Goal: Task Accomplishment & Management: Complete application form

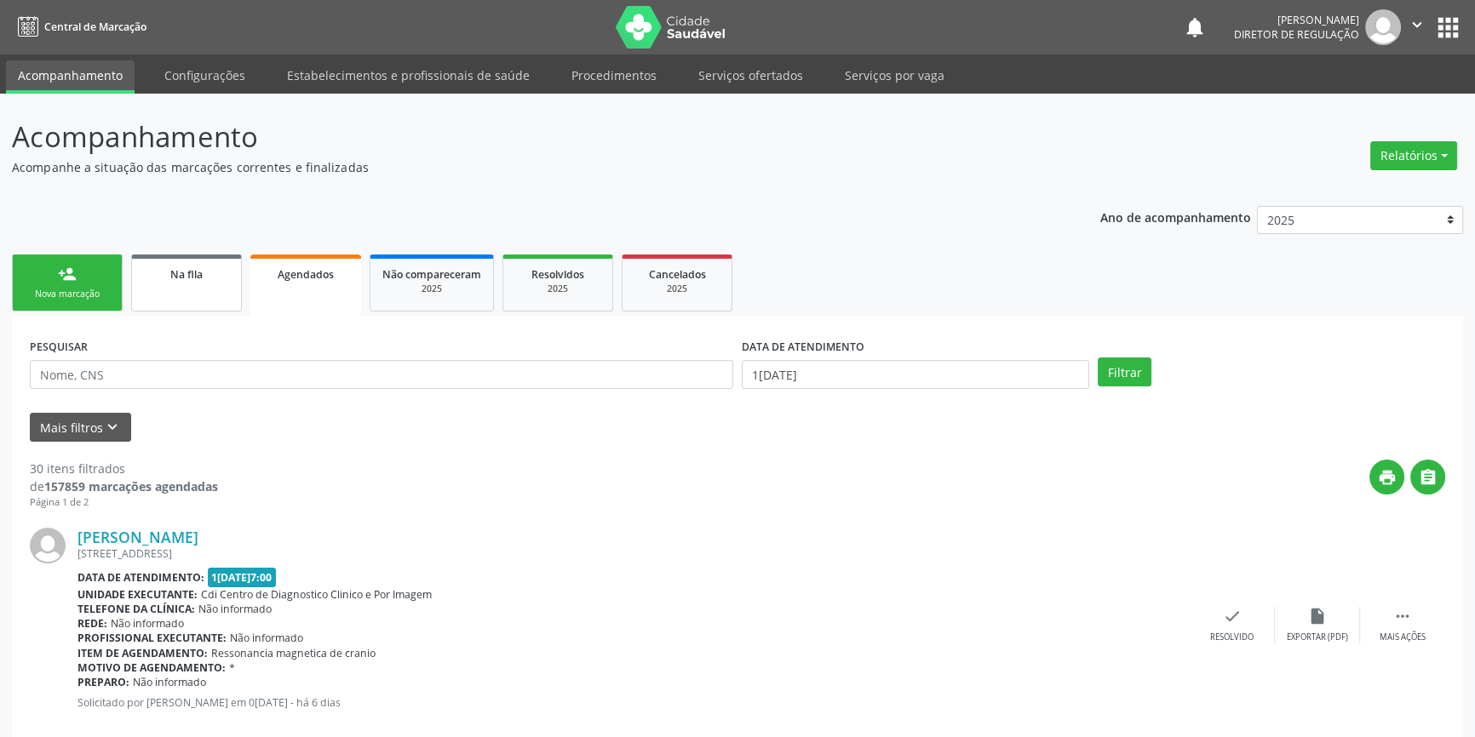
click at [171, 286] on link "Na fila" at bounding box center [186, 283] width 111 height 57
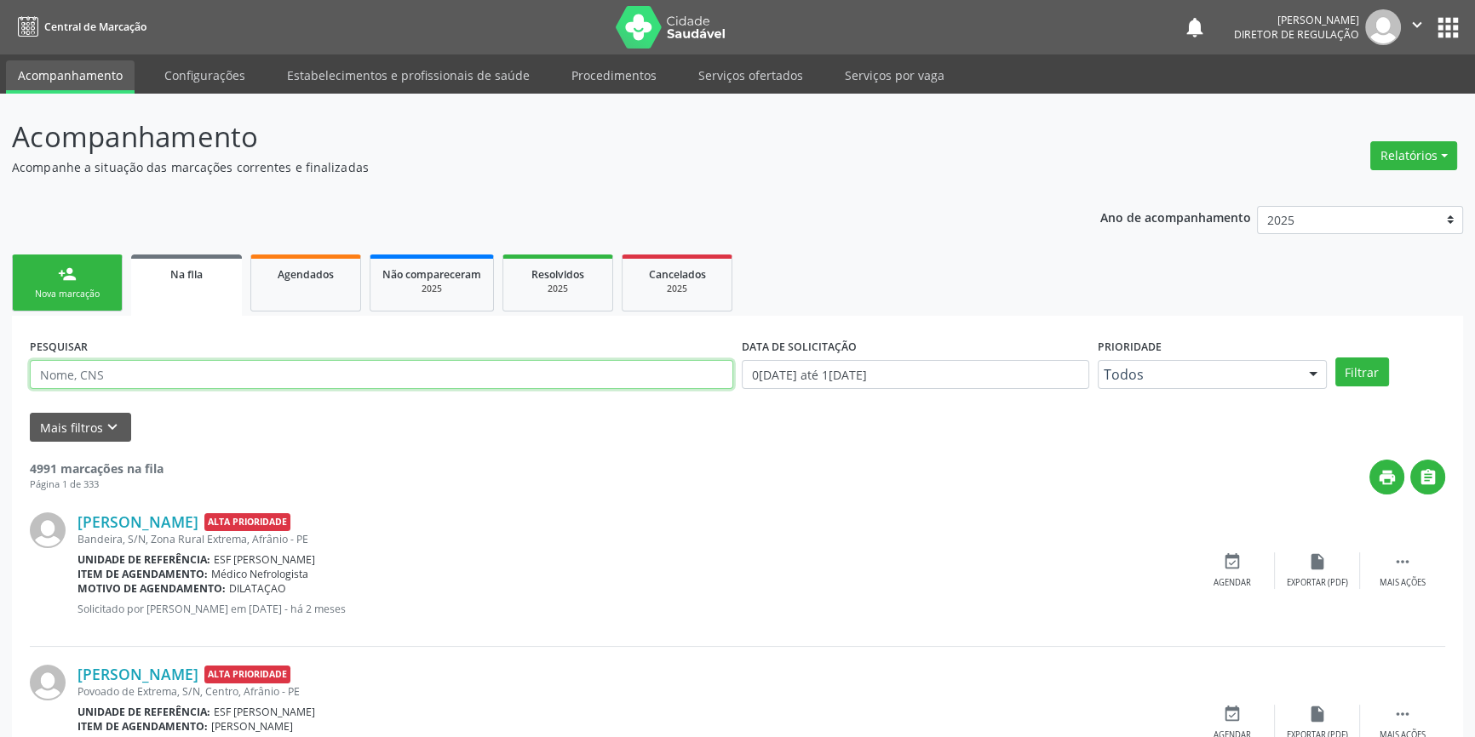
click at [147, 366] on input "text" at bounding box center [381, 374] width 703 height 29
type input "700501589259254"
click at [1366, 365] on button "Filtrar" at bounding box center [1362, 372] width 54 height 29
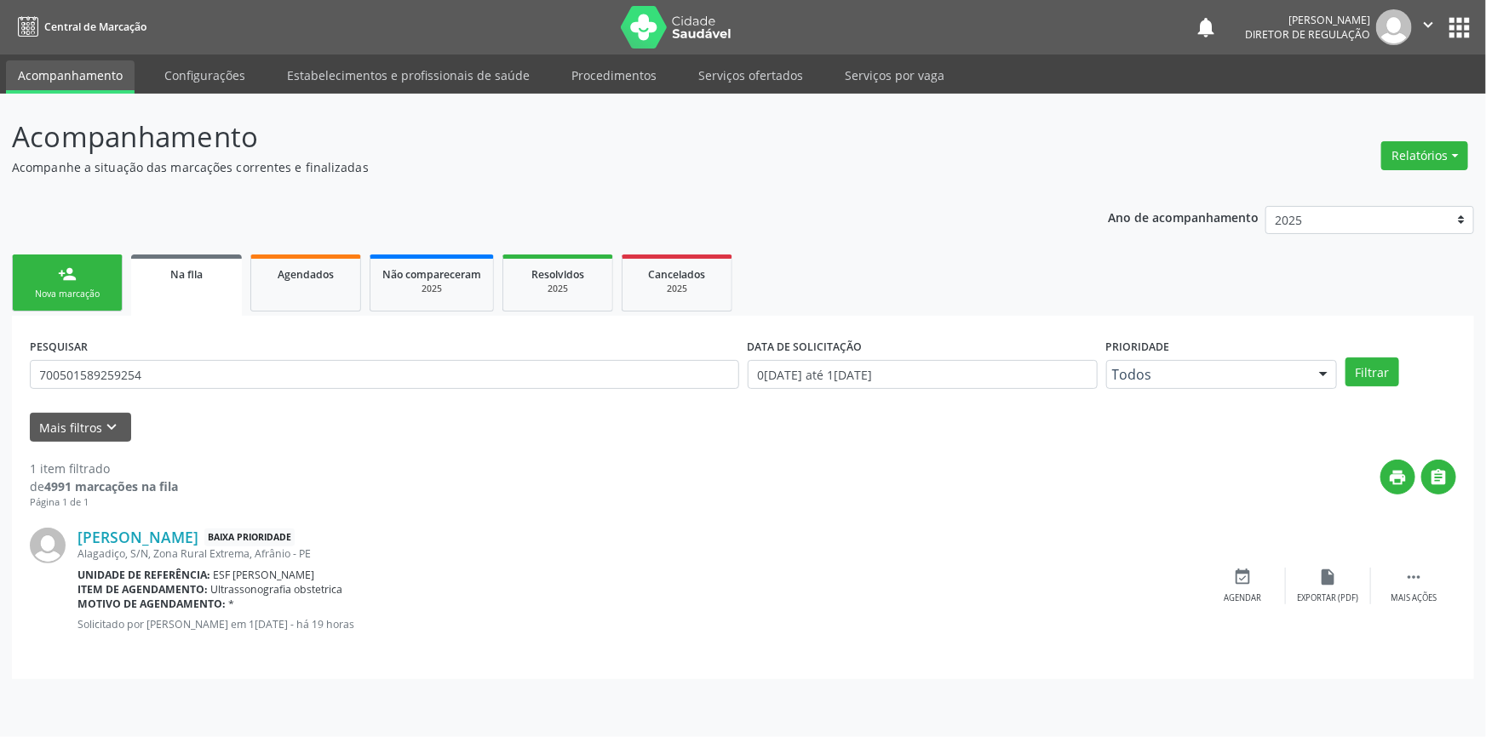
click at [79, 292] on div "Nova marcação" at bounding box center [67, 294] width 85 height 13
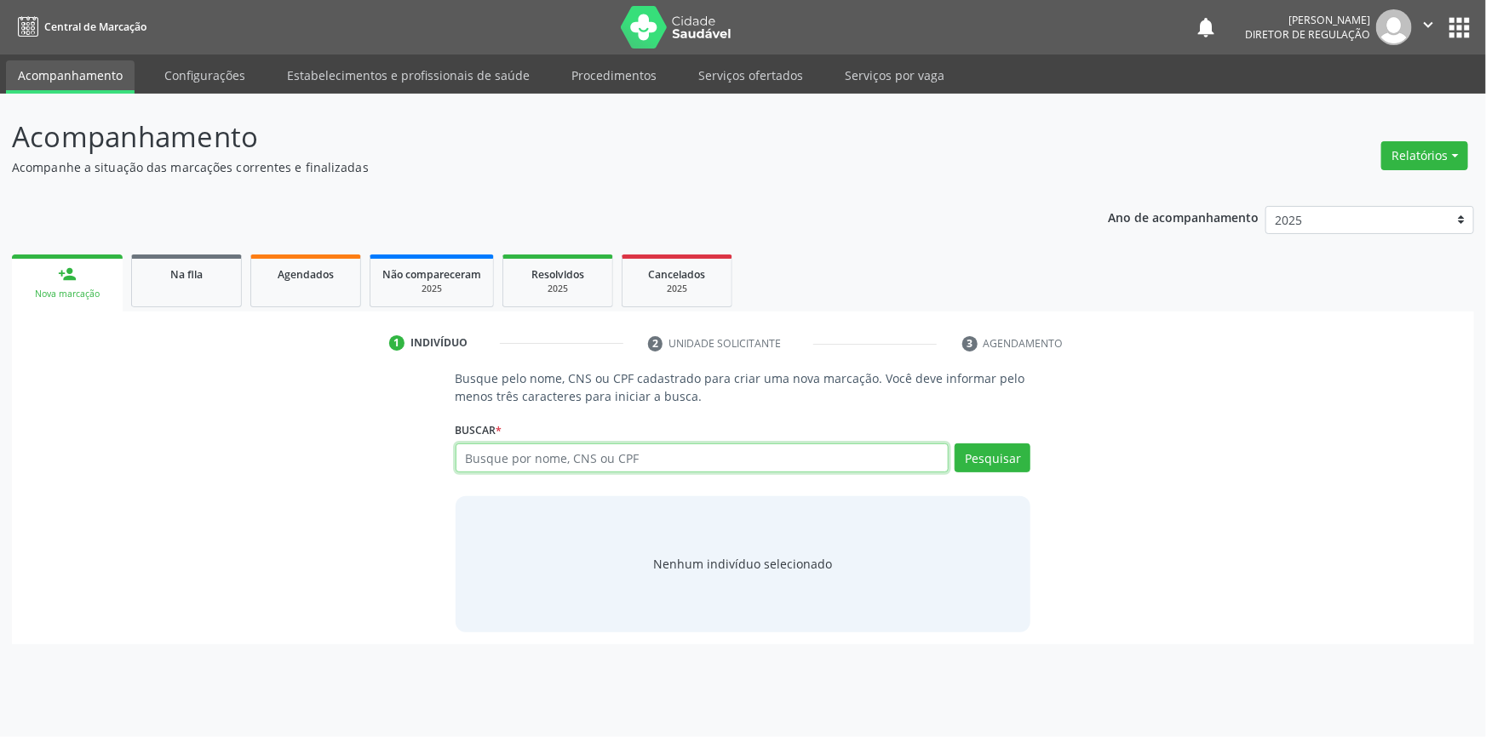
click at [645, 465] on input "text" at bounding box center [703, 458] width 494 height 29
type input "700007812723903"
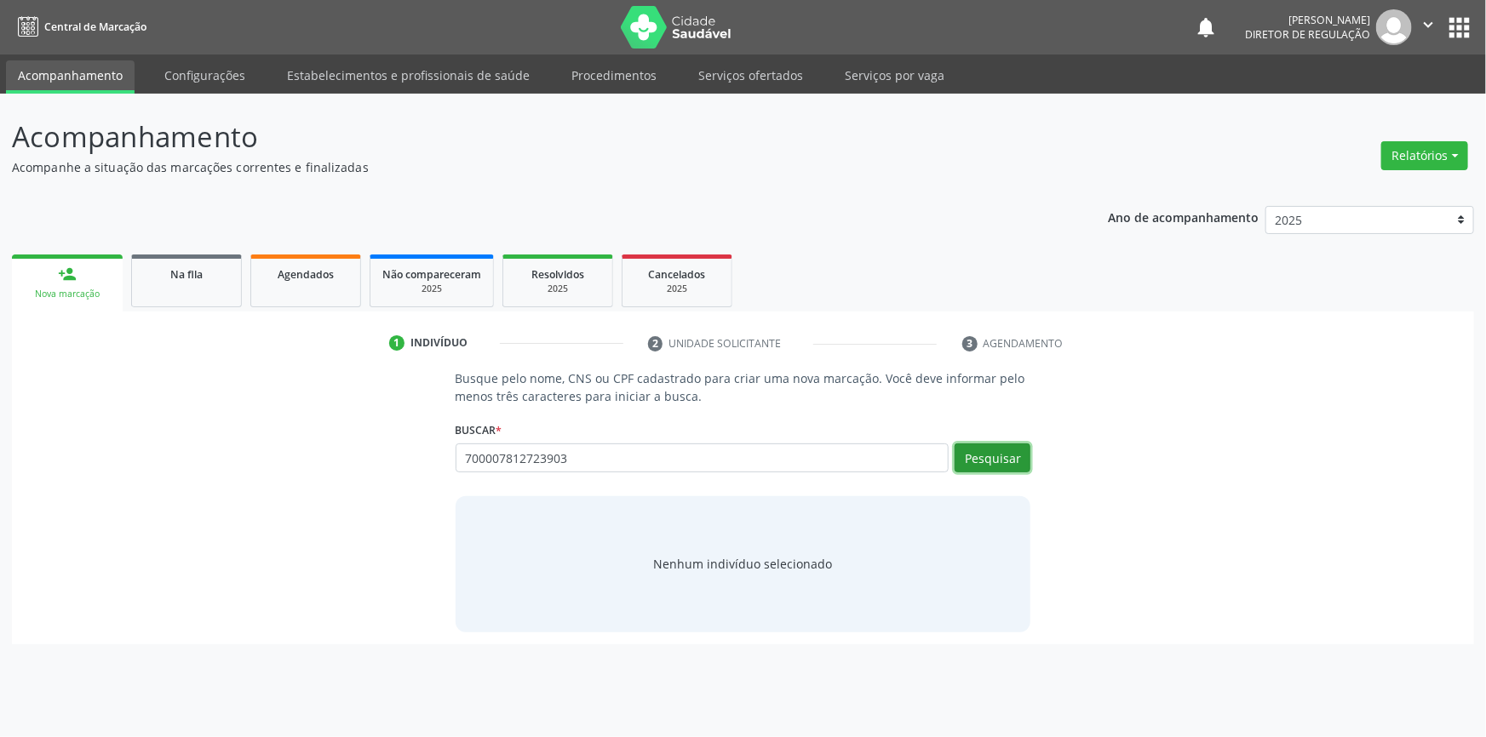
click at [1009, 460] on button "Pesquisar" at bounding box center [993, 458] width 76 height 29
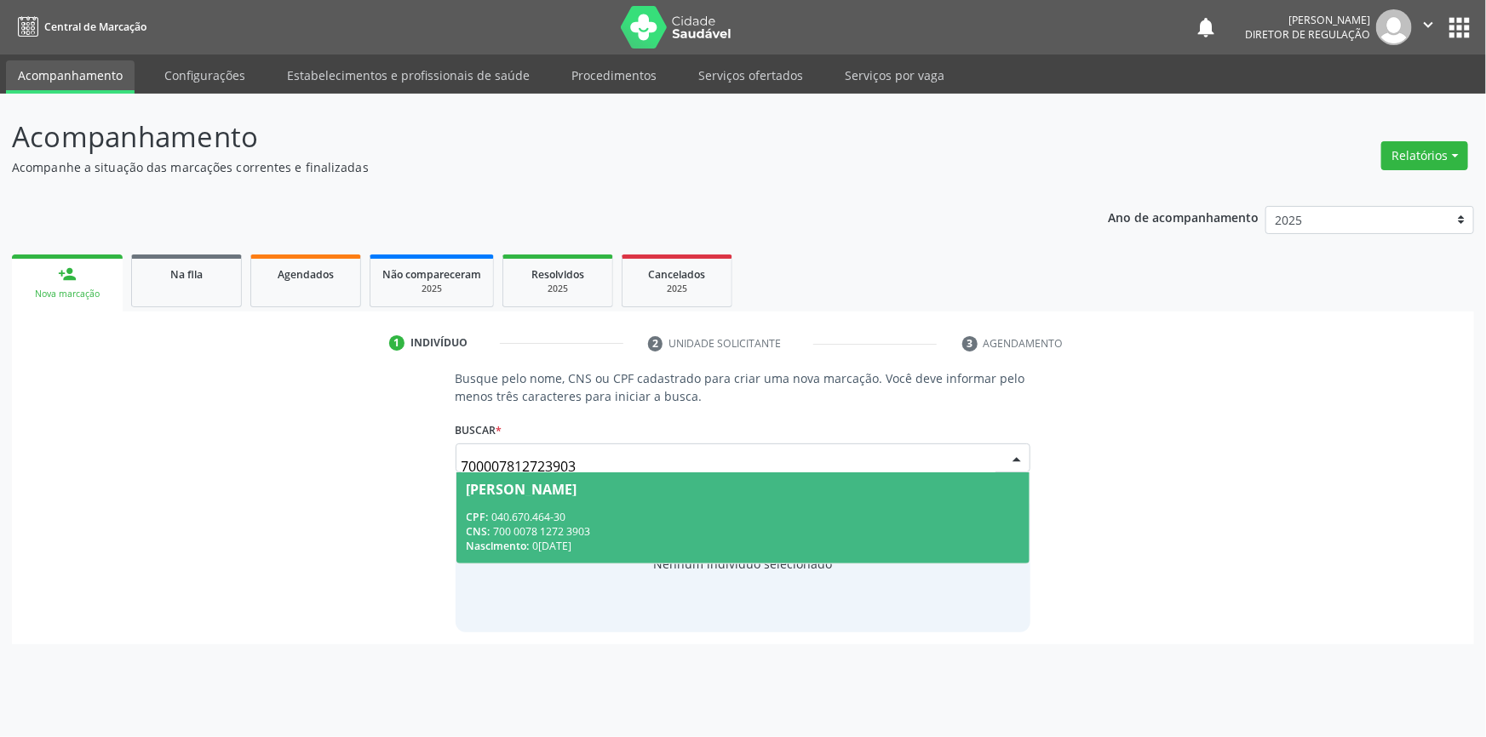
click at [562, 512] on div "CPF: 040.670.464-30" at bounding box center [744, 517] width 554 height 14
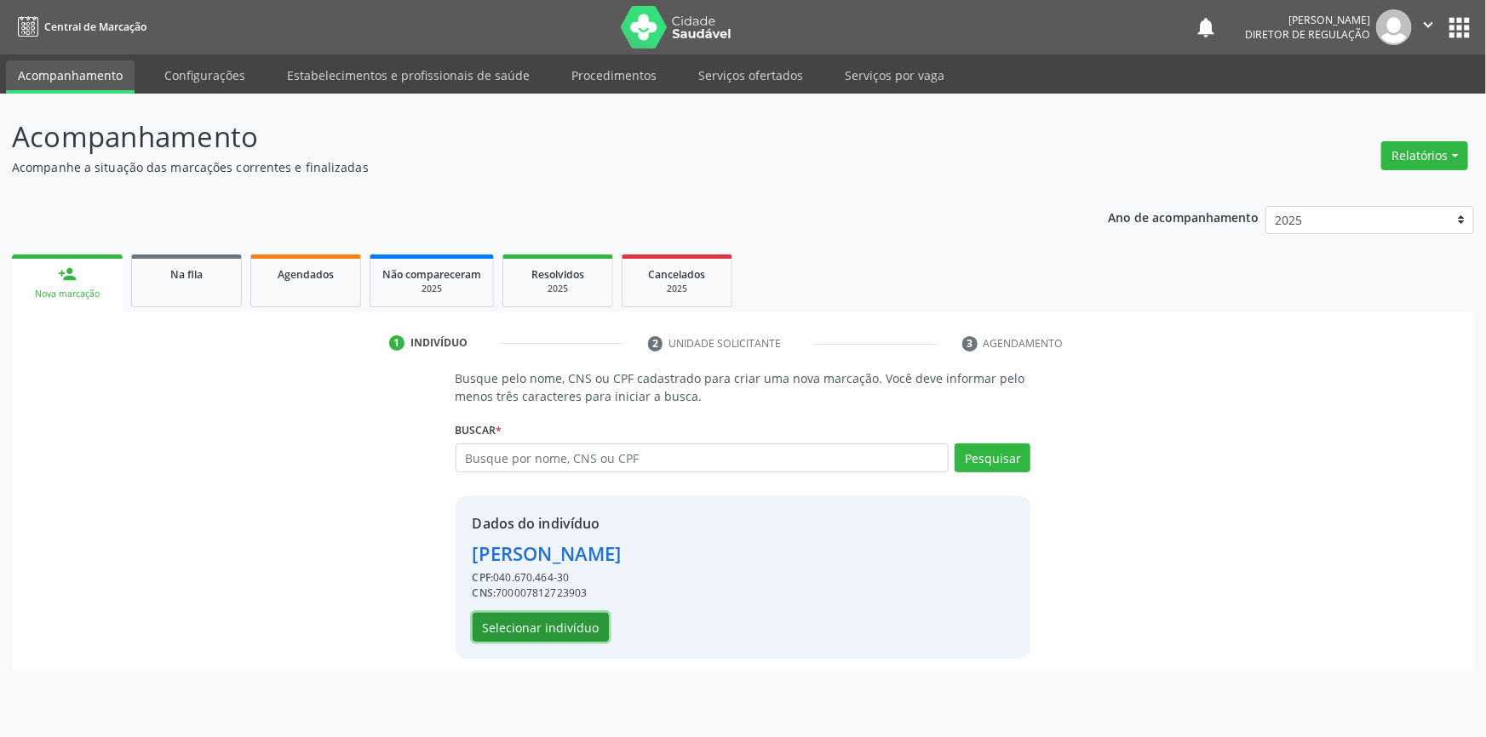
click at [547, 630] on button "Selecionar indivíduo" at bounding box center [541, 627] width 136 height 29
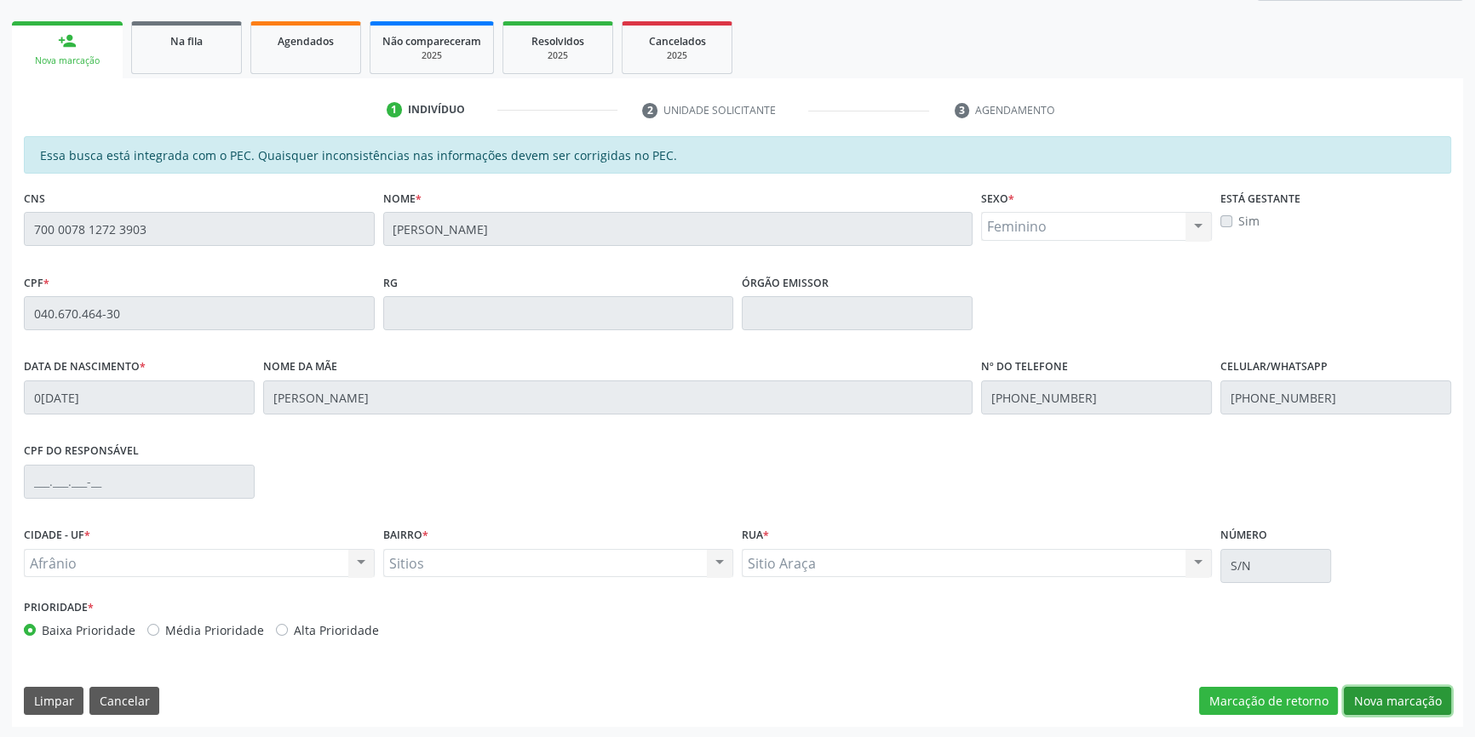
click at [1386, 709] on button "Nova marcação" at bounding box center [1397, 701] width 107 height 29
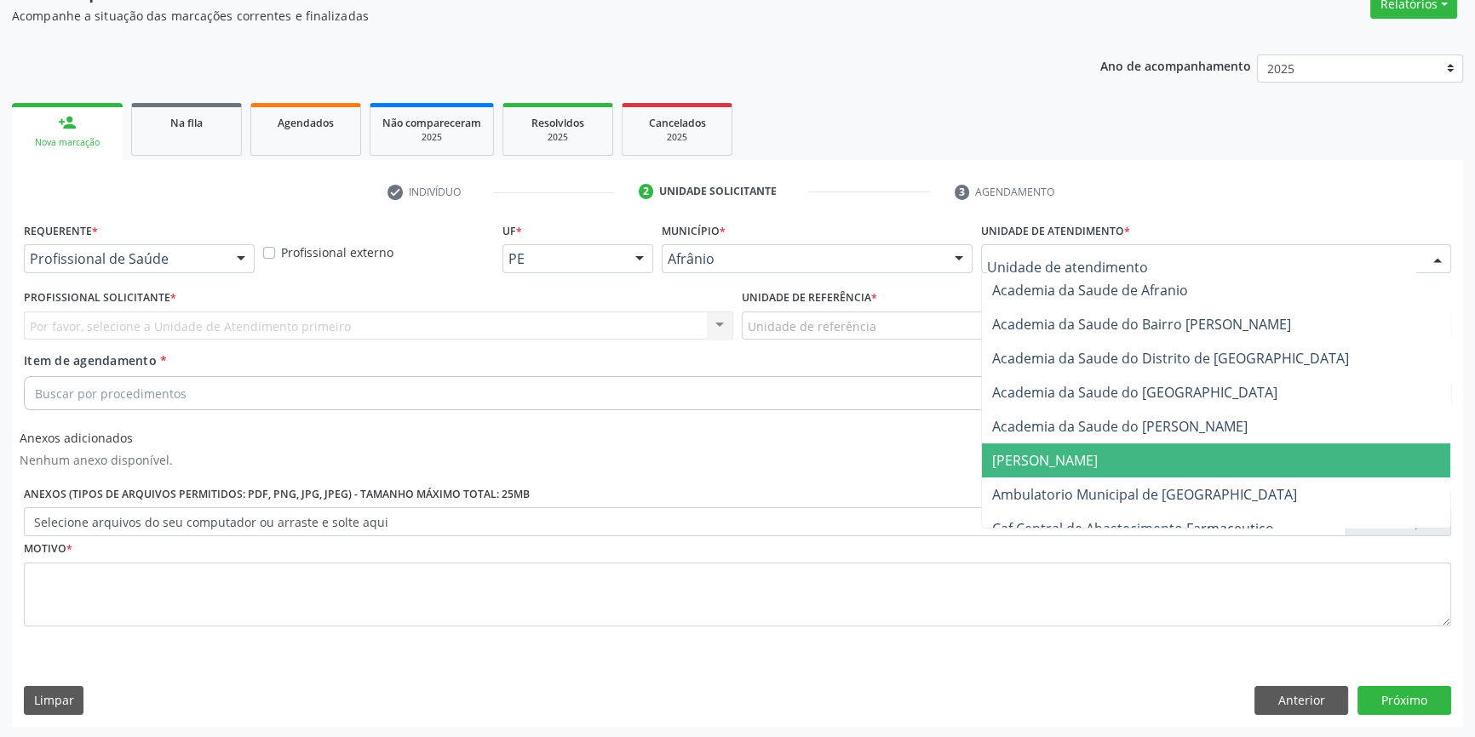
click at [1087, 465] on span "[PERSON_NAME]" at bounding box center [1216, 461] width 468 height 34
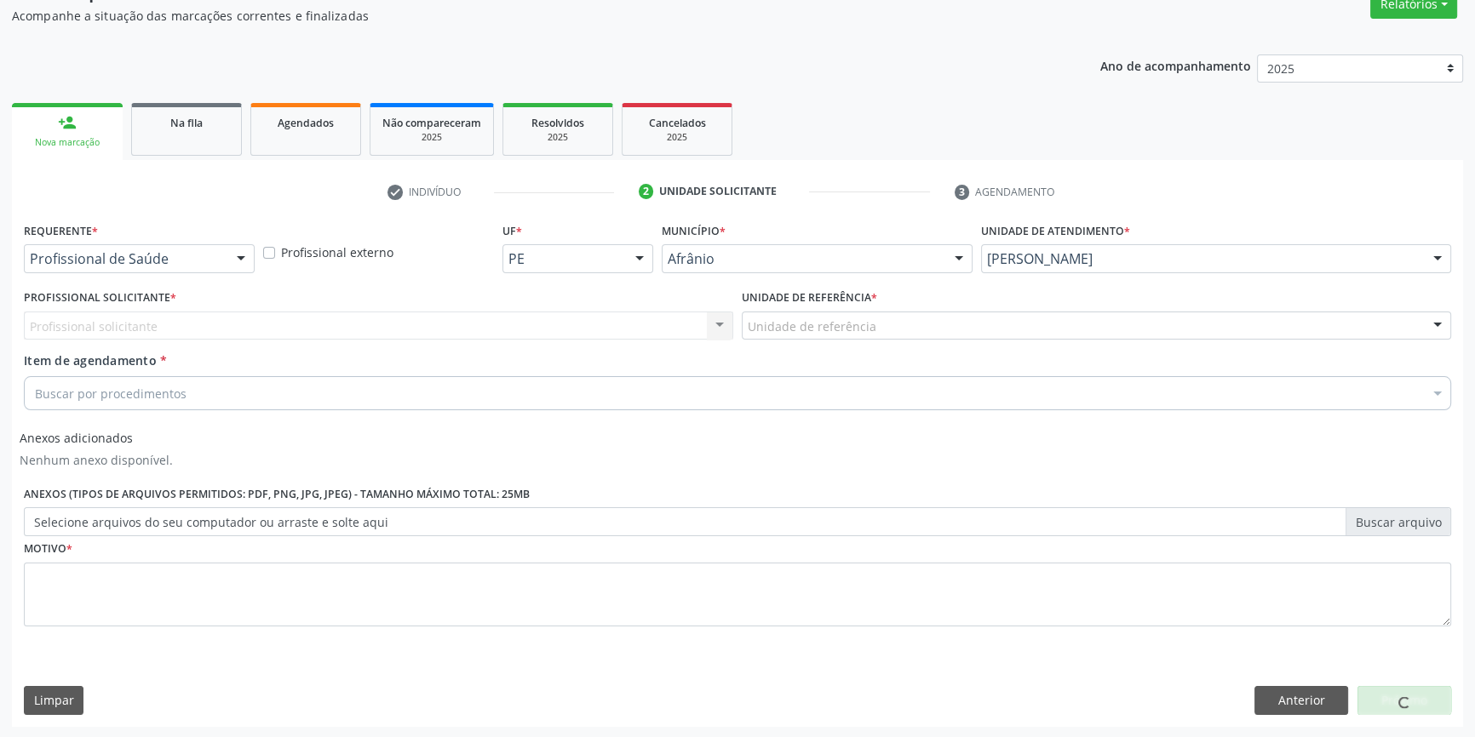
drag, startPoint x: 1116, startPoint y: 273, endPoint x: 1111, endPoint y: 264, distance: 10.7
click at [1116, 267] on div "Unidade de atendimento * Alves Landim Academia da Saude de Afranio Academia da …" at bounding box center [1216, 251] width 479 height 66
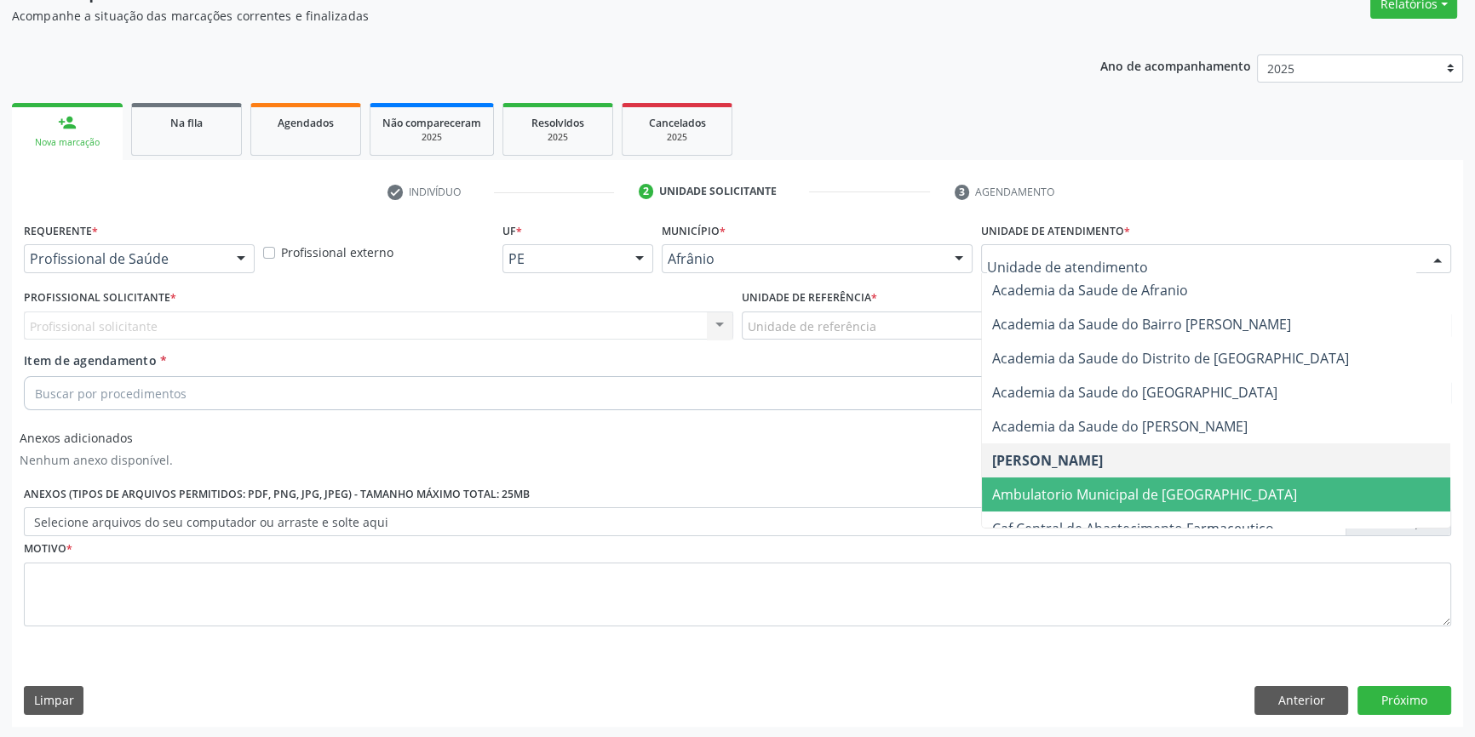
click at [1092, 502] on span "Ambulatorio Municipal de [GEOGRAPHIC_DATA]" at bounding box center [1144, 494] width 305 height 19
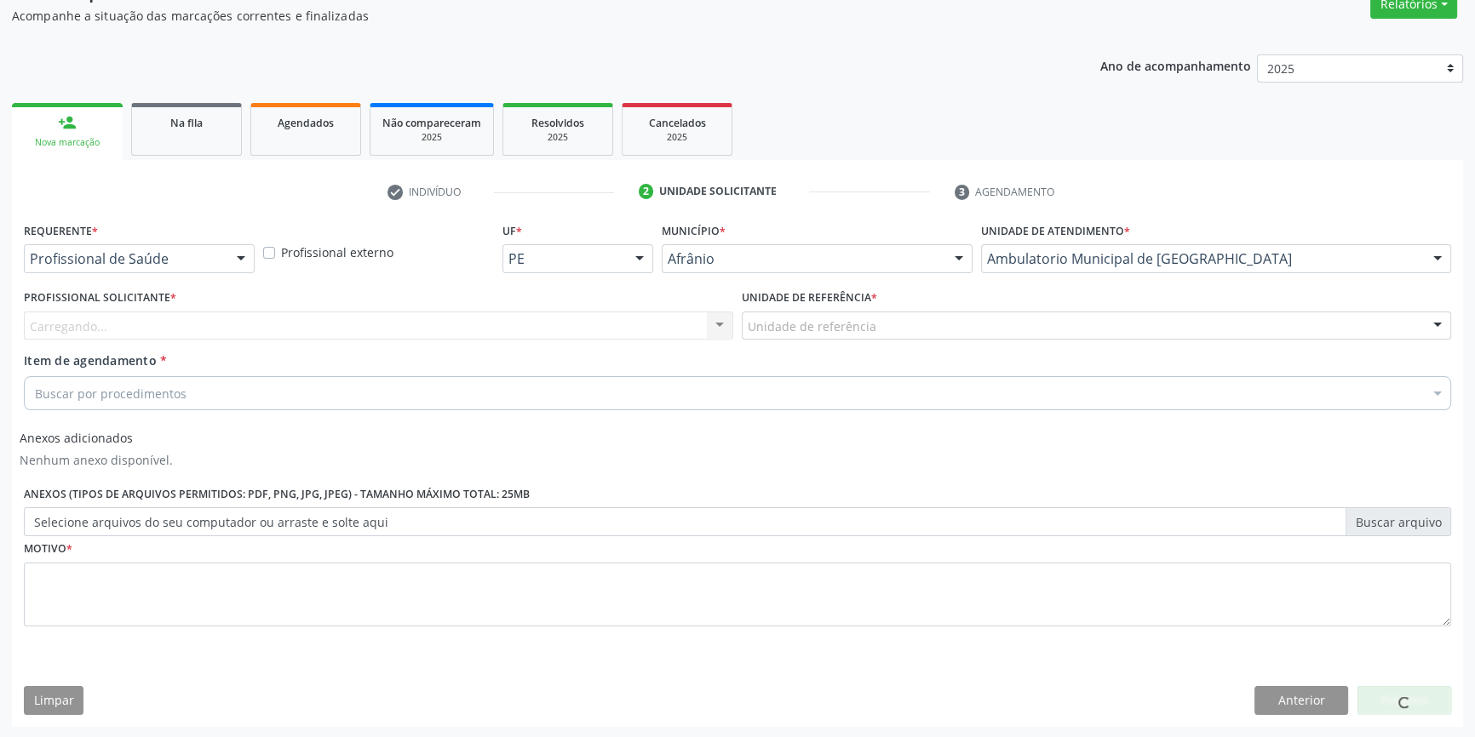
click at [857, 343] on div "Unidade de referência * Unidade de referência ESF de Extrema ESF de Barra das M…" at bounding box center [1096, 318] width 718 height 66
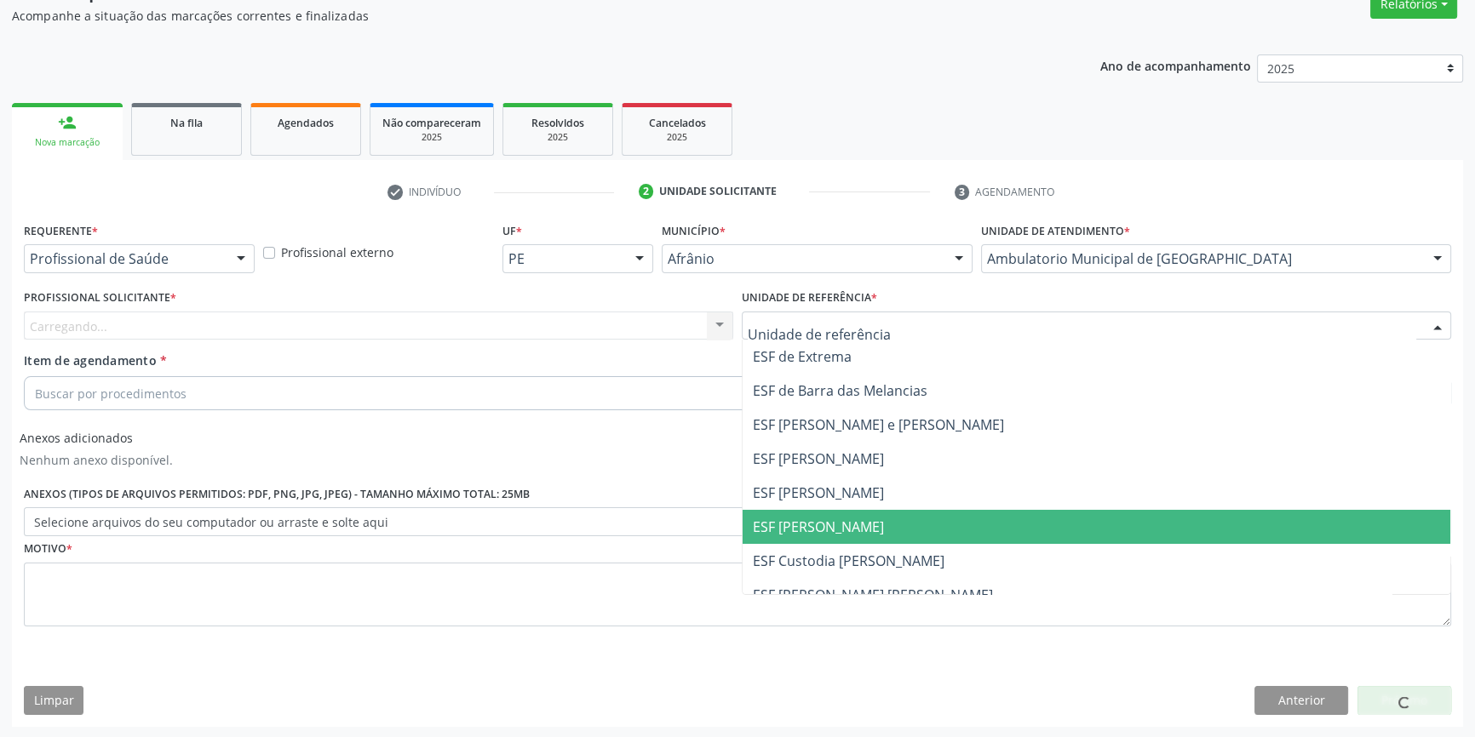
drag, startPoint x: 886, startPoint y: 528, endPoint x: 735, endPoint y: 439, distance: 175.6
click at [885, 528] on span "ESF [PERSON_NAME]" at bounding box center [1097, 527] width 708 height 34
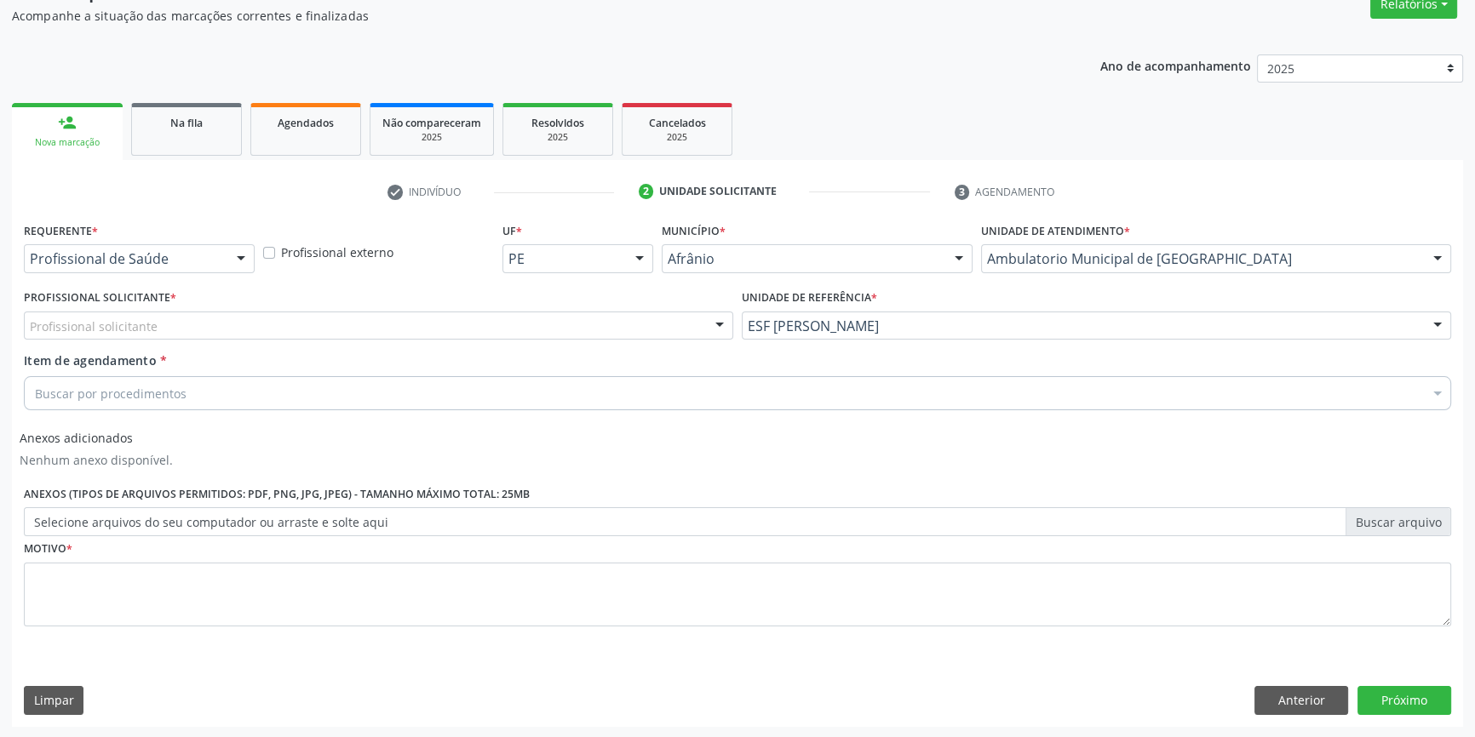
click at [460, 324] on div "Profissional solicitante" at bounding box center [378, 326] width 709 height 29
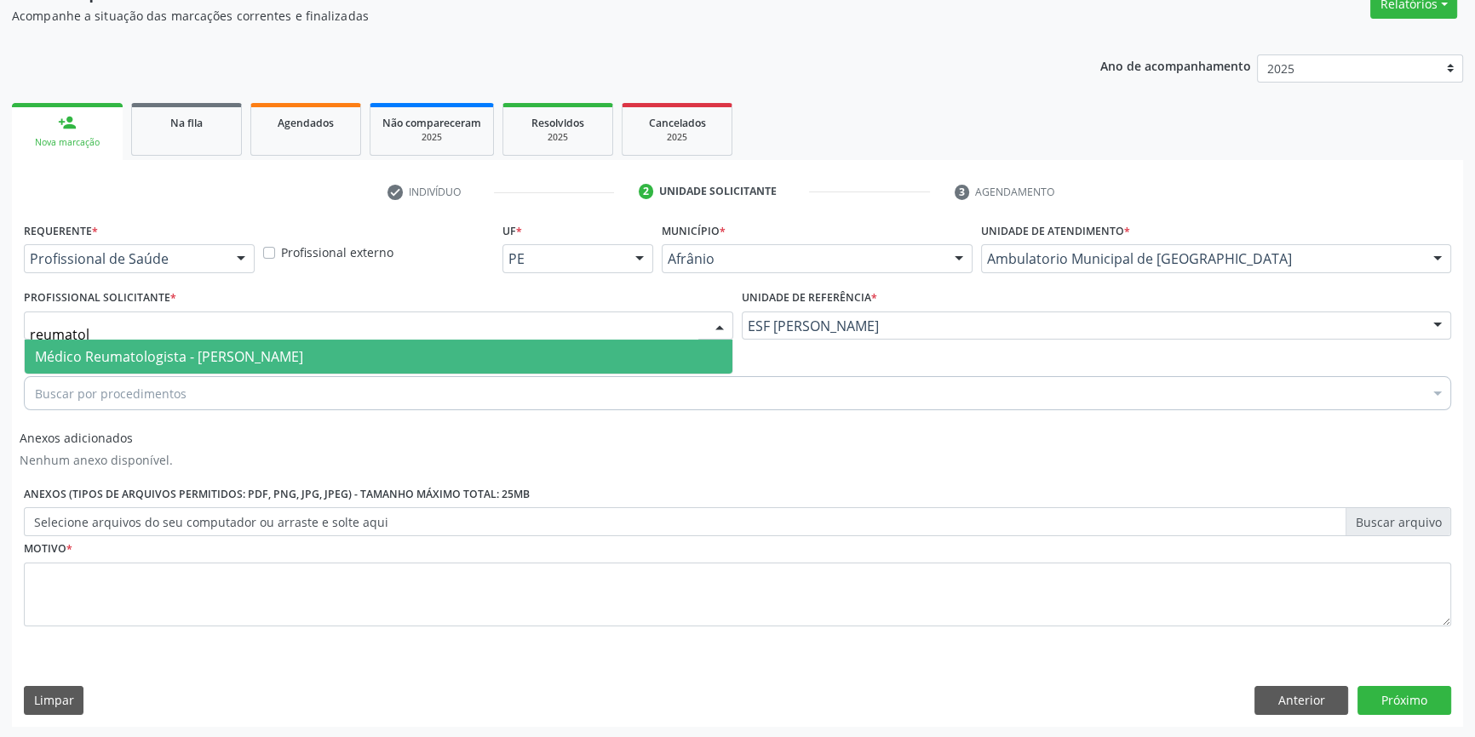
type input "reumatolo"
click at [387, 365] on span "Médico Reumatologista - [PERSON_NAME]" at bounding box center [379, 357] width 708 height 34
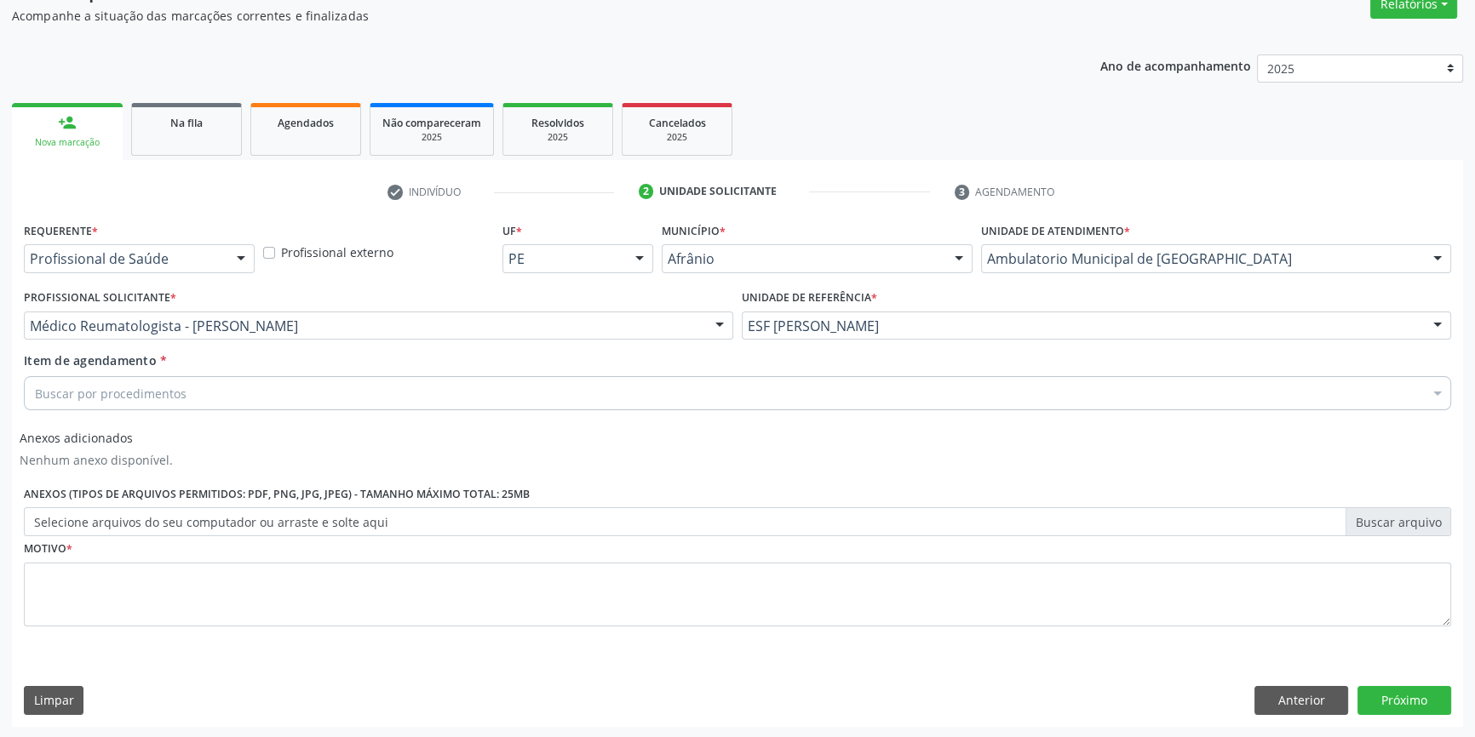
click at [251, 394] on div "Buscar por procedimentos" at bounding box center [737, 393] width 1427 height 34
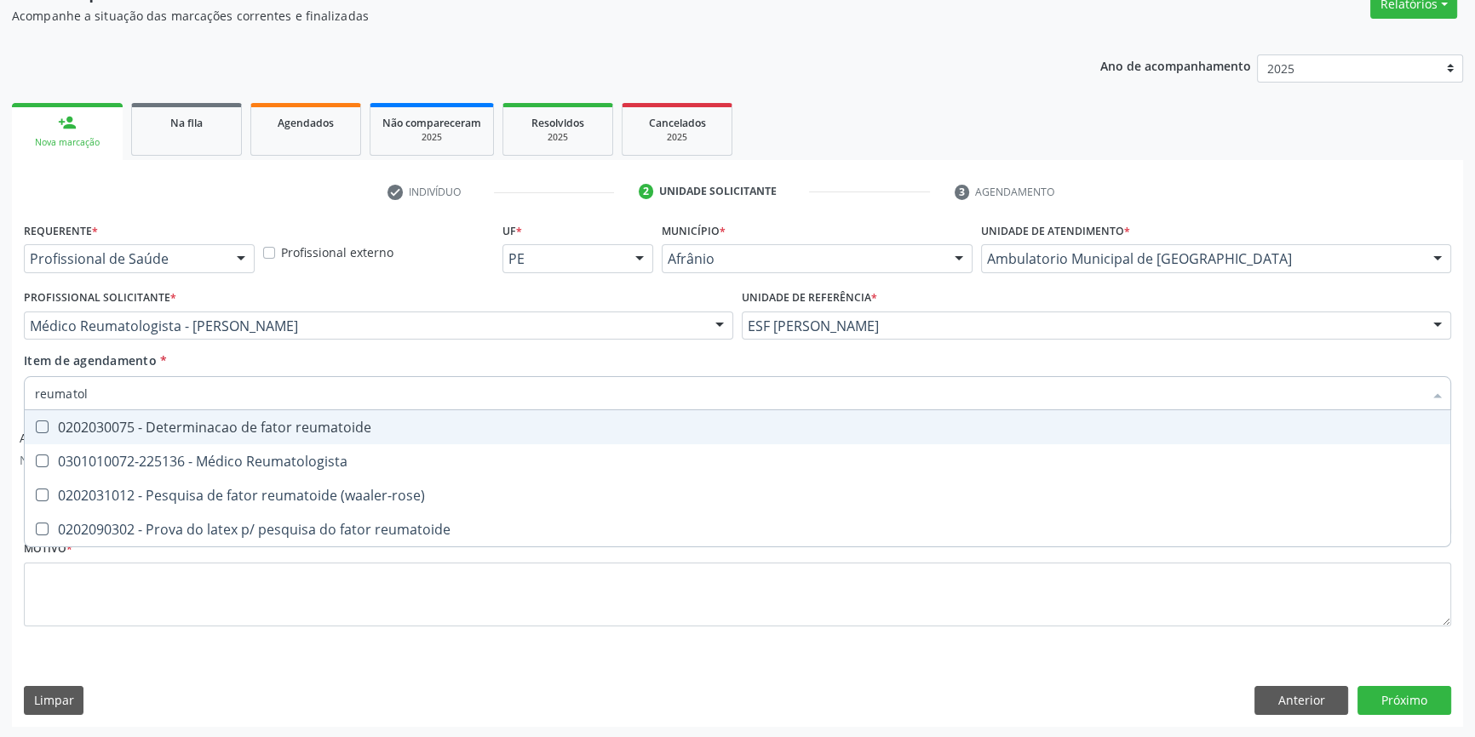
type input "reumatolo"
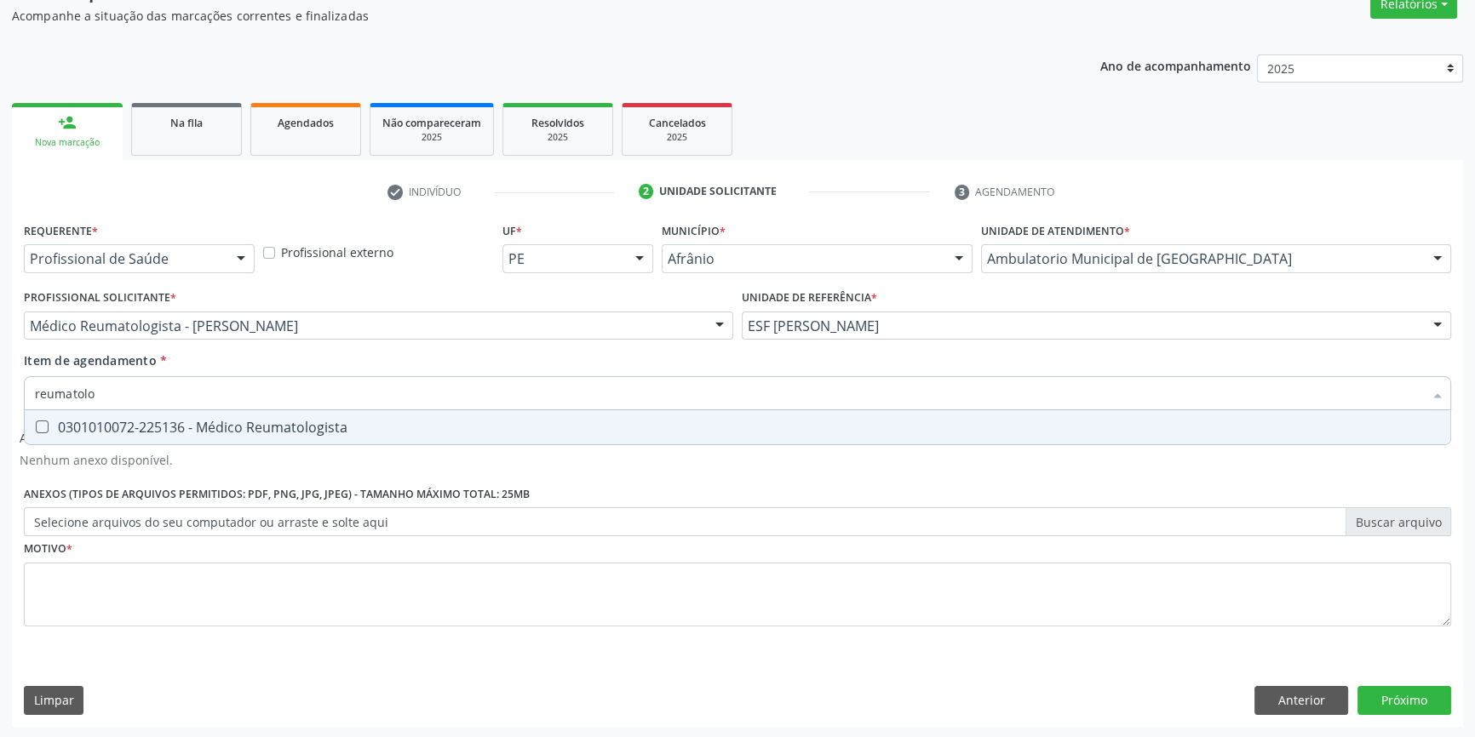
click at [271, 436] on span "0301010072-225136 - Médico Reumatologista" at bounding box center [738, 427] width 1426 height 34
checkbox Reumatologista "true"
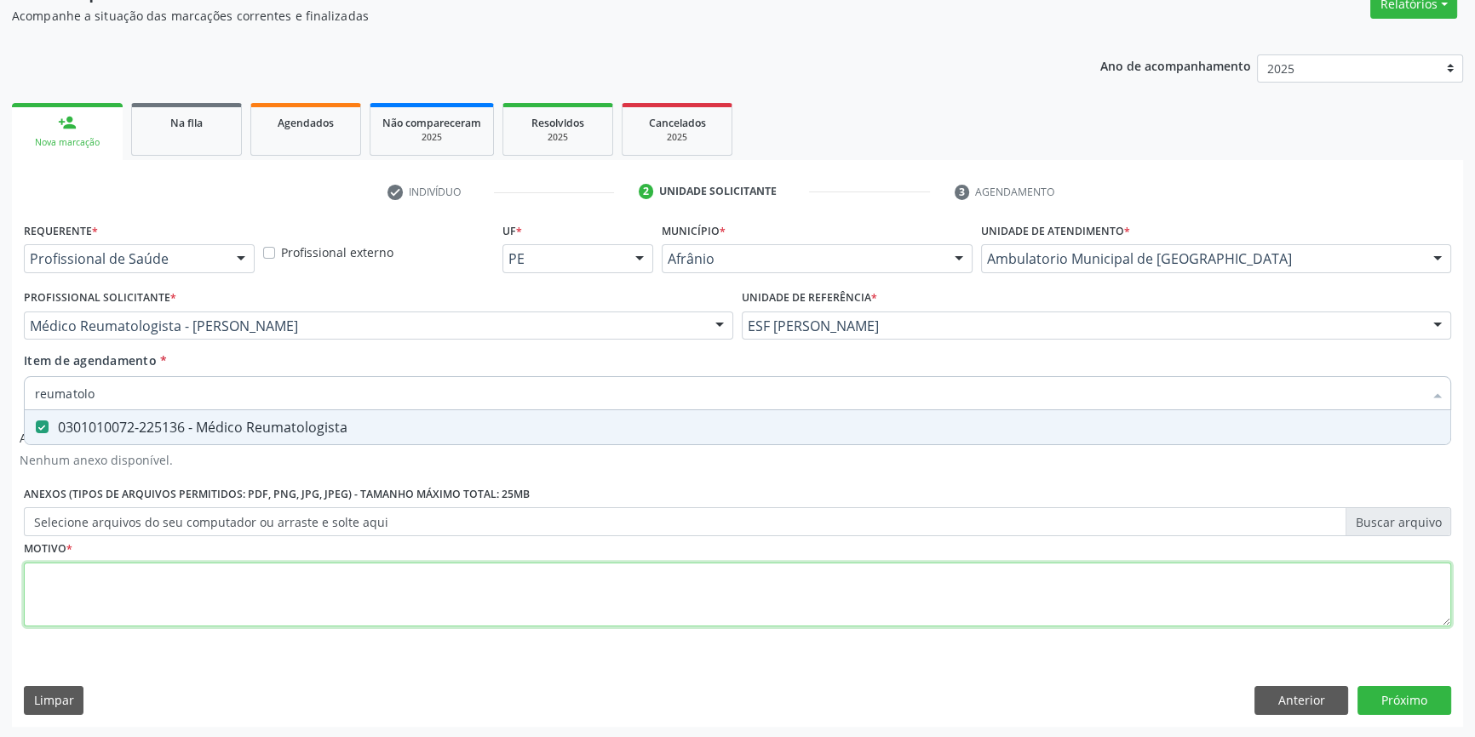
click at [284, 579] on div "Requerente * Profissional de Saúde Profissional de Saúde Paciente Nenhum result…" at bounding box center [737, 434] width 1427 height 433
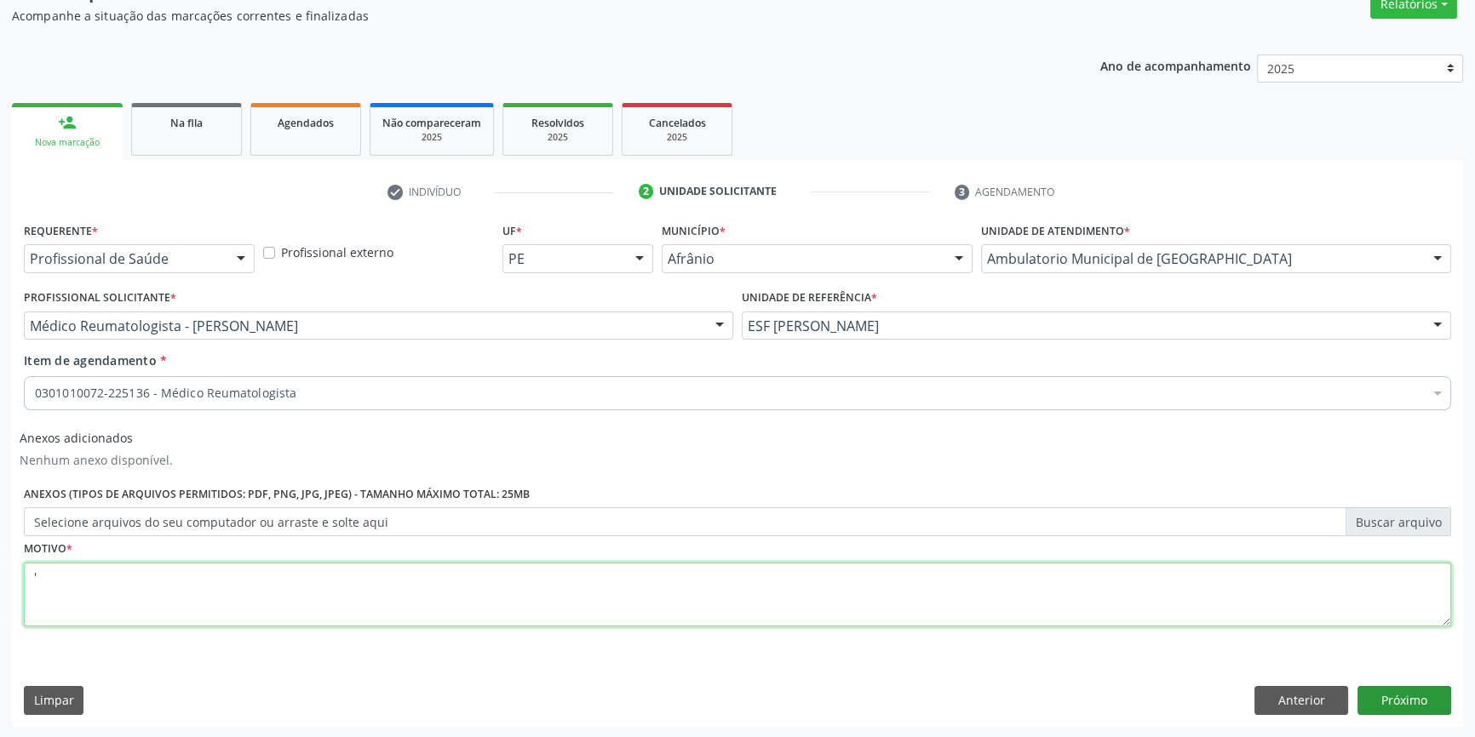
type textarea "'"
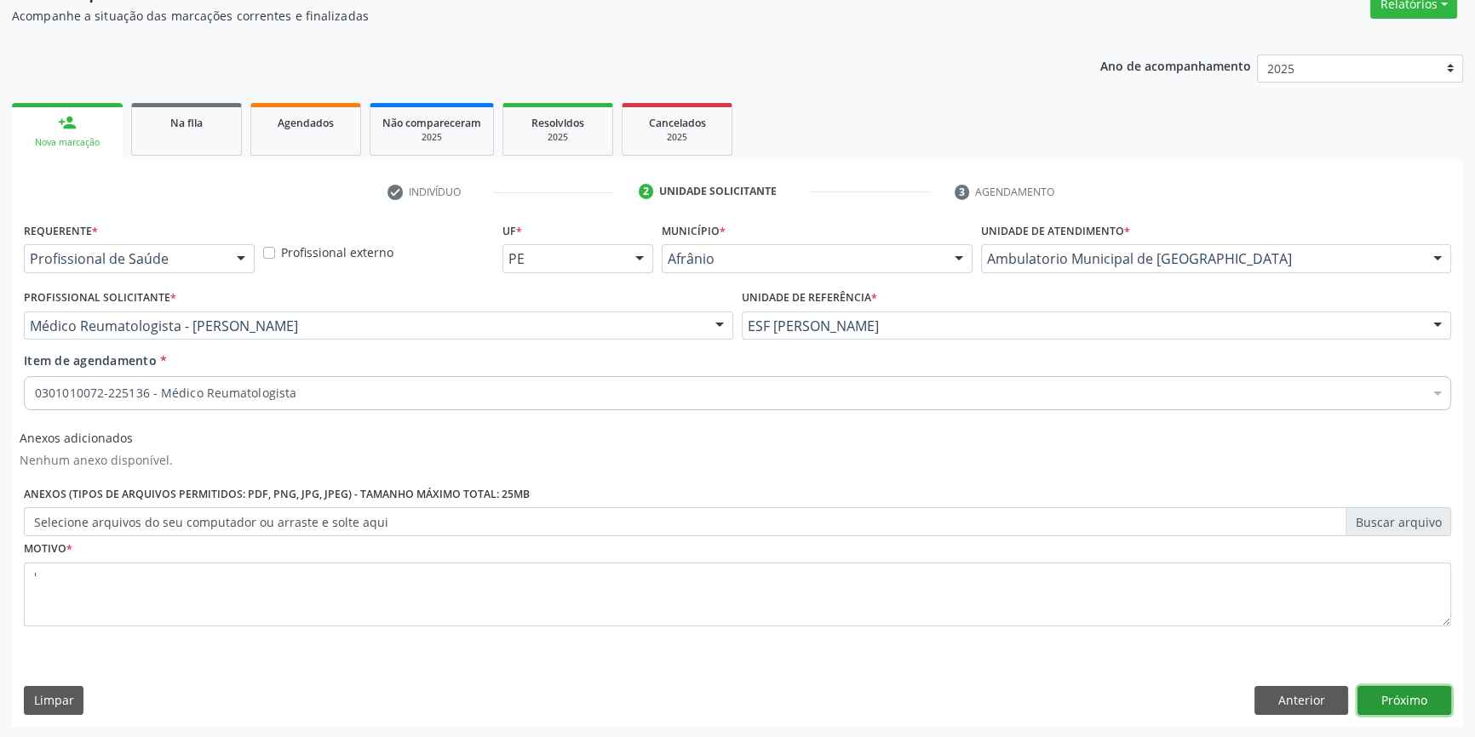
click at [1395, 702] on button "Próximo" at bounding box center [1404, 700] width 94 height 29
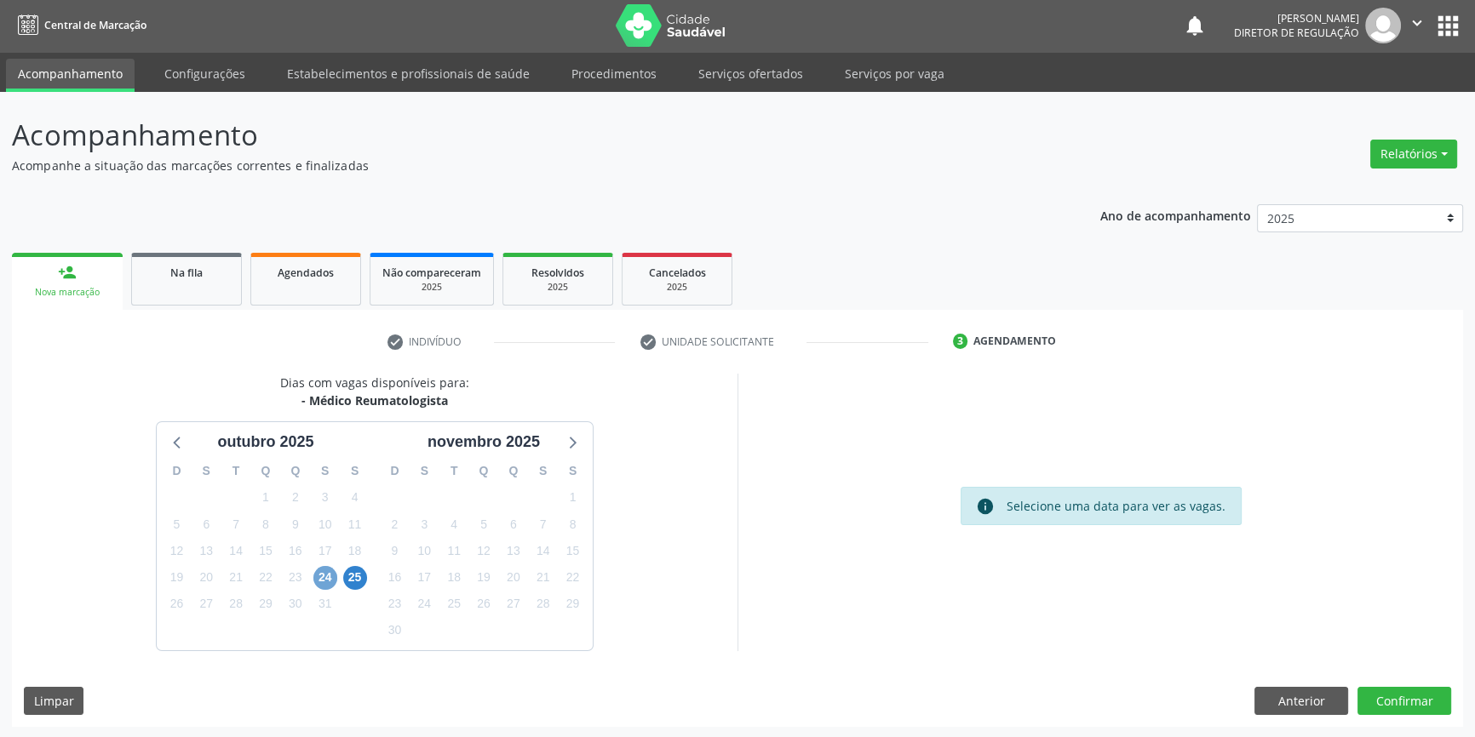
click at [332, 581] on span "24" at bounding box center [325, 578] width 24 height 24
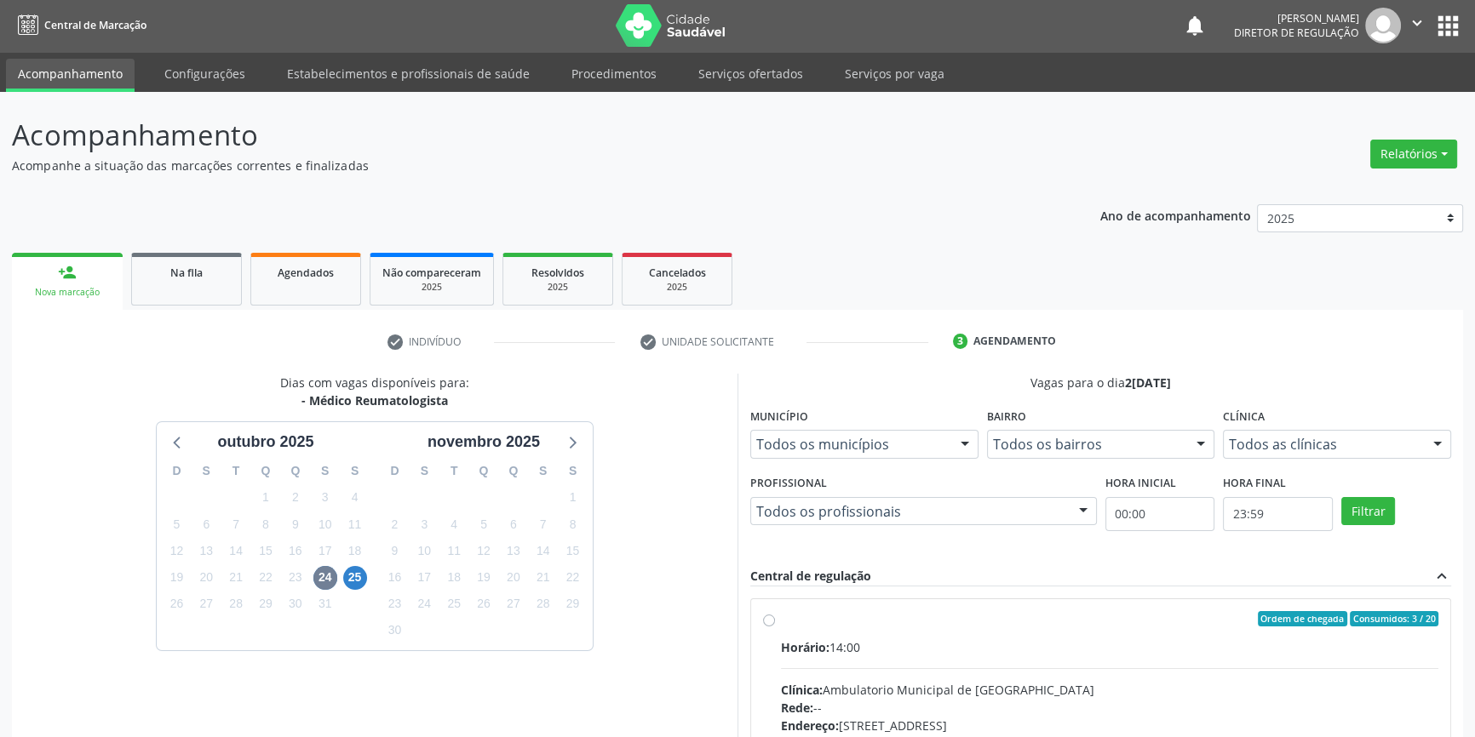
click at [851, 646] on div "Horário: 14:00" at bounding box center [1109, 648] width 657 height 18
click at [775, 627] on input "Ordem de chegada Consumidos: 3 / 20 Horário: 14:00 Clínica: Ambulatorio Municip…" at bounding box center [769, 618] width 12 height 15
radio input "true"
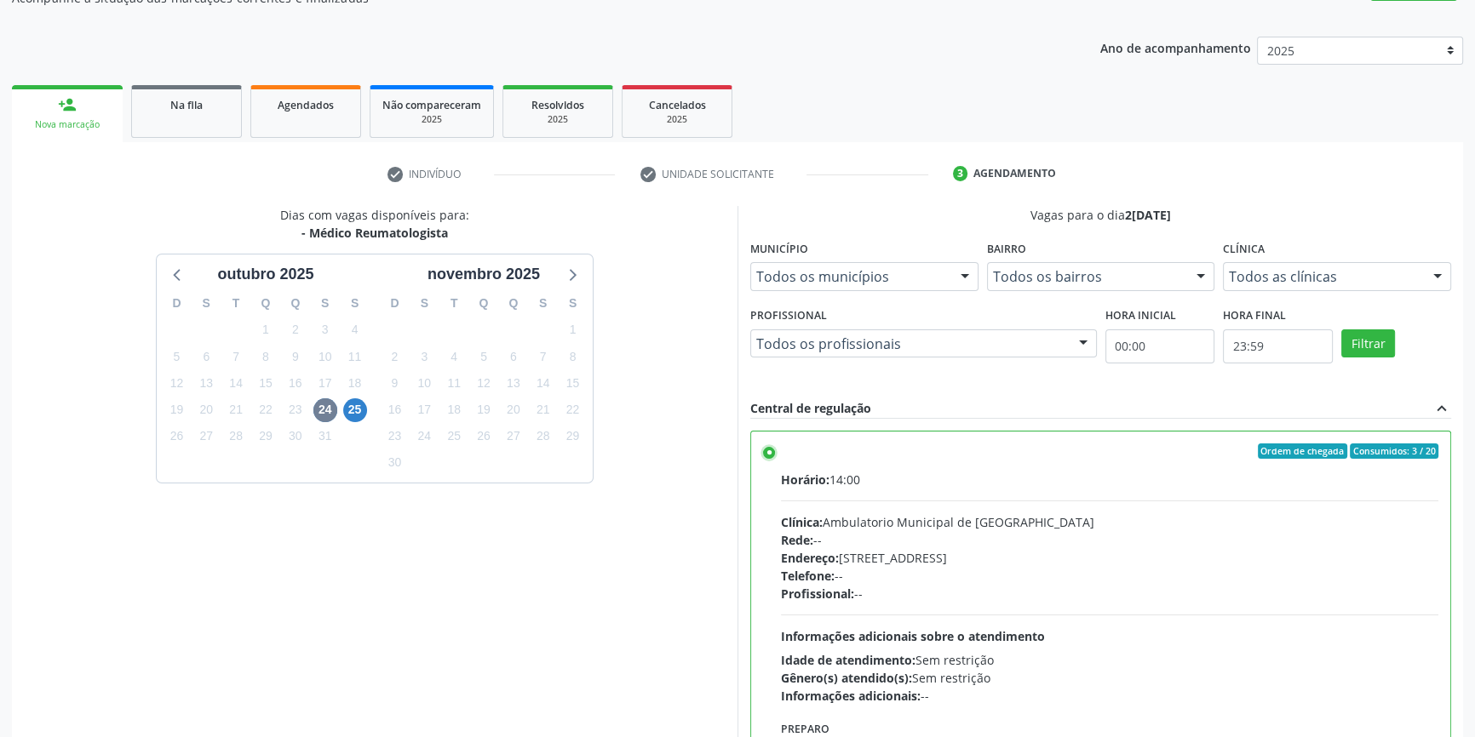
scroll to position [278, 0]
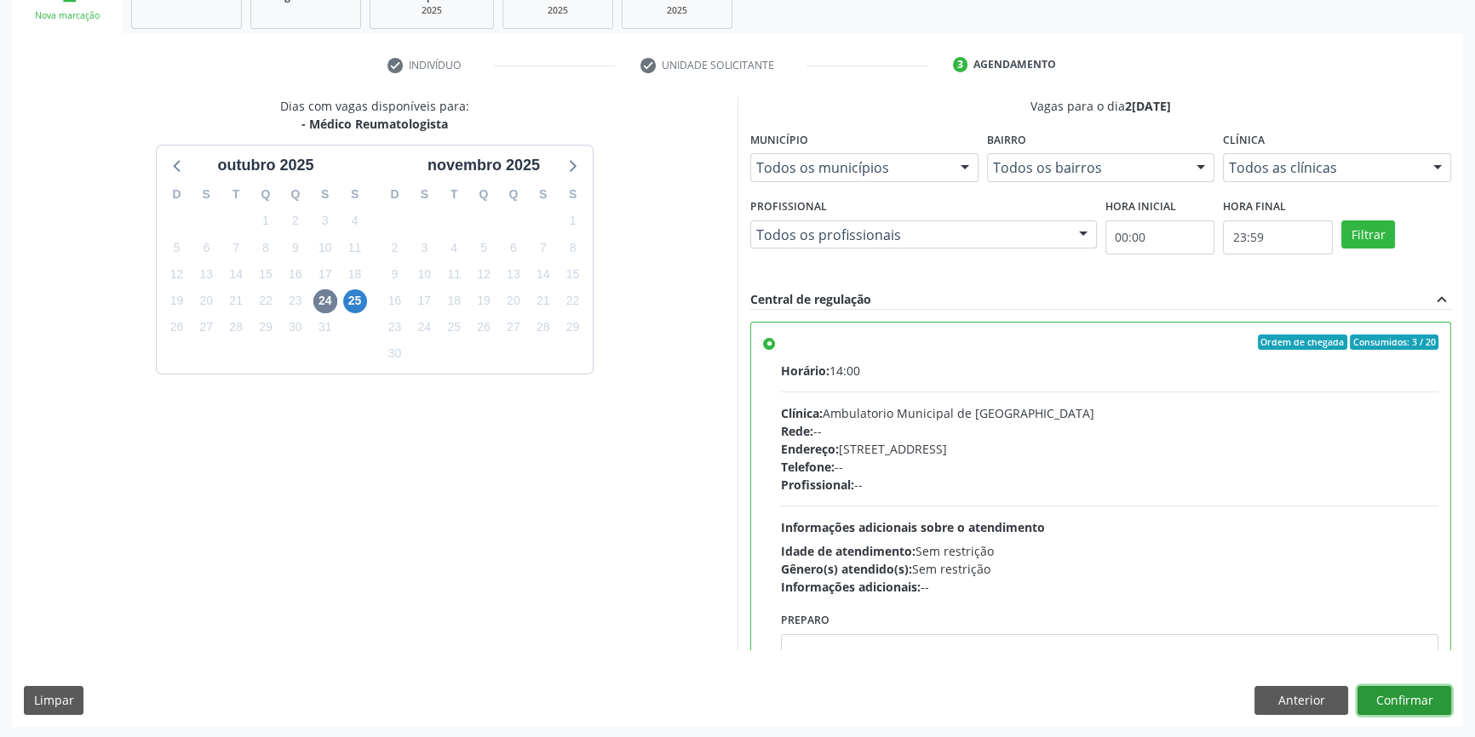
click at [1402, 690] on button "Confirmar" at bounding box center [1404, 700] width 94 height 29
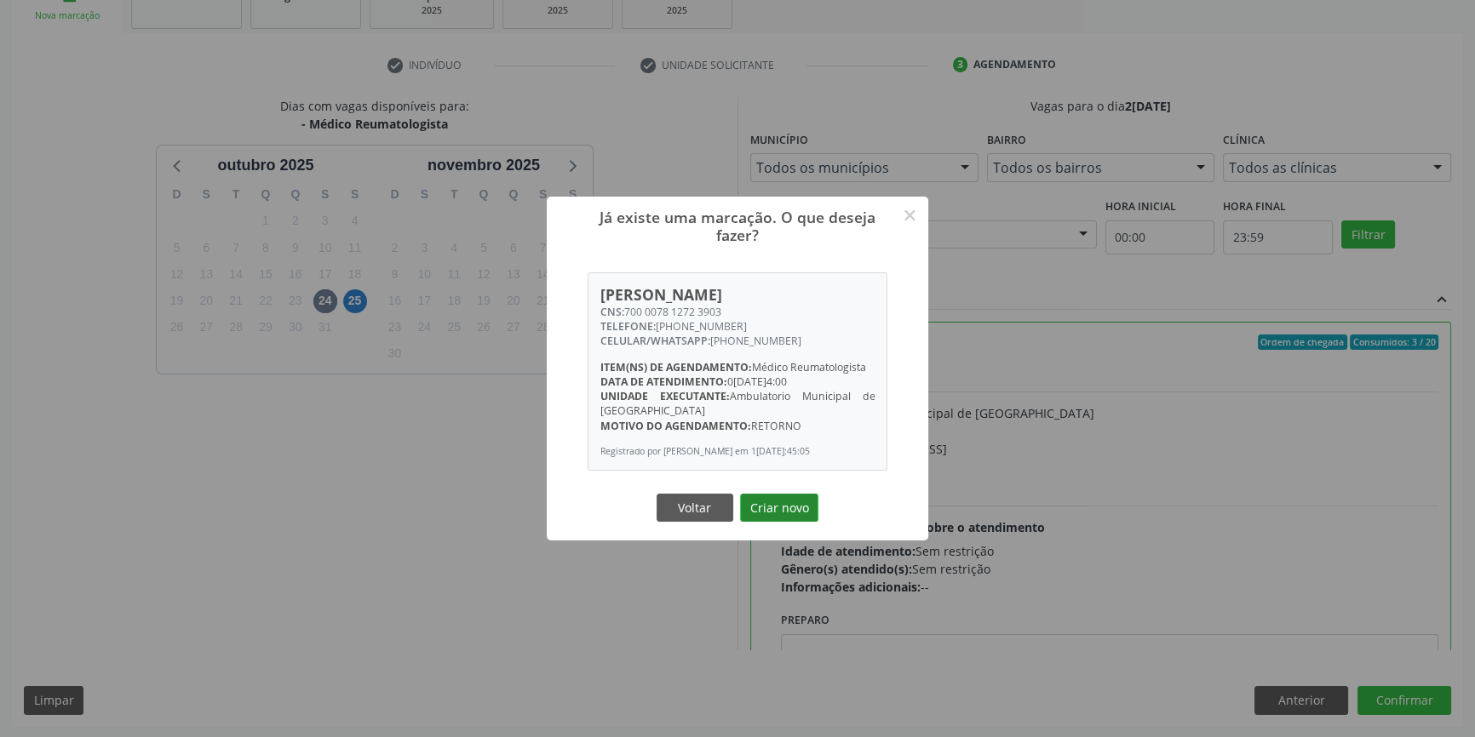
click at [768, 507] on button "Criar novo" at bounding box center [779, 508] width 78 height 29
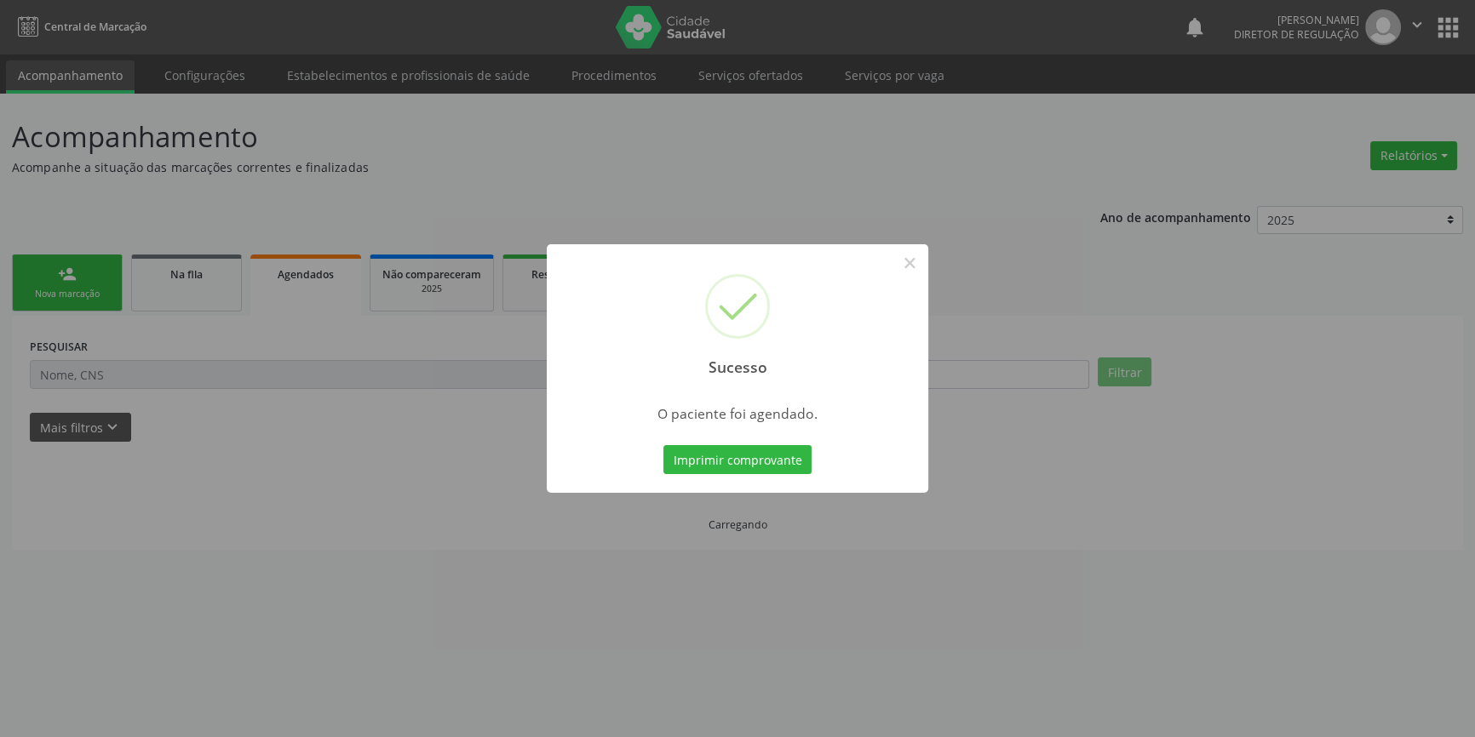
scroll to position [0, 0]
click at [761, 459] on button "Imprimir comprovante" at bounding box center [743, 459] width 148 height 29
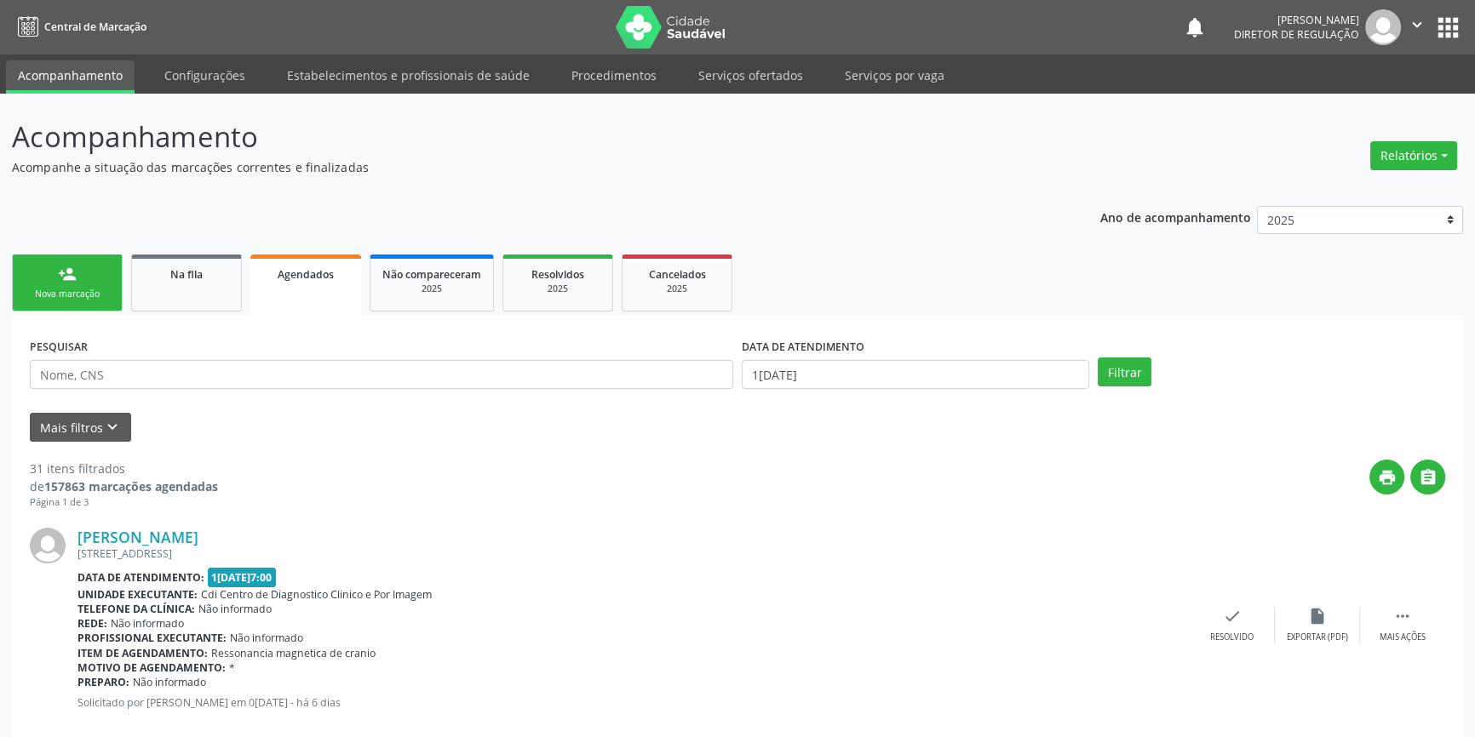
click at [372, 462] on div "print " at bounding box center [831, 485] width 1227 height 50
click at [711, 80] on link "Serviços ofertados" at bounding box center [750, 75] width 129 height 30
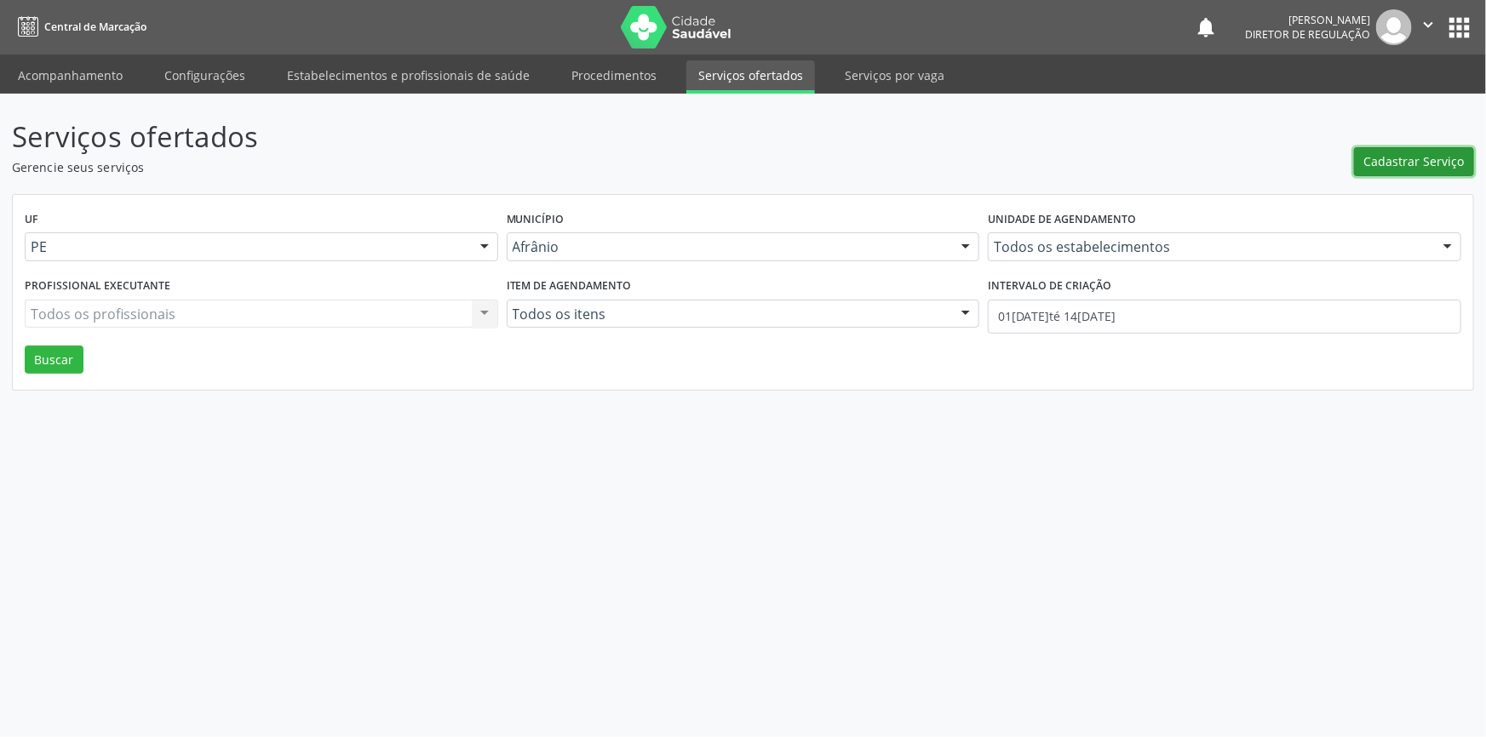
click at [1402, 153] on span "Cadastrar Serviço" at bounding box center [1414, 161] width 100 height 18
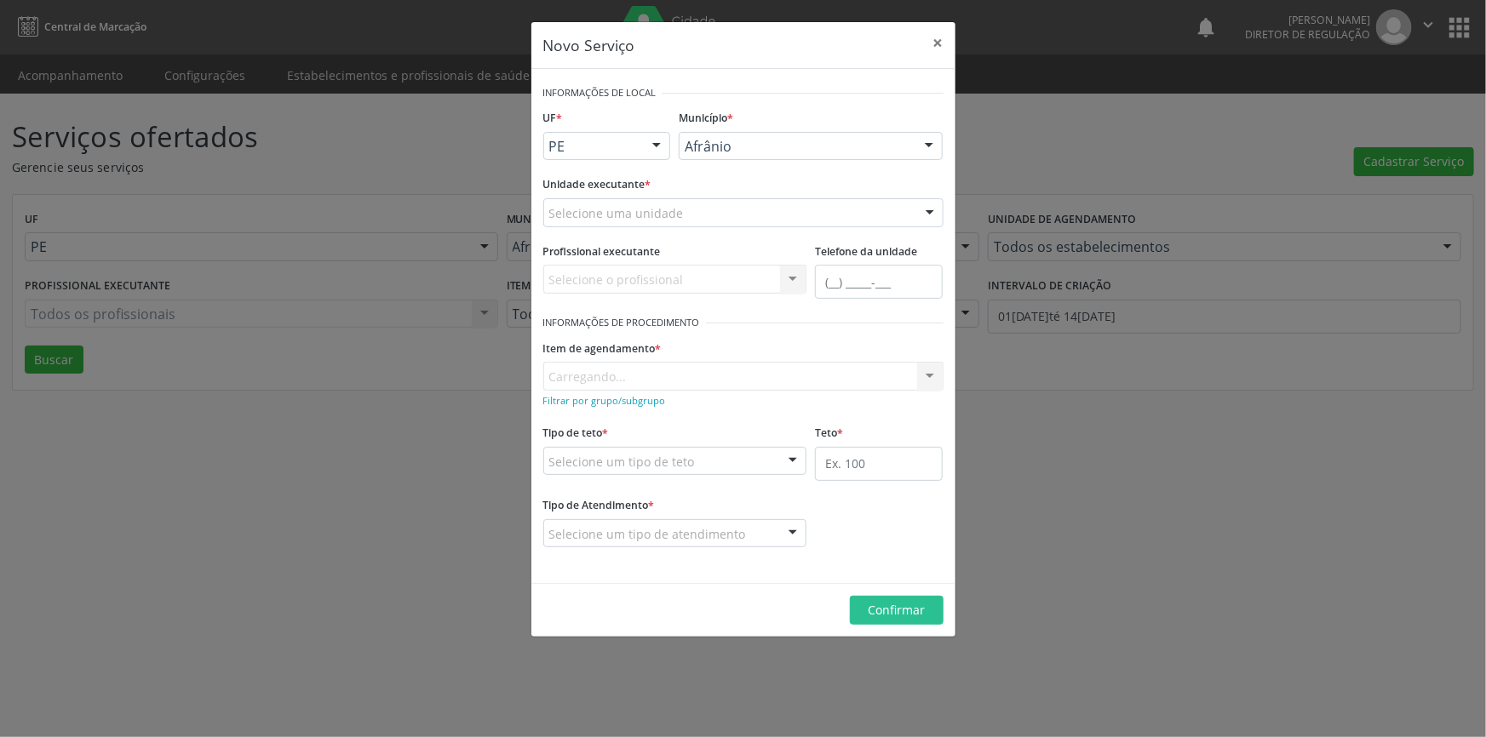
click at [794, 215] on div "Selecione uma unidade" at bounding box center [743, 212] width 400 height 29
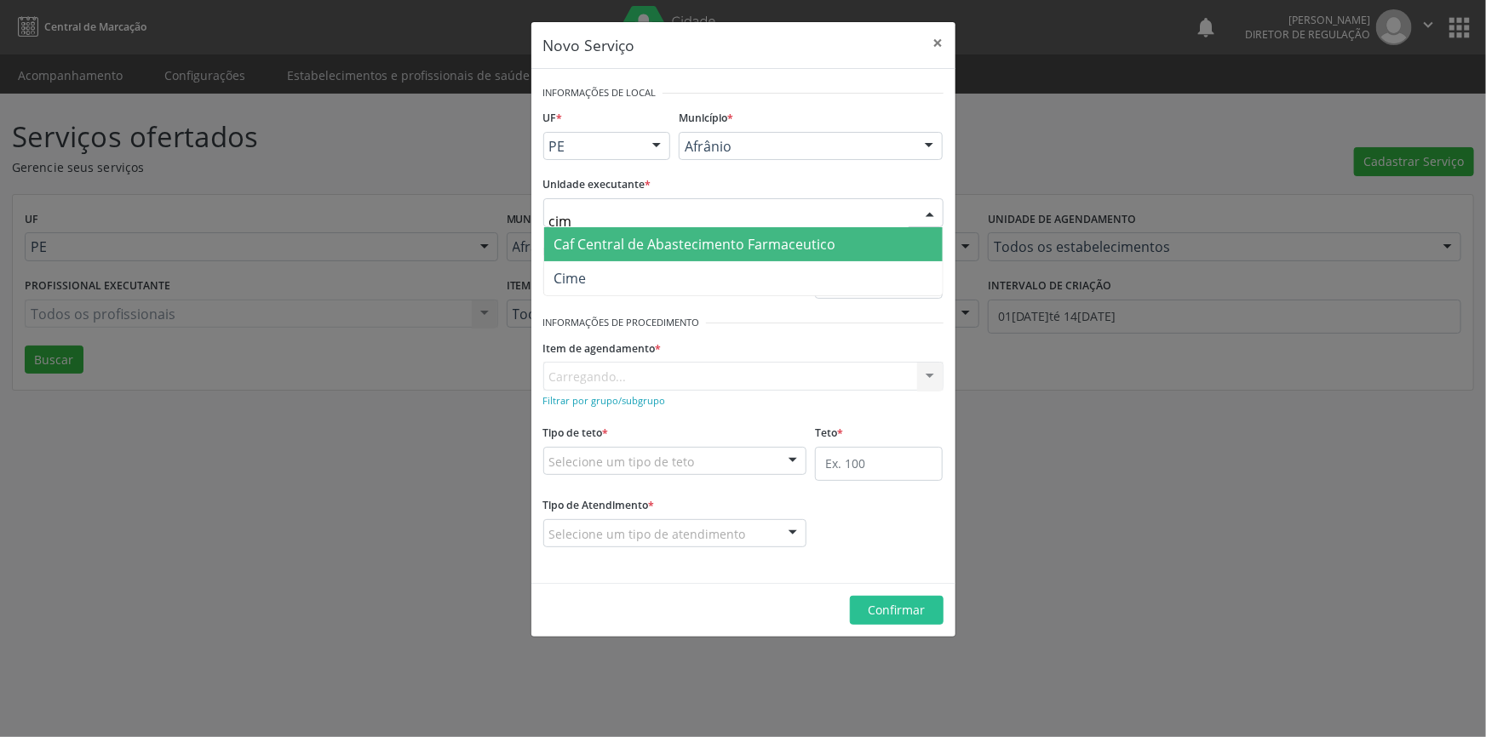
type input "cime"
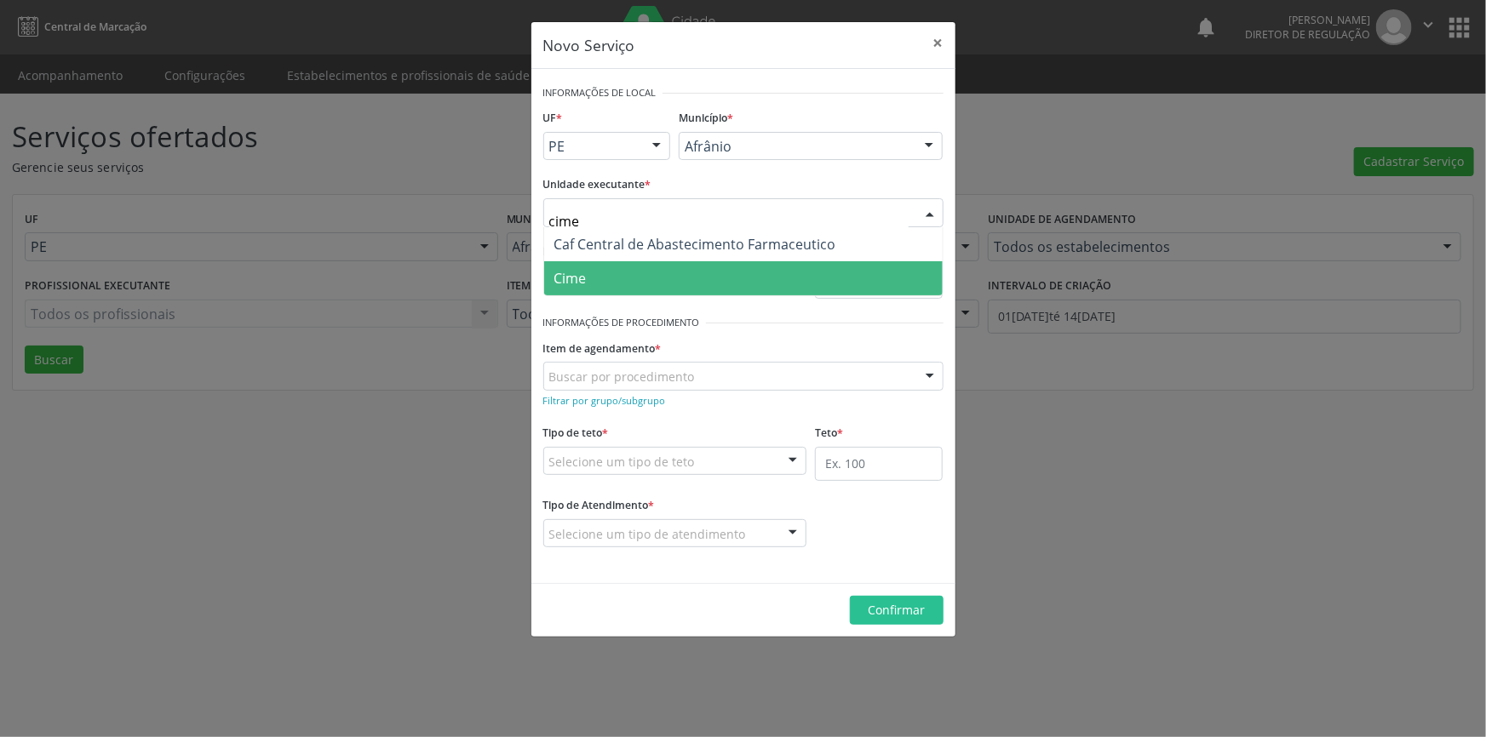
click at [678, 292] on span "Cime" at bounding box center [743, 278] width 399 height 34
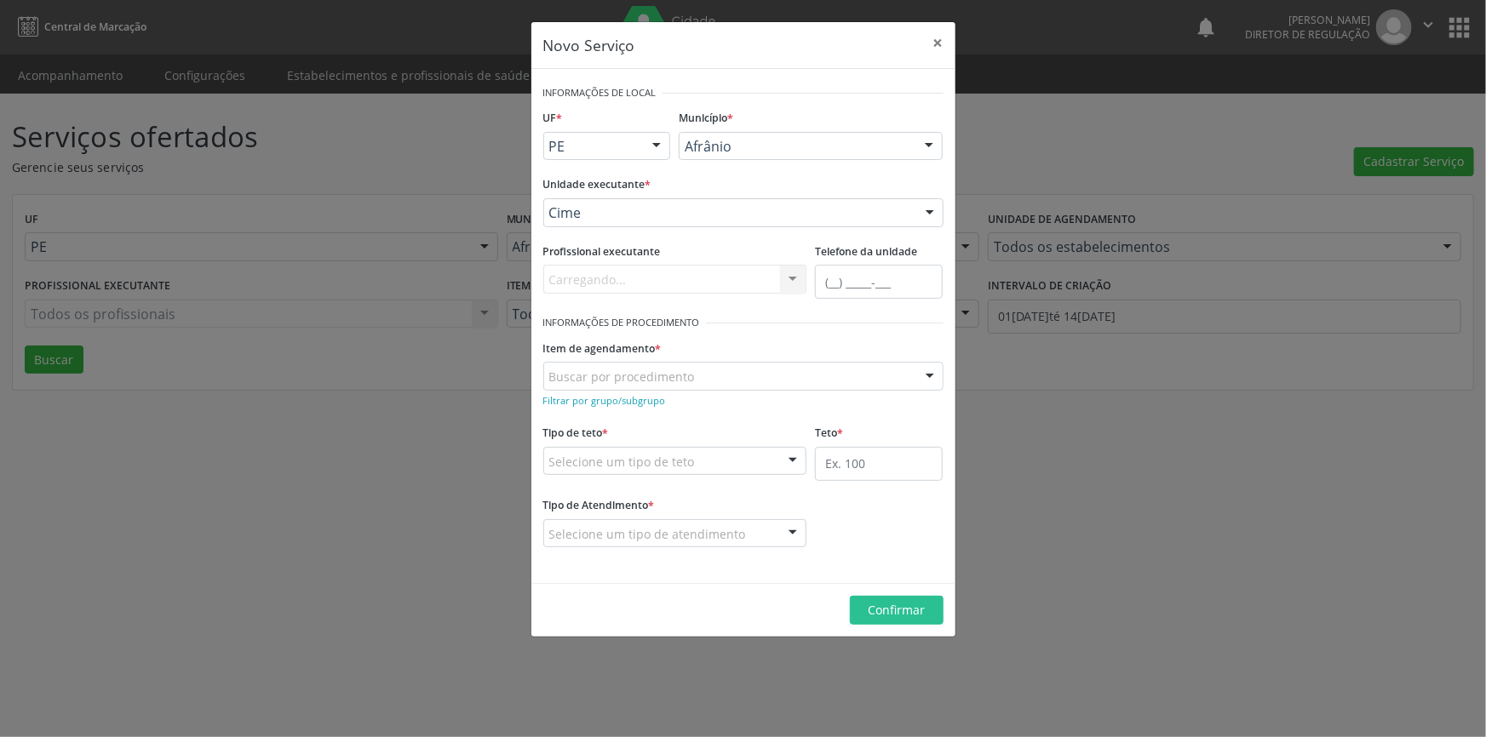
click at [647, 365] on div "Buscar por procedimento" at bounding box center [743, 376] width 400 height 29
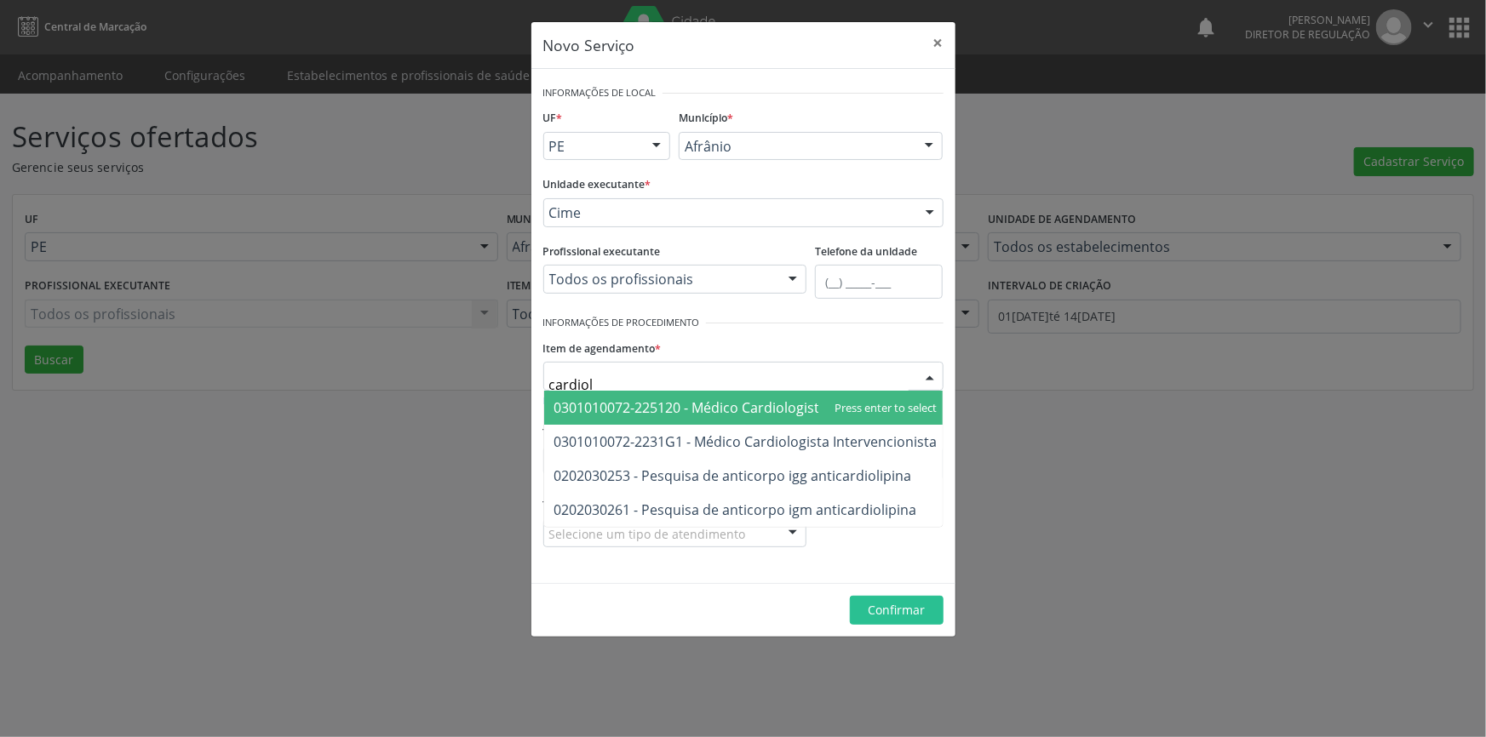
type input "cardiolo"
click at [680, 410] on span "0301010072-225120 - Médico Cardiologista" at bounding box center [690, 408] width 273 height 19
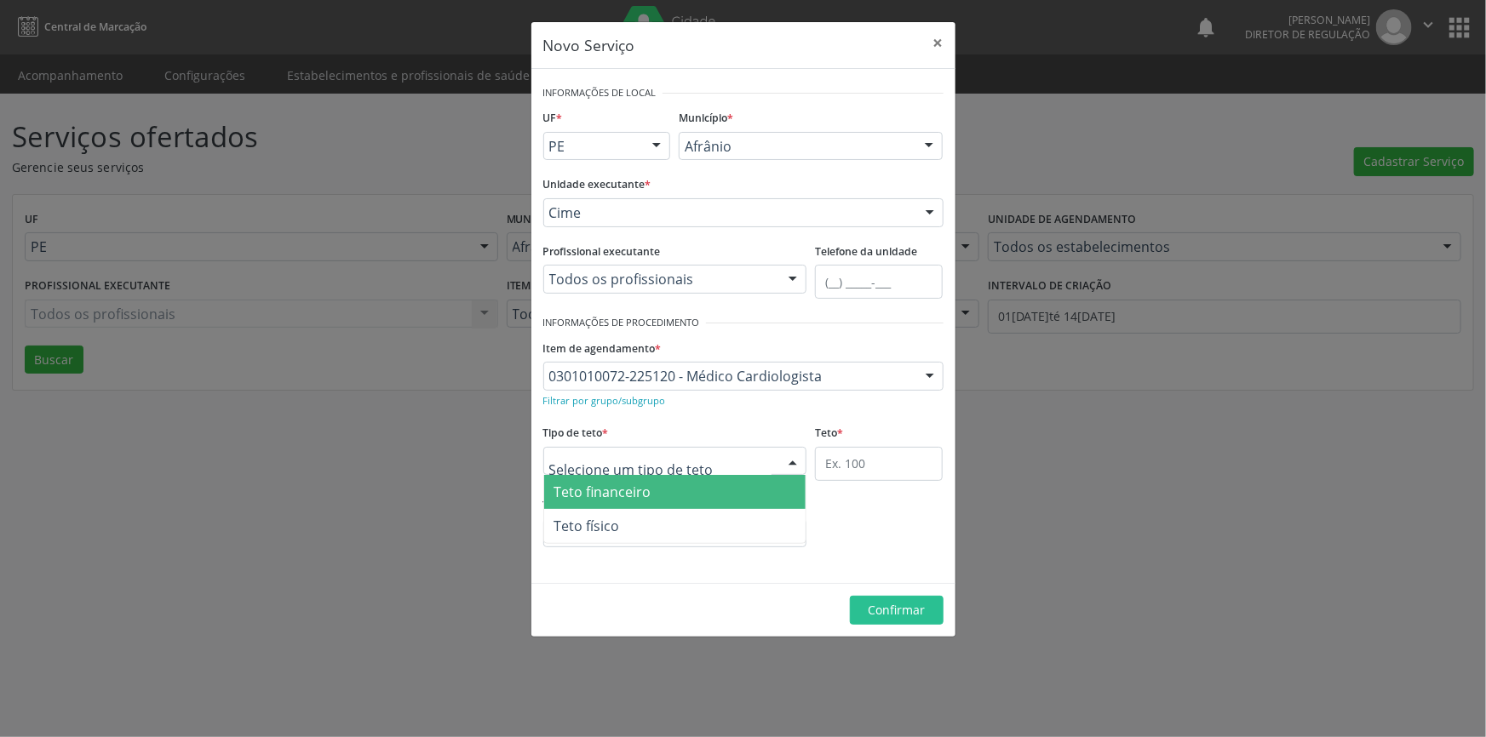
click at [674, 450] on div at bounding box center [675, 461] width 264 height 29
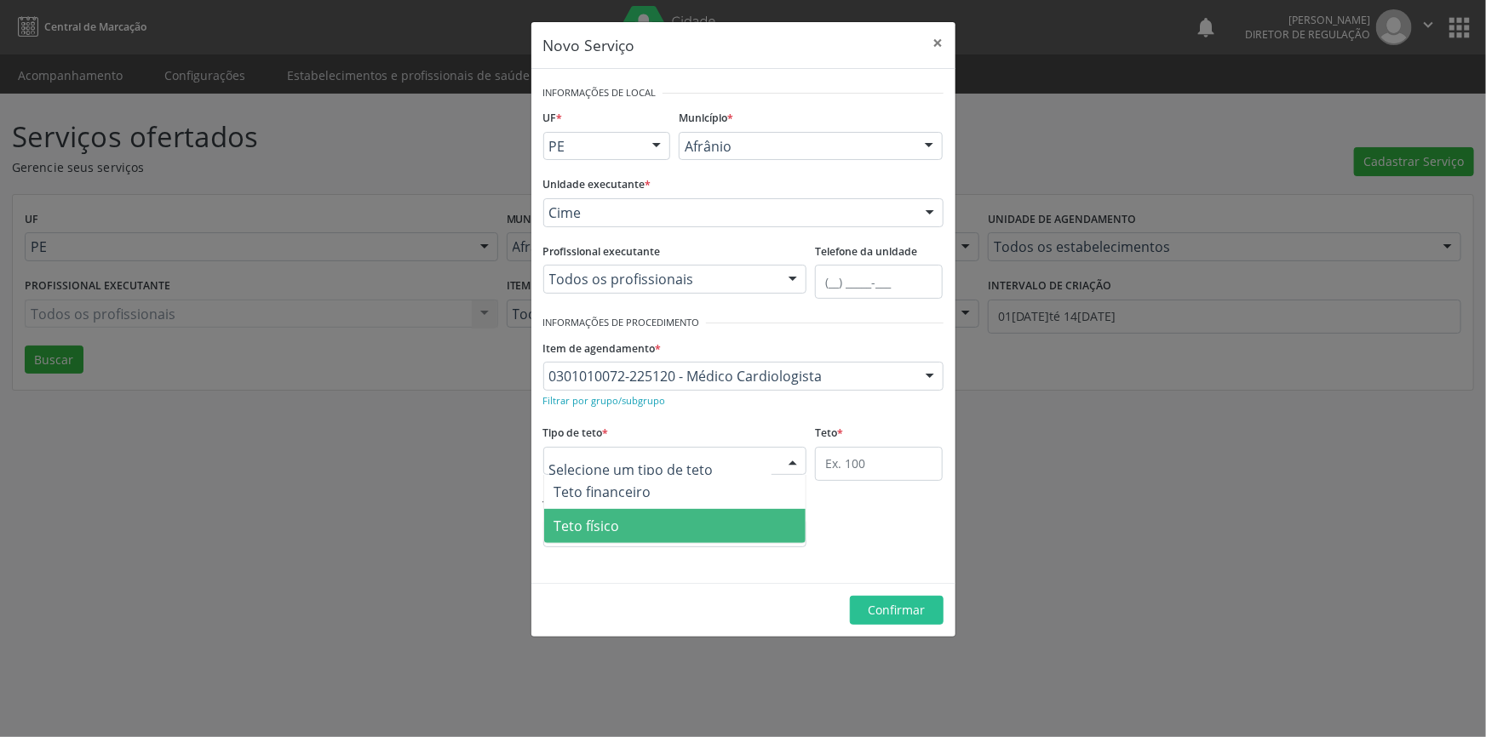
click at [630, 521] on span "Teto físico" at bounding box center [675, 526] width 262 height 34
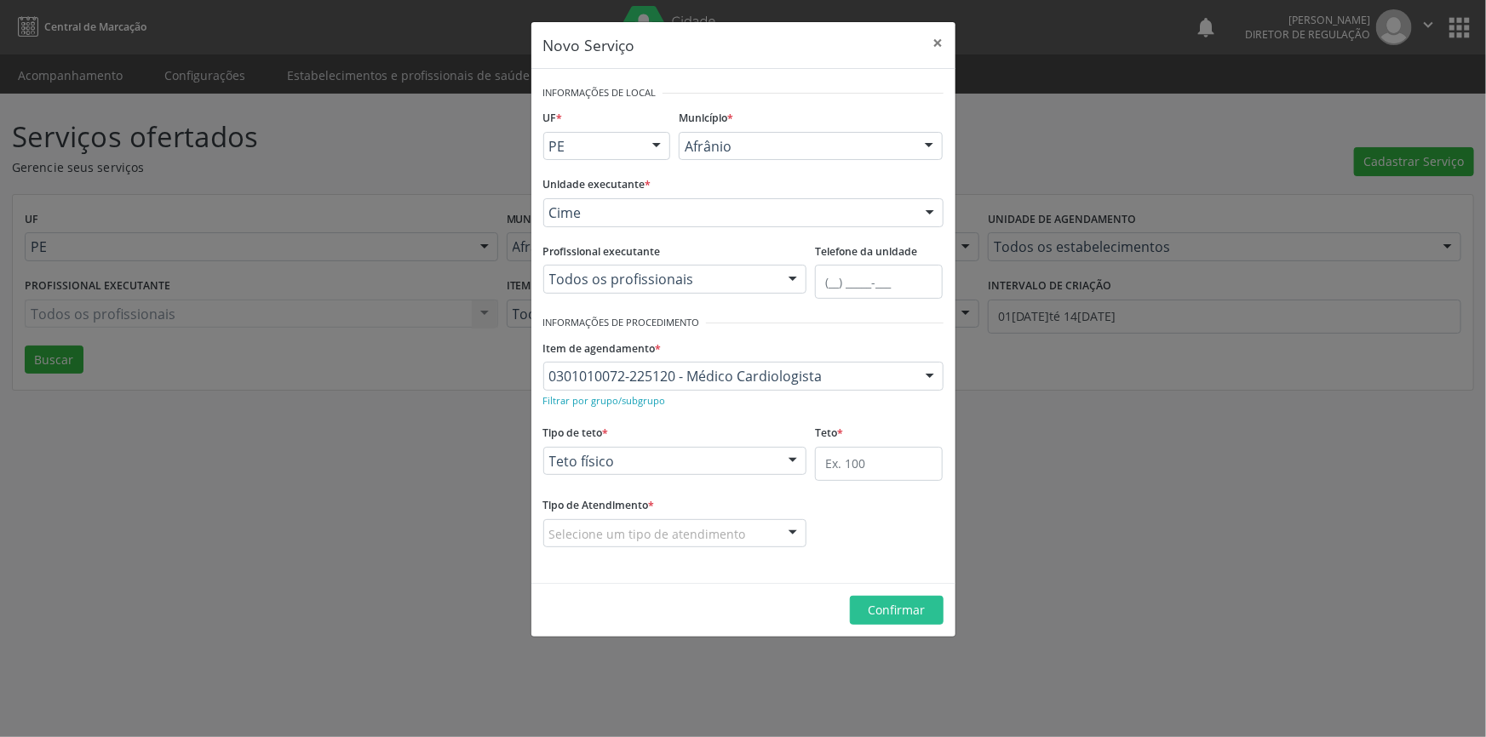
click at [896, 445] on div "Teto *" at bounding box center [879, 451] width 128 height 60
click at [874, 462] on input "text" at bounding box center [879, 464] width 128 height 34
type input "1"
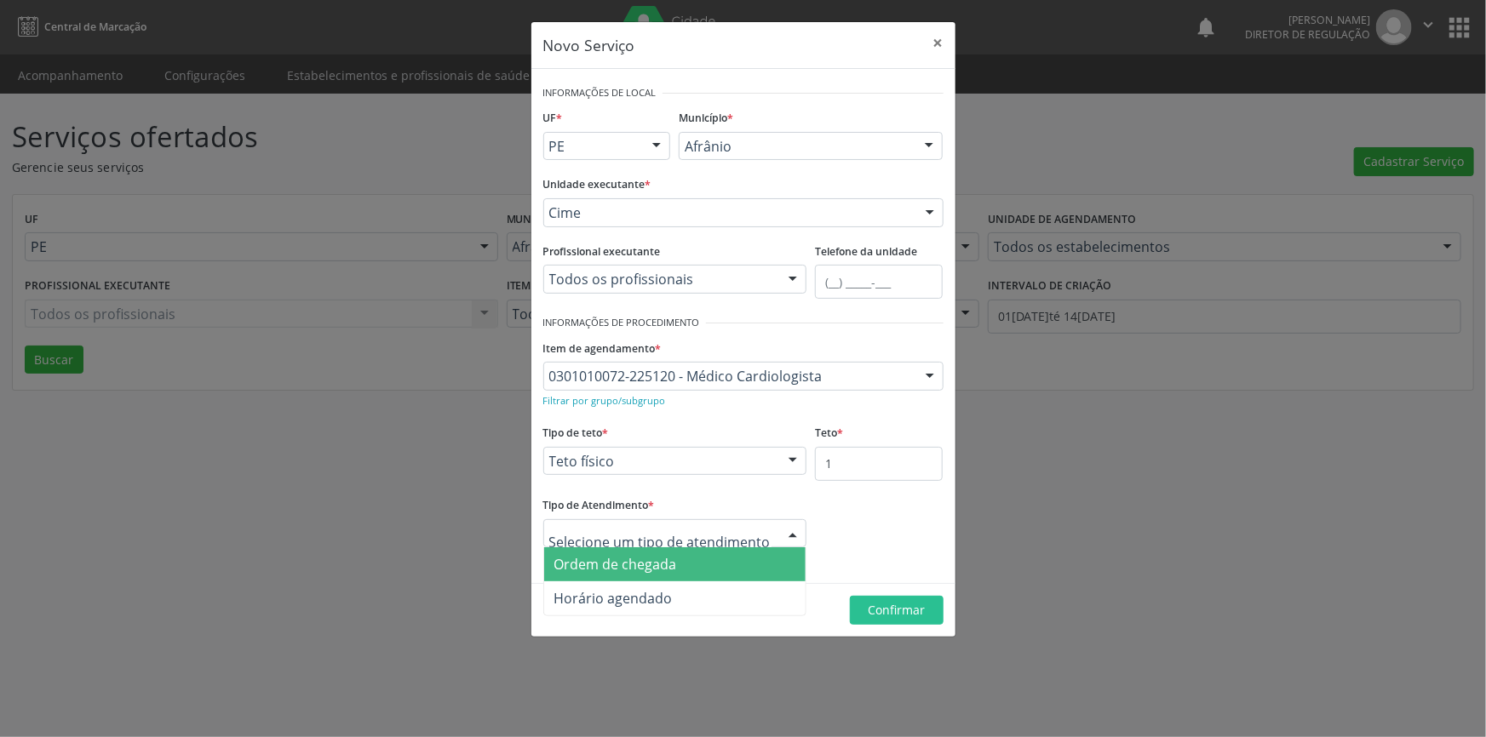
click at [657, 563] on span "Ordem de chegada" at bounding box center [615, 564] width 123 height 19
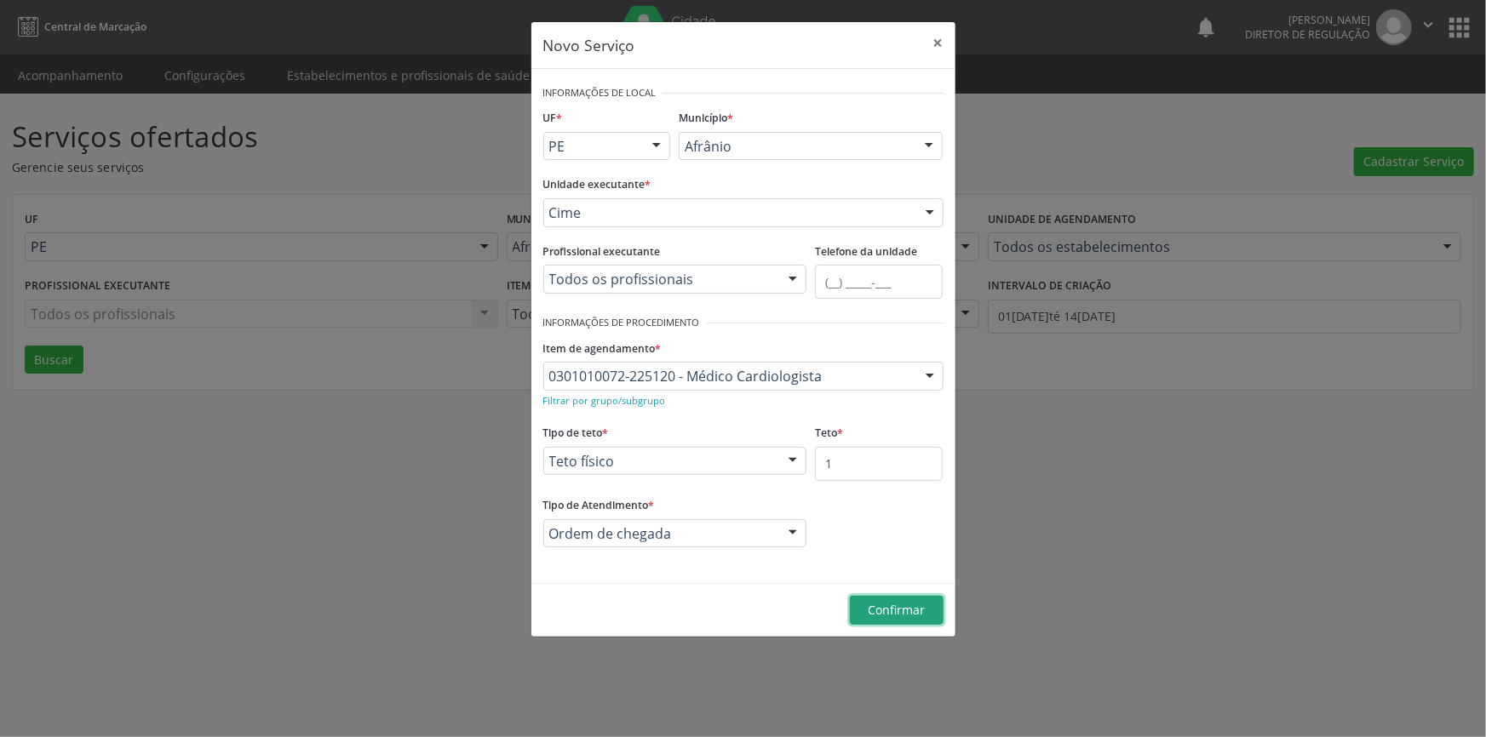
click at [915, 608] on span "Confirmar" at bounding box center [896, 610] width 57 height 16
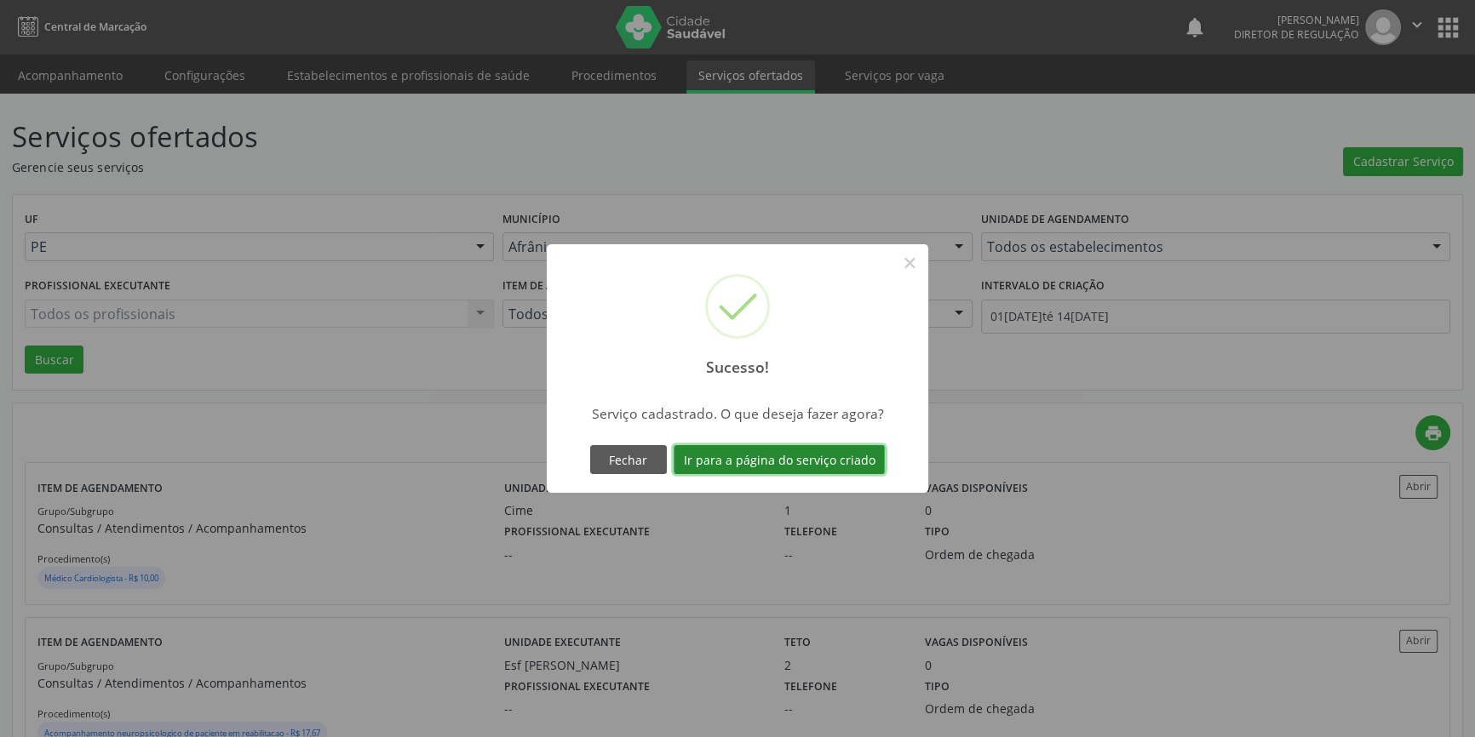
click at [847, 445] on button "Ir para a página do serviço criado" at bounding box center [779, 459] width 211 height 29
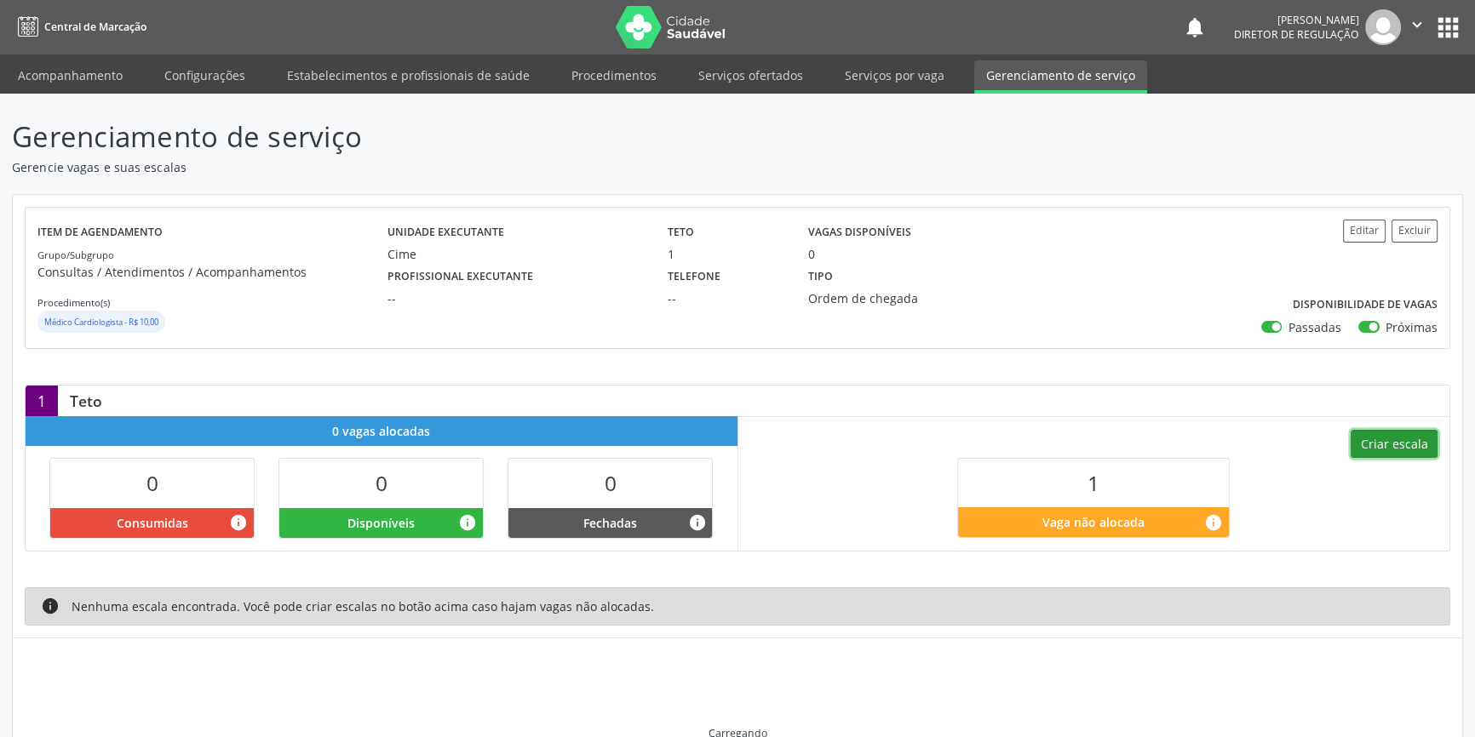
click at [1370, 454] on button "Criar escala" at bounding box center [1394, 444] width 87 height 29
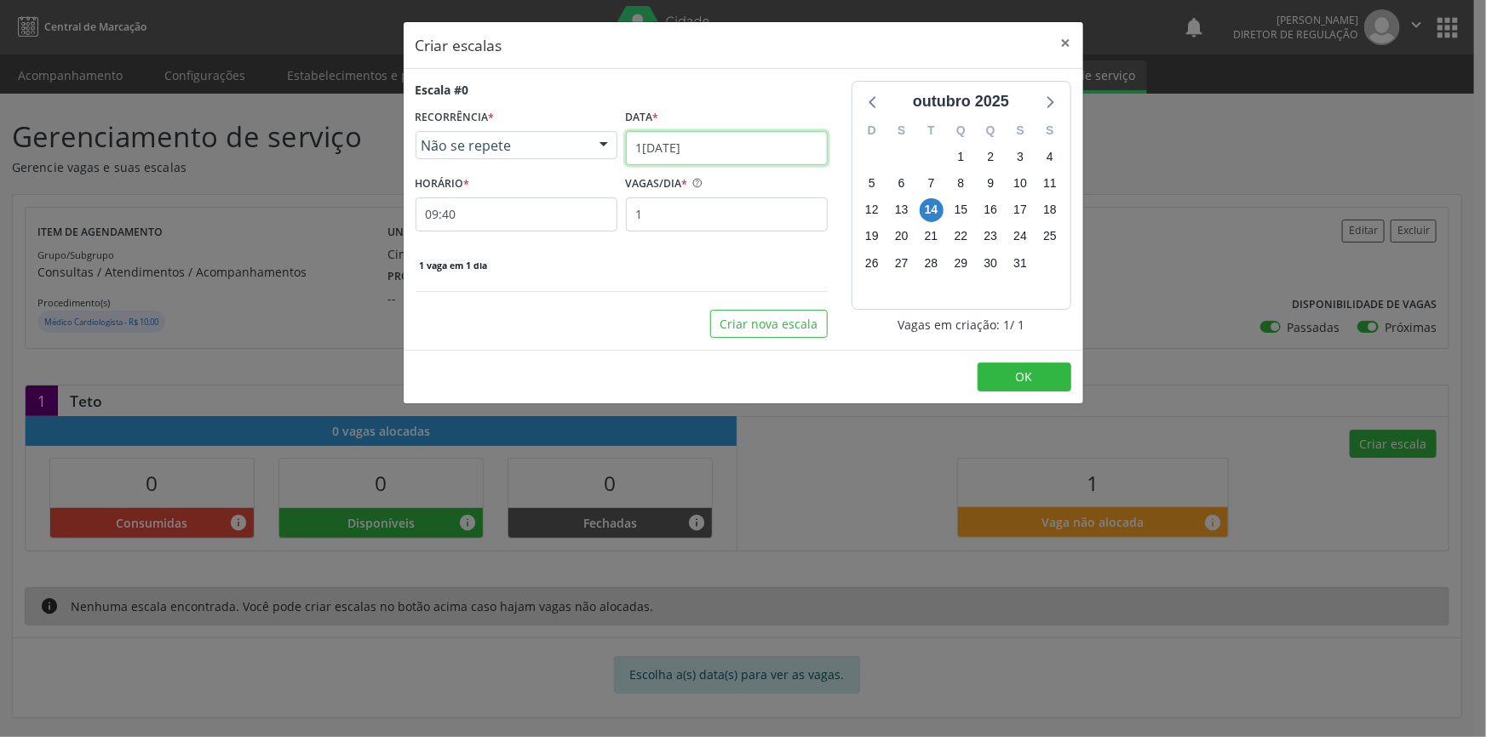
click at [745, 156] on body "Central de Marcação notifications Maria Aparecida Rodrigues da Silva Diretor de…" at bounding box center [743, 368] width 1486 height 737
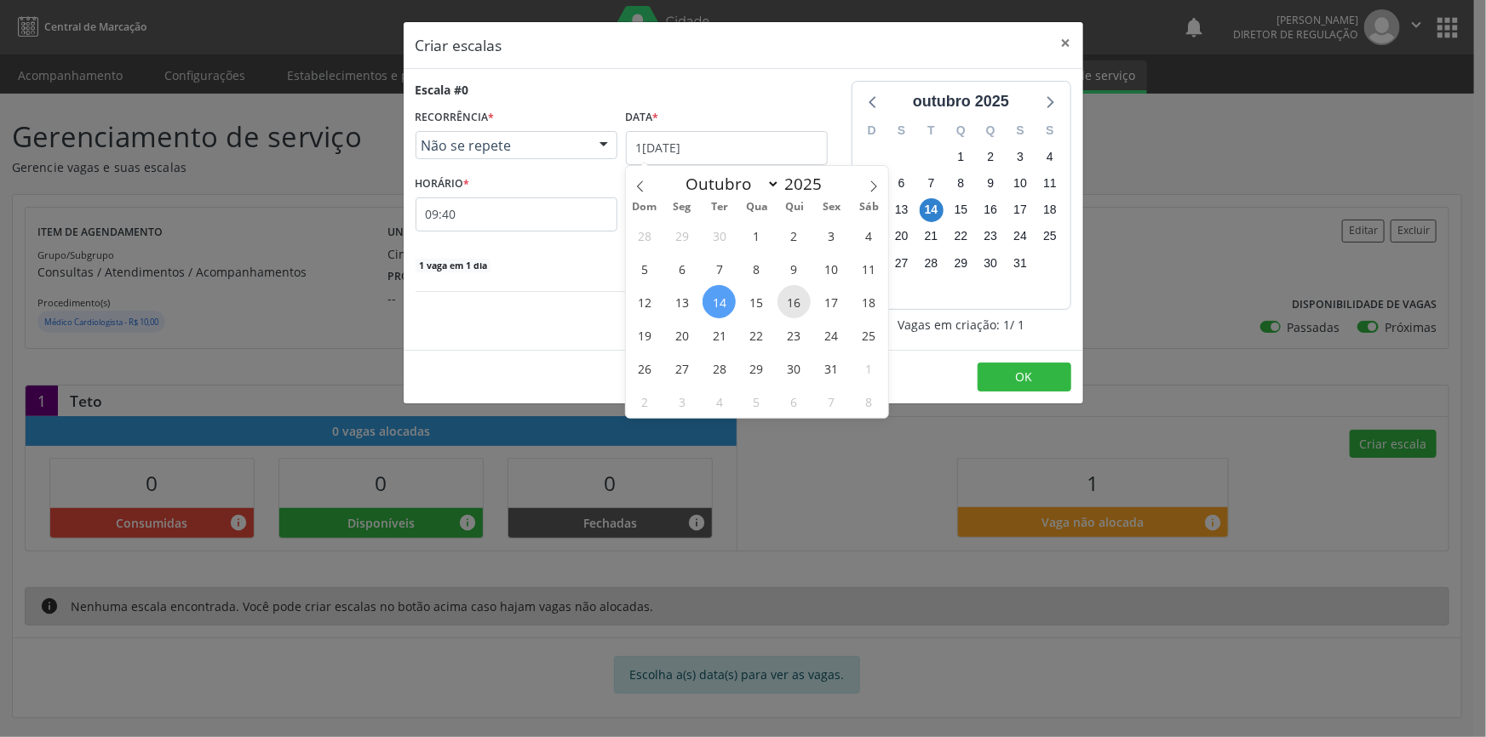
click at [794, 291] on span "16" at bounding box center [793, 301] width 33 height 33
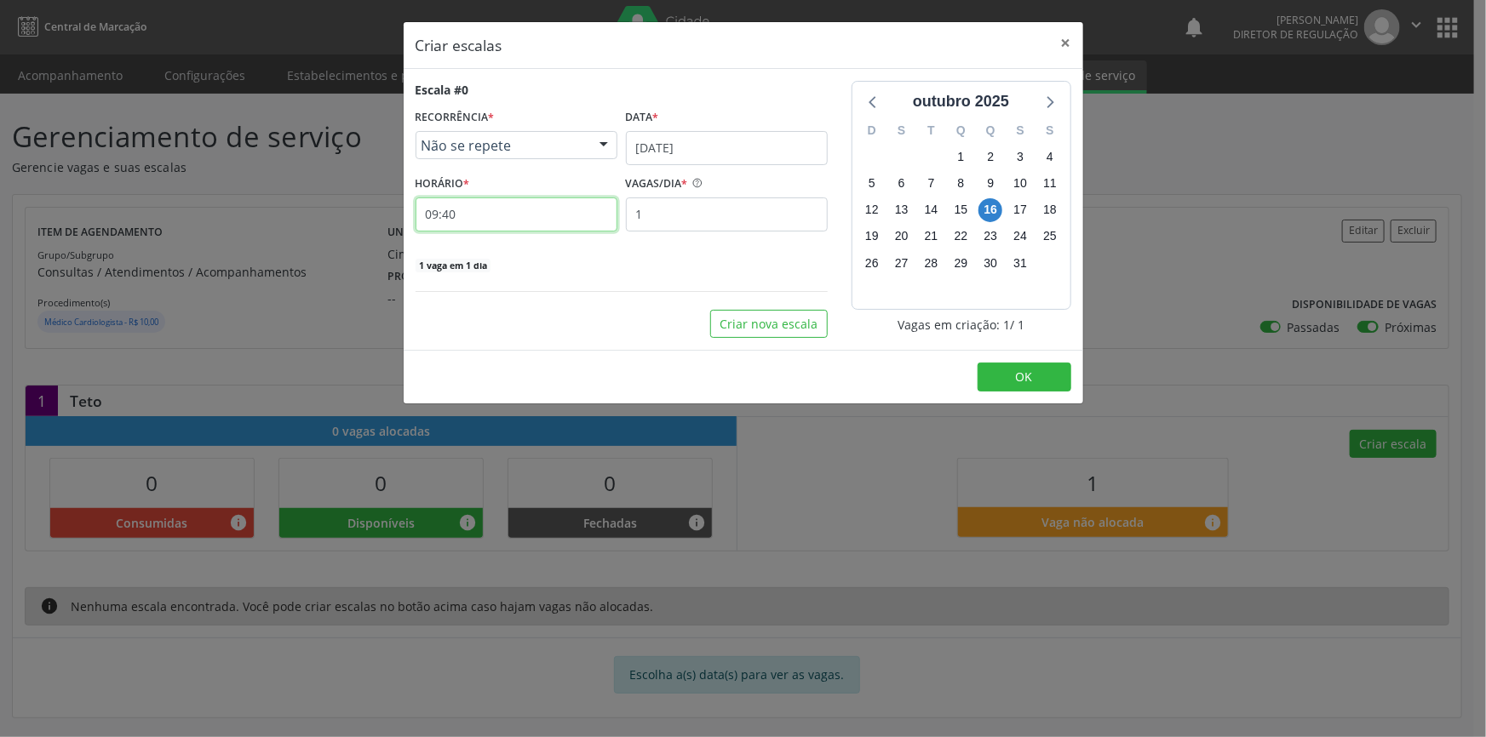
click at [520, 207] on input "09:40" at bounding box center [517, 215] width 202 height 34
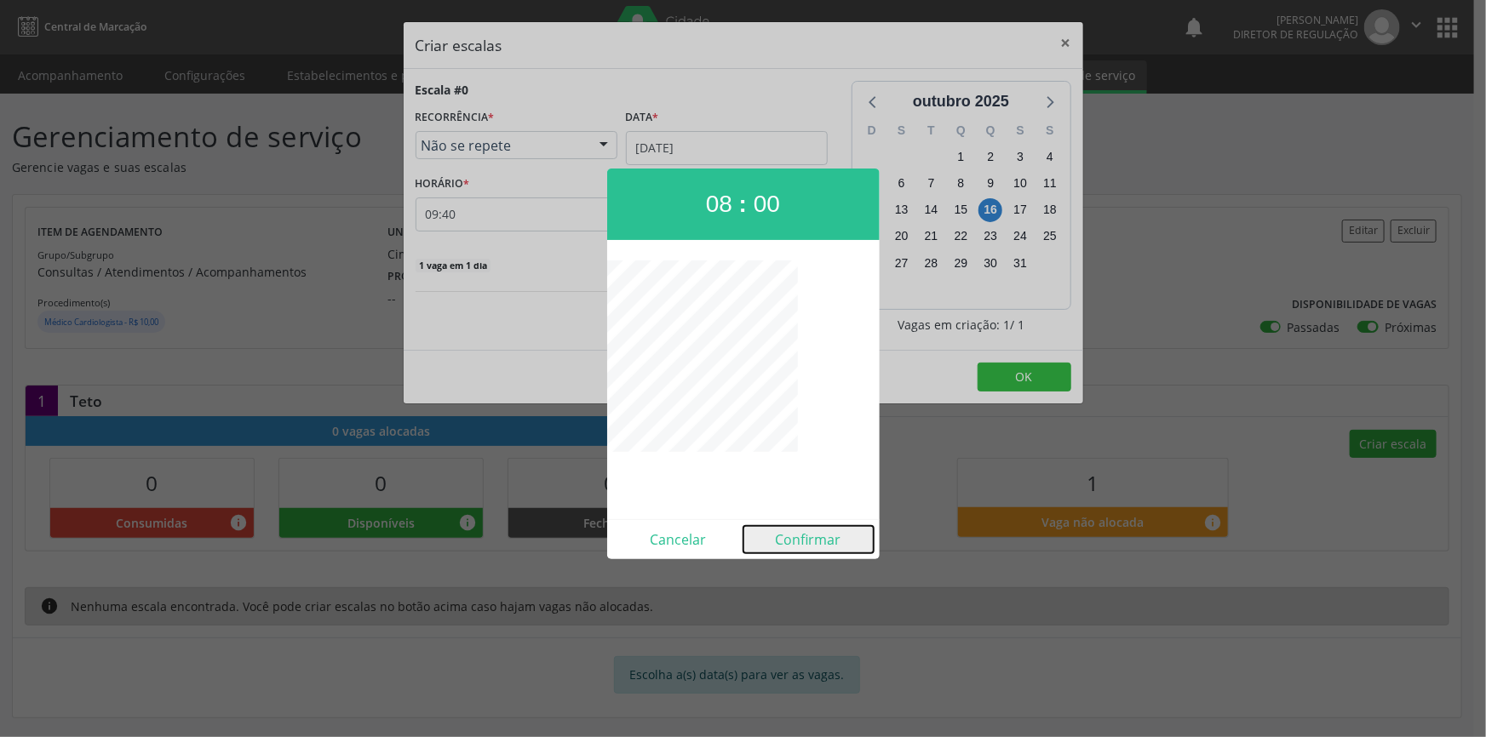
click at [812, 536] on button "Confirmar" at bounding box center [808, 539] width 130 height 27
type input "08:00"
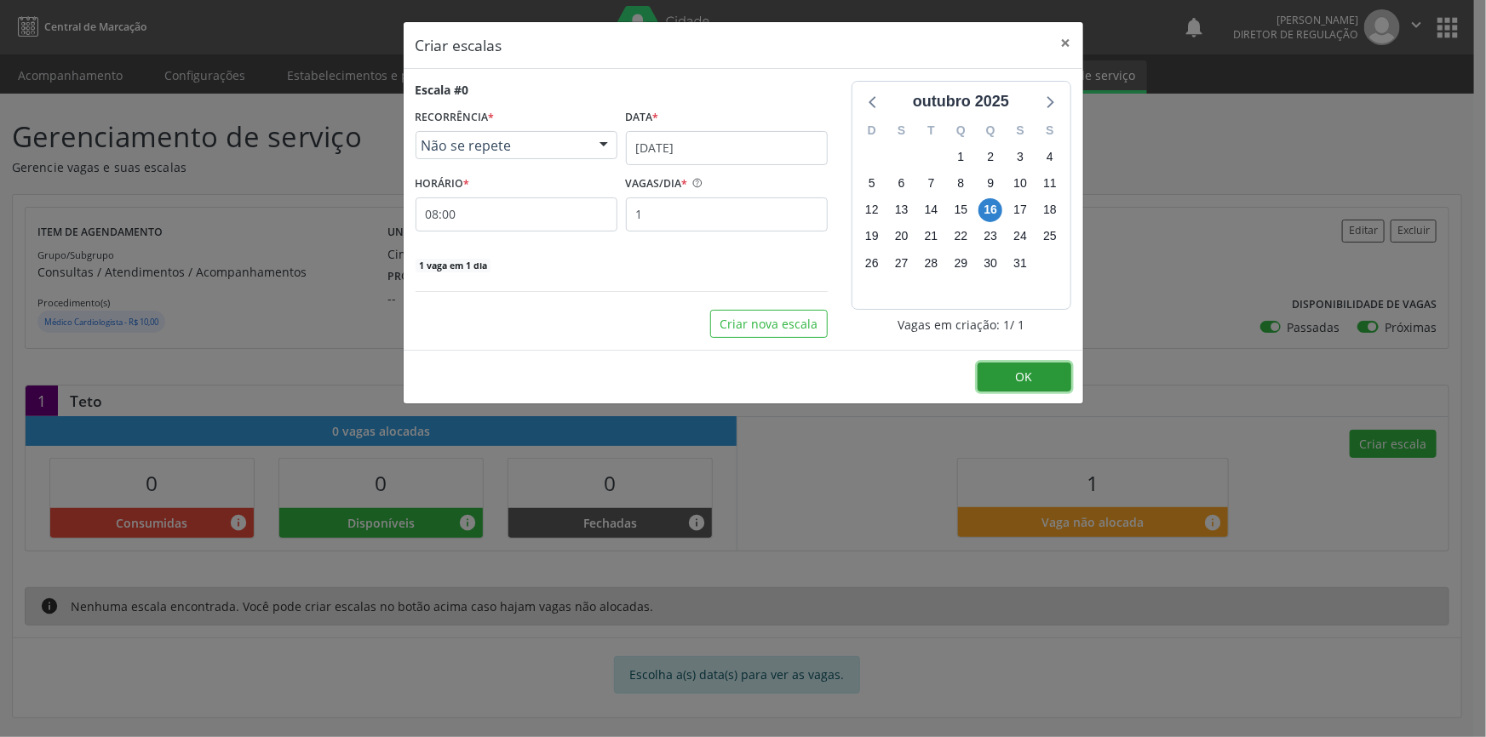
click at [1028, 375] on span "OK" at bounding box center [1024, 377] width 17 height 16
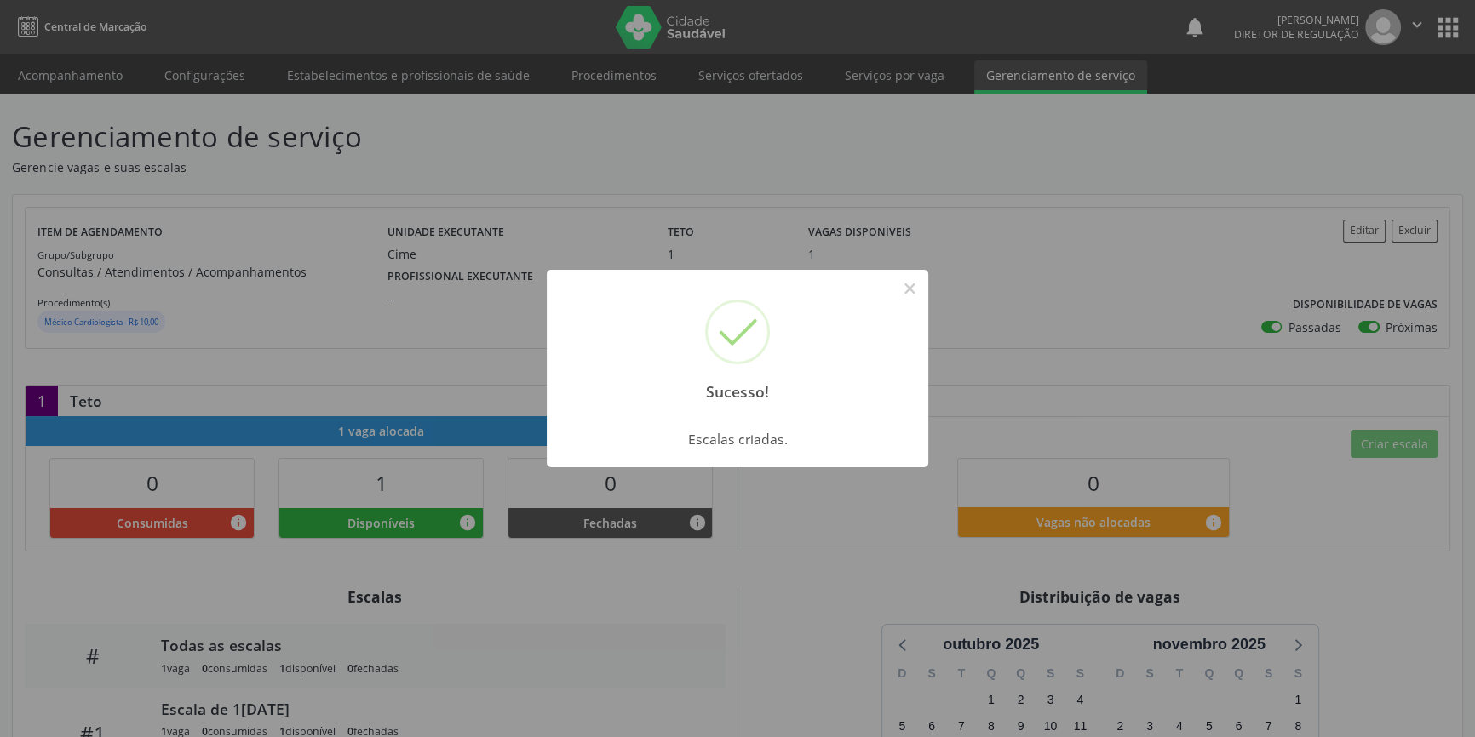
click at [408, 214] on div "Sucesso! × Escalas criadas. OK Cancel" at bounding box center [737, 368] width 1475 height 737
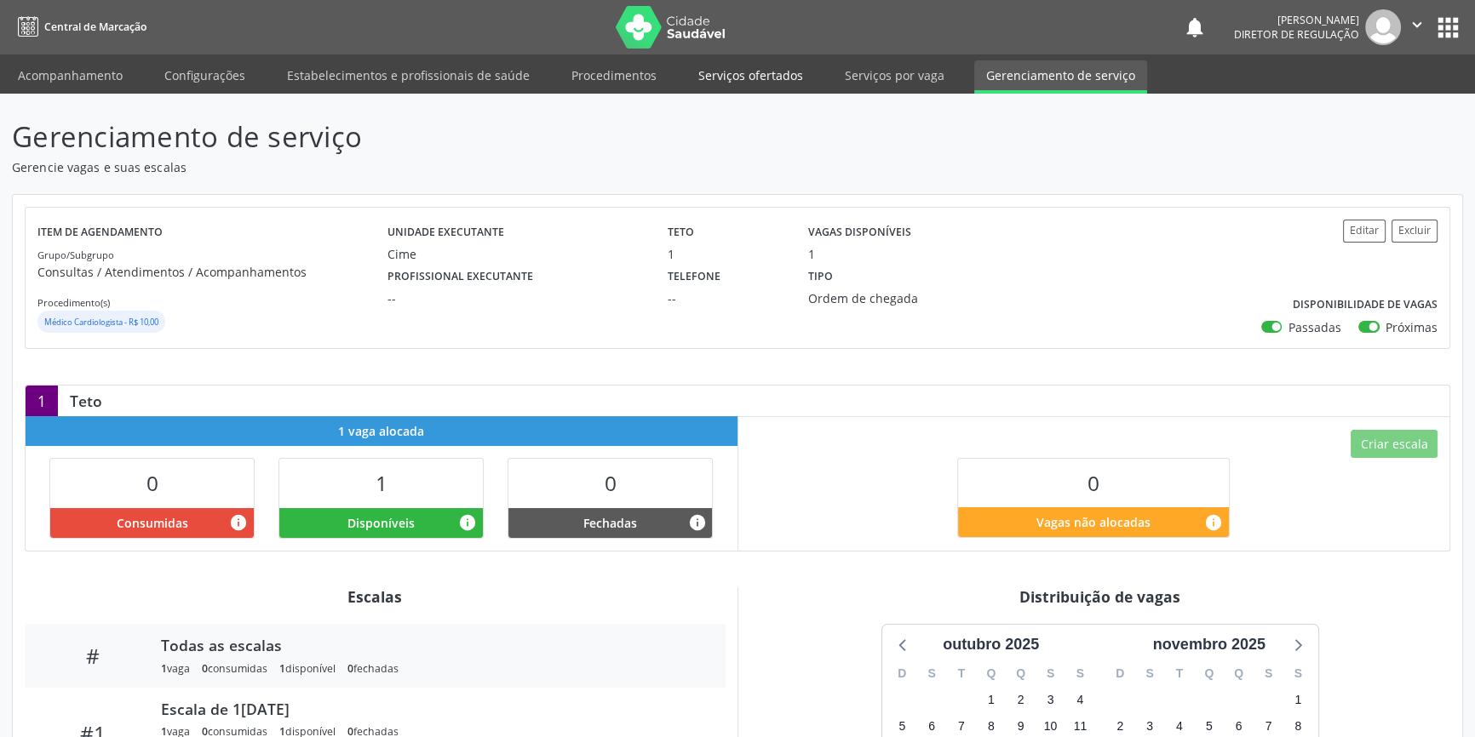
click at [743, 73] on link "Serviços ofertados" at bounding box center [750, 75] width 129 height 30
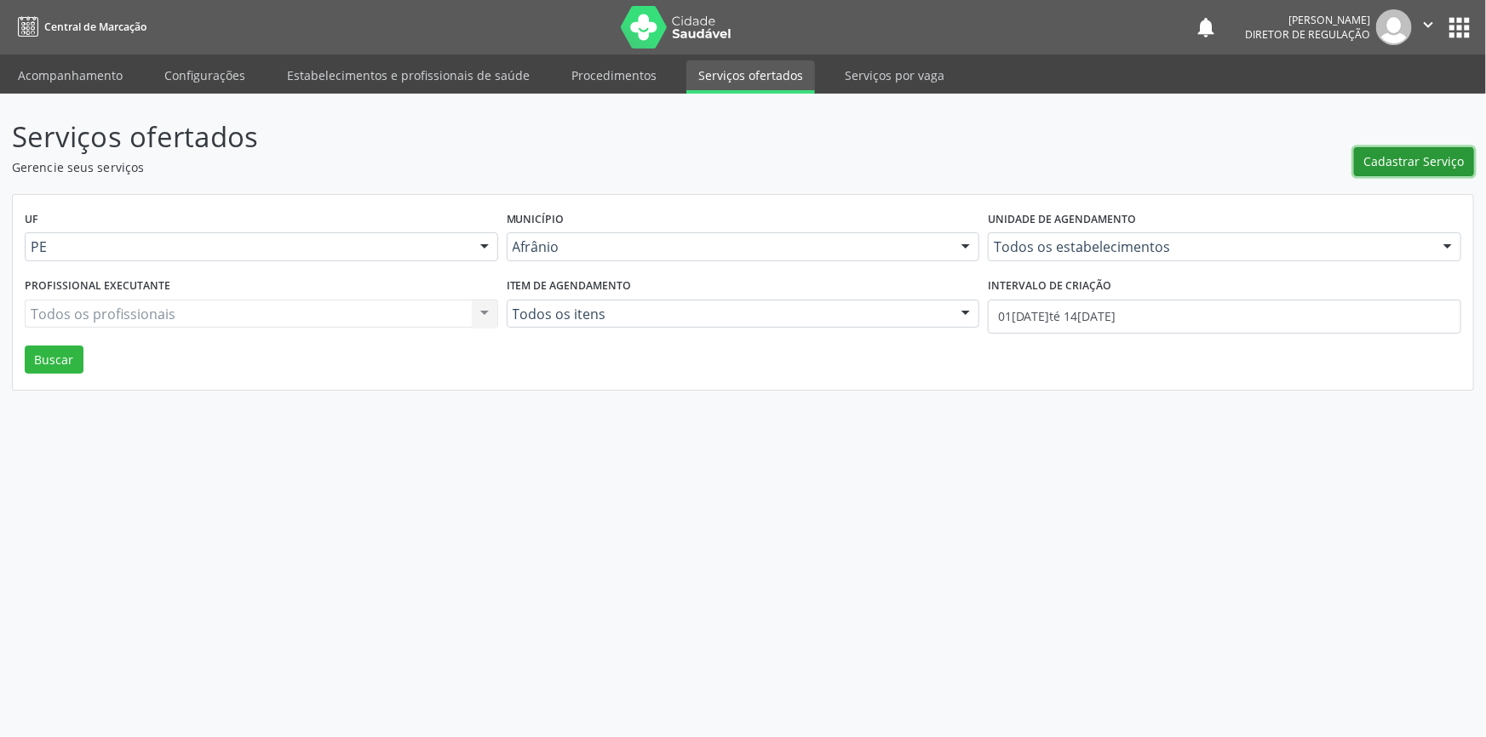
click at [1390, 147] on button "Cadastrar Serviço" at bounding box center [1414, 161] width 120 height 29
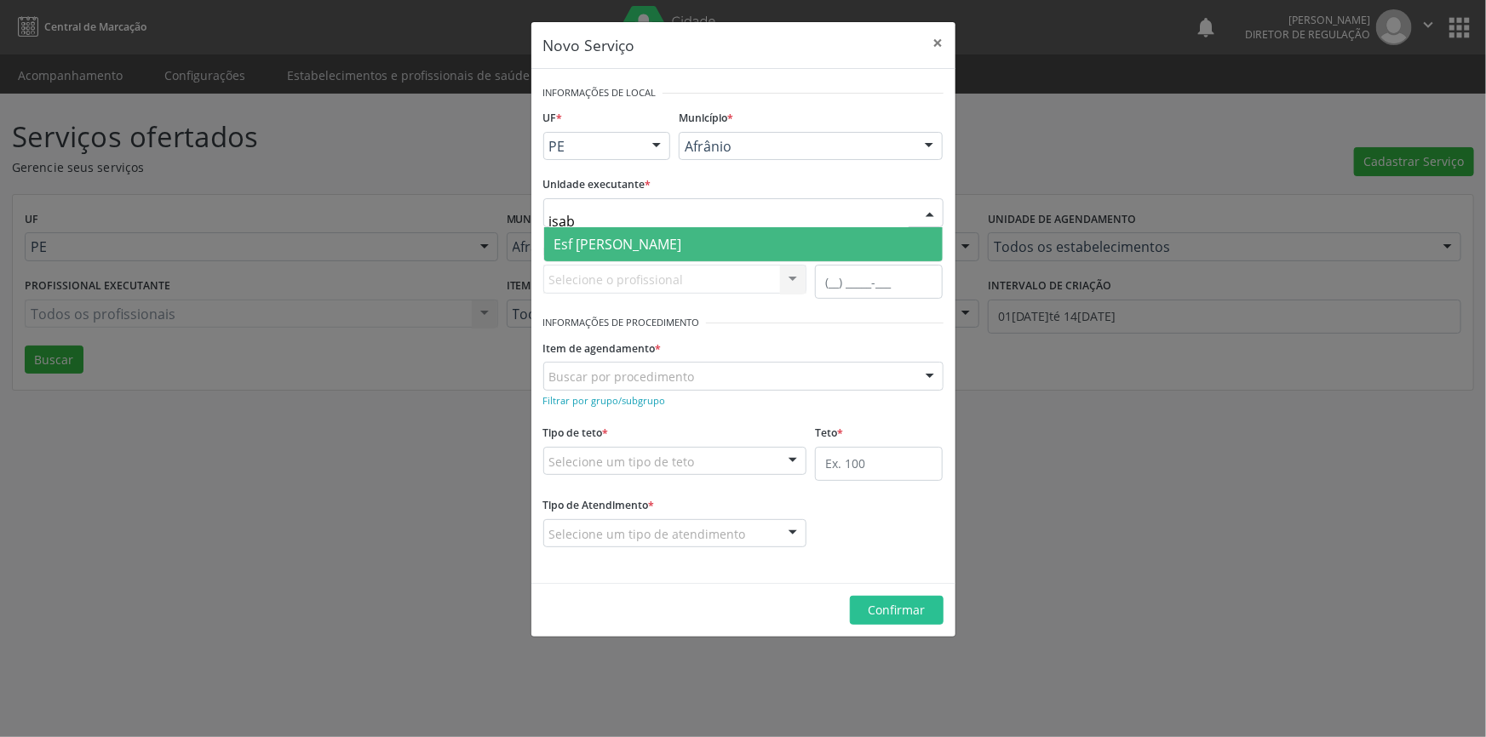
type input "isabe"
click at [645, 221] on input "isabe" at bounding box center [728, 221] width 359 height 34
click at [628, 239] on span "Esf [PERSON_NAME]" at bounding box center [618, 244] width 128 height 19
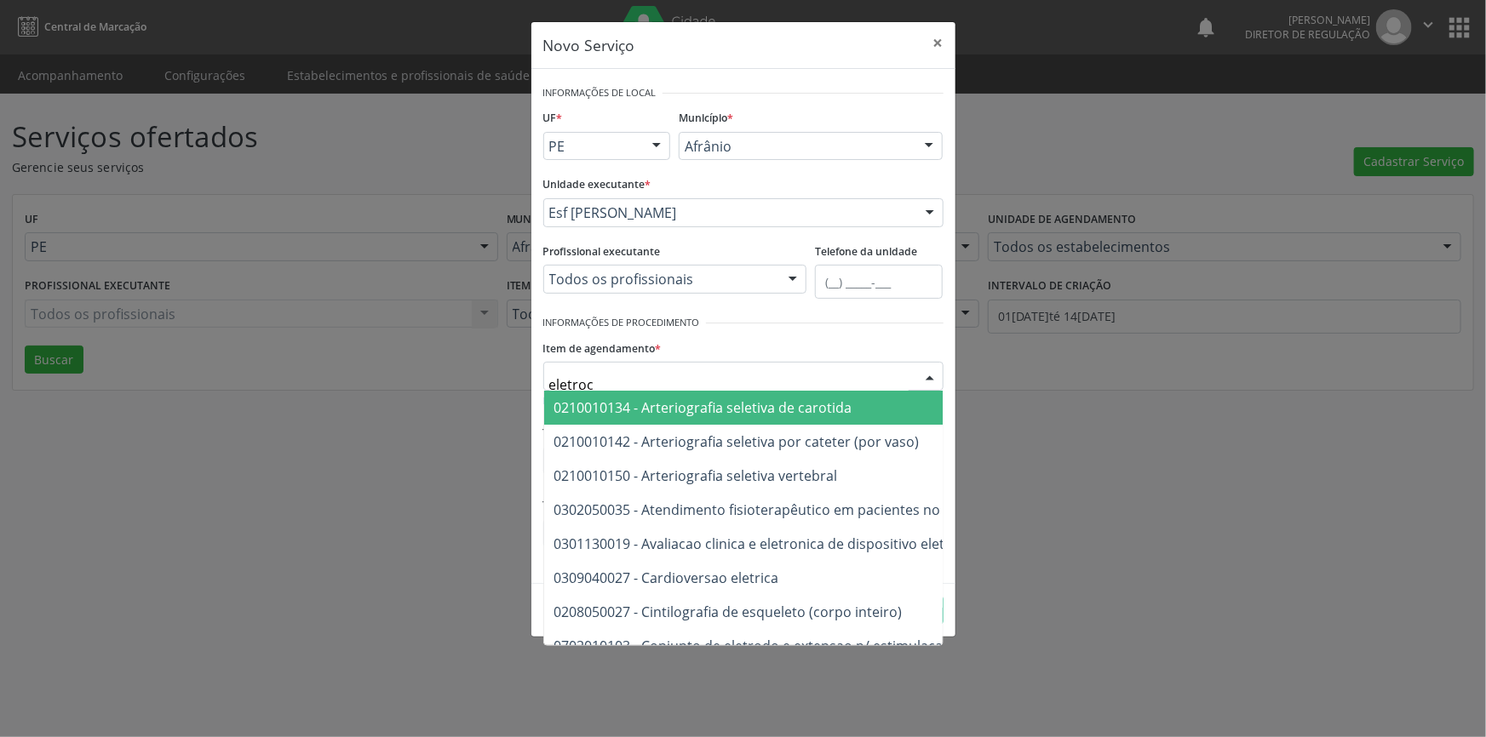
type input "eletroca"
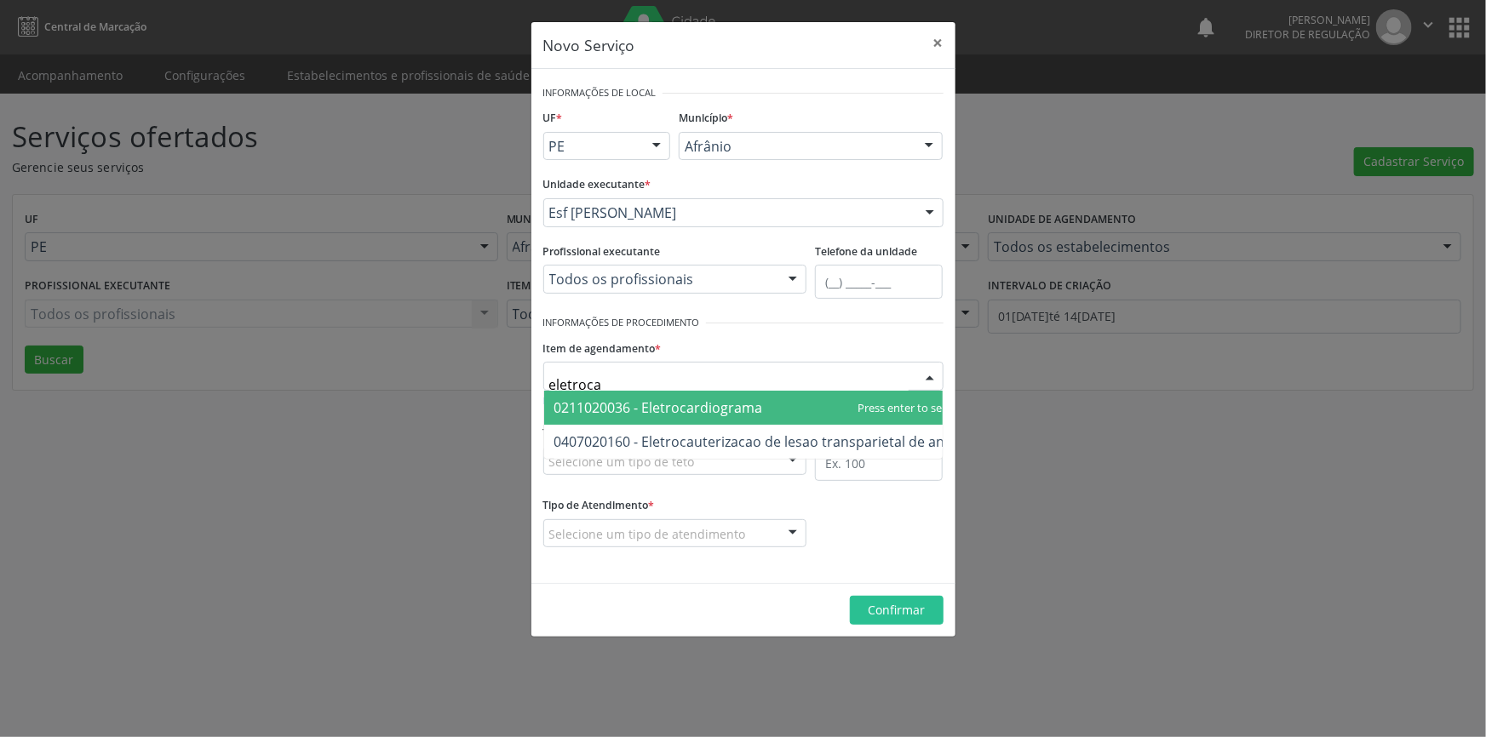
click at [657, 395] on span "0211020036 - Eletrocardiograma" at bounding box center [757, 408] width 427 height 34
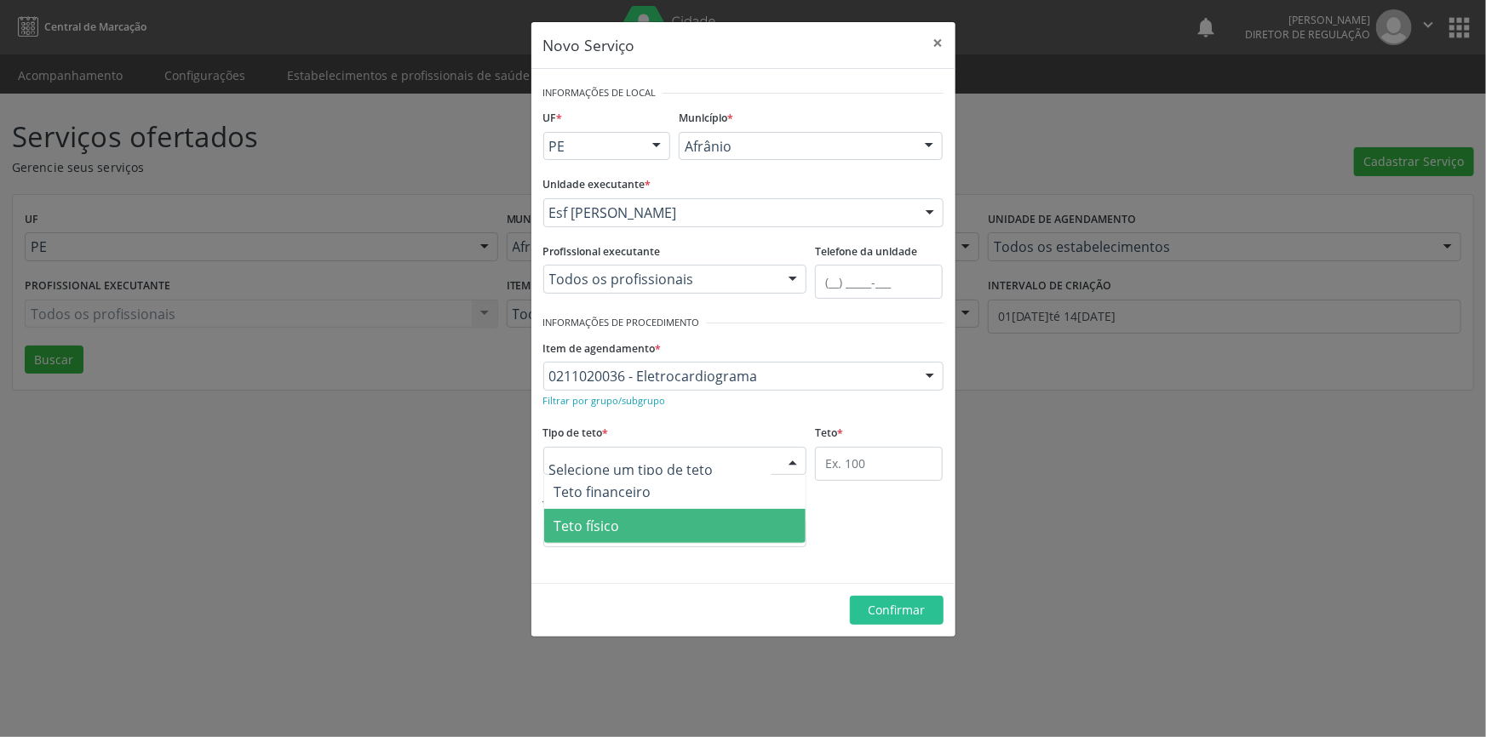
click at [613, 526] on span "Teto físico" at bounding box center [587, 526] width 66 height 19
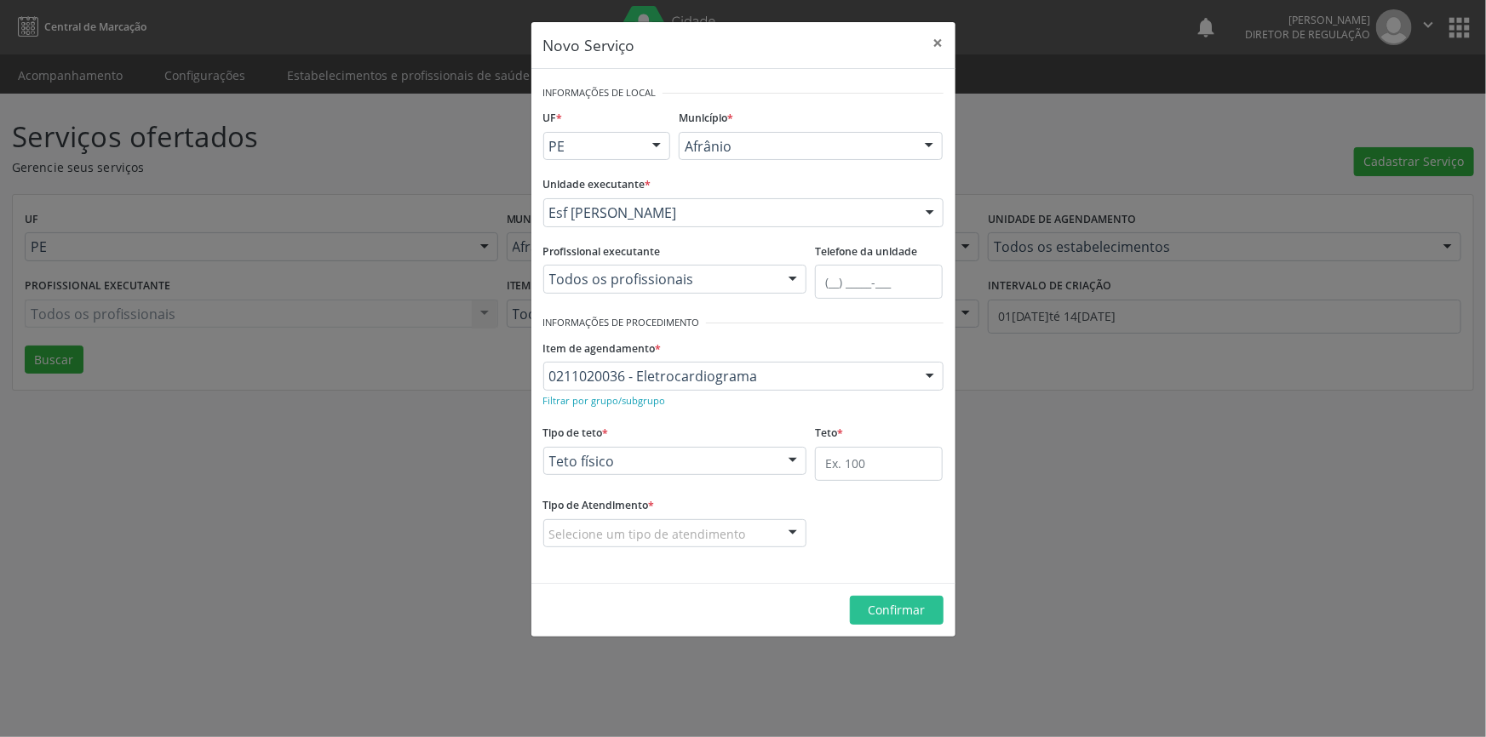
click at [833, 479] on fieldset "Teto *" at bounding box center [879, 457] width 128 height 72
click at [841, 468] on input "text" at bounding box center [879, 464] width 128 height 34
type input "1"
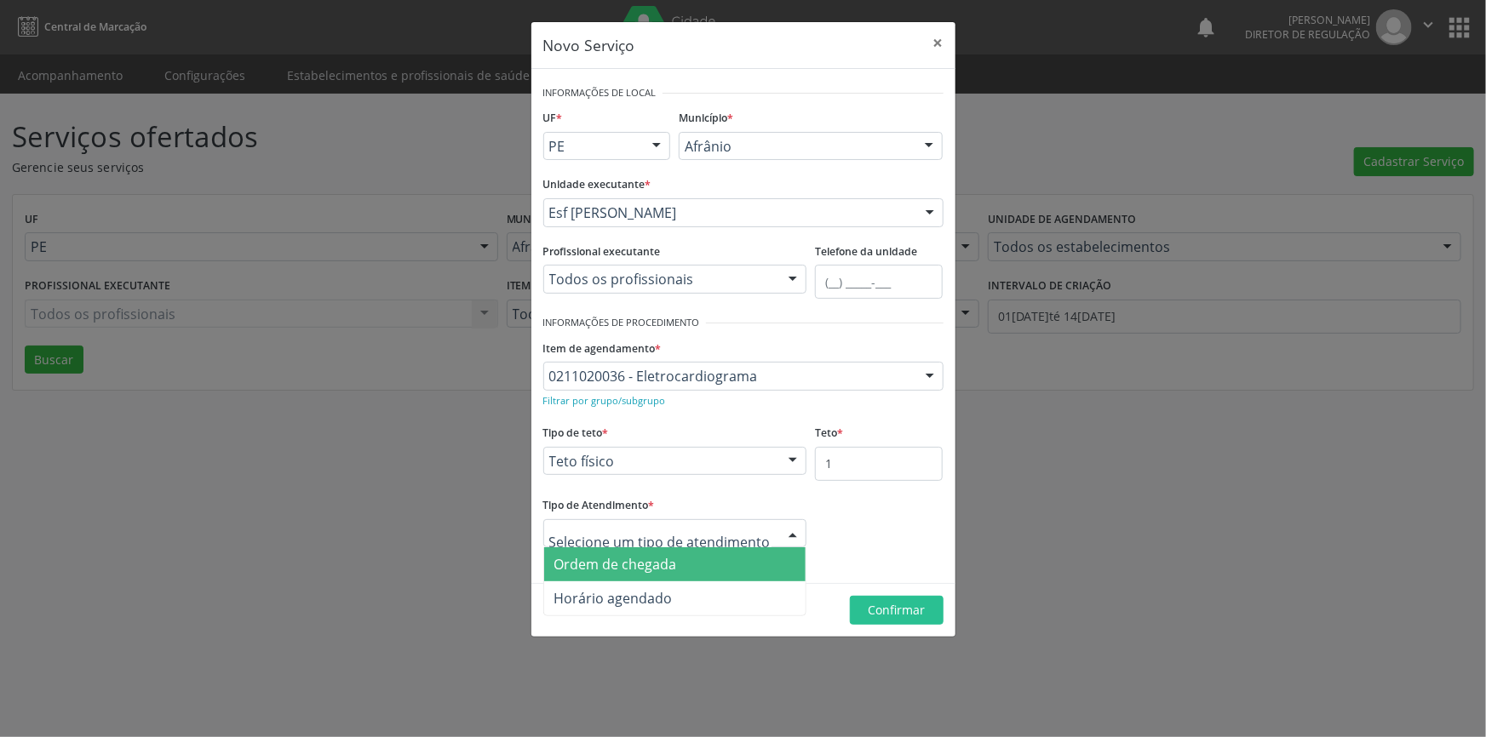
click at [656, 562] on span "Ordem de chegada" at bounding box center [615, 564] width 123 height 19
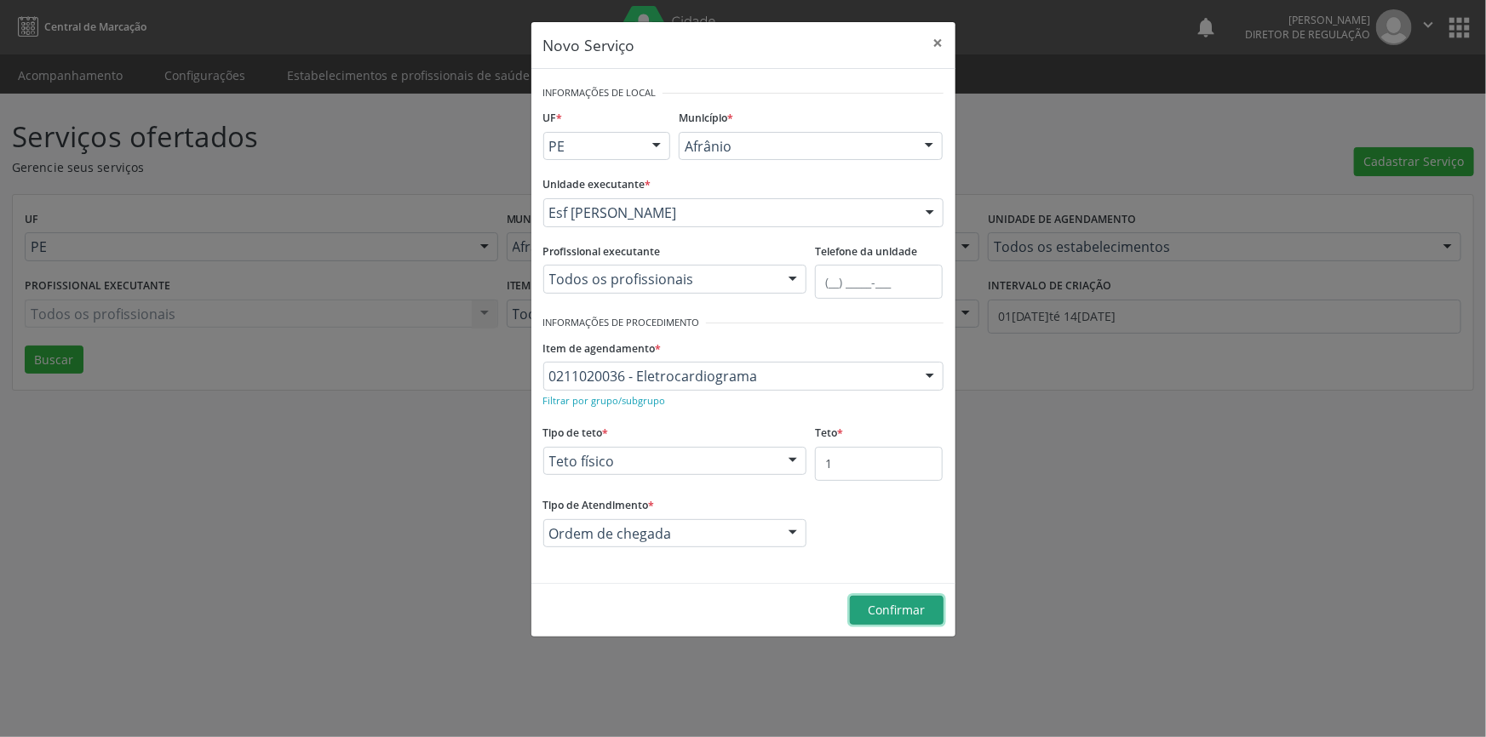
click at [897, 615] on span "Confirmar" at bounding box center [896, 610] width 57 height 16
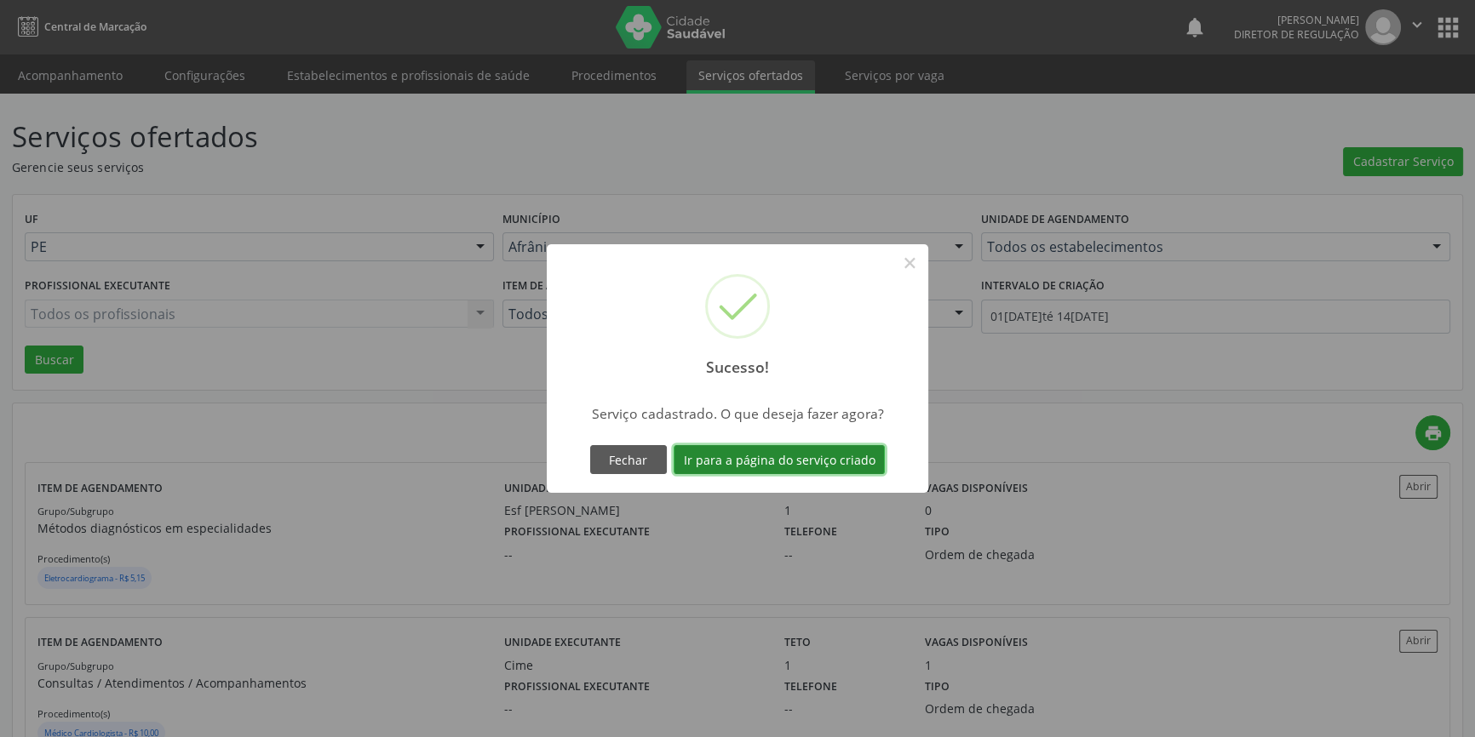
click at [807, 468] on button "Ir para a página do serviço criado" at bounding box center [779, 459] width 211 height 29
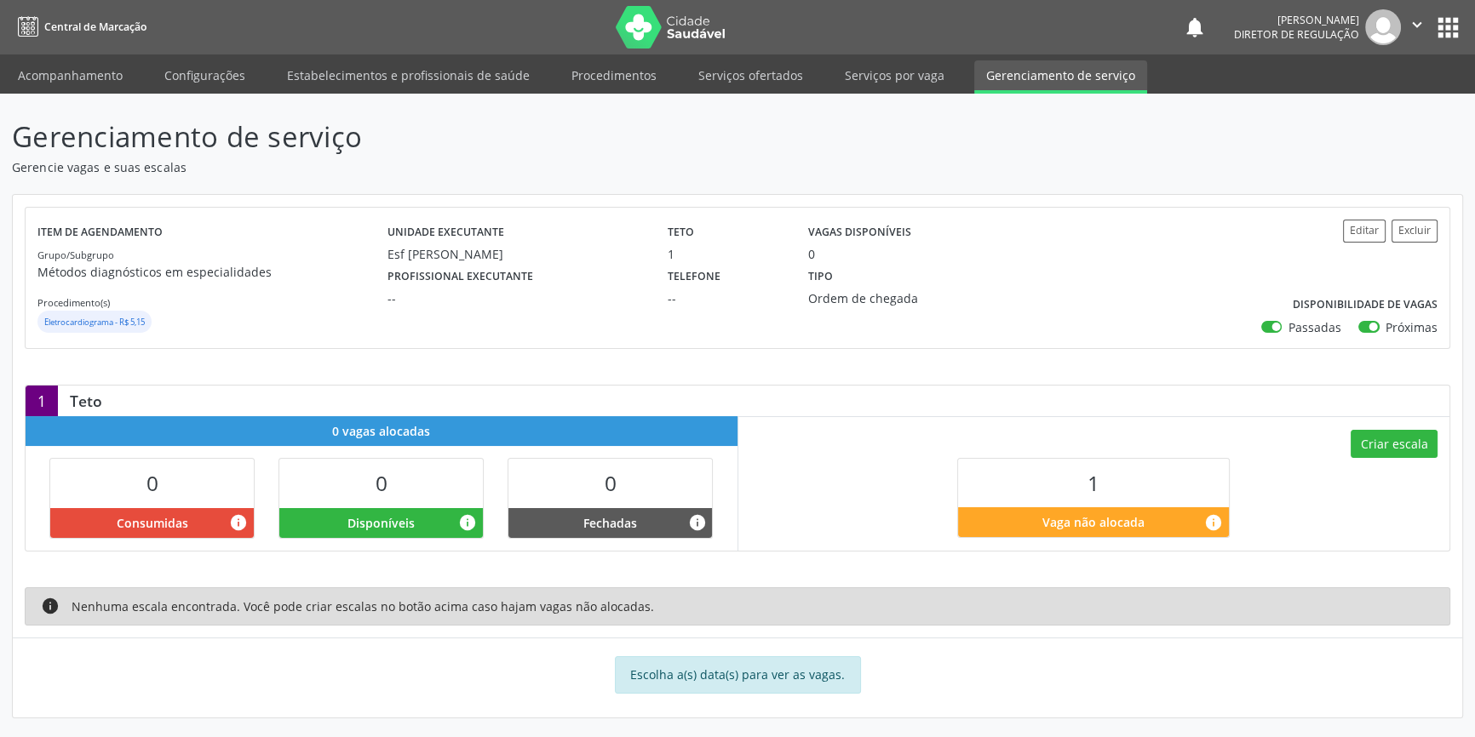
click at [1386, 460] on div "Criar escala 1 Vaga não alocada info" at bounding box center [1094, 483] width 712 height 134
click at [1388, 452] on button "Criar escala" at bounding box center [1394, 444] width 87 height 29
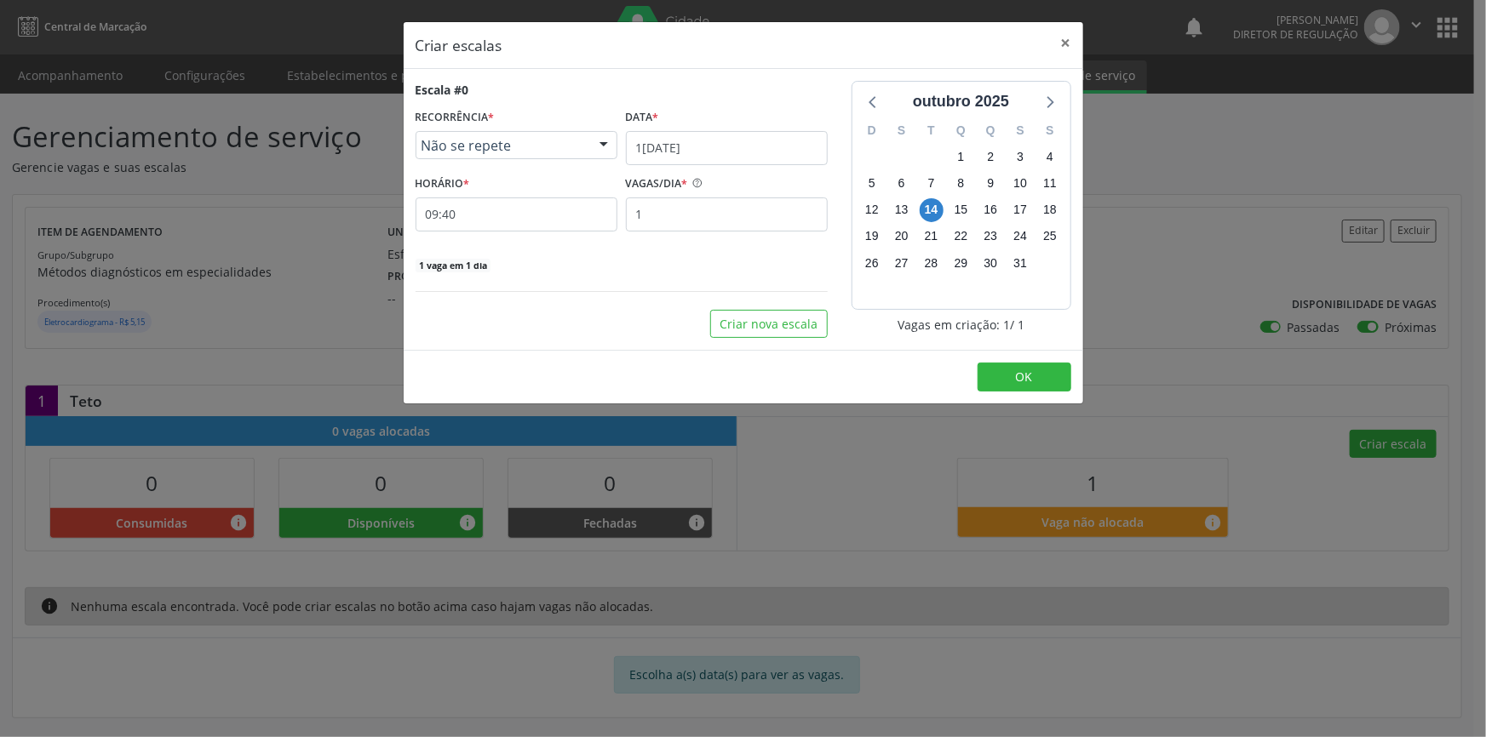
click at [656, 128] on label "Data *" at bounding box center [642, 118] width 33 height 26
click at [661, 142] on input "[DATE]" at bounding box center [727, 148] width 202 height 34
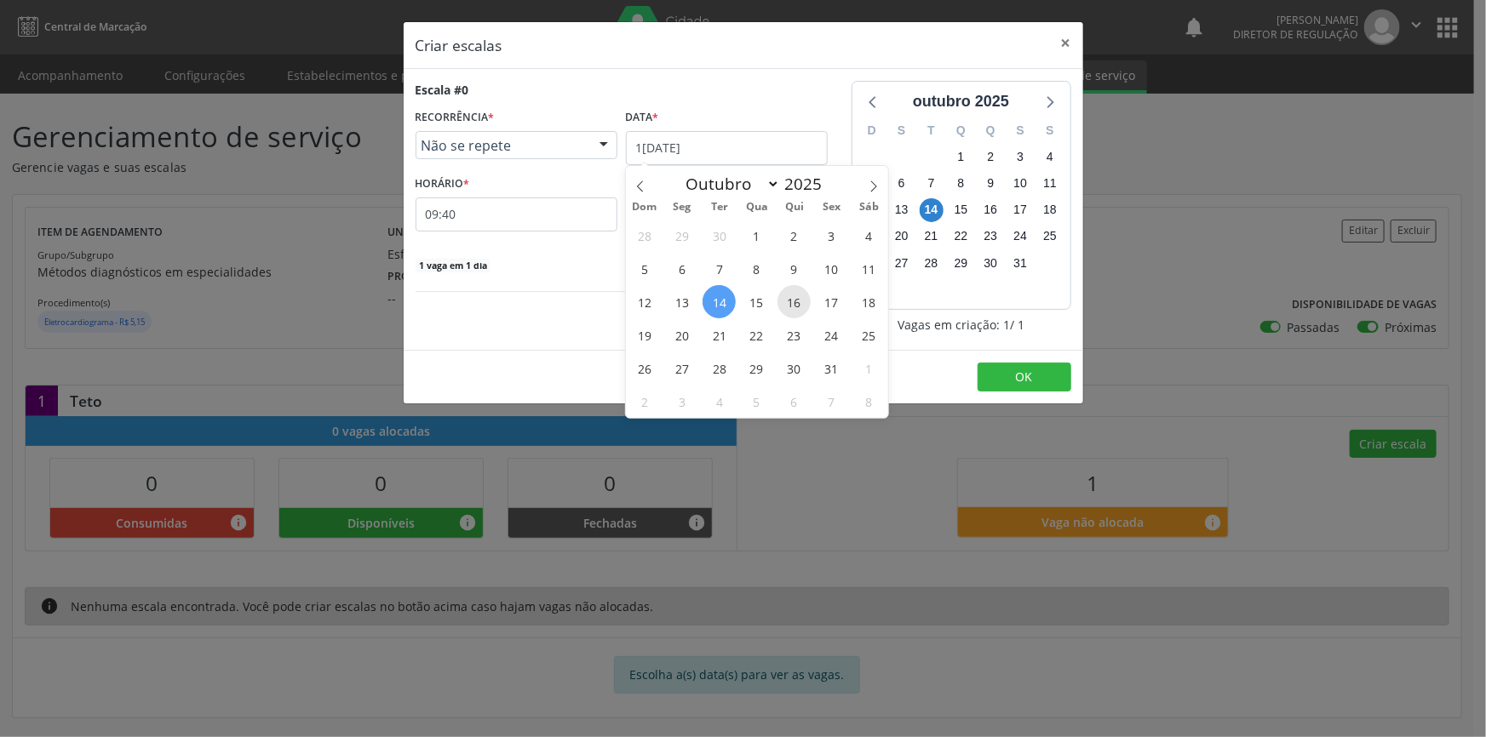
click at [792, 310] on span "16" at bounding box center [793, 301] width 33 height 33
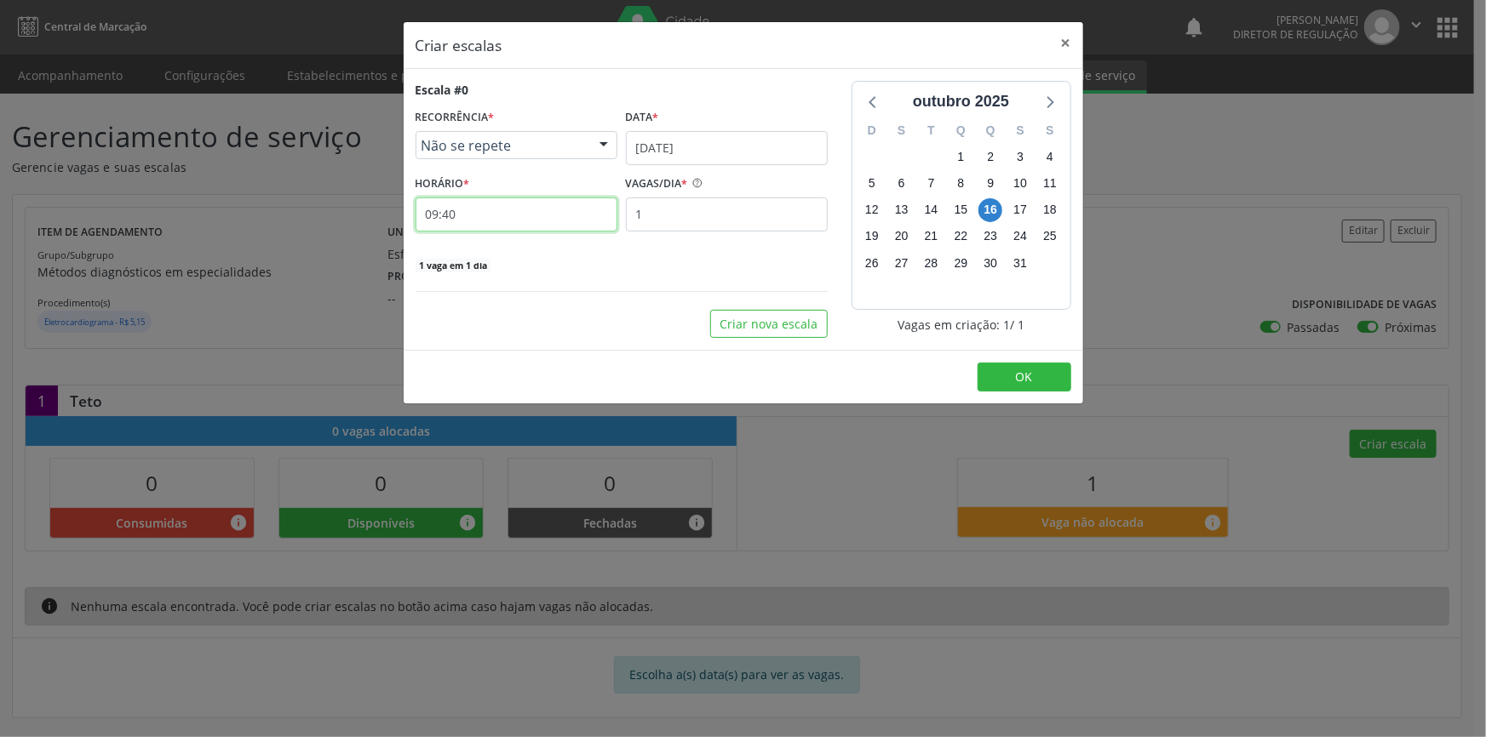
click at [537, 220] on input "09:40" at bounding box center [517, 215] width 202 height 34
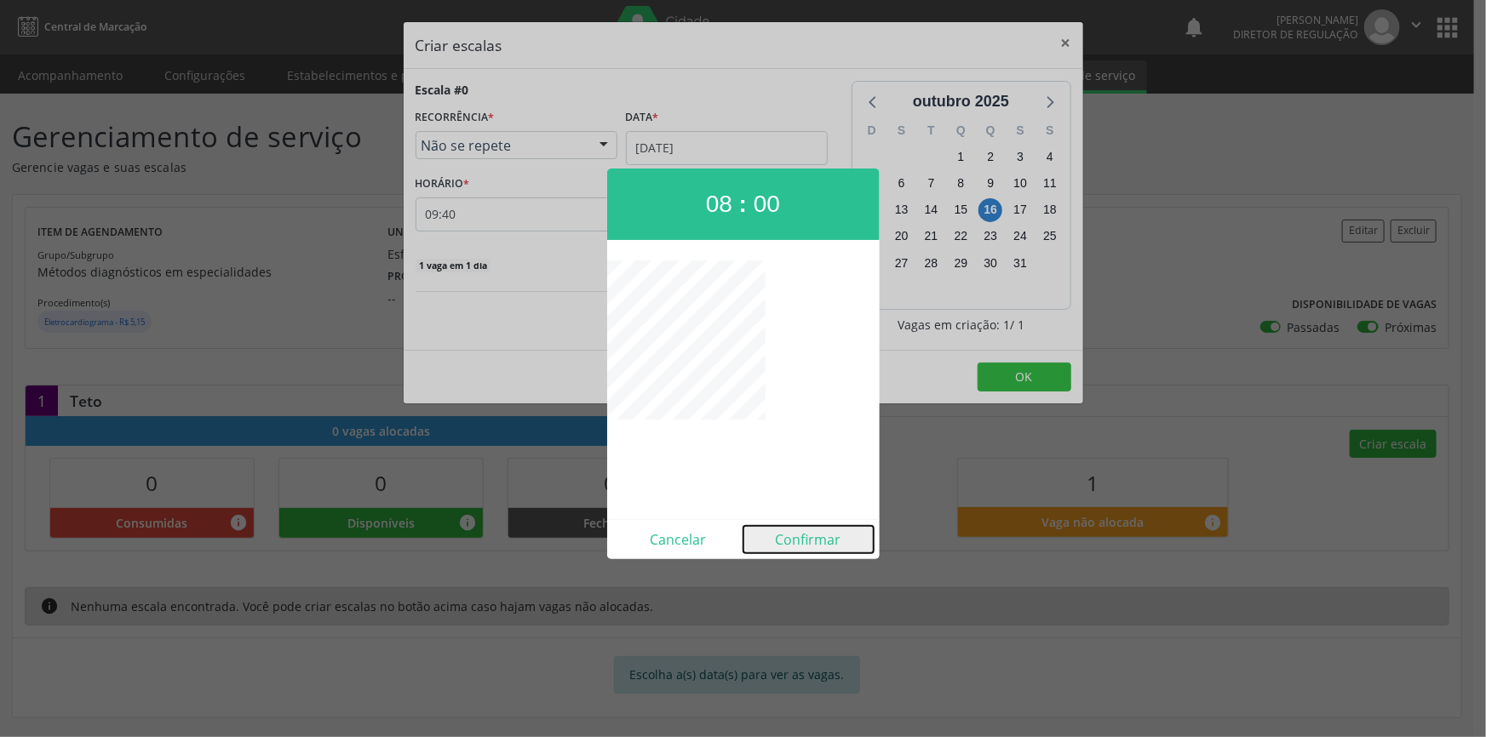
click at [806, 536] on button "Confirmar" at bounding box center [808, 539] width 130 height 27
type input "08:00"
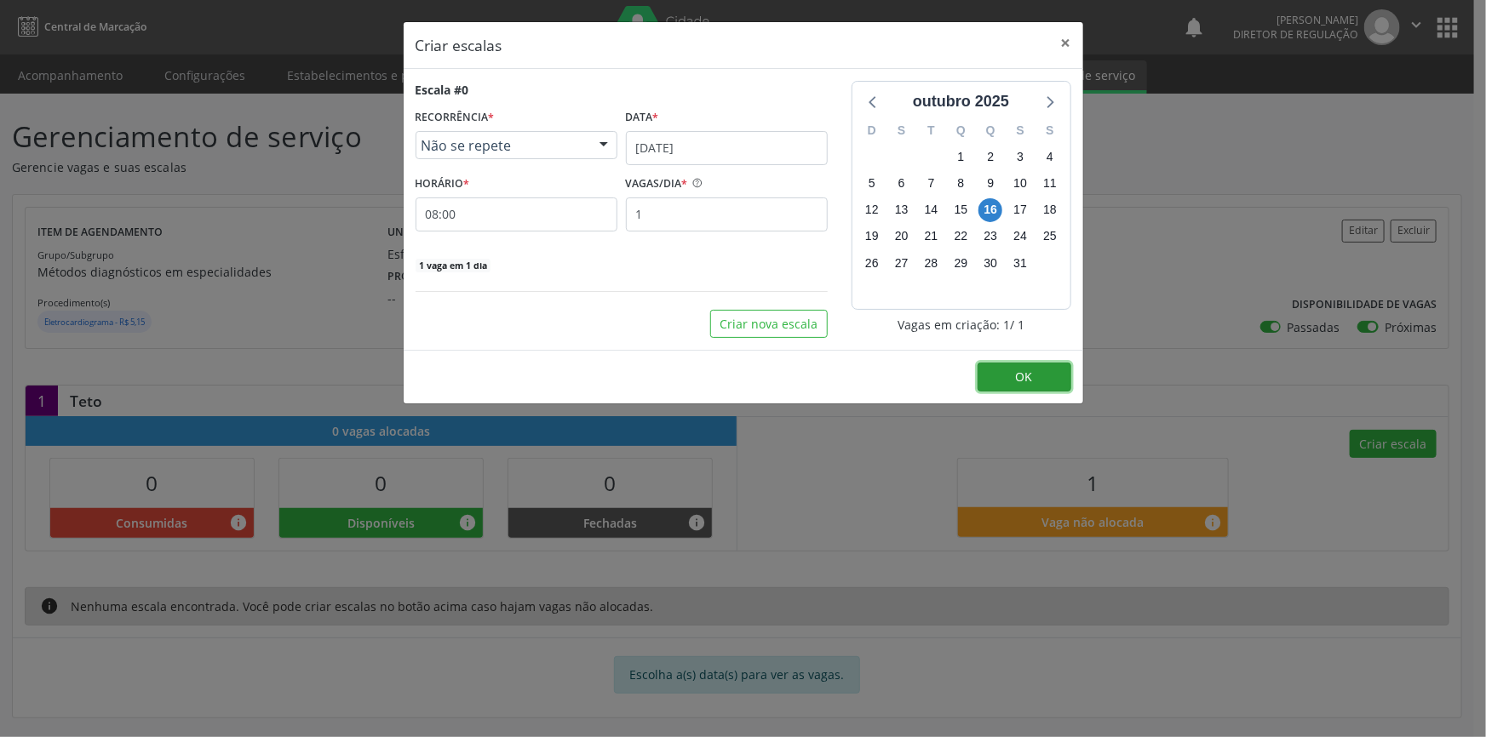
click at [1003, 376] on button "OK" at bounding box center [1025, 377] width 94 height 29
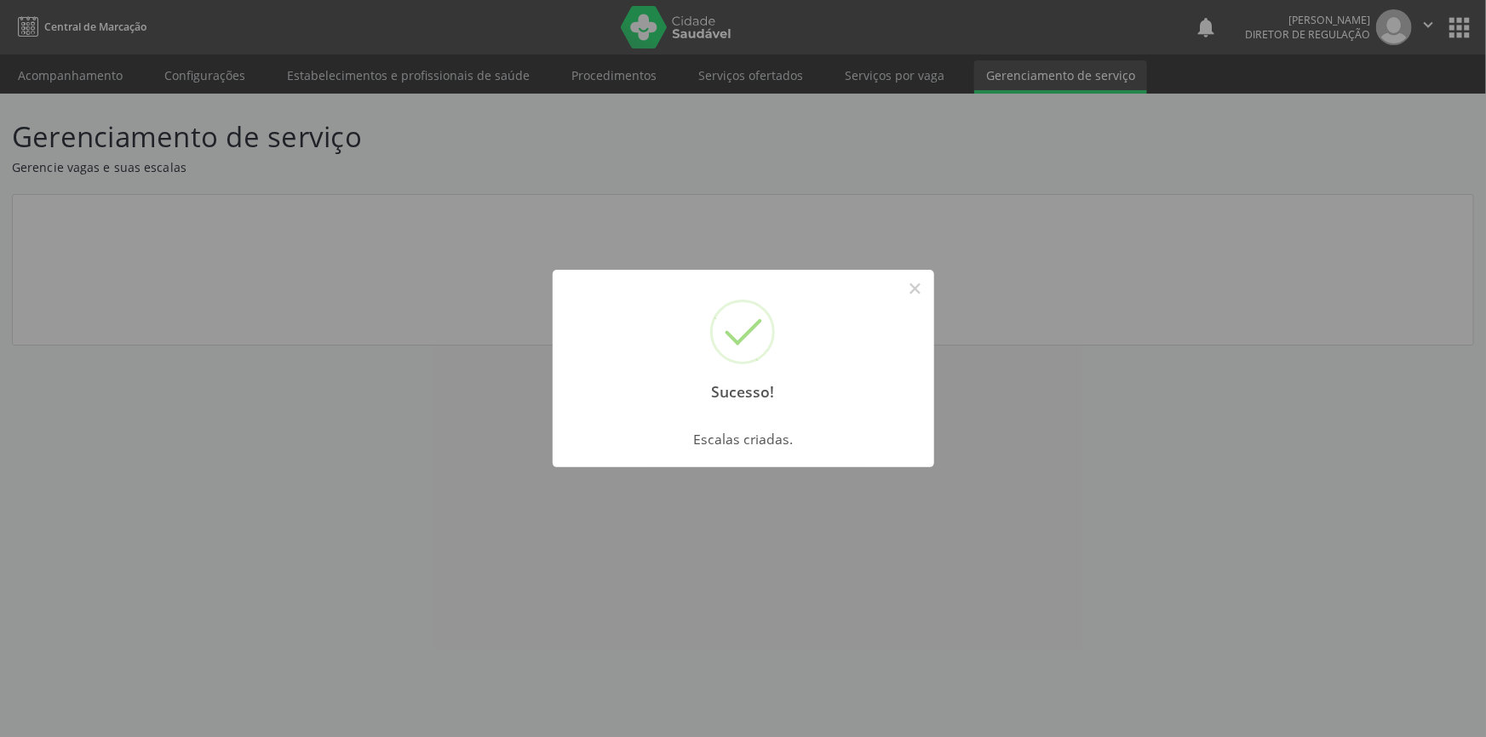
click at [123, 96] on div "Sucesso! × Escalas criadas. OK Cancel" at bounding box center [743, 368] width 1486 height 737
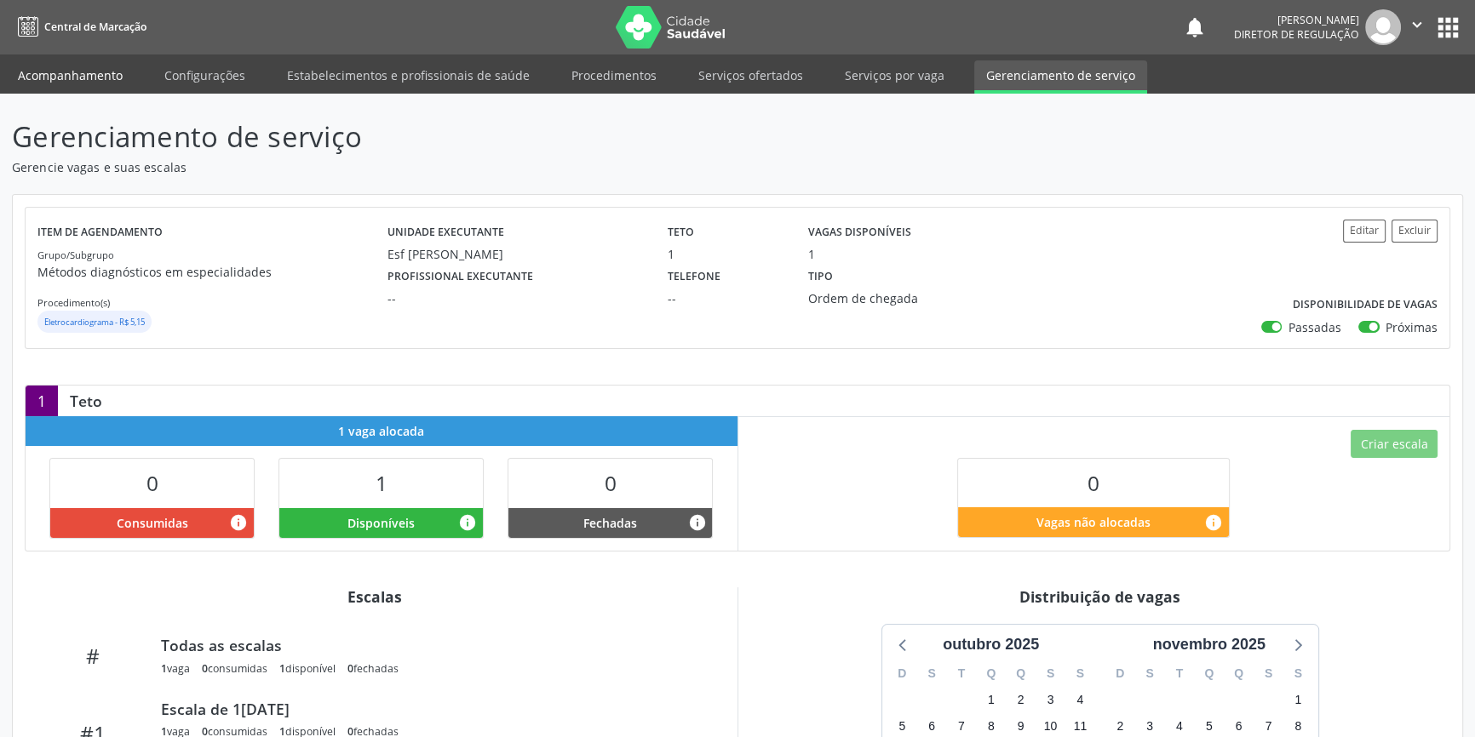
click at [95, 69] on link "Acompanhamento" at bounding box center [70, 75] width 129 height 30
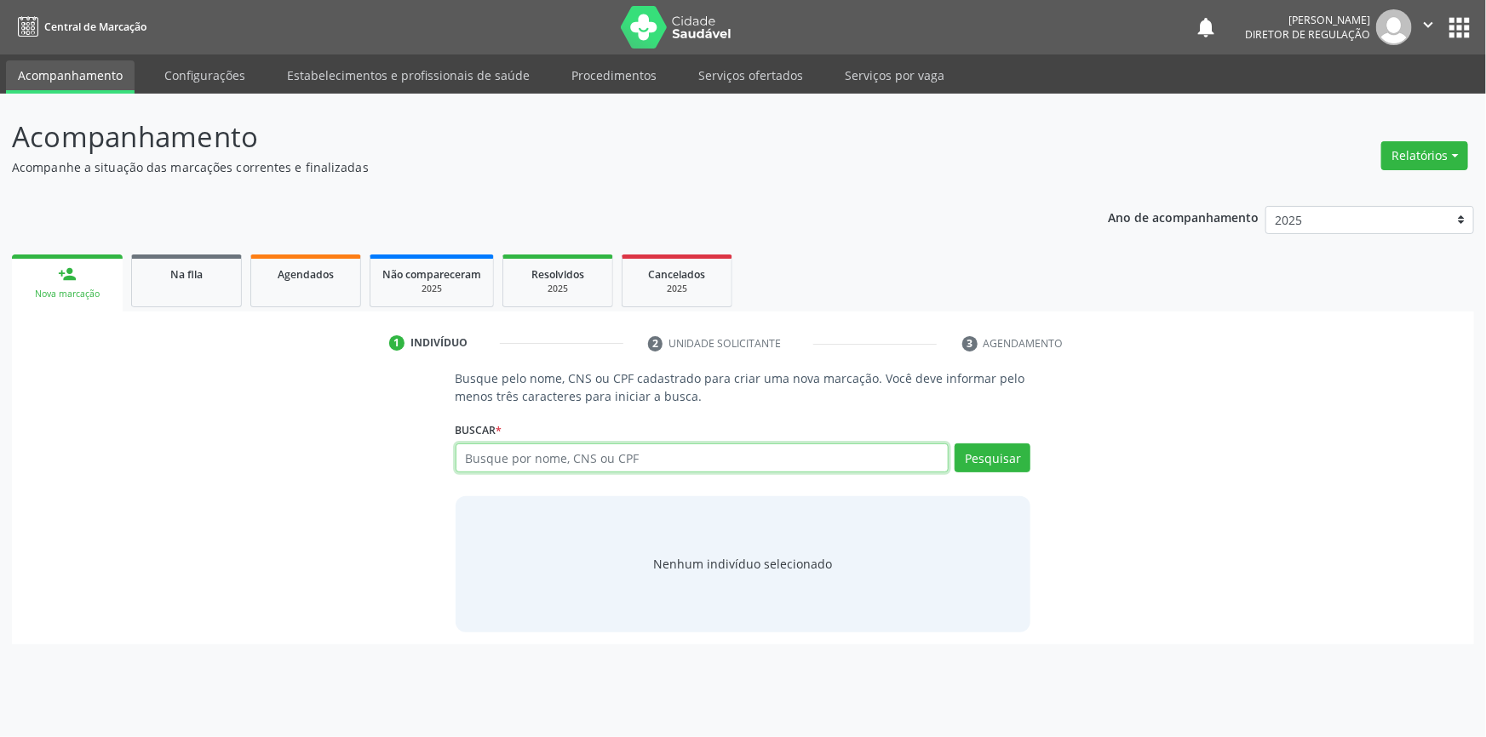
click at [513, 456] on input "text" at bounding box center [703, 458] width 494 height 29
type input "14537576430"
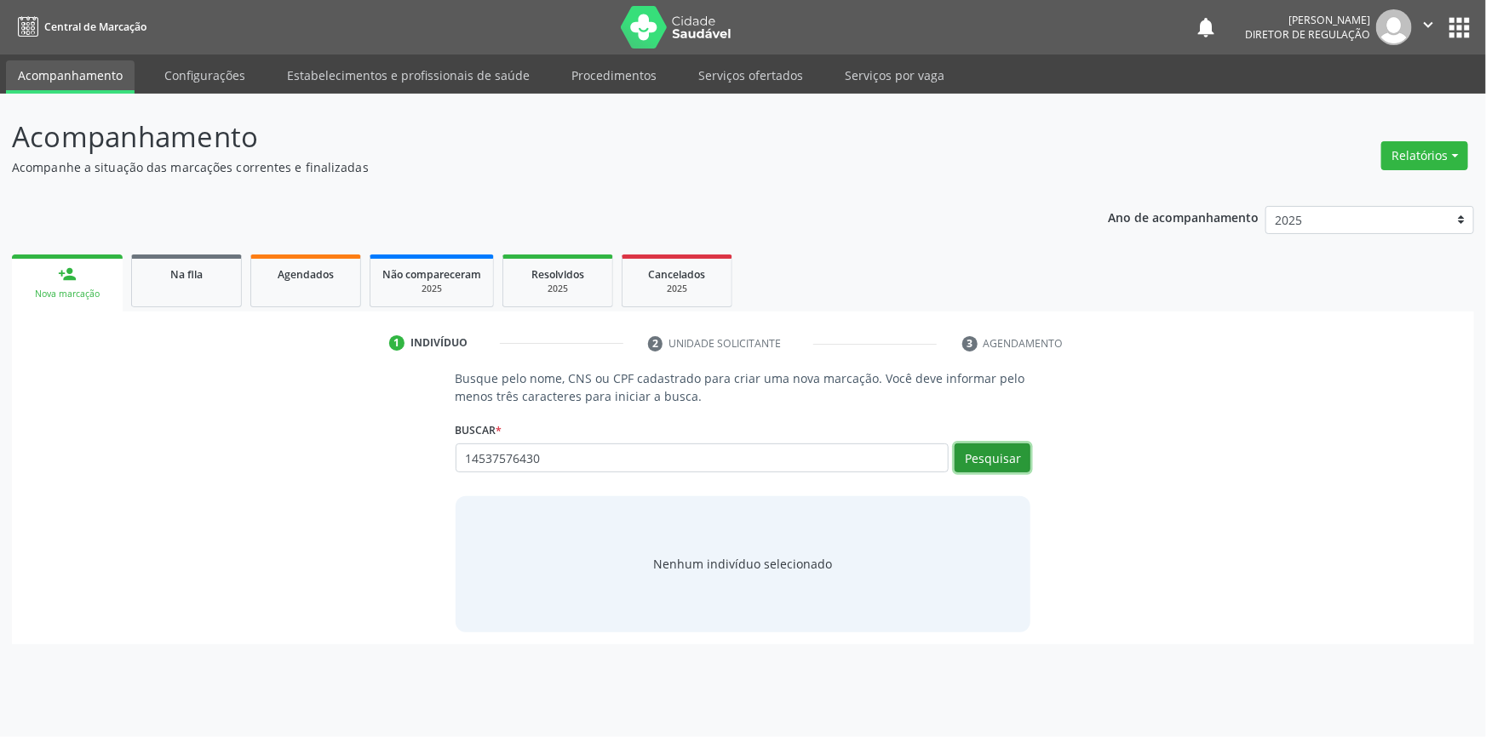
click at [1012, 460] on button "Pesquisar" at bounding box center [993, 458] width 76 height 29
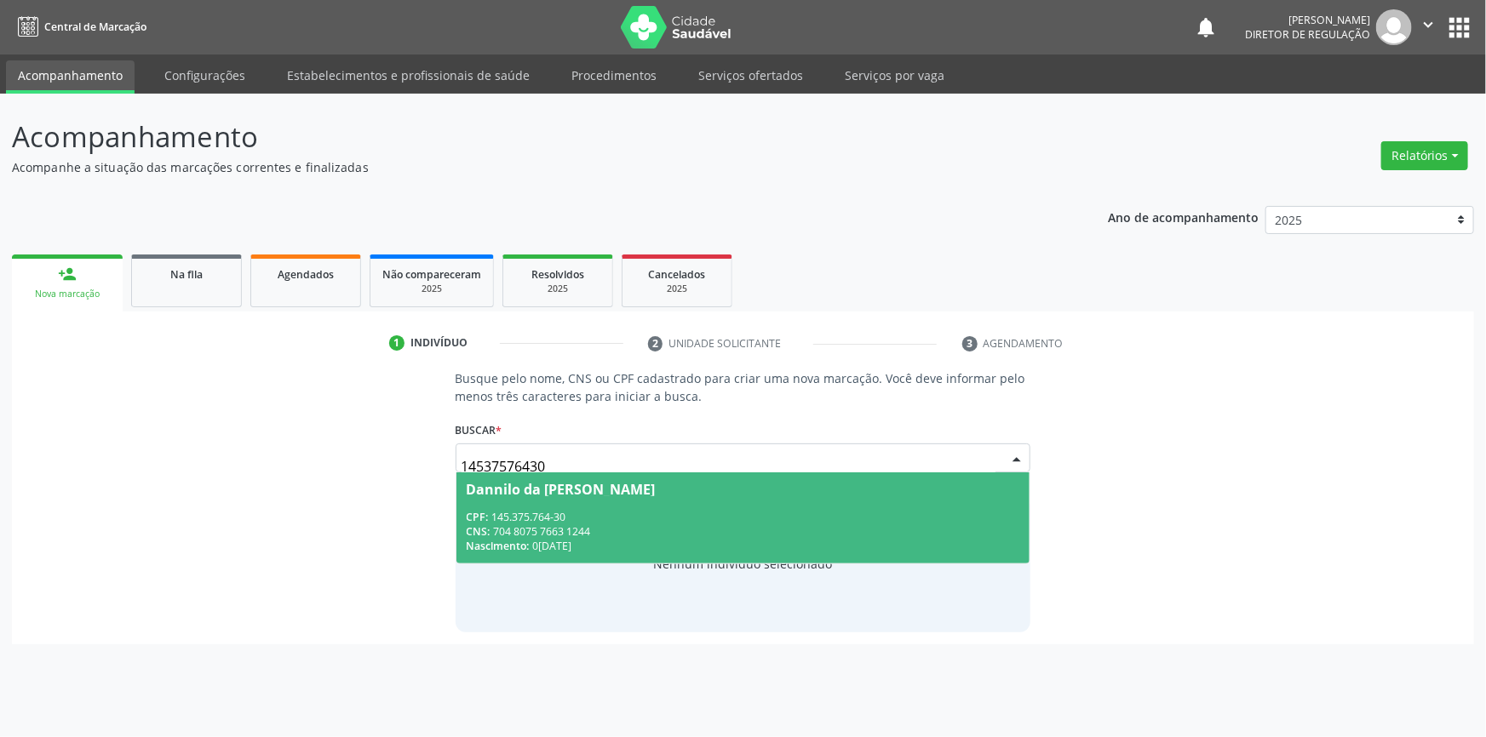
click at [818, 499] on span "Dannilo da Luz Coelho CPF: 145.375.764-30 CNS: 704 8075 7663 1244 Nascimento: 0…" at bounding box center [743, 518] width 574 height 91
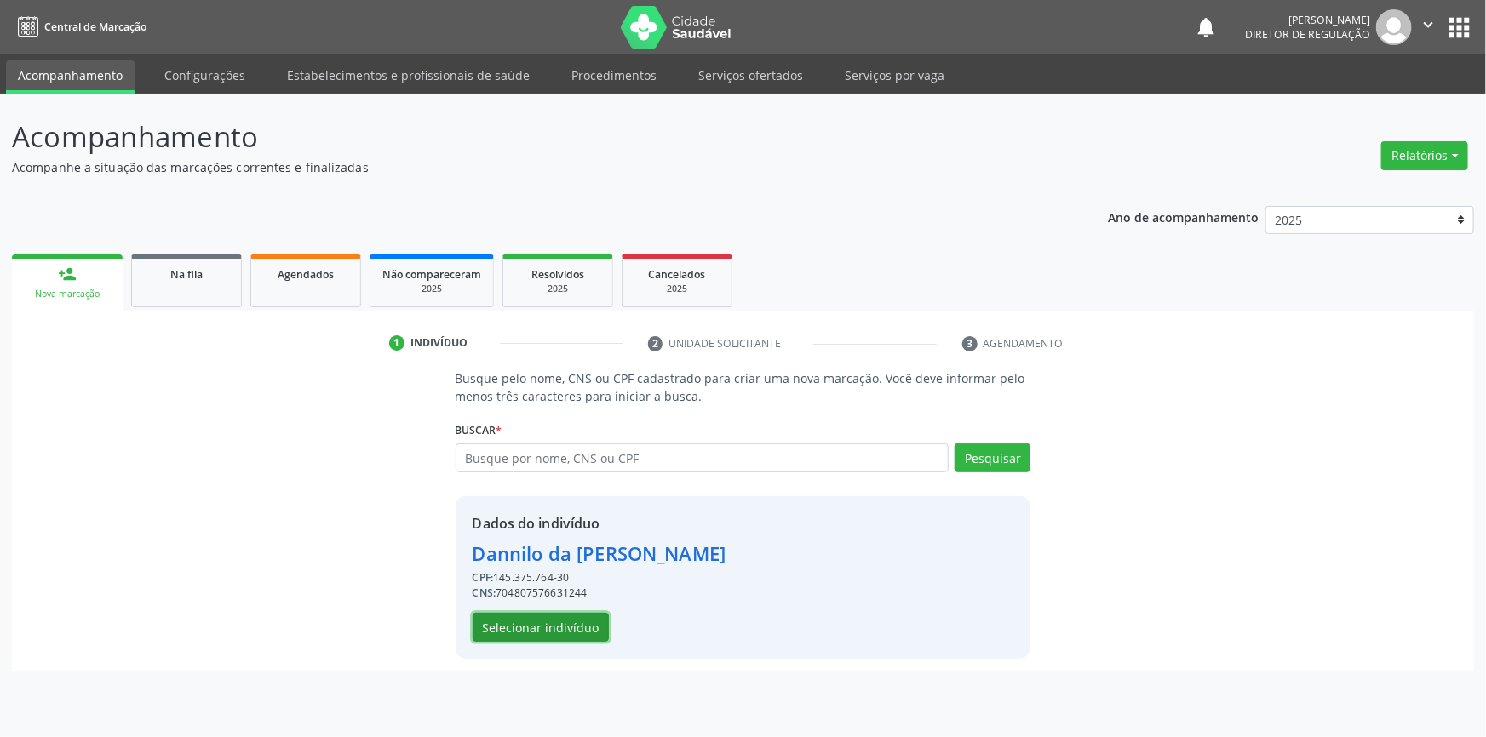
click at [485, 627] on button "Selecionar indivíduo" at bounding box center [541, 627] width 136 height 29
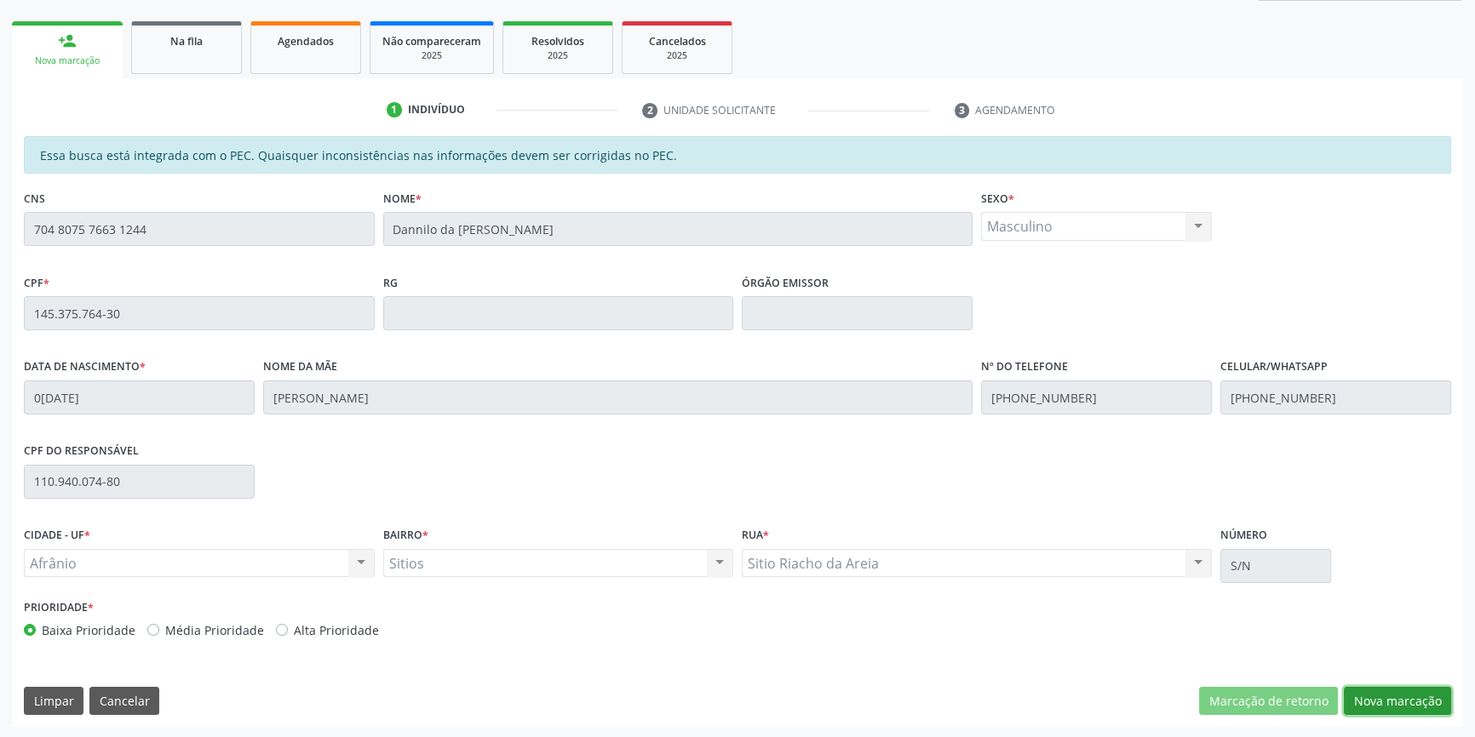
click at [1377, 687] on button "Nova marcação" at bounding box center [1397, 701] width 107 height 29
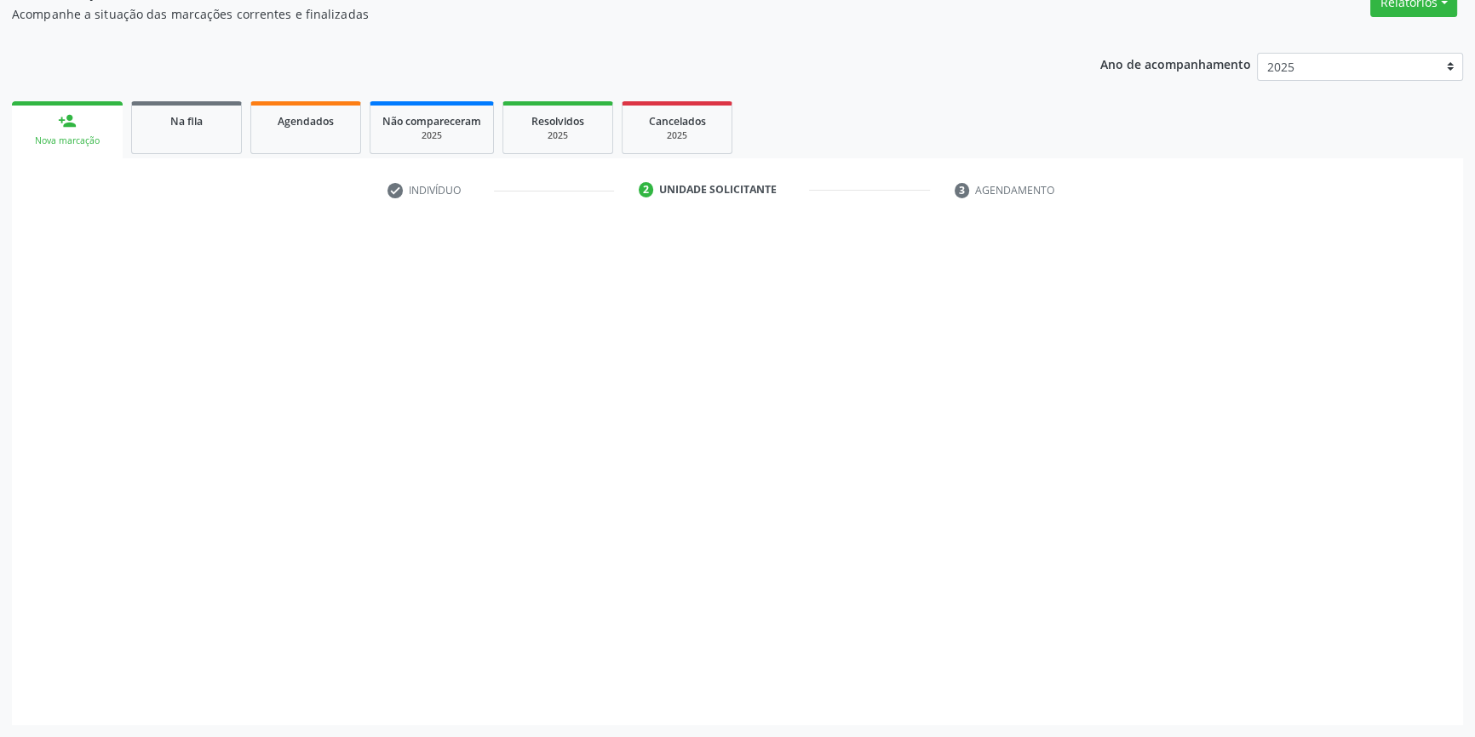
scroll to position [152, 0]
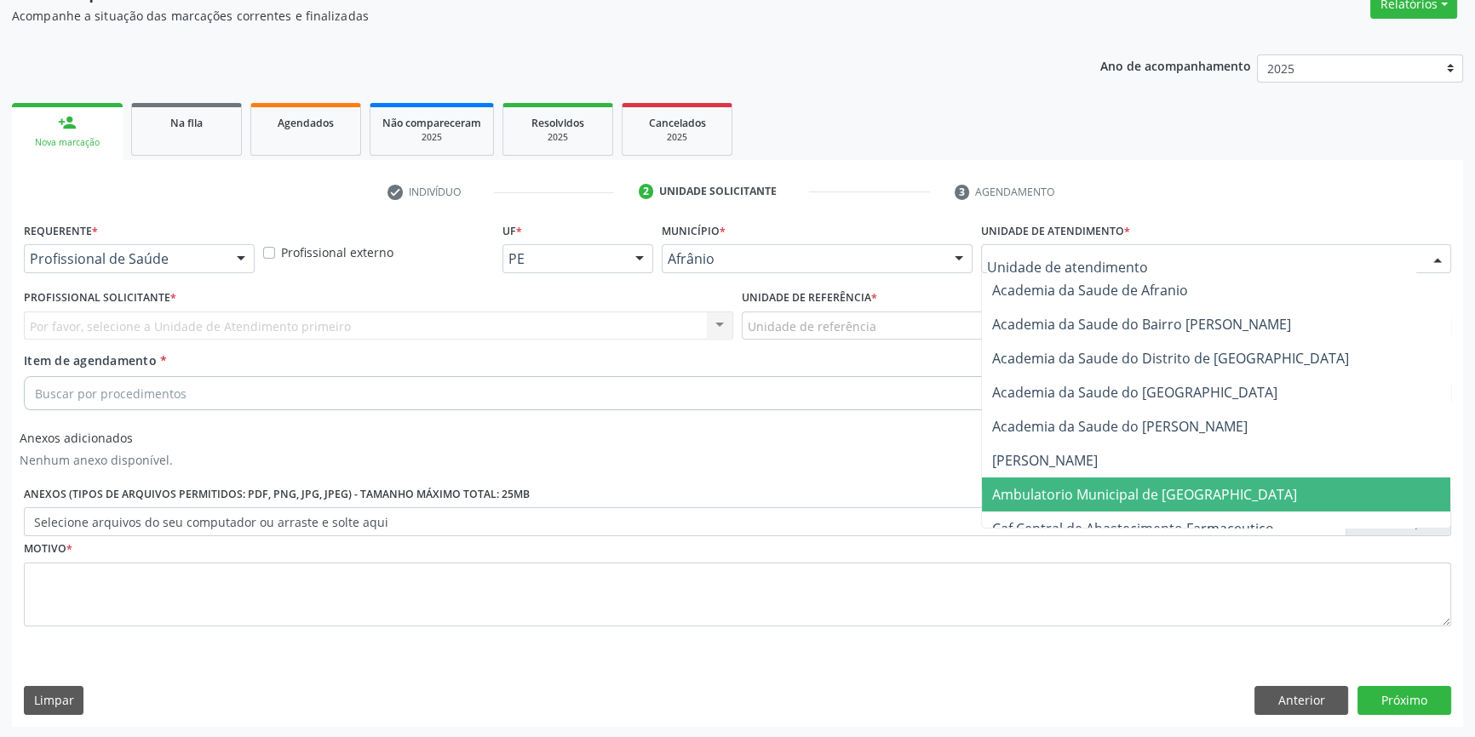
click at [1063, 488] on span "Ambulatorio Municipal de [GEOGRAPHIC_DATA]" at bounding box center [1144, 494] width 305 height 19
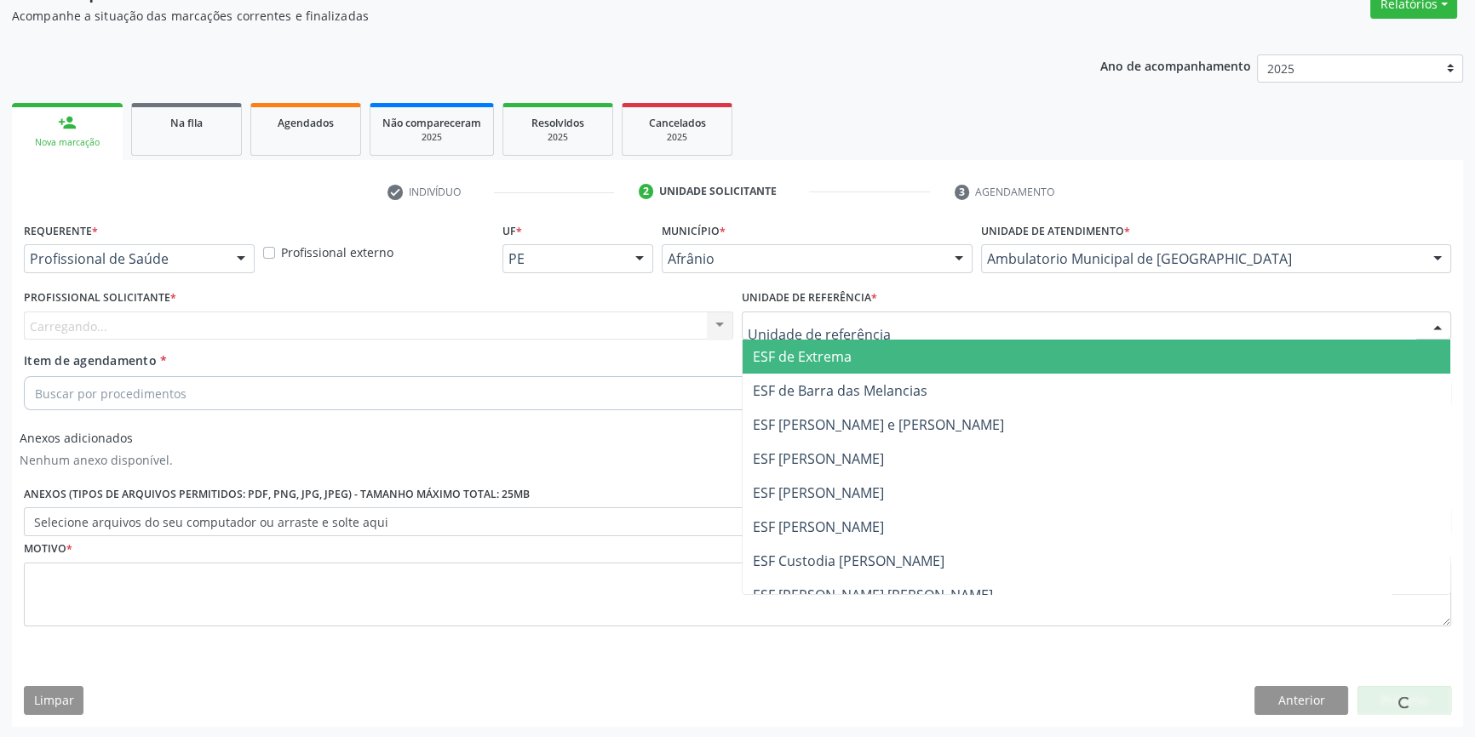
click at [878, 324] on div at bounding box center [1096, 326] width 709 height 29
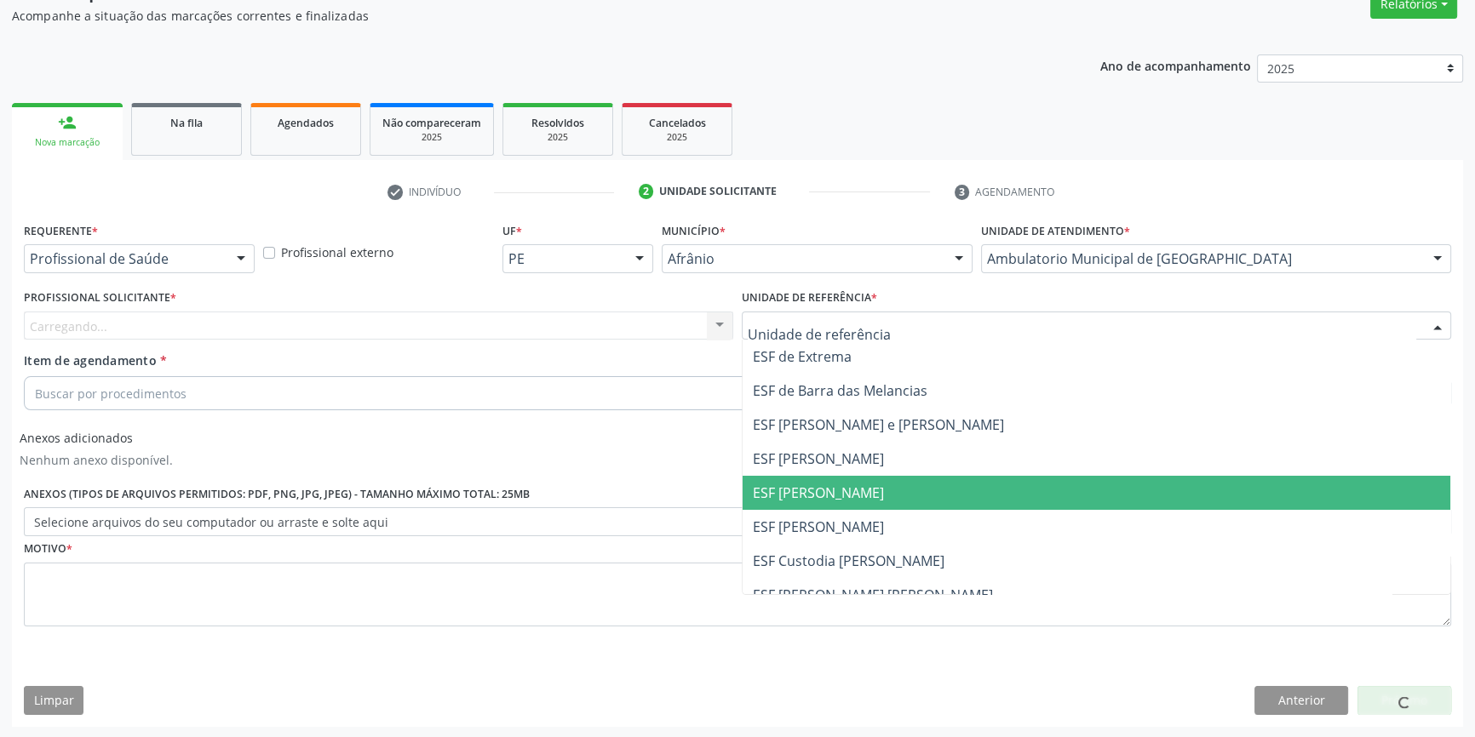
click at [839, 493] on span "ESF [PERSON_NAME]" at bounding box center [818, 493] width 131 height 19
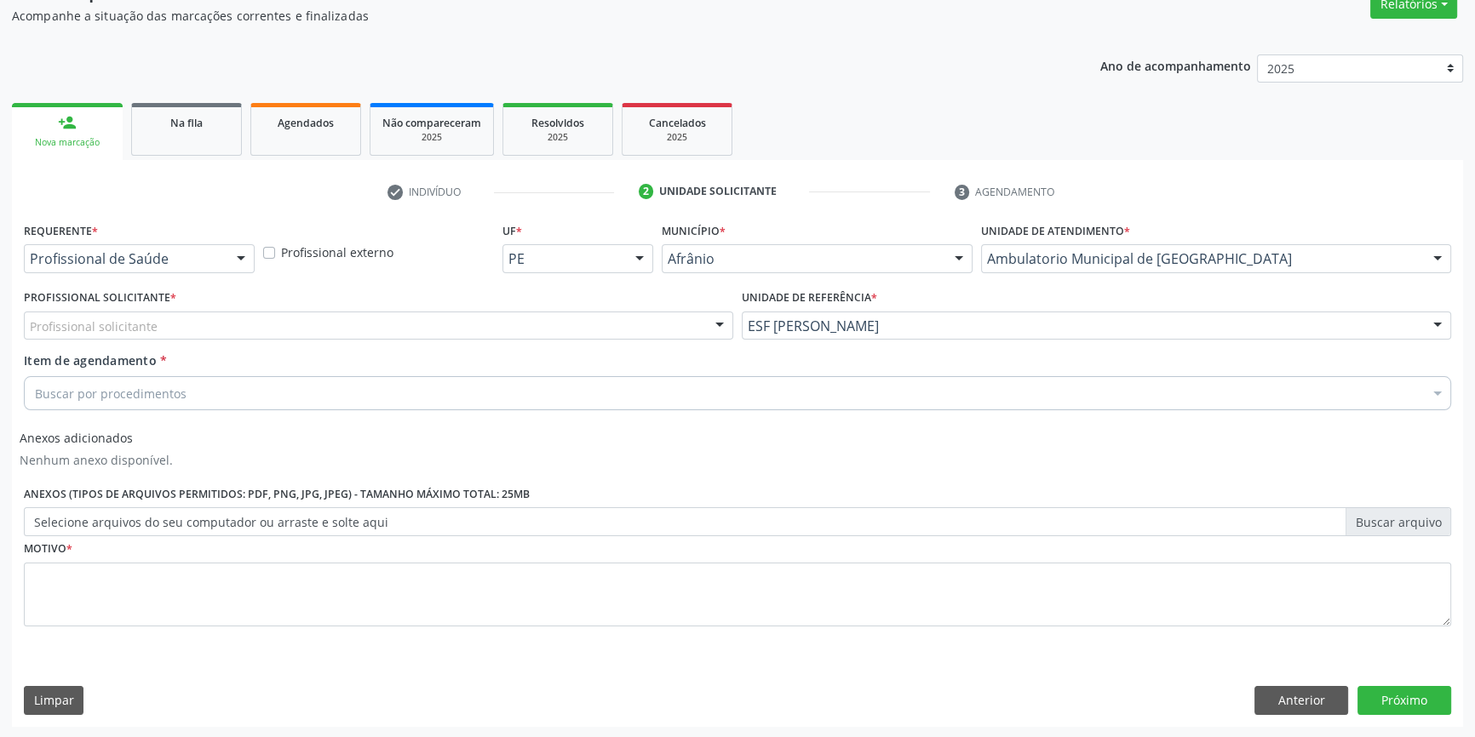
click at [502, 330] on div "Profissional solicitante" at bounding box center [378, 326] width 709 height 29
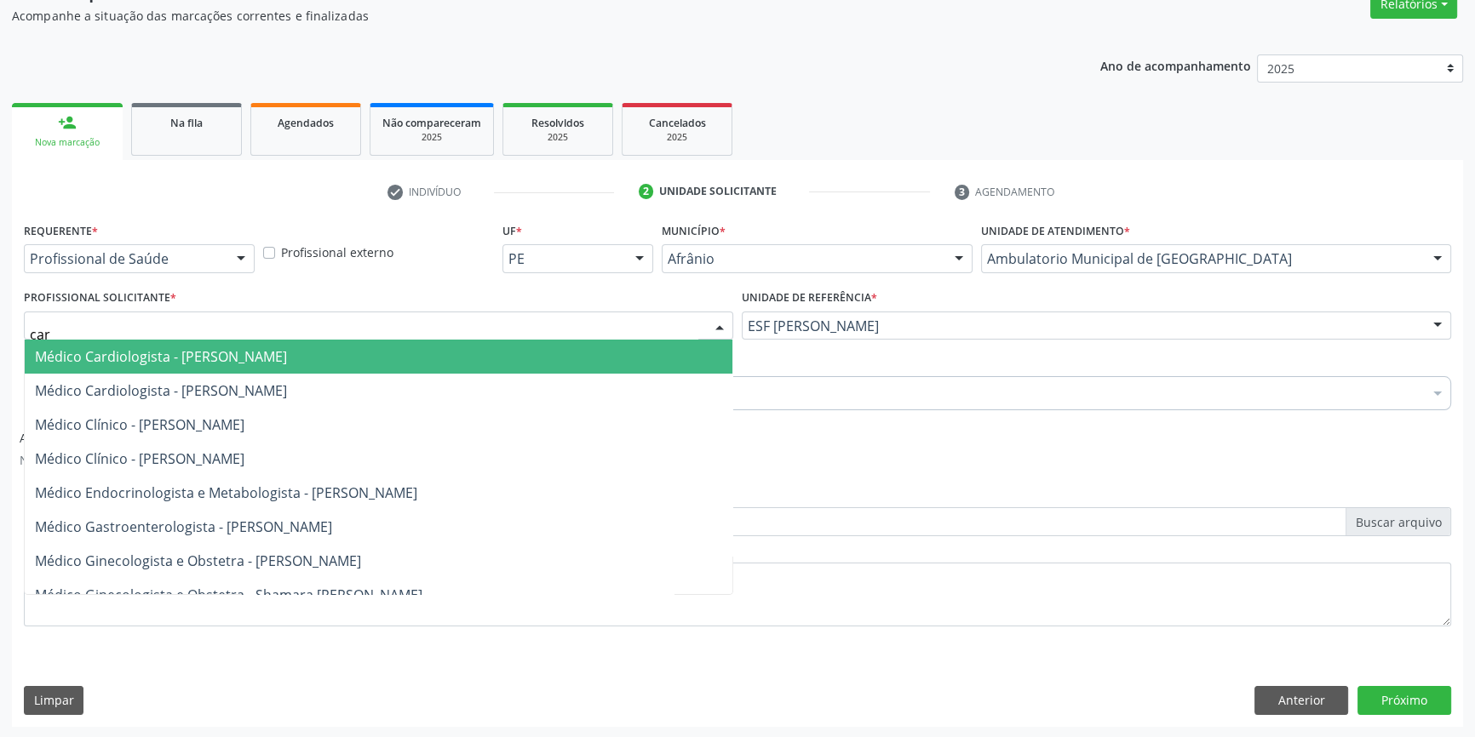
type input "card"
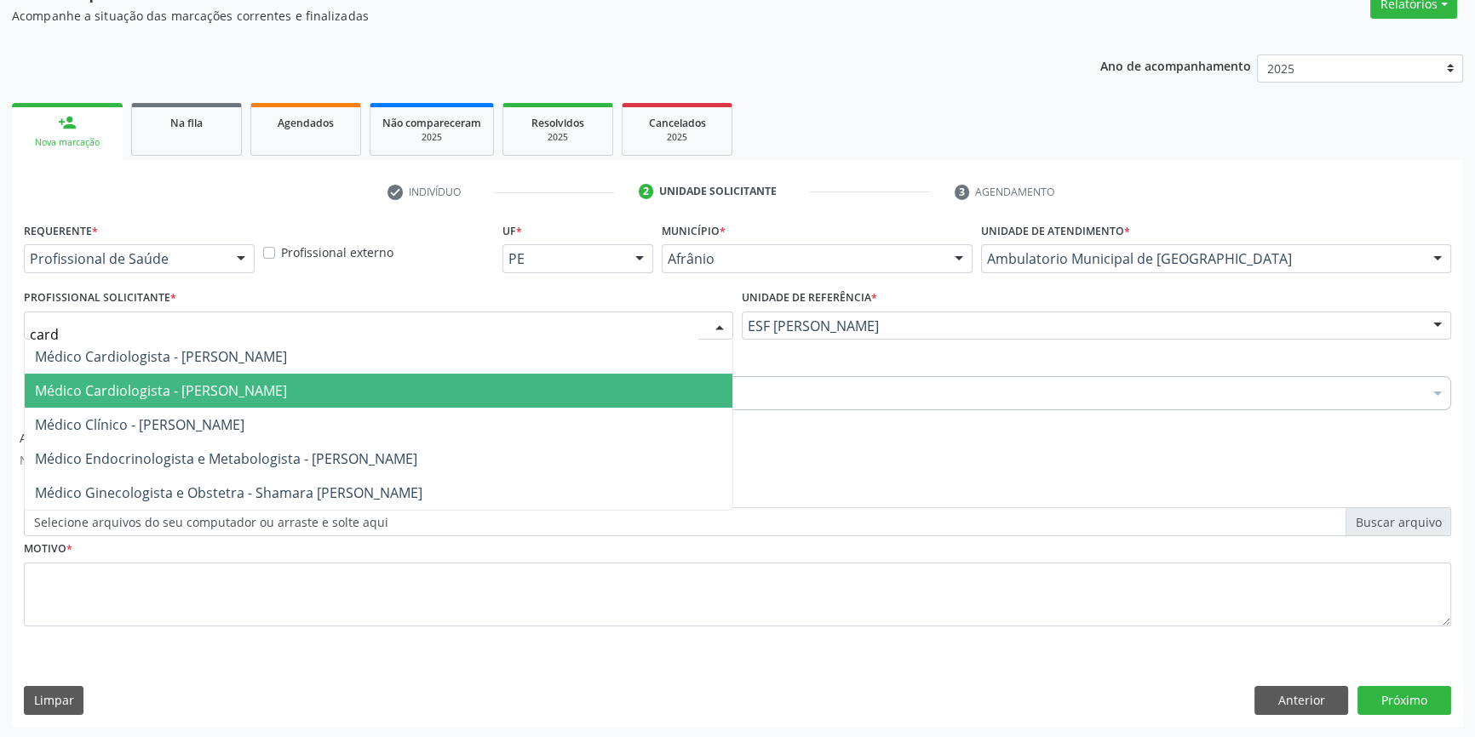
click at [261, 392] on span "Médico Cardiologista - [PERSON_NAME]" at bounding box center [161, 391] width 252 height 19
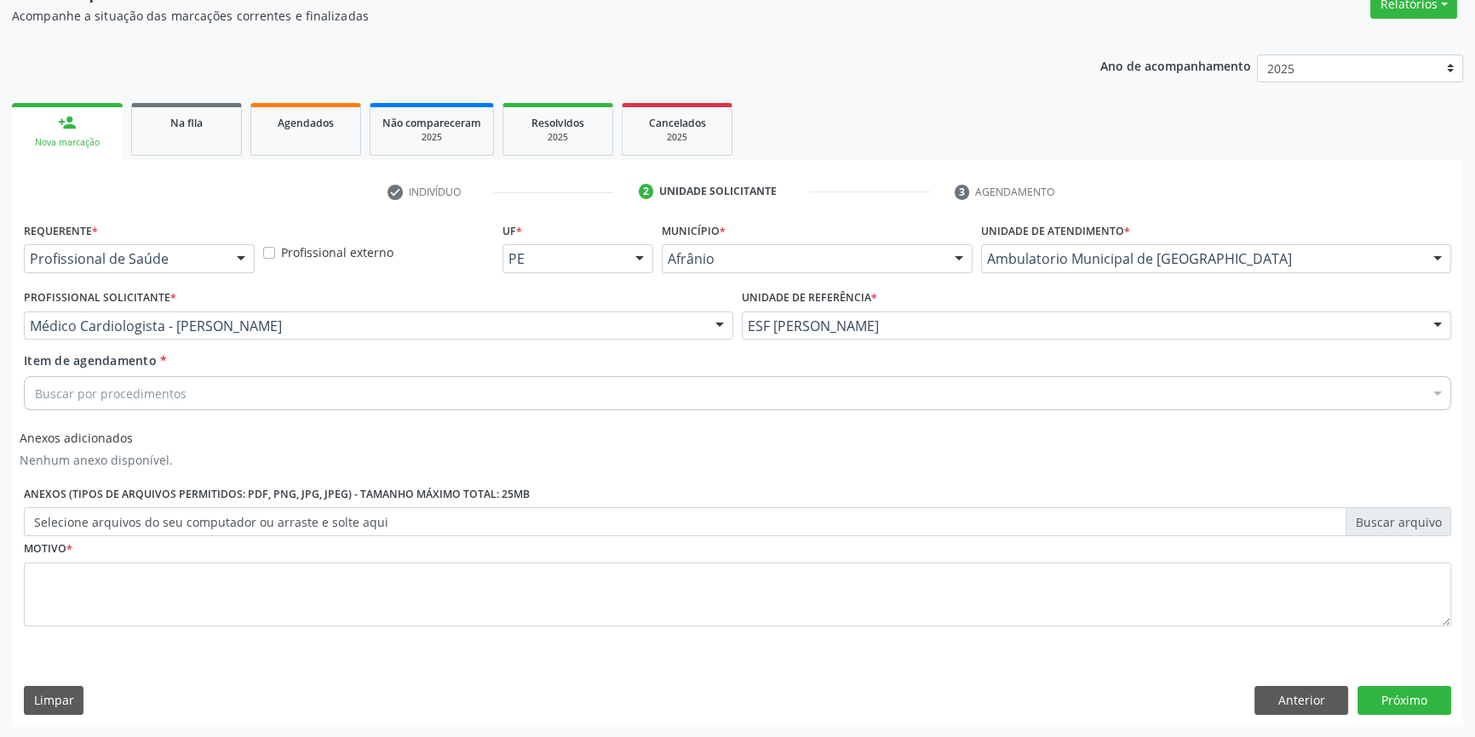
click at [261, 392] on div "Buscar por procedimentos" at bounding box center [737, 393] width 1427 height 34
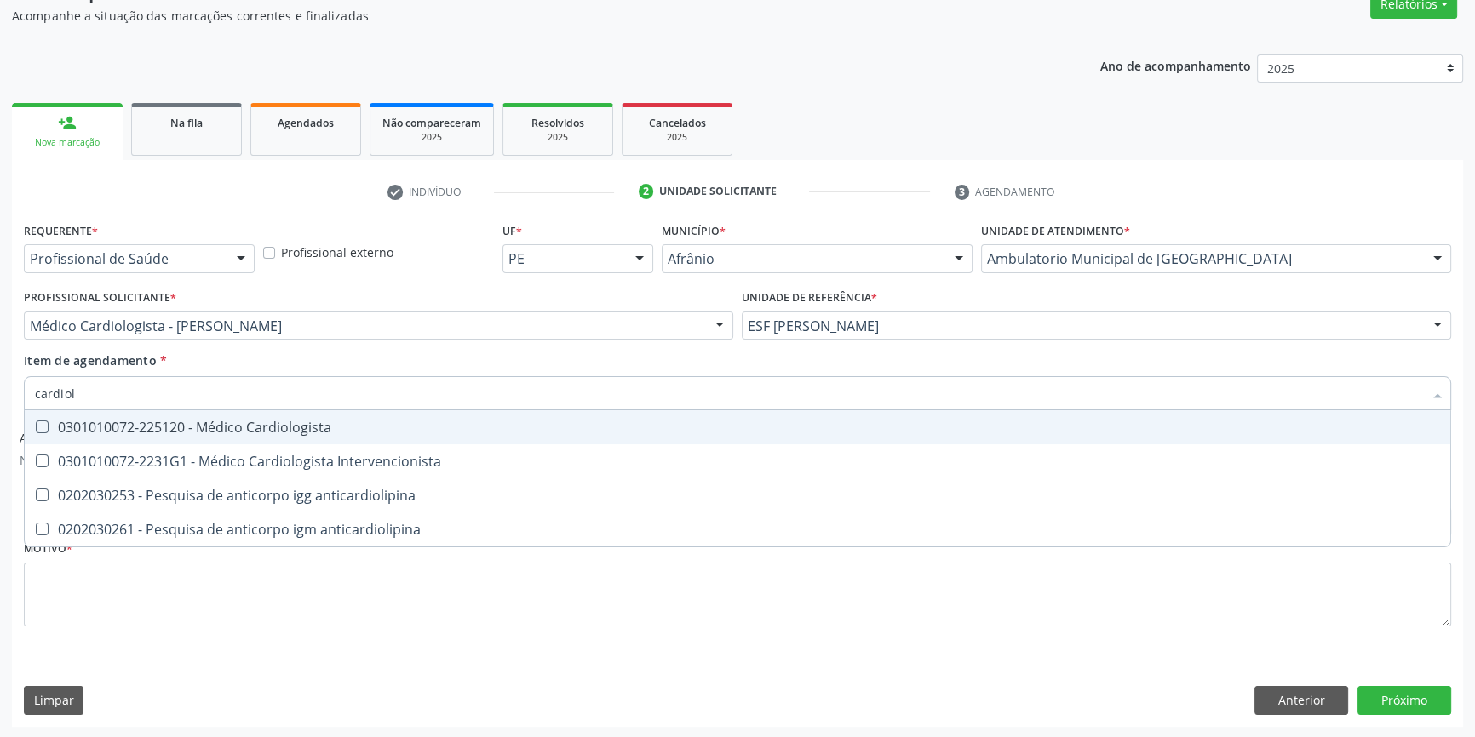
type input "cardiolo"
click at [267, 422] on div "0301010072-225120 - Médico Cardiologista" at bounding box center [737, 428] width 1405 height 14
checkbox Cardiologista "true"
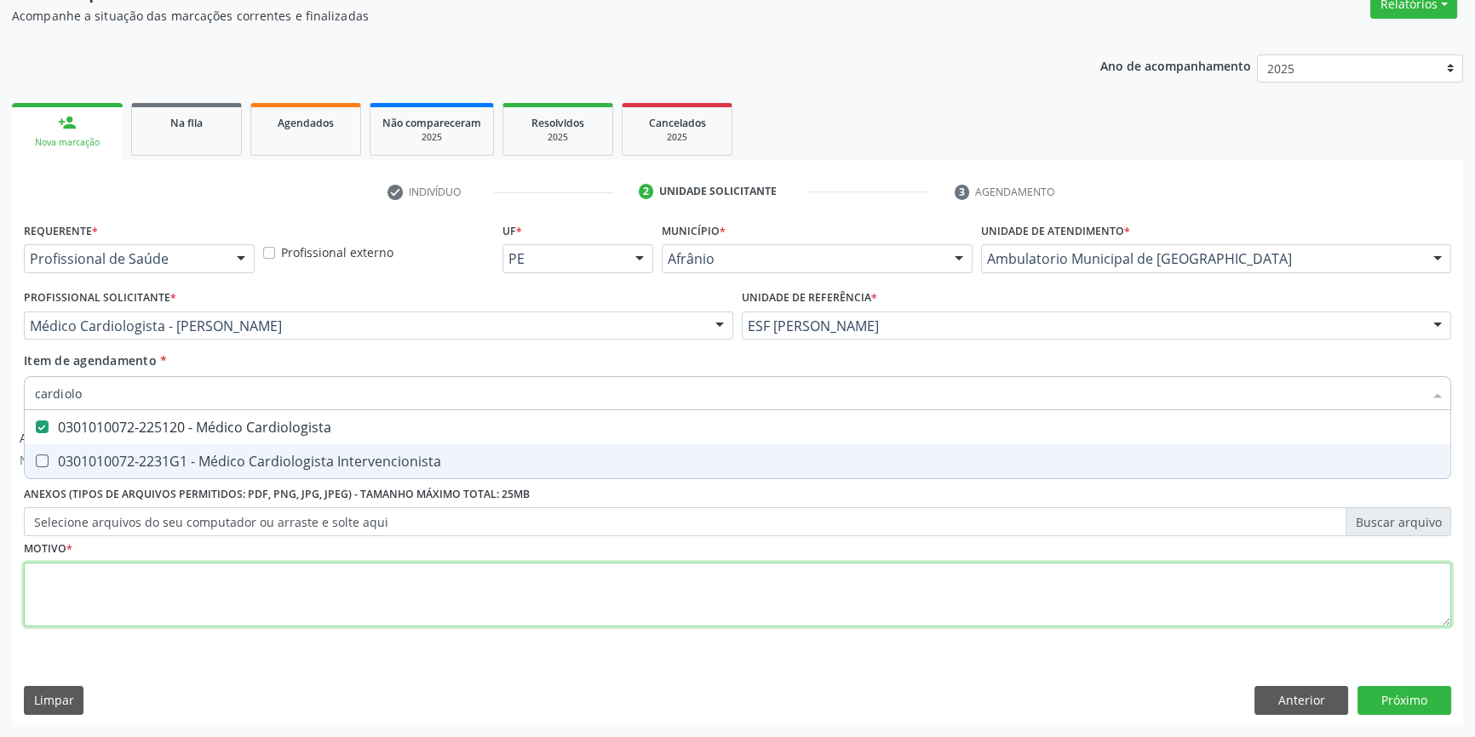
click at [148, 582] on div "Requerente * Profissional de Saúde Profissional de Saúde Paciente Nenhum result…" at bounding box center [737, 434] width 1427 height 433
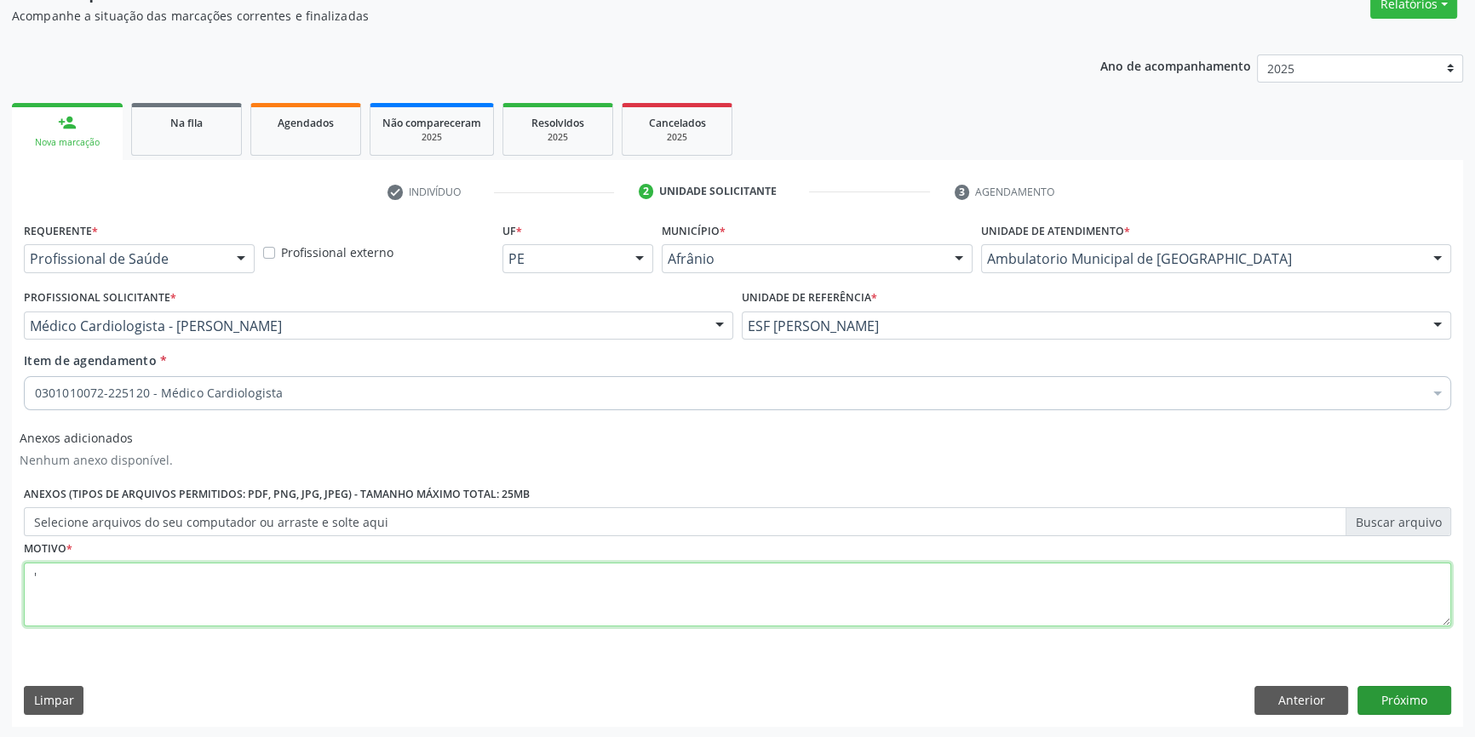
type textarea "'"
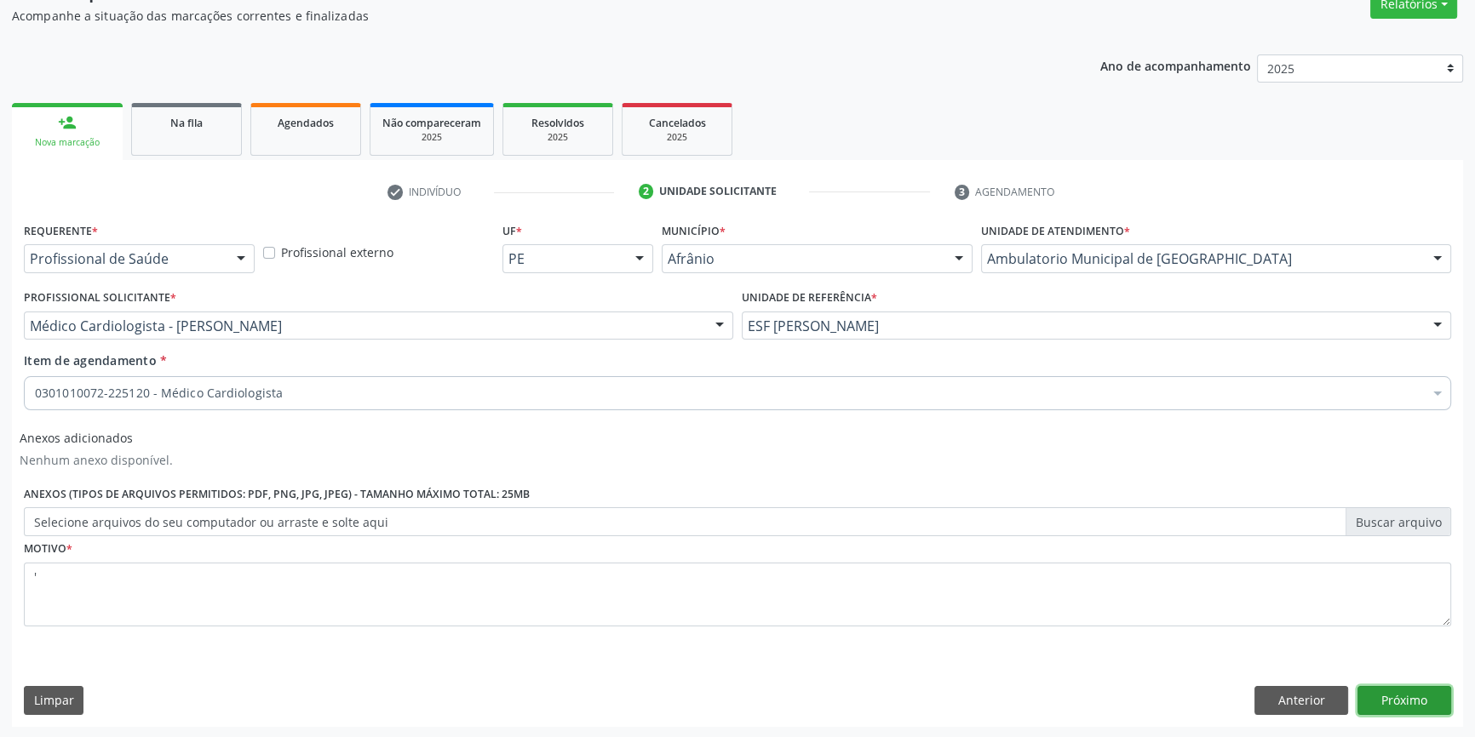
click at [1446, 711] on button "Próximo" at bounding box center [1404, 700] width 94 height 29
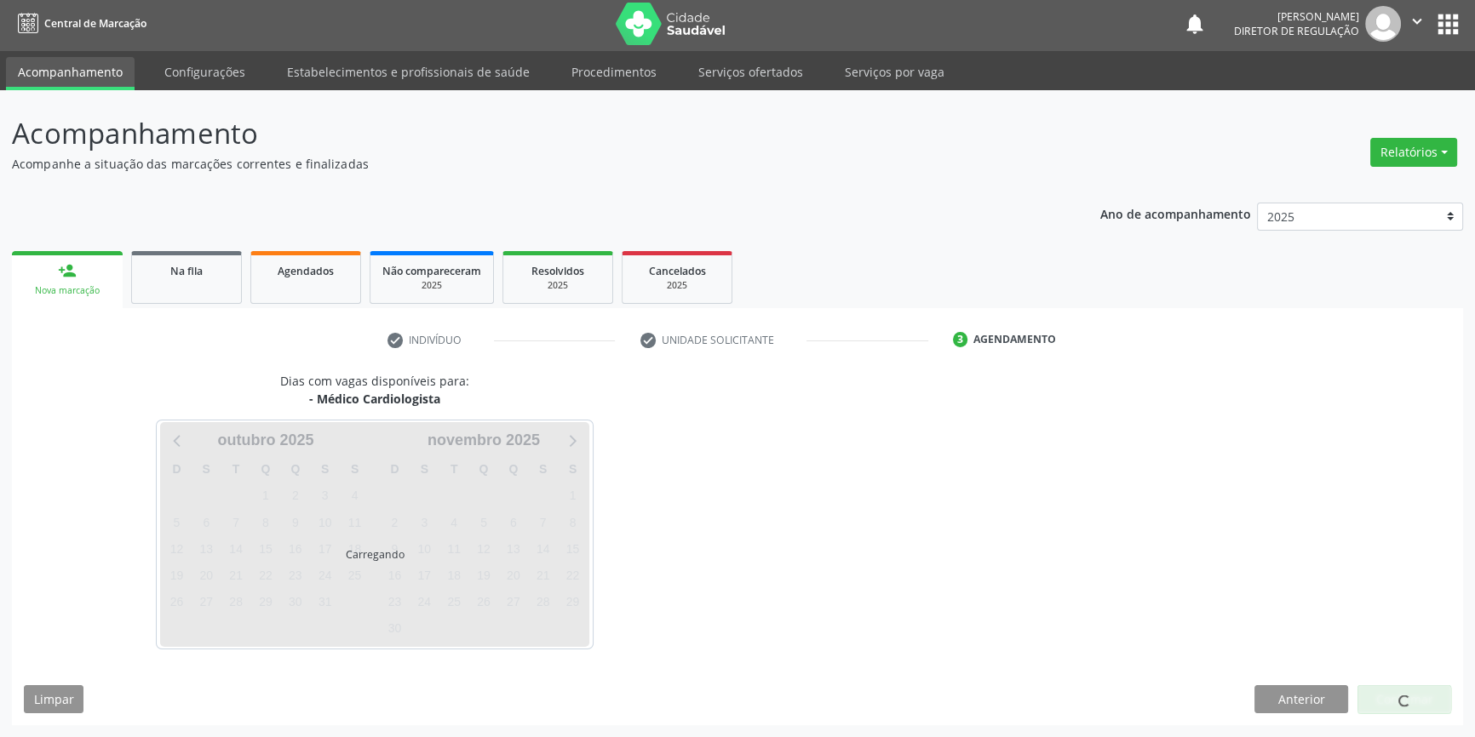
scroll to position [2, 0]
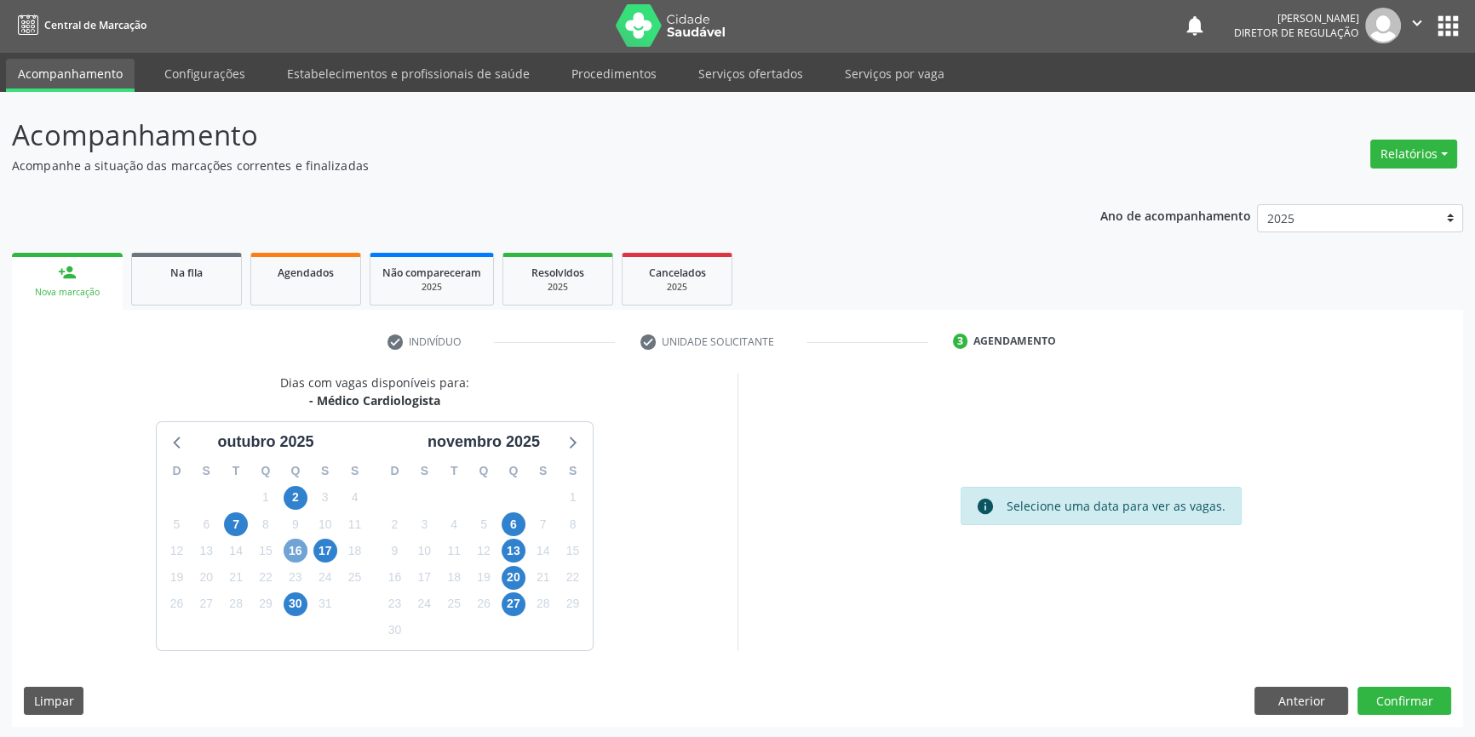
click at [303, 554] on span "16" at bounding box center [296, 551] width 24 height 24
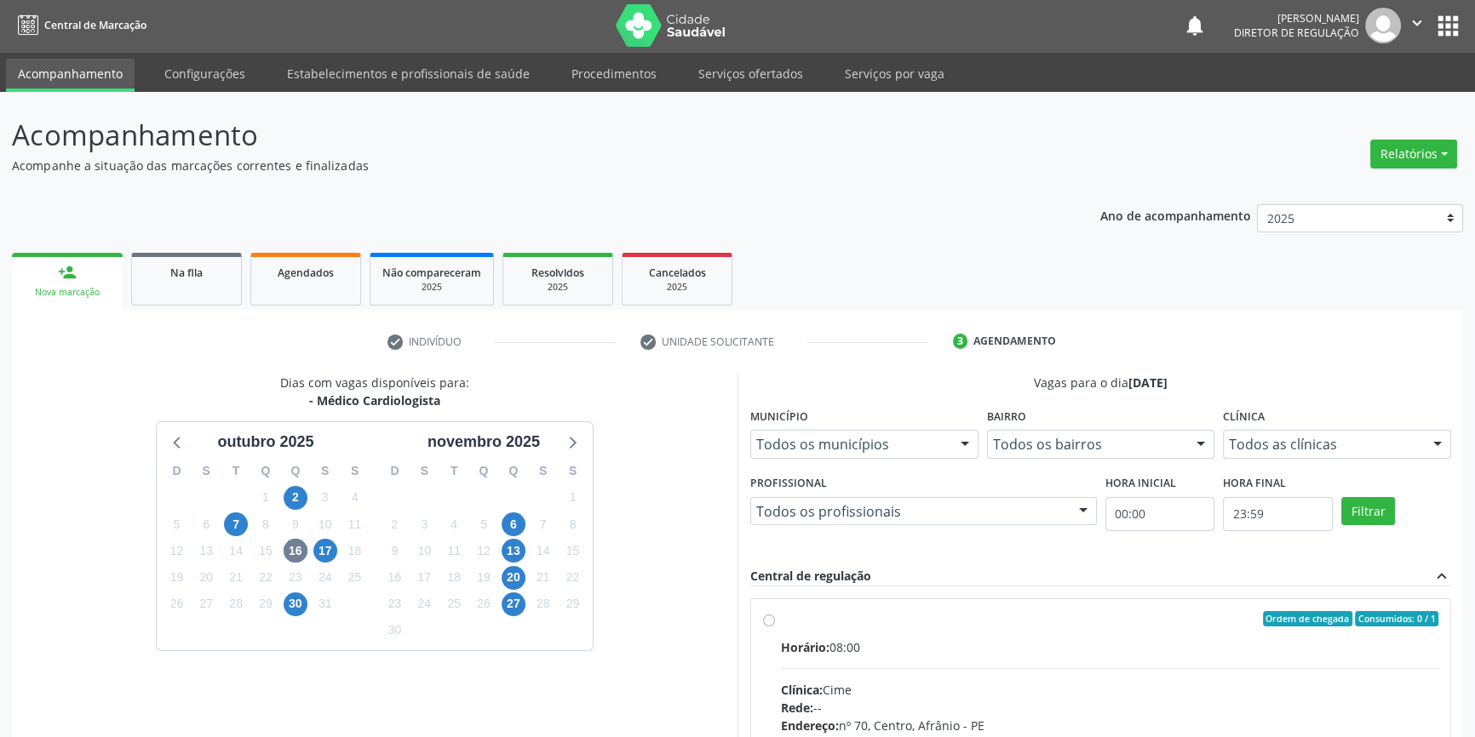
click at [793, 624] on div "Ordem de chegada Consumidos: 0 / 1" at bounding box center [1109, 618] width 657 height 15
click at [775, 624] on input "Ordem de chegada Consumidos: 0 / 1 Horário: 08:00 Clínica: Cime Rede: -- Endere…" at bounding box center [769, 618] width 12 height 15
radio input "true"
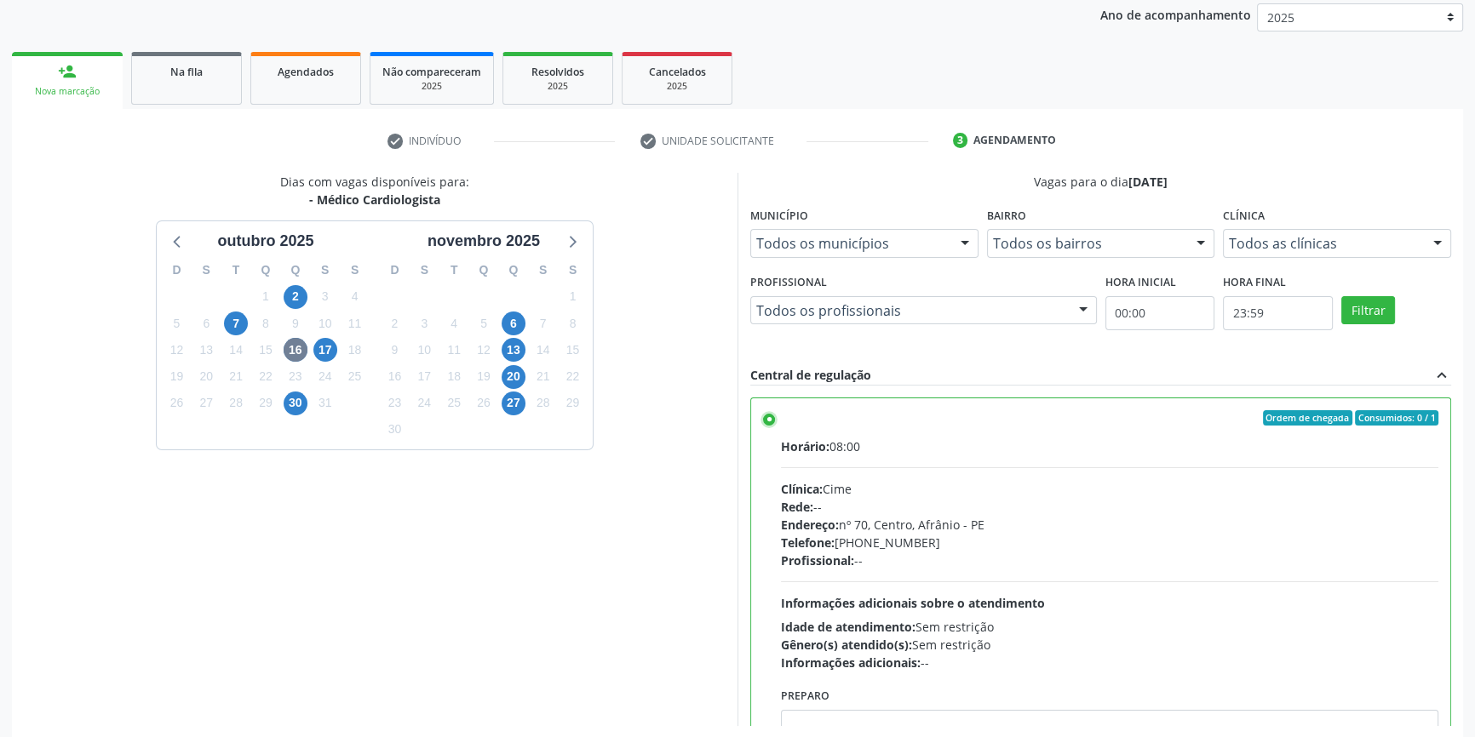
scroll to position [278, 0]
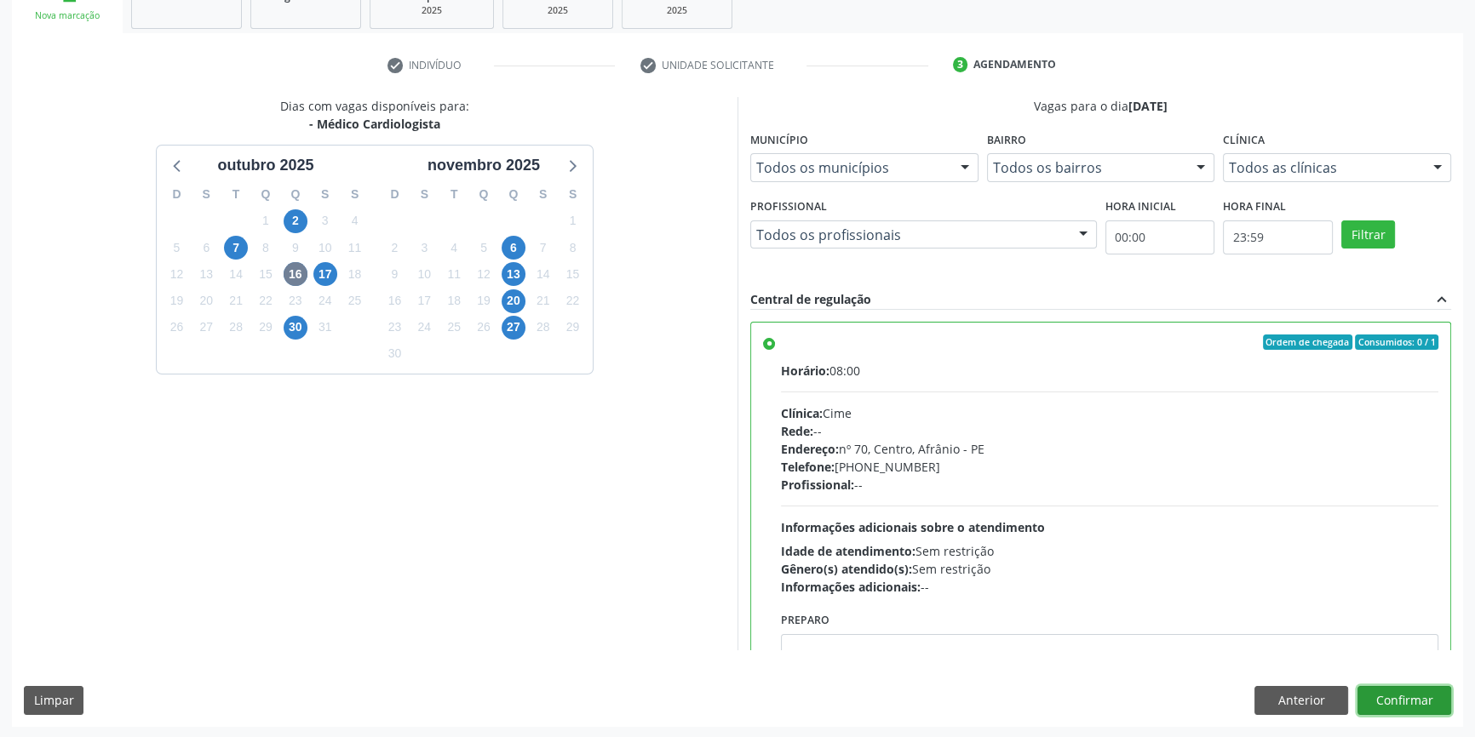
click at [1396, 696] on button "Confirmar" at bounding box center [1404, 700] width 94 height 29
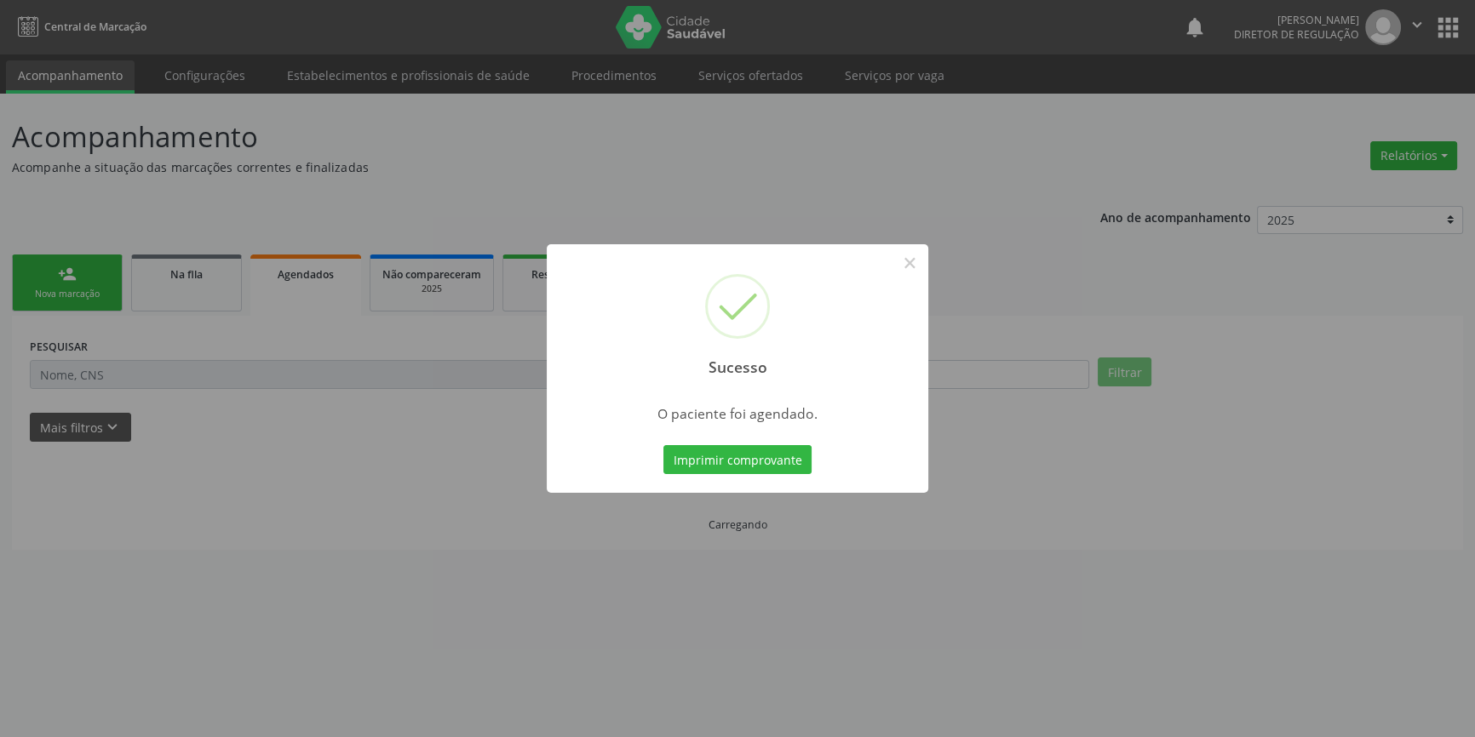
scroll to position [0, 0]
click at [766, 460] on button "Imprimir comprovante" at bounding box center [743, 459] width 148 height 29
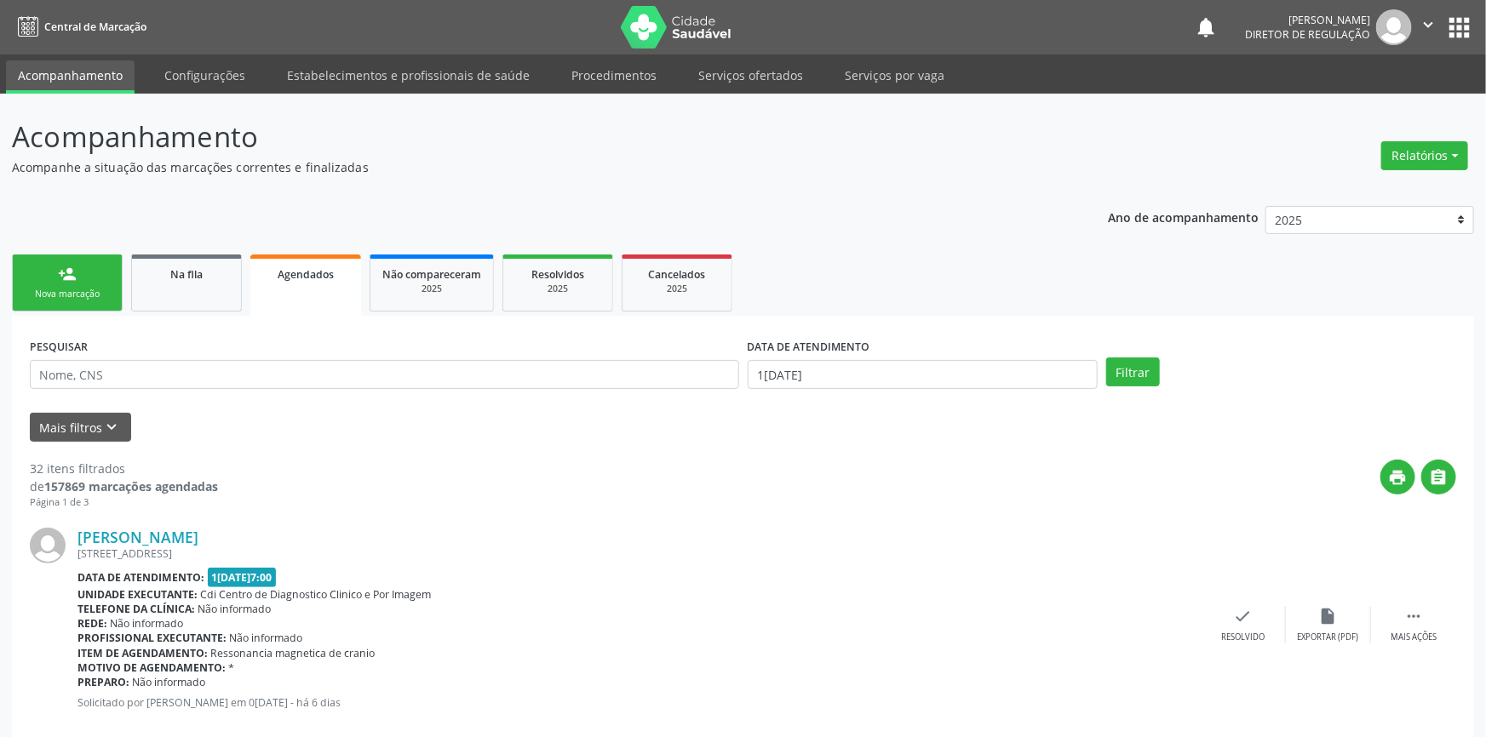
click at [50, 281] on link "person_add Nova marcação" at bounding box center [67, 283] width 111 height 57
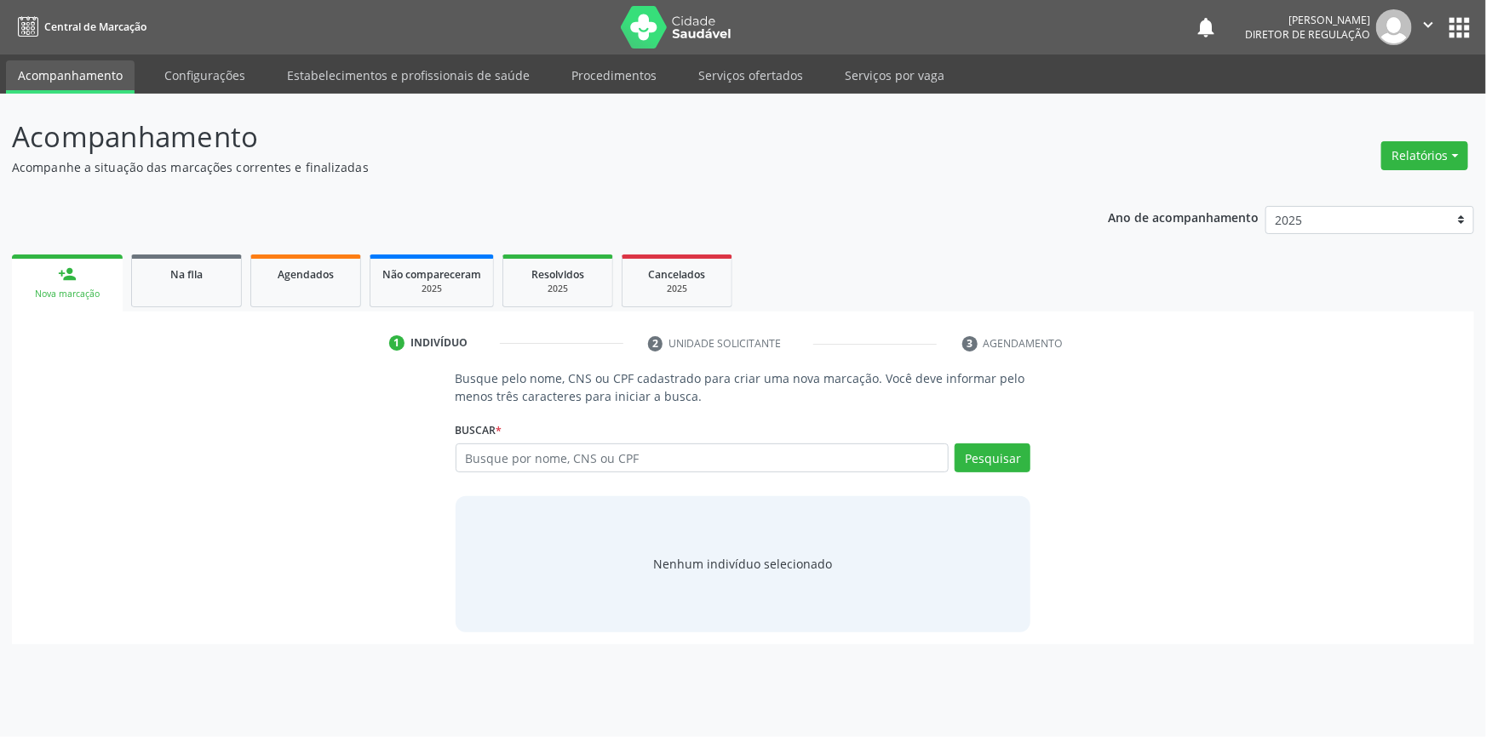
click at [50, 281] on link "person_add Nova marcação" at bounding box center [67, 283] width 111 height 57
click at [539, 459] on input "text" at bounding box center [703, 458] width 494 height 29
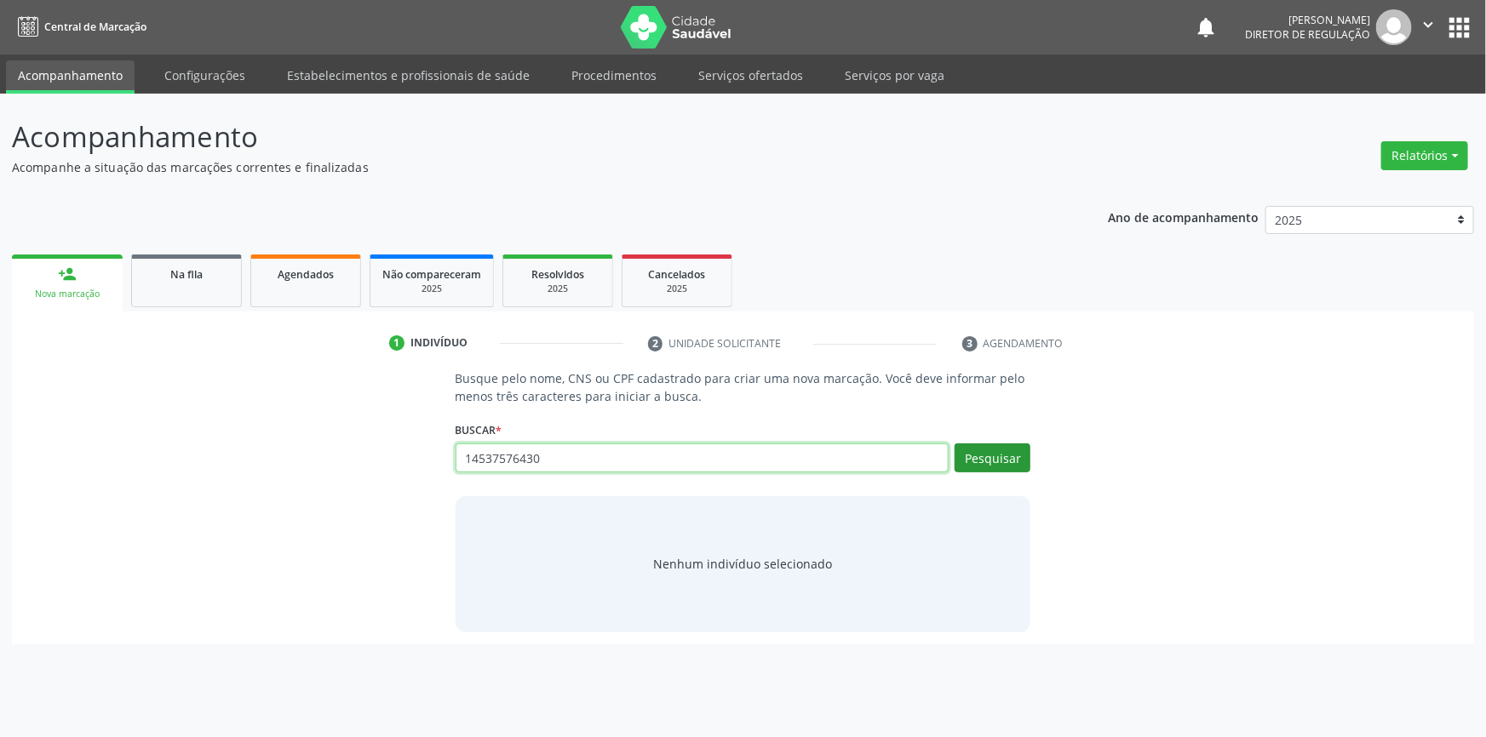
type input "14537576430"
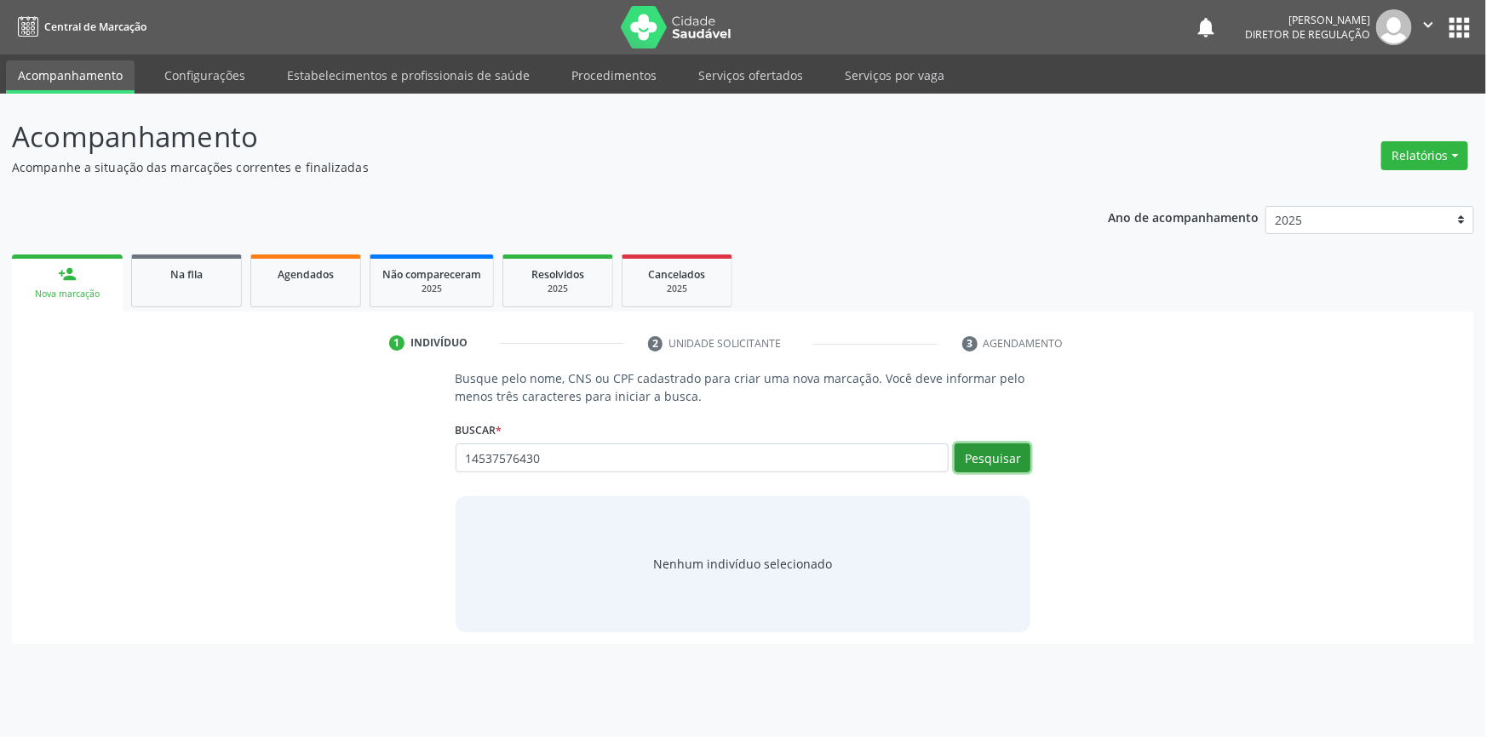
click at [986, 463] on button "Pesquisar" at bounding box center [993, 458] width 76 height 29
type input "14537576430"
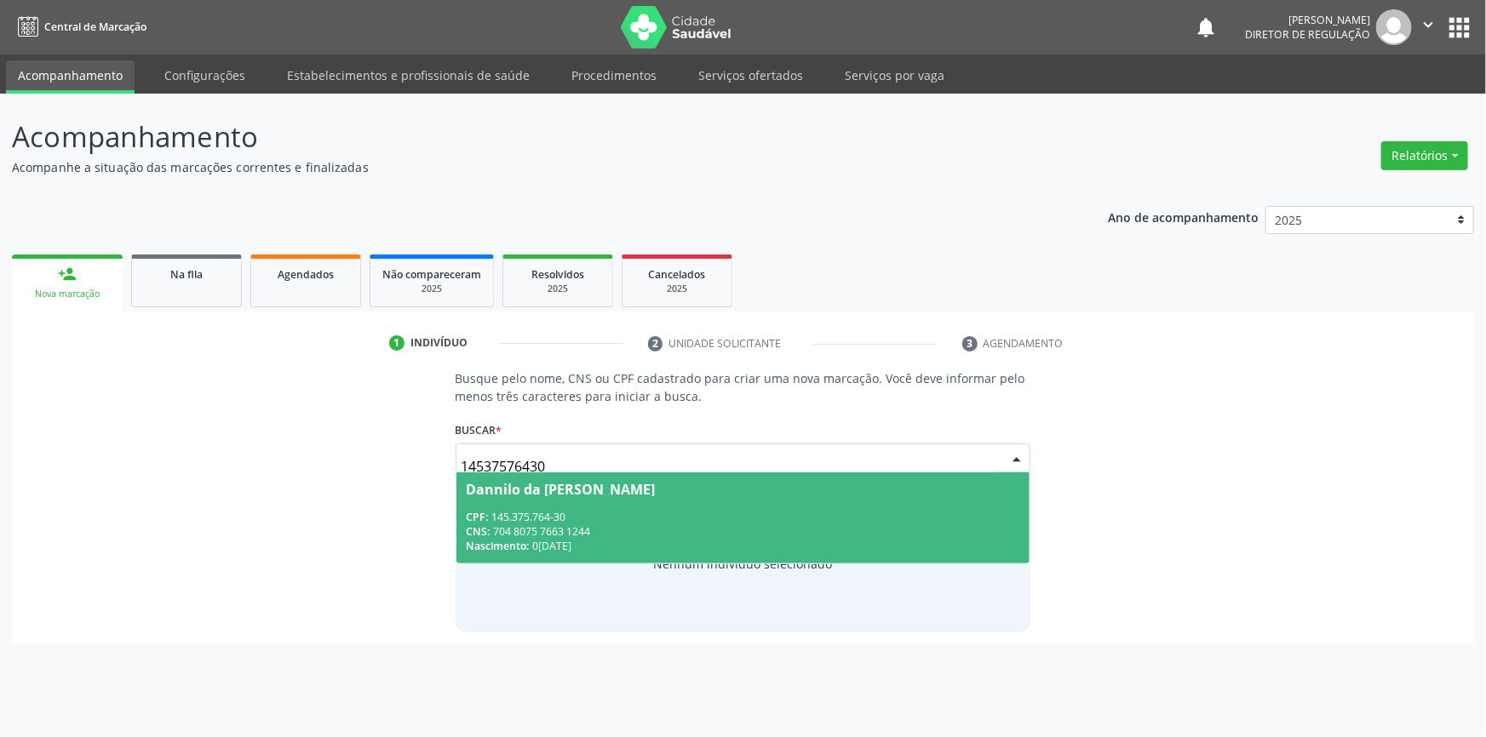
click at [964, 465] on input "14537576430" at bounding box center [729, 467] width 535 height 34
click at [845, 521] on div "CPF: 145.375.764-30" at bounding box center [744, 517] width 554 height 14
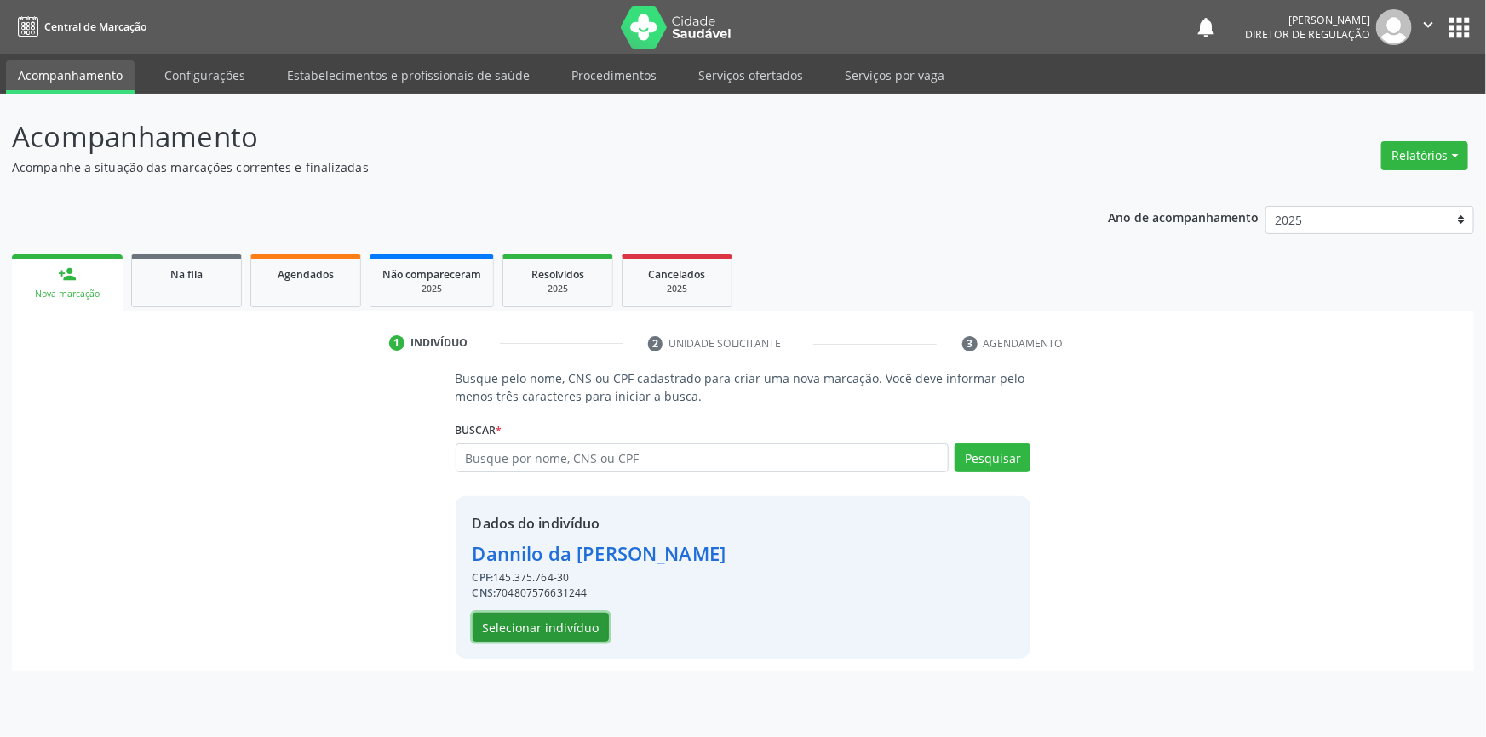
click at [562, 617] on button "Selecionar indivíduo" at bounding box center [541, 627] width 136 height 29
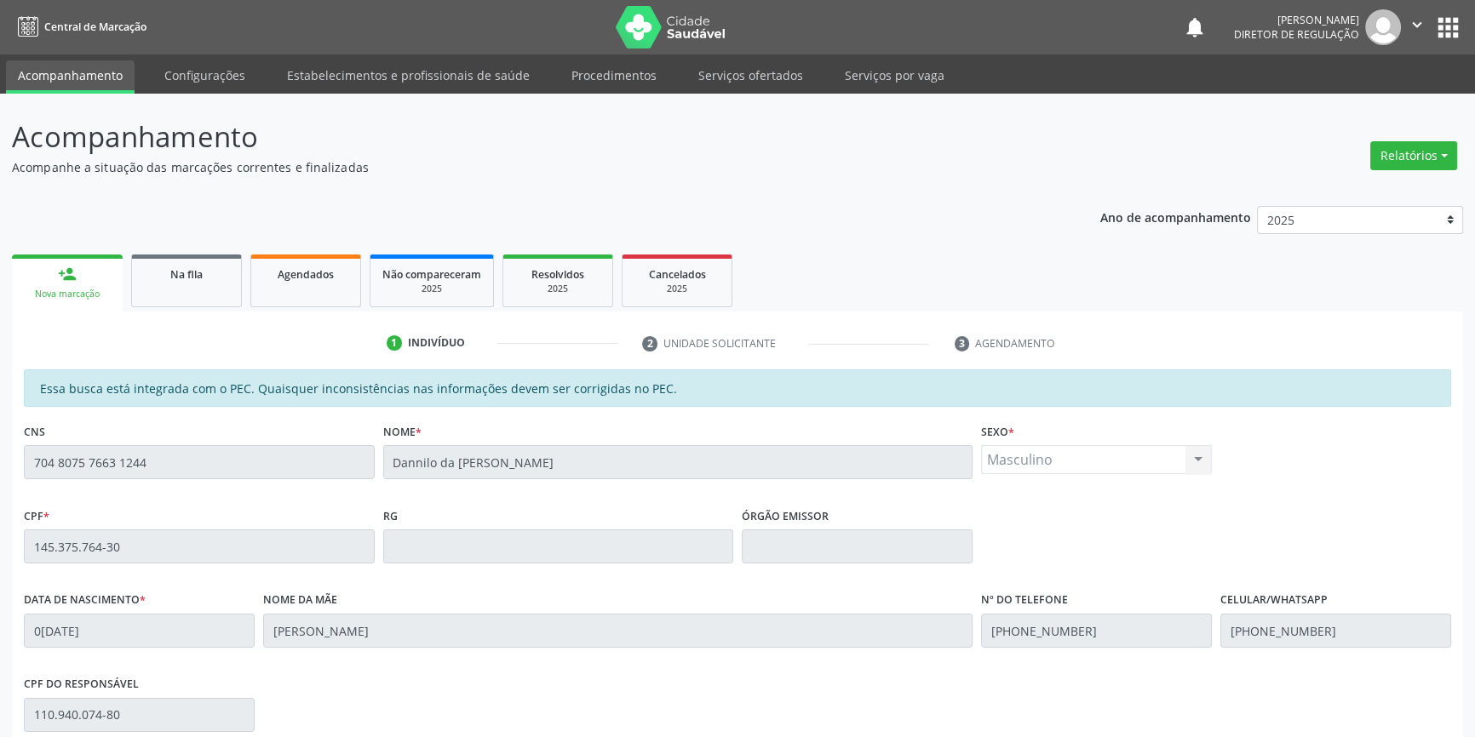
scroll to position [233, 0]
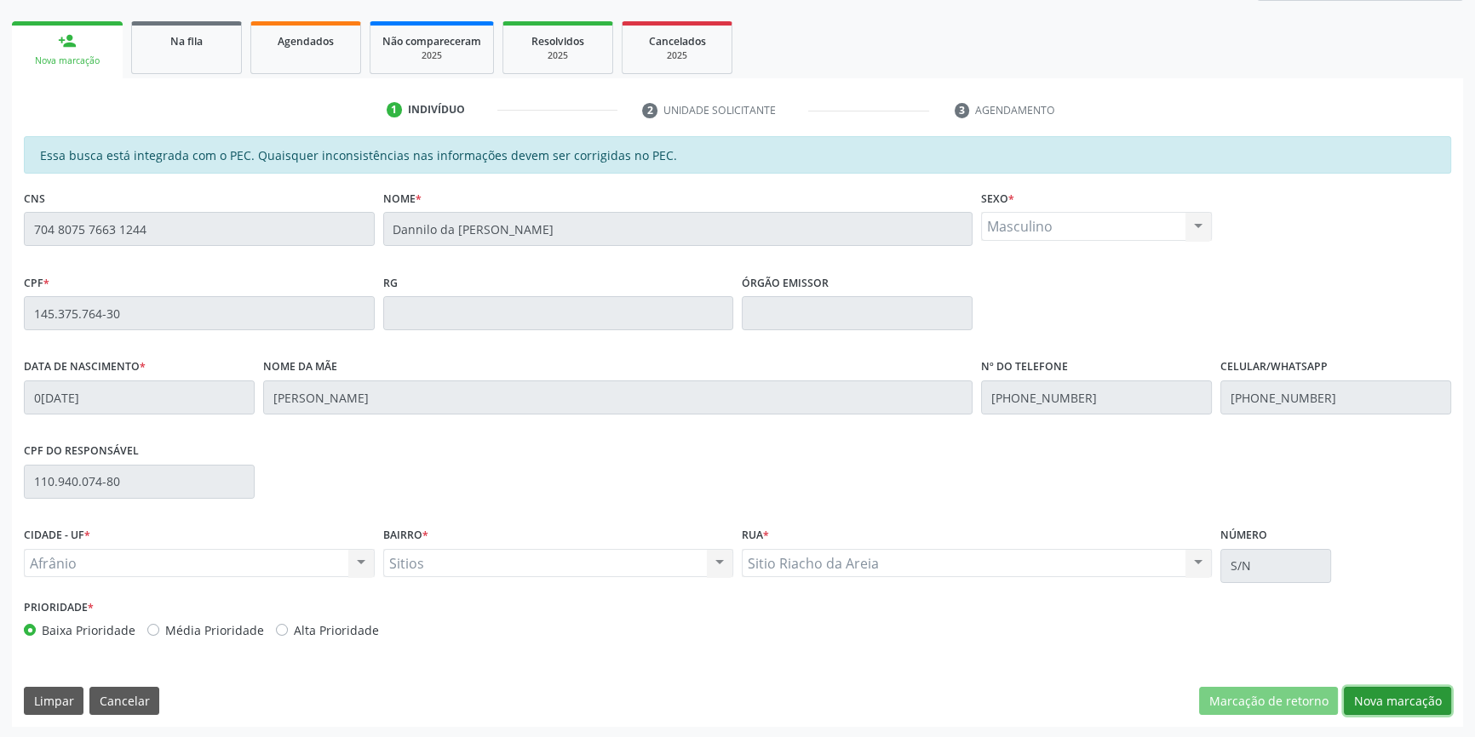
click at [1406, 702] on button "Nova marcação" at bounding box center [1397, 701] width 107 height 29
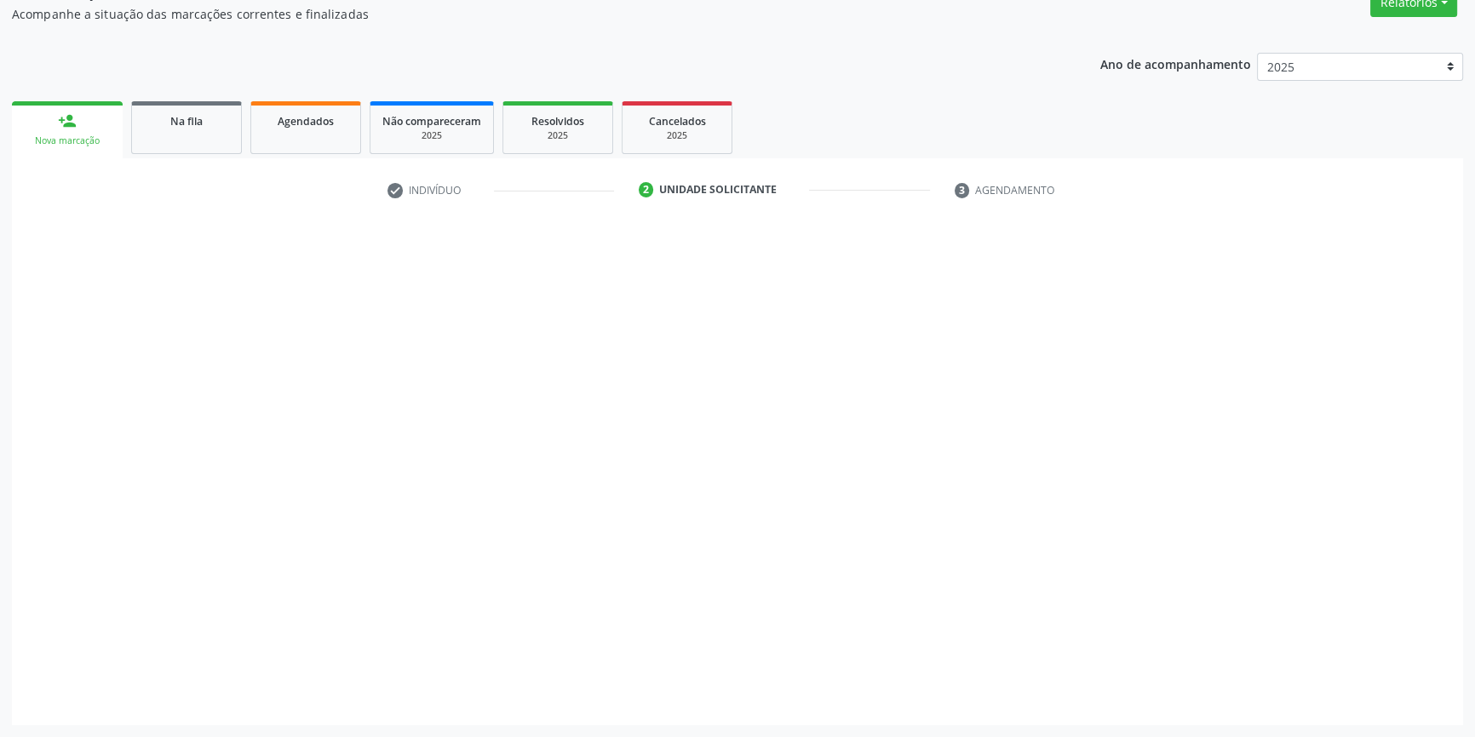
scroll to position [152, 0]
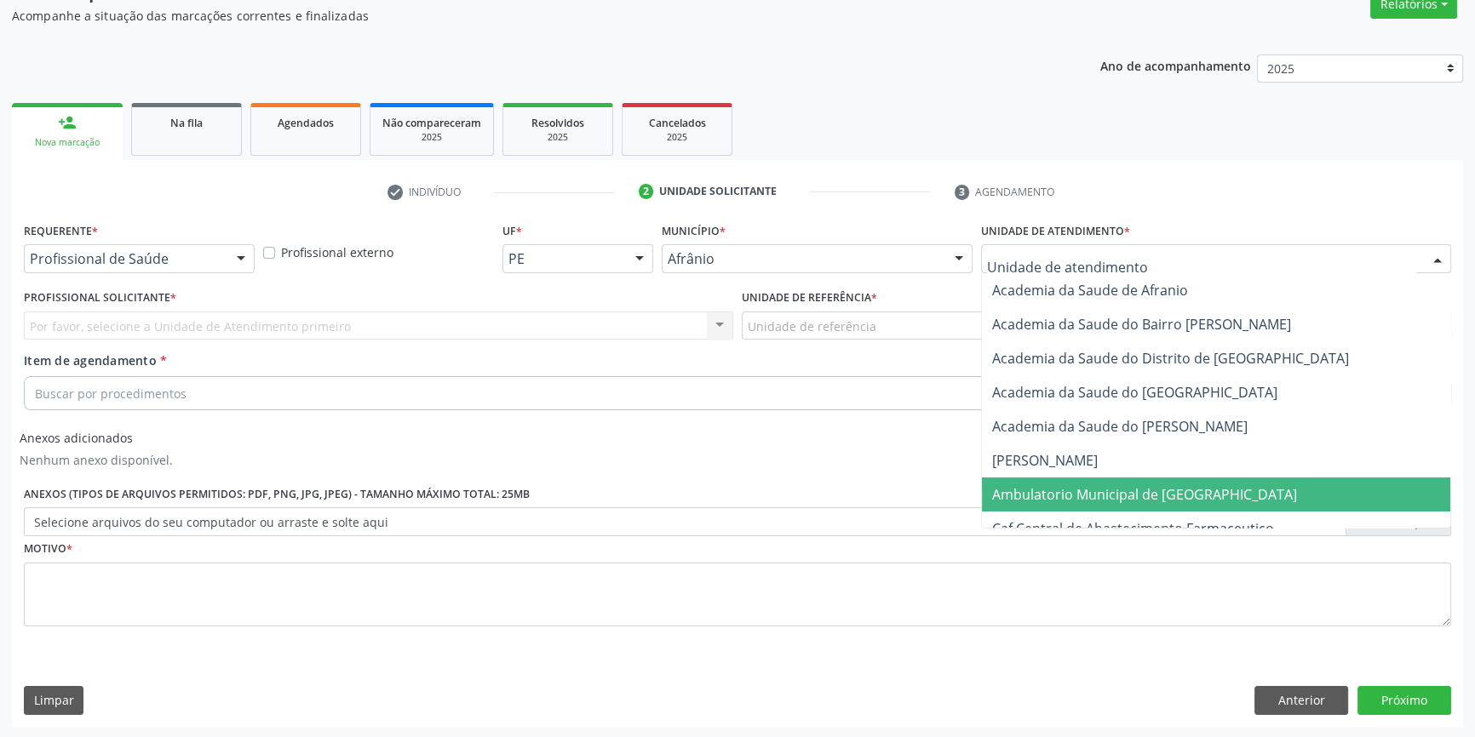
click at [1082, 485] on span "Ambulatorio Municipal de [GEOGRAPHIC_DATA]" at bounding box center [1144, 494] width 305 height 19
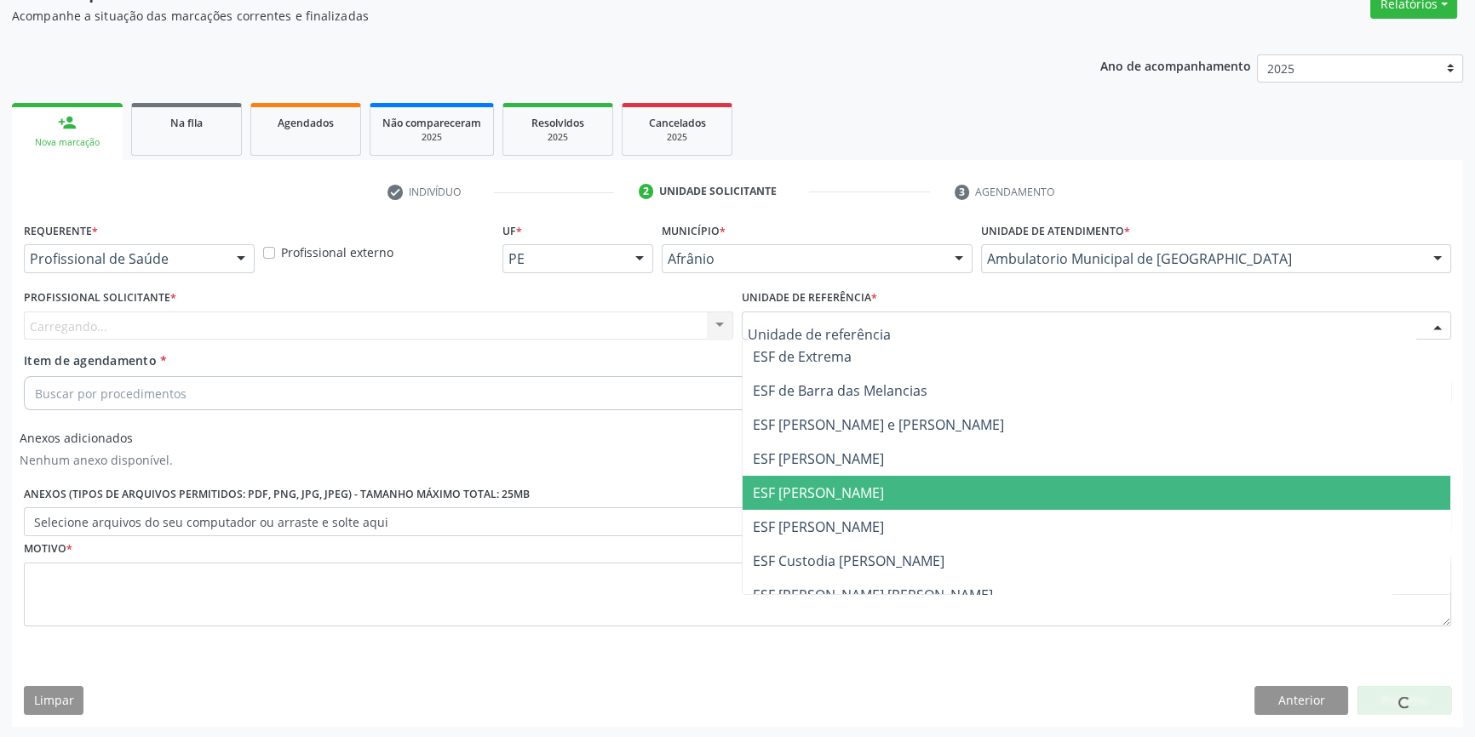
click at [844, 488] on span "ESF [PERSON_NAME]" at bounding box center [818, 493] width 131 height 19
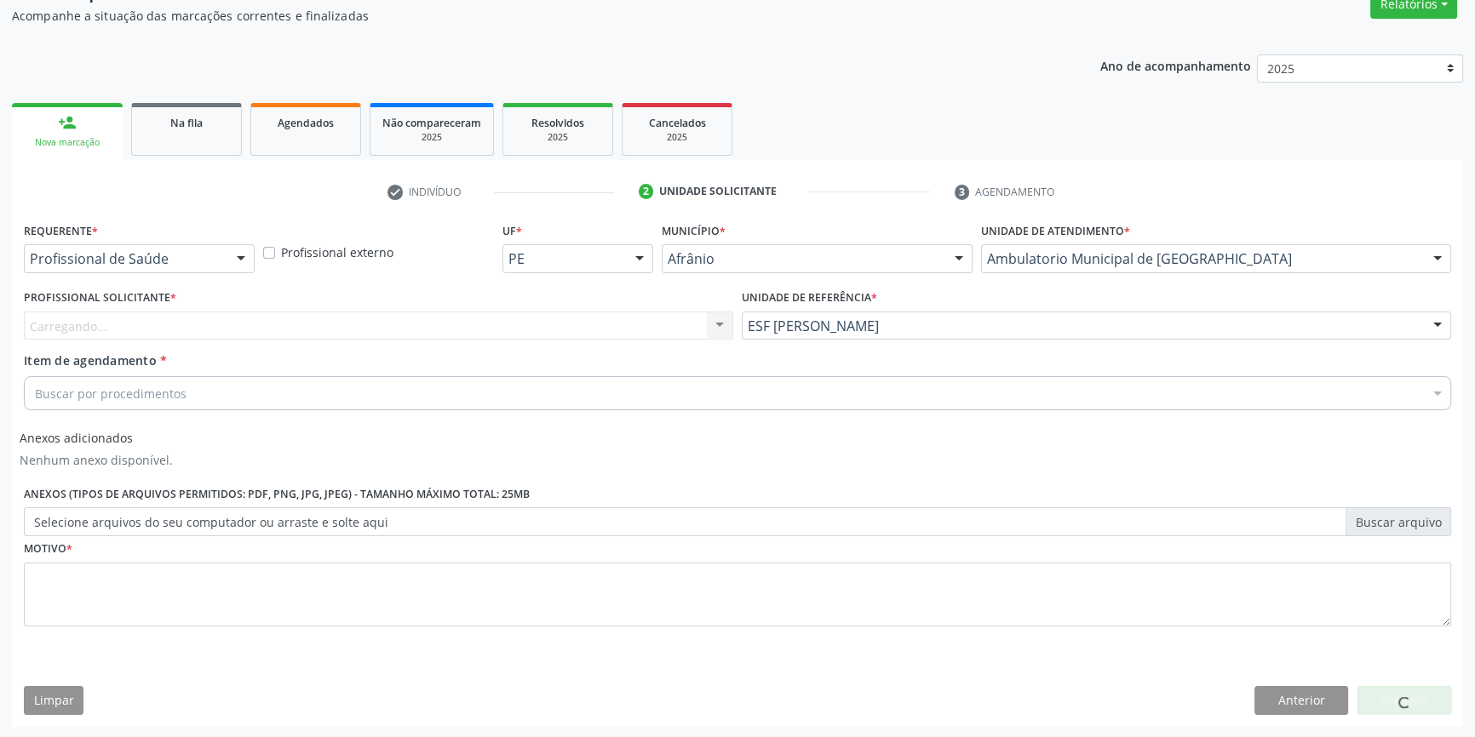
click at [487, 318] on div "Carregando..." at bounding box center [378, 326] width 709 height 29
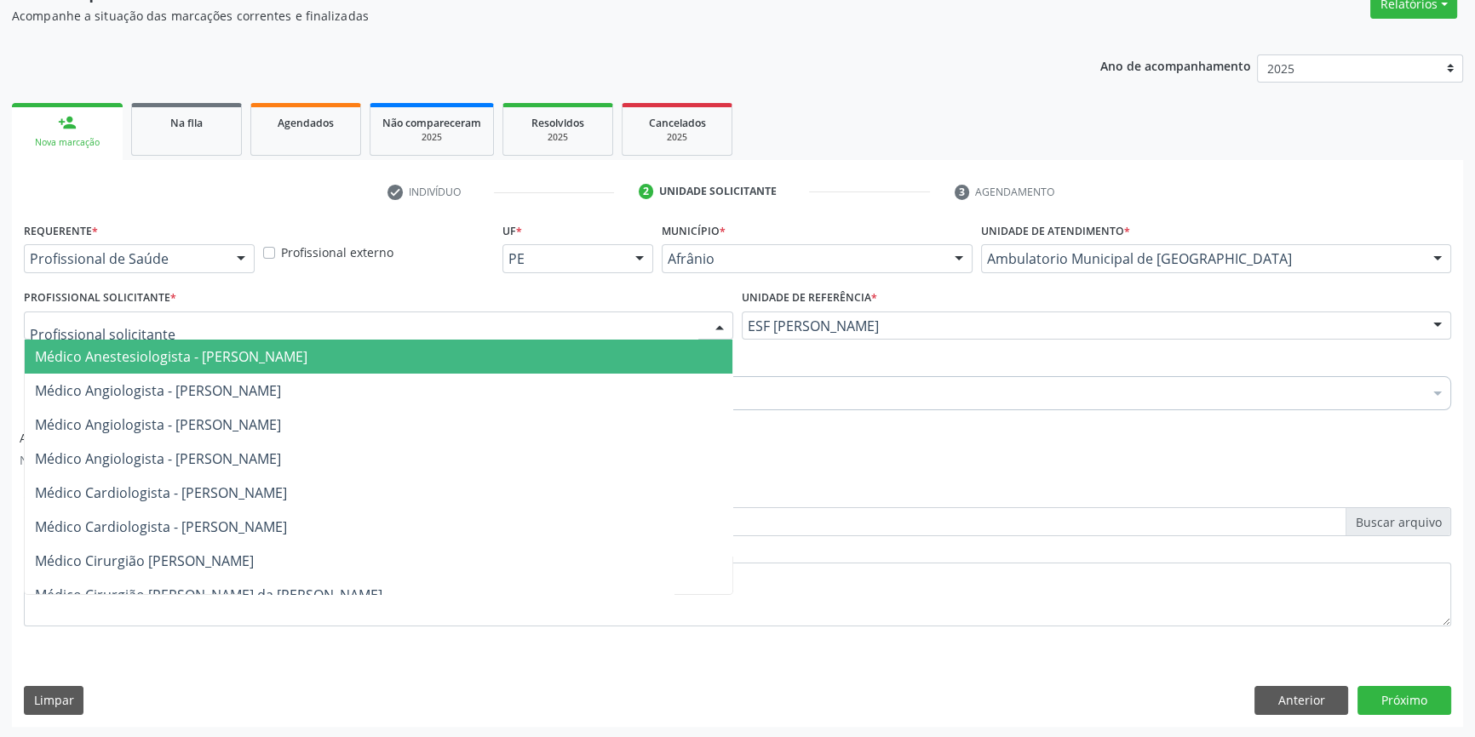
click at [487, 318] on input "text" at bounding box center [364, 335] width 668 height 34
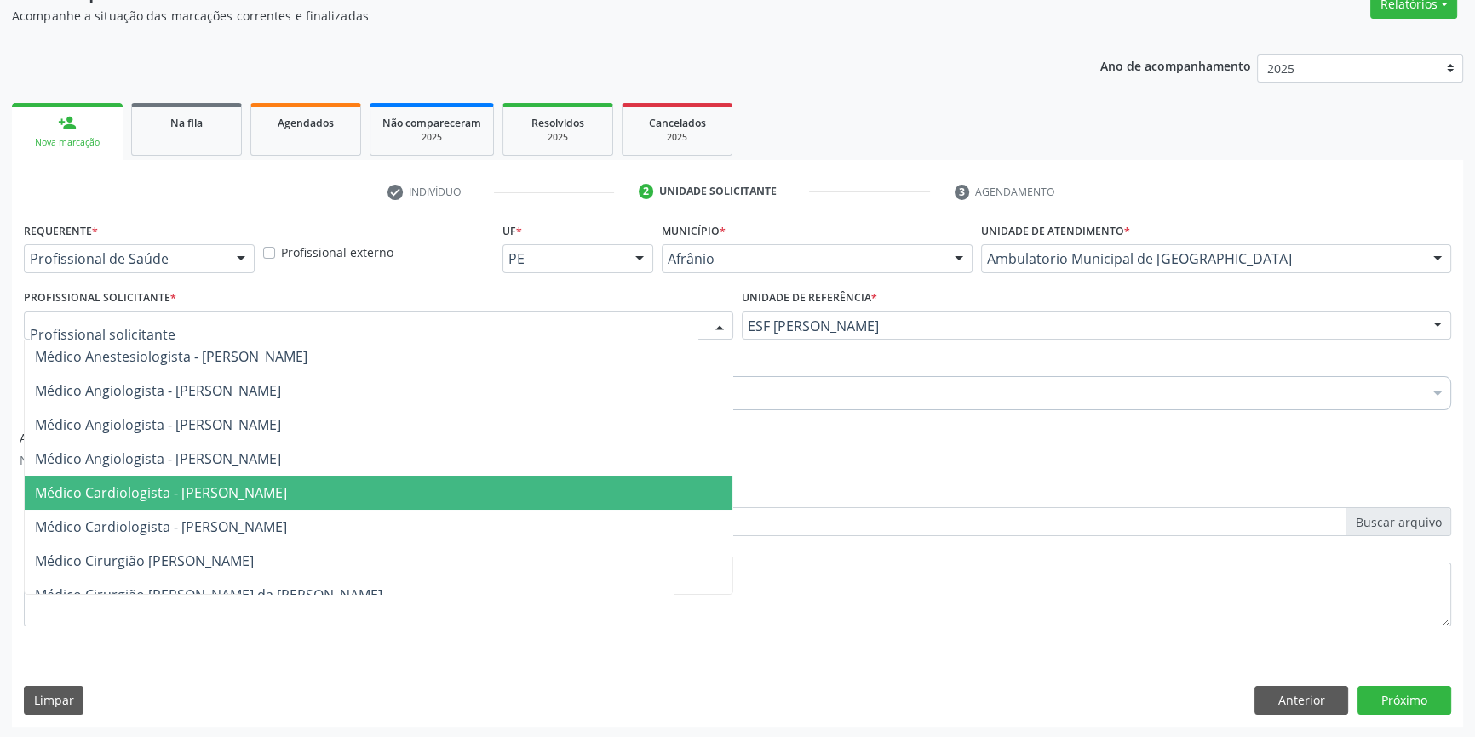
click at [287, 491] on span "Médico Cardiologista - [PERSON_NAME]" at bounding box center [161, 493] width 252 height 19
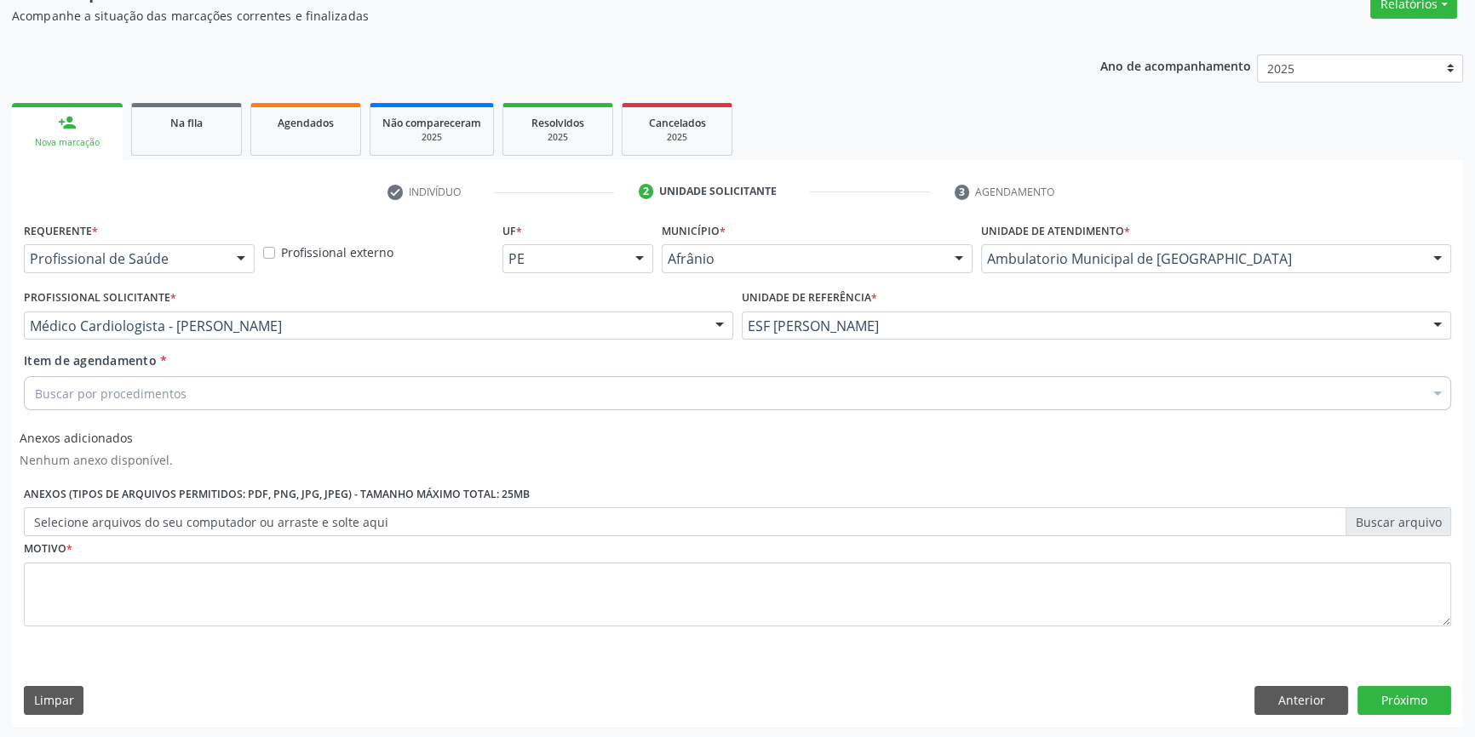
click at [248, 416] on div "Requerente * Profissional de Saúde Profissional de Saúde Paciente Nenhum result…" at bounding box center [737, 434] width 1427 height 433
click at [249, 405] on div "Buscar por procedimentos" at bounding box center [737, 393] width 1427 height 34
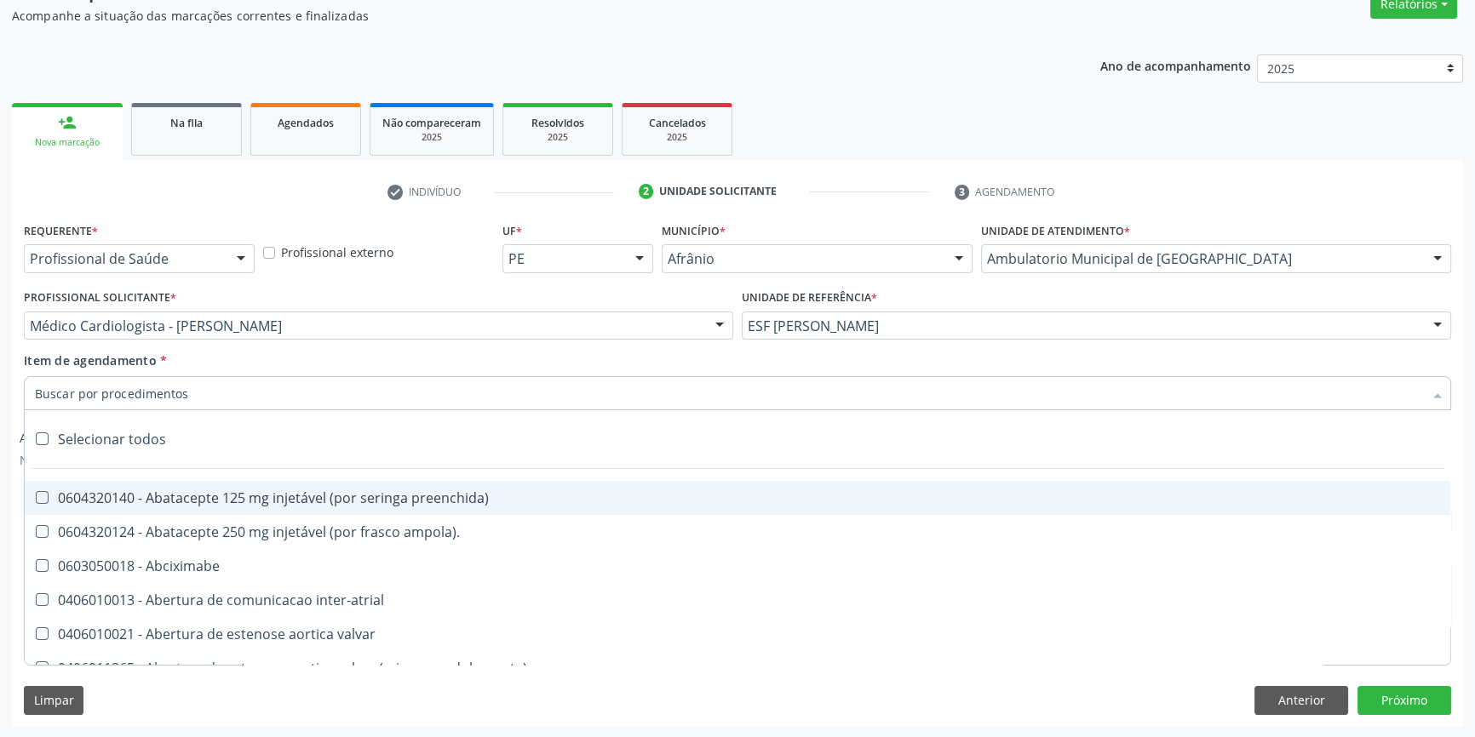
click at [251, 395] on input "Item de agendamento *" at bounding box center [729, 393] width 1388 height 34
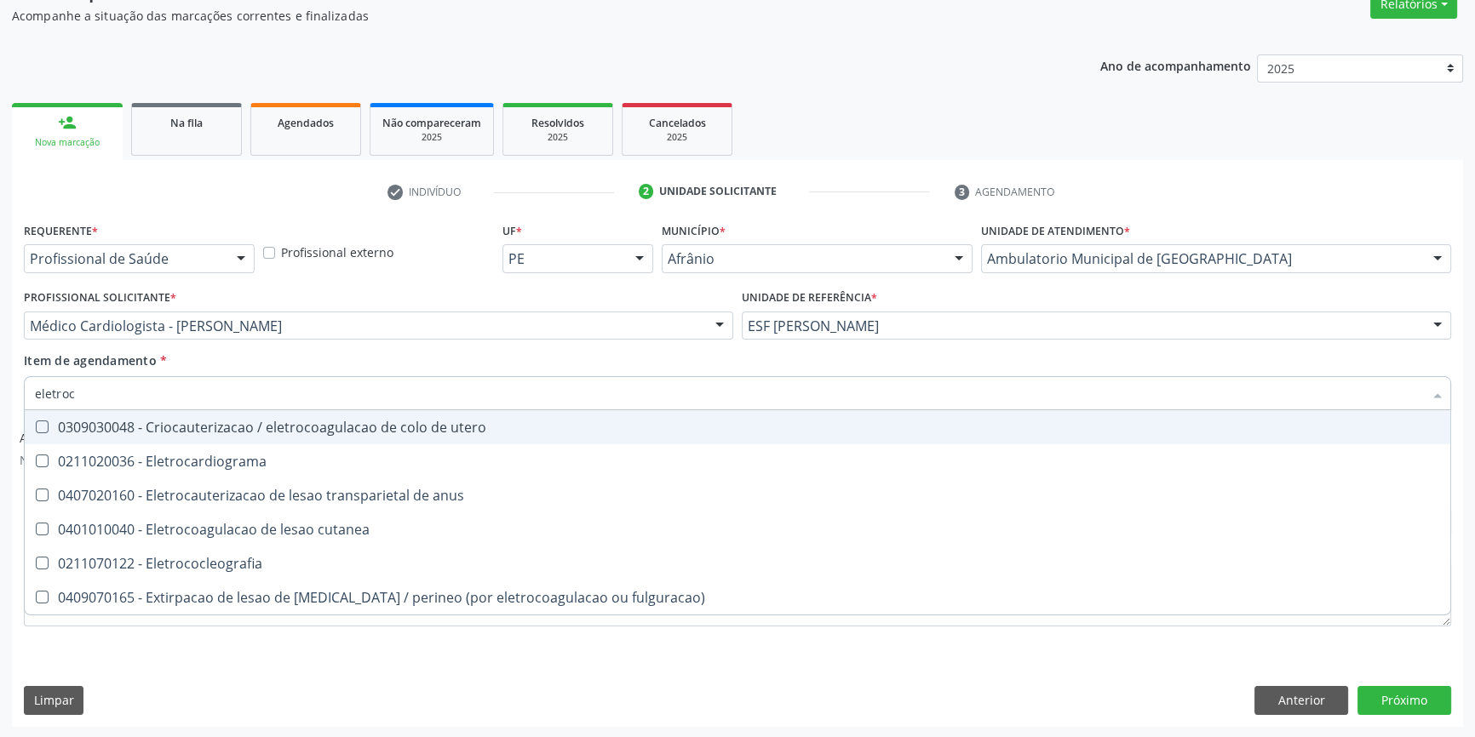
type input "eletroca"
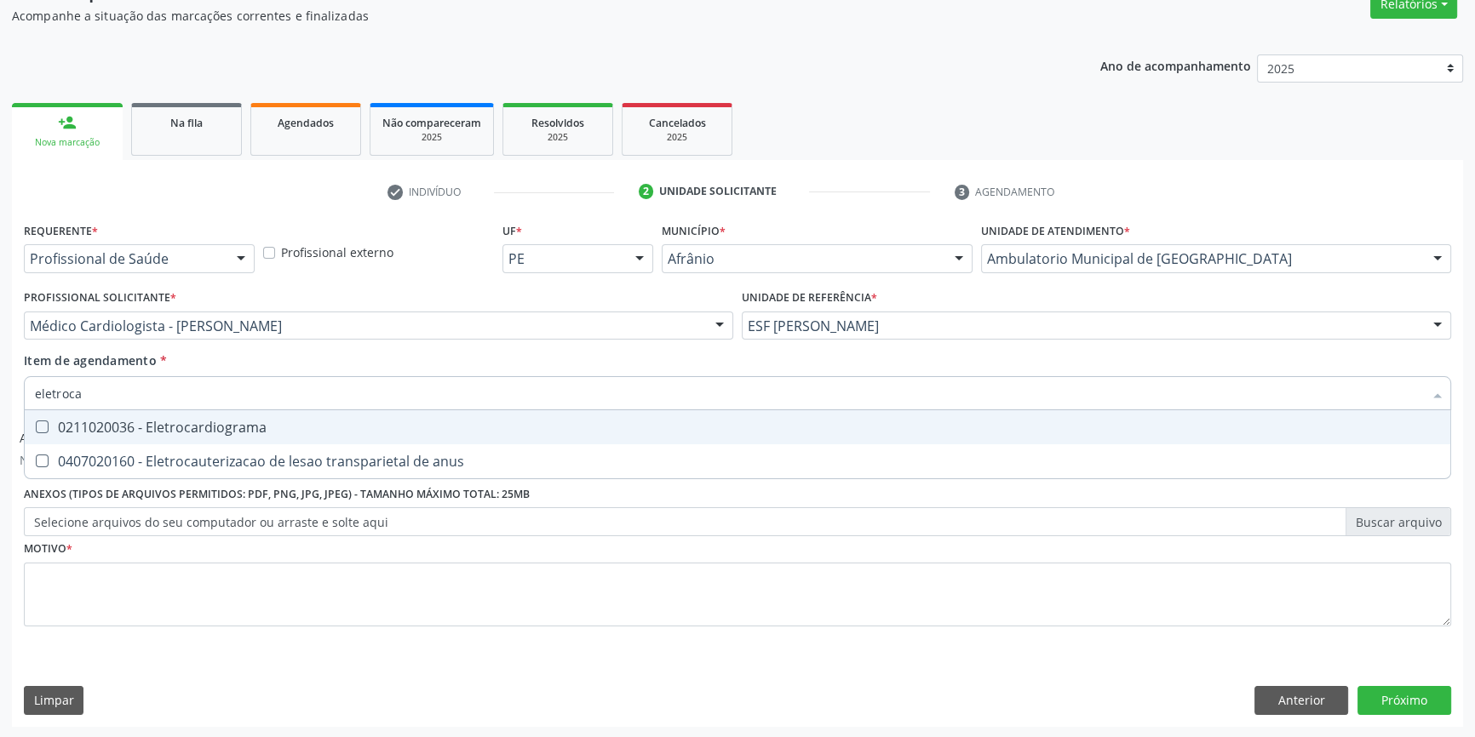
click at [247, 421] on div "0211020036 - Eletrocardiograma" at bounding box center [737, 428] width 1405 height 14
checkbox Eletrocardiograma "true"
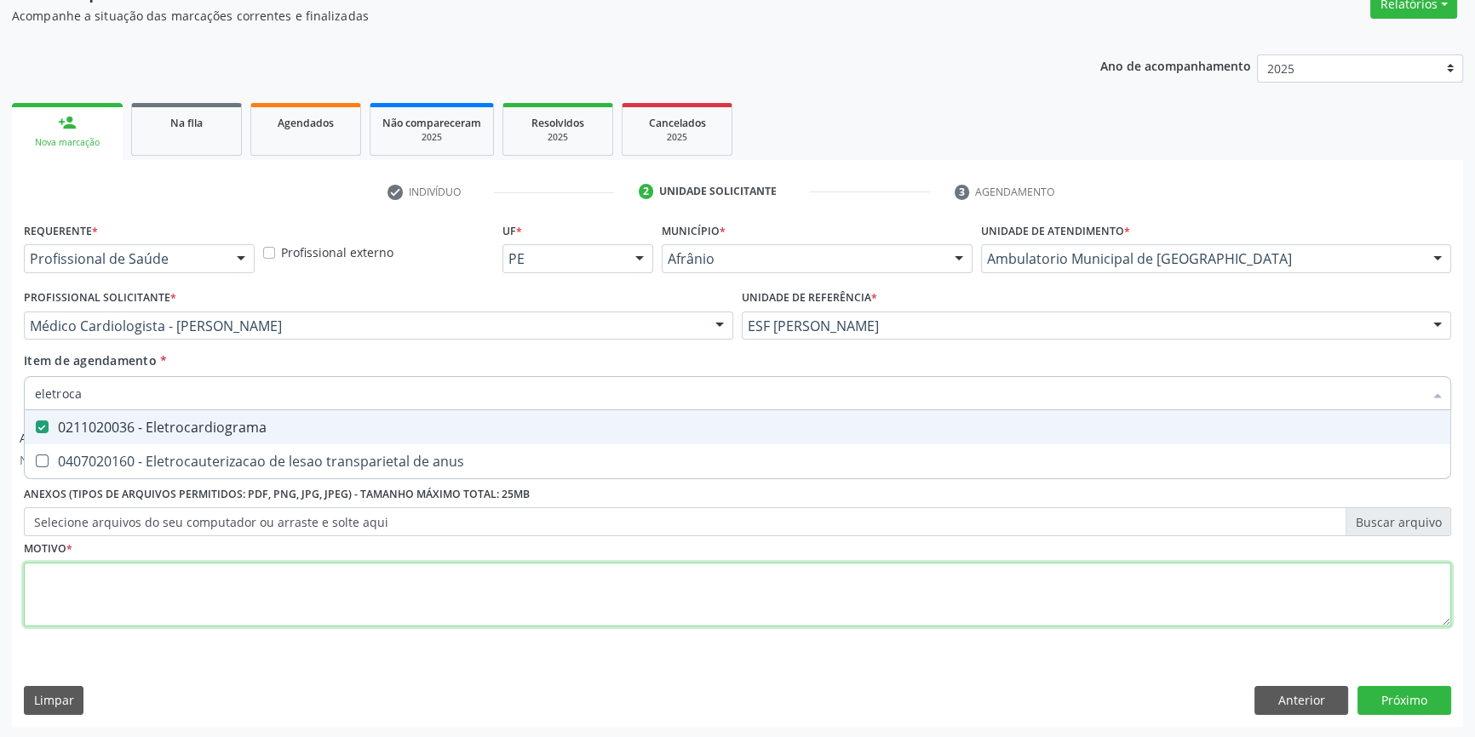
click at [170, 575] on div "Requerente * Profissional de Saúde Profissional de Saúde Paciente Nenhum result…" at bounding box center [737, 434] width 1427 height 433
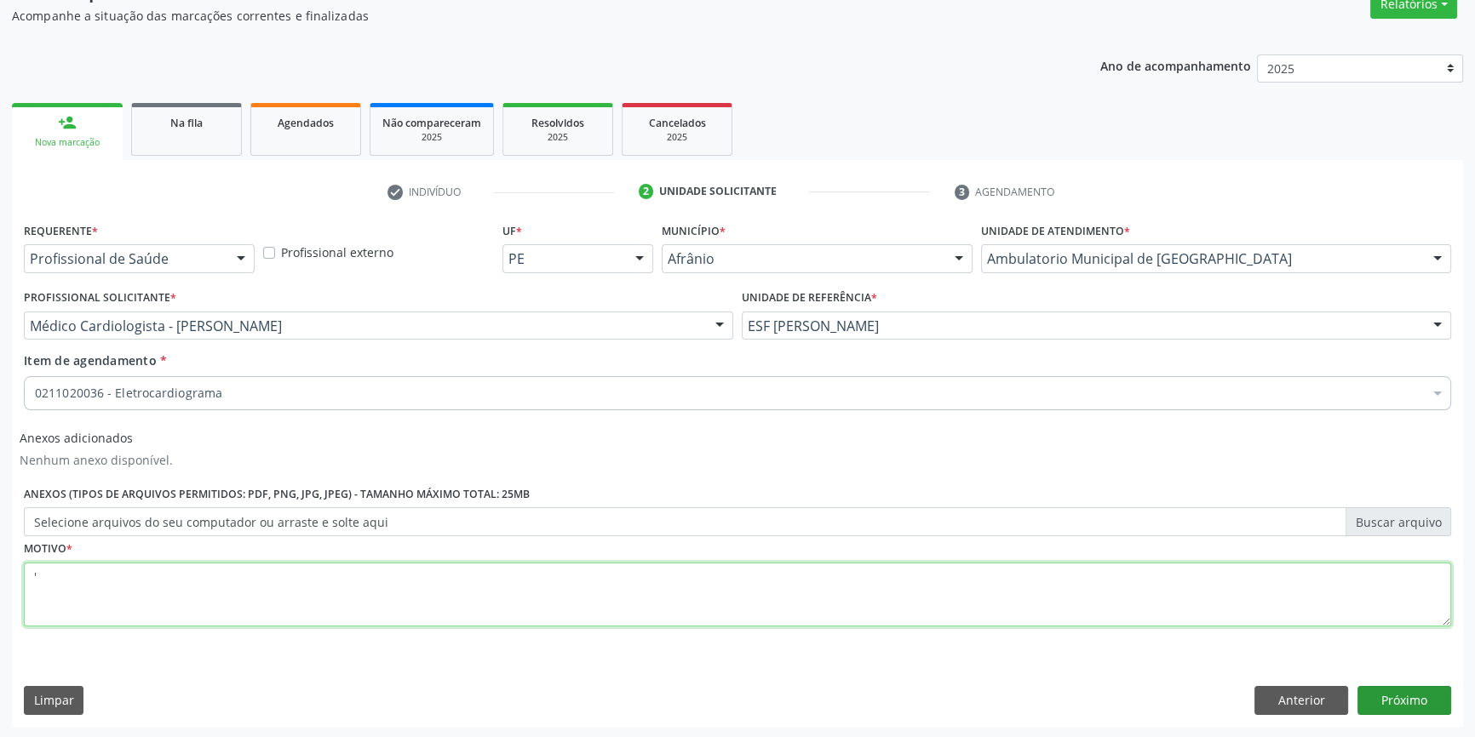
type textarea "'"
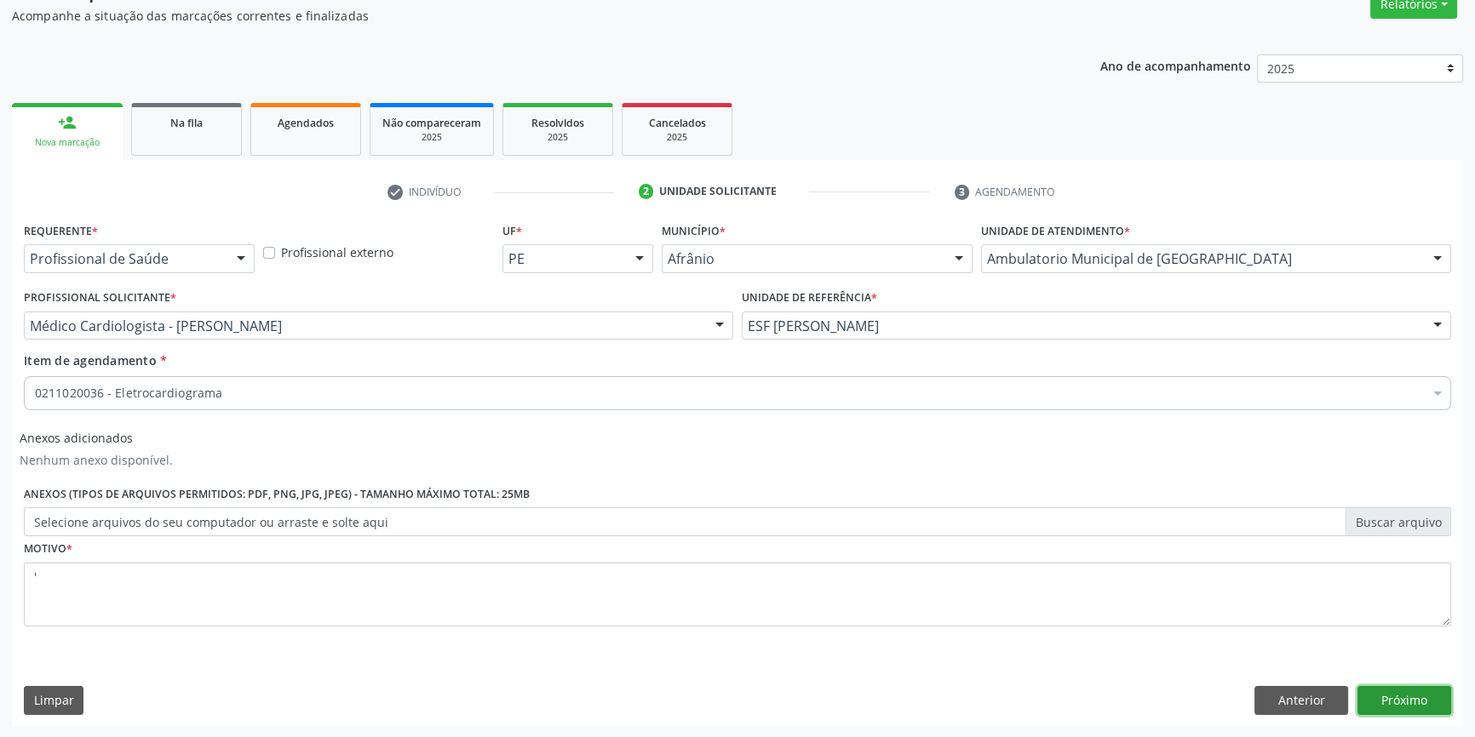
click at [1410, 702] on button "Próximo" at bounding box center [1404, 700] width 94 height 29
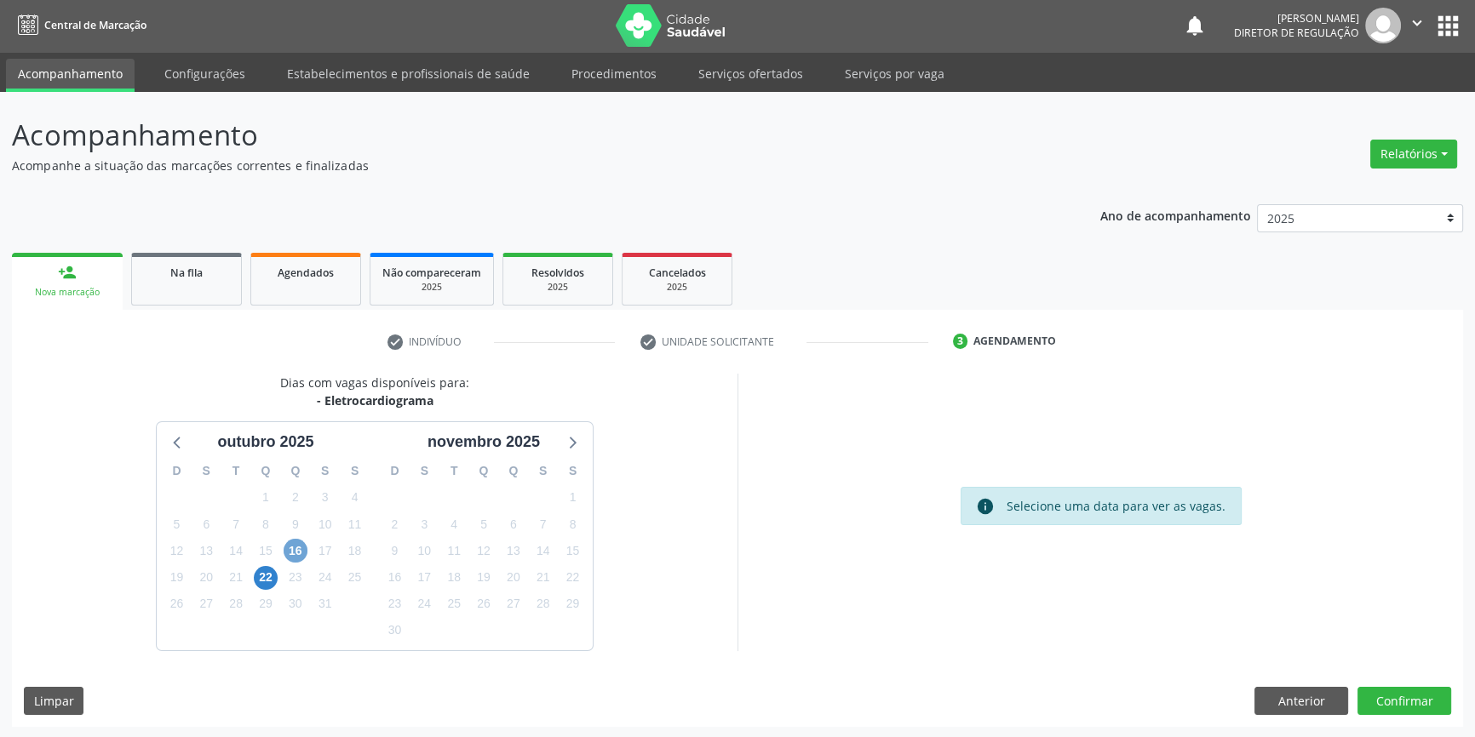
click at [298, 543] on span "16" at bounding box center [296, 551] width 24 height 24
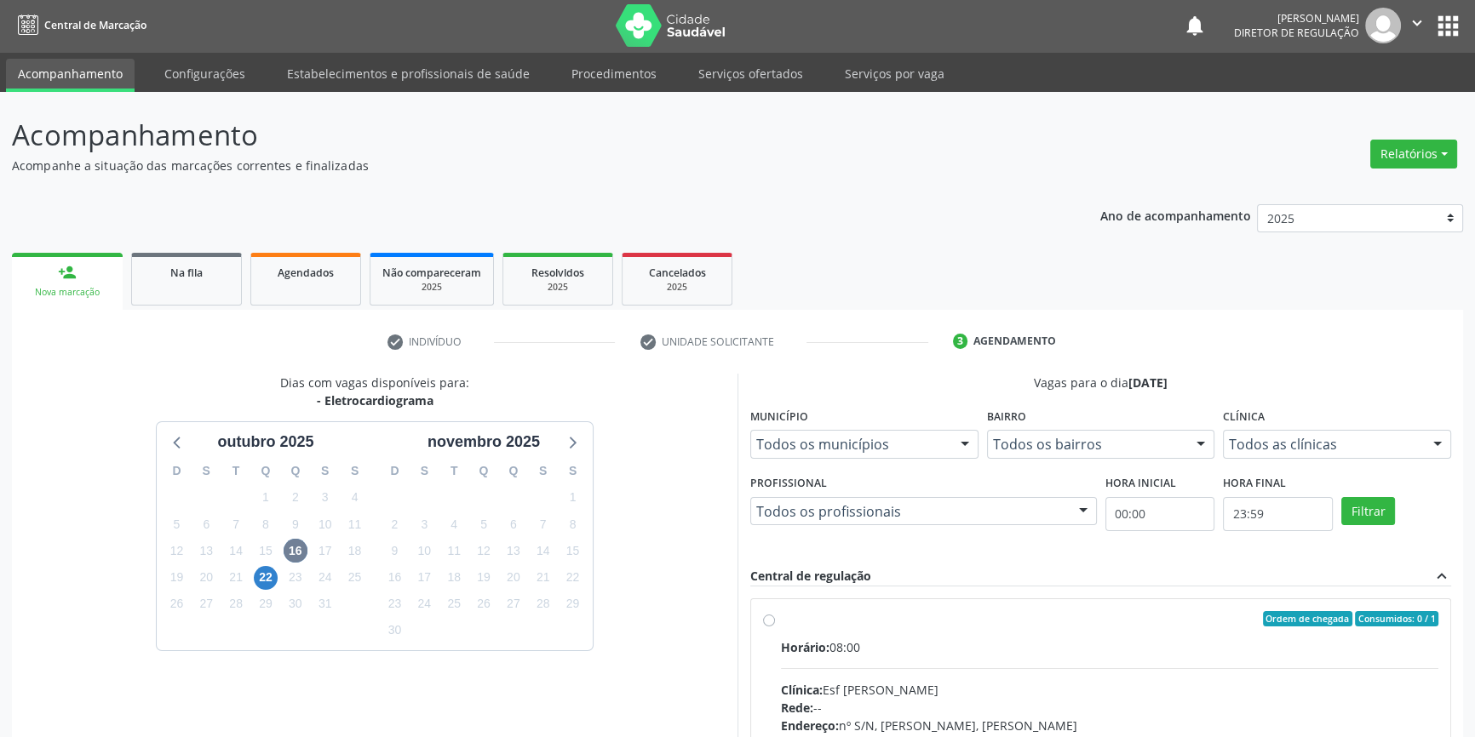
click at [777, 639] on div "Ordem de chegada Consumidos: 0 / 1 Horário: 08:00 Clínica: Esf Isabel Gomes Red…" at bounding box center [1100, 741] width 675 height 261
radio input "true"
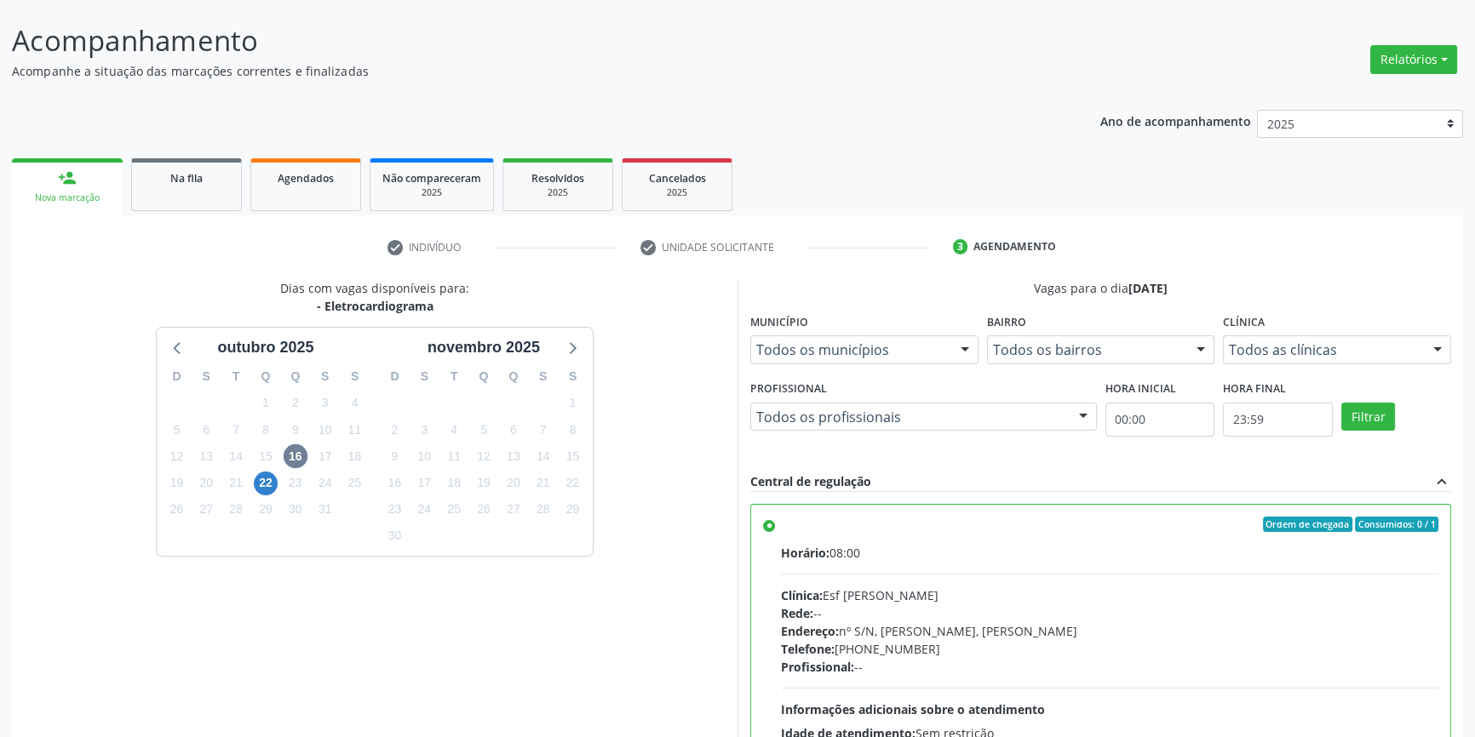
scroll to position [278, 0]
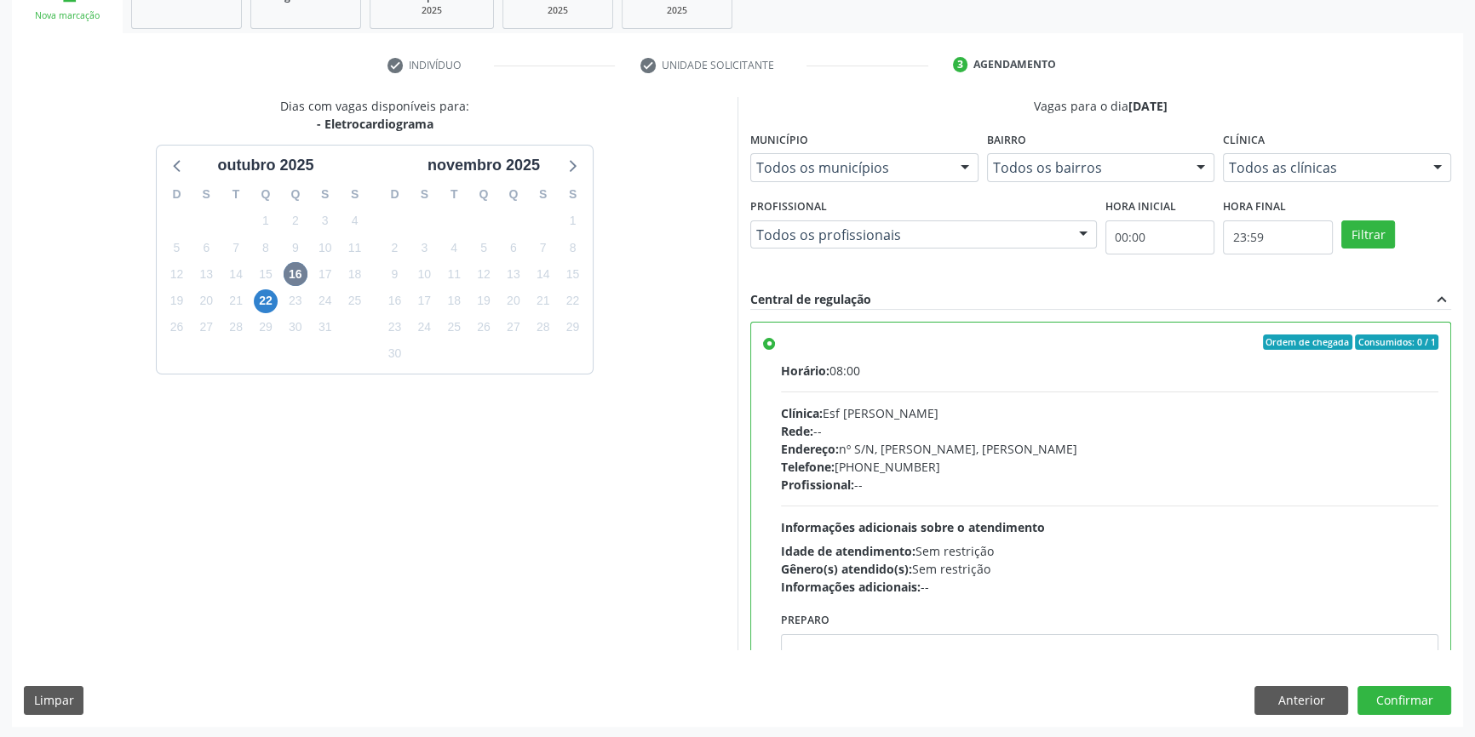
click at [1418, 680] on div "Dias com vagas disponíveis para: - Eletrocardiograma outubro 2025 D S T Q Q S S…" at bounding box center [737, 411] width 1451 height 629
click at [1414, 682] on div "Dias com vagas disponíveis para: - Eletrocardiograma outubro 2025 D S T Q Q S S…" at bounding box center [737, 411] width 1451 height 629
click at [1375, 691] on button "Confirmar" at bounding box center [1404, 700] width 94 height 29
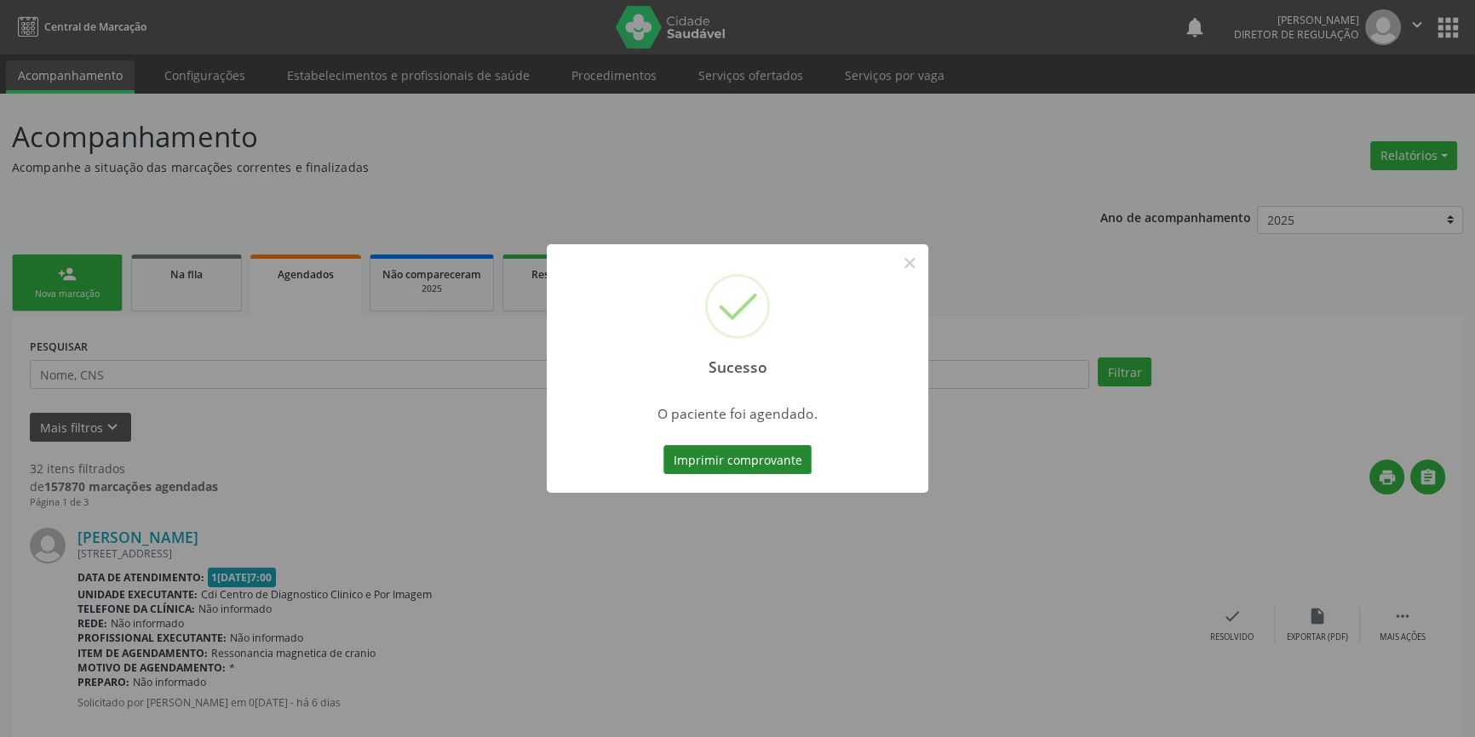
click at [743, 456] on button "Imprimir comprovante" at bounding box center [737, 459] width 148 height 29
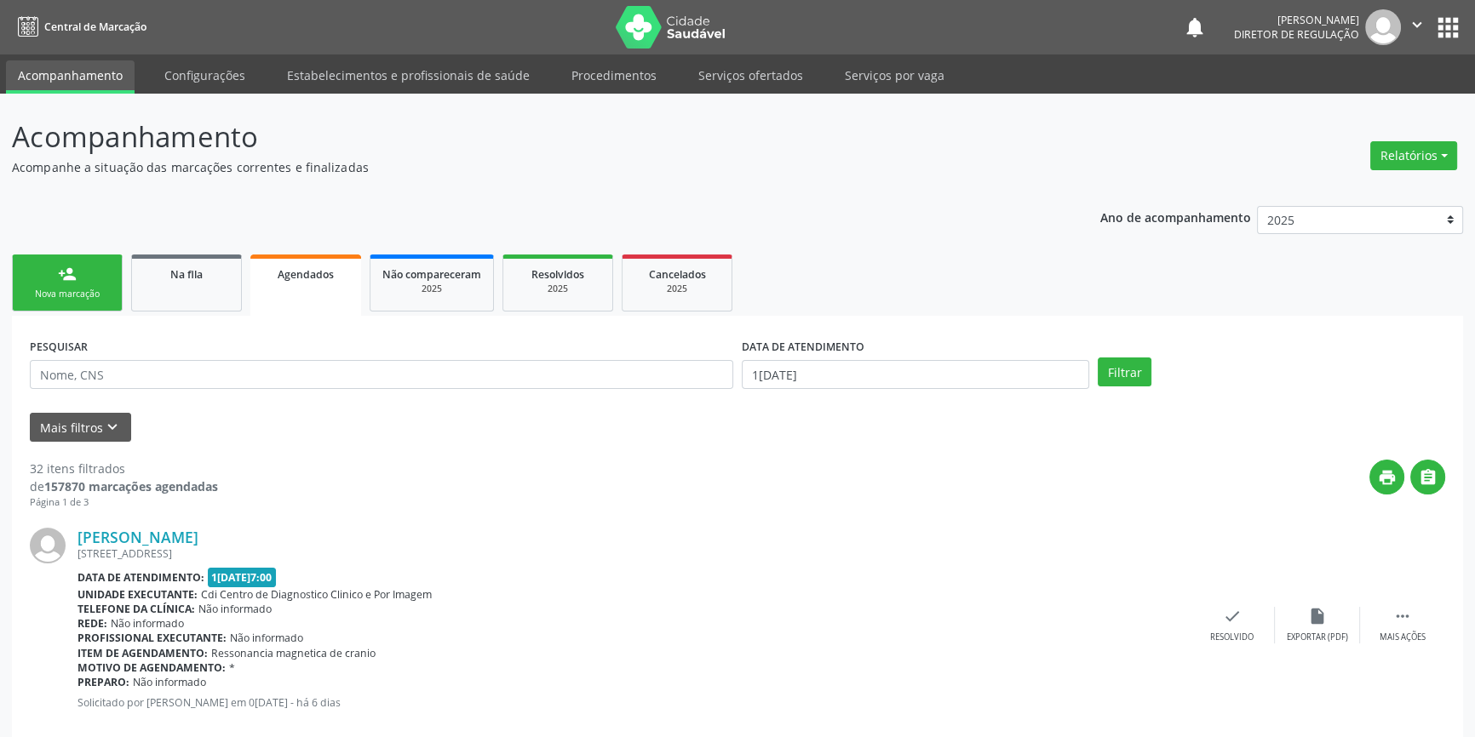
click at [77, 297] on div "Nova marcação" at bounding box center [67, 294] width 85 height 13
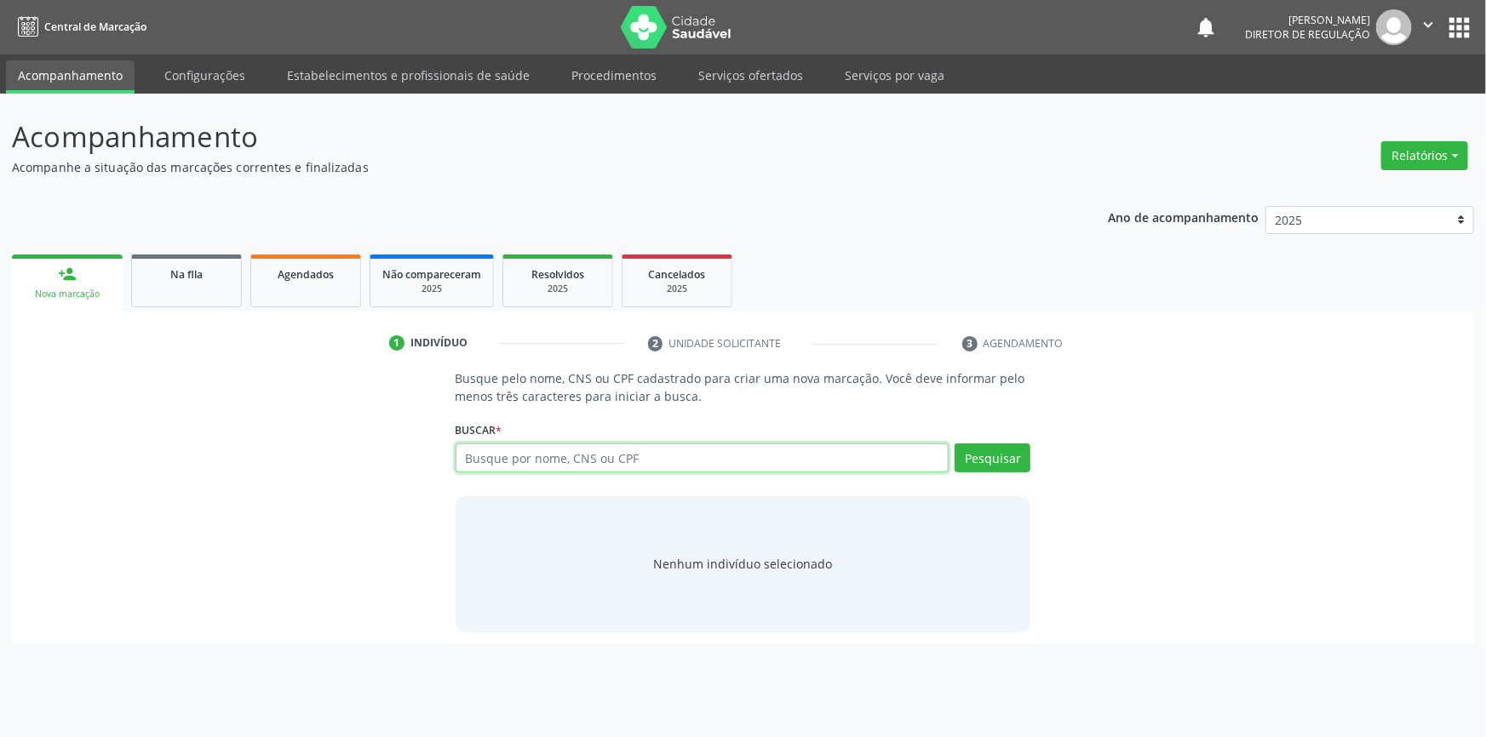
click at [647, 460] on input "text" at bounding box center [703, 458] width 494 height 29
type input "03887477499"
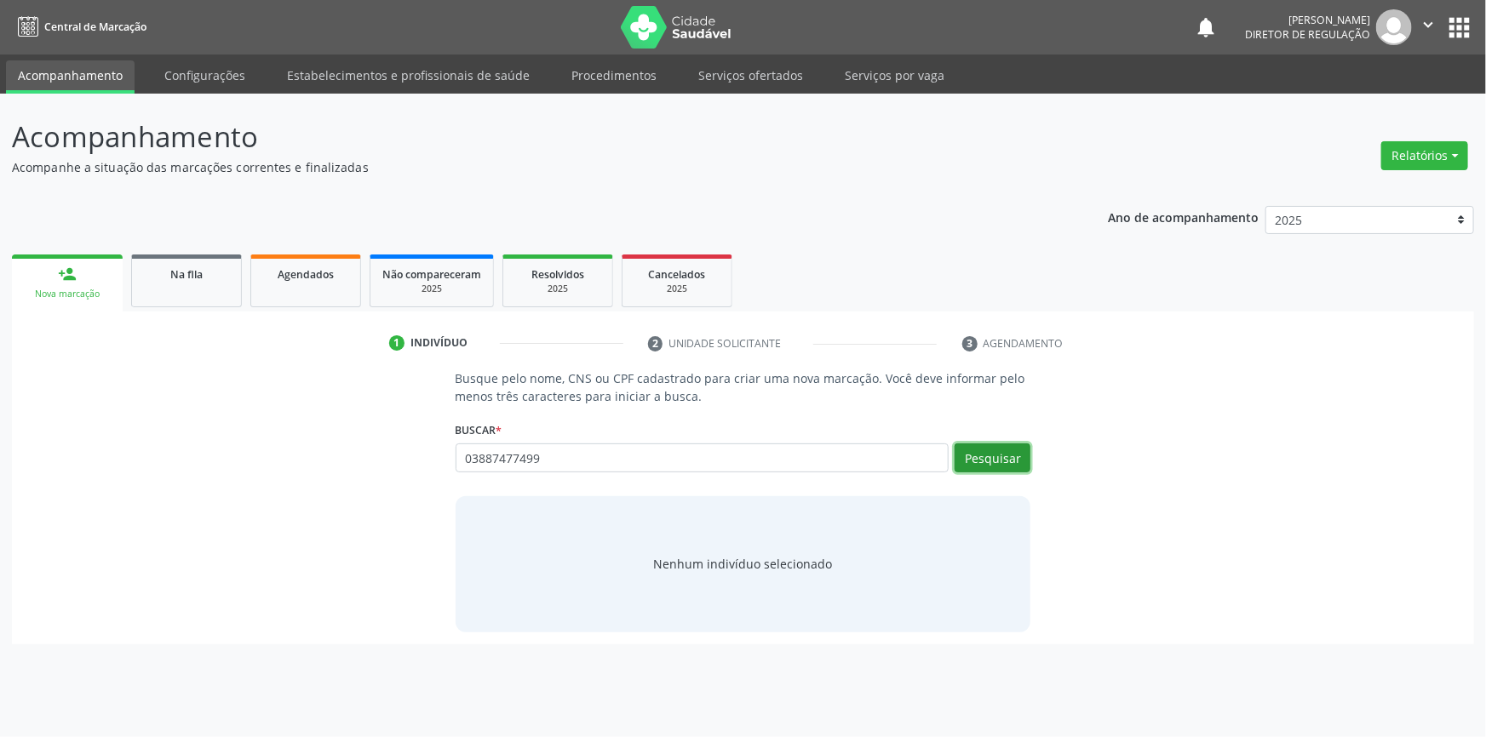
click at [996, 461] on button "Pesquisar" at bounding box center [993, 458] width 76 height 29
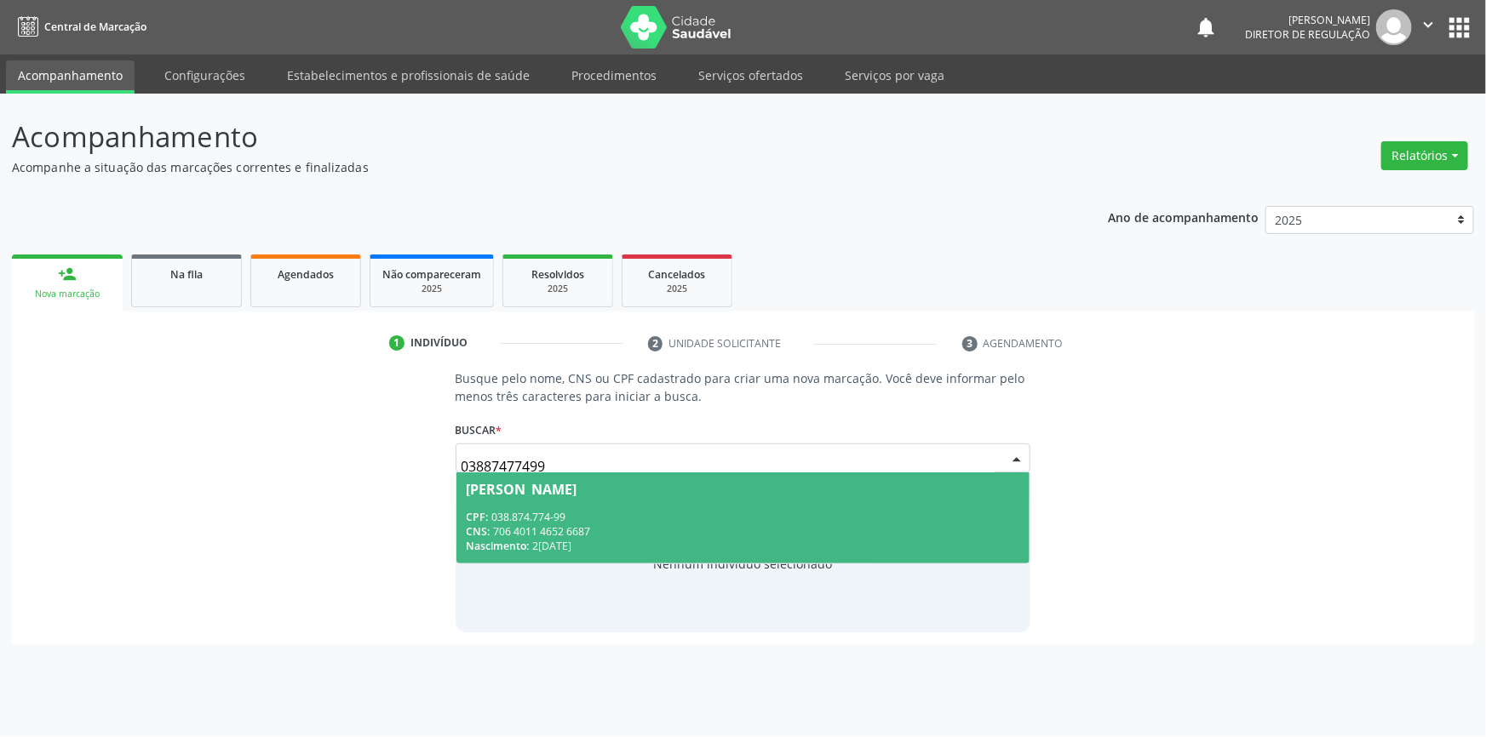
click at [542, 510] on span "Gracilda de Sousa Rodrigues Gomes CPF: 038.874.774-99 CNS: 706 4011 4652 6687 N…" at bounding box center [743, 518] width 574 height 91
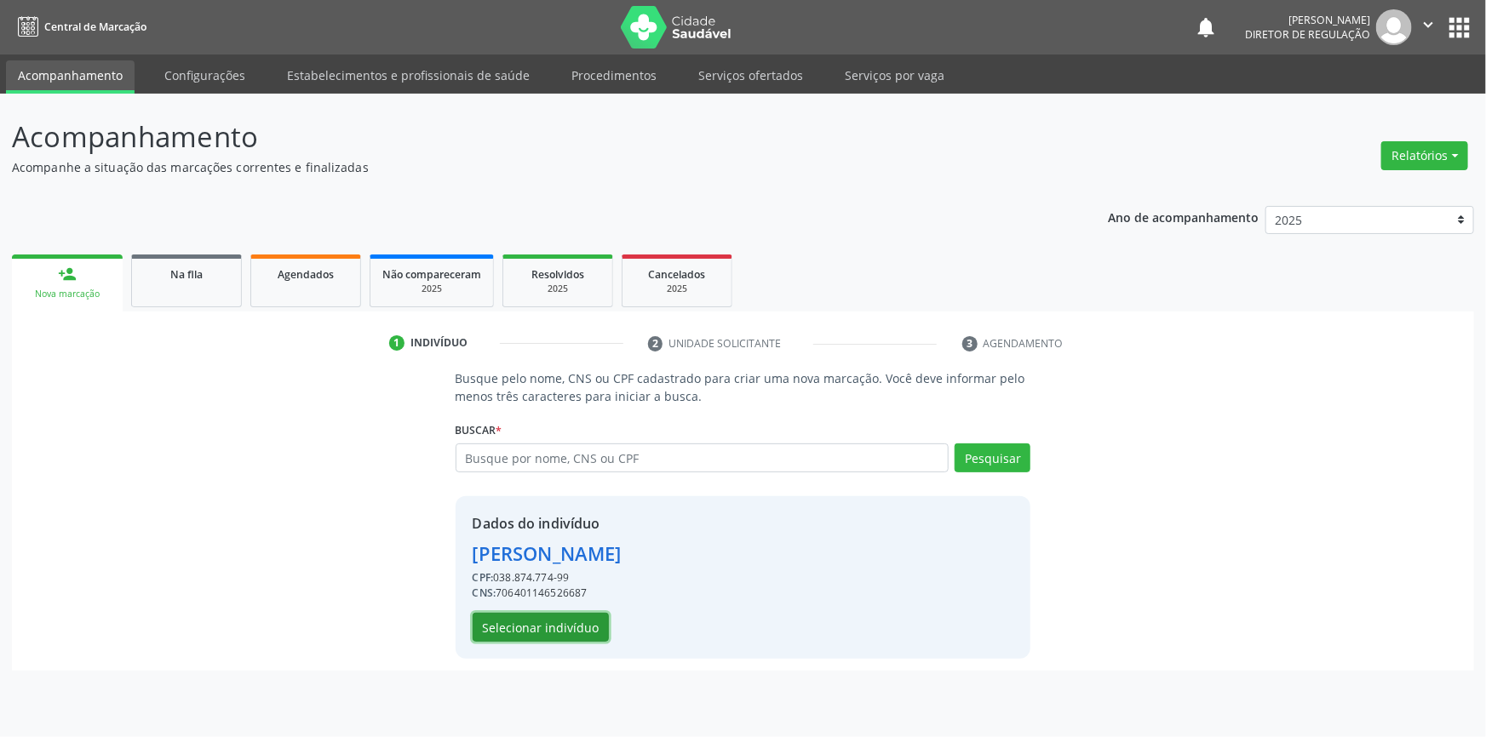
click at [580, 618] on button "Selecionar indivíduo" at bounding box center [541, 627] width 136 height 29
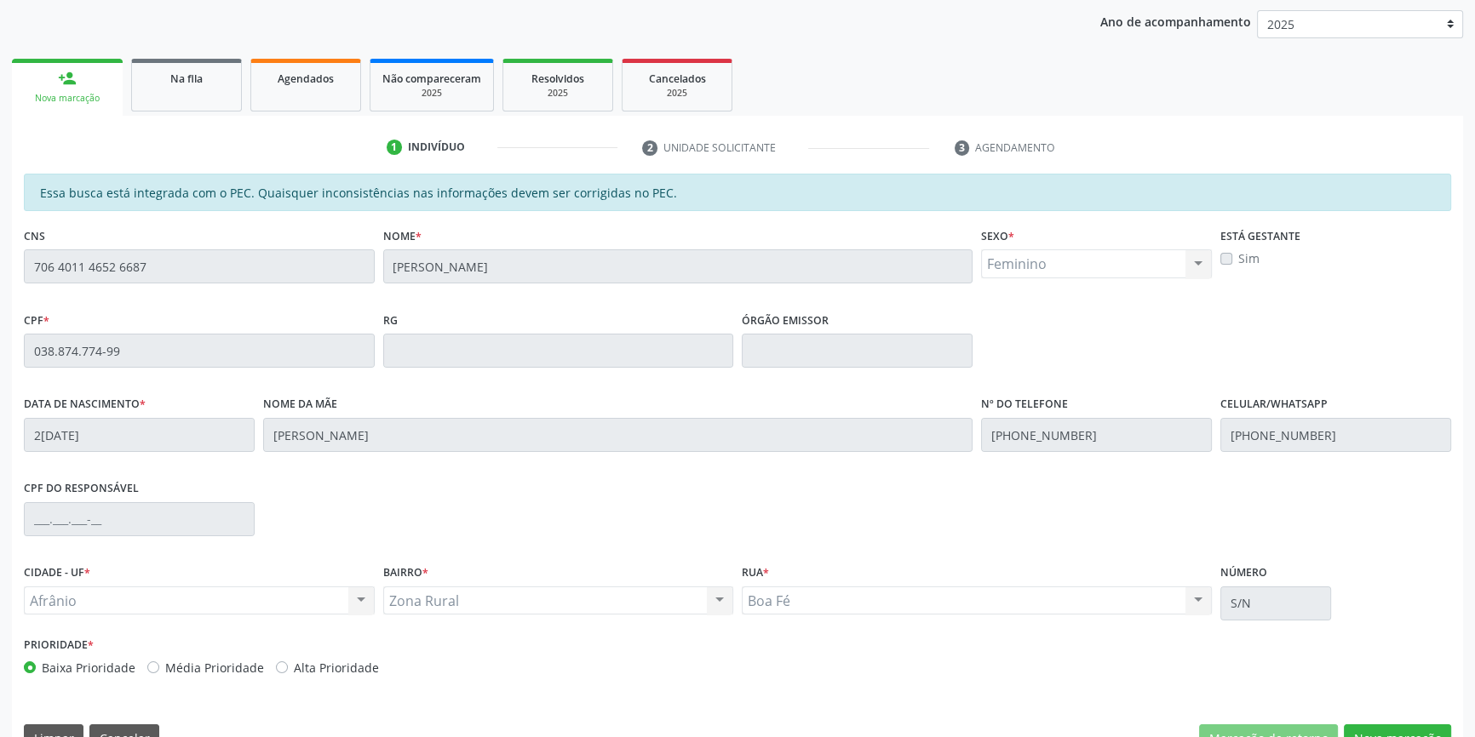
scroll to position [233, 0]
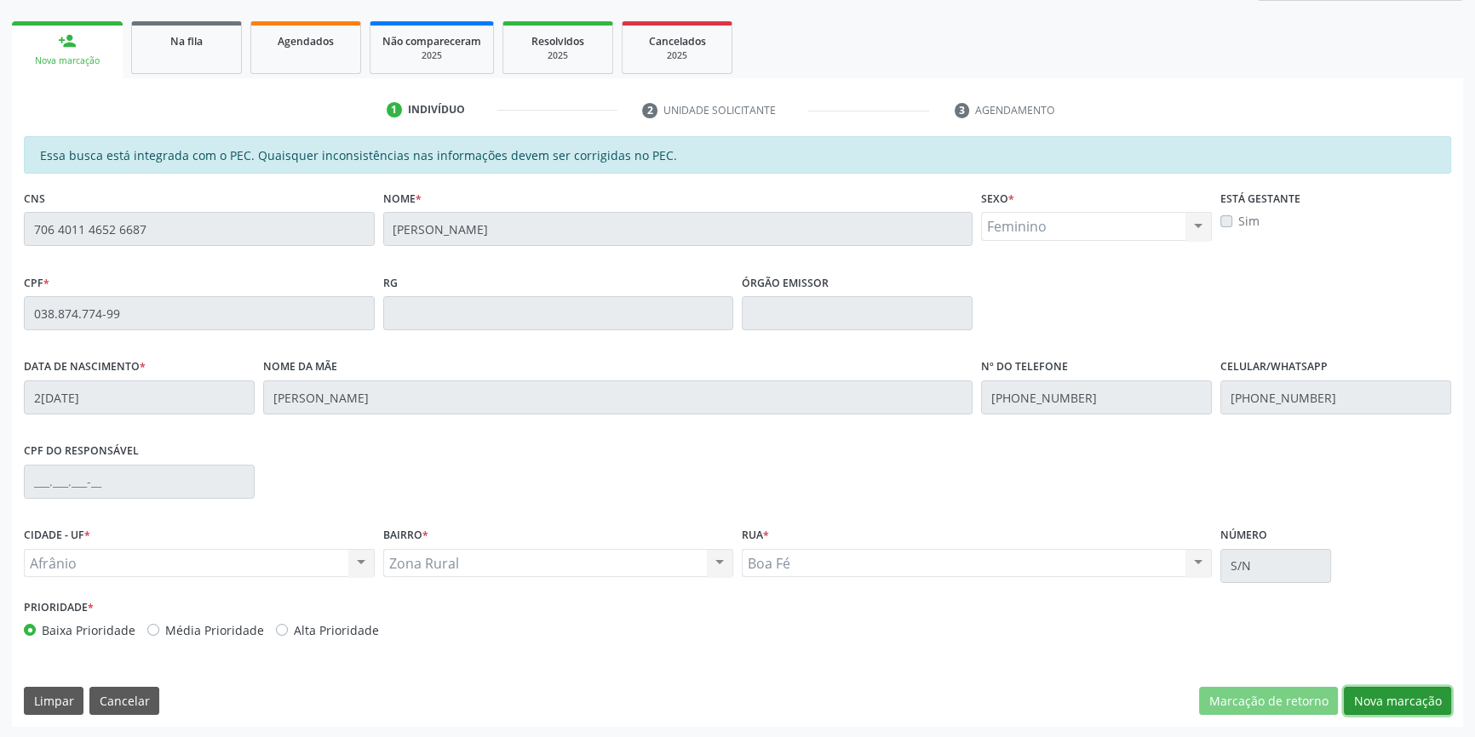
click at [1401, 699] on button "Nova marcação" at bounding box center [1397, 701] width 107 height 29
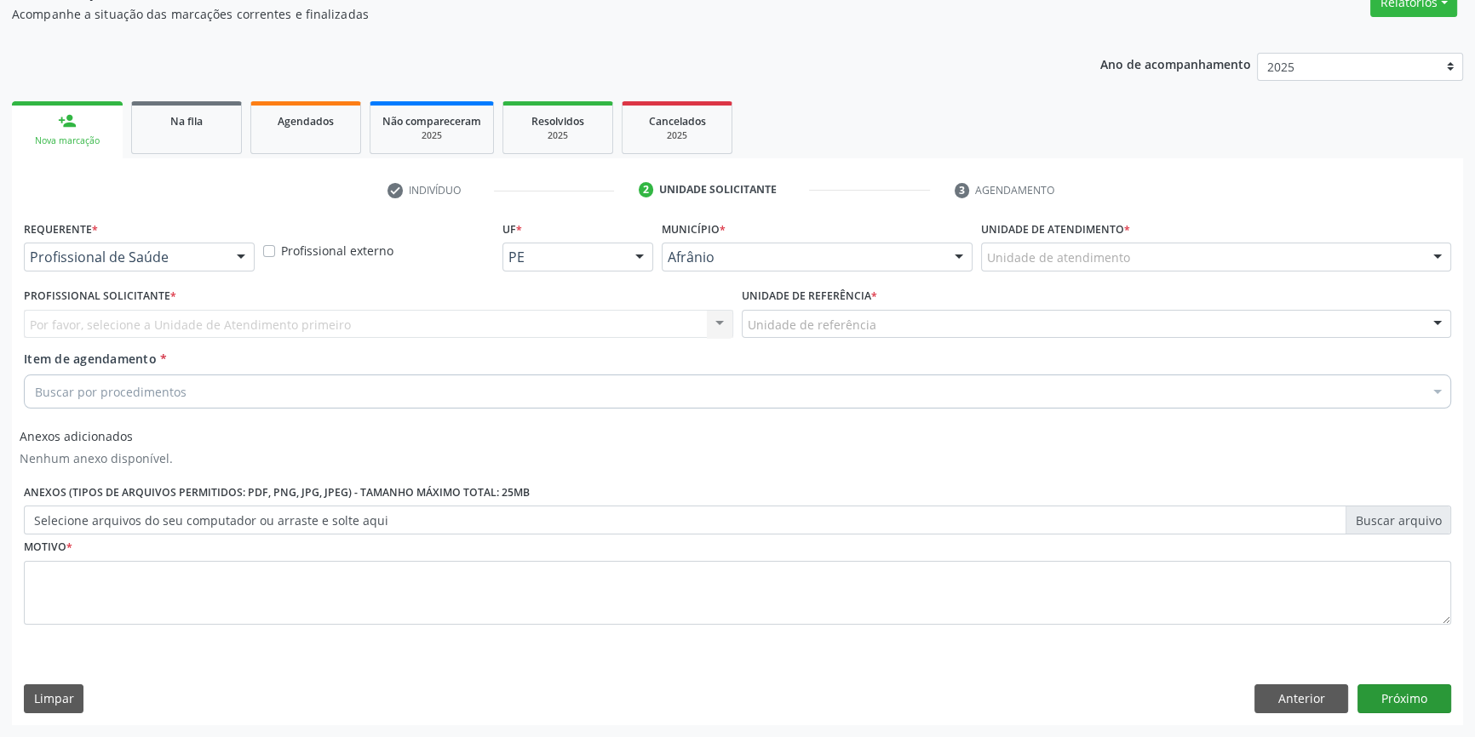
scroll to position [152, 0]
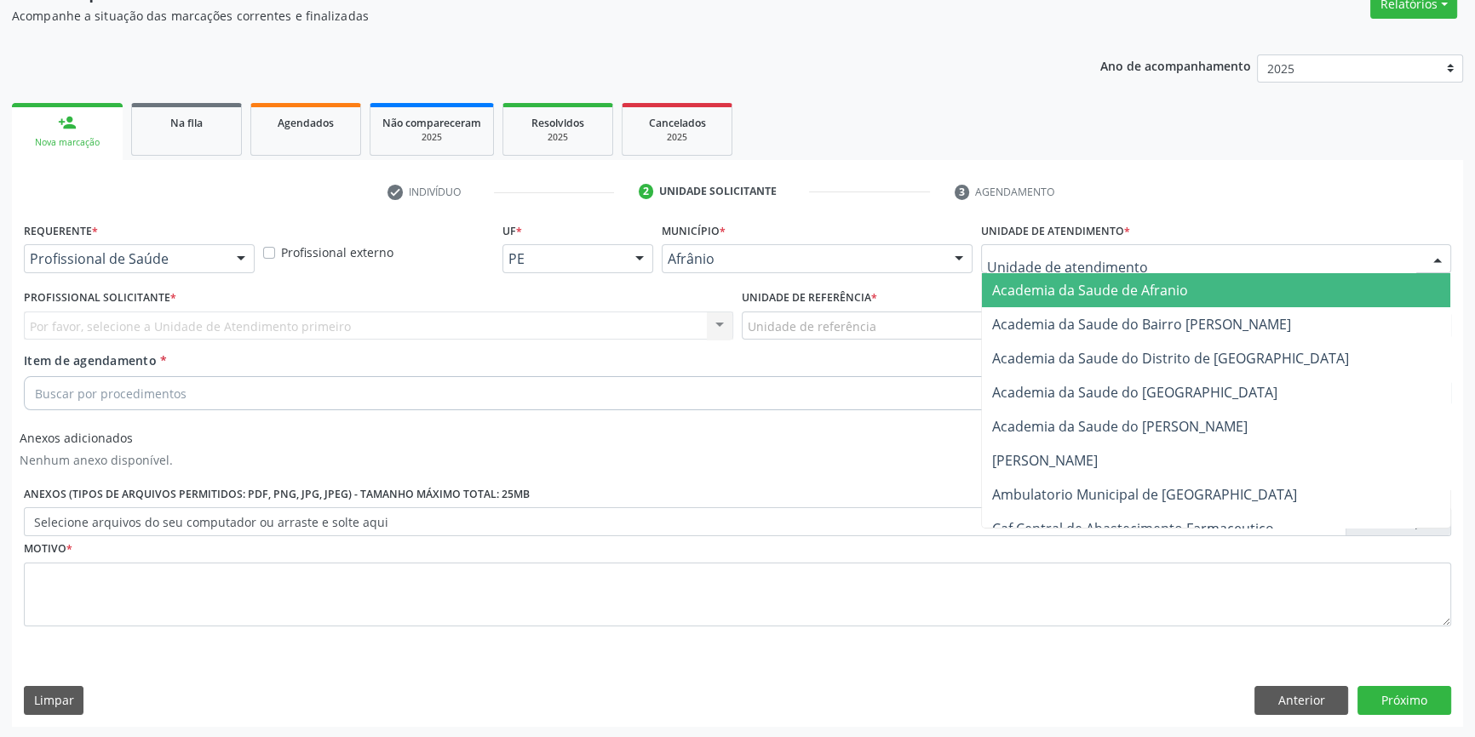
click at [1177, 254] on div at bounding box center [1216, 258] width 470 height 29
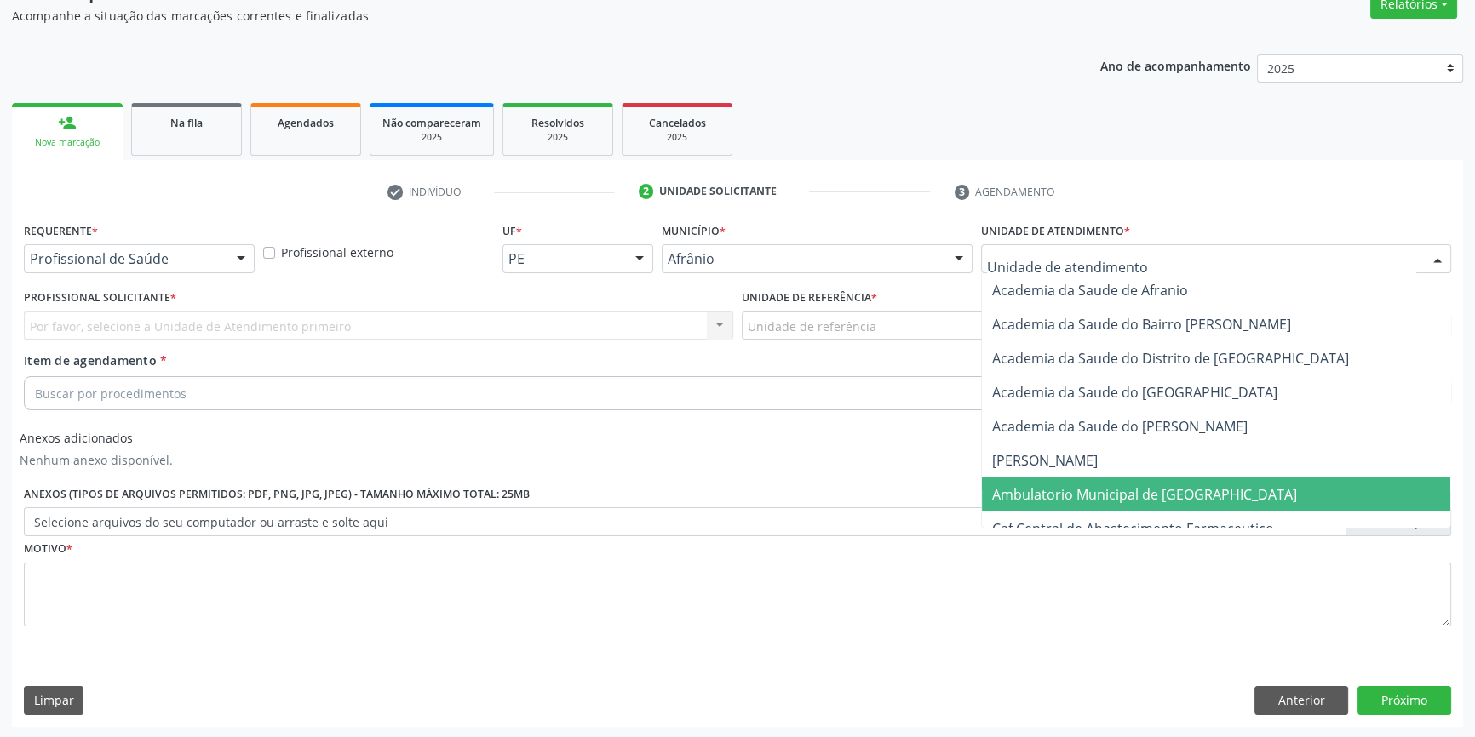
click at [1096, 493] on span "Ambulatorio Municipal de [GEOGRAPHIC_DATA]" at bounding box center [1144, 494] width 305 height 19
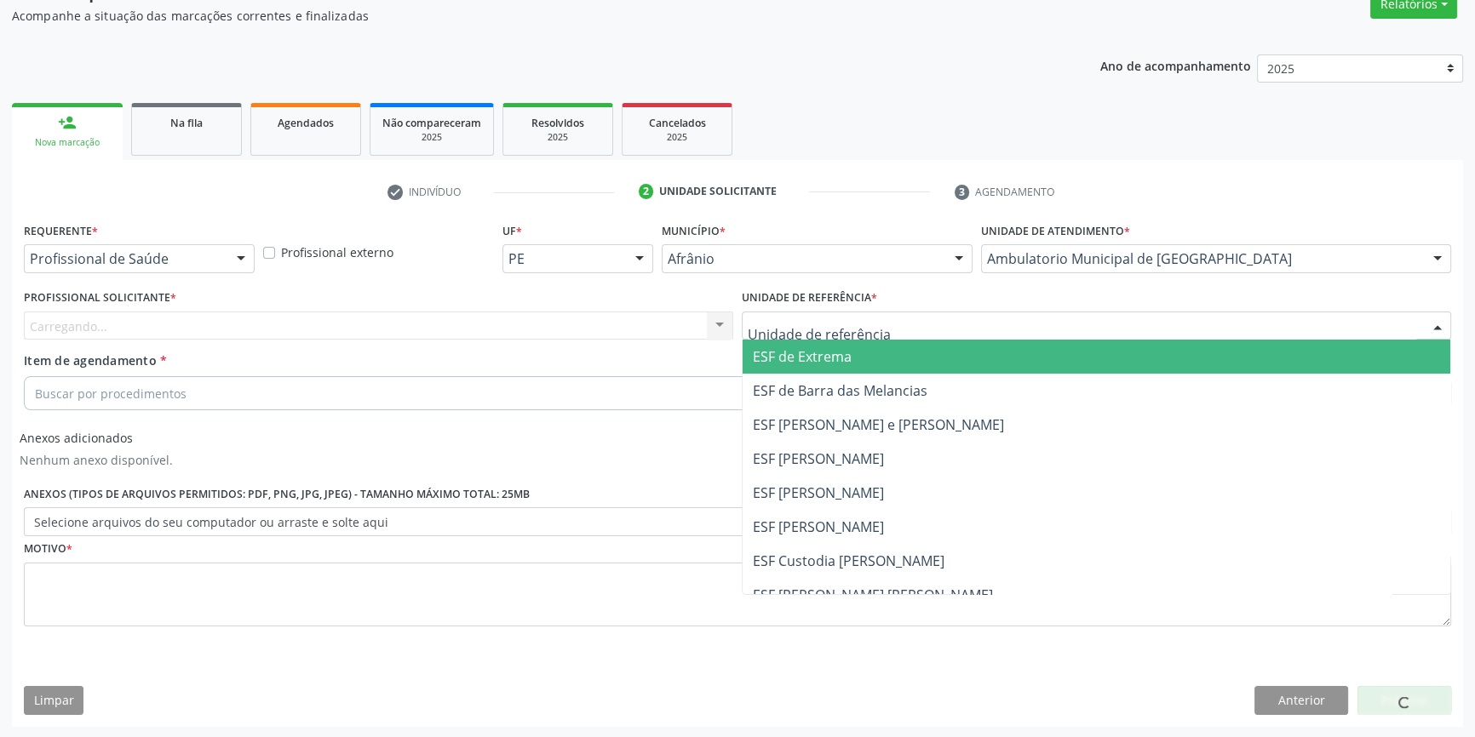
click at [938, 323] on div at bounding box center [1096, 326] width 709 height 29
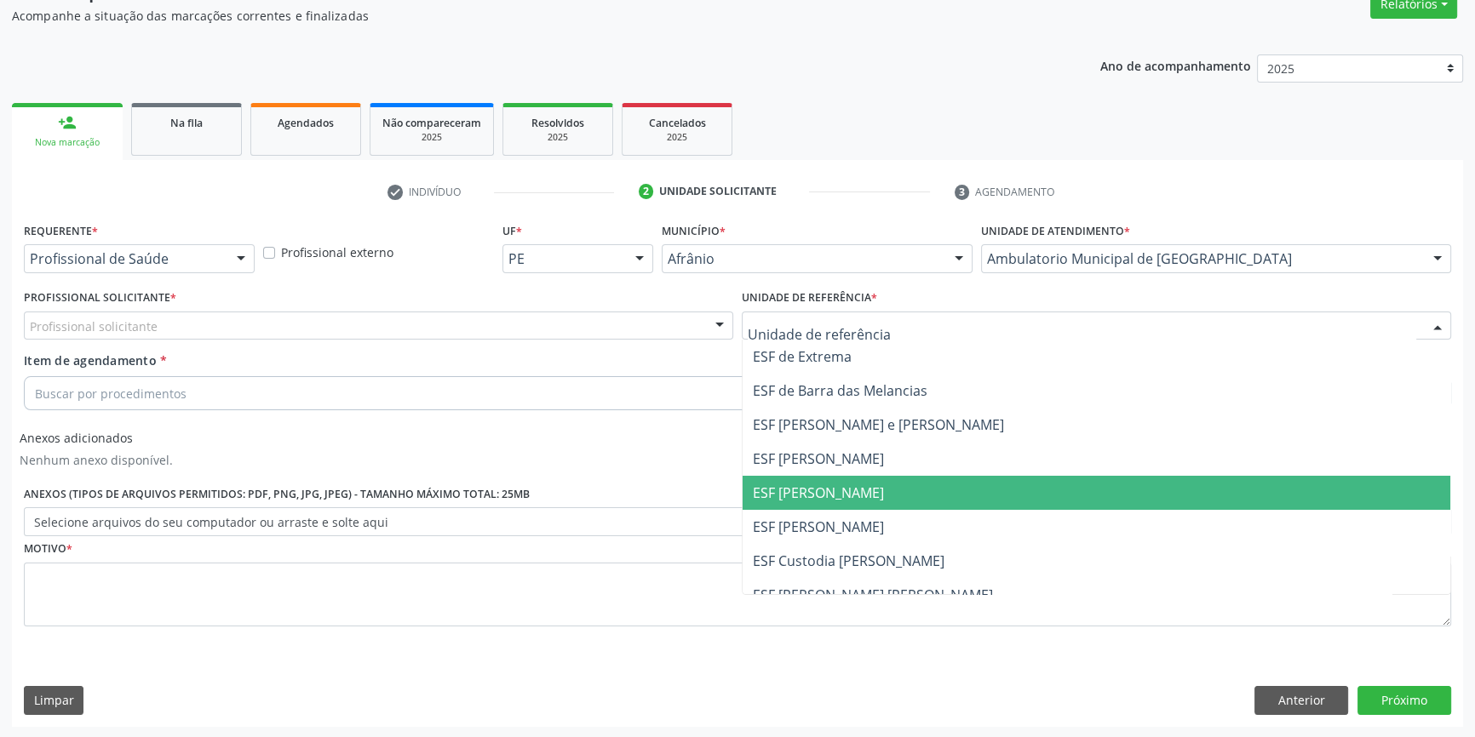
click at [873, 493] on span "ESF [PERSON_NAME]" at bounding box center [1097, 493] width 708 height 34
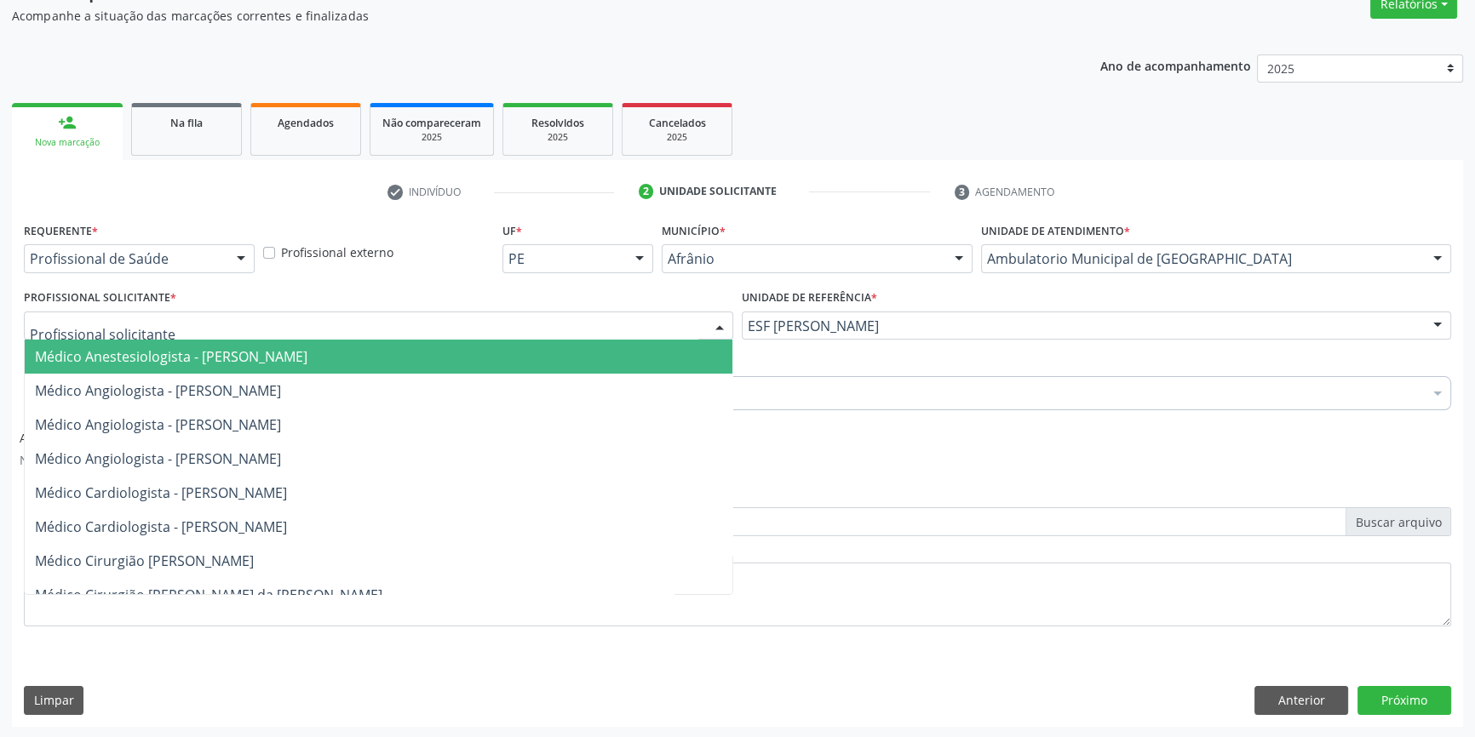
click at [605, 324] on div at bounding box center [378, 326] width 709 height 29
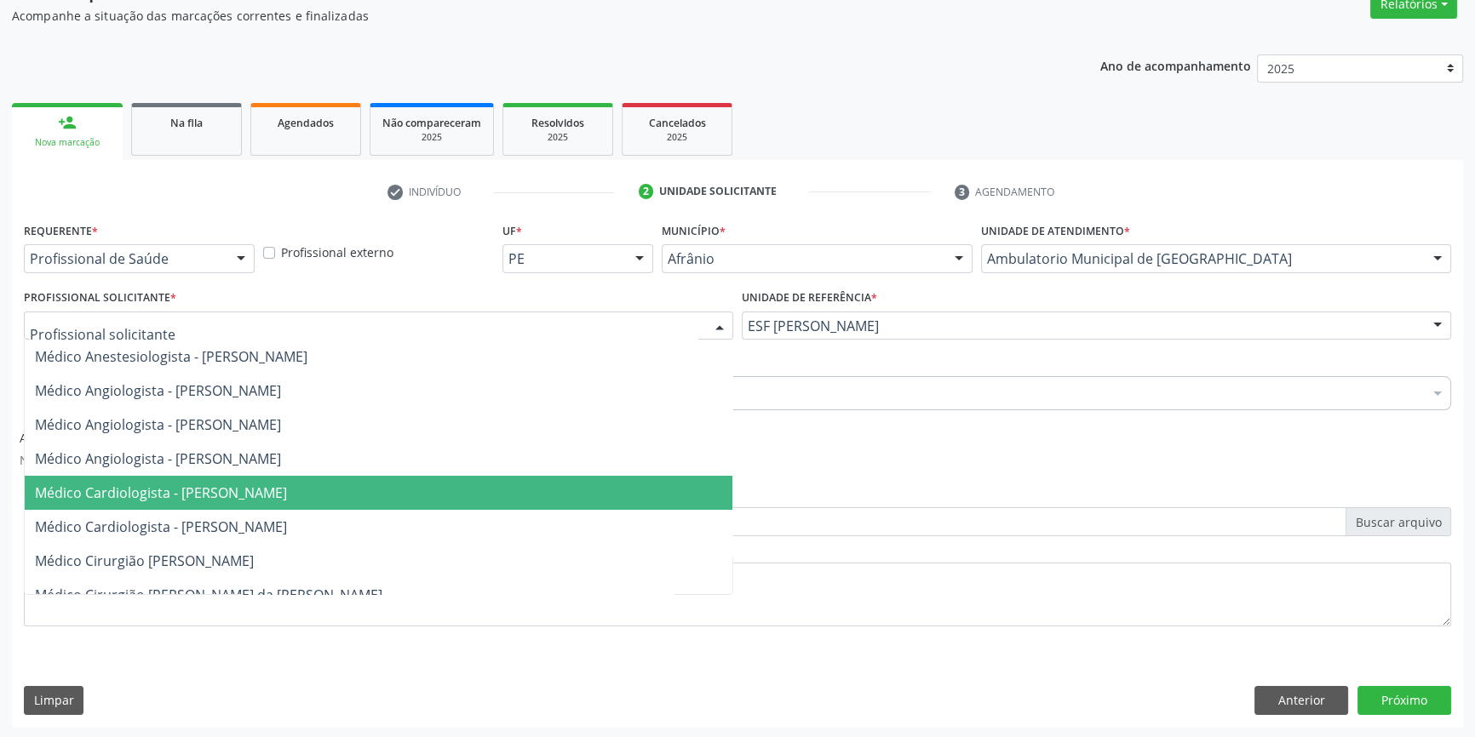
click at [524, 497] on span "Médico Cardiologista - [PERSON_NAME]" at bounding box center [379, 493] width 708 height 34
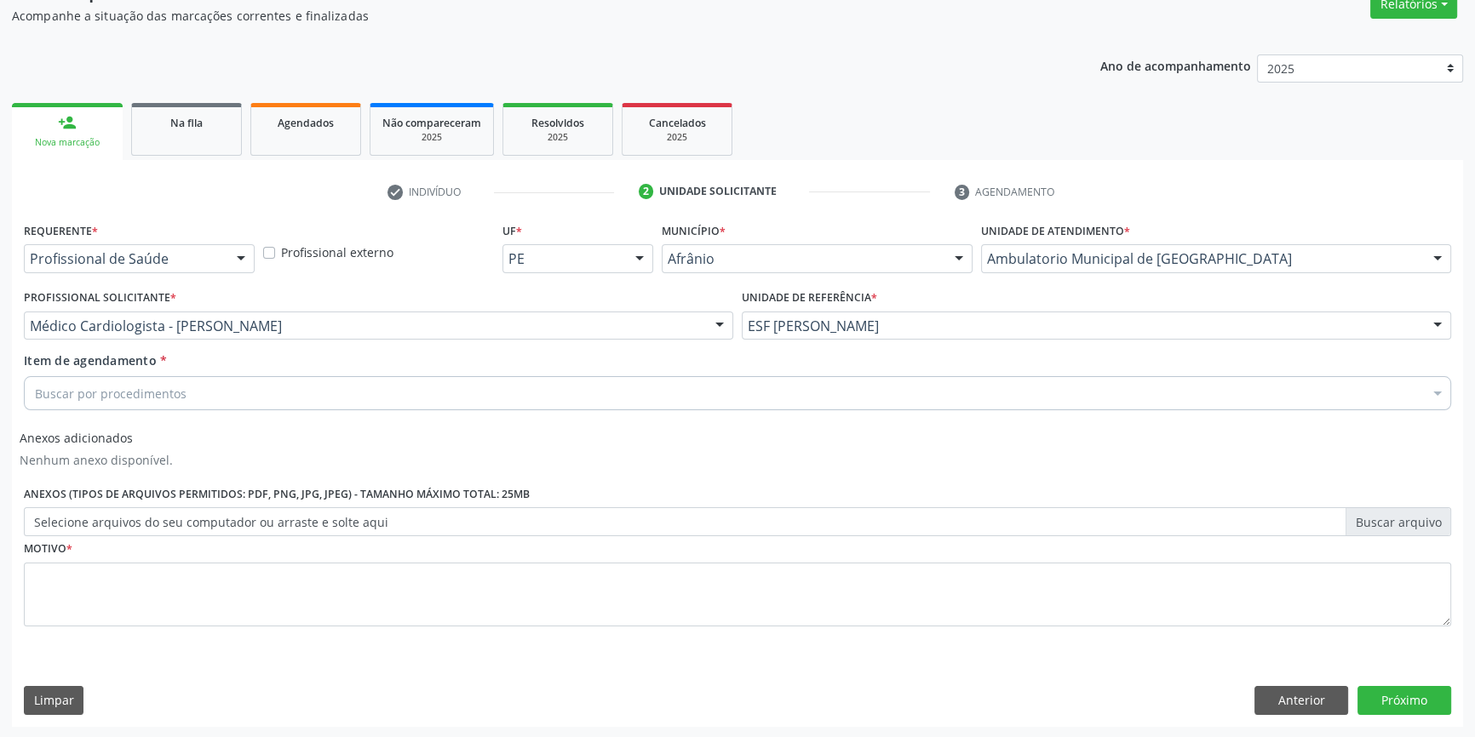
click at [421, 393] on div "Buscar por procedimentos" at bounding box center [737, 393] width 1427 height 34
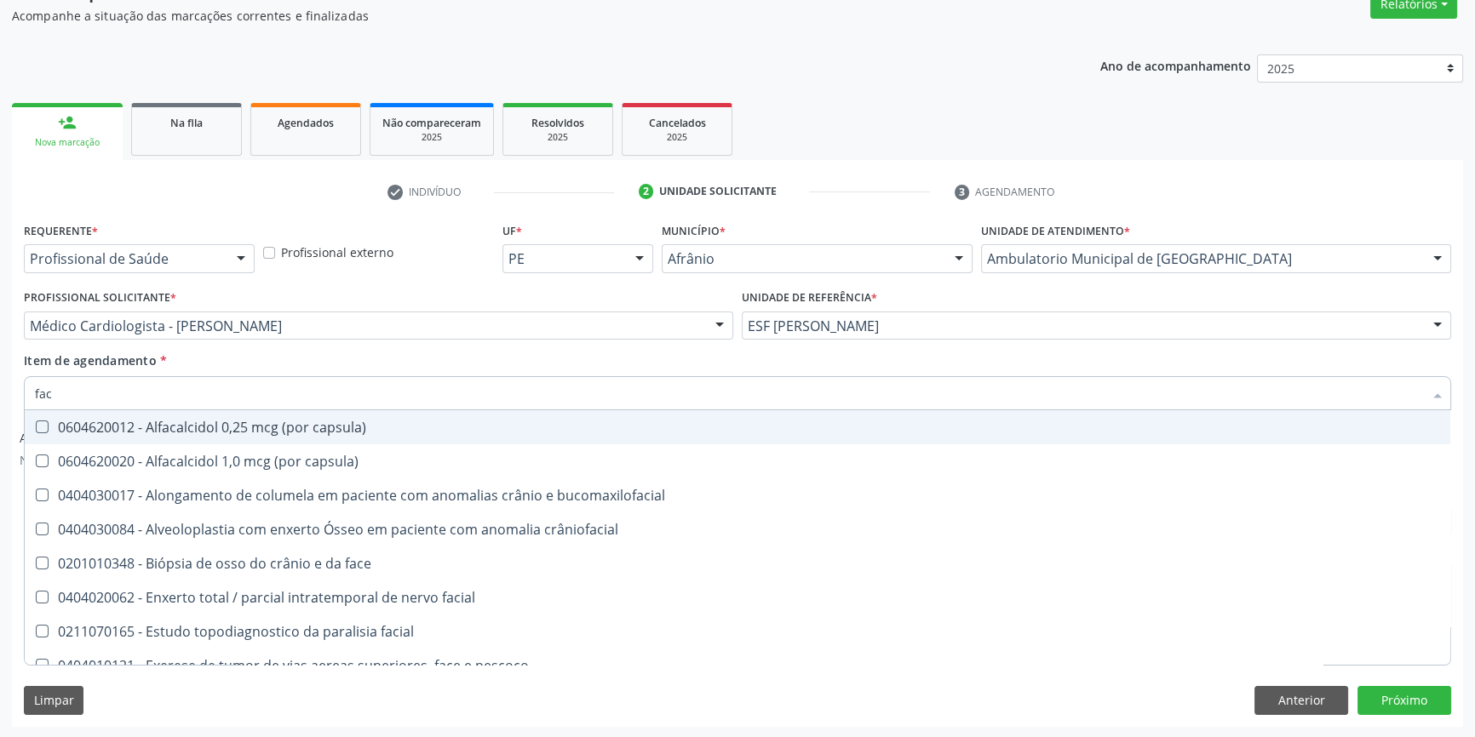
type input "faco"
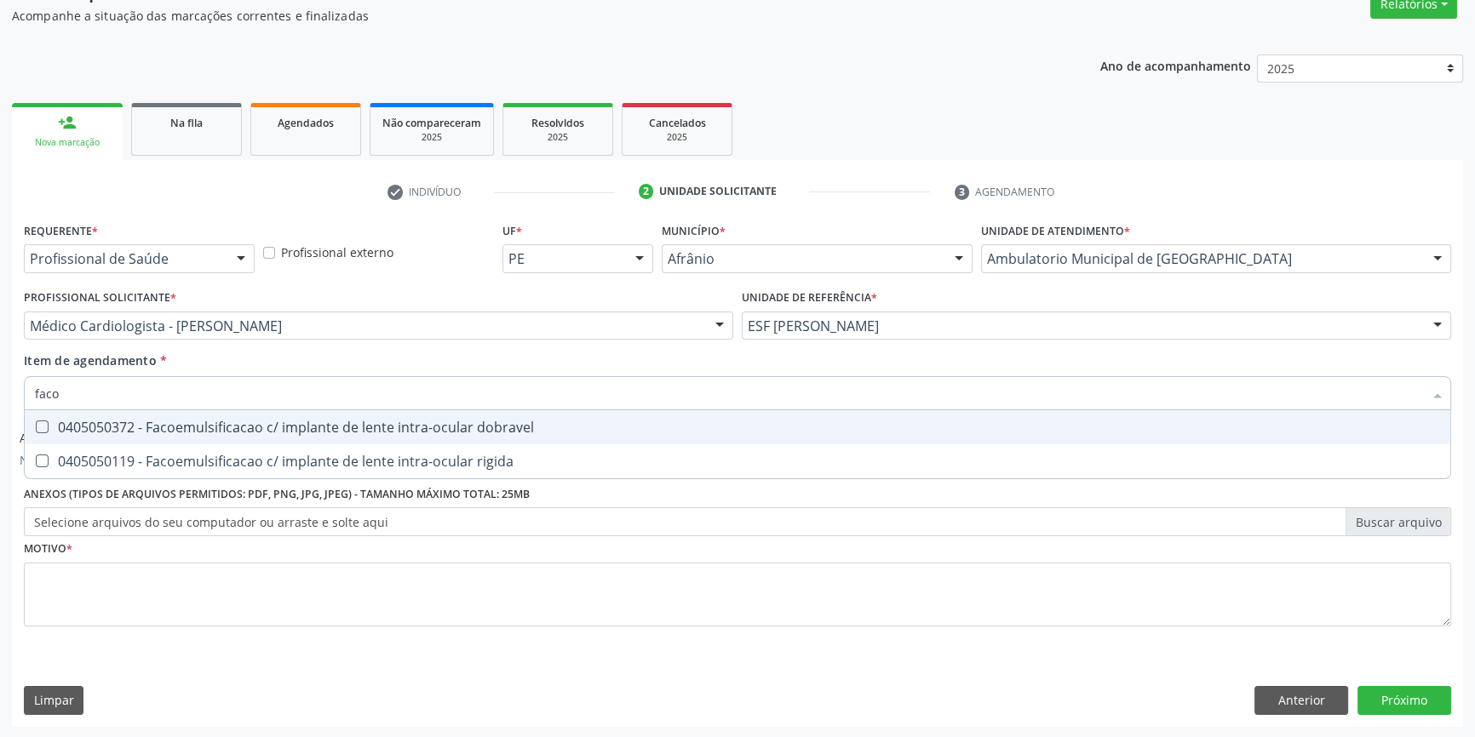
click at [422, 425] on div "0405050372 - Facoemulsificacao c/ implante de lente intra-ocular dobravel" at bounding box center [737, 428] width 1405 height 14
checkbox dobravel "true"
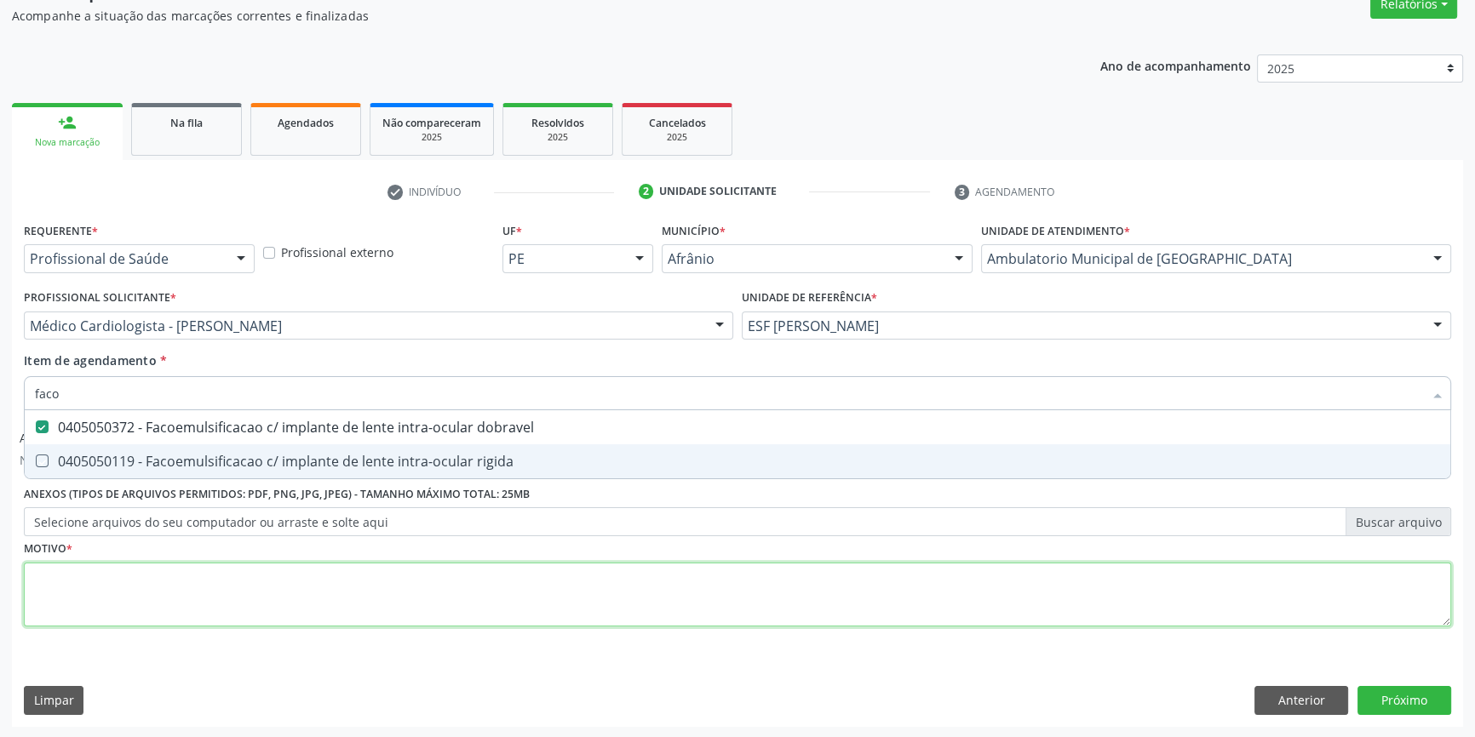
click at [422, 583] on div "Requerente * Profissional de Saúde Profissional de Saúde Paciente Nenhum result…" at bounding box center [737, 434] width 1427 height 433
type textarea "s"
checkbox rigida "true"
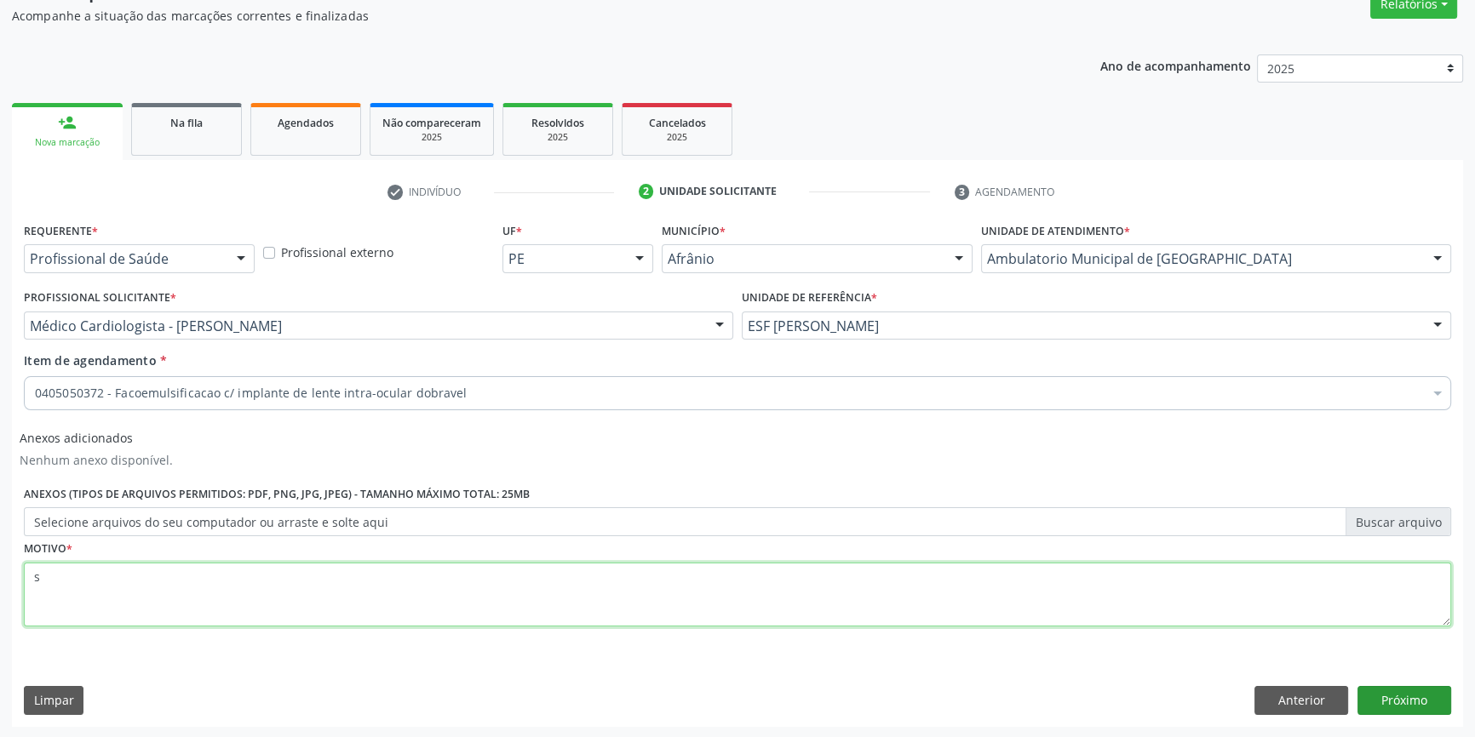
type textarea "s"
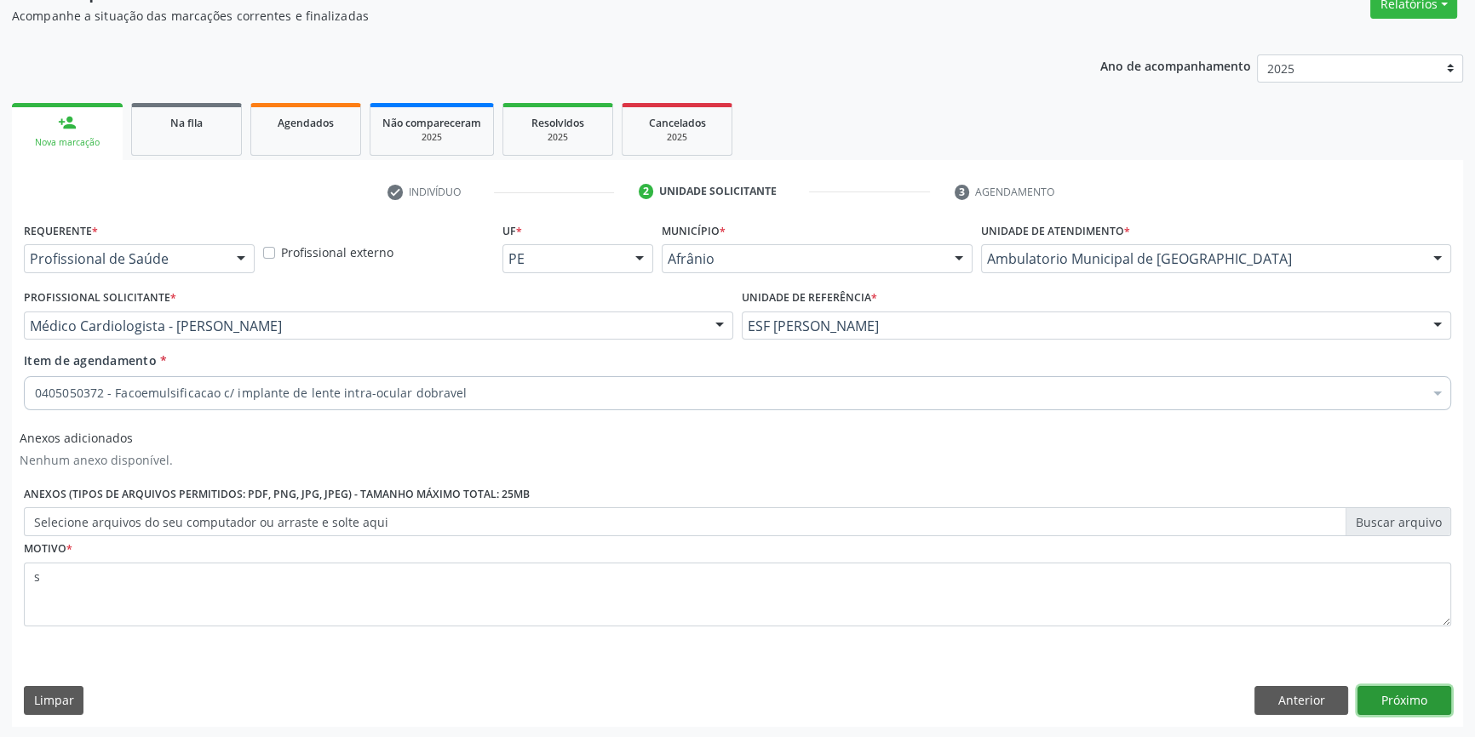
click at [1397, 691] on button "Próximo" at bounding box center [1404, 700] width 94 height 29
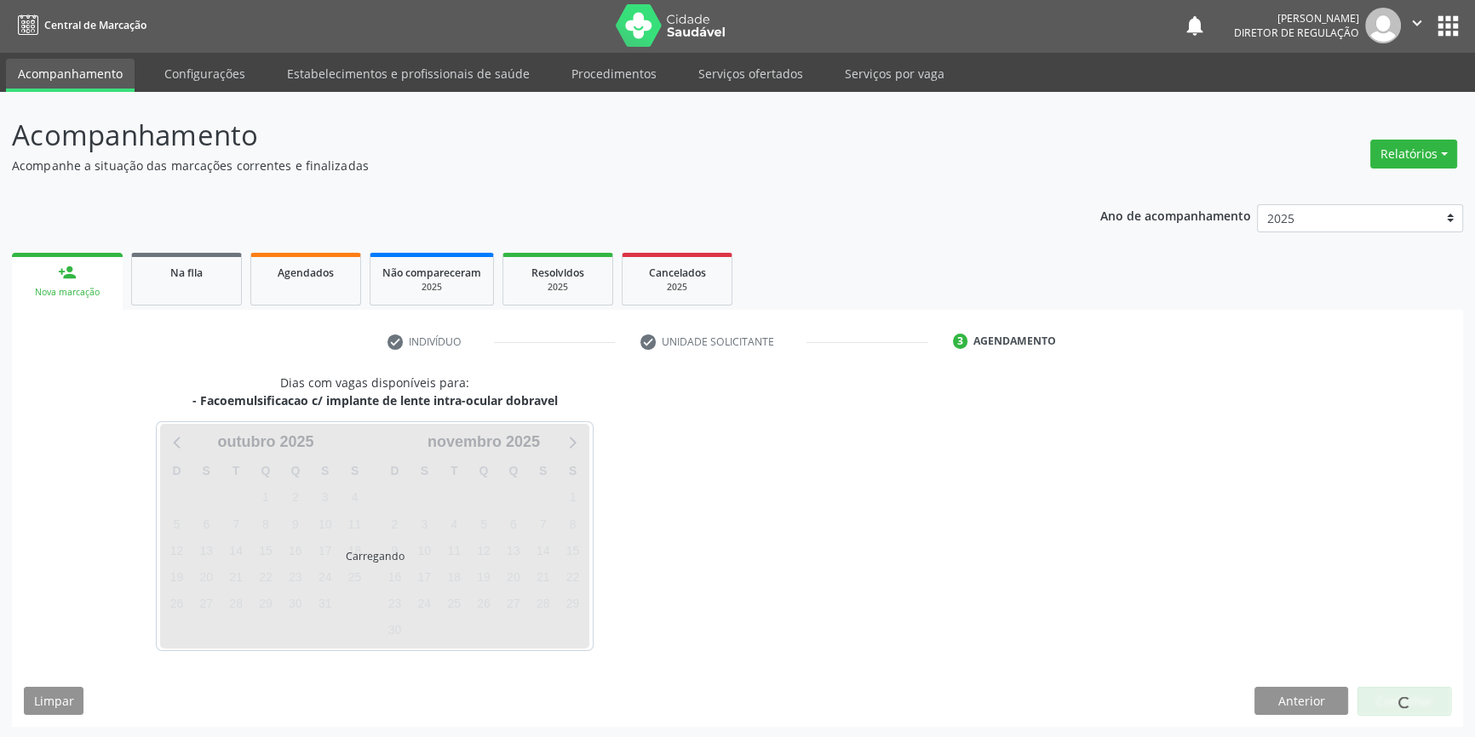
scroll to position [2, 0]
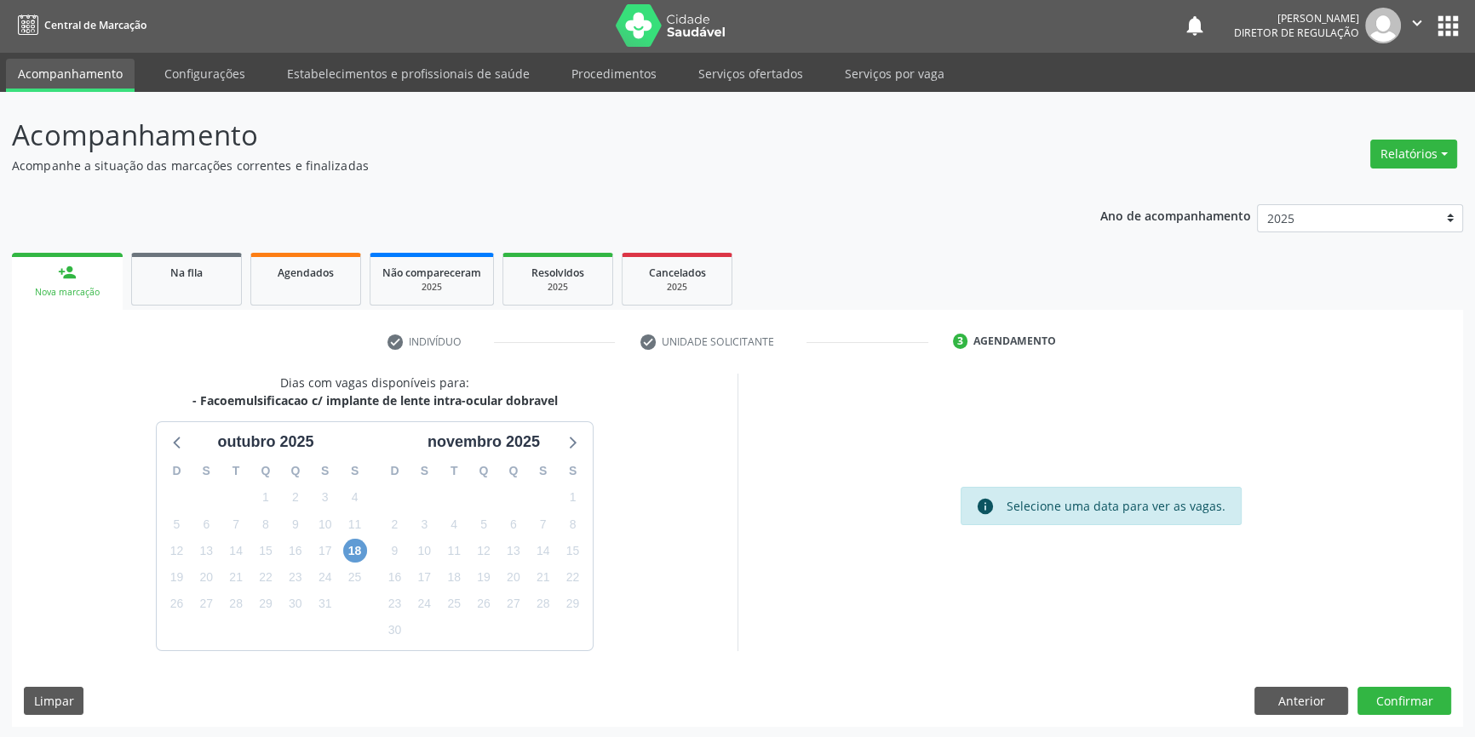
scroll to position [2, 0]
click at [358, 550] on span "18" at bounding box center [355, 551] width 24 height 24
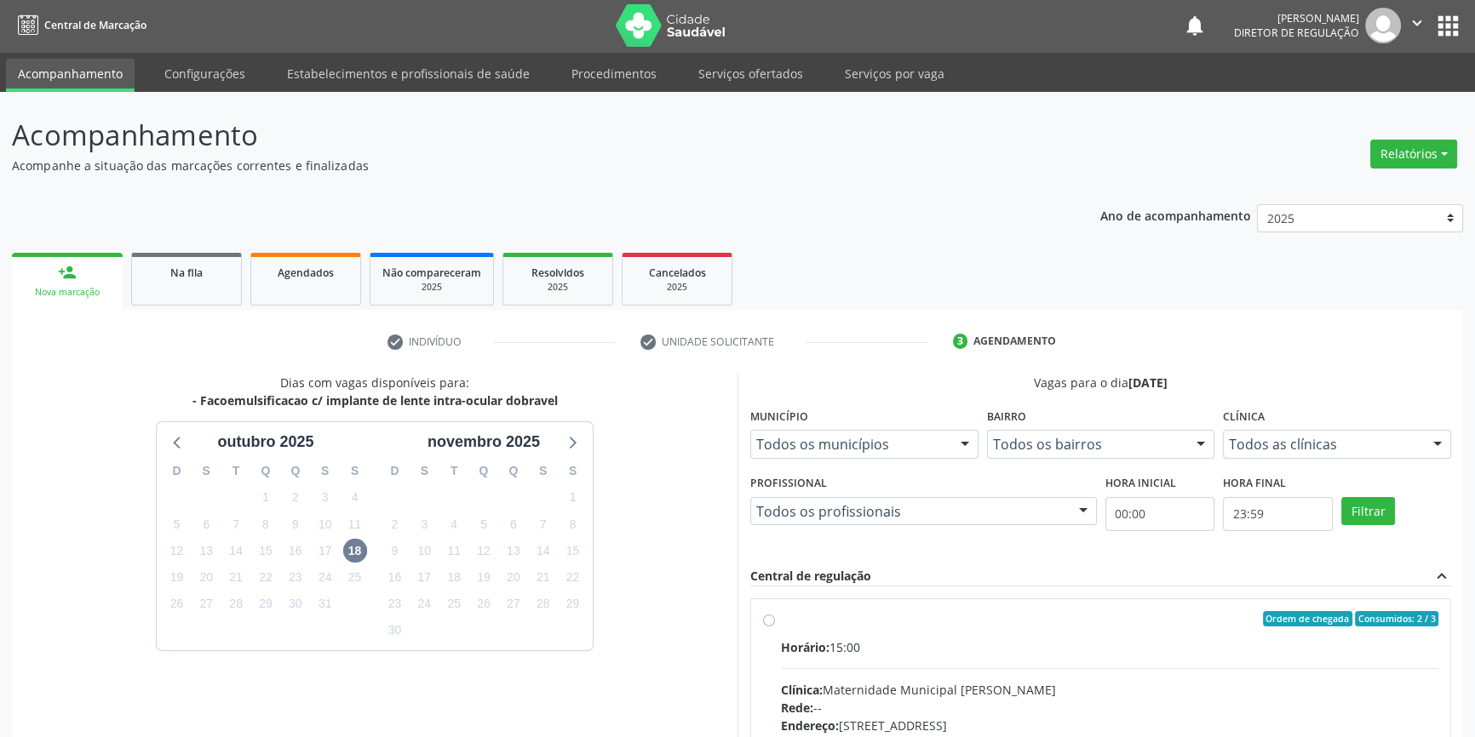
click at [802, 617] on div "Ordem de chegada Consumidos: 2 / 3" at bounding box center [1109, 618] width 657 height 15
click at [775, 617] on input "Ordem de chegada Consumidos: 2 / 3 Horário: 15:00 Clínica: Maternidade Municipa…" at bounding box center [769, 618] width 12 height 15
radio input "true"
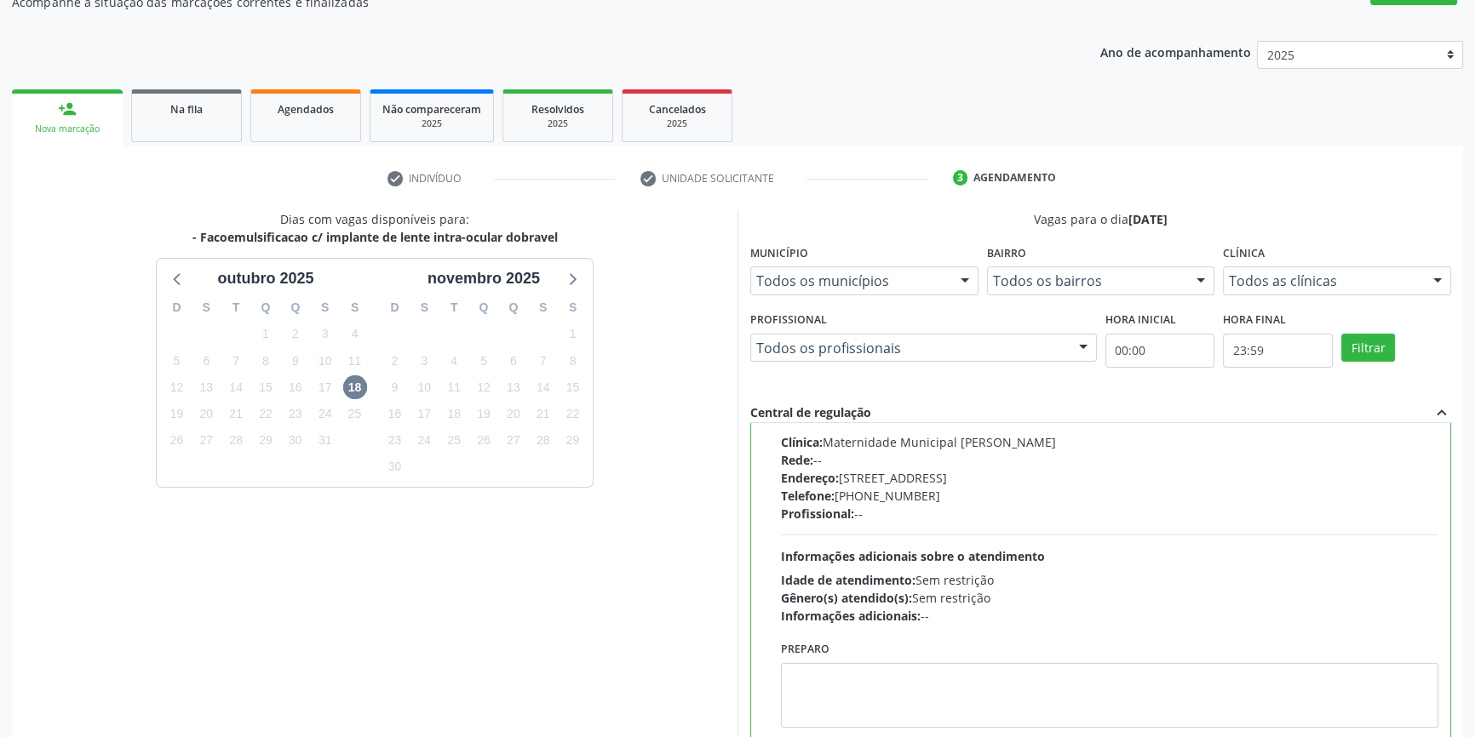
scroll to position [278, 0]
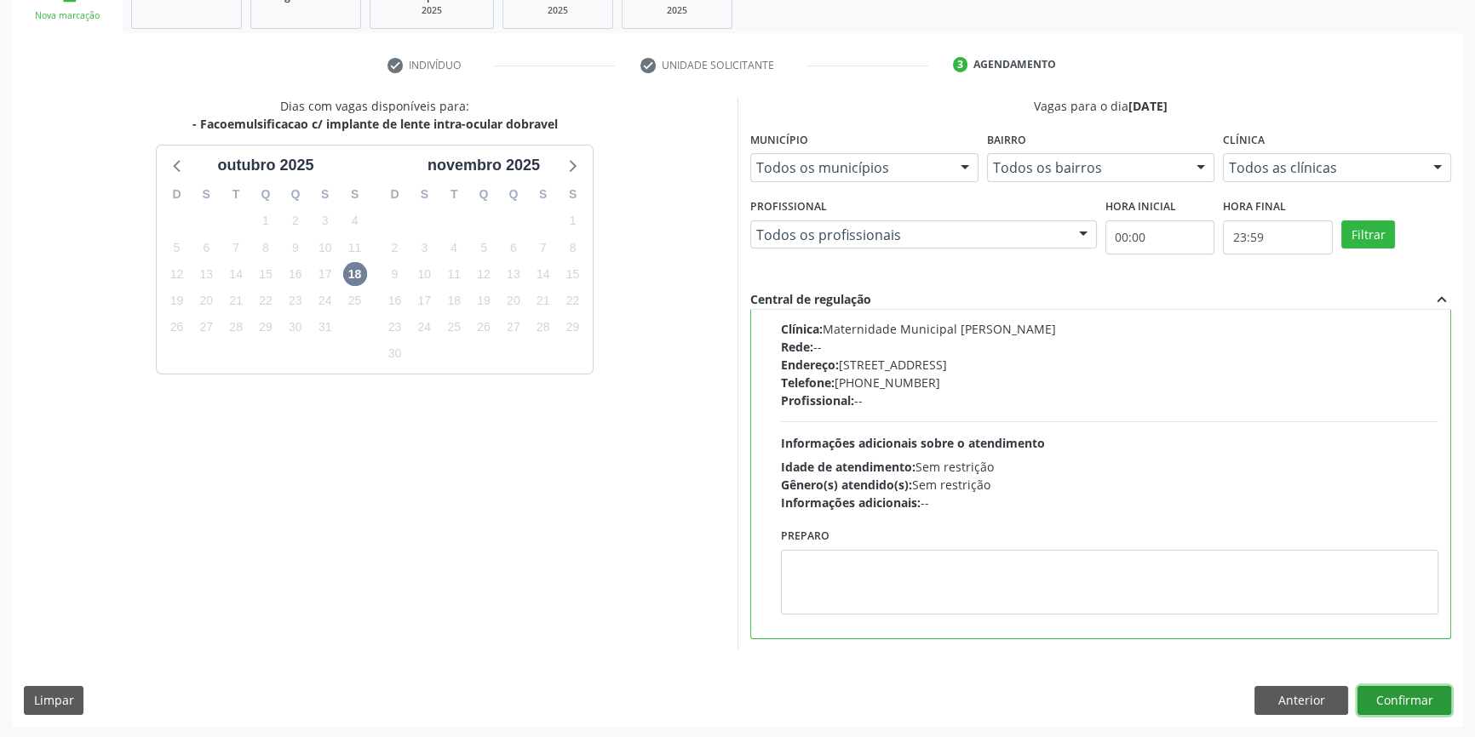
click at [1410, 695] on button "Confirmar" at bounding box center [1404, 700] width 94 height 29
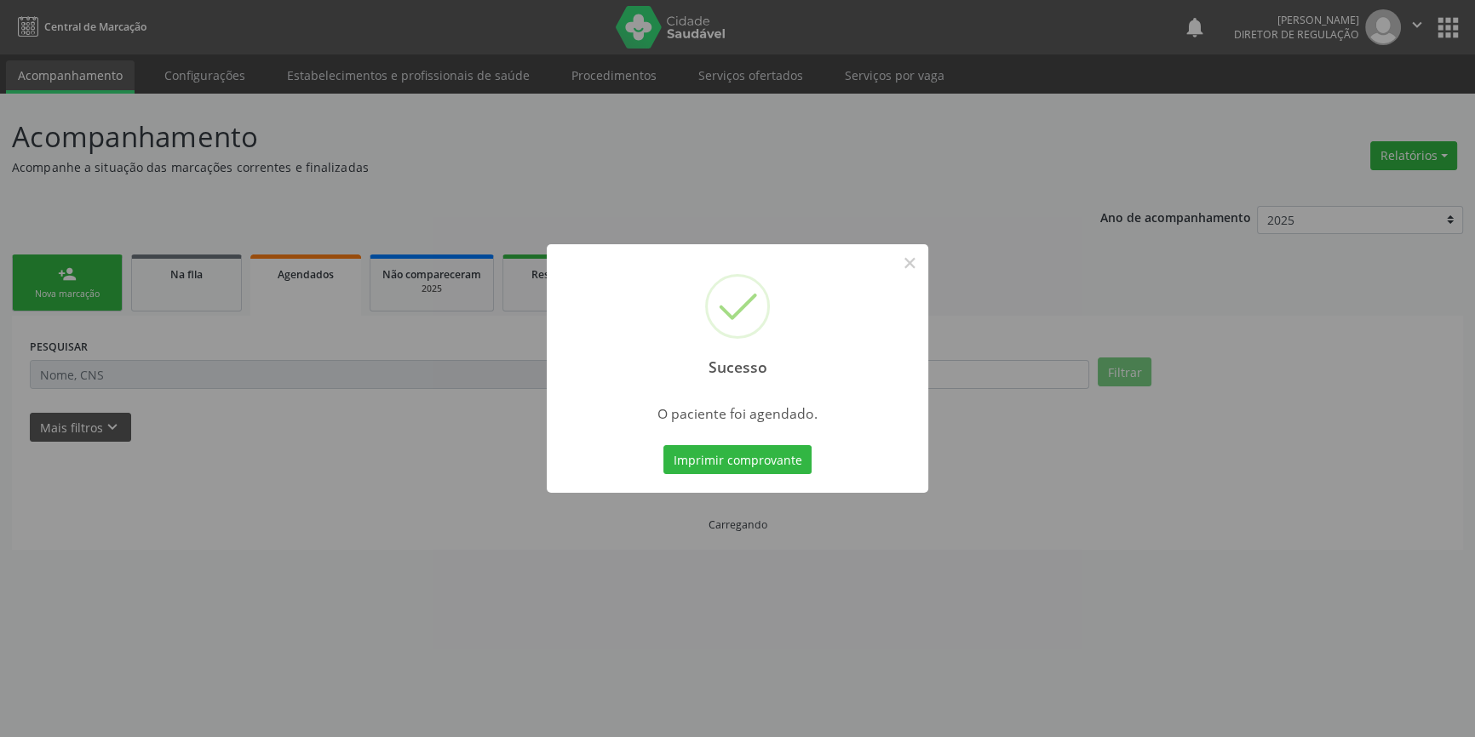
scroll to position [0, 0]
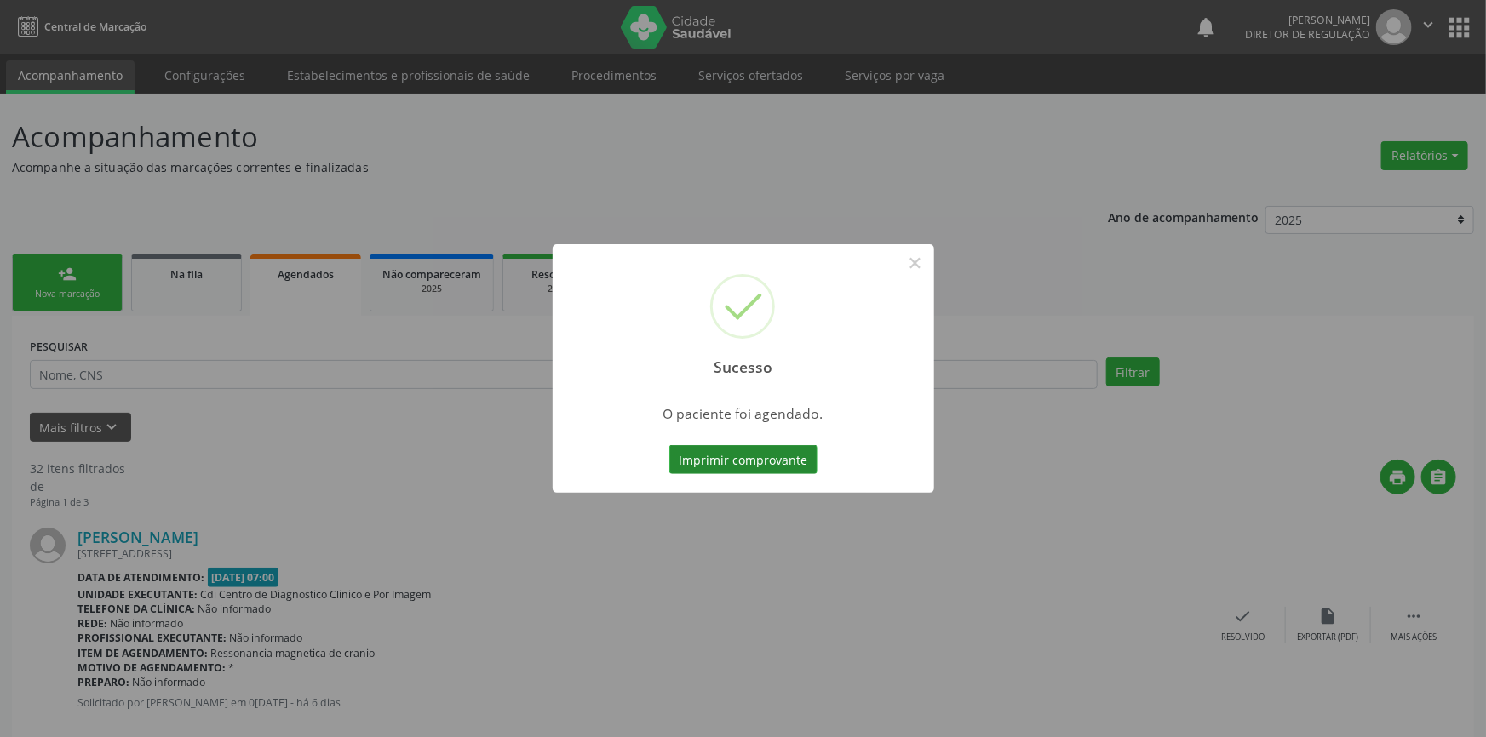
click at [770, 460] on button "Imprimir comprovante" at bounding box center [743, 459] width 148 height 29
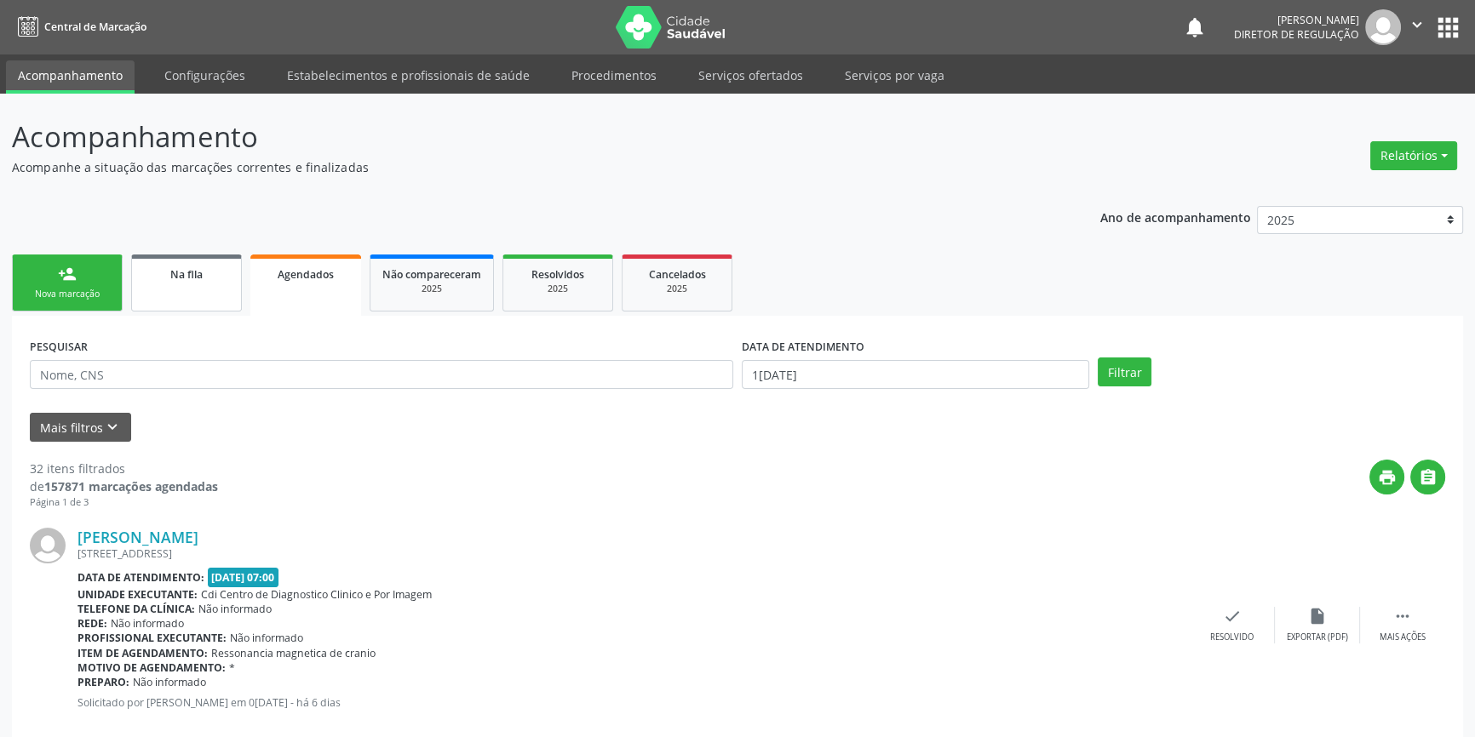
click at [202, 291] on link "Na fila" at bounding box center [186, 283] width 111 height 57
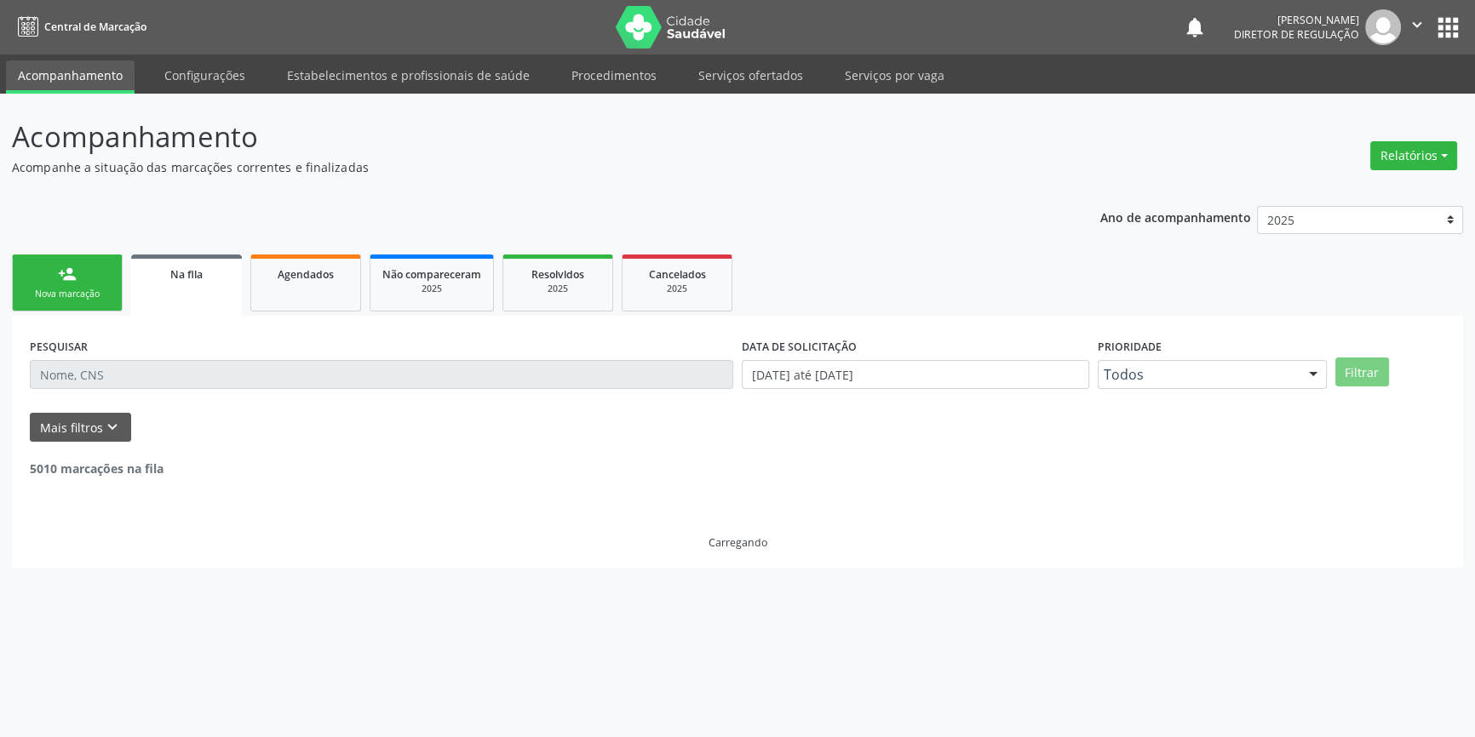
click at [172, 384] on input "text" at bounding box center [381, 374] width 703 height 29
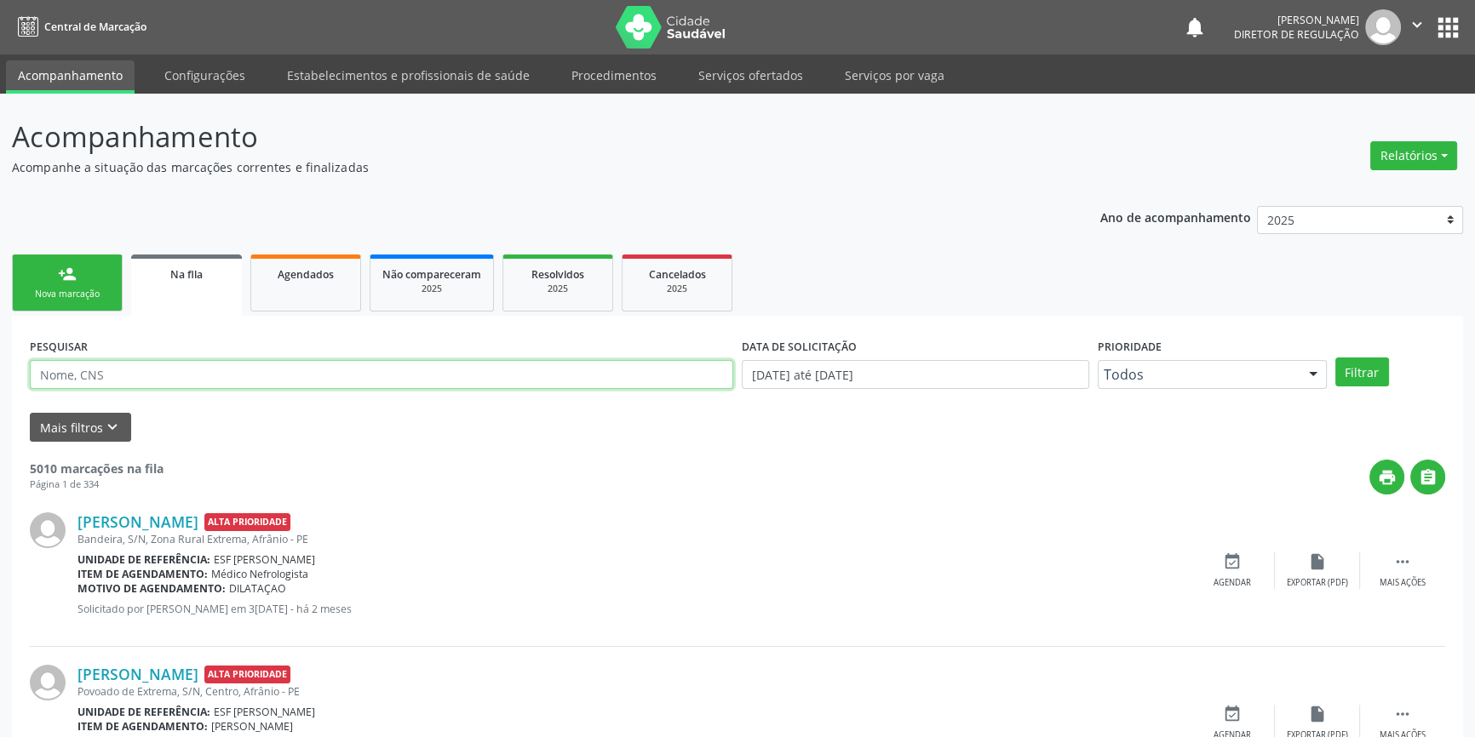
click at [172, 384] on input "text" at bounding box center [381, 374] width 703 height 29
paste input "704207216808180"
click at [1348, 377] on button "Filtrar" at bounding box center [1362, 372] width 54 height 29
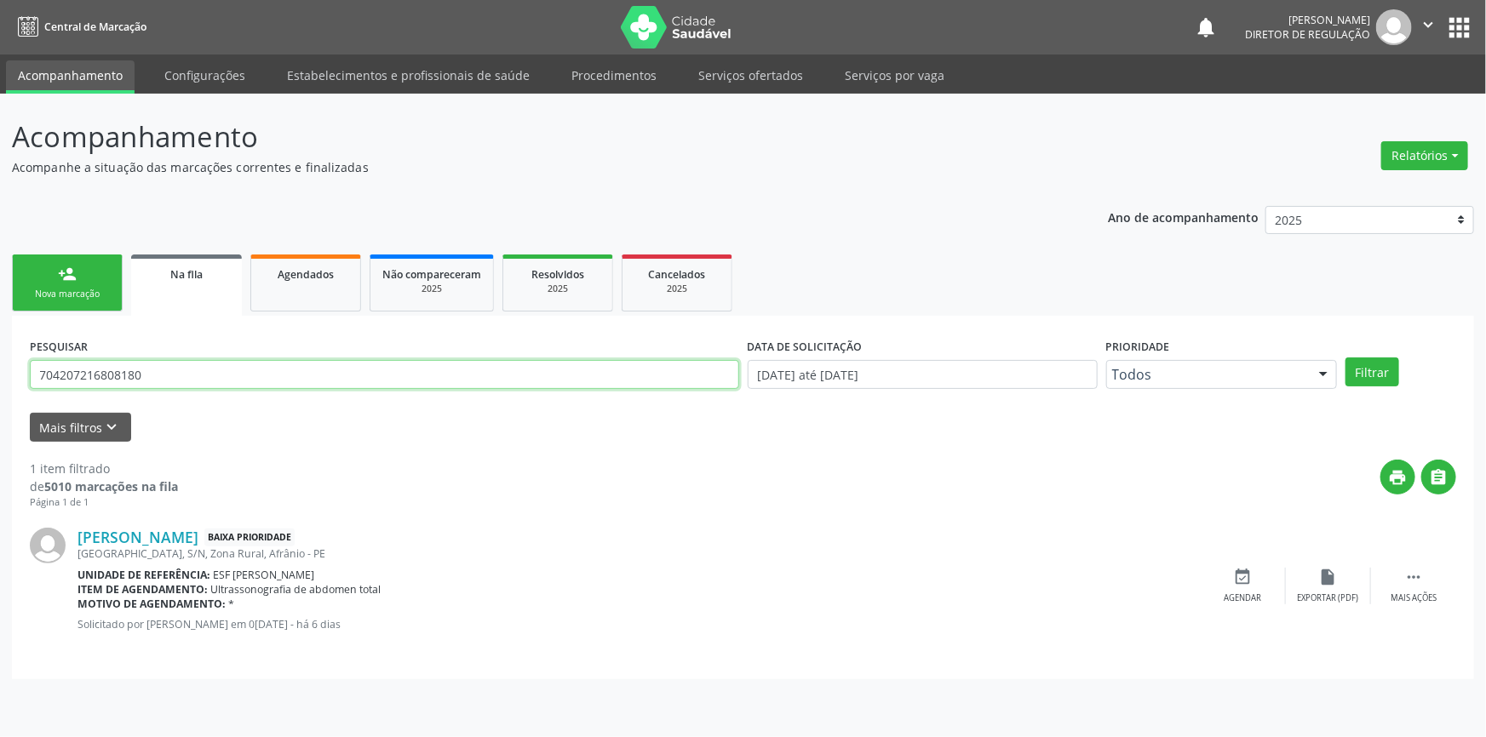
drag, startPoint x: 213, startPoint y: 375, endPoint x: 0, endPoint y: 365, distance: 213.1
click at [0, 365] on div "Acompanhamento Acompanhe a situação das marcações correntes e finalizadas Relat…" at bounding box center [743, 416] width 1486 height 644
type input "cirurgião geral"
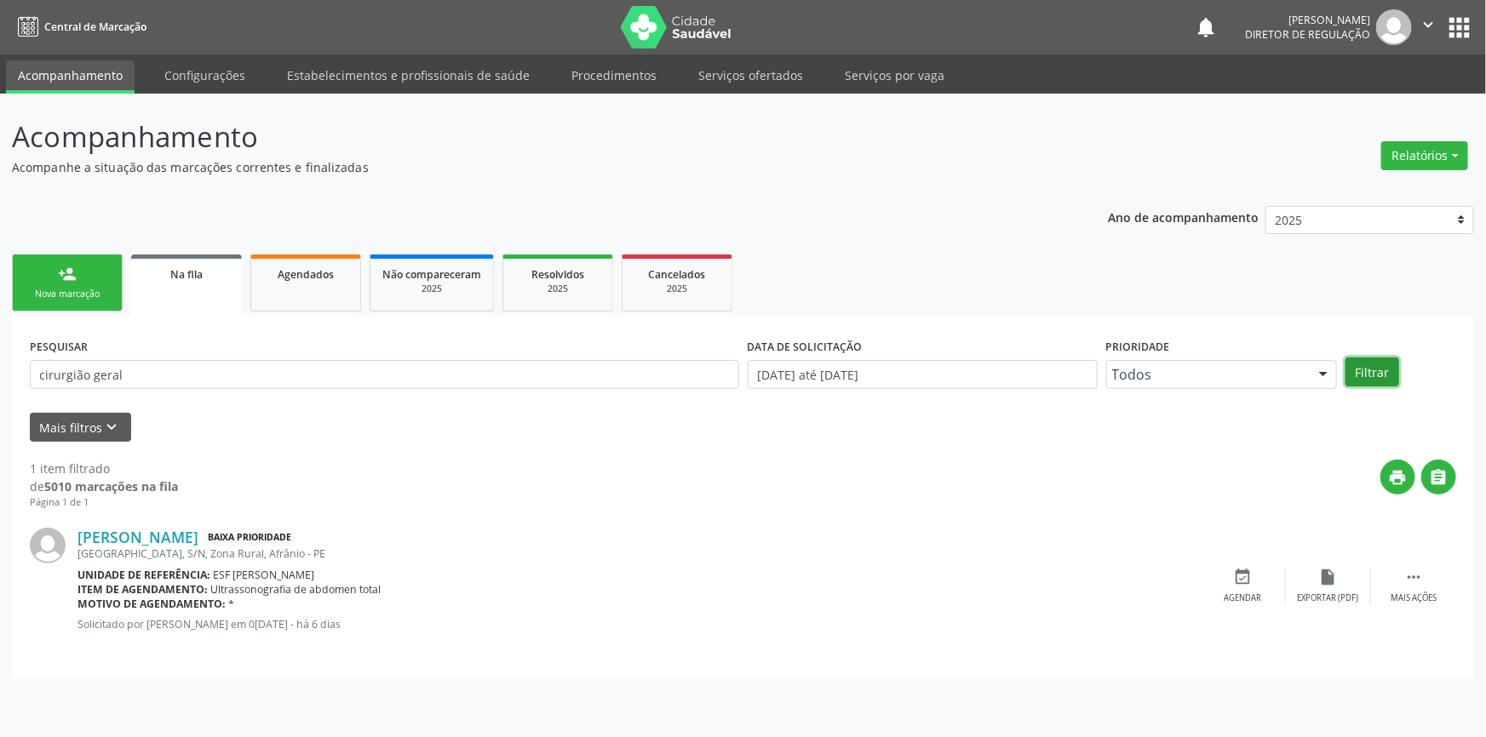
click at [1365, 381] on button "Filtrar" at bounding box center [1373, 372] width 54 height 29
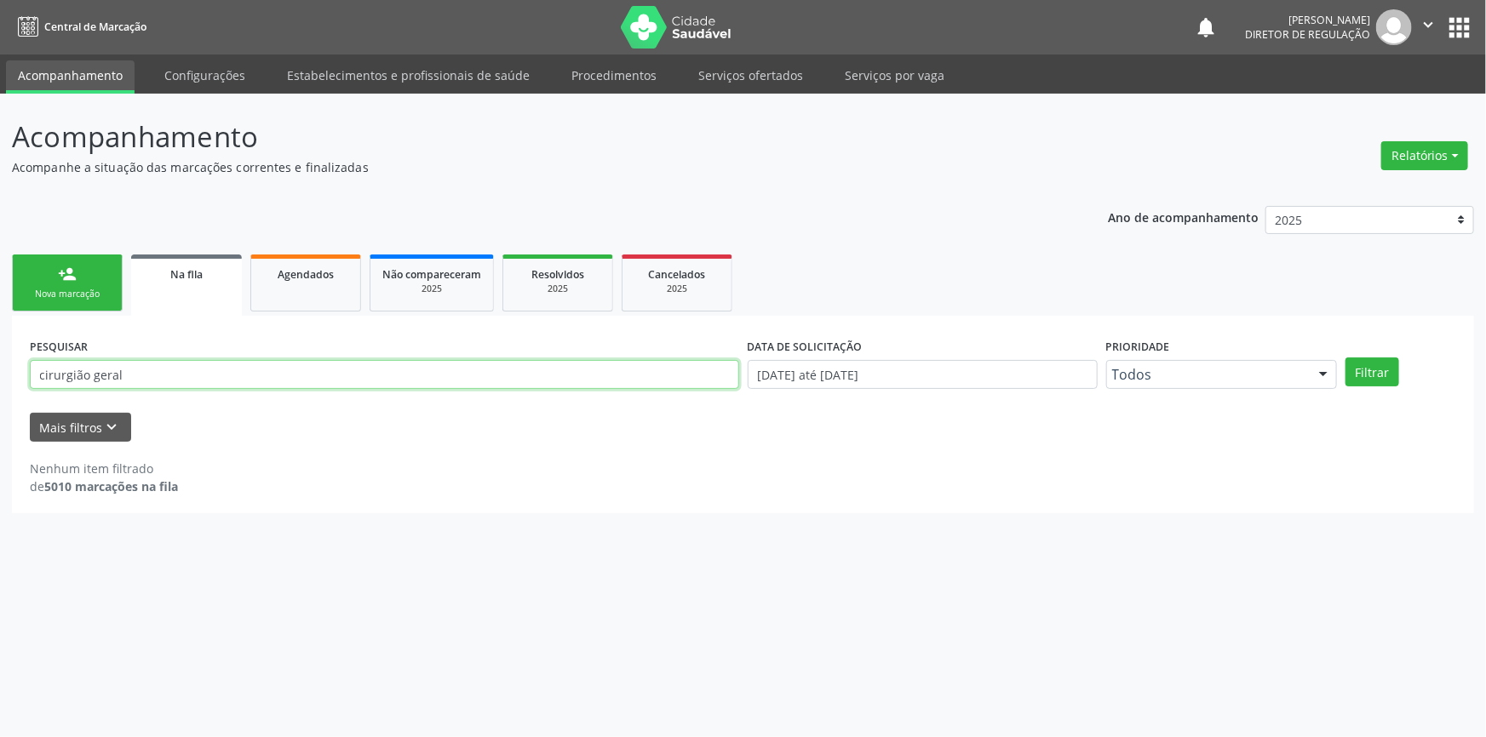
drag, startPoint x: 209, startPoint y: 382, endPoint x: 0, endPoint y: 382, distance: 209.5
click at [0, 382] on div "Acompanhamento Acompanhe a situação das marcações correntes e finalizadas Relat…" at bounding box center [743, 416] width 1486 height 644
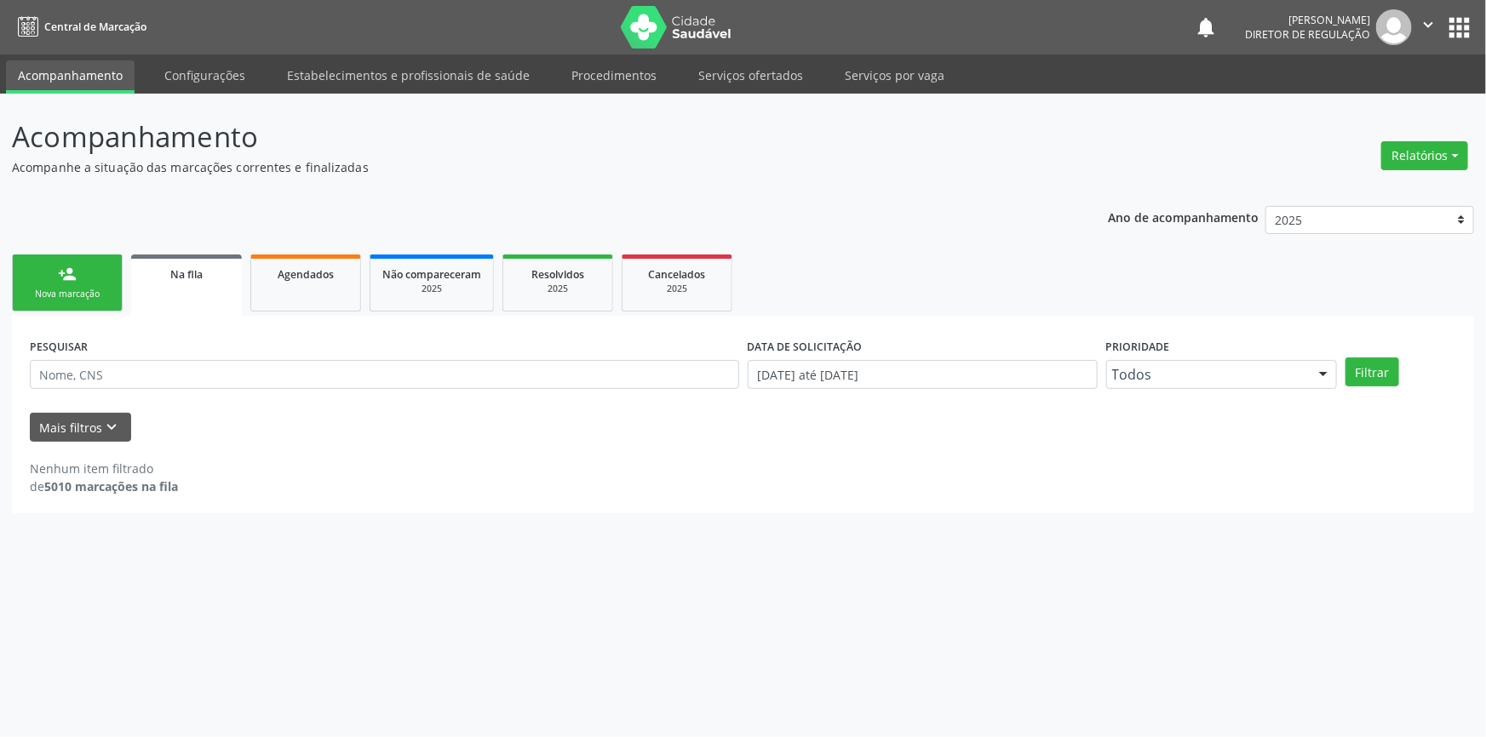
click at [53, 273] on link "person_add Nova marcação" at bounding box center [67, 283] width 111 height 57
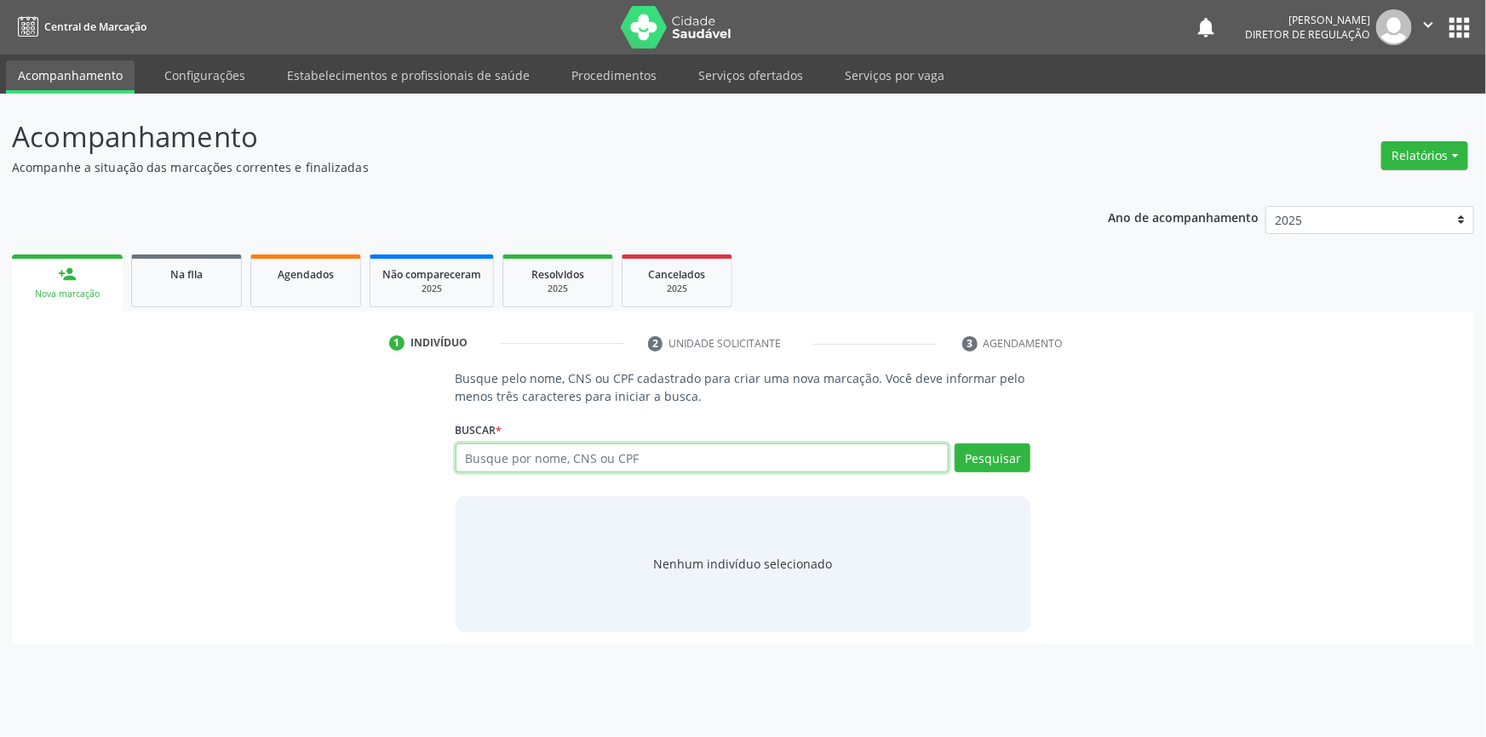
click at [653, 468] on input "text" at bounding box center [703, 458] width 494 height 29
paste input "704207216808180"
type input "704207216808180"
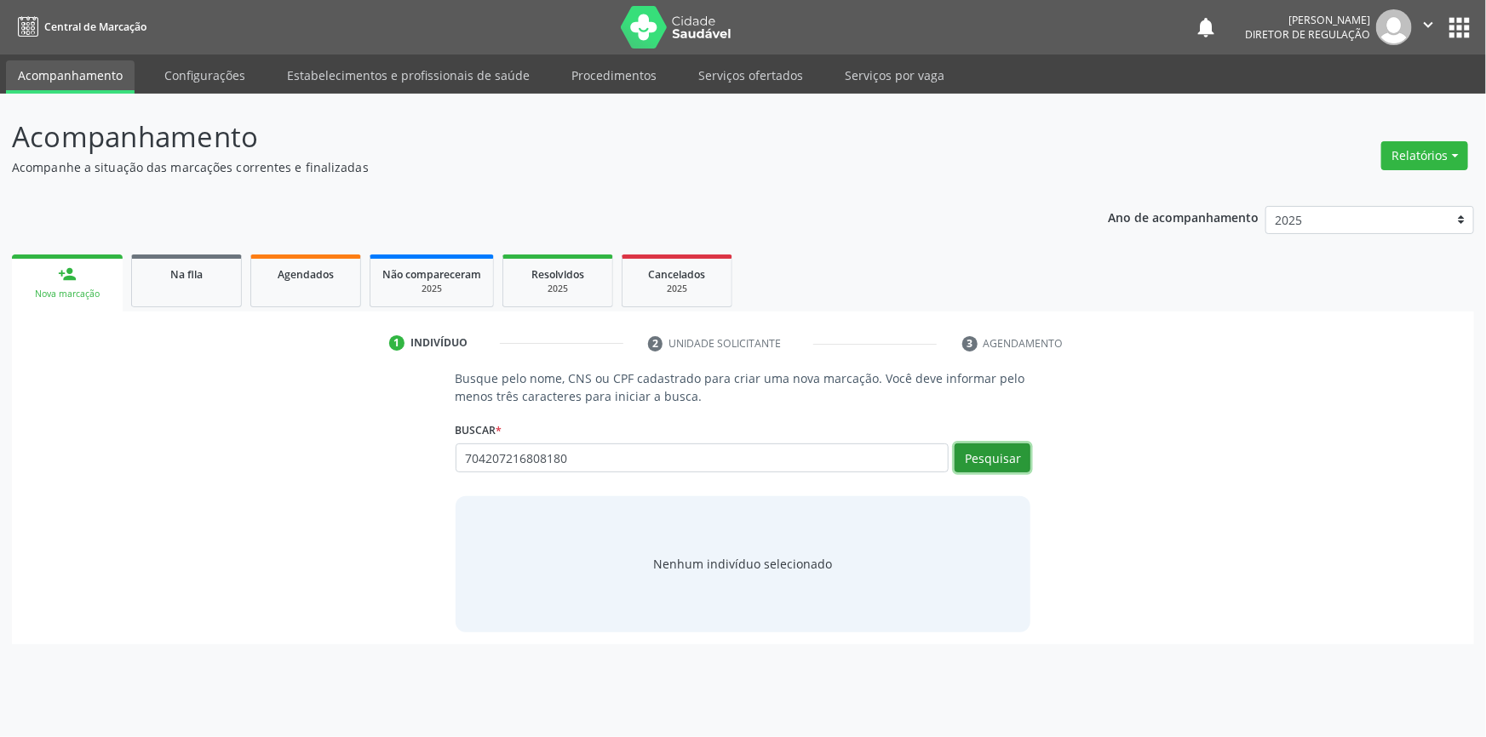
click at [1004, 454] on button "Pesquisar" at bounding box center [993, 458] width 76 height 29
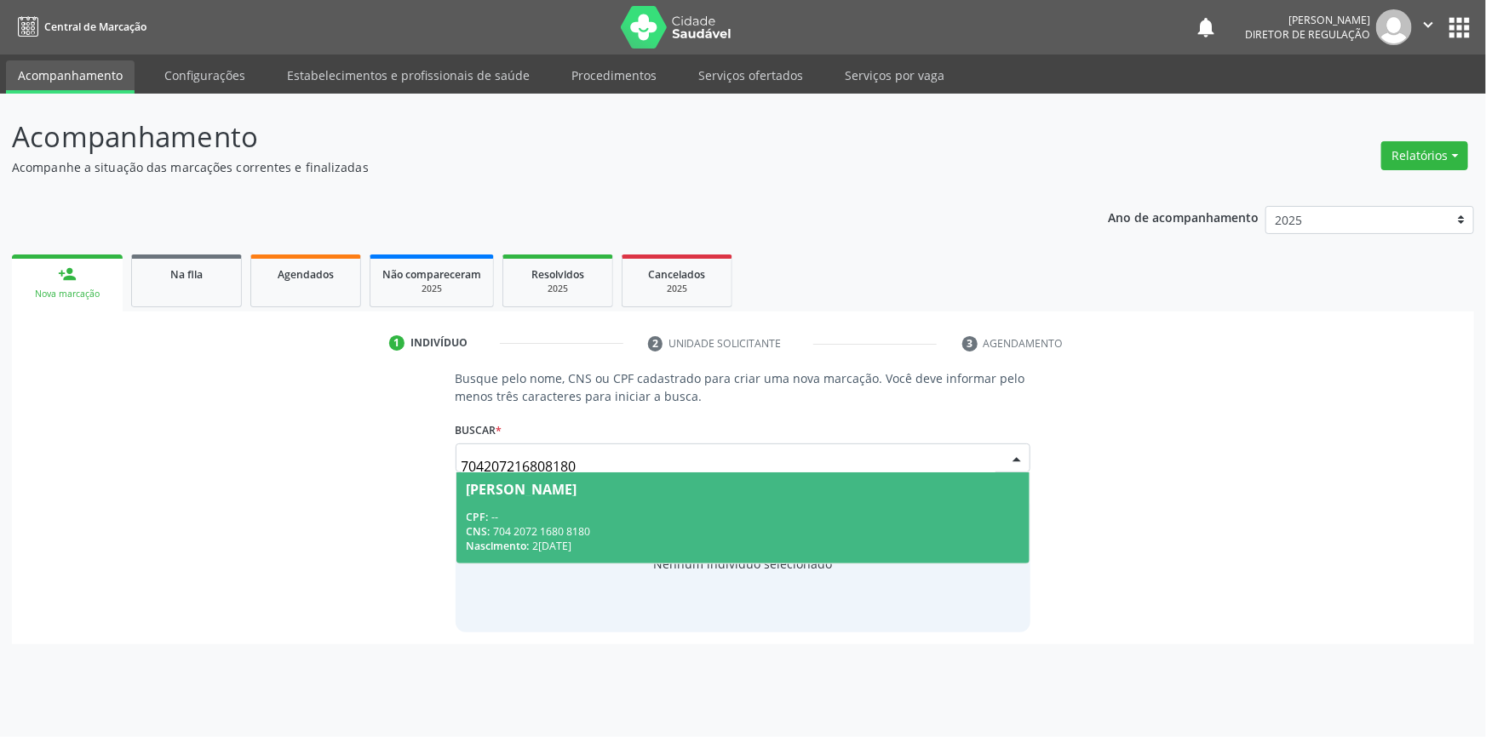
click at [494, 511] on div "CPF: --" at bounding box center [744, 517] width 554 height 14
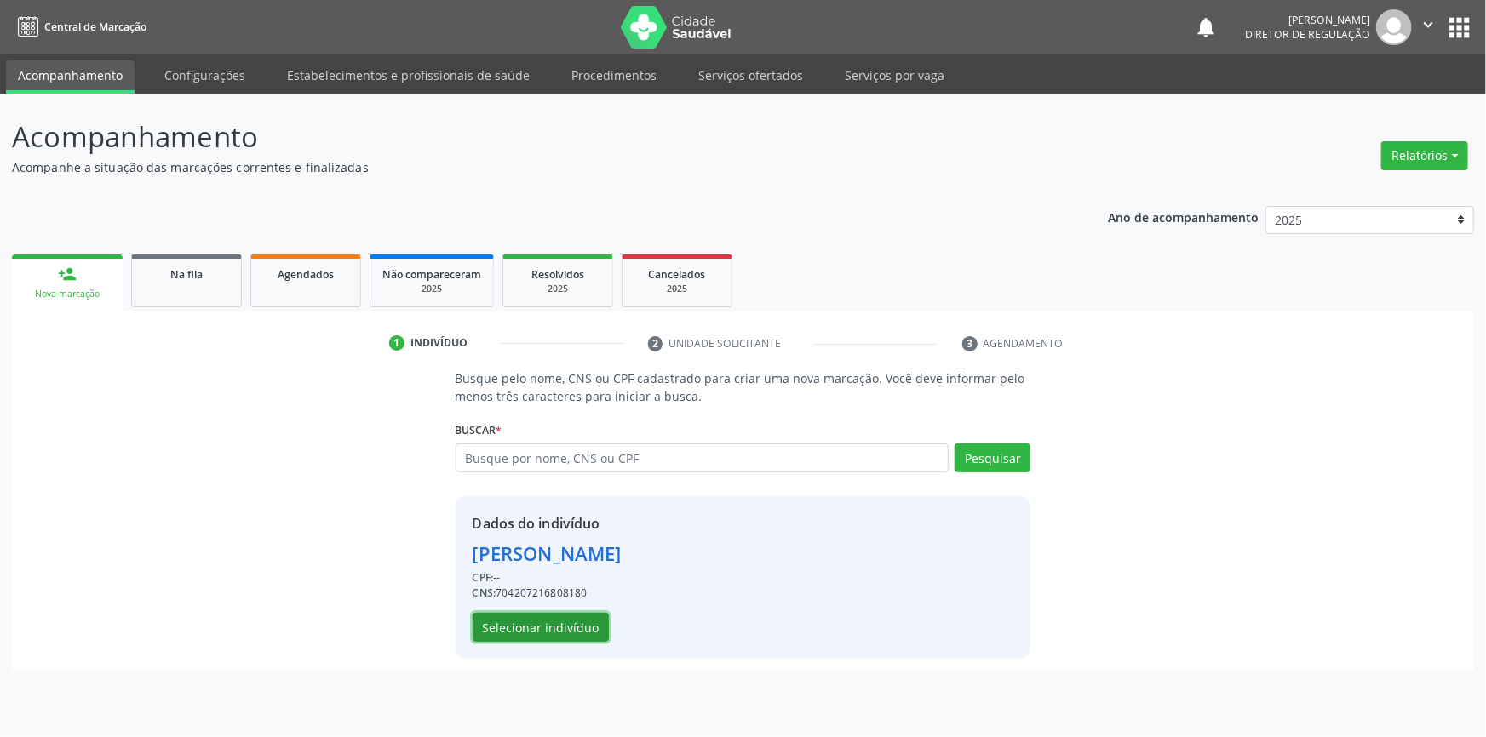
click at [525, 621] on button "Selecionar indivíduo" at bounding box center [541, 627] width 136 height 29
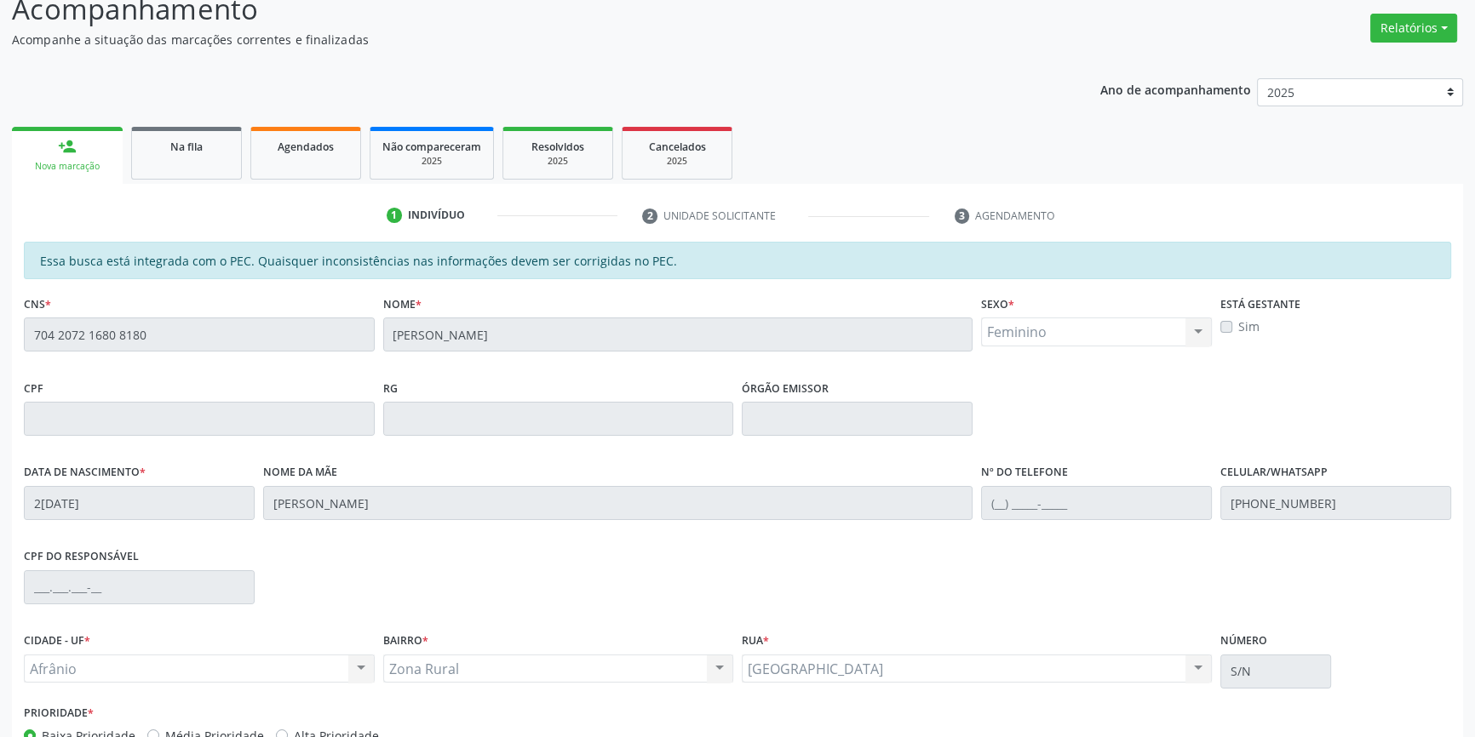
scroll to position [233, 0]
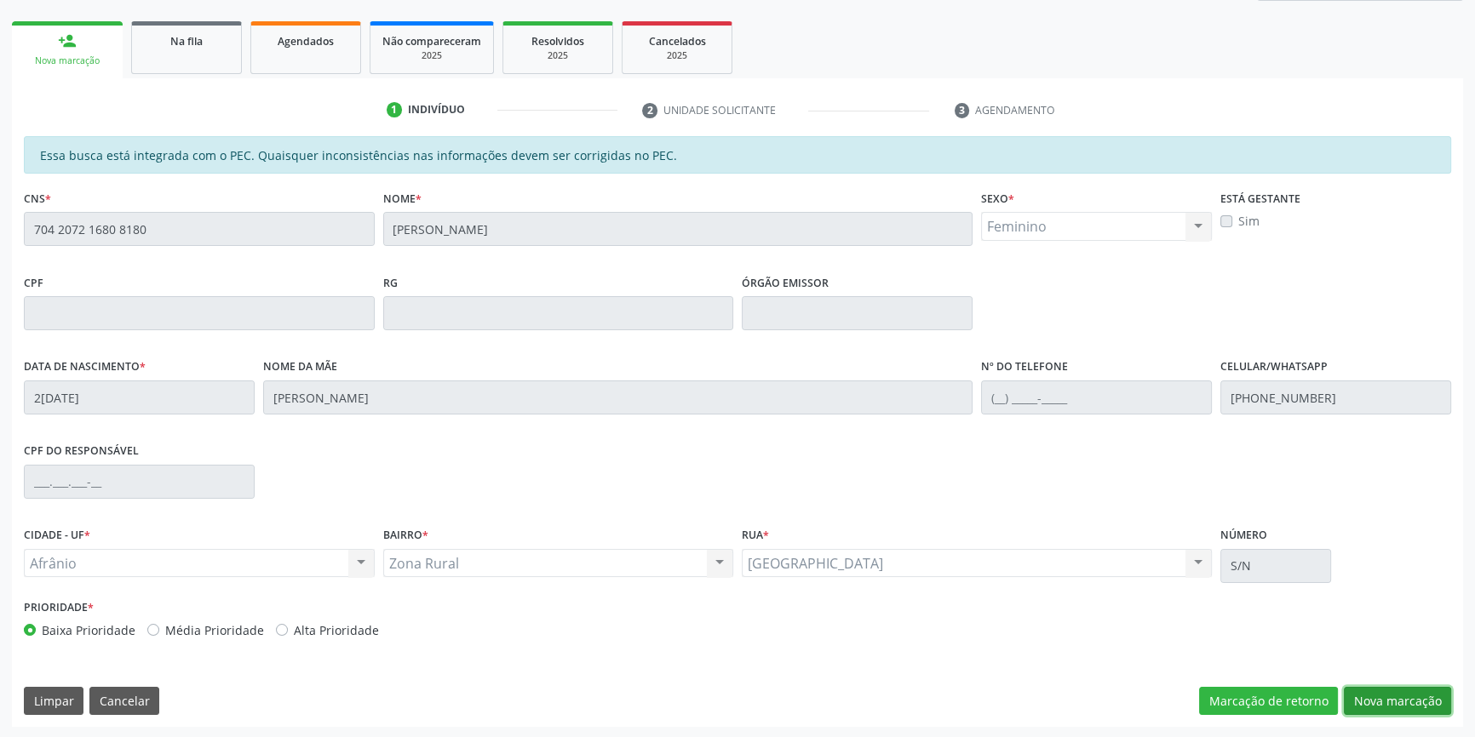
click at [1376, 692] on button "Nova marcação" at bounding box center [1397, 701] width 107 height 29
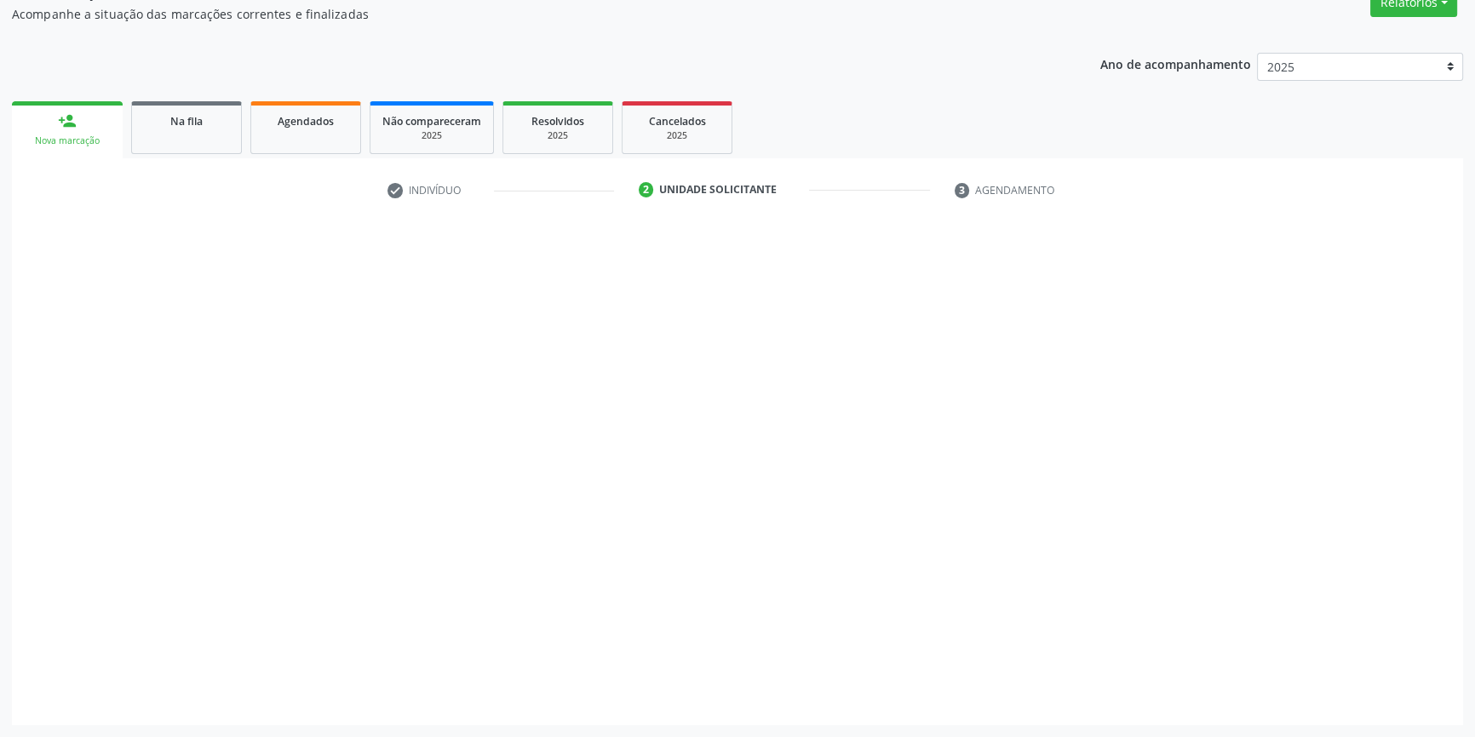
scroll to position [152, 0]
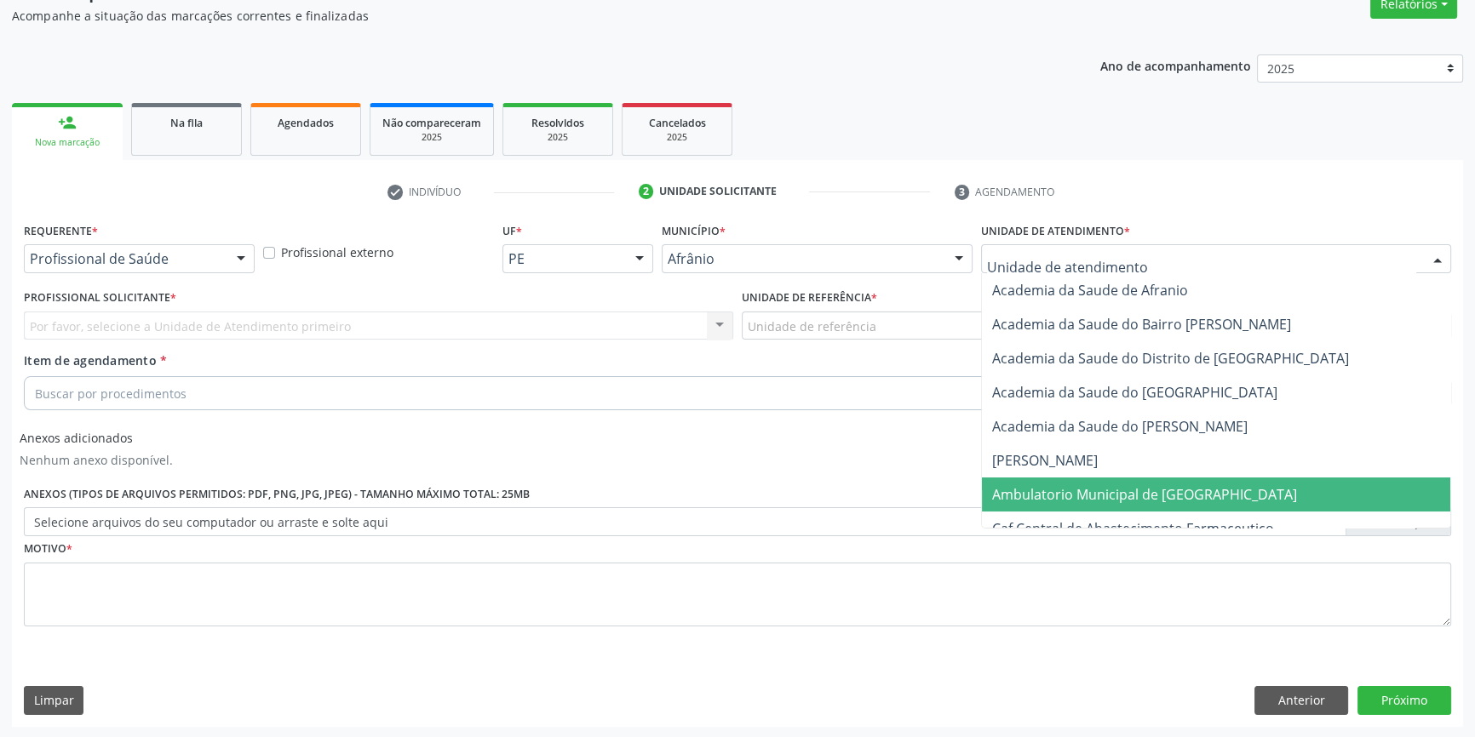
click at [1052, 502] on span "Ambulatorio Municipal de [GEOGRAPHIC_DATA]" at bounding box center [1144, 494] width 305 height 19
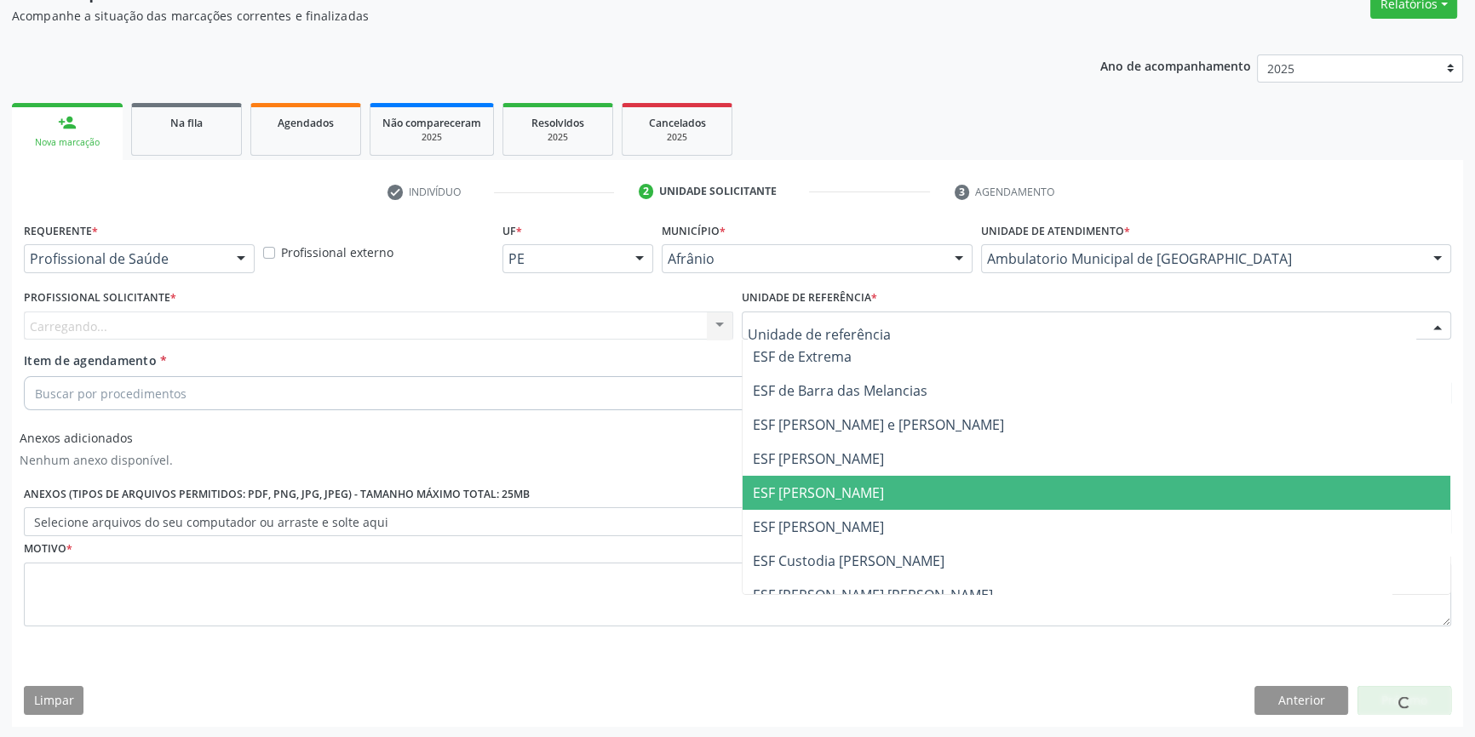
click at [841, 567] on span "ESF Custodia [PERSON_NAME]" at bounding box center [849, 561] width 192 height 19
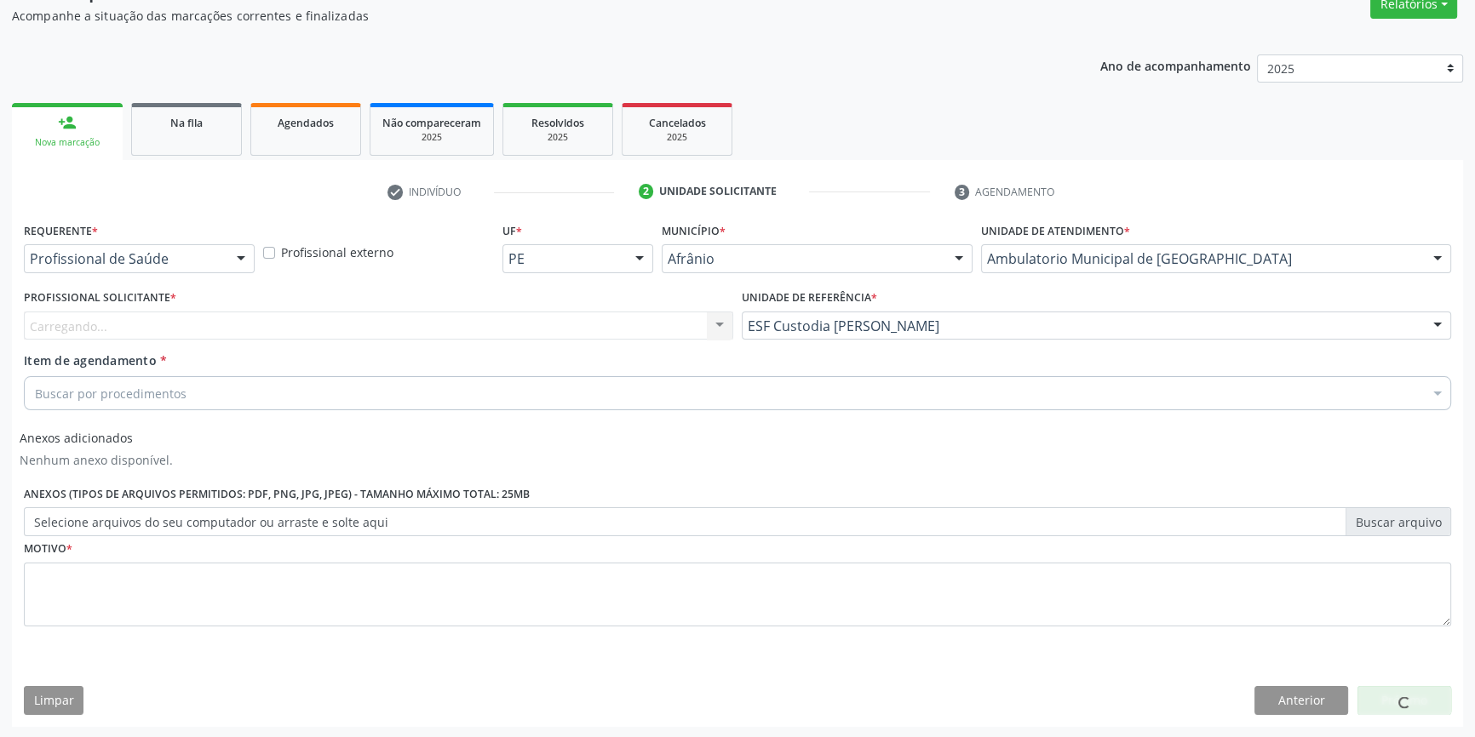
click at [473, 365] on div "Item de agendamento * Buscar por procedimentos Selecionar todos 0604320140 - Ab…" at bounding box center [737, 379] width 1427 height 54
click at [468, 356] on div "Item de agendamento * Buscar por procedimentos Selecionar todos 0604320140 - Ab…" at bounding box center [737, 379] width 1427 height 54
click at [472, 325] on div "Profissional solicitante" at bounding box center [378, 326] width 709 height 29
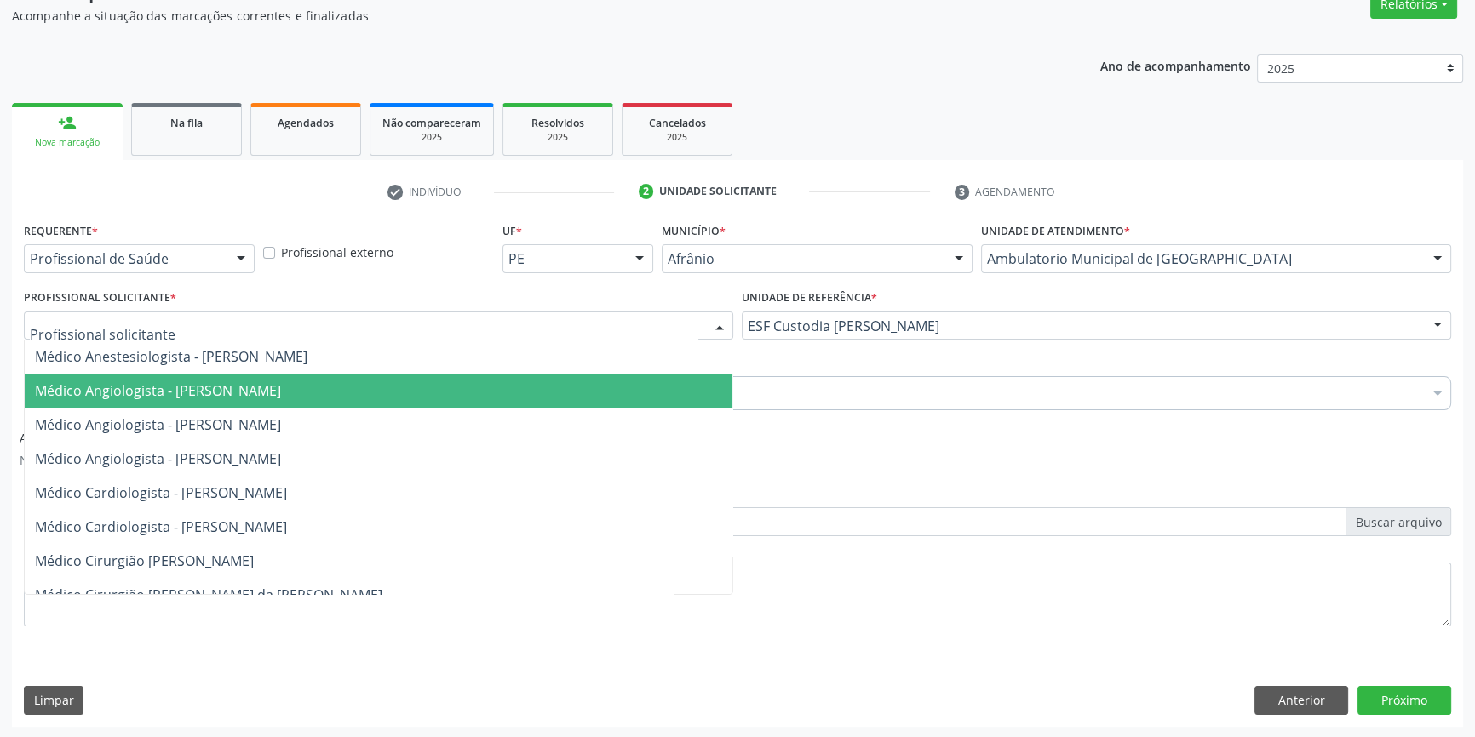
click at [408, 402] on span "Médico Angiologista - [PERSON_NAME]" at bounding box center [379, 391] width 708 height 34
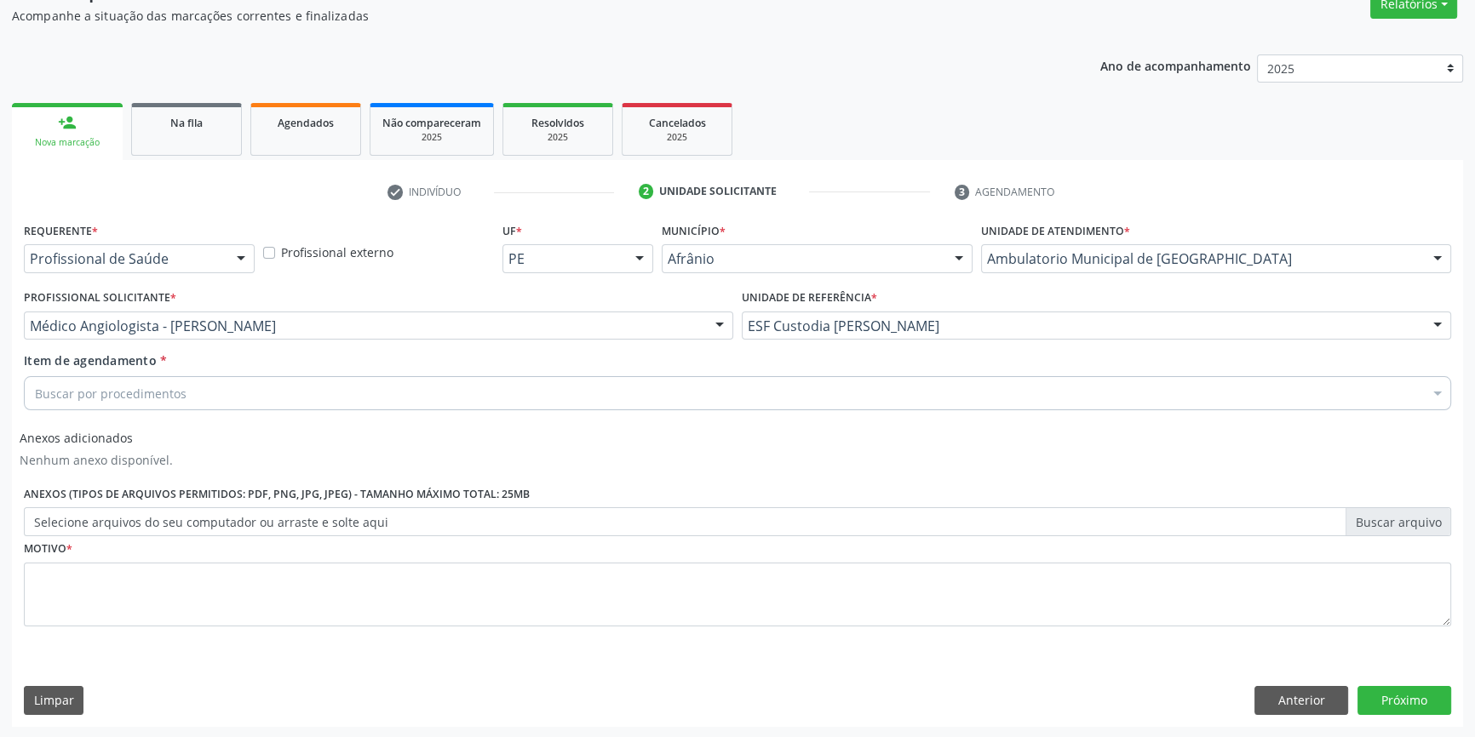
click at [368, 386] on div "Buscar por procedimentos" at bounding box center [737, 393] width 1427 height 34
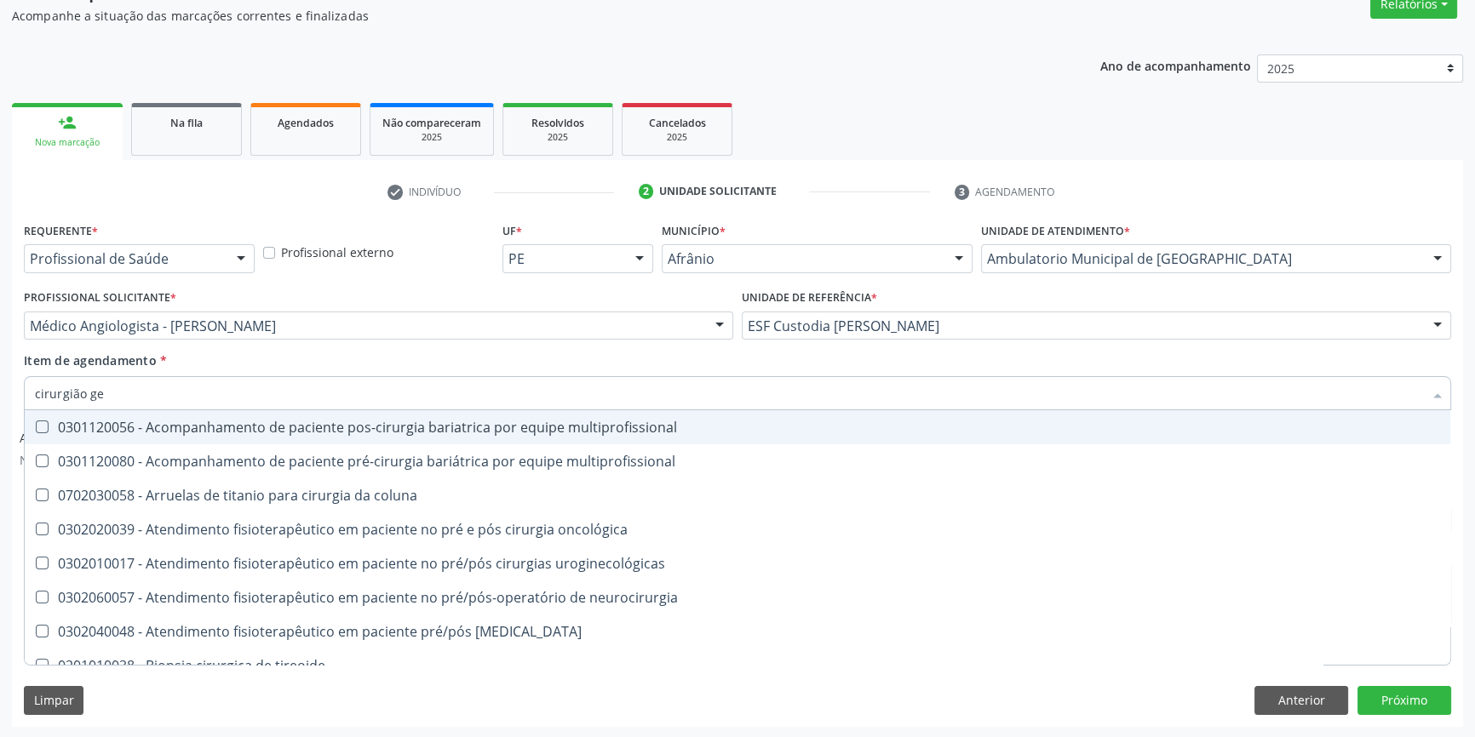
type input "cirurgião ger"
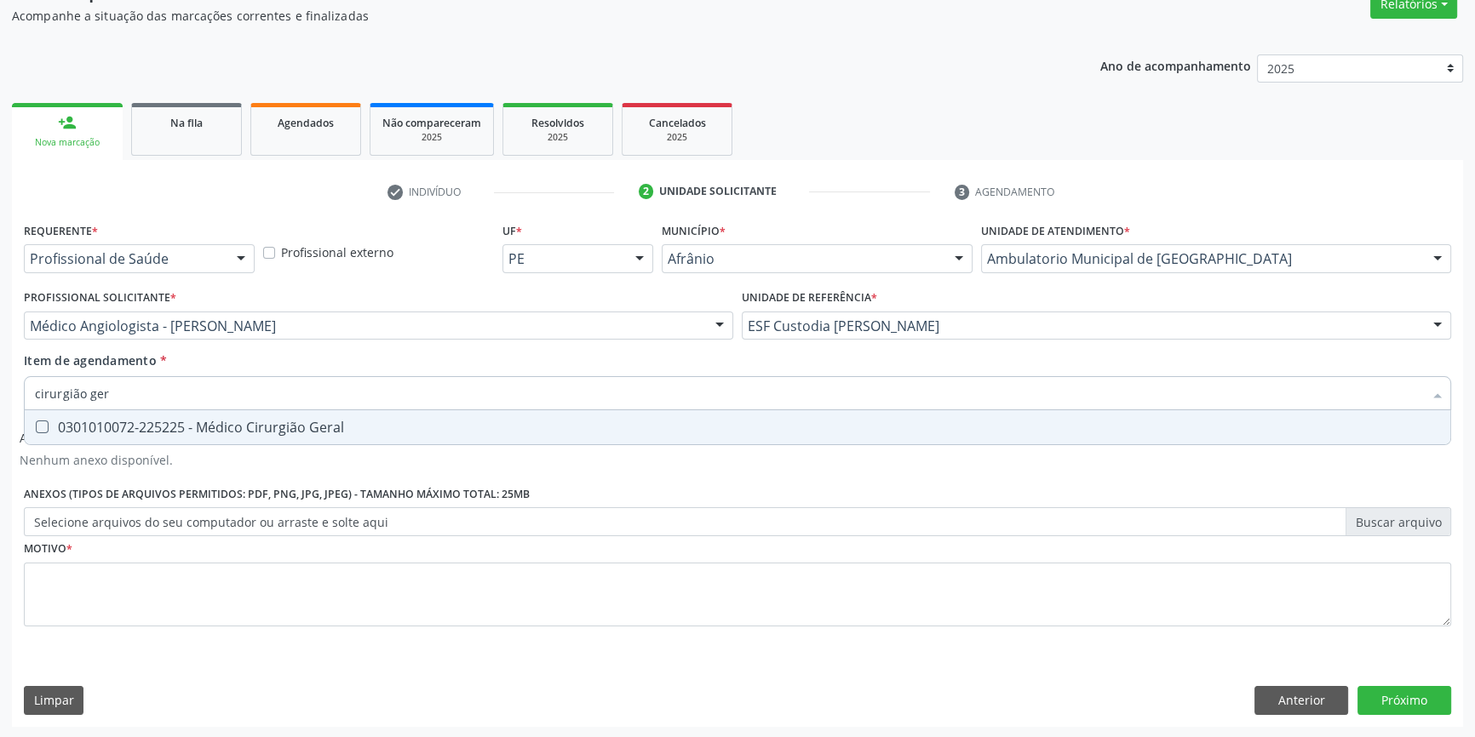
click at [353, 421] on div "0301010072-225225 - Médico Cirurgião Geral" at bounding box center [737, 428] width 1405 height 14
checkbox Geral "true"
click at [201, 554] on div "Requerente * Profissional de Saúde Profissional de Saúde Paciente Nenhum result…" at bounding box center [737, 434] width 1427 height 433
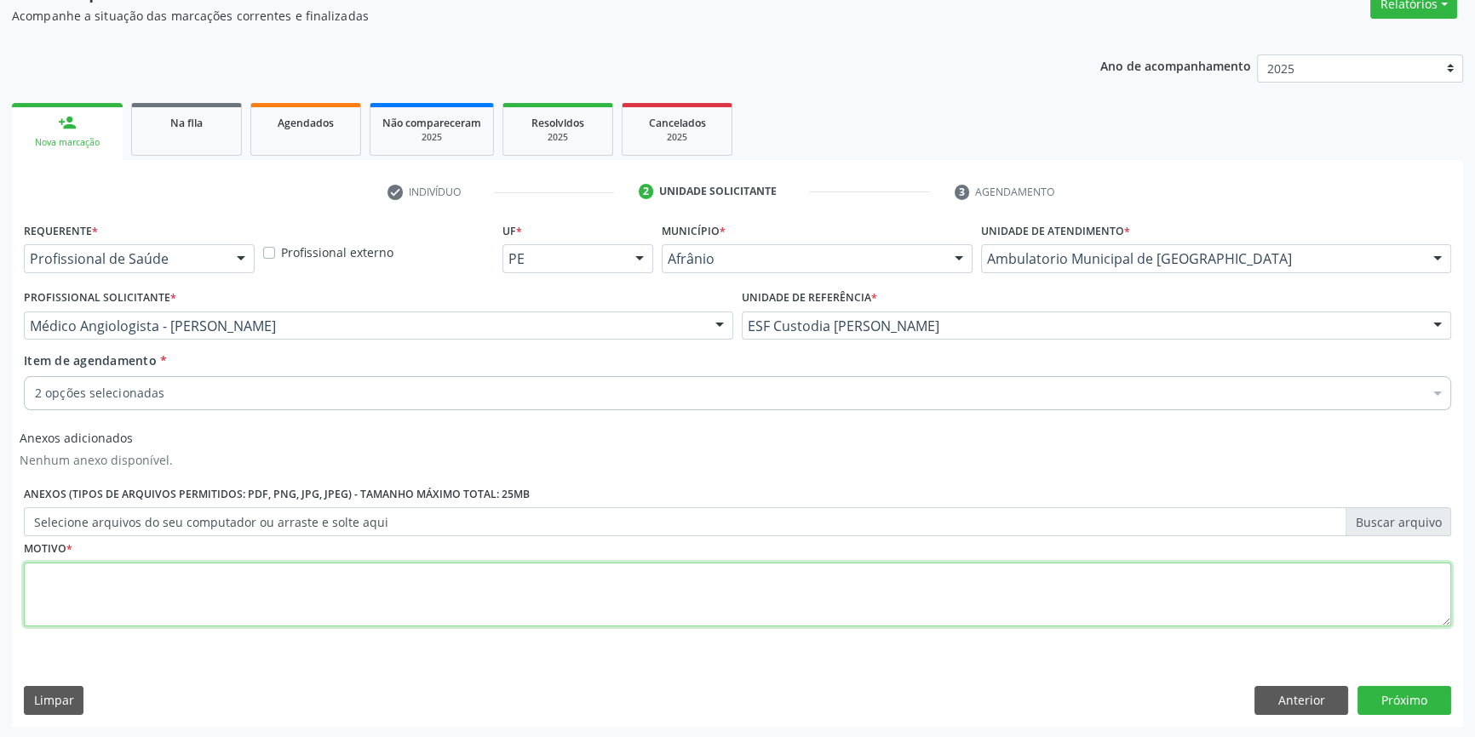
click at [195, 585] on textarea at bounding box center [737, 595] width 1427 height 65
type textarea "'"
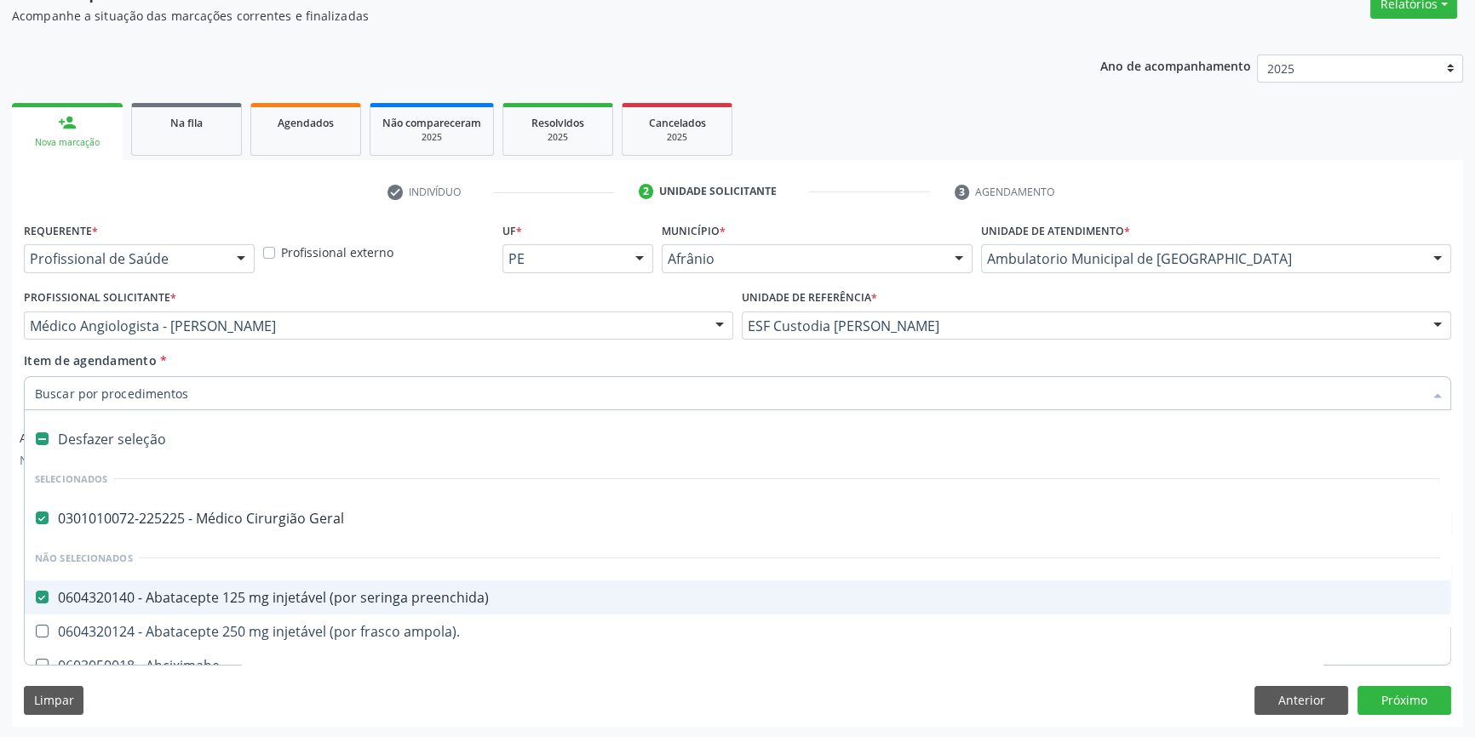
click at [229, 591] on div "0604320140 - Abatacepte 125 mg injetável (por seringa preenchida)" at bounding box center [737, 598] width 1405 height 14
checkbox preenchida\) "false"
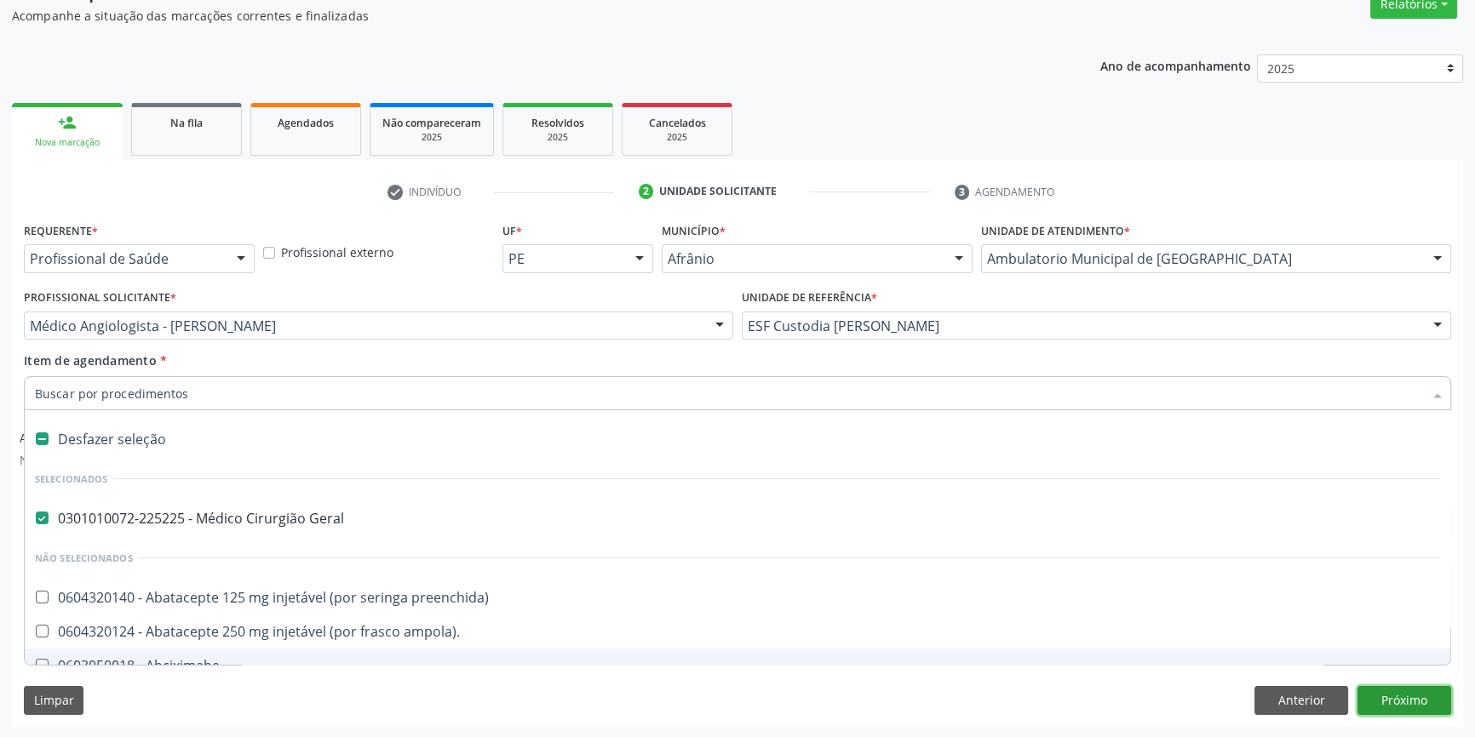
click at [1371, 693] on button "Próximo" at bounding box center [1404, 700] width 94 height 29
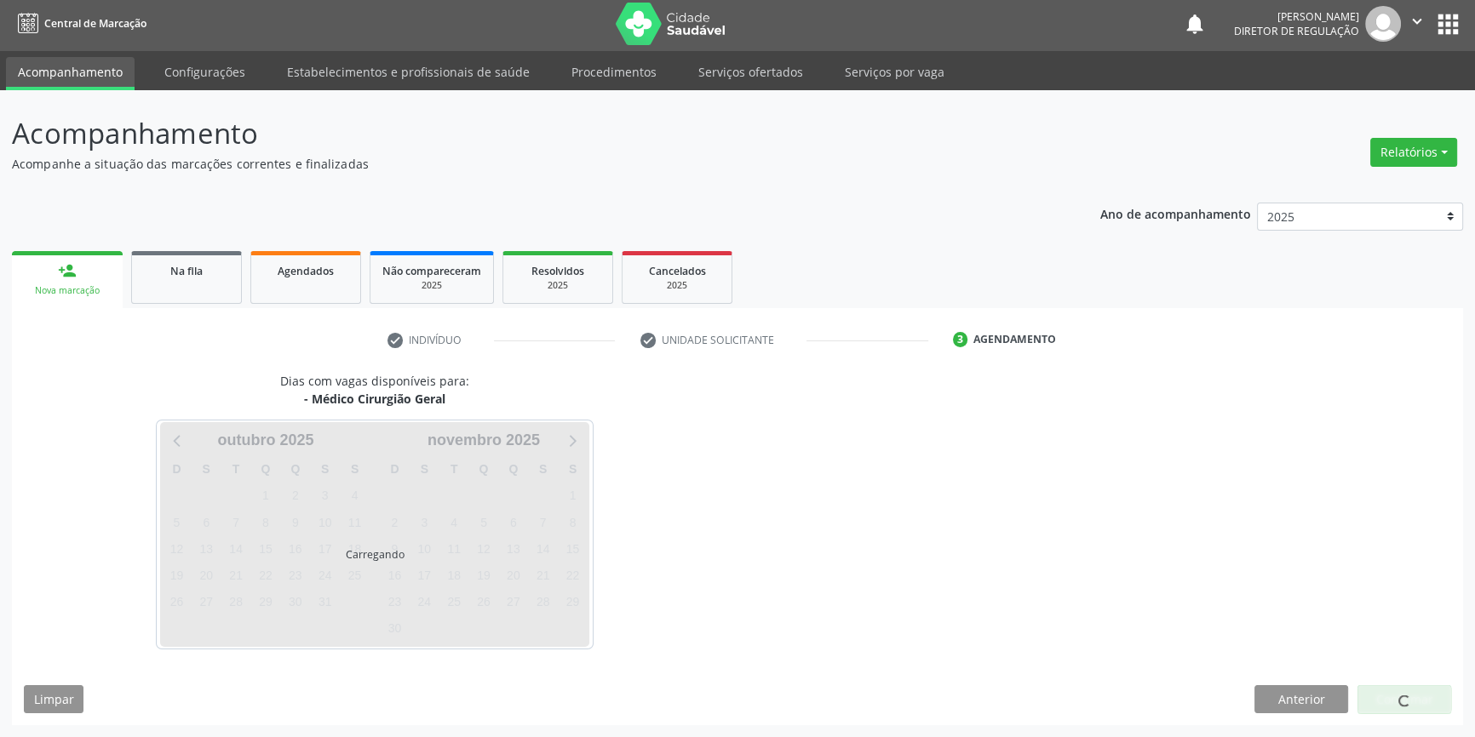
scroll to position [2, 0]
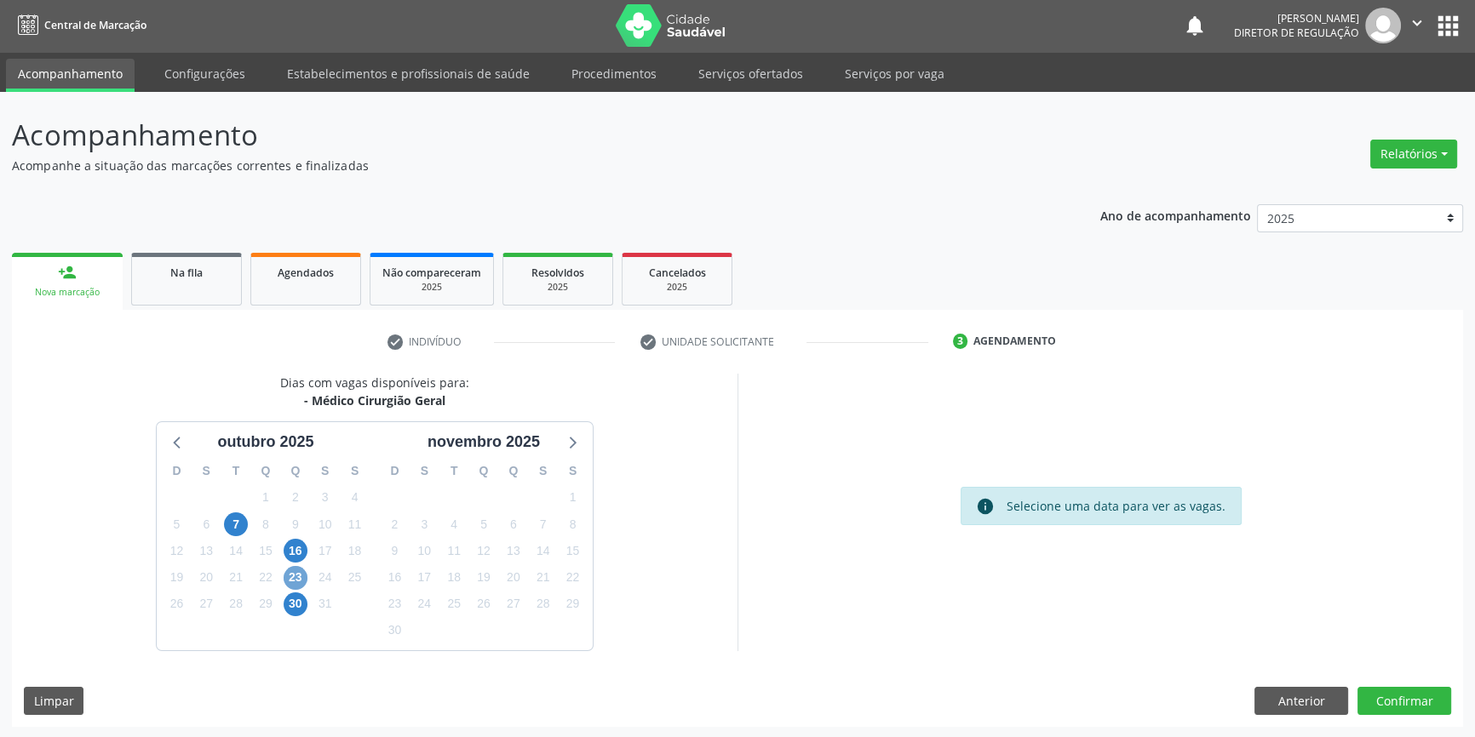
click at [293, 570] on span "23" at bounding box center [296, 578] width 24 height 24
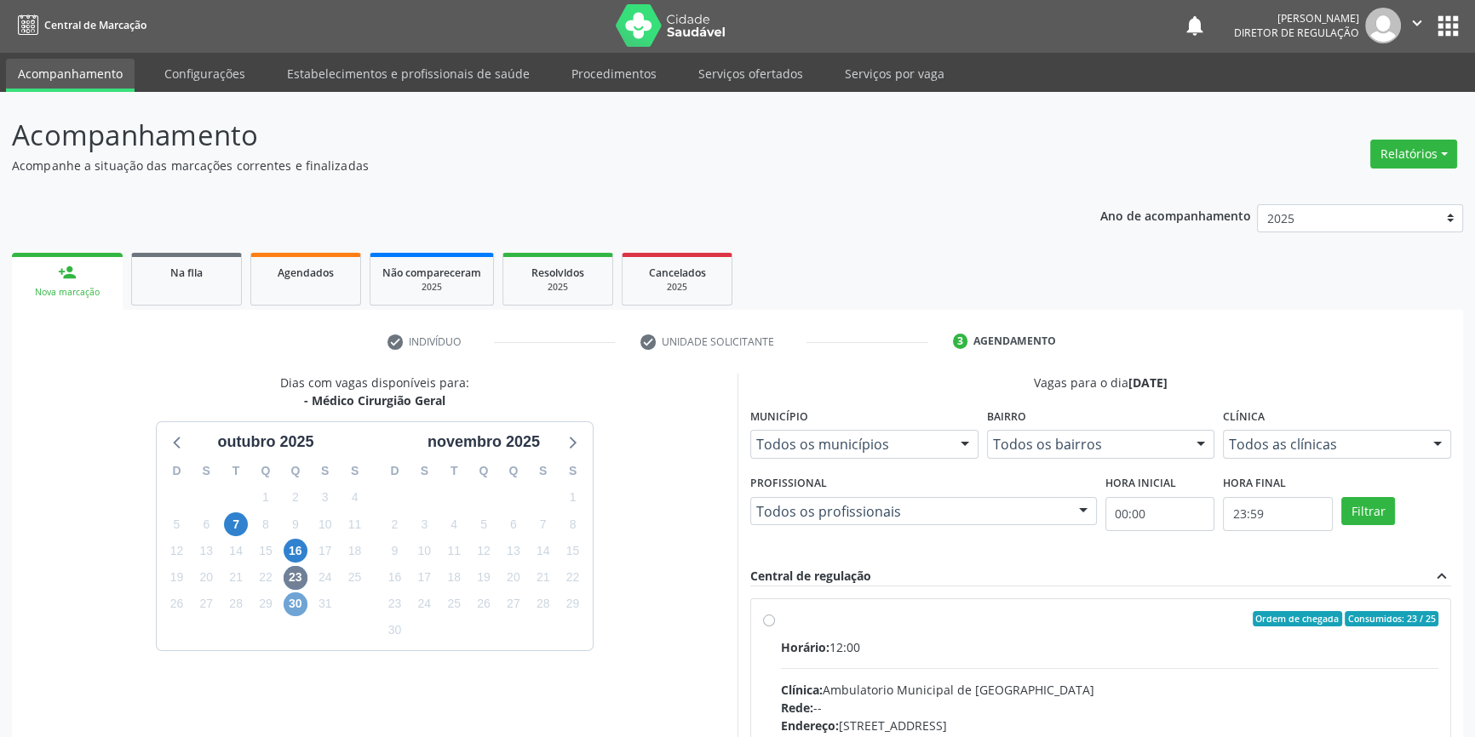
click at [290, 600] on span "30" at bounding box center [296, 605] width 24 height 24
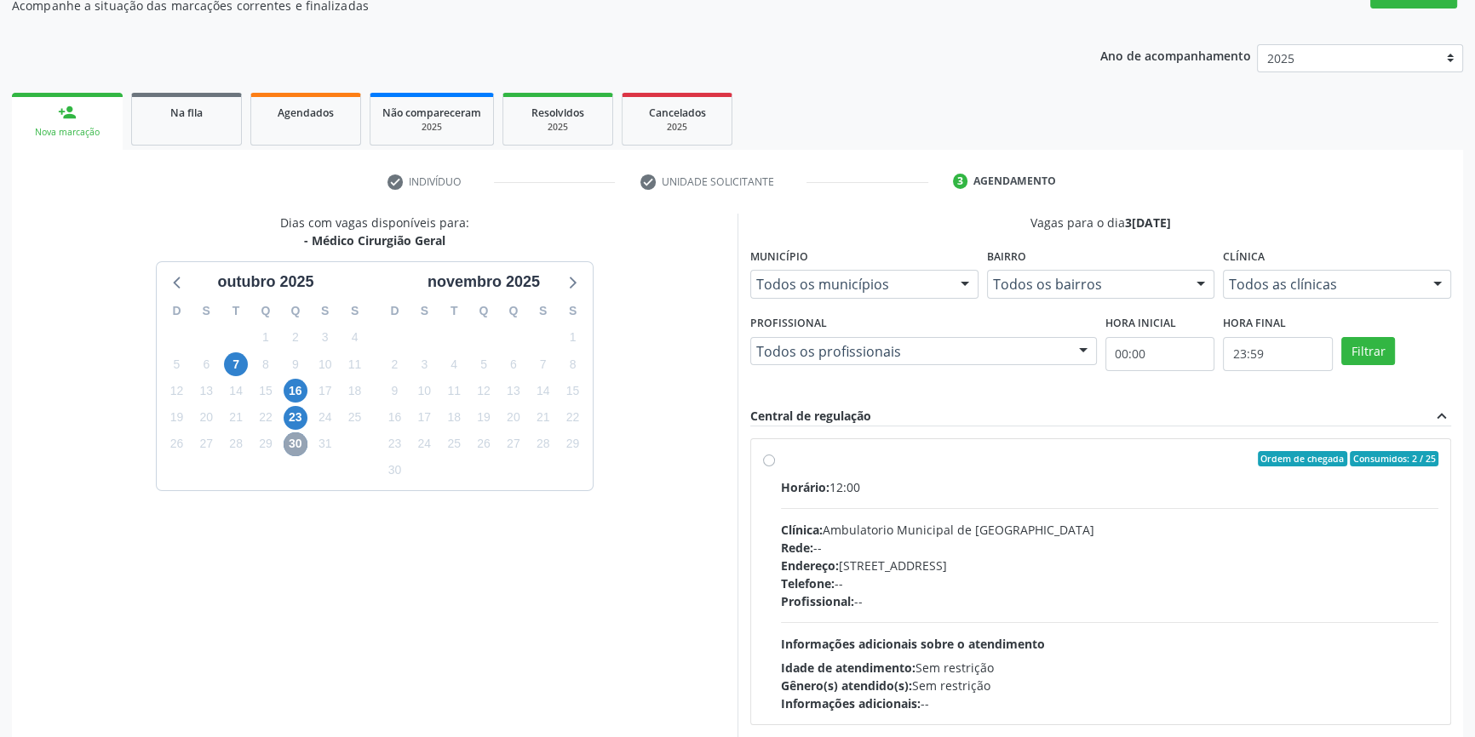
scroll to position [248, 0]
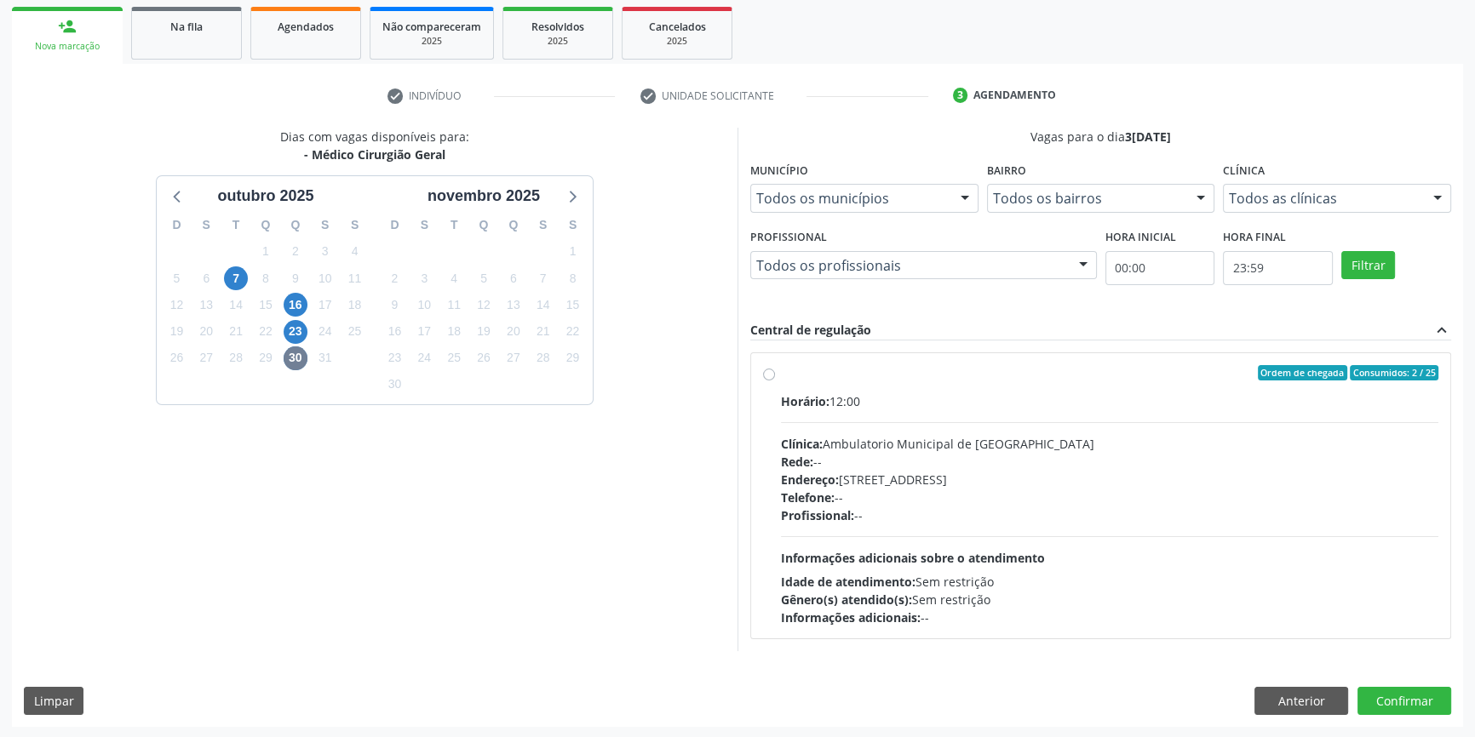
click at [277, 60] on ul "person_add Nova marcação Na fila Agendados Não compareceram 2025 Resolvidos 202…" at bounding box center [737, 33] width 1451 height 61
click at [178, 24] on span "Na fila" at bounding box center [186, 27] width 32 height 14
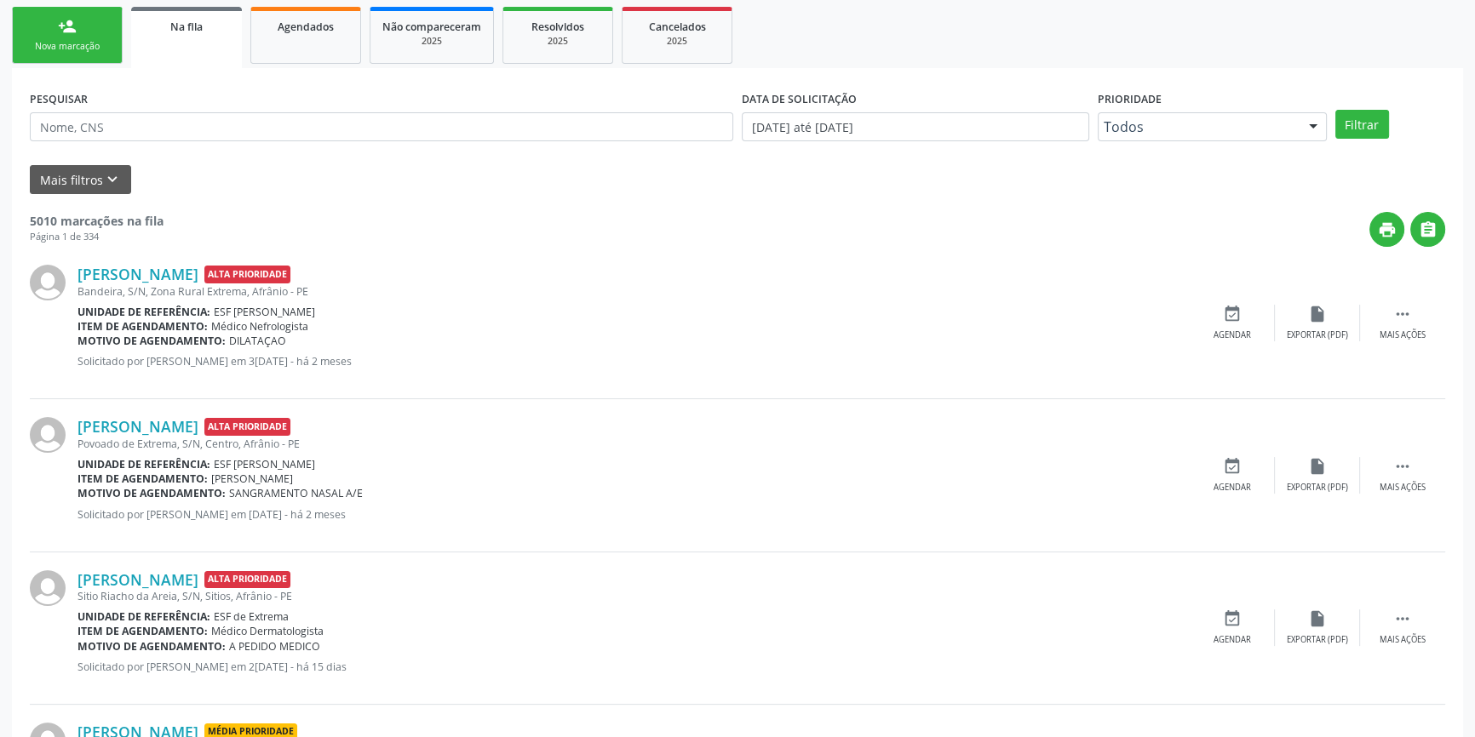
scroll to position [0, 0]
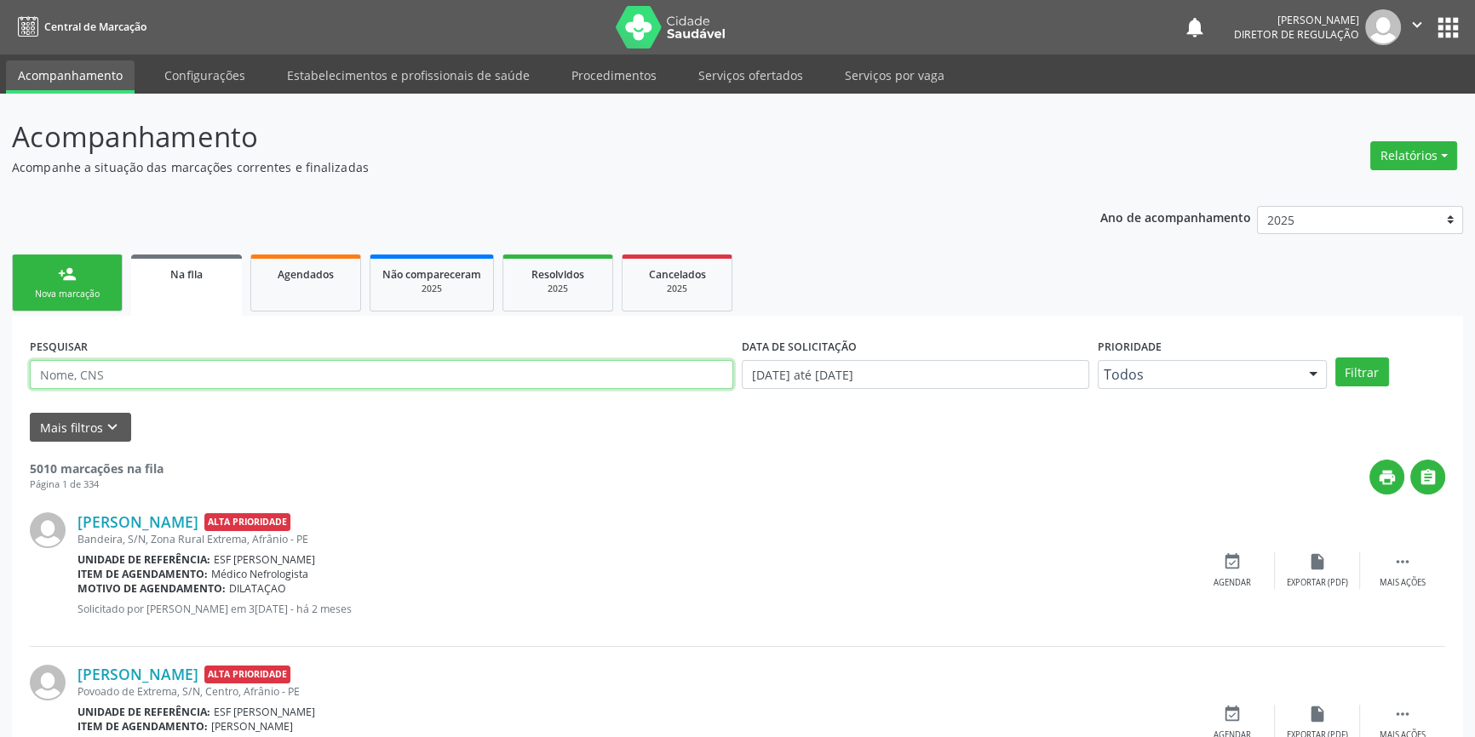
click at [372, 372] on input "text" at bounding box center [381, 374] width 703 height 29
paste input "704207216808180"
click at [1359, 365] on button "Filtrar" at bounding box center [1362, 372] width 54 height 29
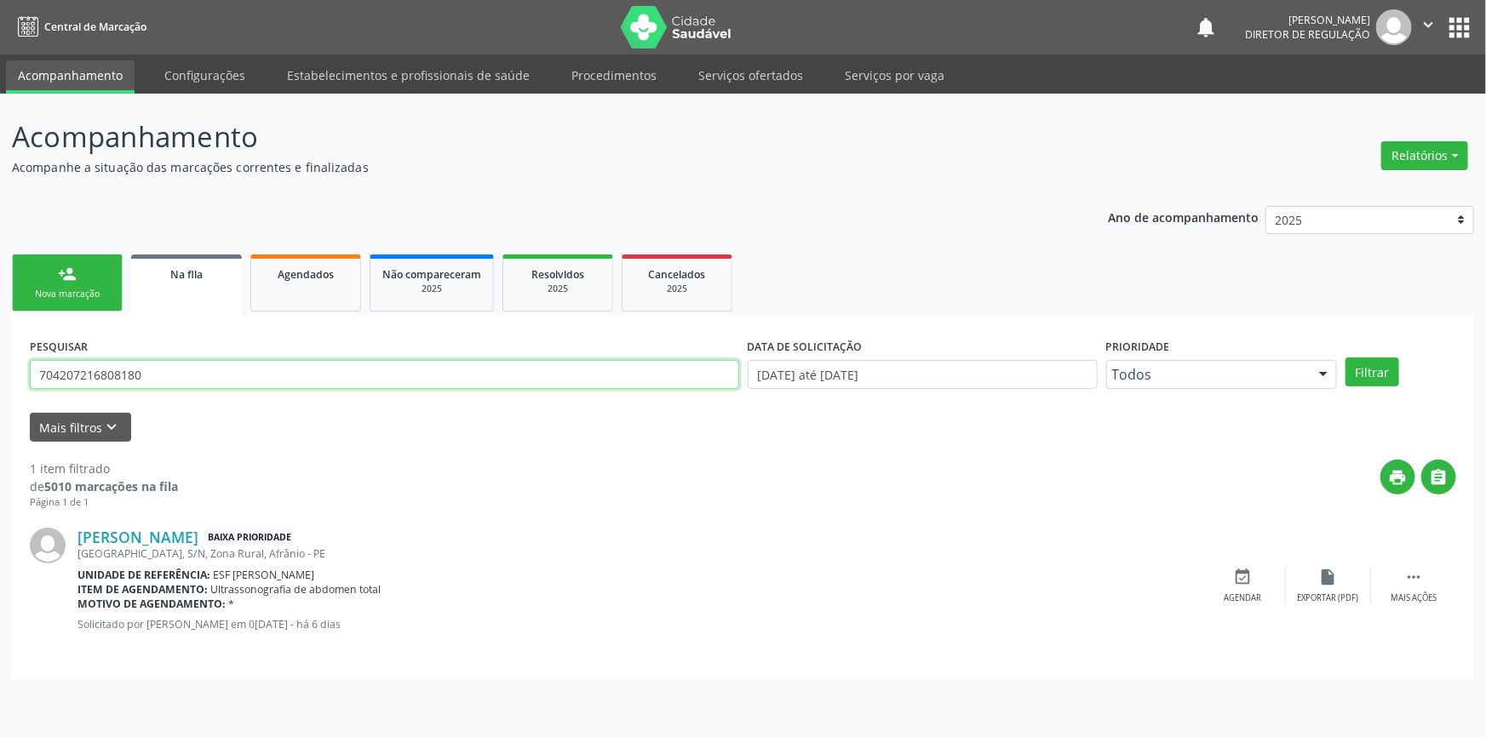
drag, startPoint x: 184, startPoint y: 369, endPoint x: 0, endPoint y: 370, distance: 183.9
click at [0, 370] on div "Acompanhamento Acompanhe a situação das marcações correntes e finalizadas Relat…" at bounding box center [743, 416] width 1486 height 644
paste input "1103309997"
type input "701103309997180"
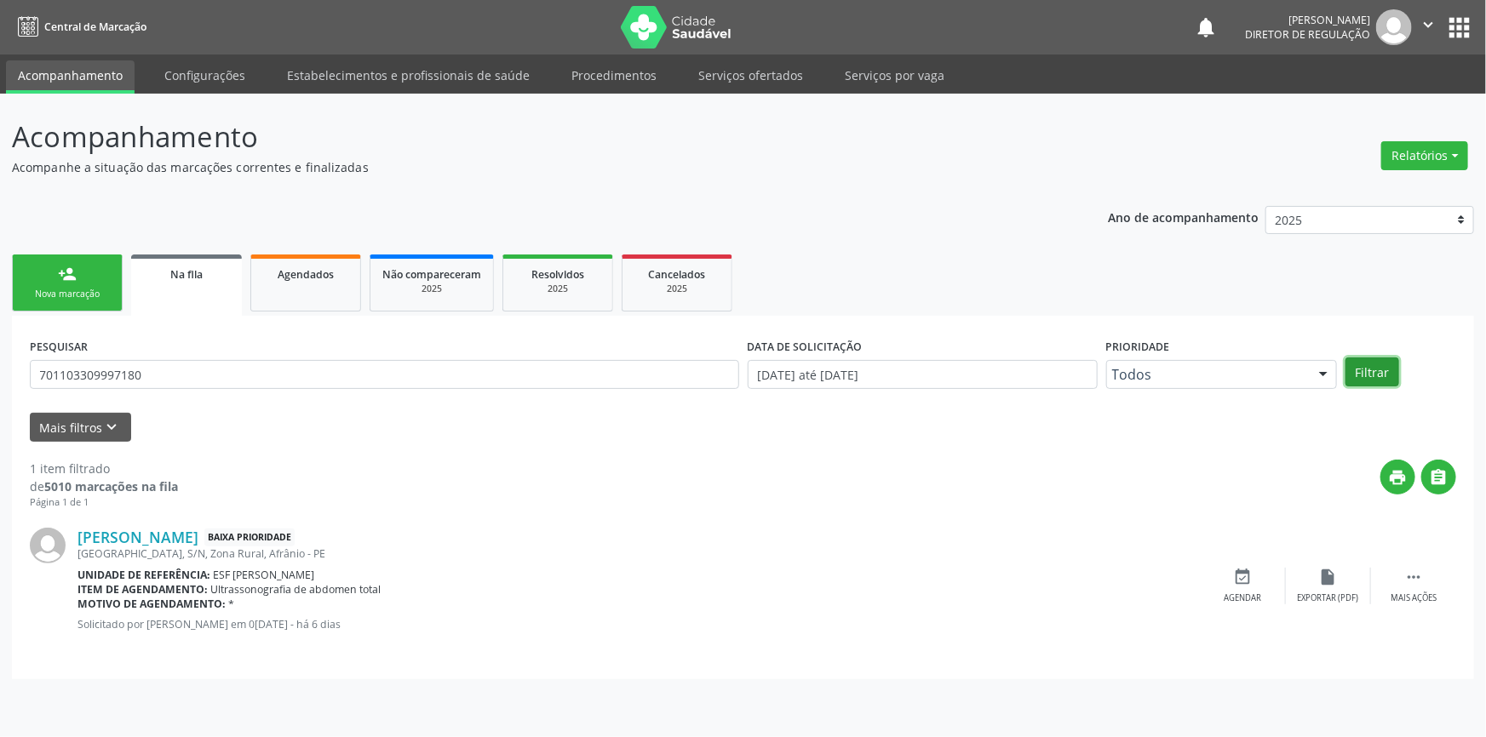
click at [1368, 375] on button "Filtrar" at bounding box center [1373, 372] width 54 height 29
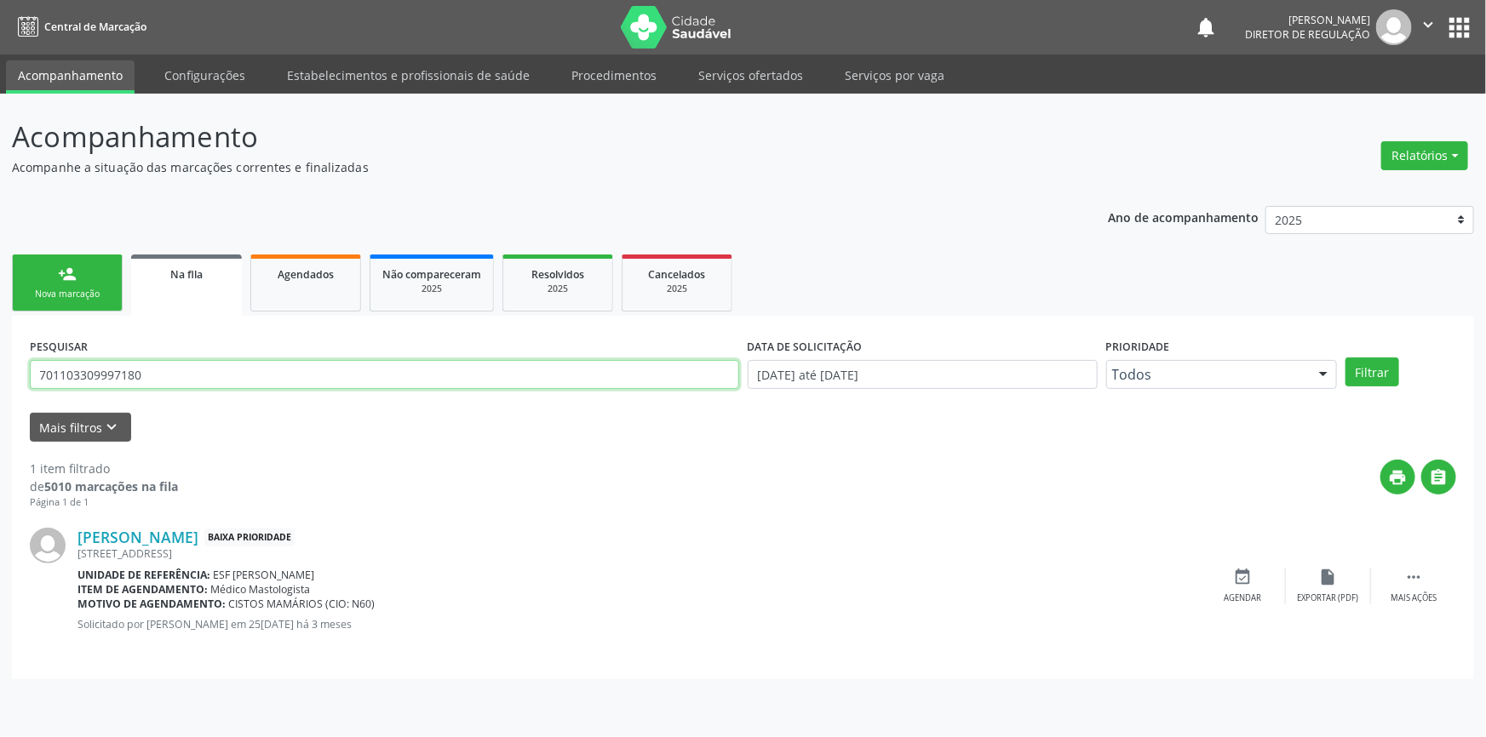
drag, startPoint x: 153, startPoint y: 365, endPoint x: 0, endPoint y: 357, distance: 153.5
click at [0, 357] on div "Acompanhamento Acompanhe a situação das marcações correntes e finalizadas Relat…" at bounding box center [743, 416] width 1486 height 644
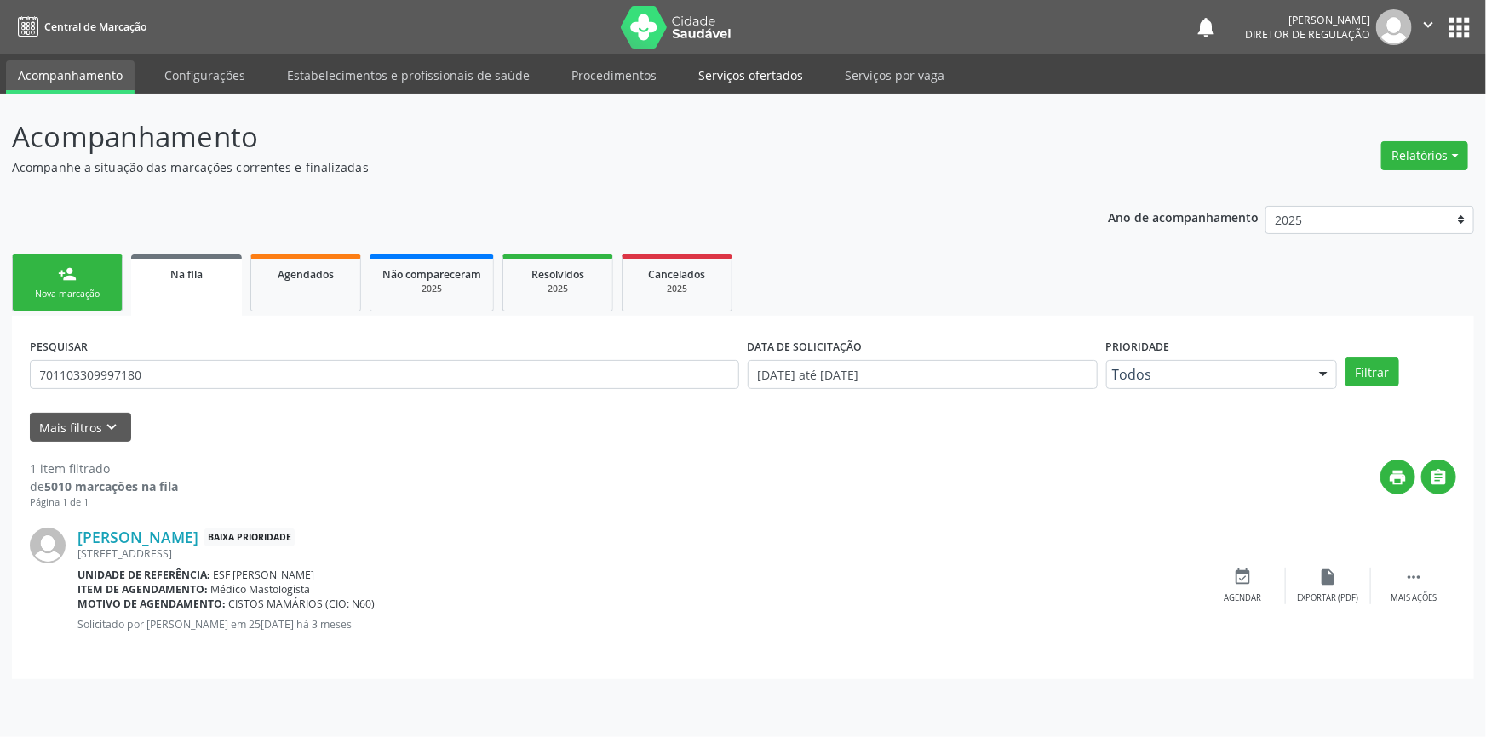
click at [772, 72] on link "Serviços ofertados" at bounding box center [750, 75] width 129 height 30
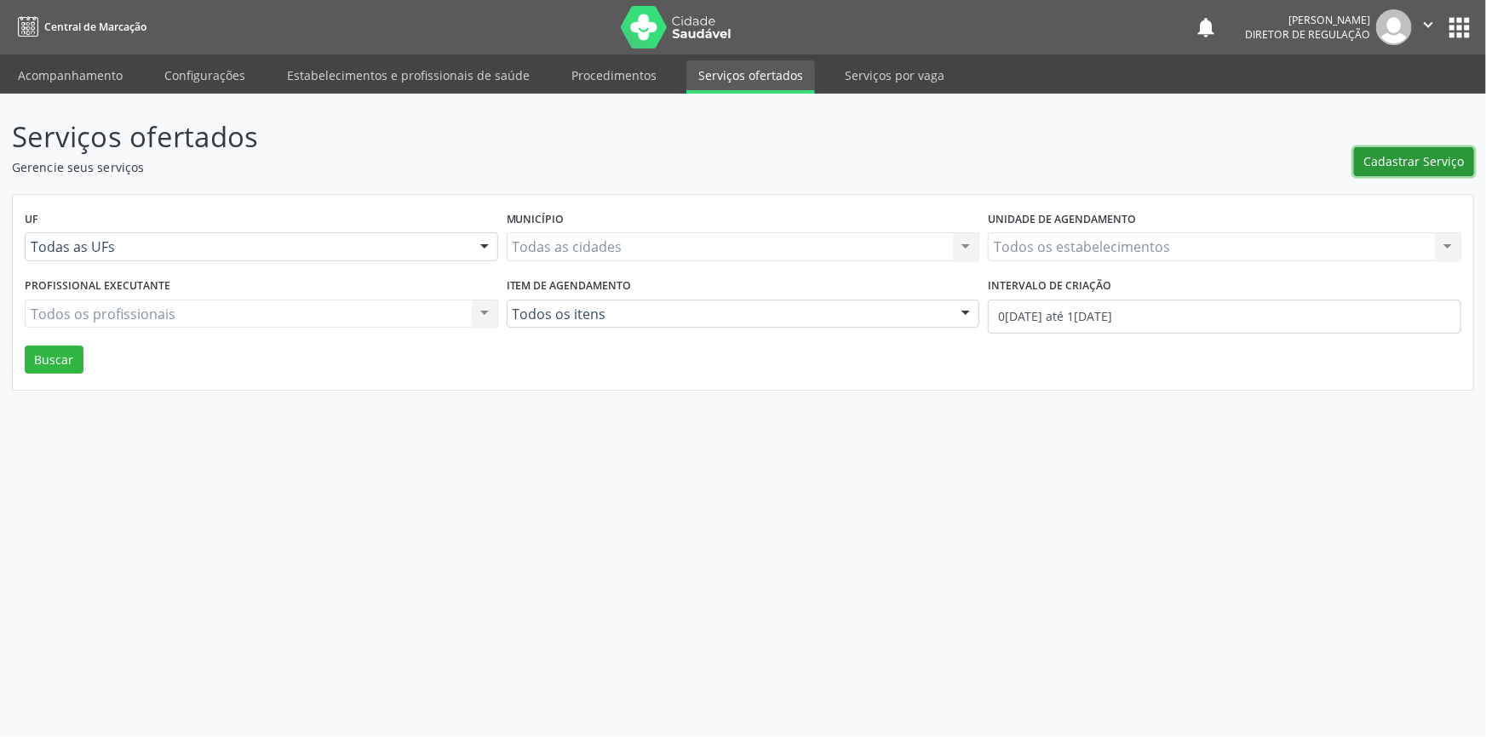
click at [1402, 158] on span "Cadastrar Serviço" at bounding box center [1414, 161] width 100 height 18
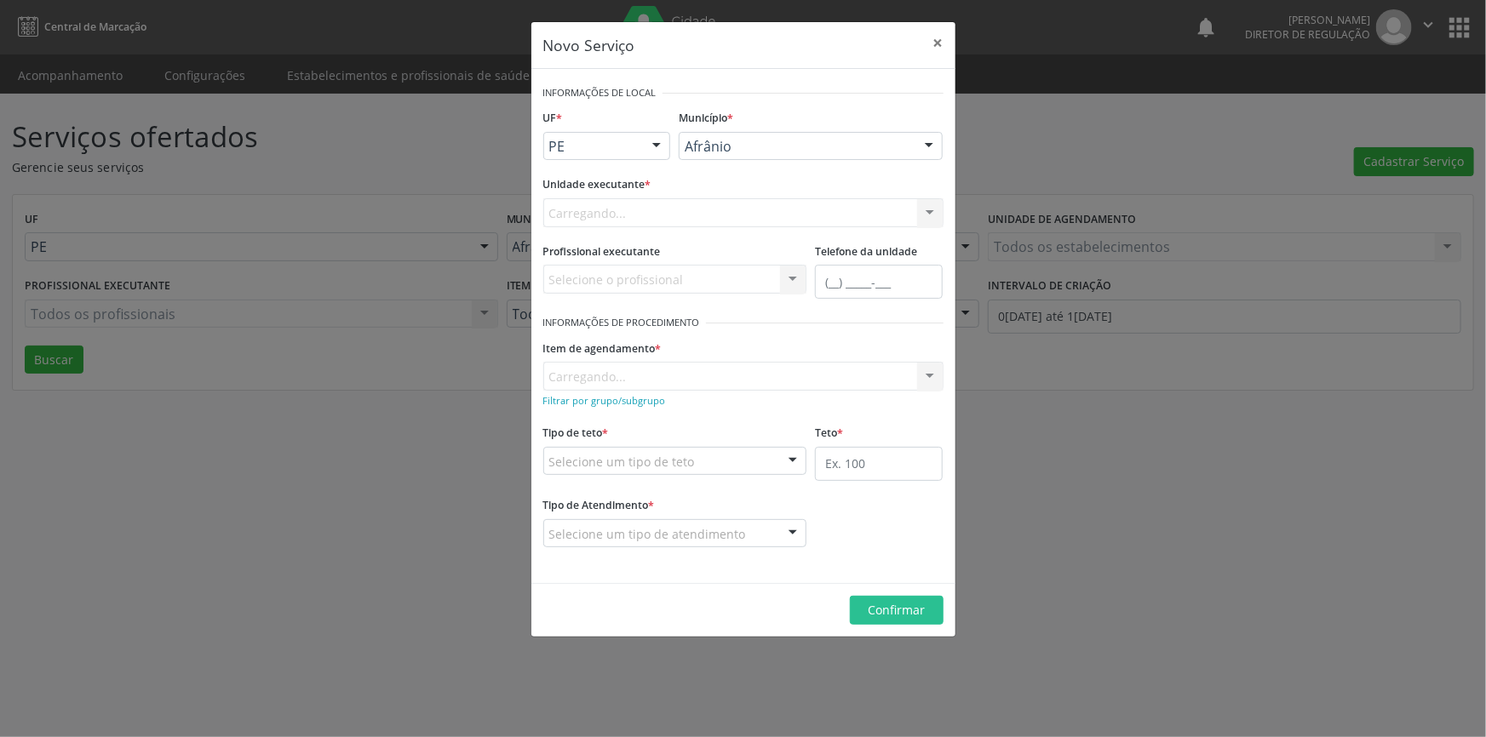
click at [773, 210] on div "Carregando..." at bounding box center [743, 212] width 400 height 29
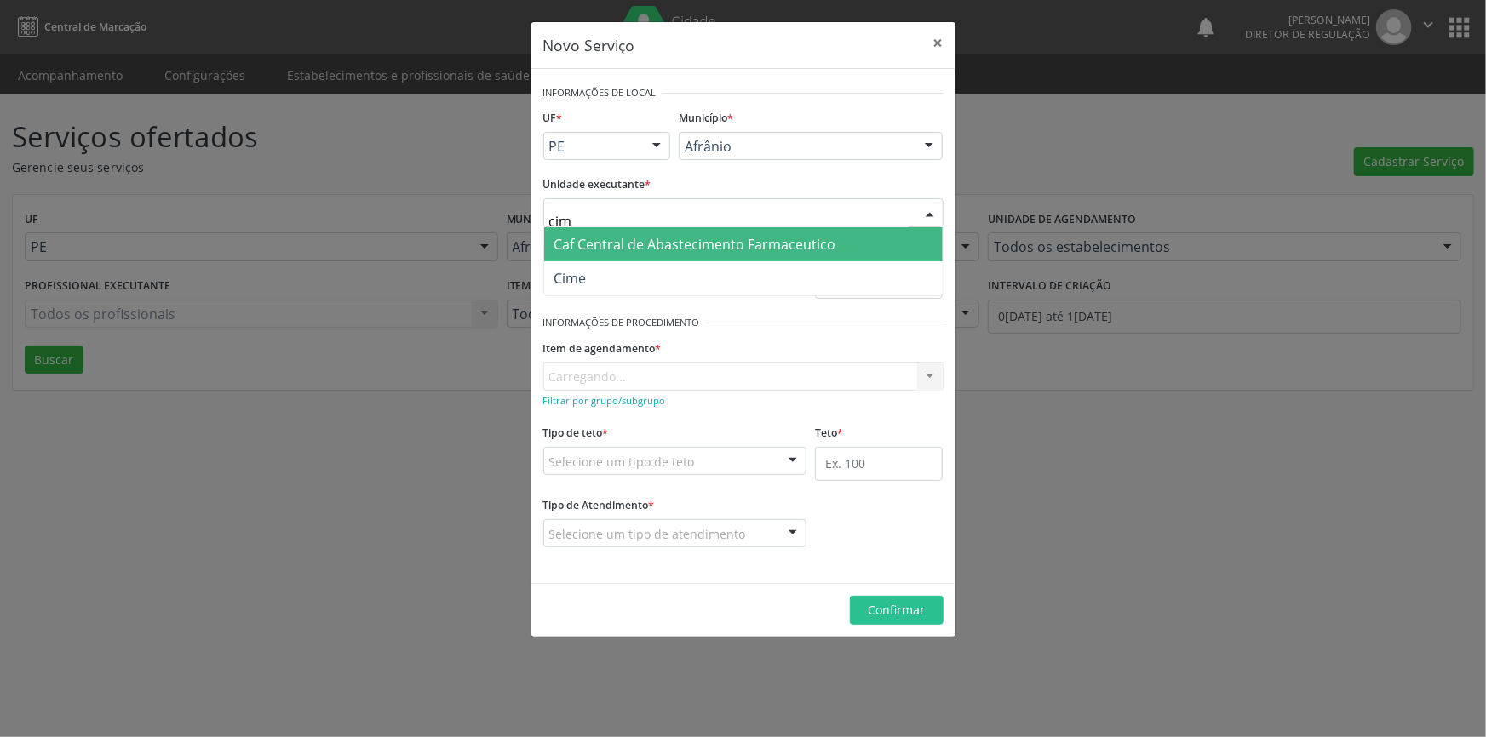
type input "cime"
click at [672, 263] on span "Cime" at bounding box center [743, 278] width 399 height 34
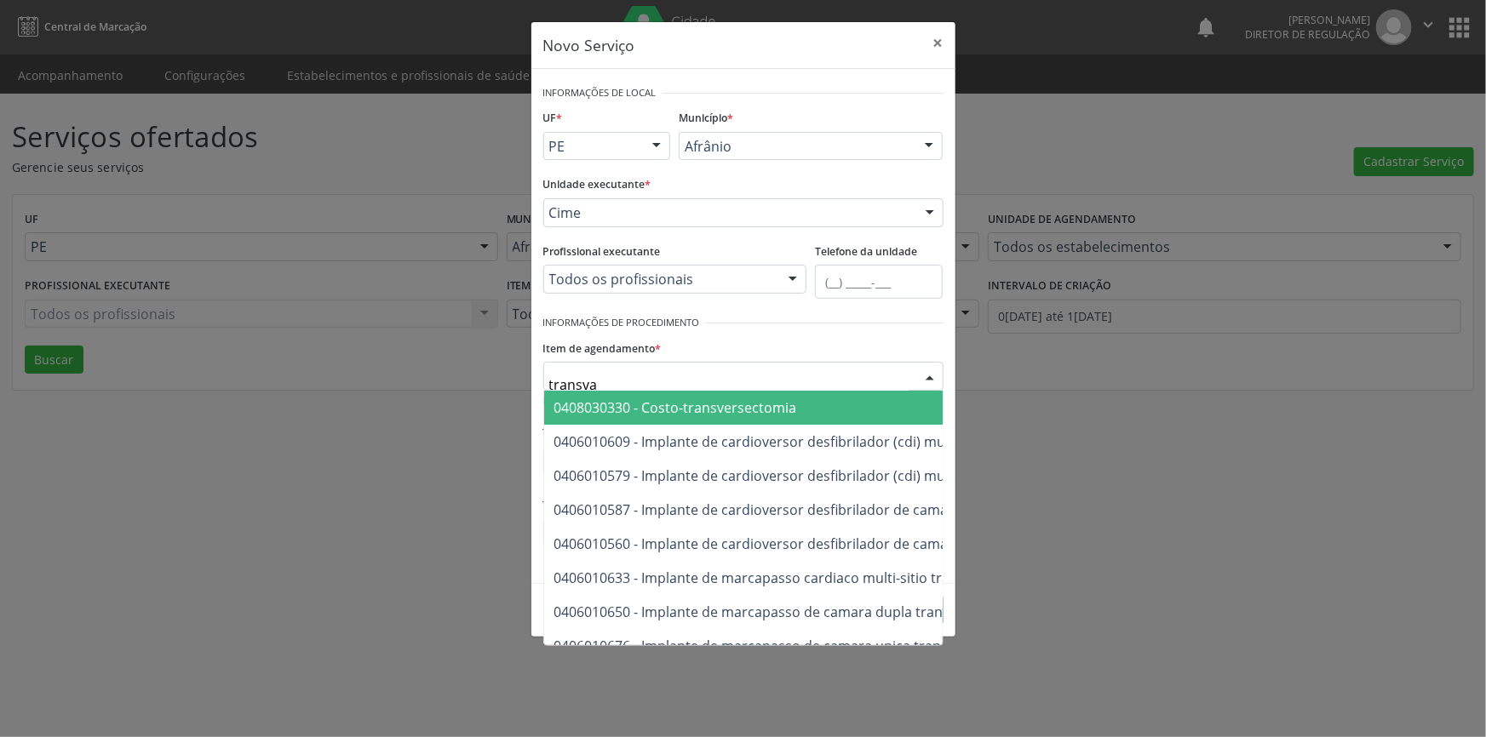
type input "transvag"
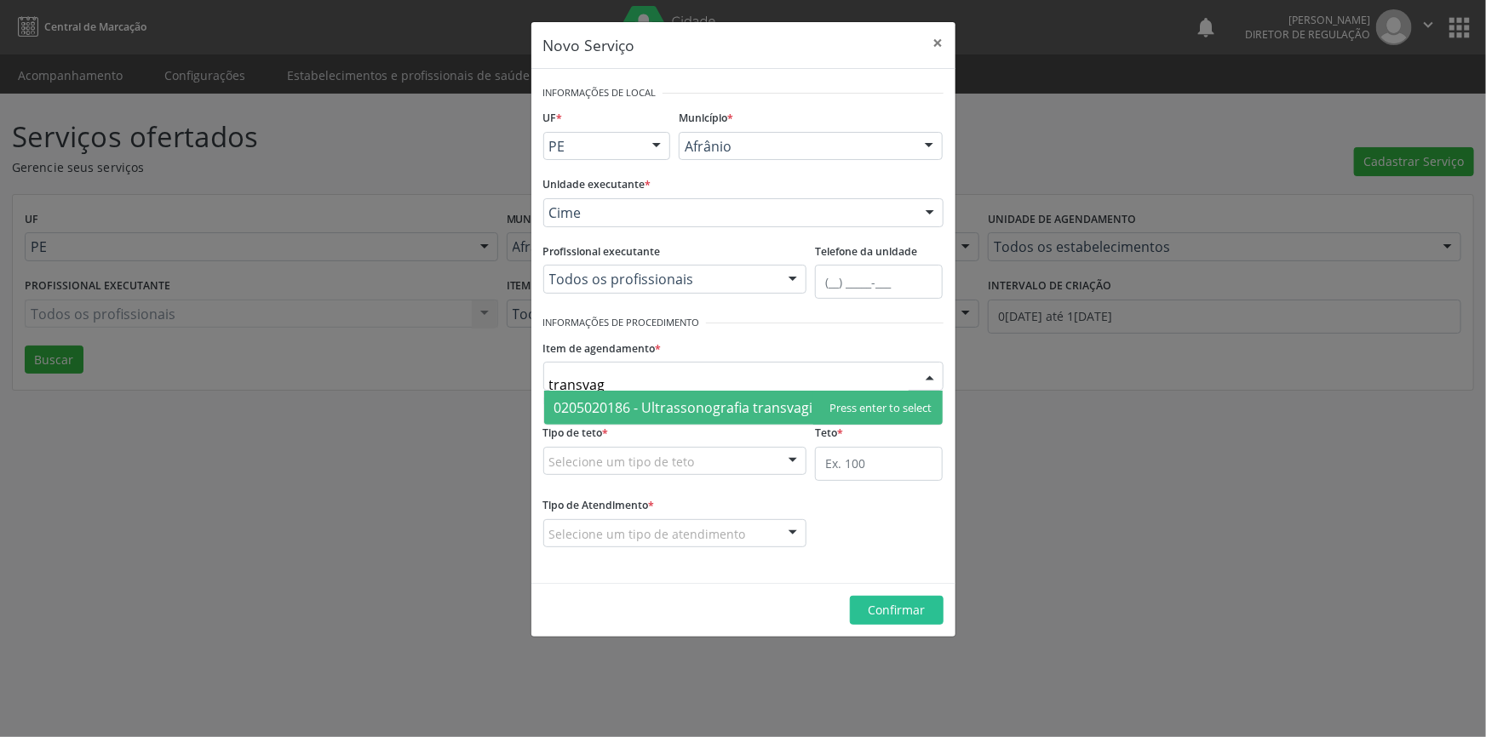
click at [663, 413] on span "0205020186 - Ultrassonografia transvaginal" at bounding box center [693, 408] width 278 height 19
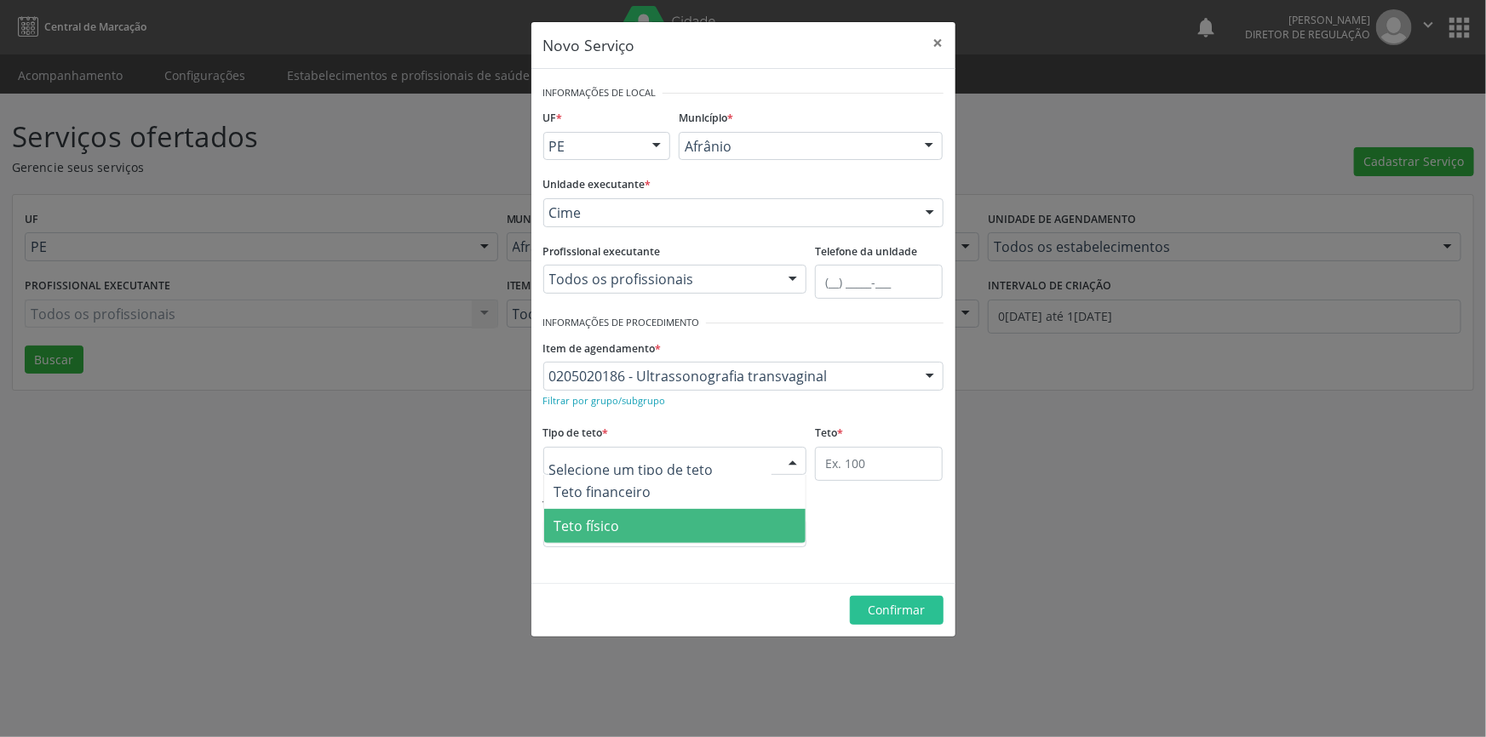
click at [617, 521] on span "Teto físico" at bounding box center [587, 526] width 66 height 19
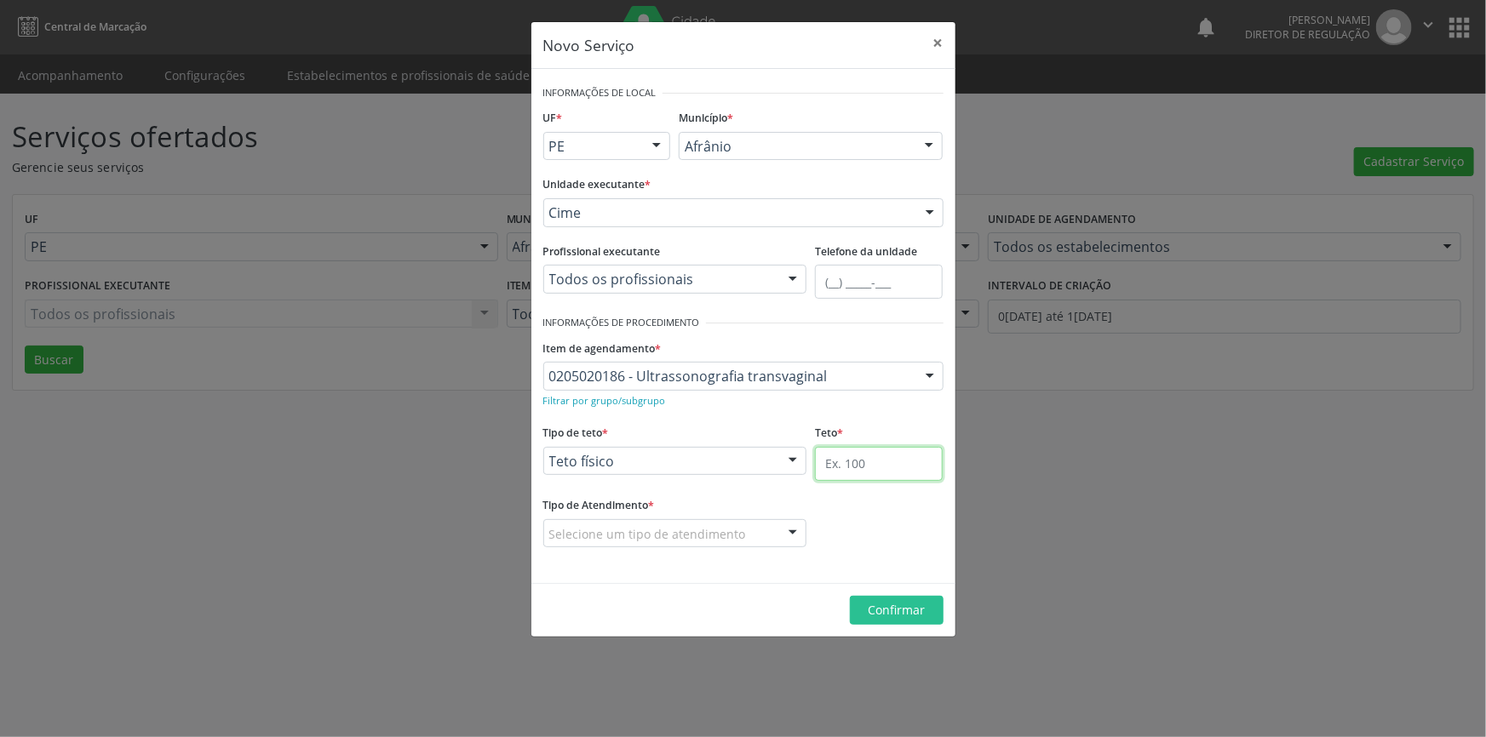
click at [924, 472] on input "text" at bounding box center [879, 464] width 128 height 34
type input "1"
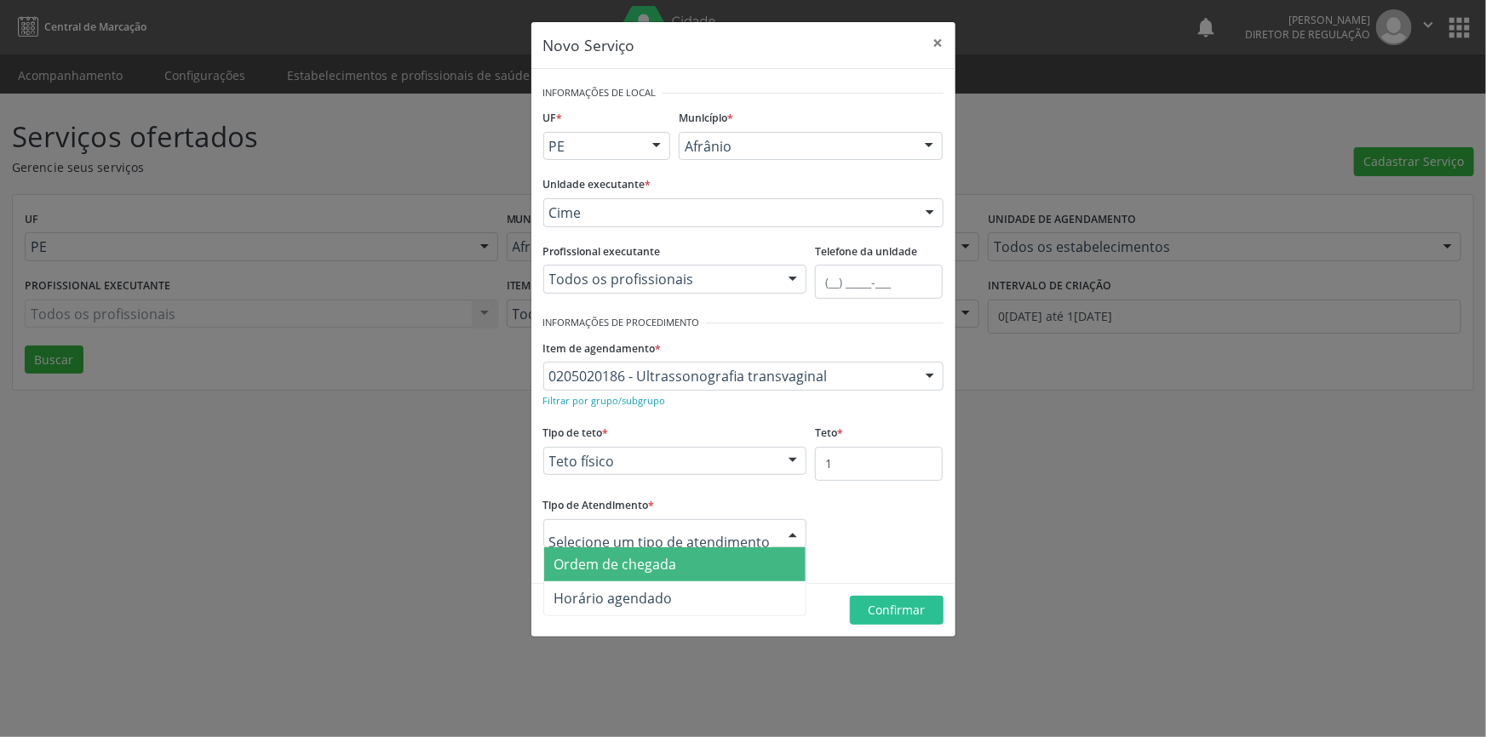
drag, startPoint x: 643, startPoint y: 573, endPoint x: 703, endPoint y: 573, distance: 60.5
click at [650, 573] on span "Ordem de chegada" at bounding box center [675, 565] width 262 height 34
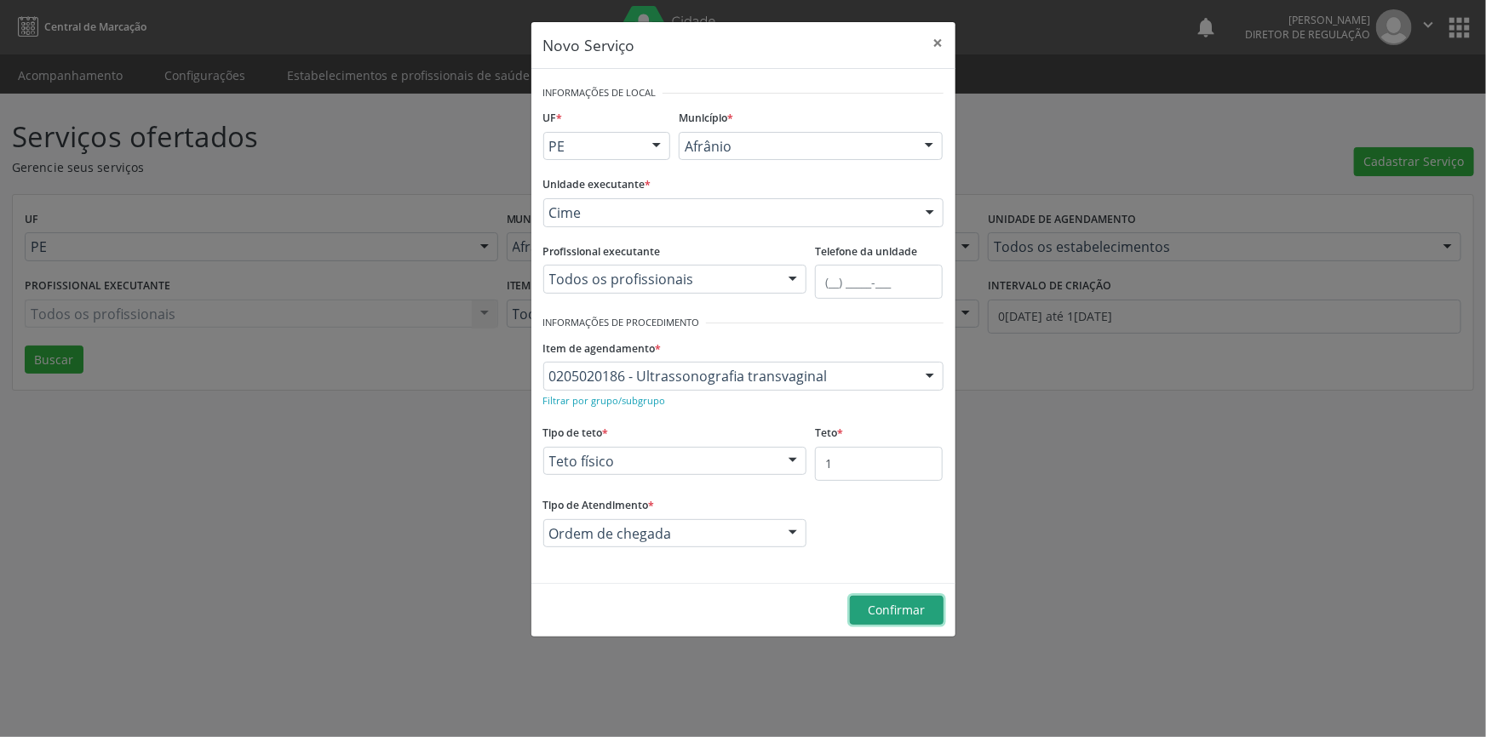
click at [868, 616] on span "Confirmar" at bounding box center [896, 610] width 57 height 16
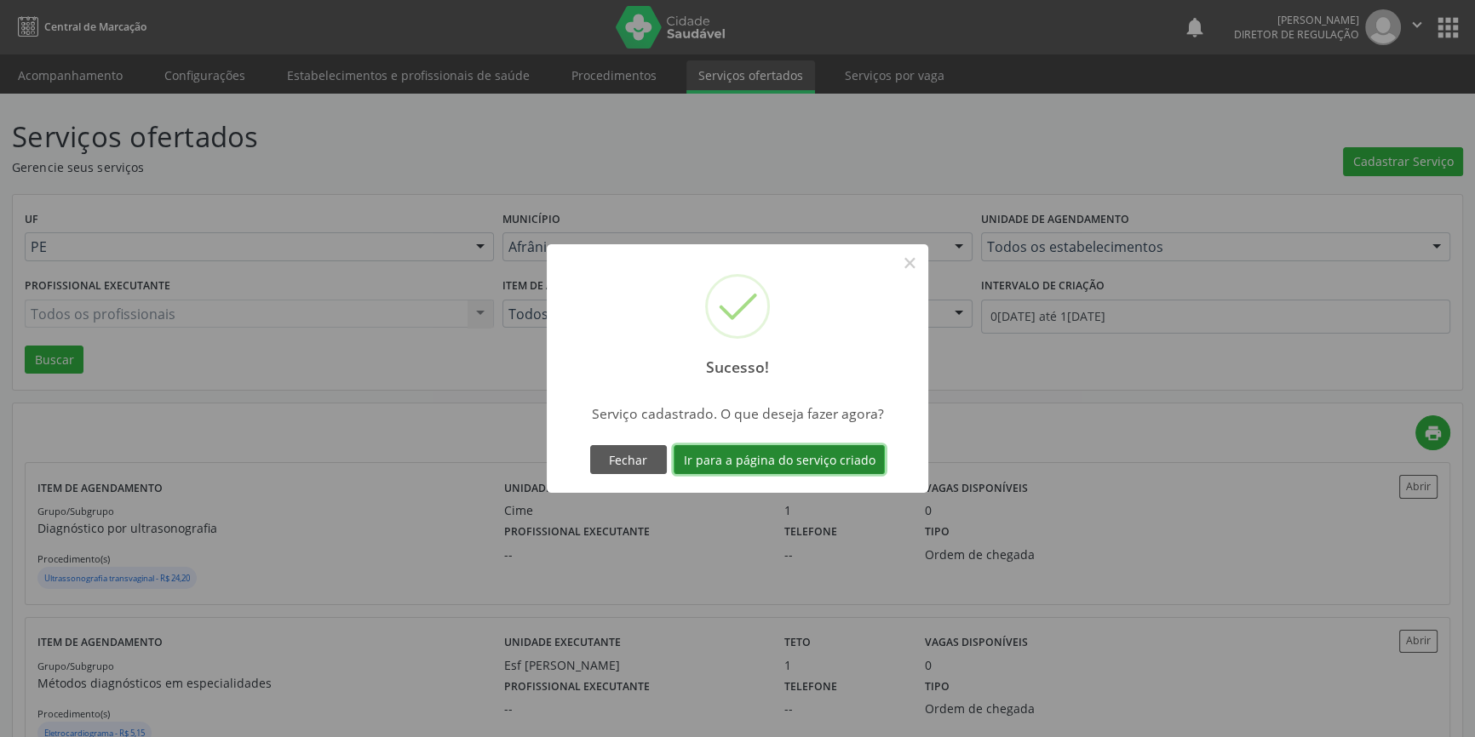
click at [859, 456] on button "Ir para a página do serviço criado" at bounding box center [779, 459] width 211 height 29
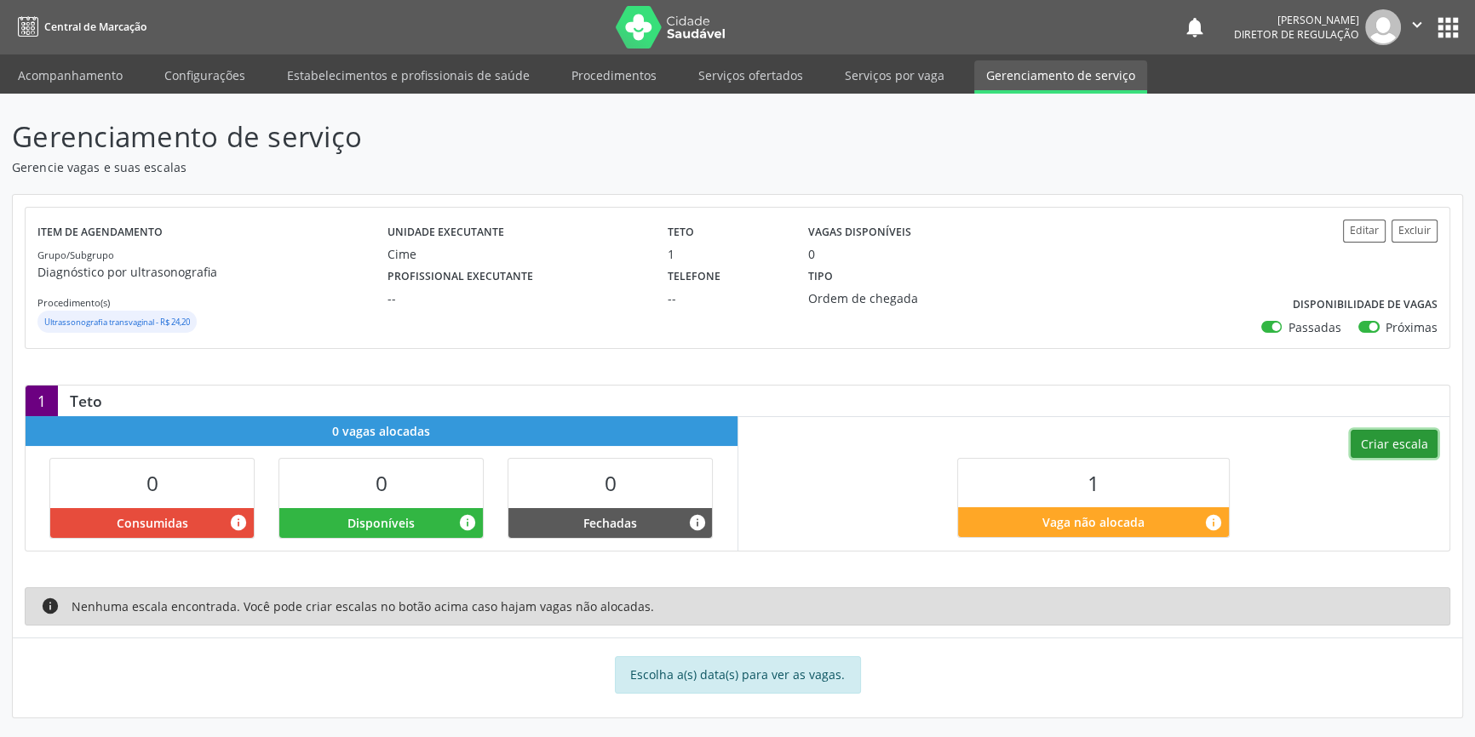
click at [1388, 446] on button "Criar escala" at bounding box center [1394, 444] width 87 height 29
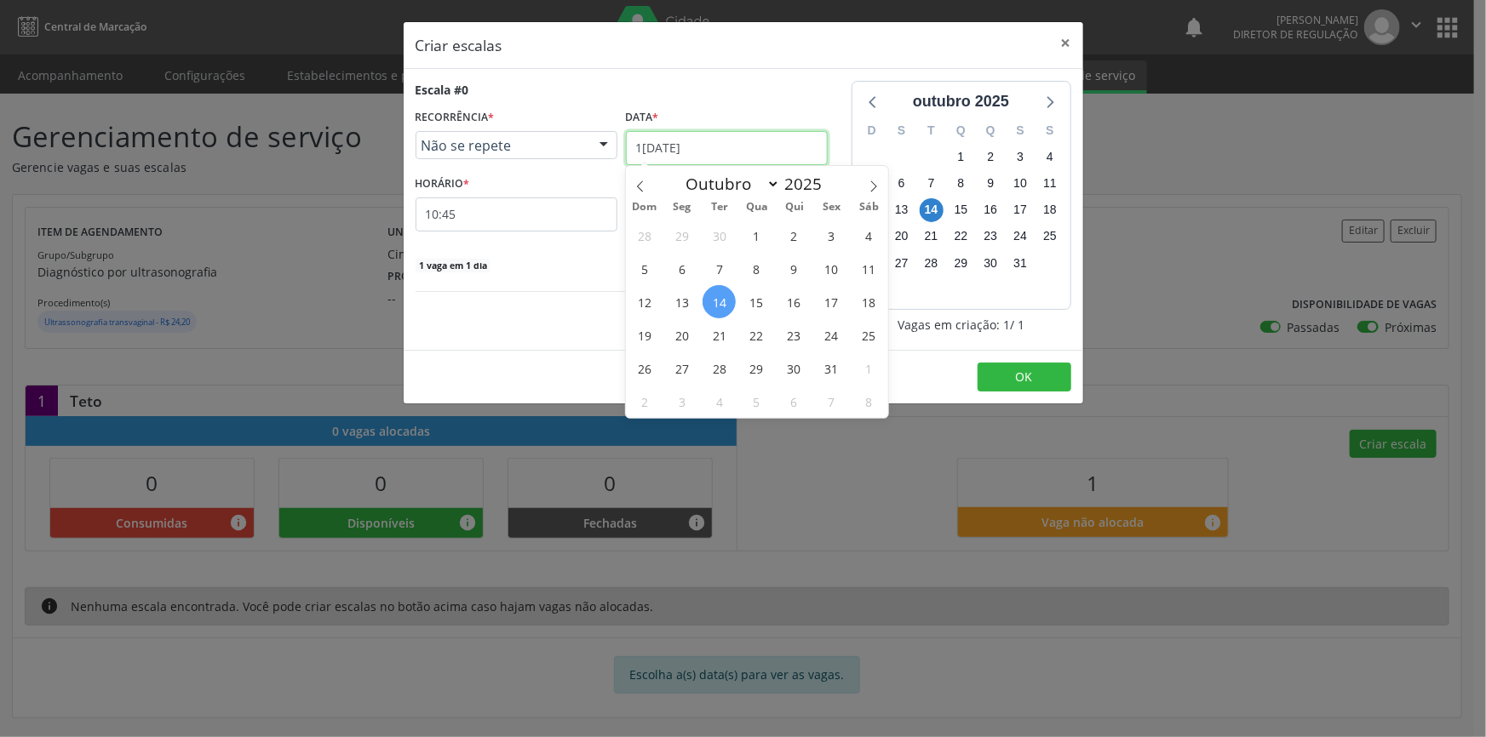
click at [719, 160] on input "[DATE]" at bounding box center [727, 148] width 202 height 34
click at [726, 340] on span "21" at bounding box center [719, 334] width 33 height 33
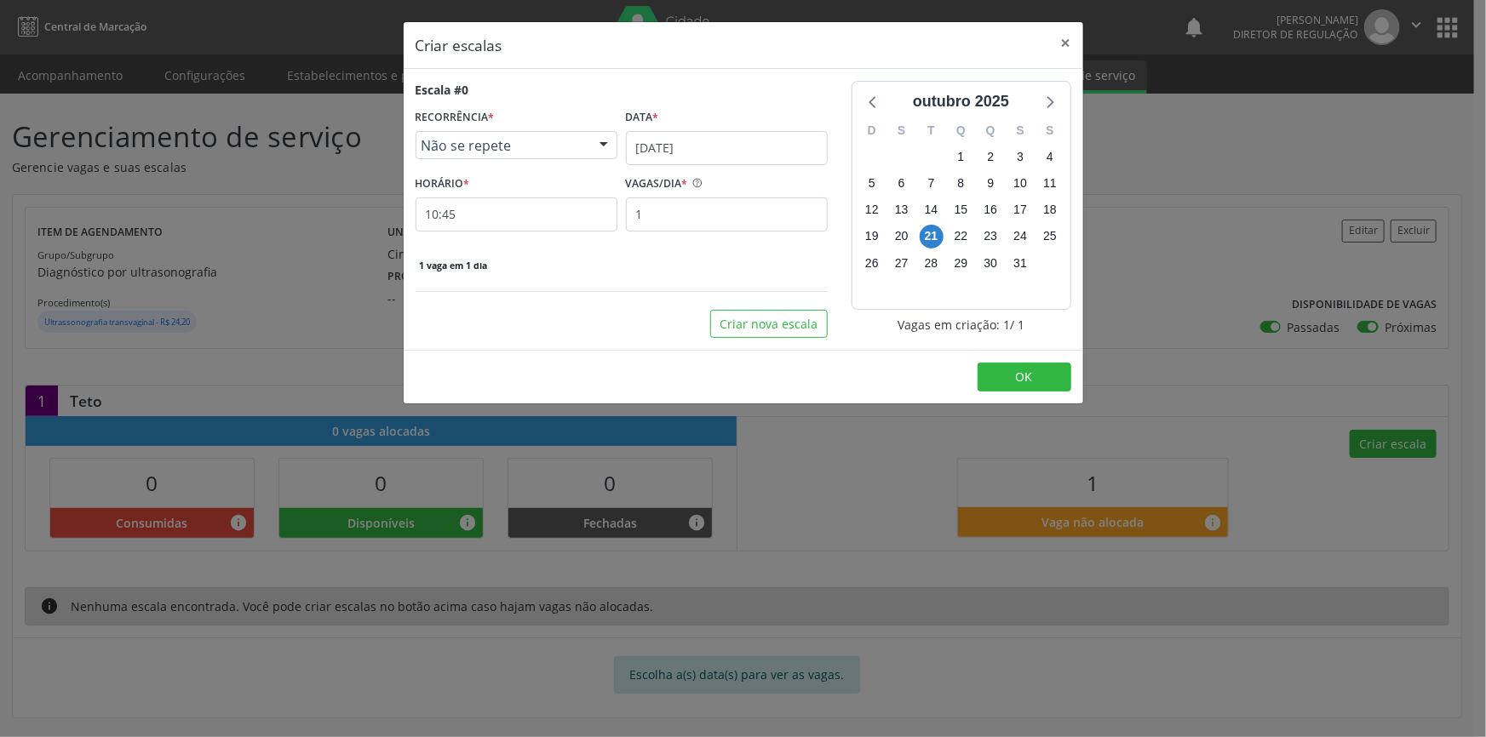
click at [503, 231] on div "Escala #0 RECORRÊNCIA * Não se repete Não se repete Diário/Semanal Mensal Nenhu…" at bounding box center [622, 177] width 412 height 192
click at [504, 229] on input "10:45" at bounding box center [517, 215] width 202 height 34
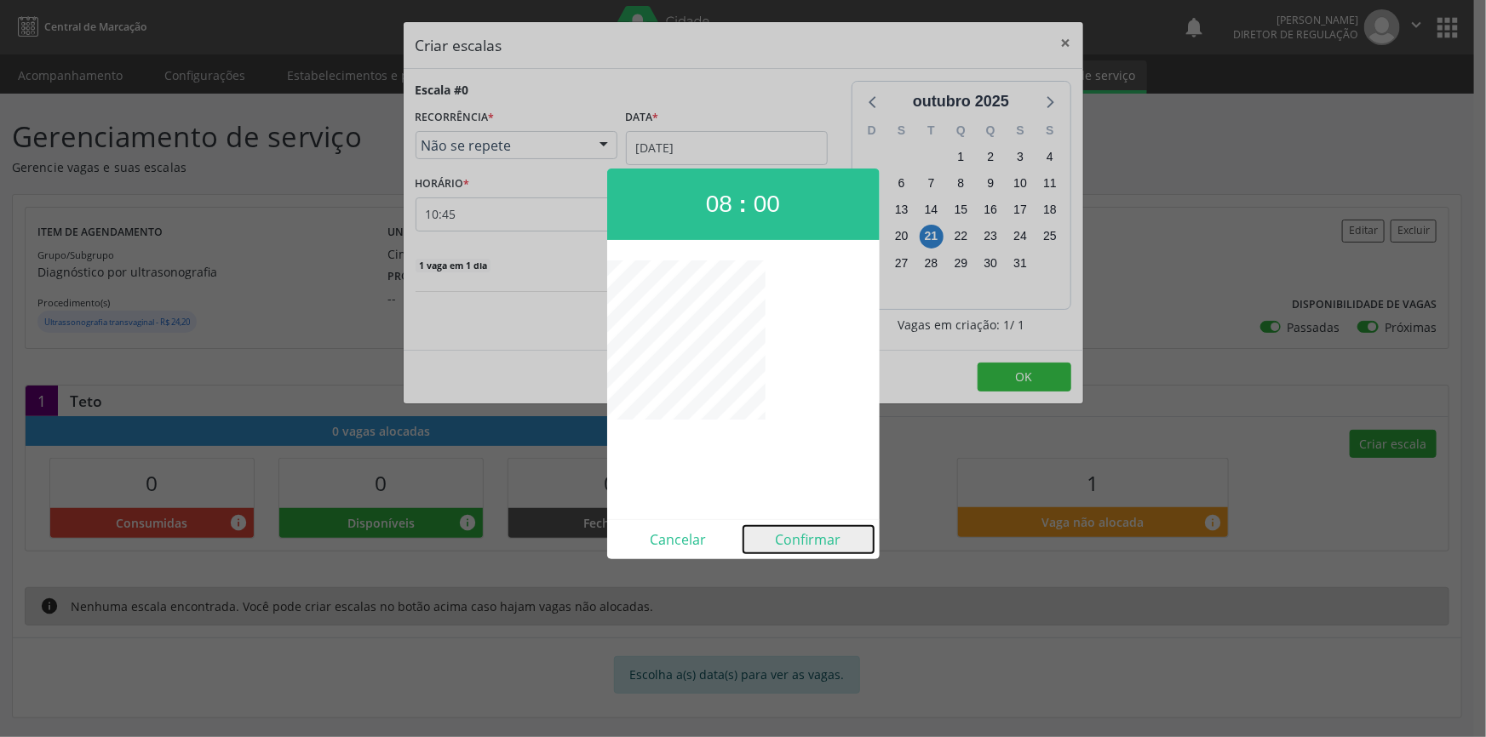
drag, startPoint x: 816, startPoint y: 534, endPoint x: 903, endPoint y: 462, distance: 113.1
click at [817, 534] on button "Confirmar" at bounding box center [808, 539] width 130 height 27
type input "08:00"
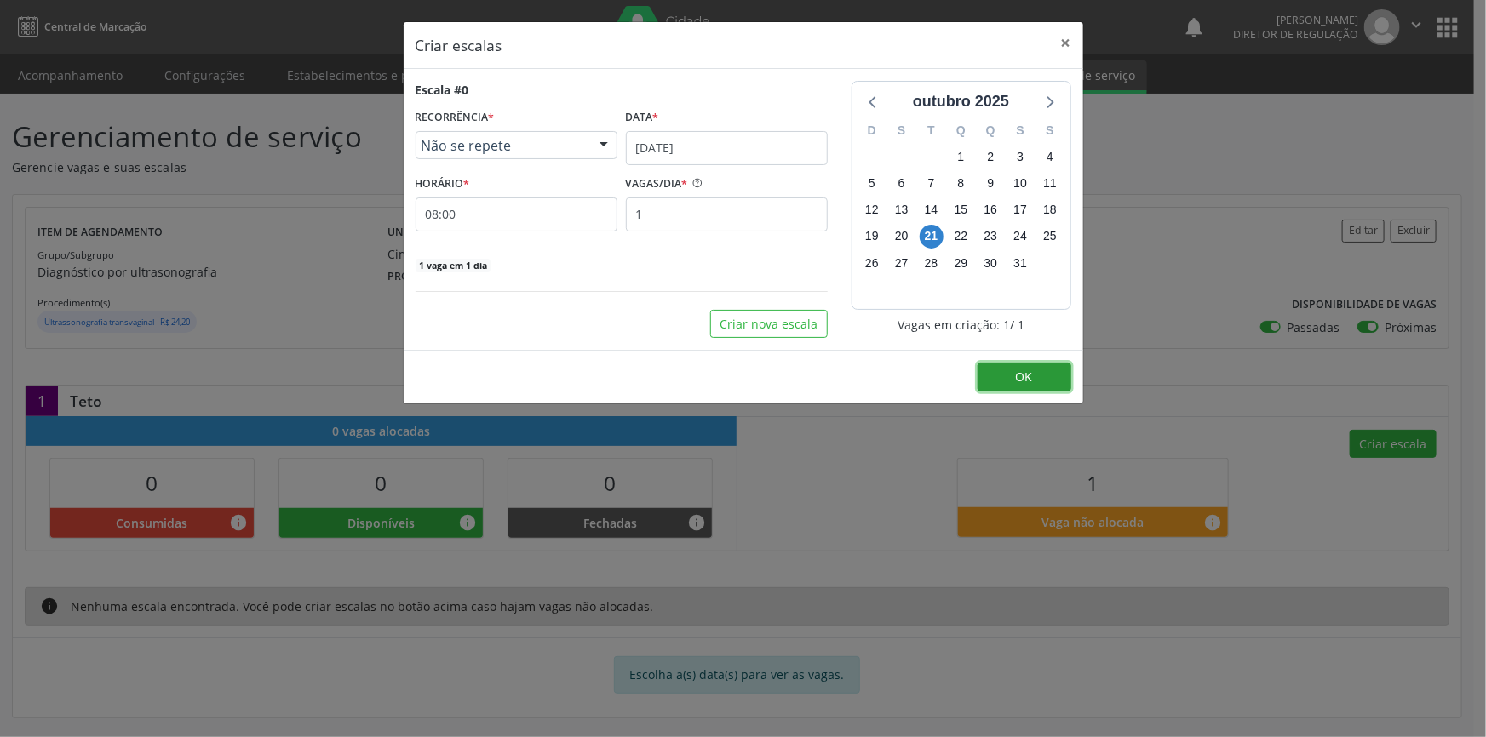
click at [1006, 372] on button "OK" at bounding box center [1025, 377] width 94 height 29
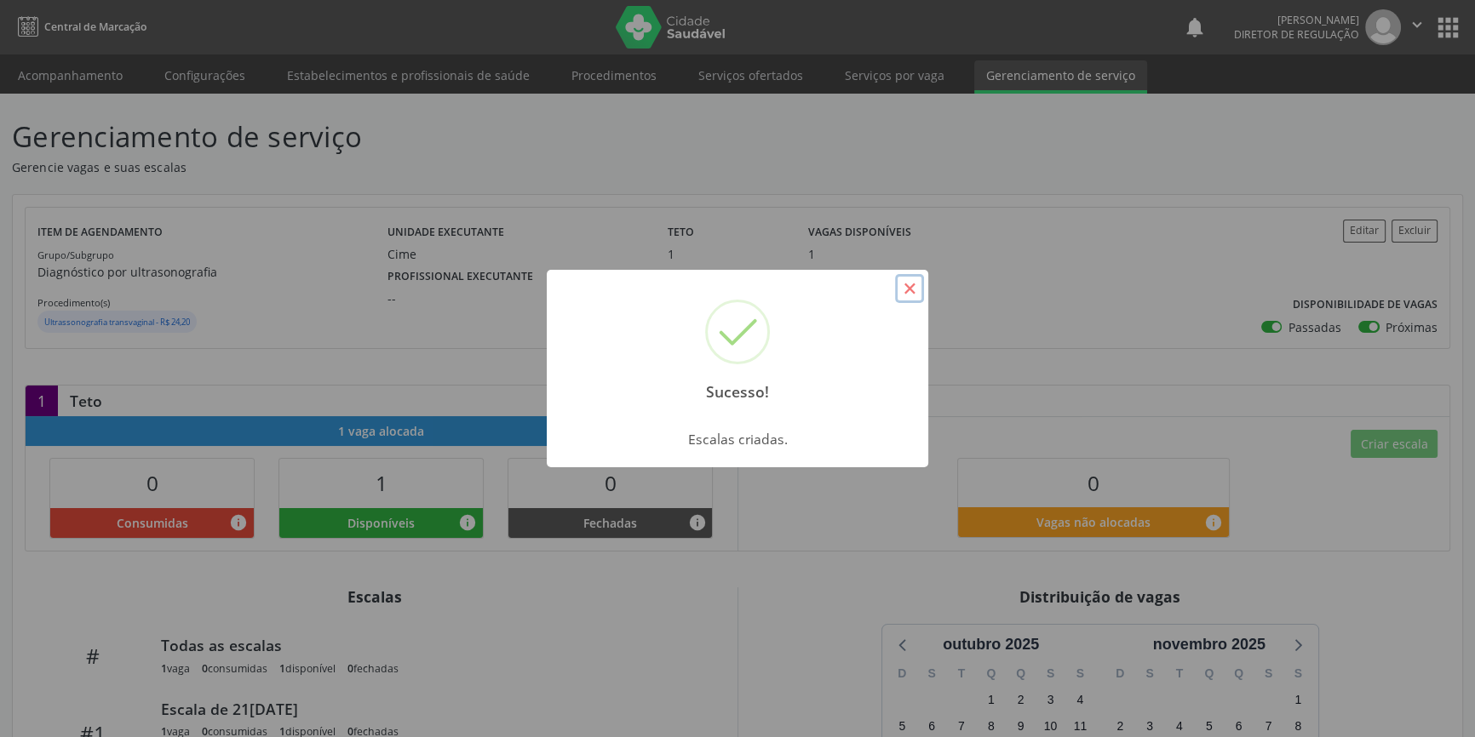
click at [908, 300] on button "×" at bounding box center [909, 288] width 29 height 29
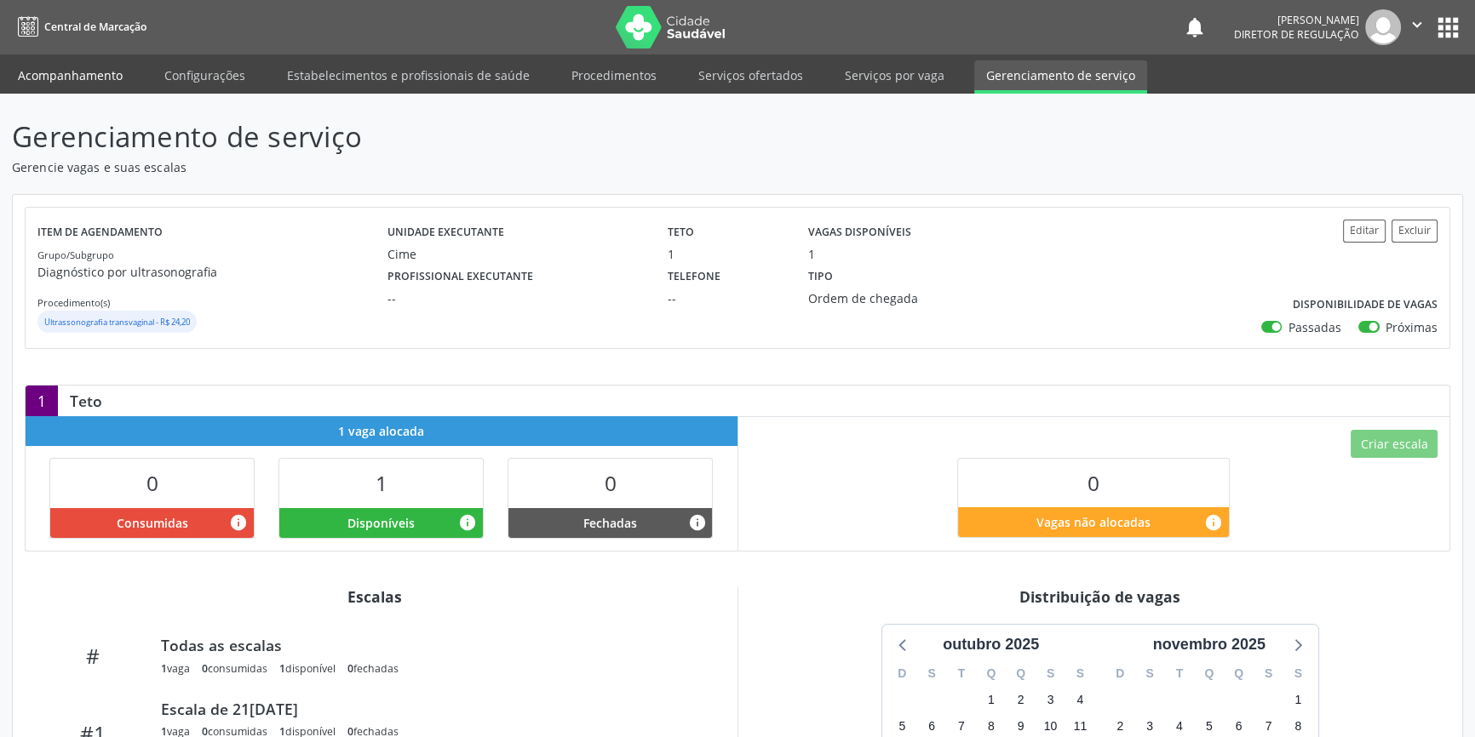
click at [43, 66] on link "Acompanhamento" at bounding box center [70, 75] width 129 height 30
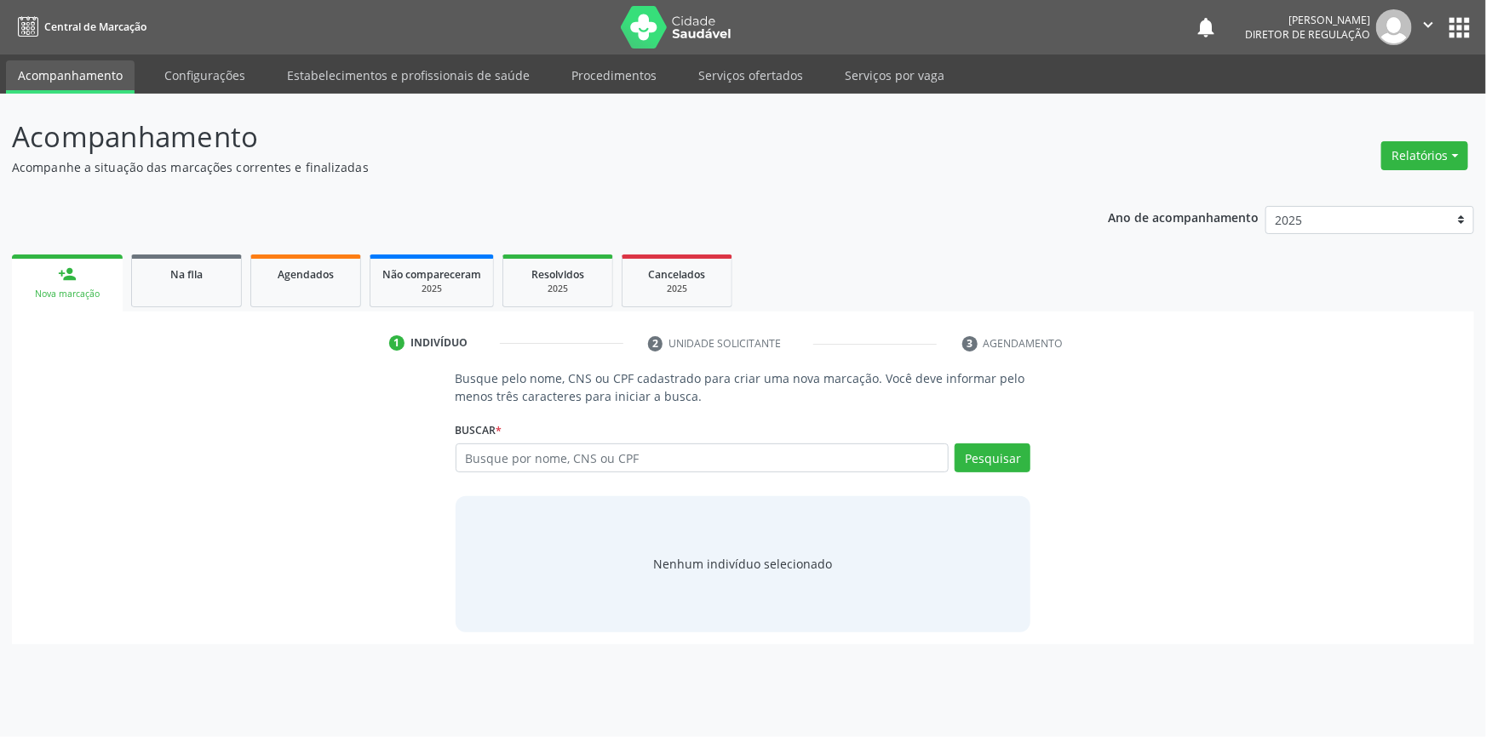
click at [645, 438] on div "Buscar * Busque por nome, CNS ou CPF Nenhum resultado encontrado para: " " Digi…" at bounding box center [744, 450] width 576 height 66
click at [640, 456] on input "text" at bounding box center [703, 458] width 494 height 29
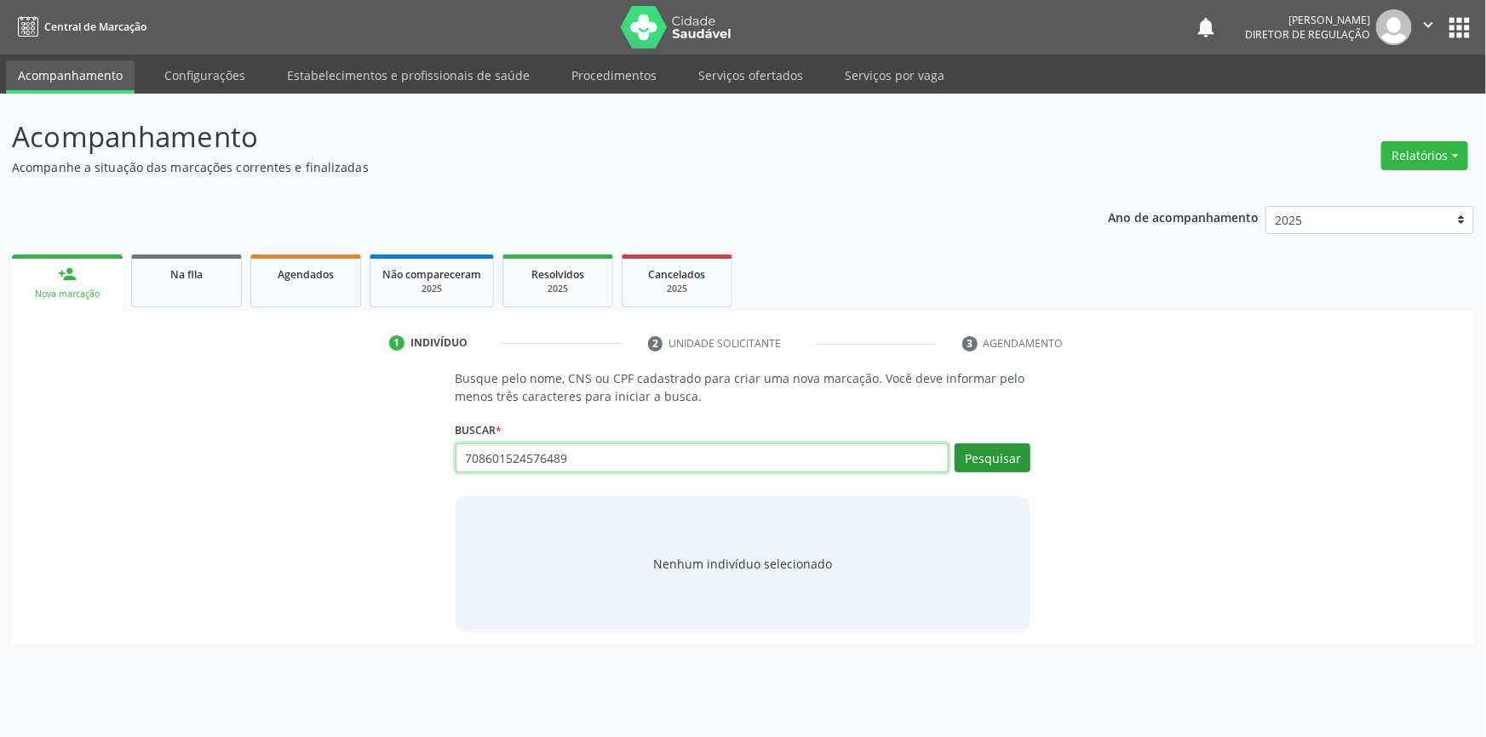
type input "708601524576489"
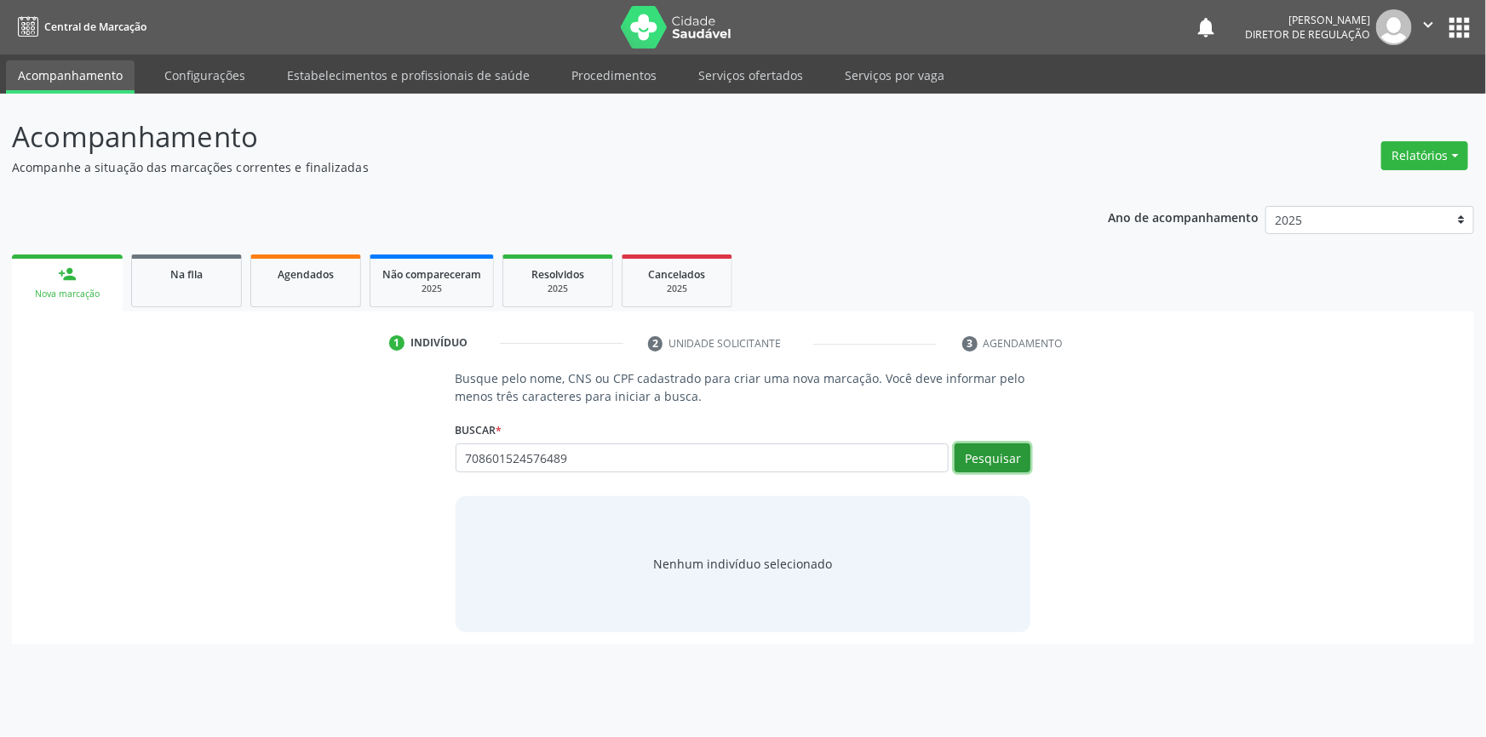
click at [972, 444] on button "Pesquisar" at bounding box center [993, 458] width 76 height 29
type input "708601524576489"
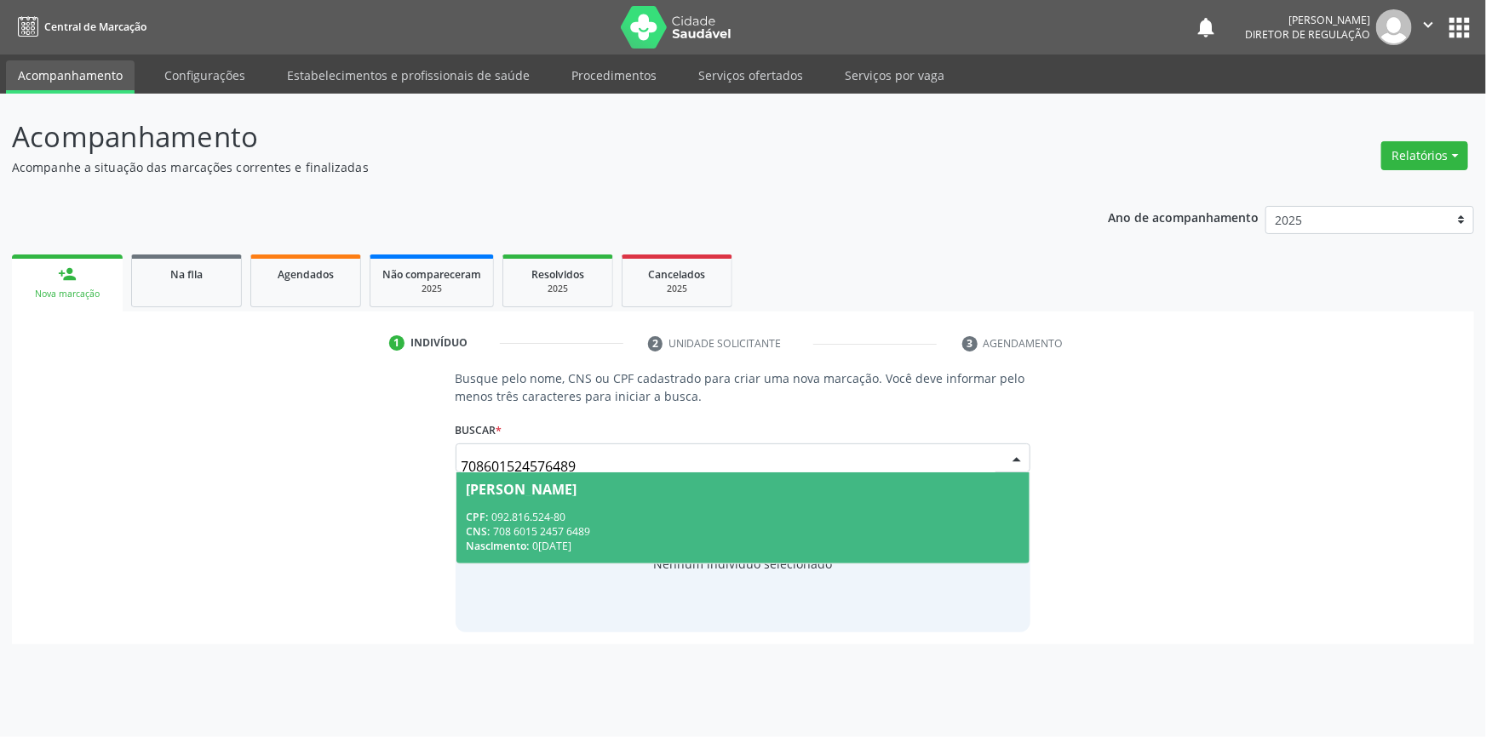
click at [777, 519] on div "CPF: 092.816.524-80" at bounding box center [744, 517] width 554 height 14
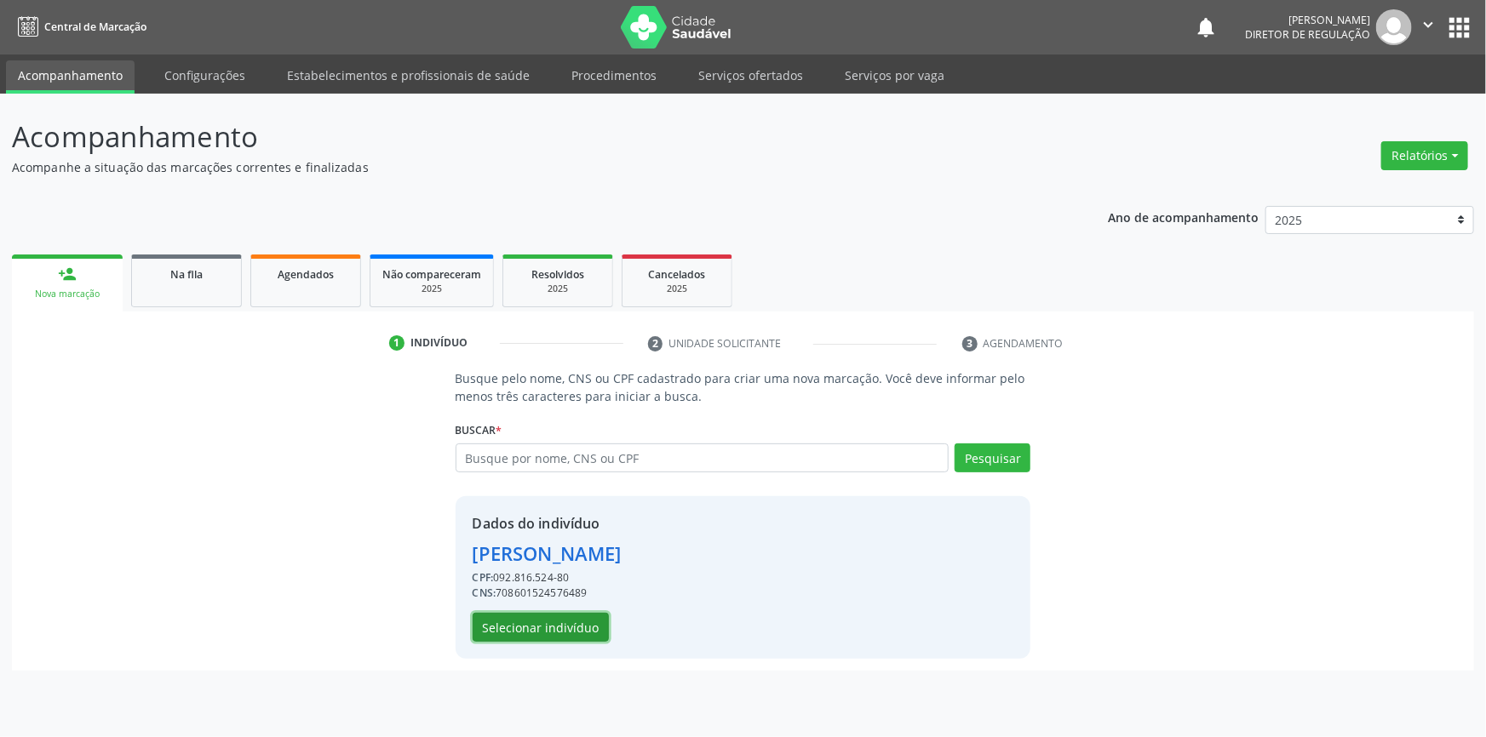
click at [552, 620] on button "Selecionar indivíduo" at bounding box center [541, 627] width 136 height 29
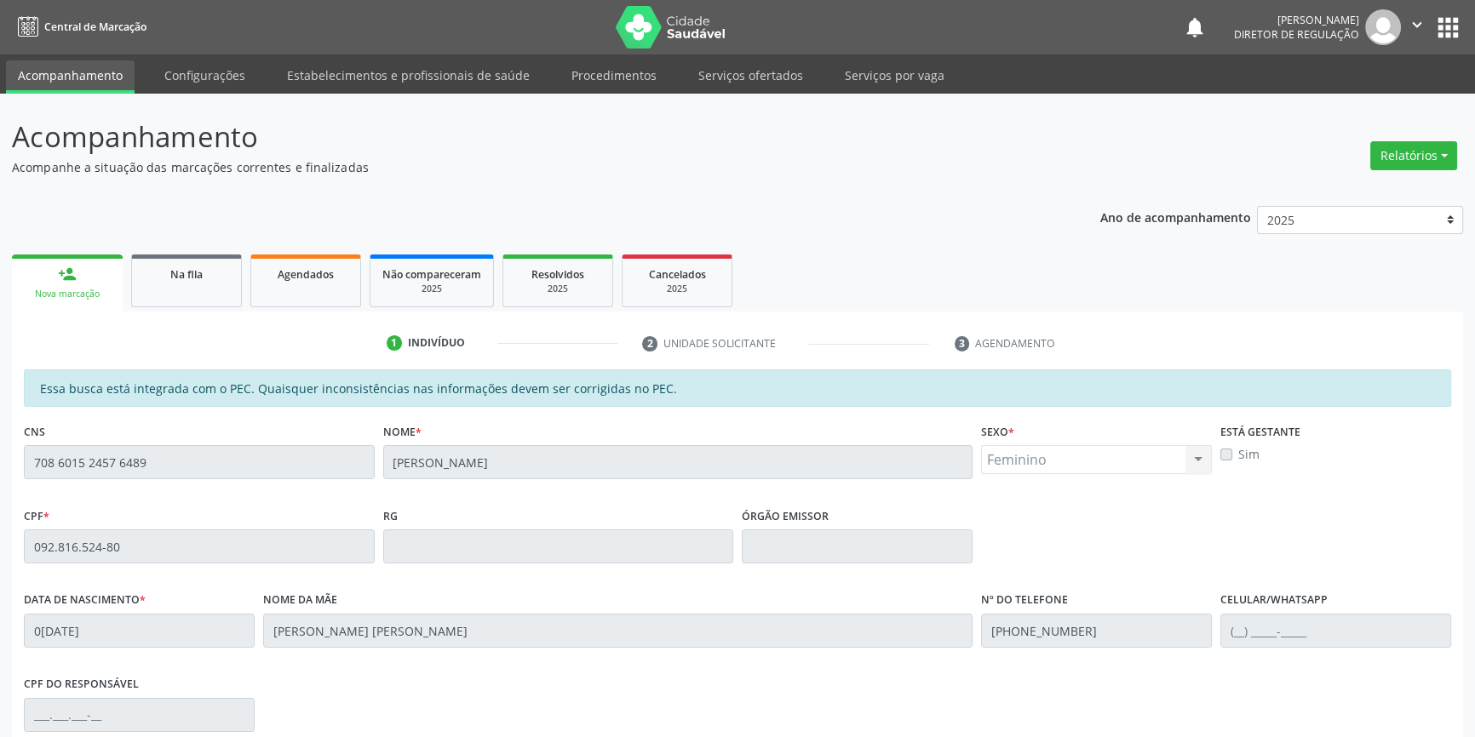
scroll to position [232, 0]
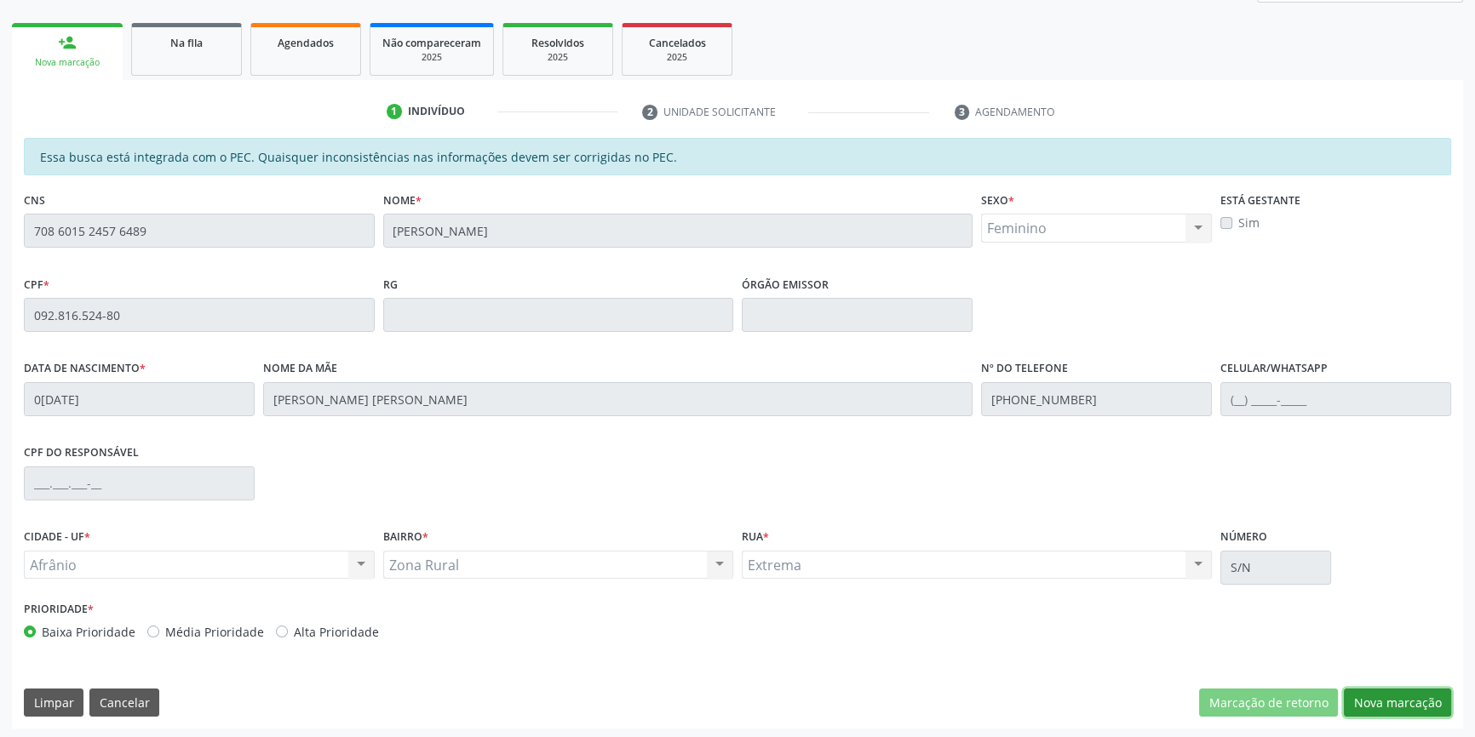
click at [1372, 709] on button "Nova marcação" at bounding box center [1397, 703] width 107 height 29
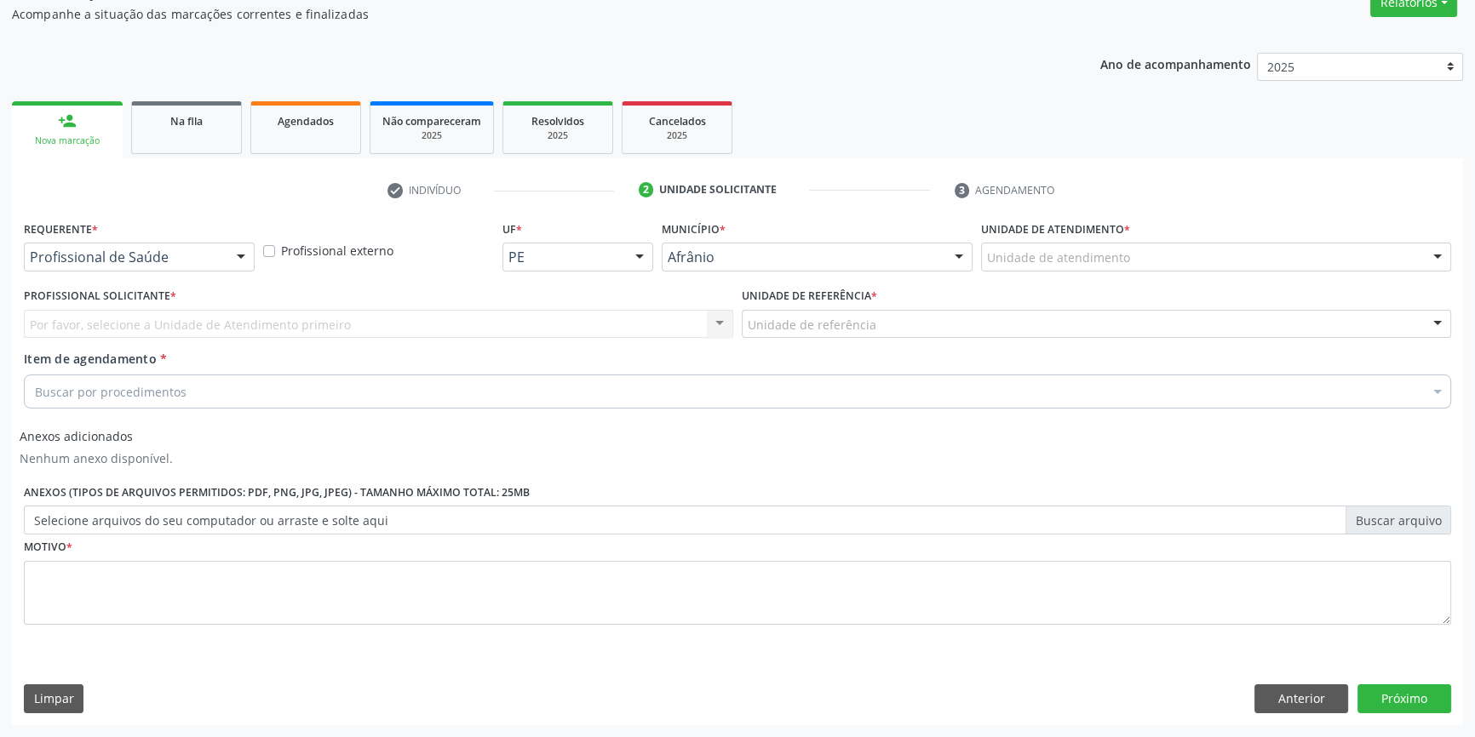
scroll to position [152, 0]
click at [1092, 268] on div "Unidade de atendimento" at bounding box center [1216, 258] width 470 height 29
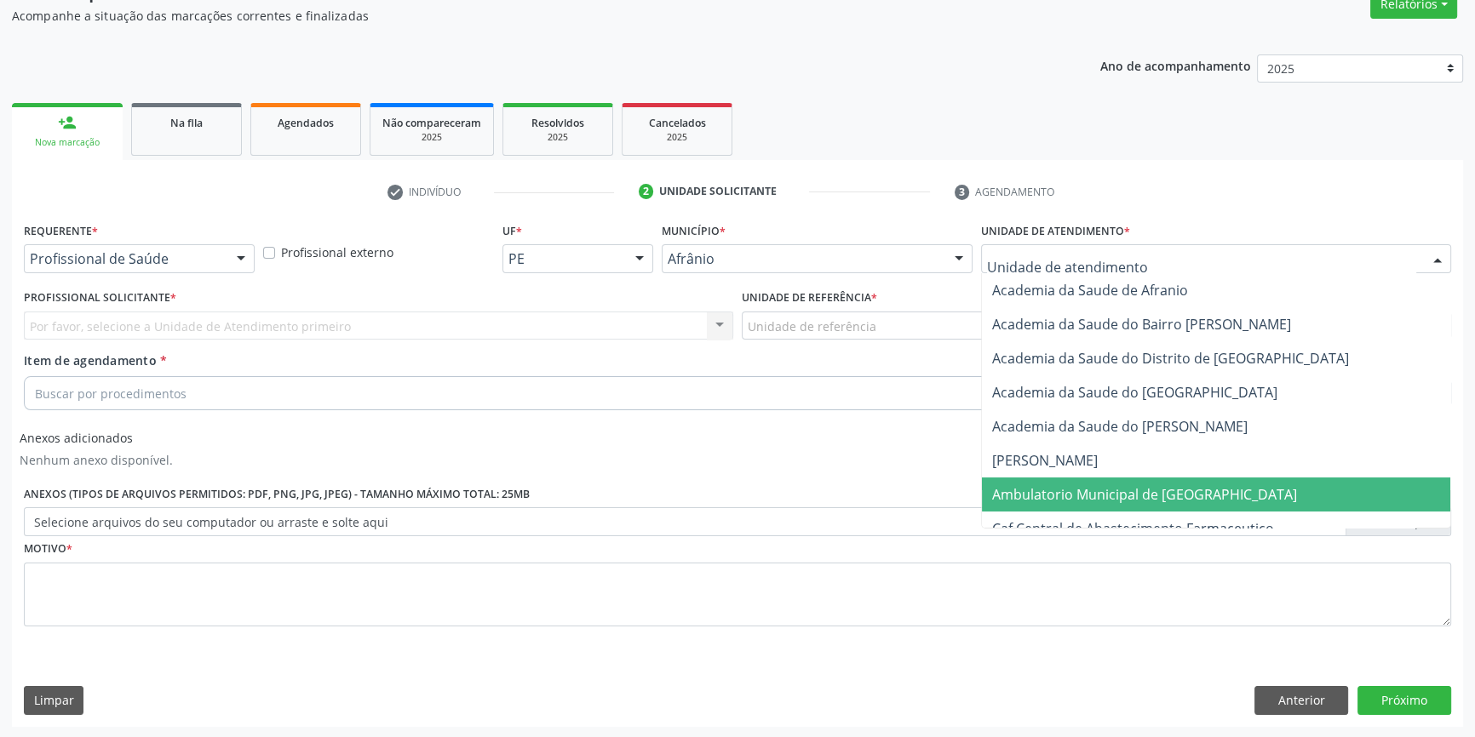
click at [1060, 485] on span "Ambulatorio Municipal de [GEOGRAPHIC_DATA]" at bounding box center [1144, 494] width 305 height 19
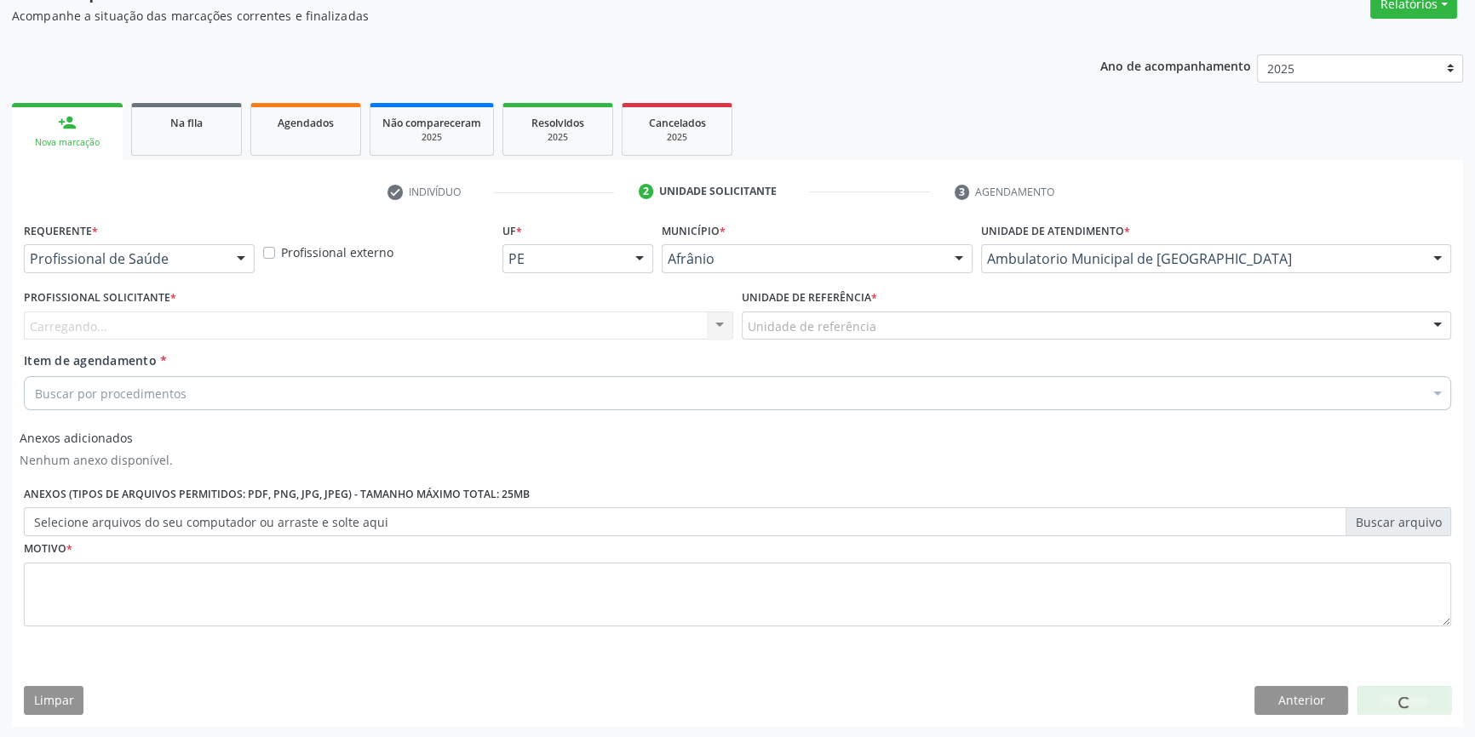
click at [838, 340] on div "Unidade de referência * Unidade de referência ESF de Extrema ESF de Barra das M…" at bounding box center [1096, 318] width 718 height 66
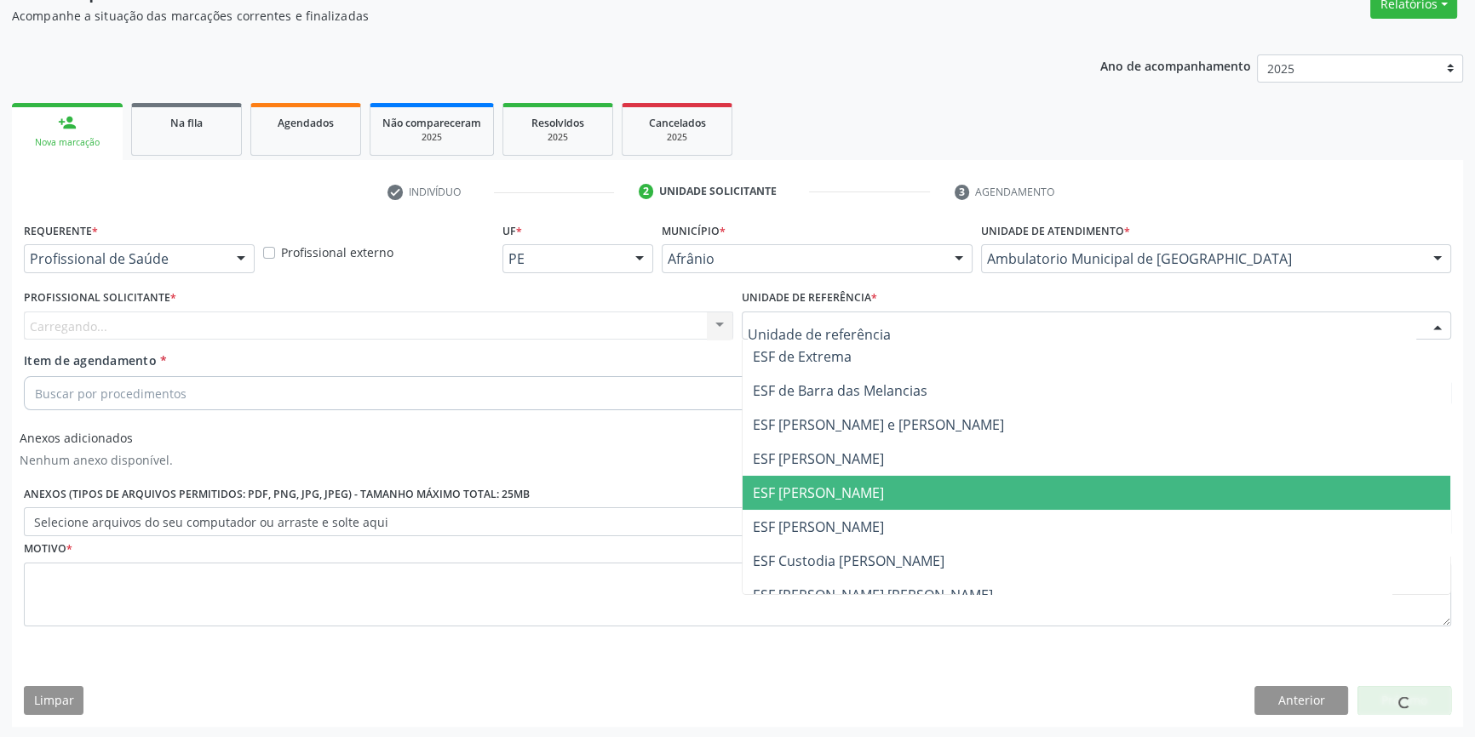
click at [852, 491] on span "ESF [PERSON_NAME]" at bounding box center [818, 493] width 131 height 19
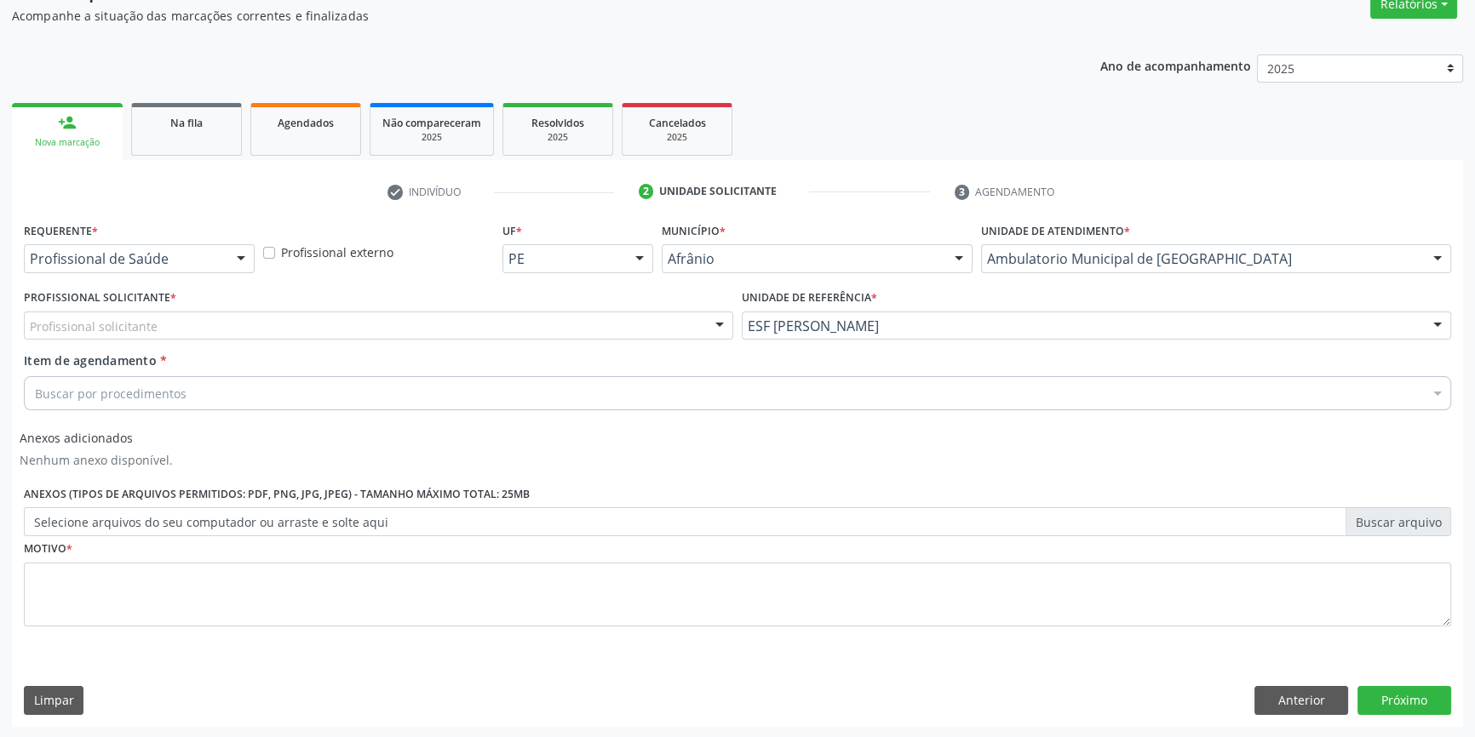
click at [373, 332] on div "Profissional solicitante" at bounding box center [378, 326] width 709 height 29
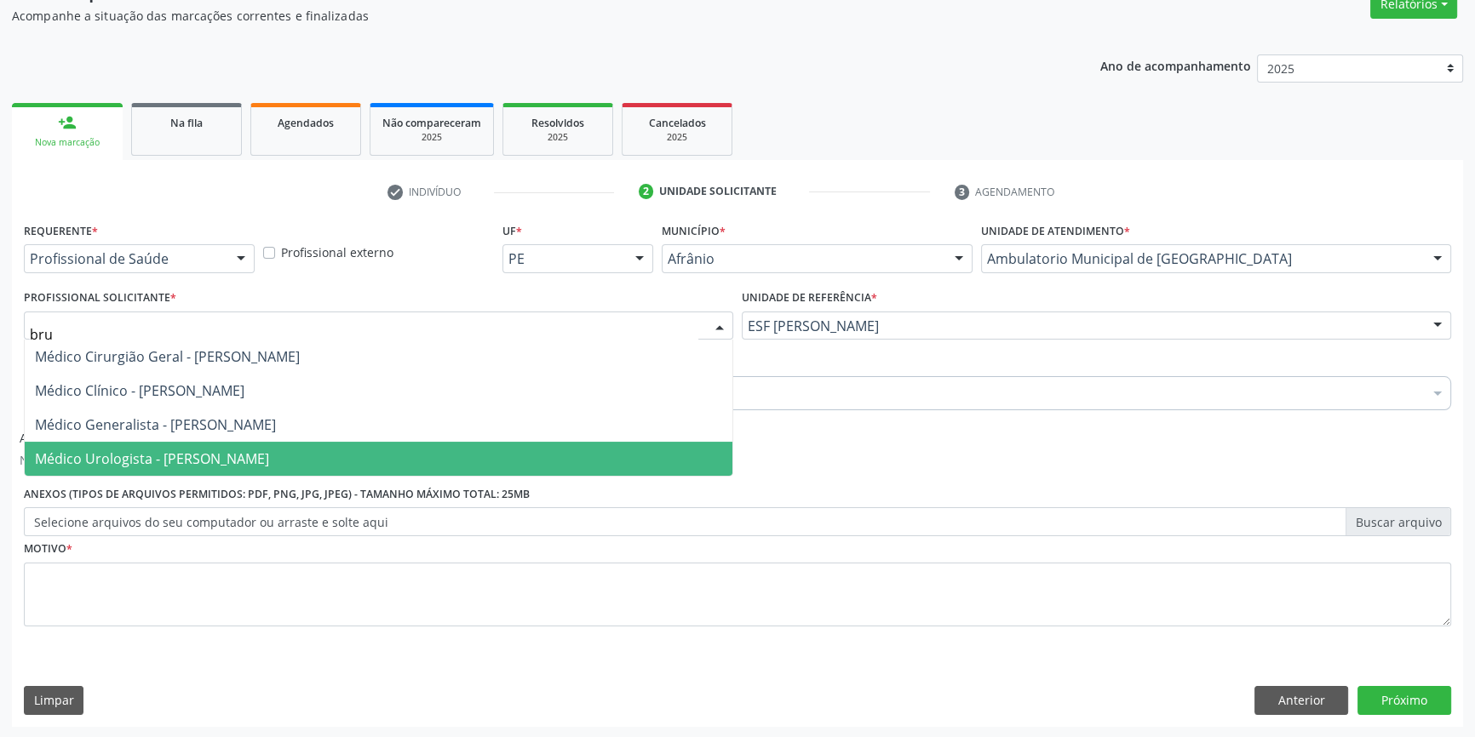
type input "brun"
click at [180, 451] on span "Médico Urologista - [PERSON_NAME]" at bounding box center [152, 459] width 234 height 19
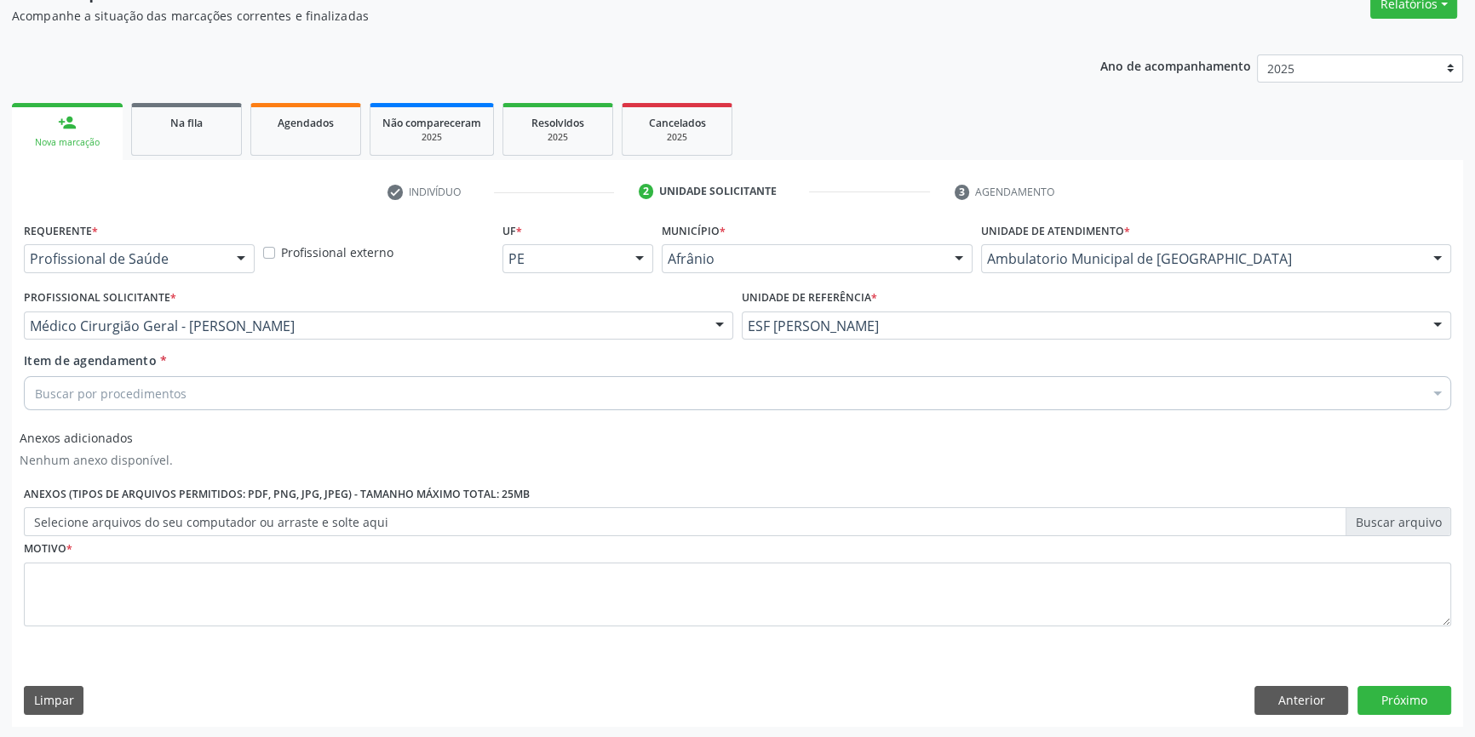
click at [159, 412] on div "Item de agendamento * Buscar por procedimentos Selecionar todos 0604320140 - Ab…" at bounding box center [738, 385] width 1436 height 66
click at [147, 379] on div "Buscar por procedimentos" at bounding box center [737, 393] width 1427 height 34
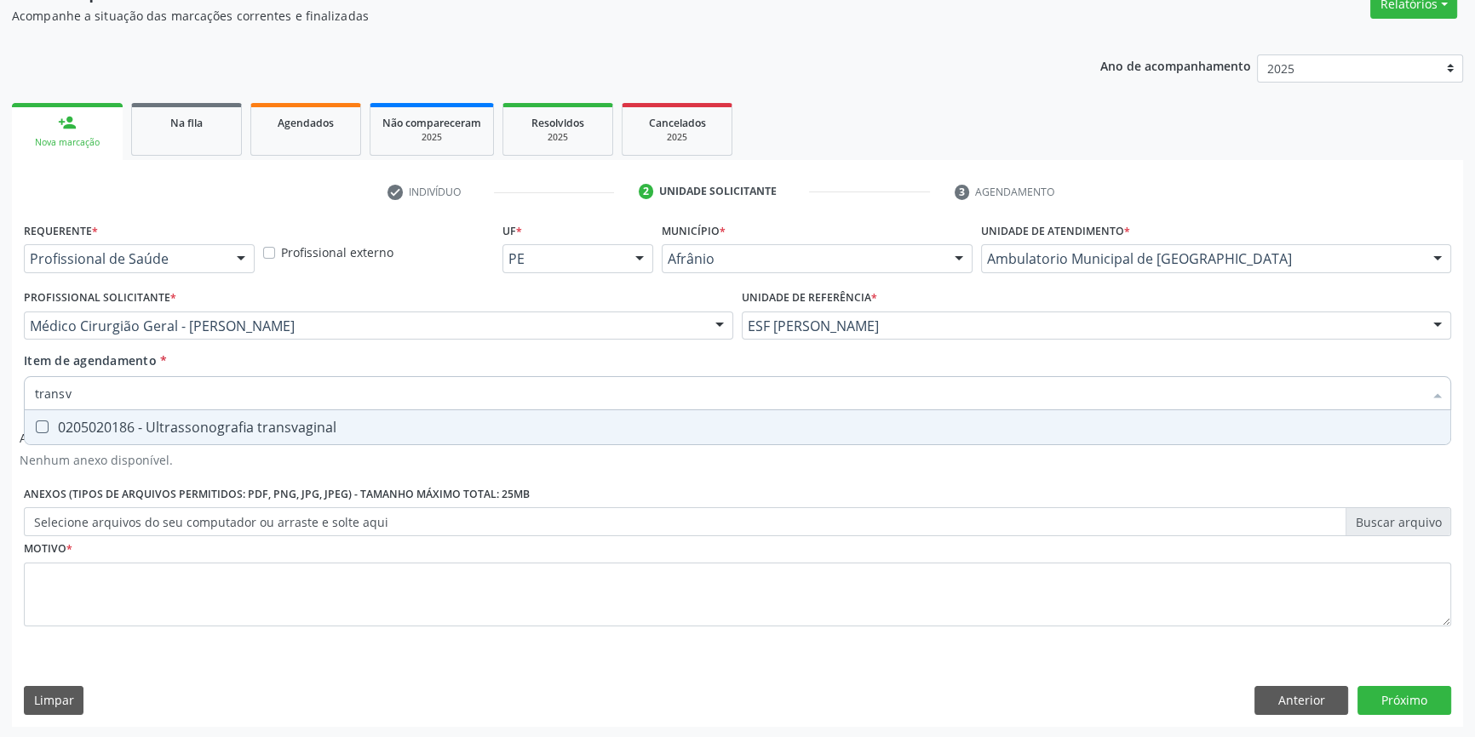
type input "transva"
click at [186, 428] on div "0205020186 - Ultrassonografia transvaginal" at bounding box center [737, 428] width 1405 height 14
checkbox transvaginal "true"
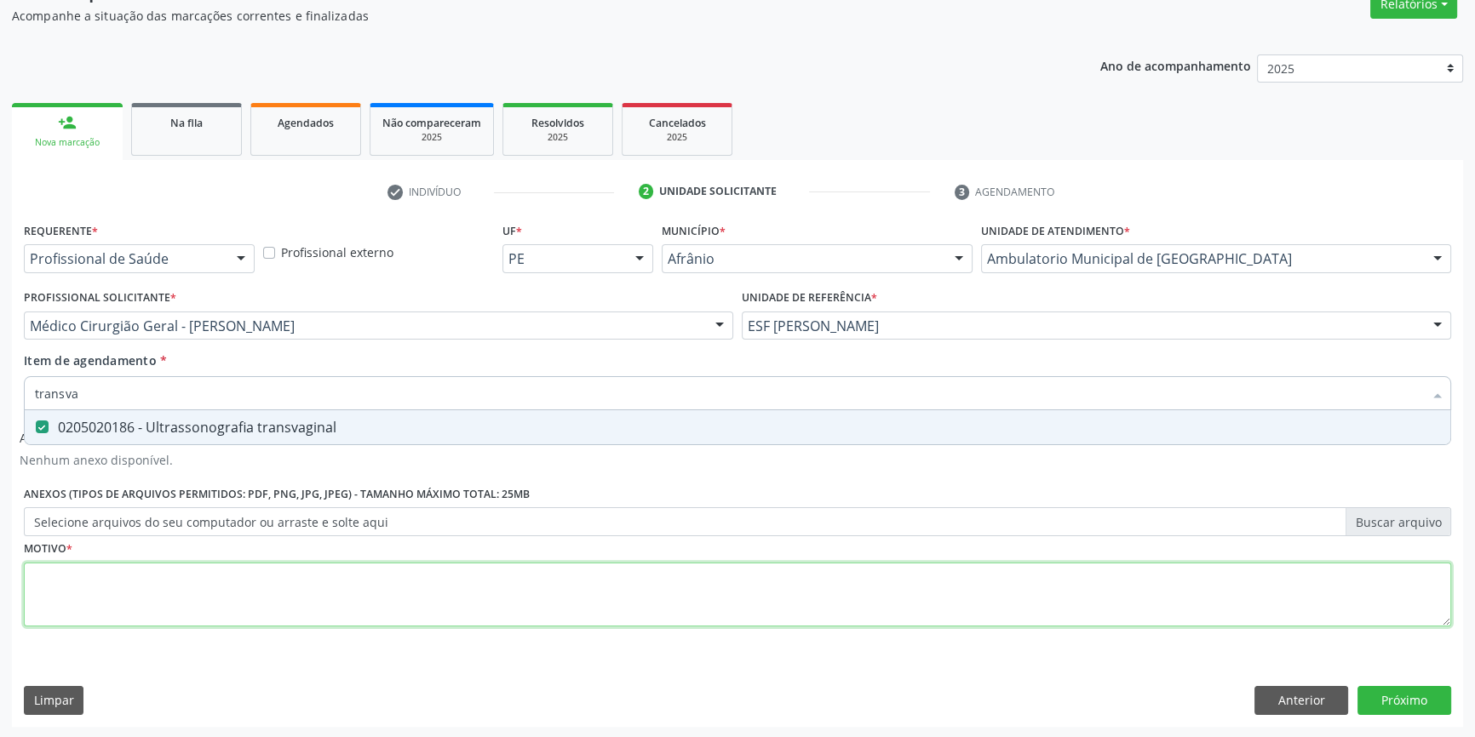
click at [182, 579] on div "Requerente * Profissional de Saúde Profissional de Saúde Paciente Nenhum result…" at bounding box center [737, 434] width 1427 height 433
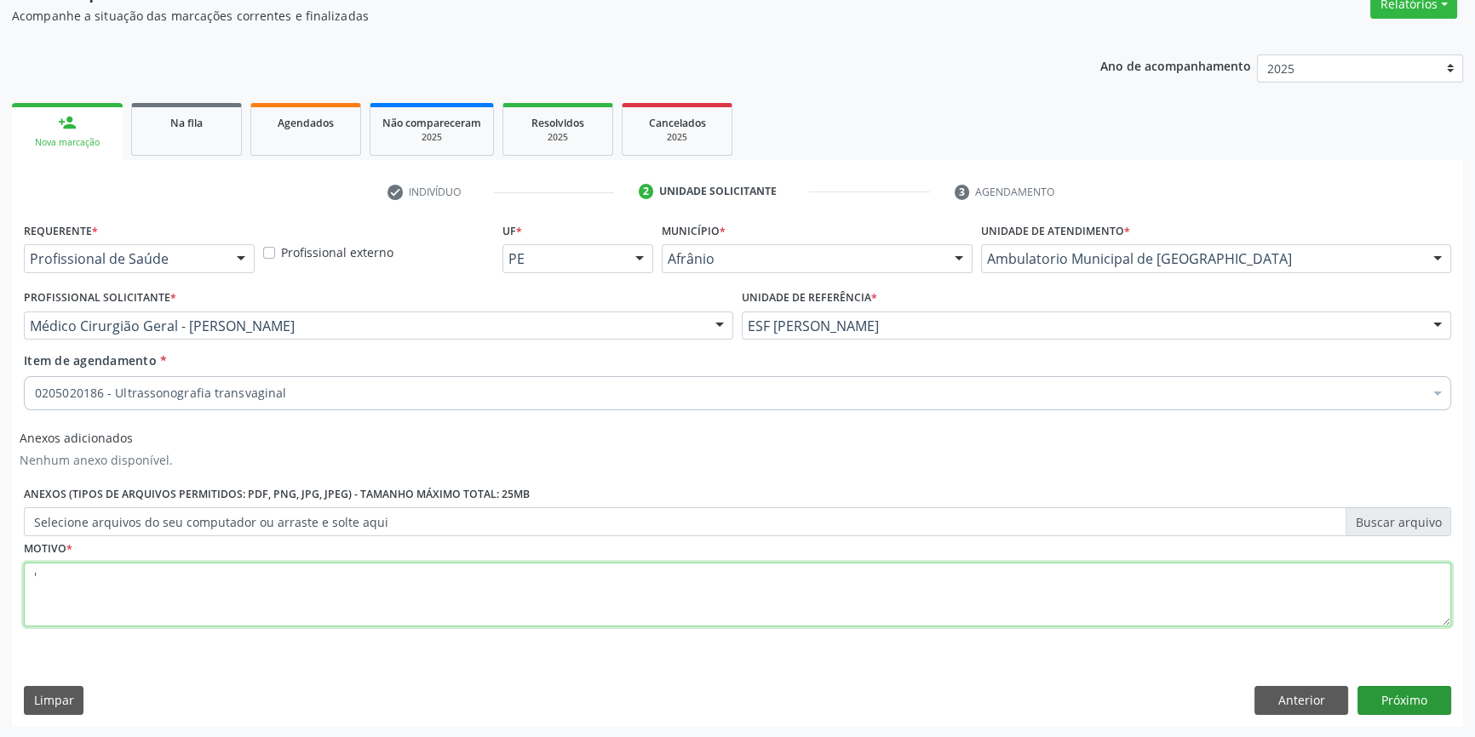
type textarea "'"
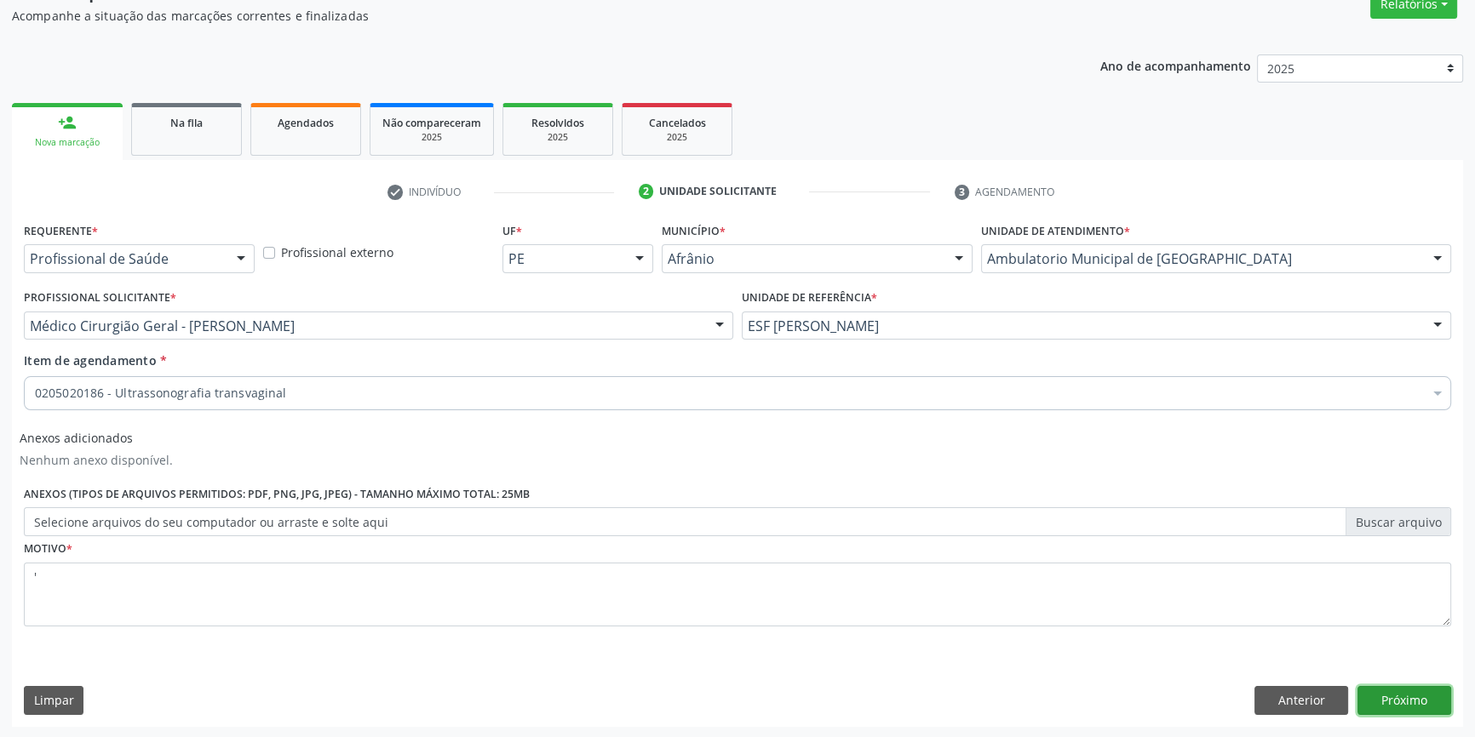
click at [1392, 707] on button "Próximo" at bounding box center [1404, 700] width 94 height 29
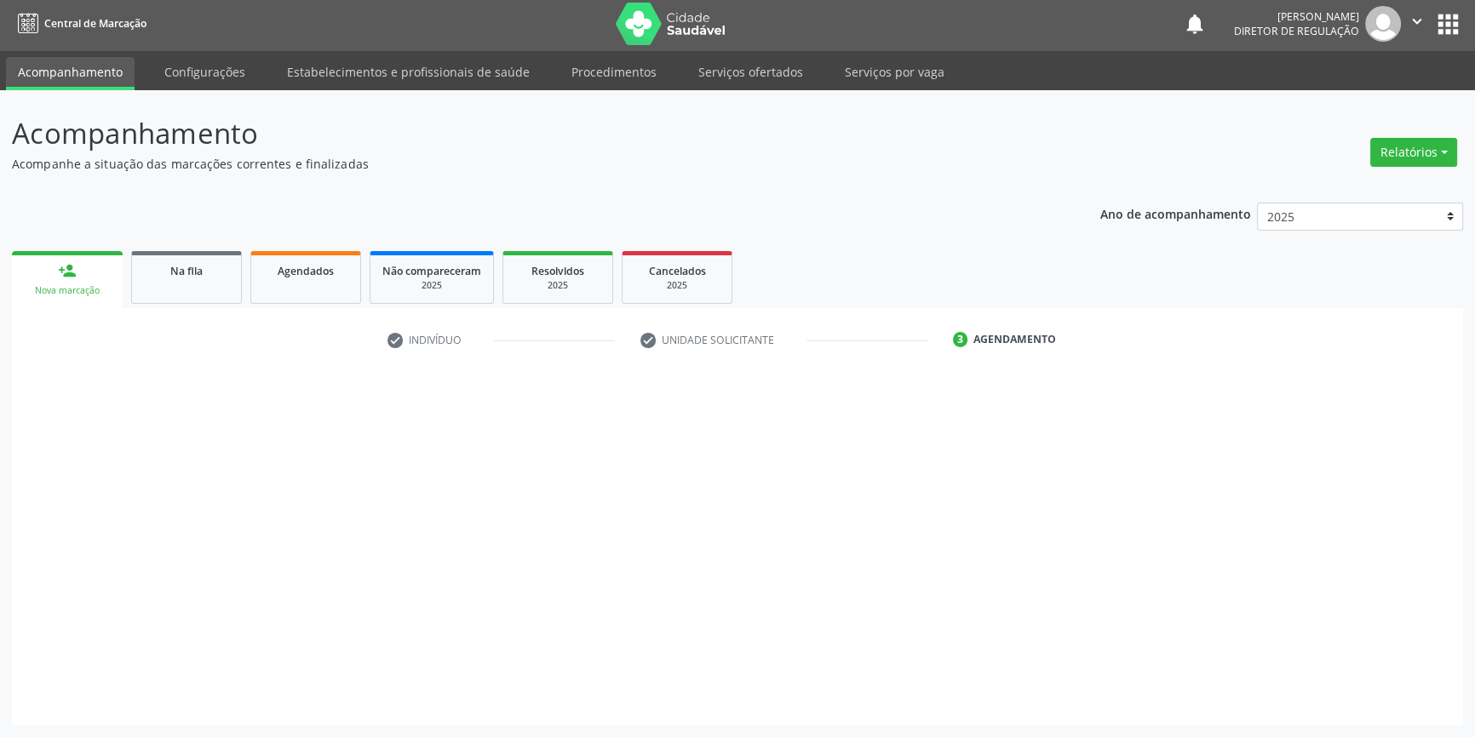
scroll to position [2, 0]
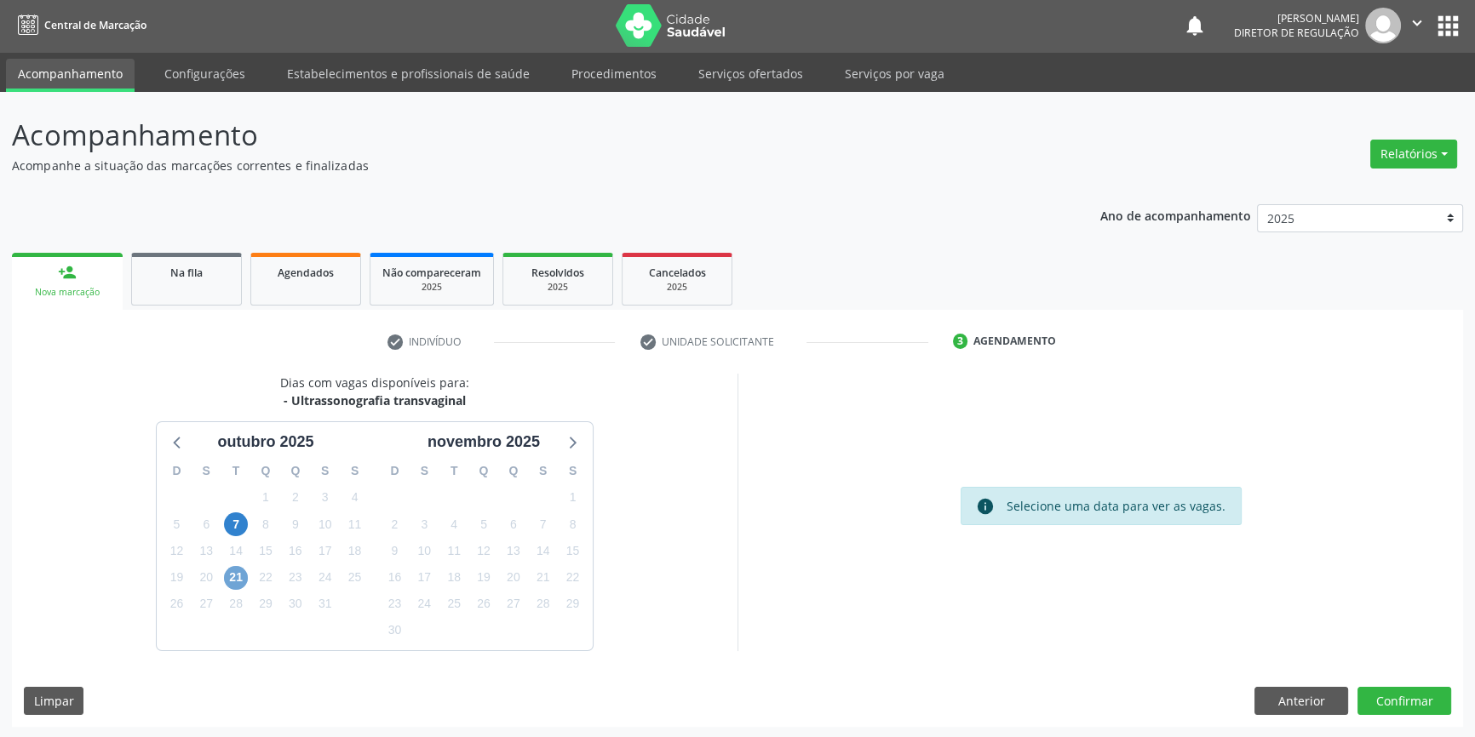
click at [231, 576] on span "21" at bounding box center [236, 578] width 24 height 24
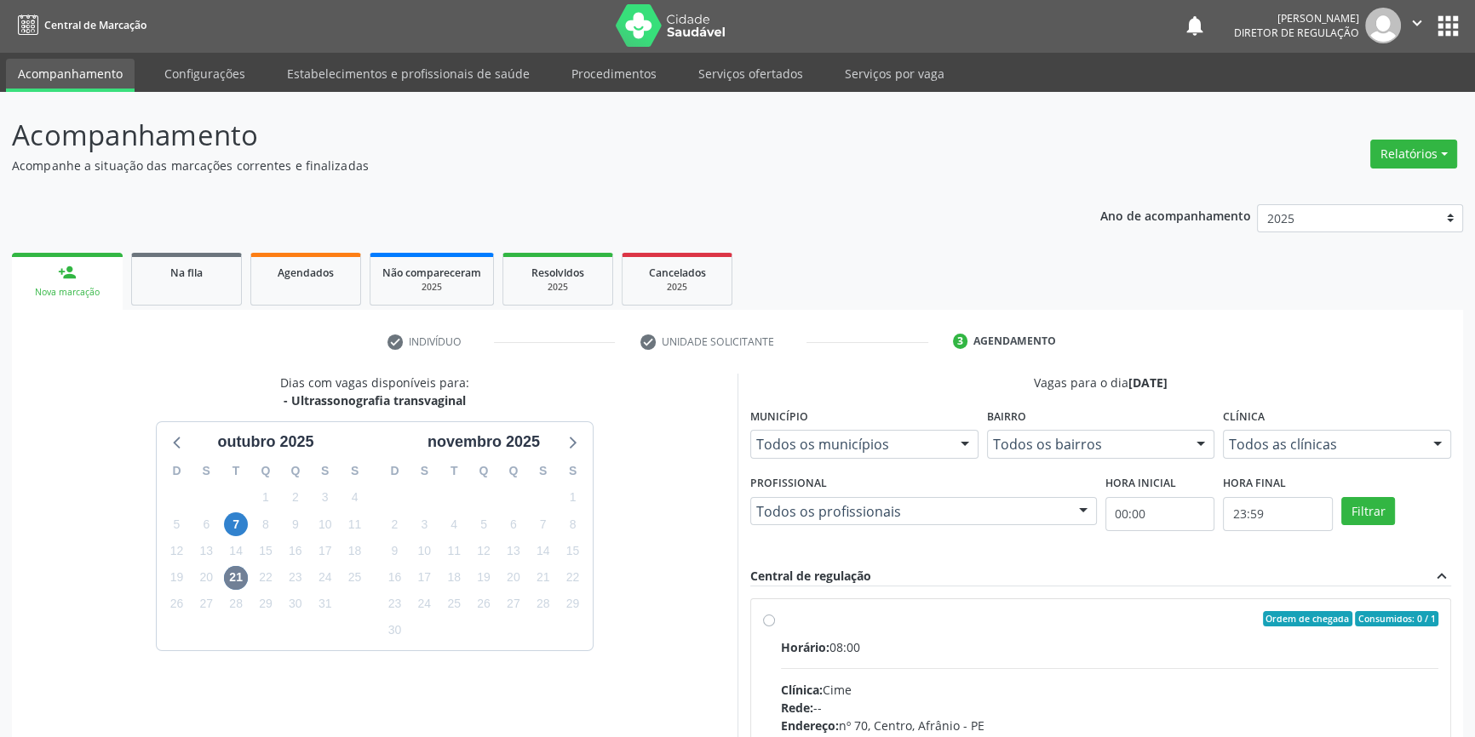
click at [970, 644] on div "Horário: 08:00" at bounding box center [1109, 648] width 657 height 18
click at [775, 627] on input "Ordem de chegada Consumidos: 0 / 1 Horário: 08:00 Clínica: Cime Rede: -- Endere…" at bounding box center [769, 618] width 12 height 15
radio input "true"
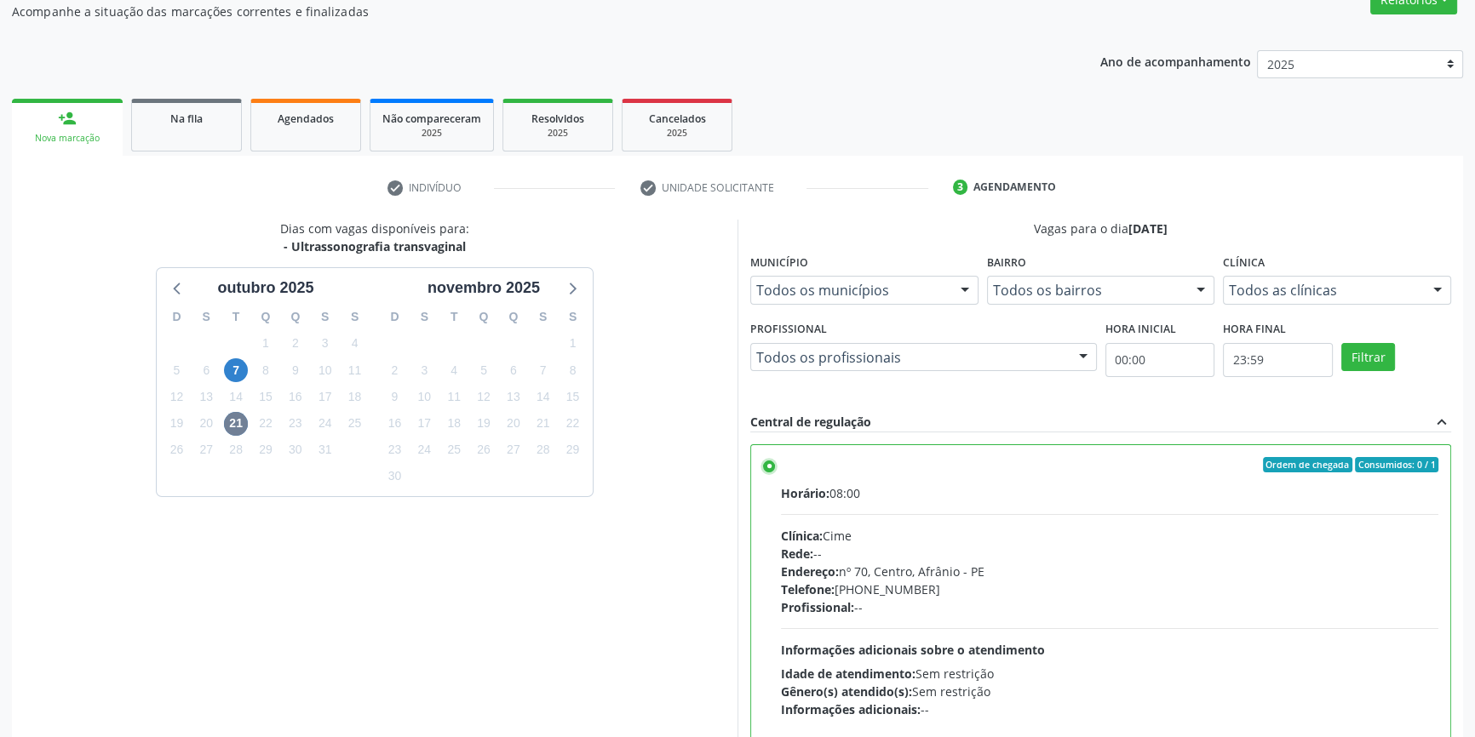
scroll to position [278, 0]
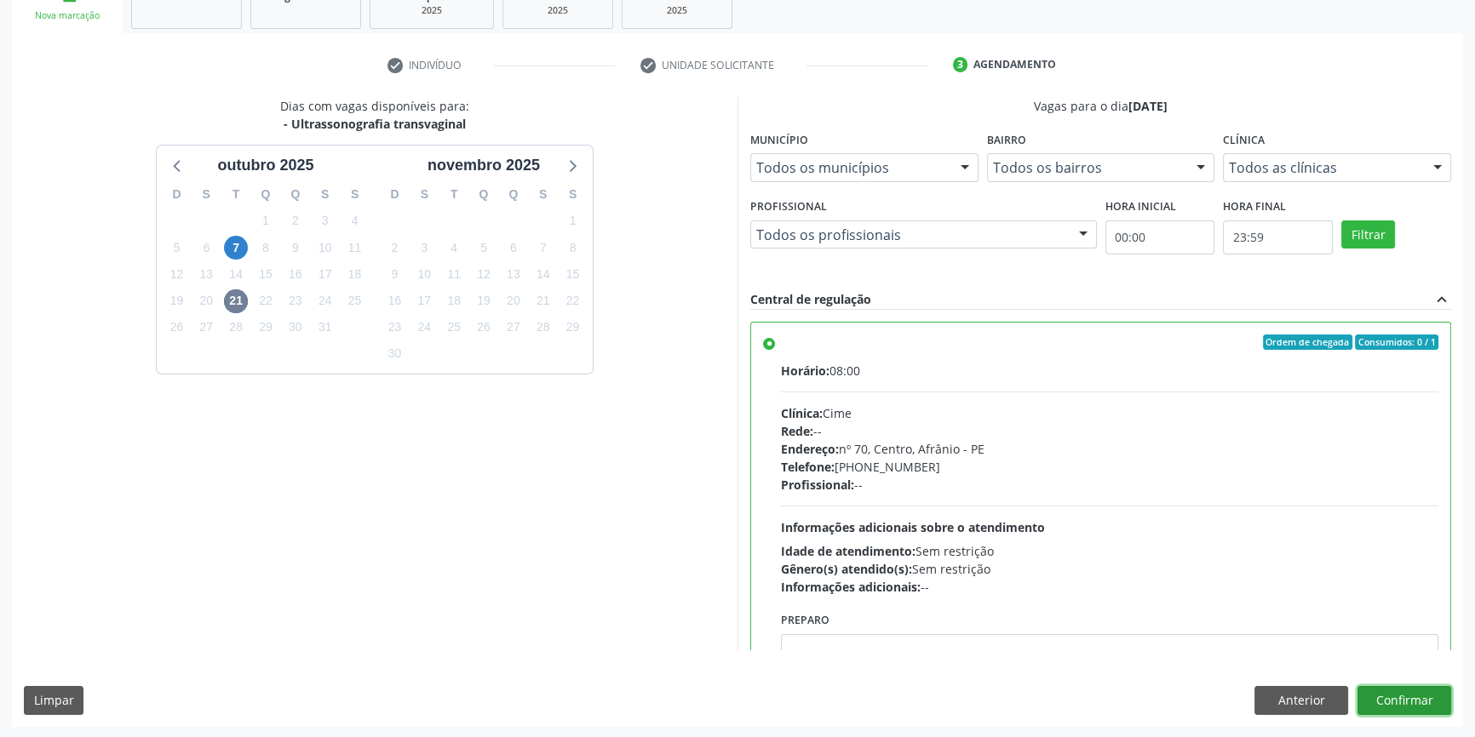
click at [1415, 694] on button "Confirmar" at bounding box center [1404, 700] width 94 height 29
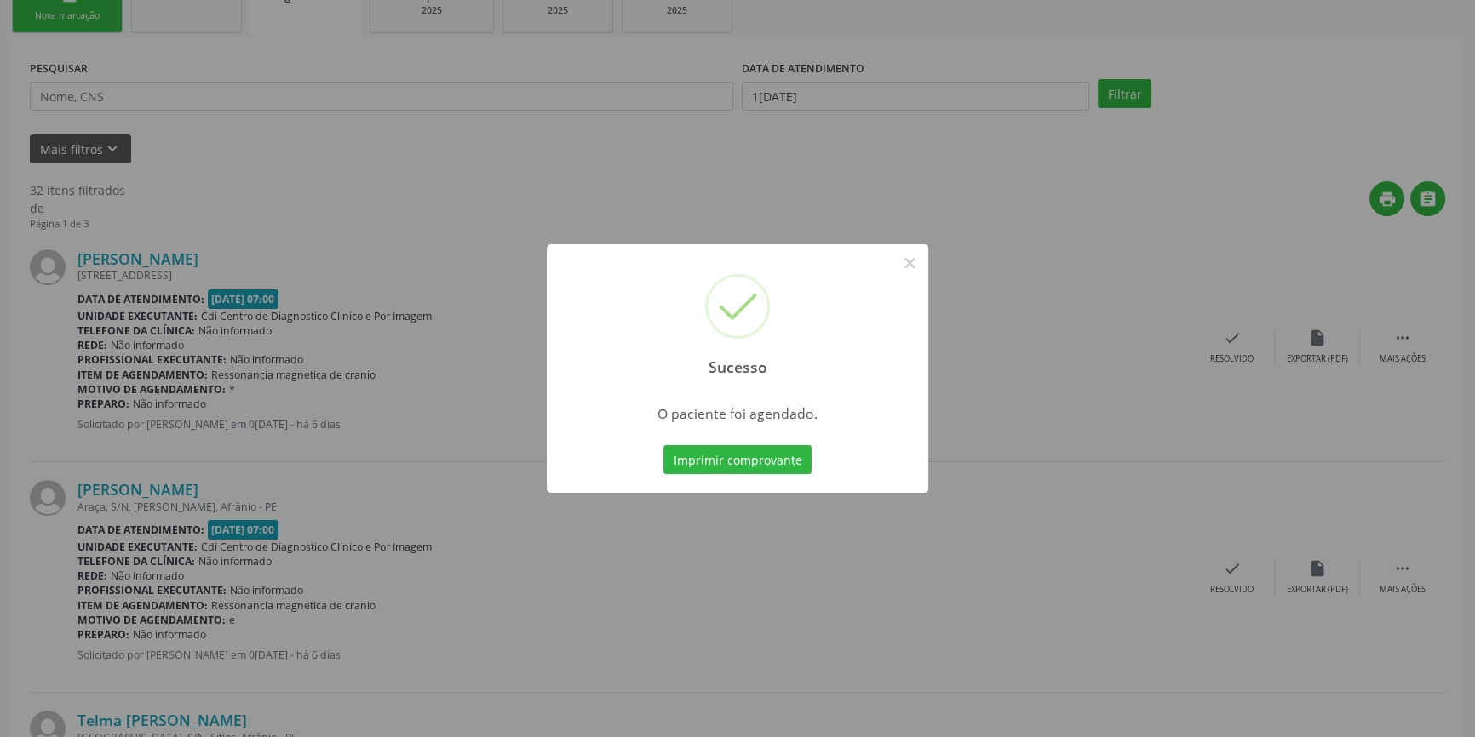
scroll to position [0, 0]
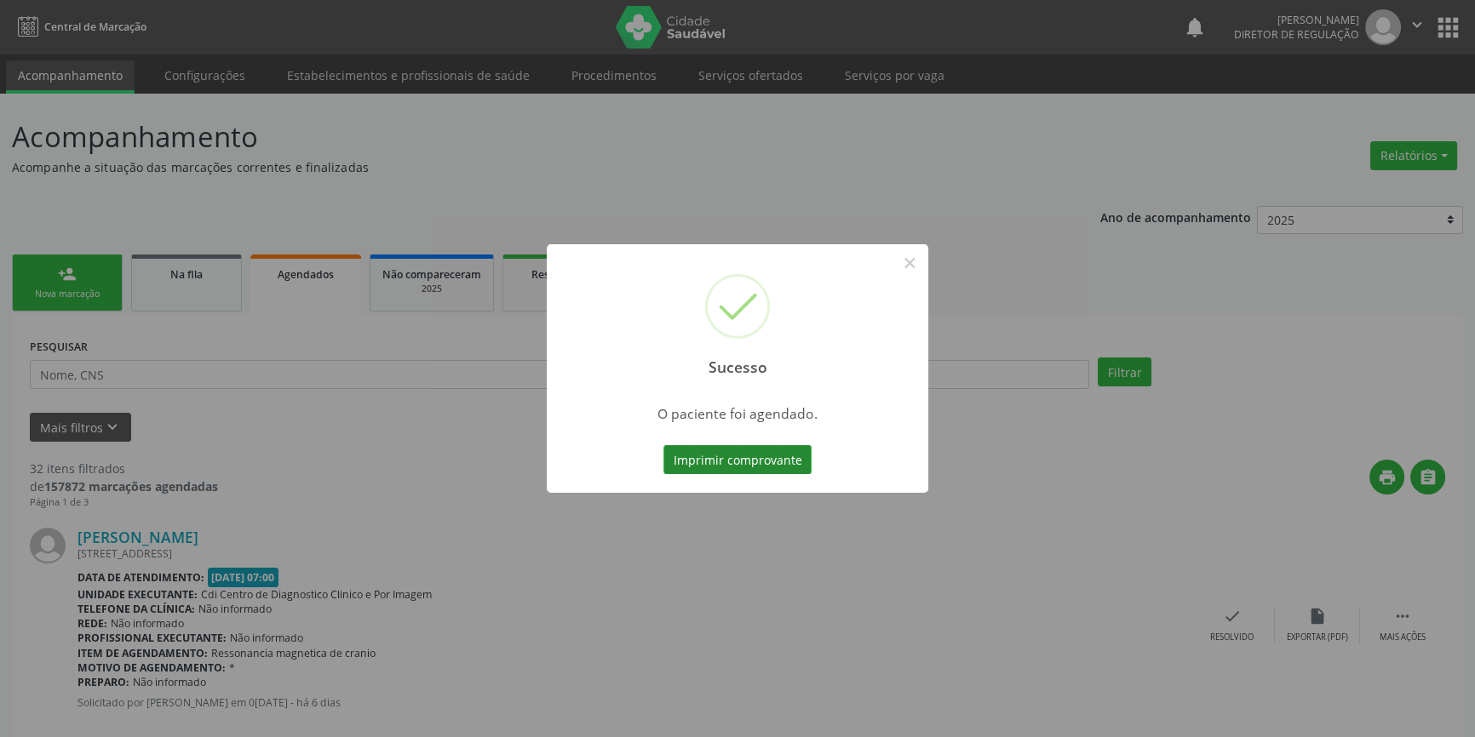
click at [757, 456] on button "Imprimir comprovante" at bounding box center [737, 459] width 148 height 29
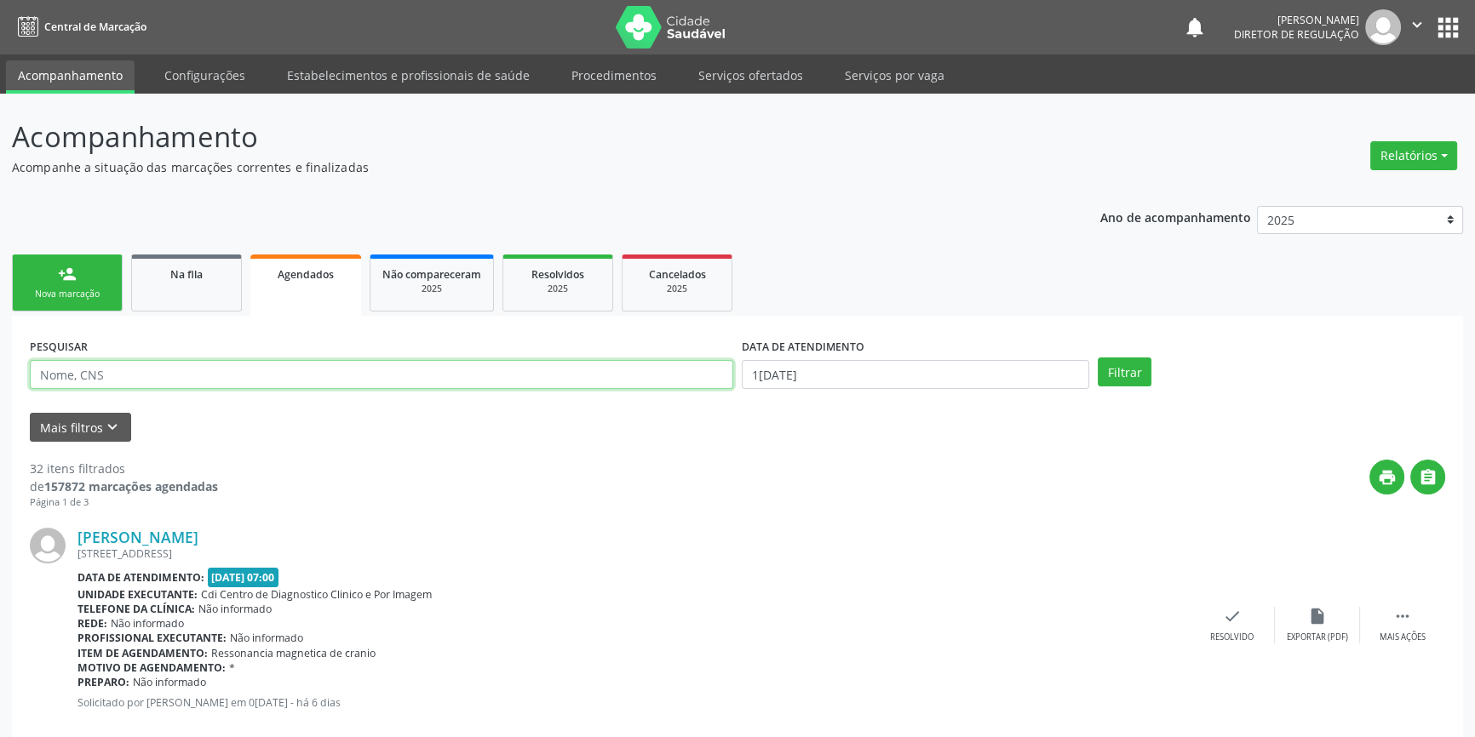
click at [224, 370] on input "text" at bounding box center [381, 374] width 703 height 29
type input "700005527395209"
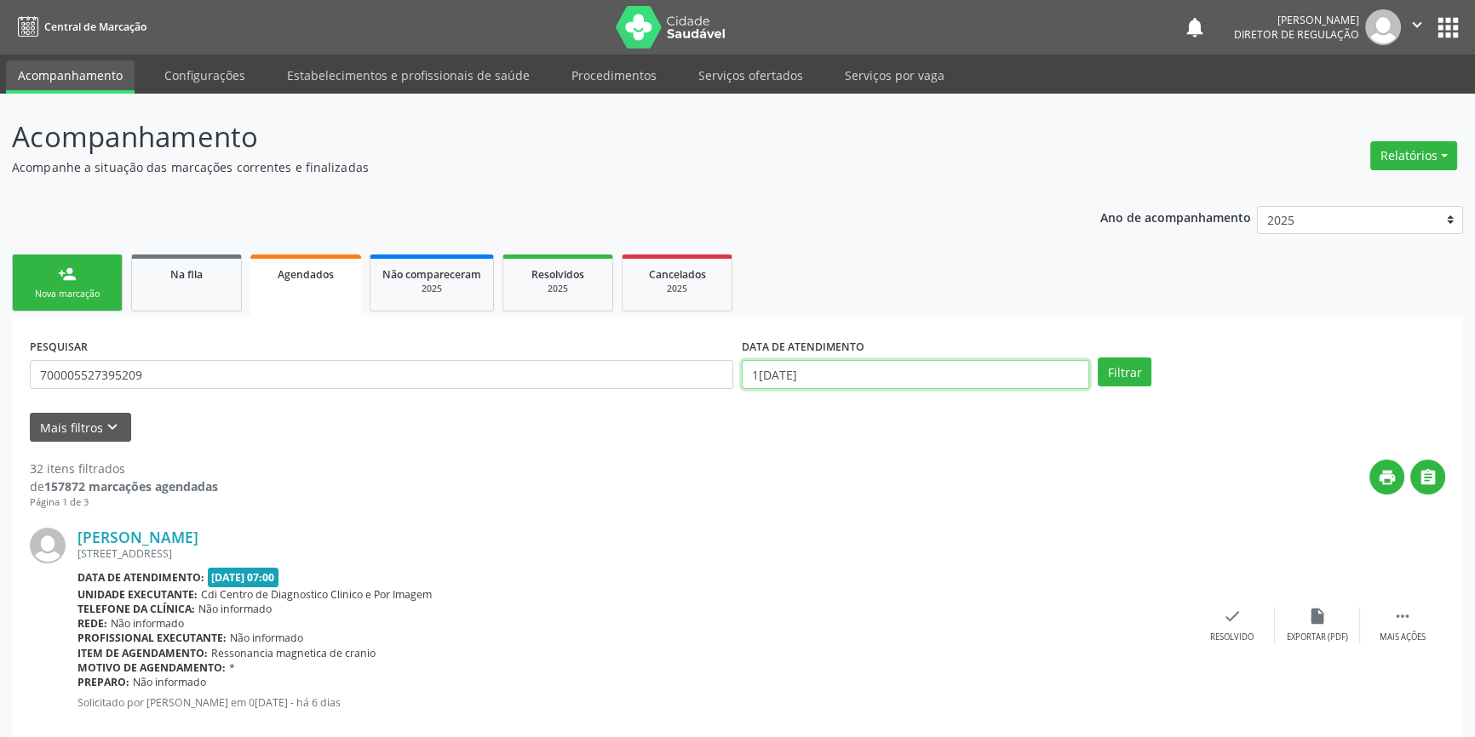
click at [884, 382] on input "[DATE]" at bounding box center [915, 374] width 347 height 29
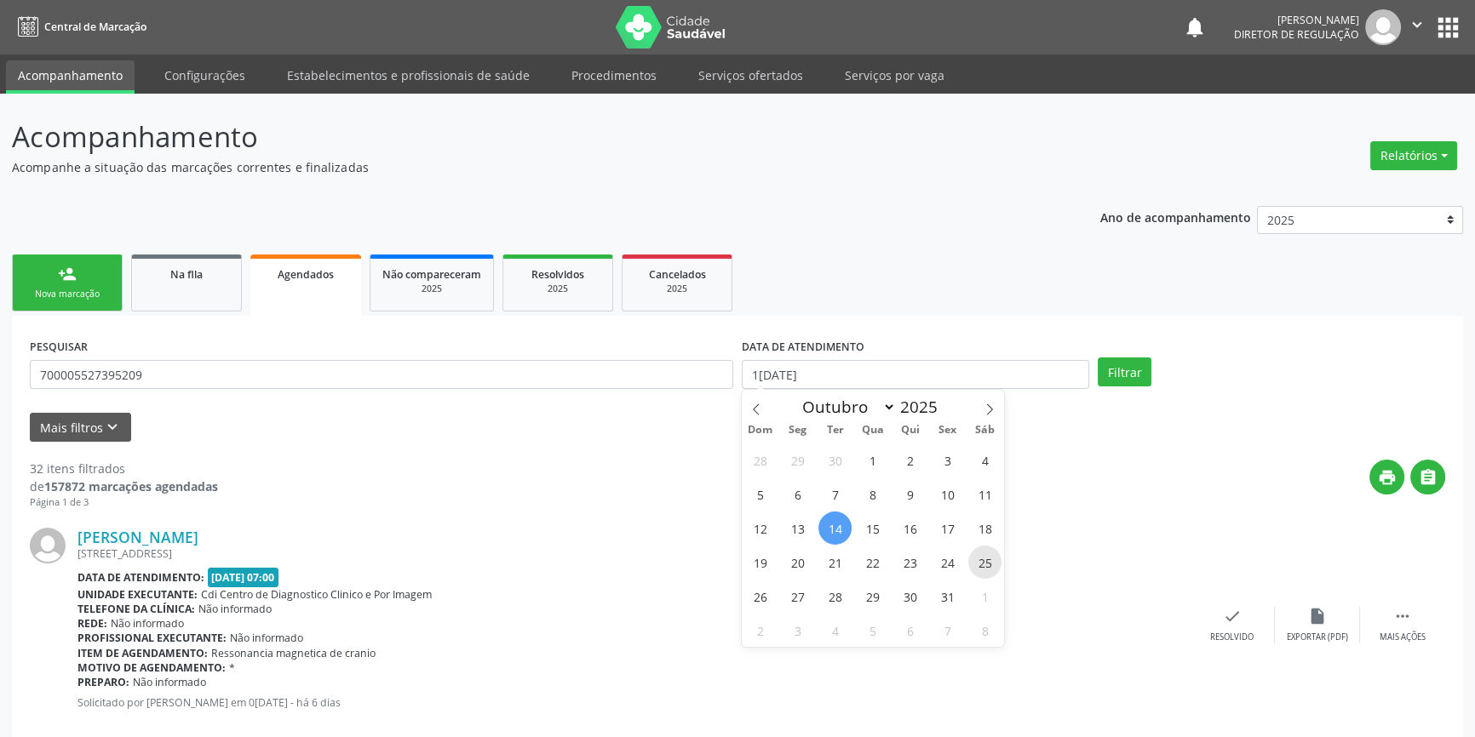
click at [988, 562] on span "25" at bounding box center [984, 562] width 33 height 33
type input "[DATE]"
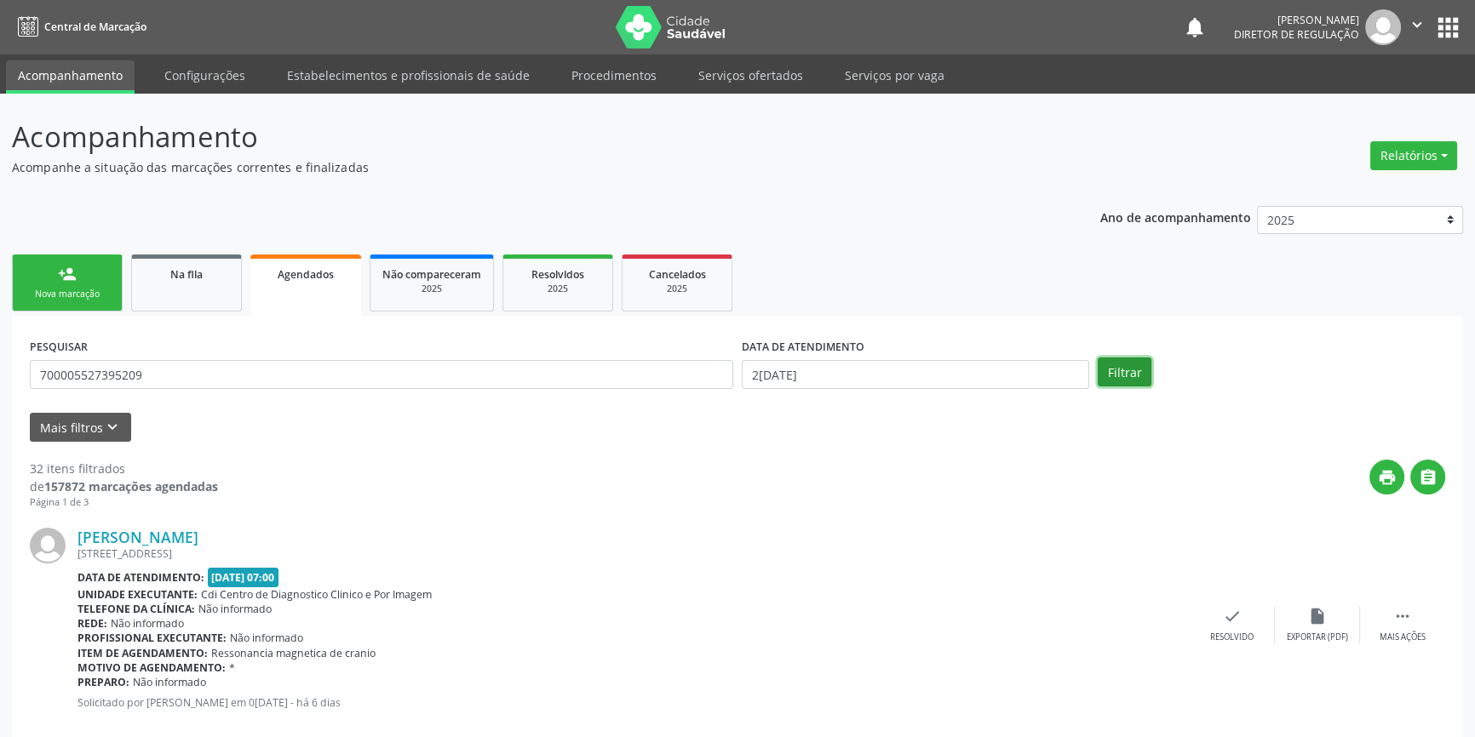
click at [1100, 362] on button "Filtrar" at bounding box center [1125, 372] width 54 height 29
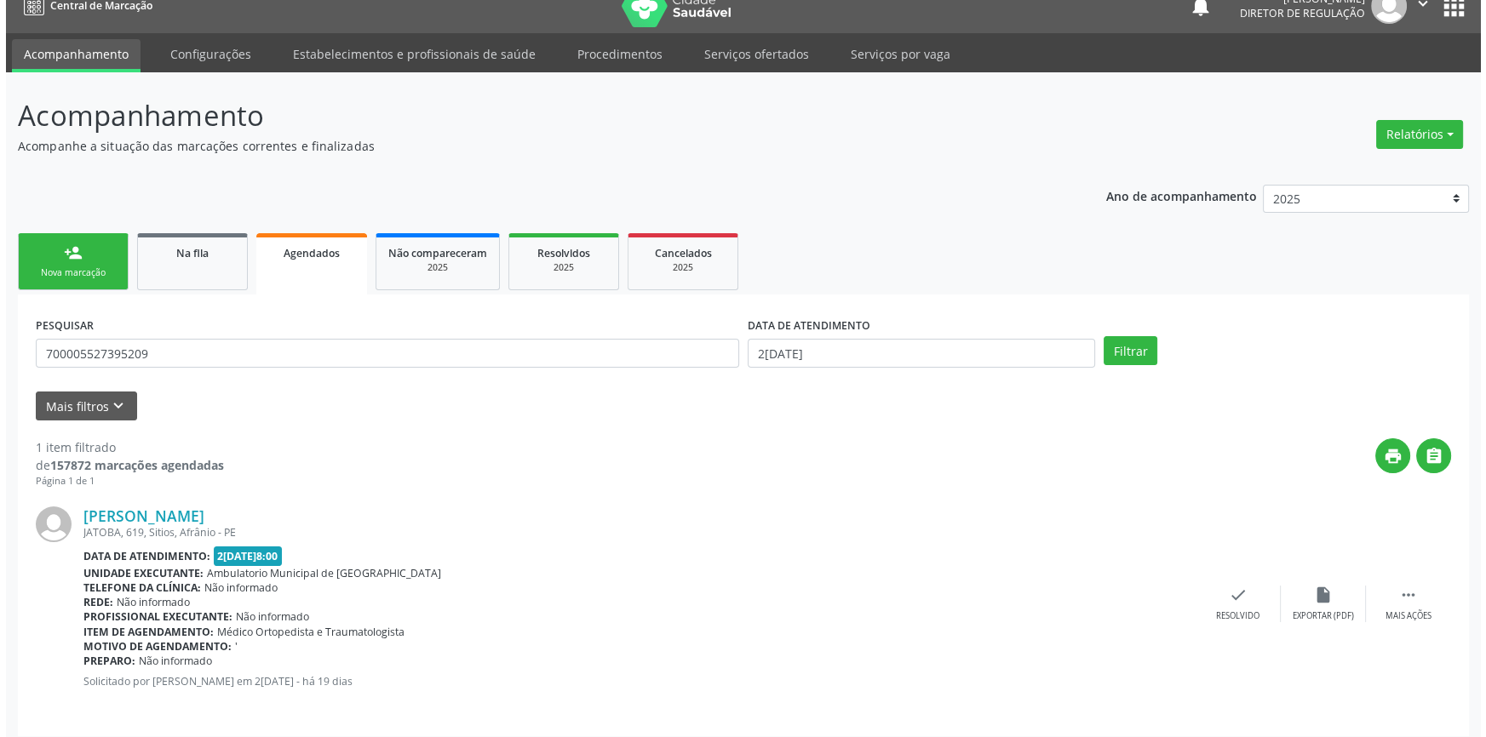
scroll to position [31, 0]
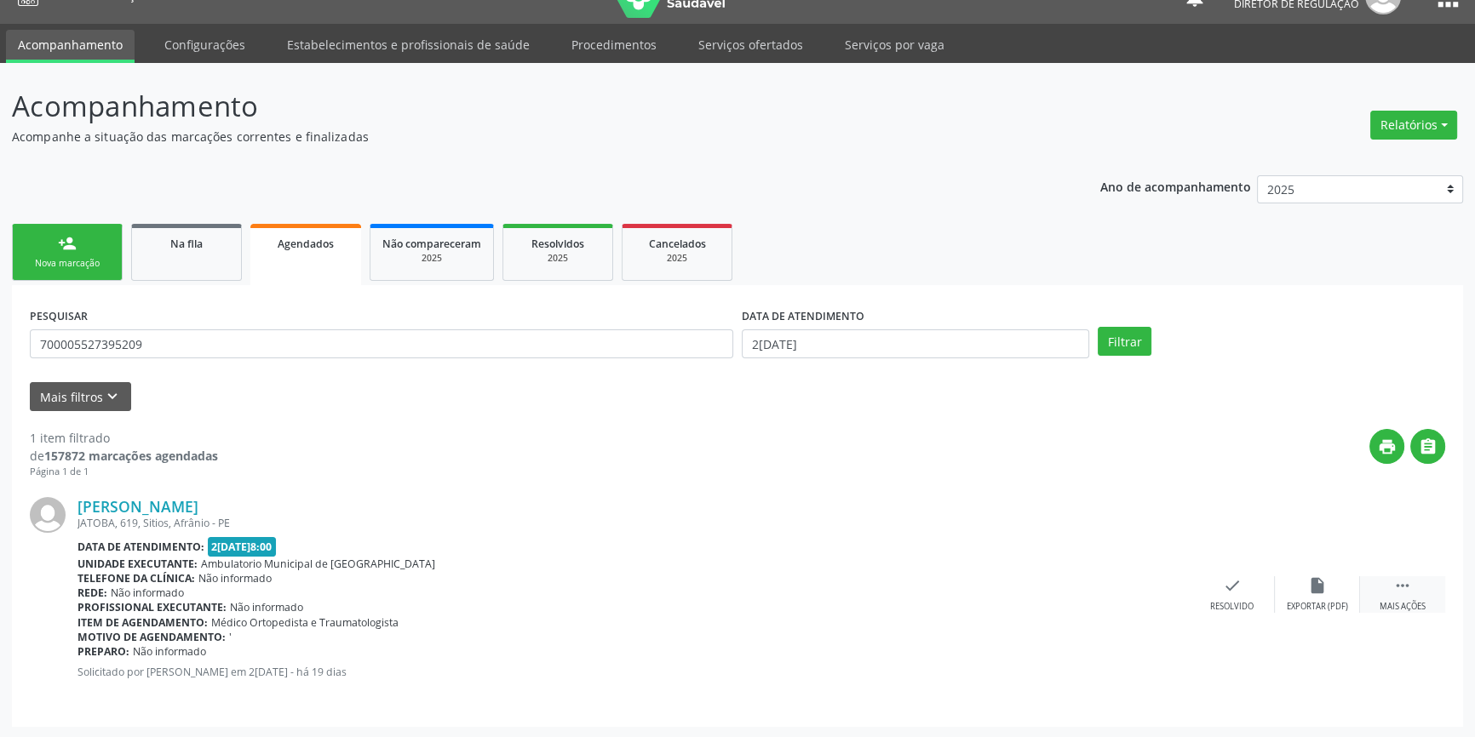
click at [1363, 588] on div " Mais ações" at bounding box center [1402, 595] width 85 height 37
click at [1123, 588] on div "cancel Cancelar" at bounding box center [1147, 595] width 85 height 37
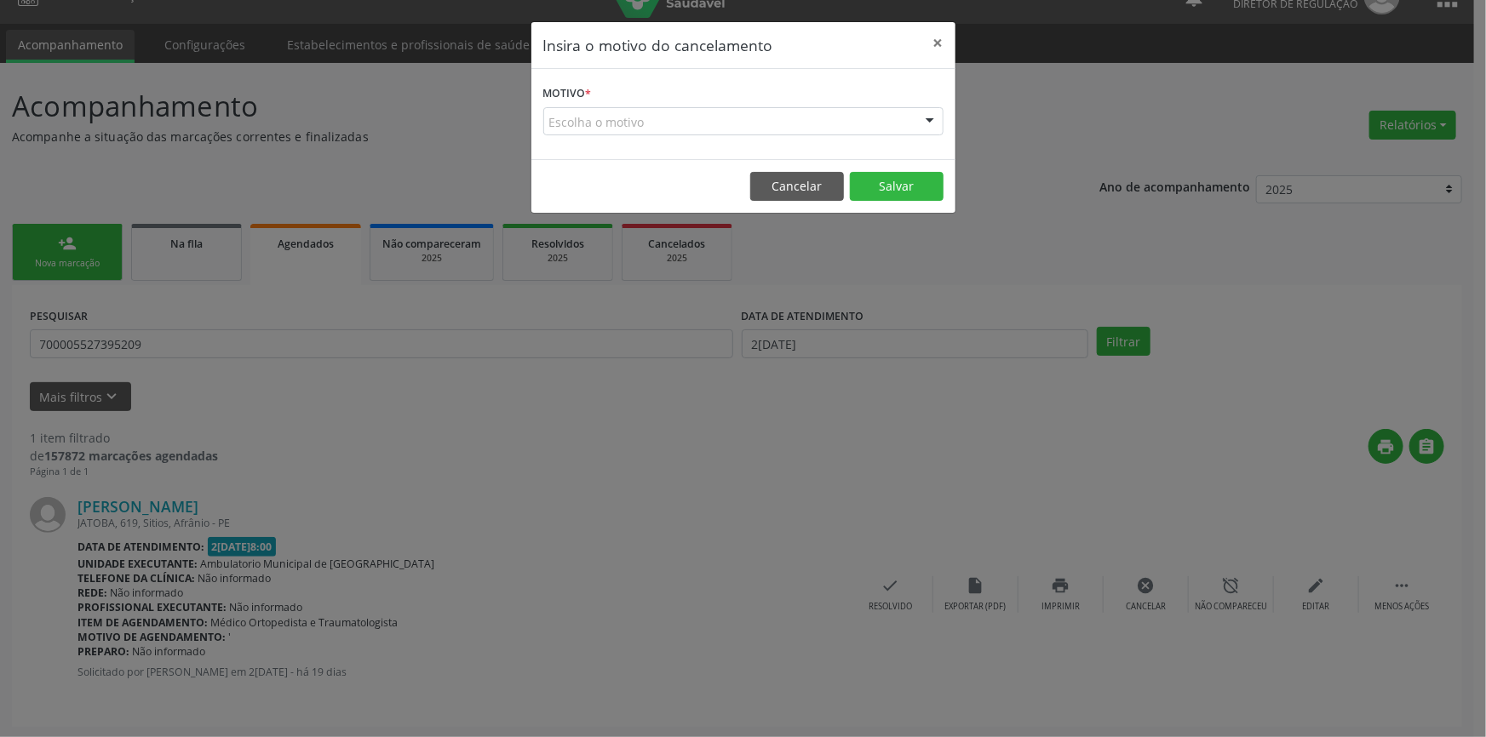
click at [798, 119] on div "Escolha o motivo" at bounding box center [743, 121] width 400 height 29
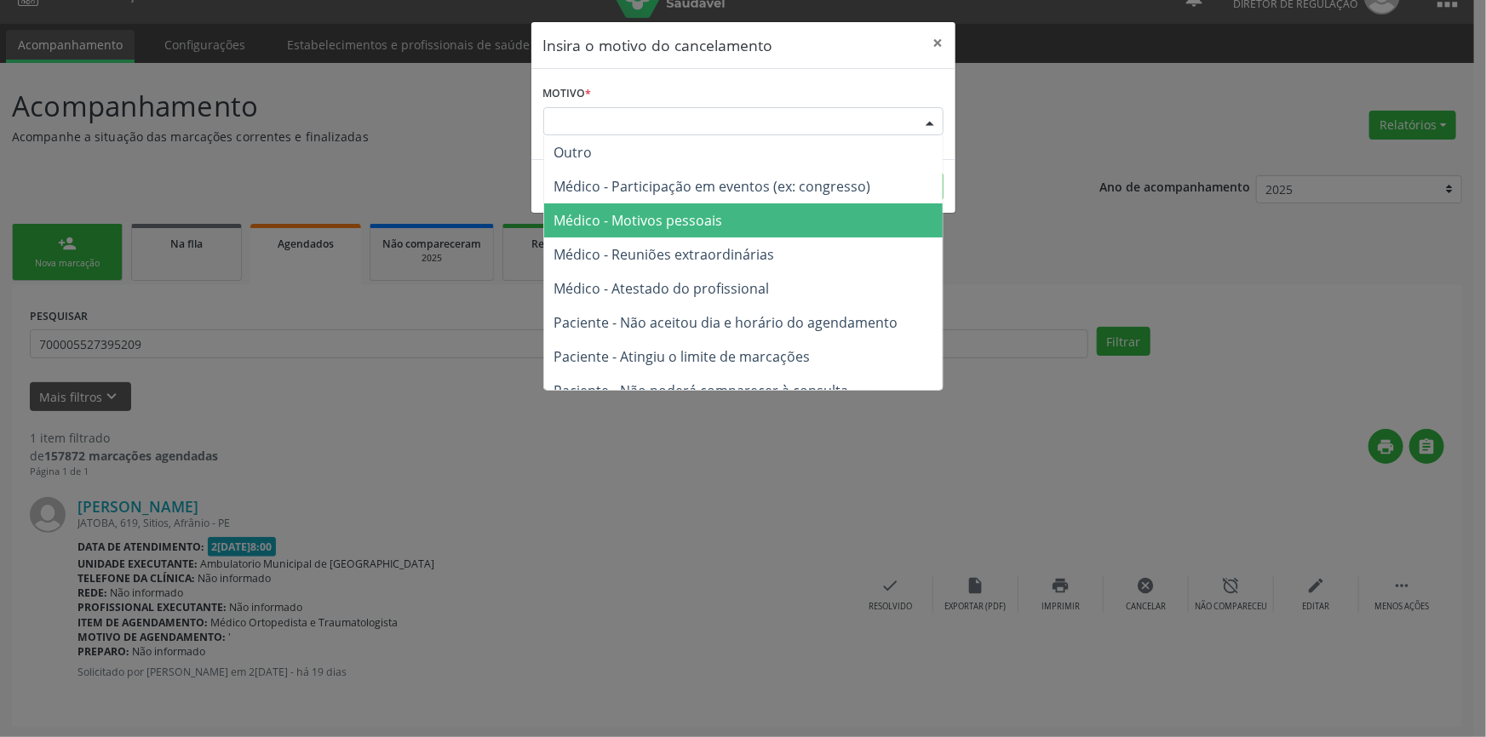
click at [736, 210] on span "Médico - Motivos pessoais" at bounding box center [743, 221] width 399 height 34
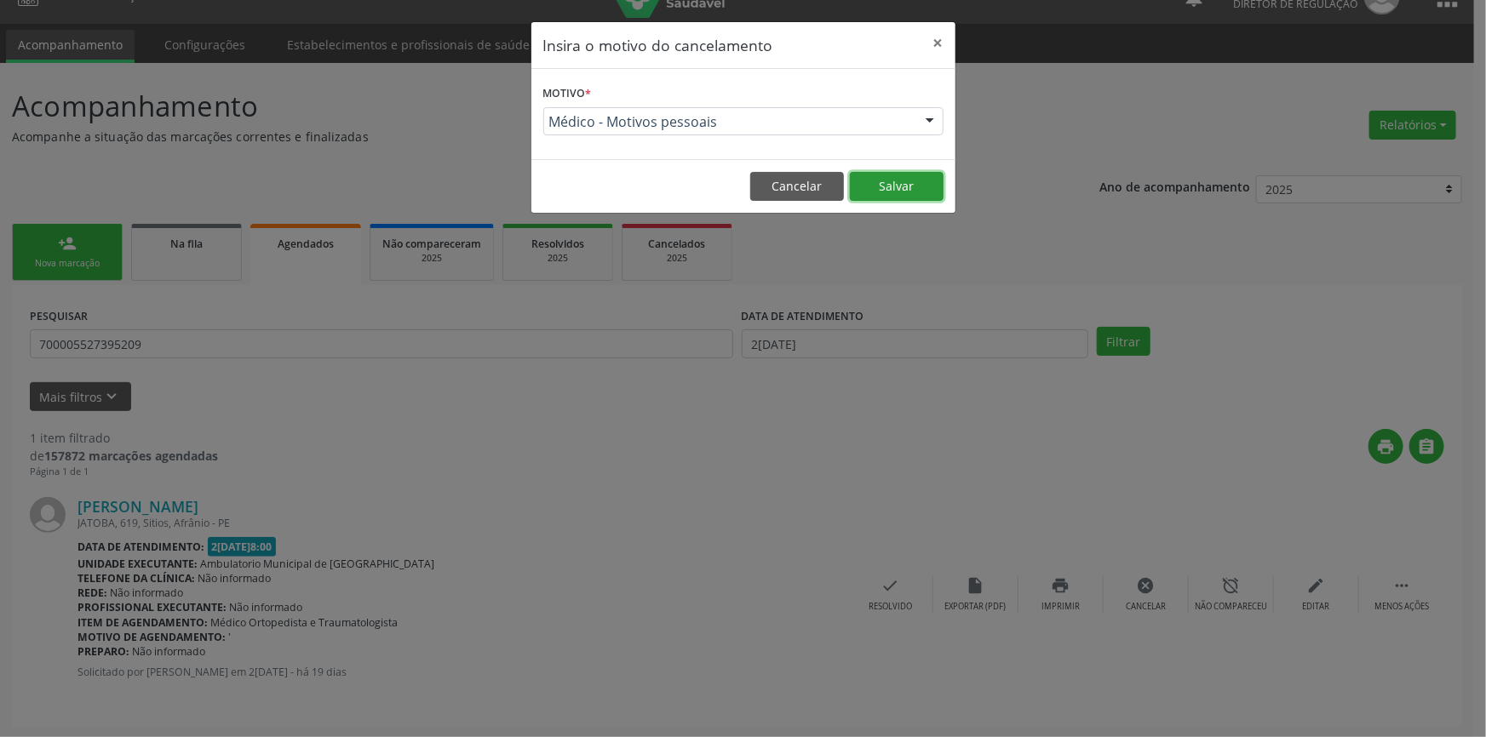
click at [858, 180] on button "Salvar" at bounding box center [897, 186] width 94 height 29
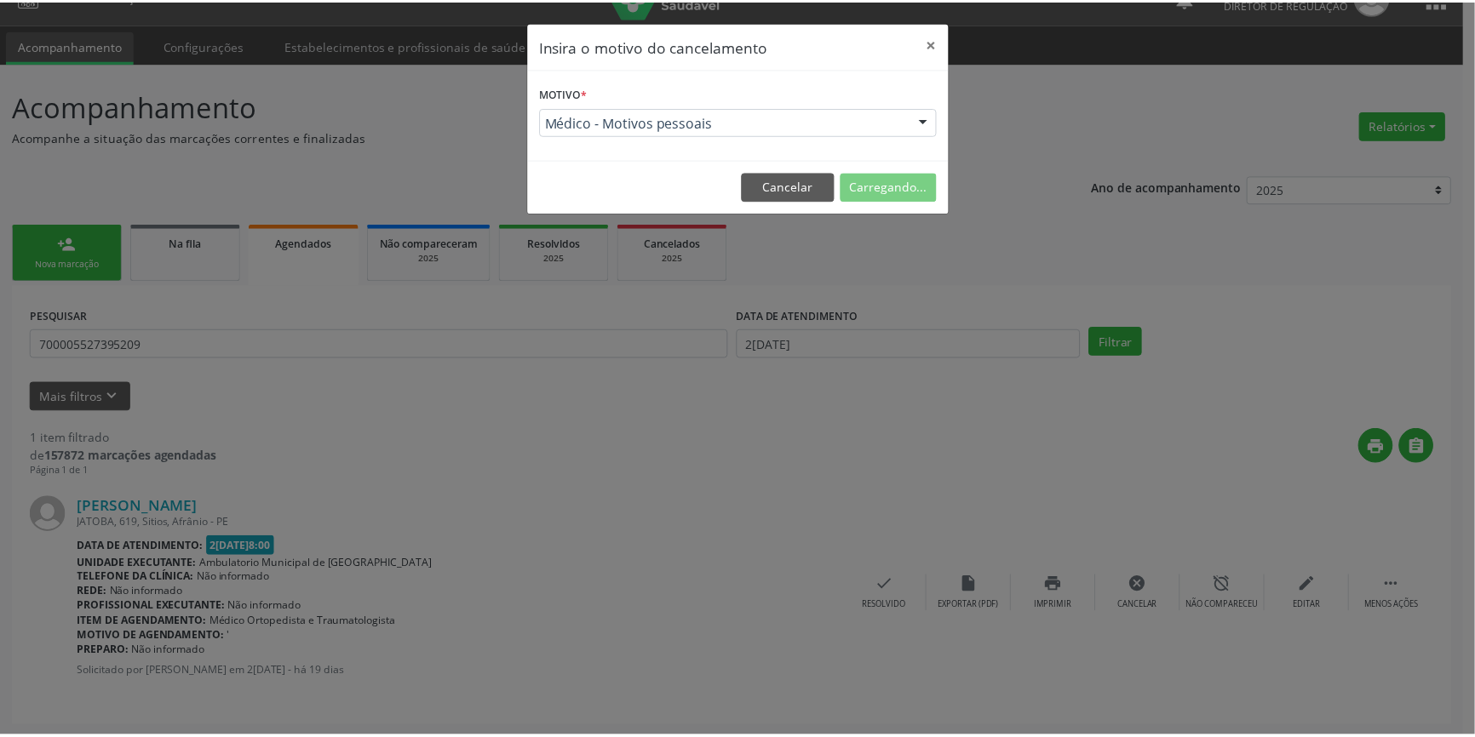
scroll to position [0, 0]
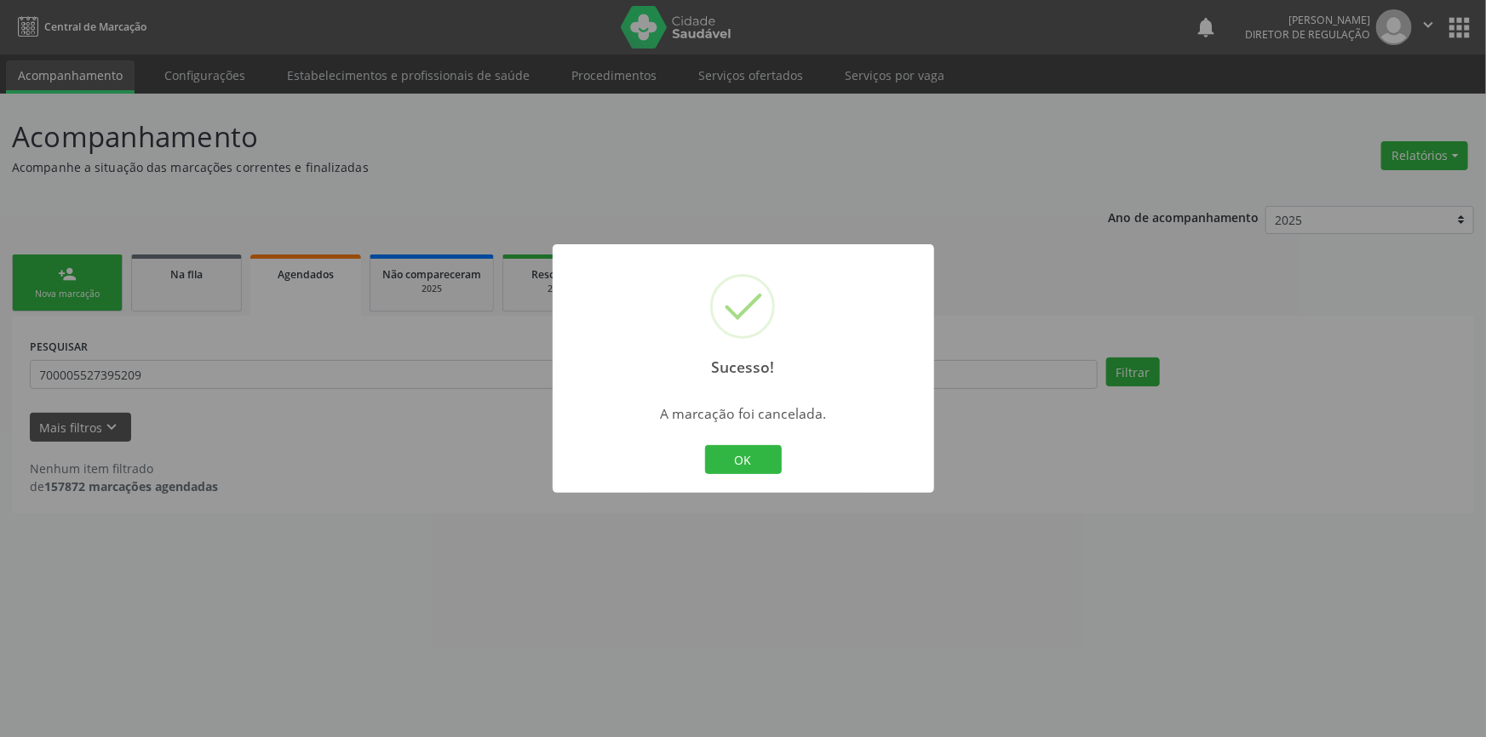
click at [736, 477] on div "OK Cancel" at bounding box center [743, 460] width 84 height 36
click at [735, 459] on button "OK" at bounding box center [743, 459] width 77 height 29
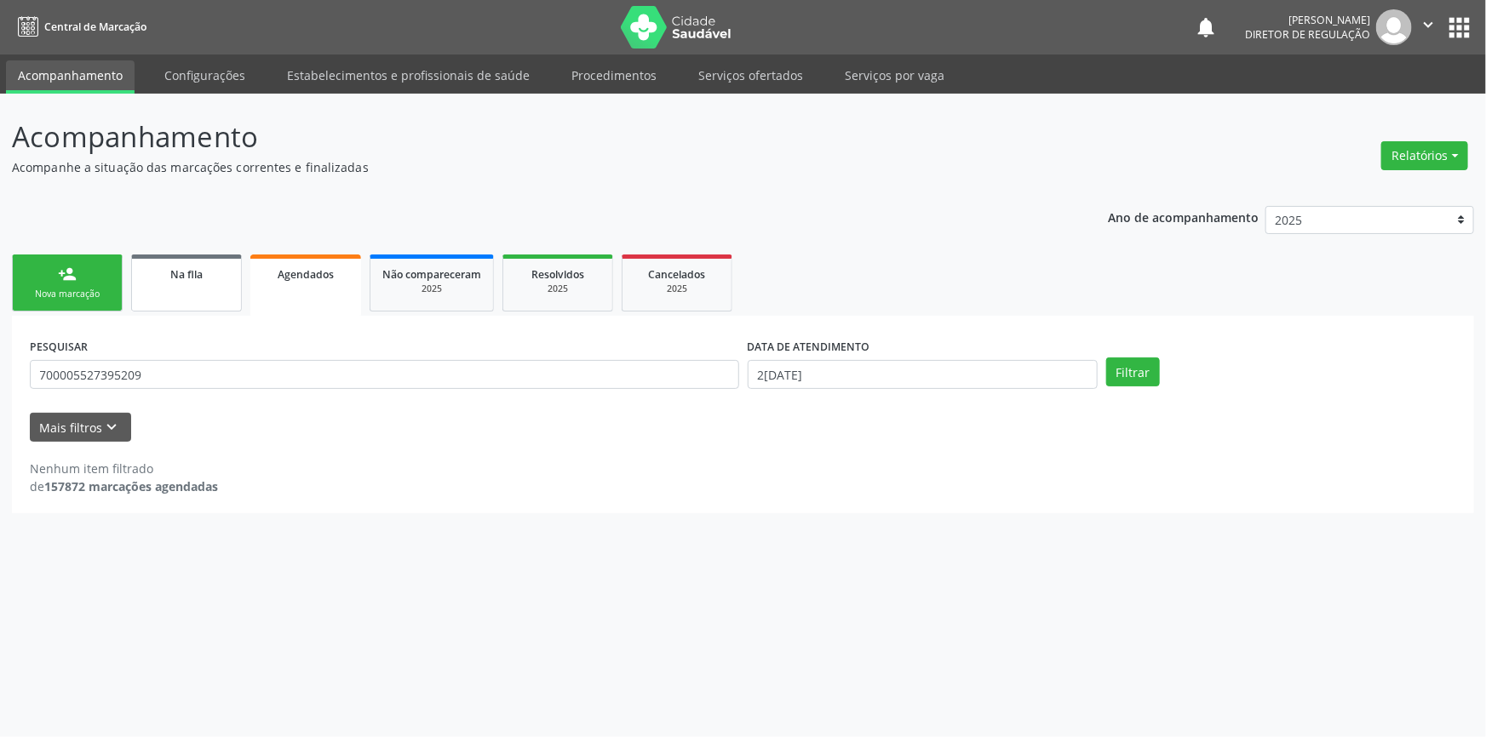
click at [210, 284] on link "Na fila" at bounding box center [186, 283] width 111 height 57
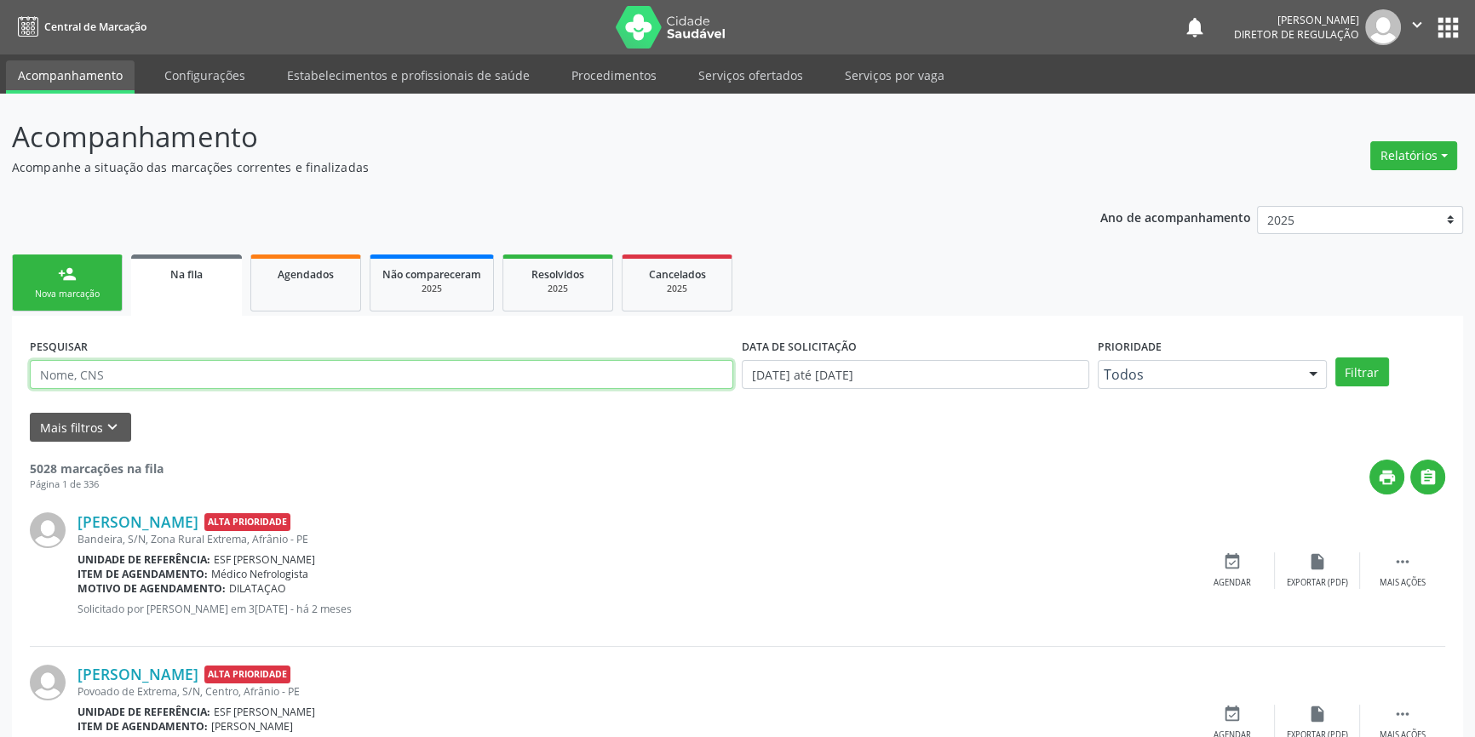
click at [208, 376] on input "text" at bounding box center [381, 374] width 703 height 29
type input "704805014851746"
click at [1376, 371] on button "Filtrar" at bounding box center [1362, 372] width 54 height 29
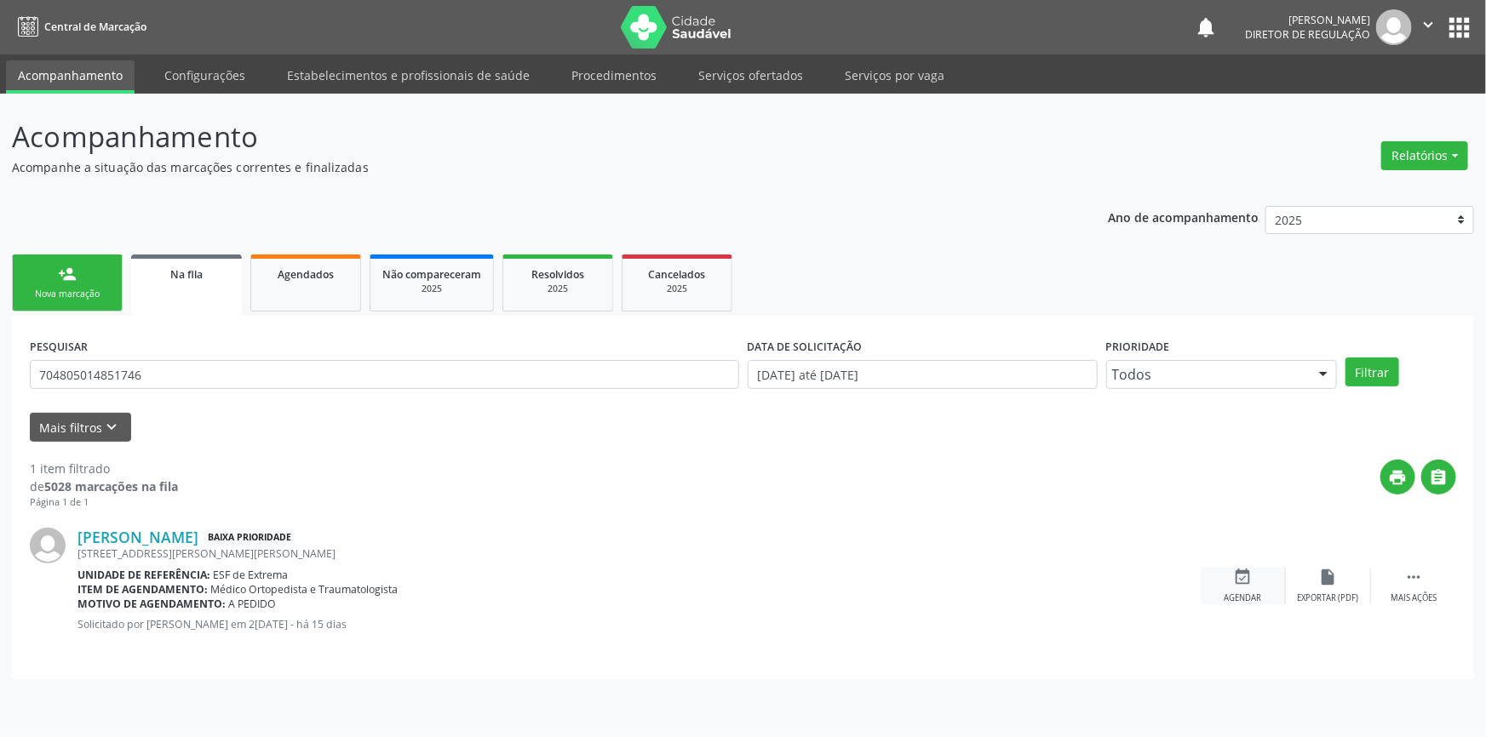
click at [1271, 598] on div "event_available Agendar" at bounding box center [1243, 586] width 85 height 37
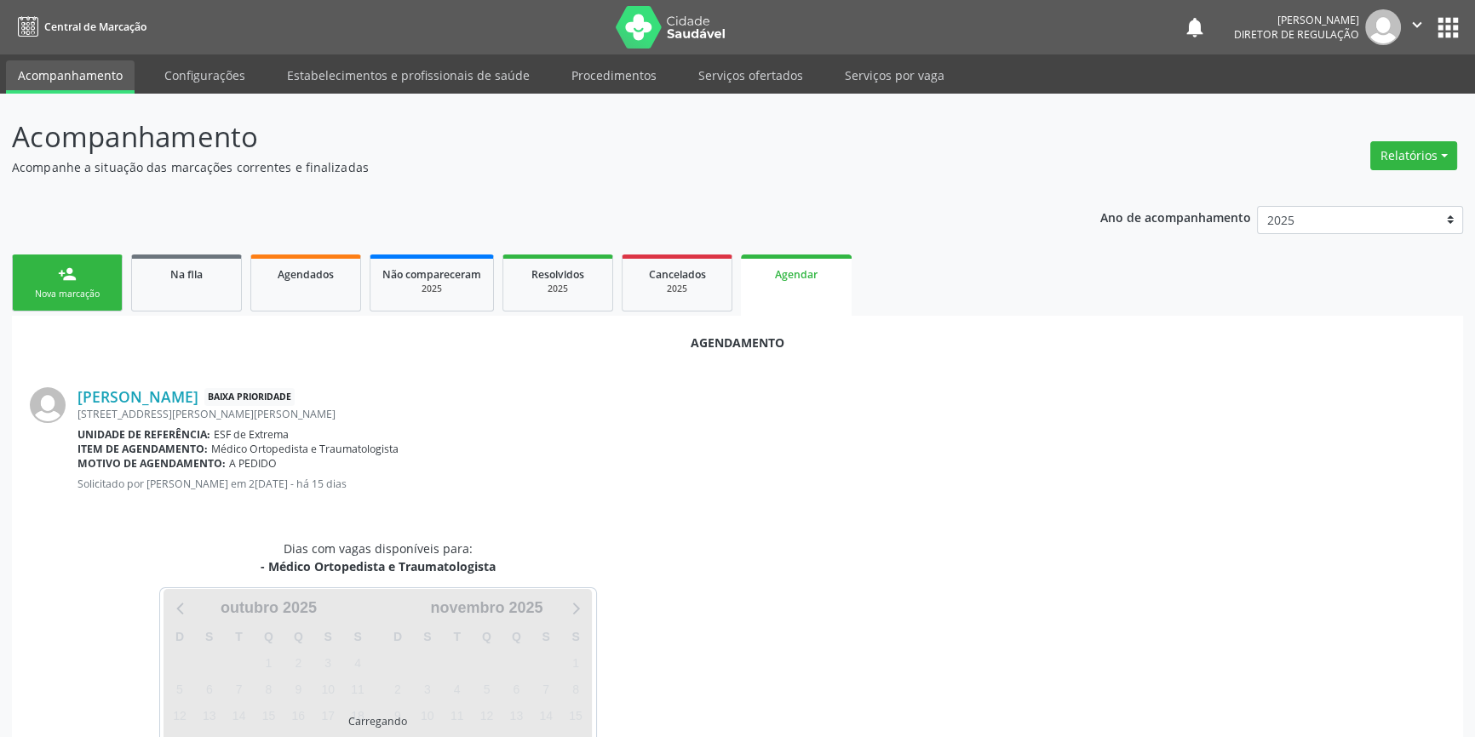
scroll to position [107, 0]
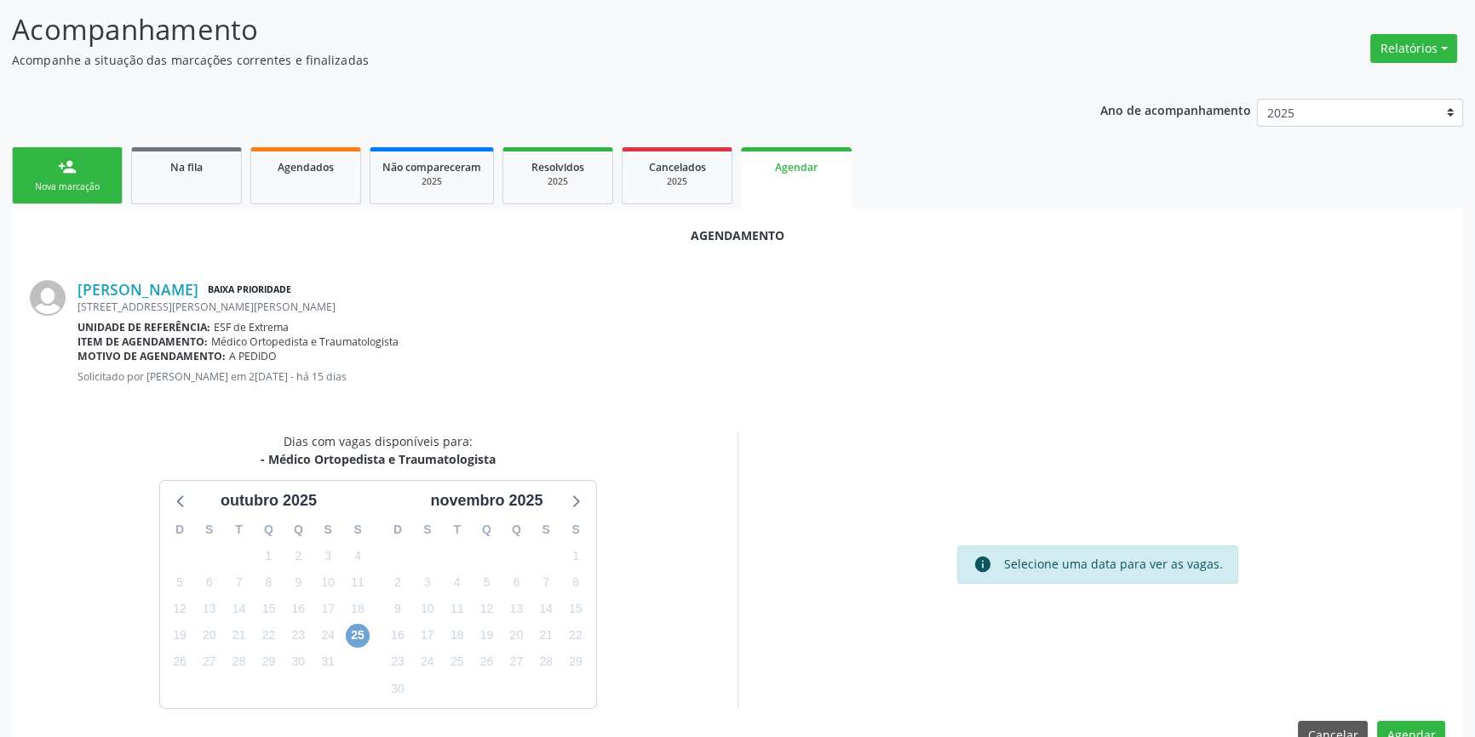
click at [364, 637] on span "25" at bounding box center [358, 636] width 24 height 24
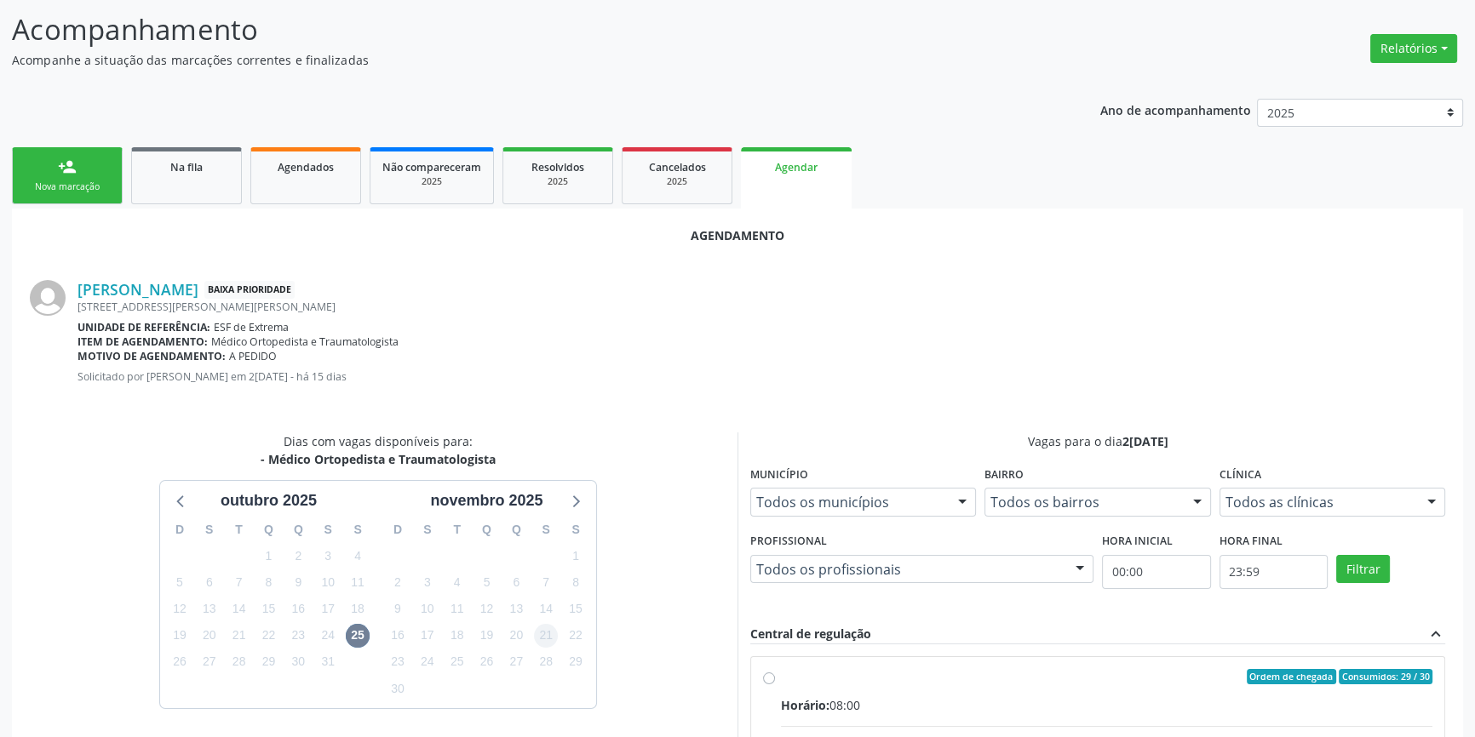
click at [800, 677] on div "Ordem de chegada Consumidos: 29 / 30" at bounding box center [1106, 676] width 651 height 15
click at [775, 677] on input "Ordem de chegada Consumidos: 29 / 30 Horário: 08:00 Clínica: Ambulatorio Munici…" at bounding box center [769, 676] width 12 height 15
radio input "true"
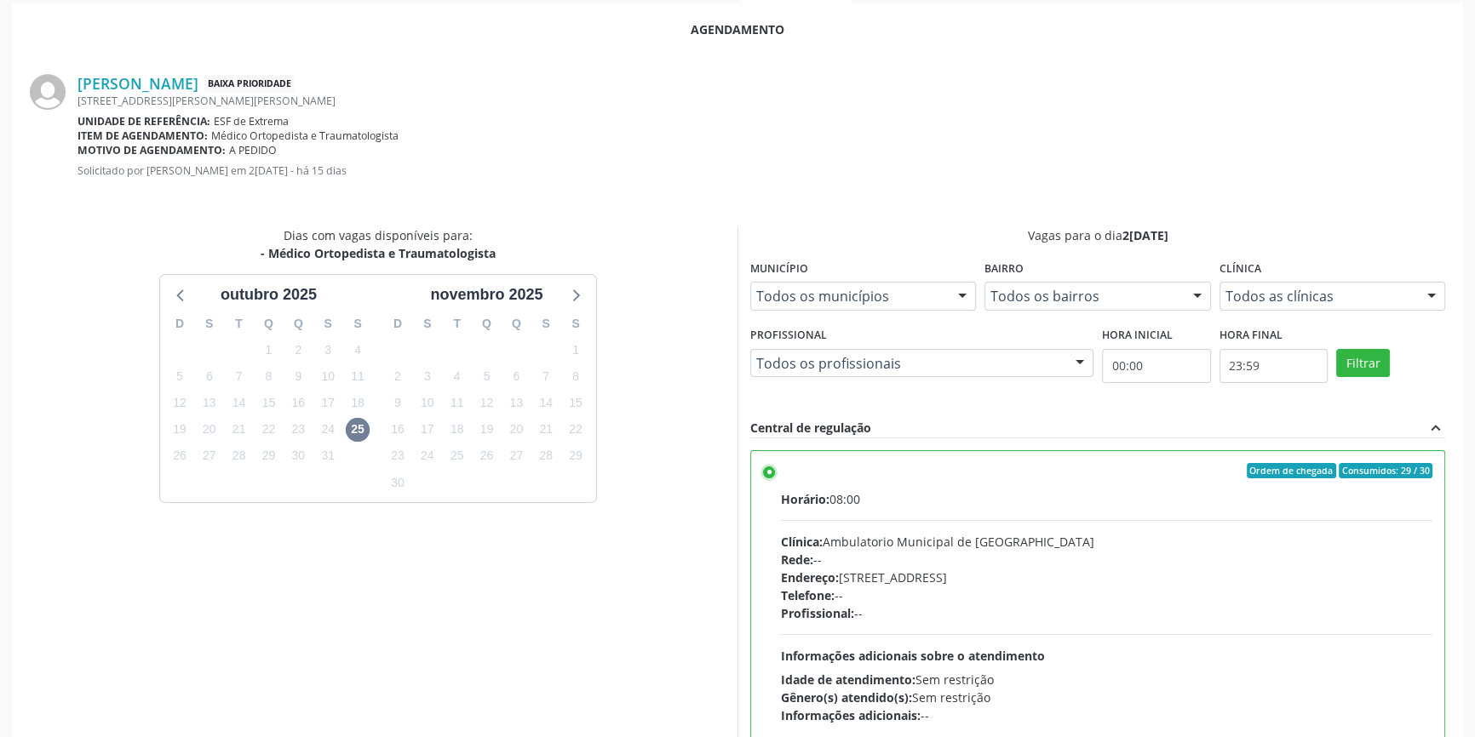
scroll to position [424, 0]
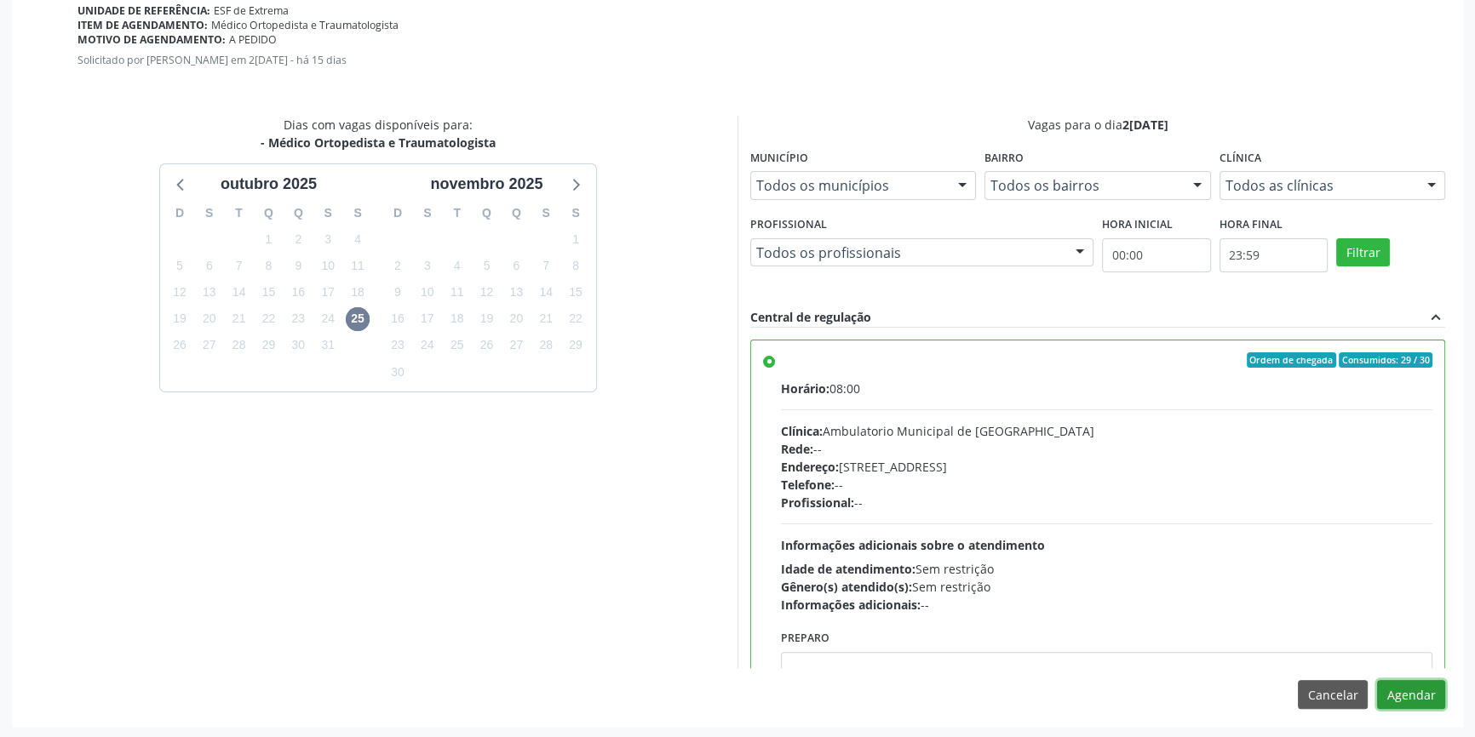
click at [1419, 688] on button "Agendar" at bounding box center [1411, 694] width 68 height 29
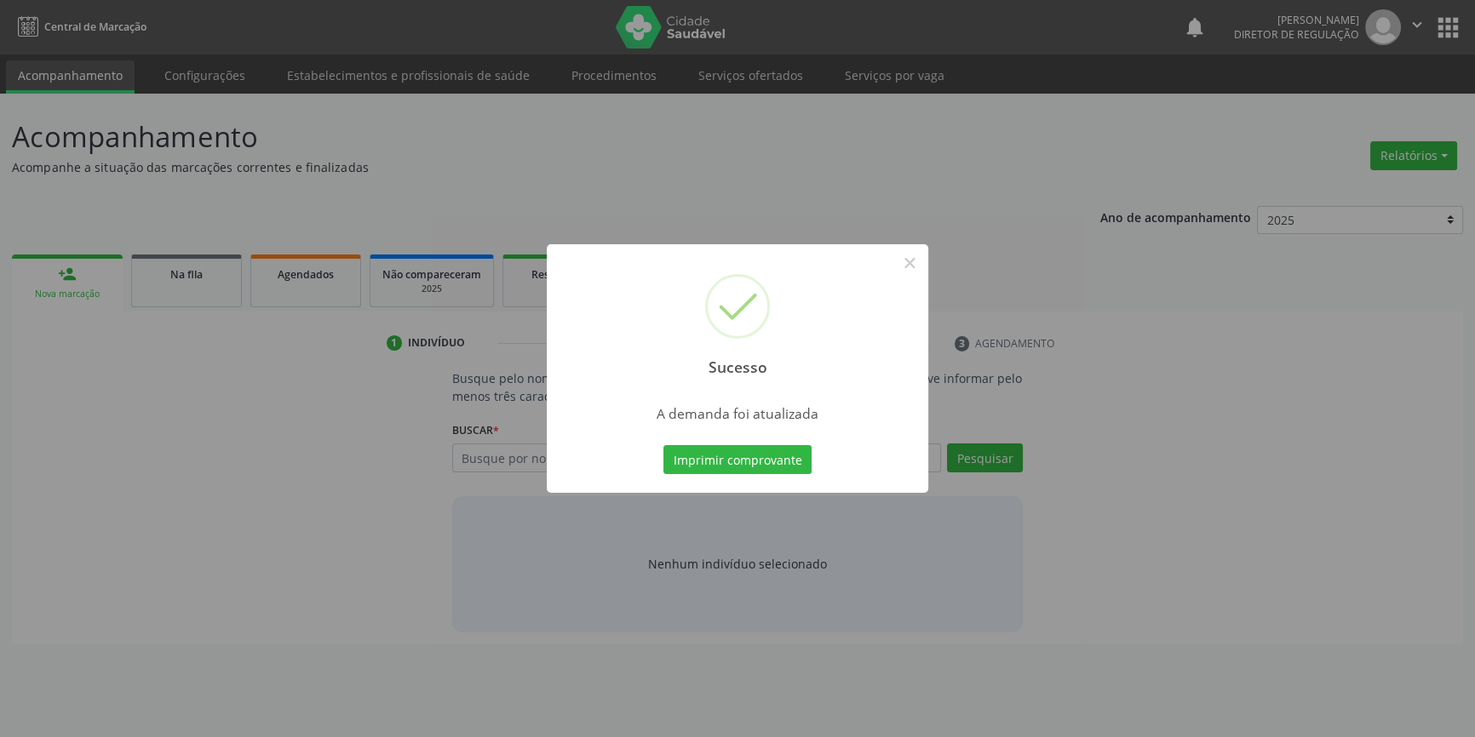
scroll to position [0, 0]
click at [698, 446] on button "Imprimir comprovante" at bounding box center [743, 459] width 148 height 29
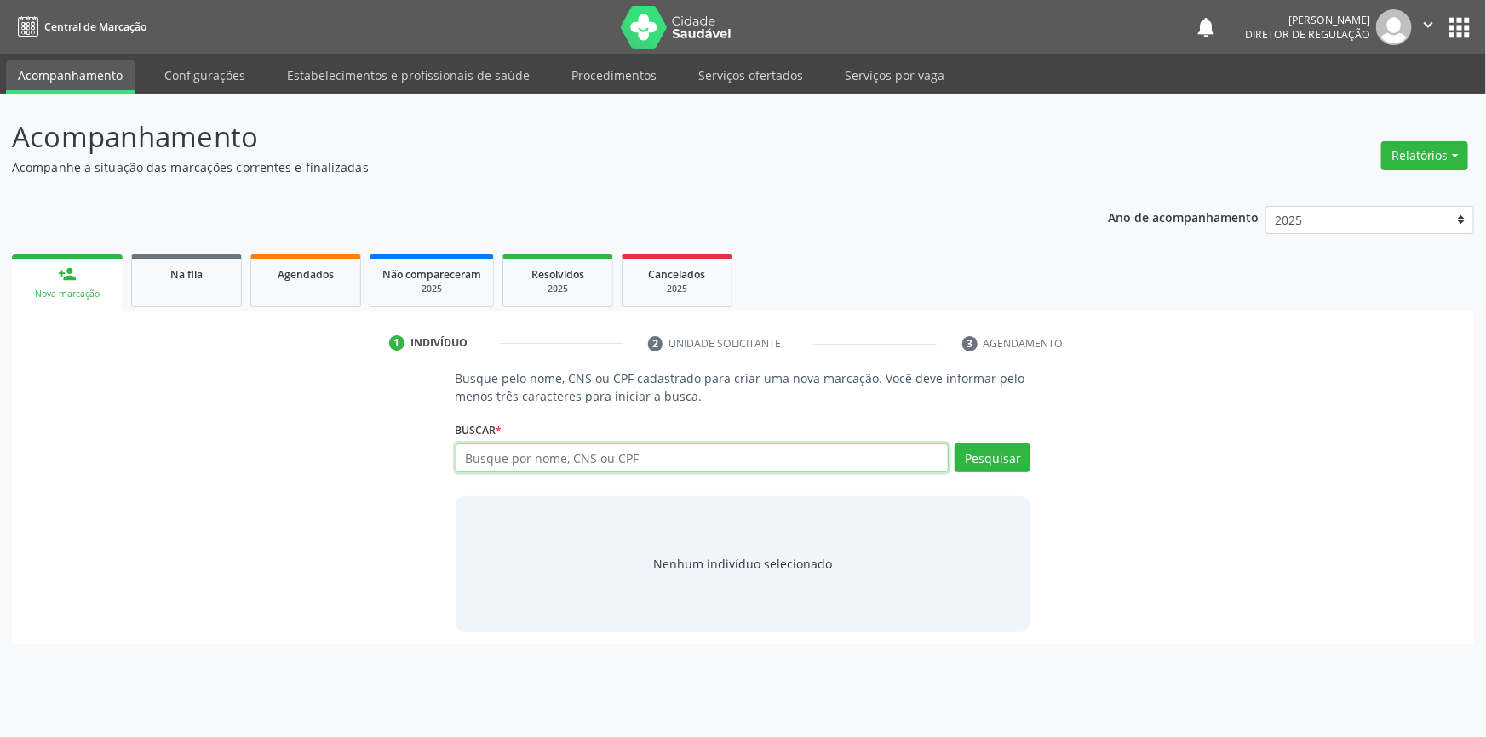
click at [488, 465] on input "text" at bounding box center [703, 458] width 494 height 29
type input "702005322528882"
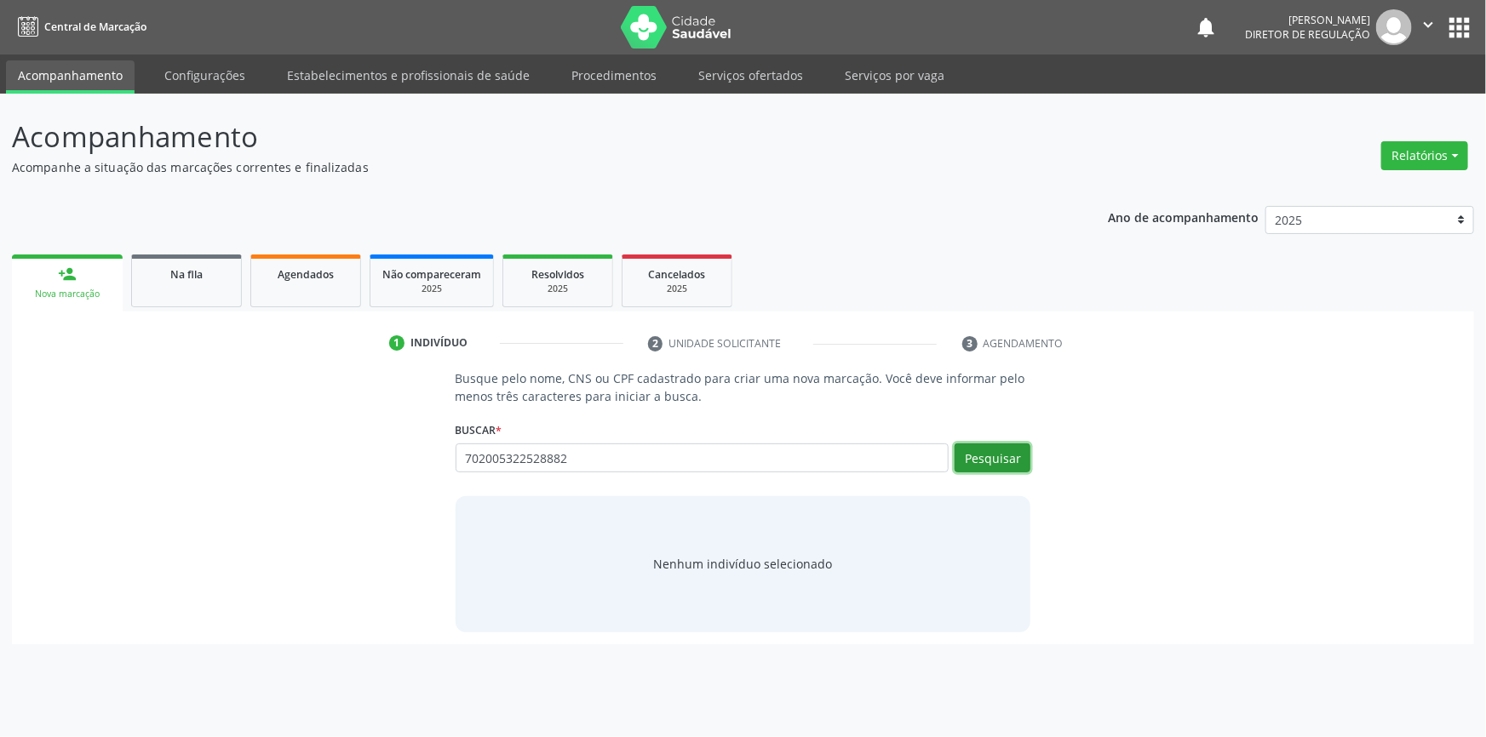
click at [985, 454] on button "Pesquisar" at bounding box center [993, 458] width 76 height 29
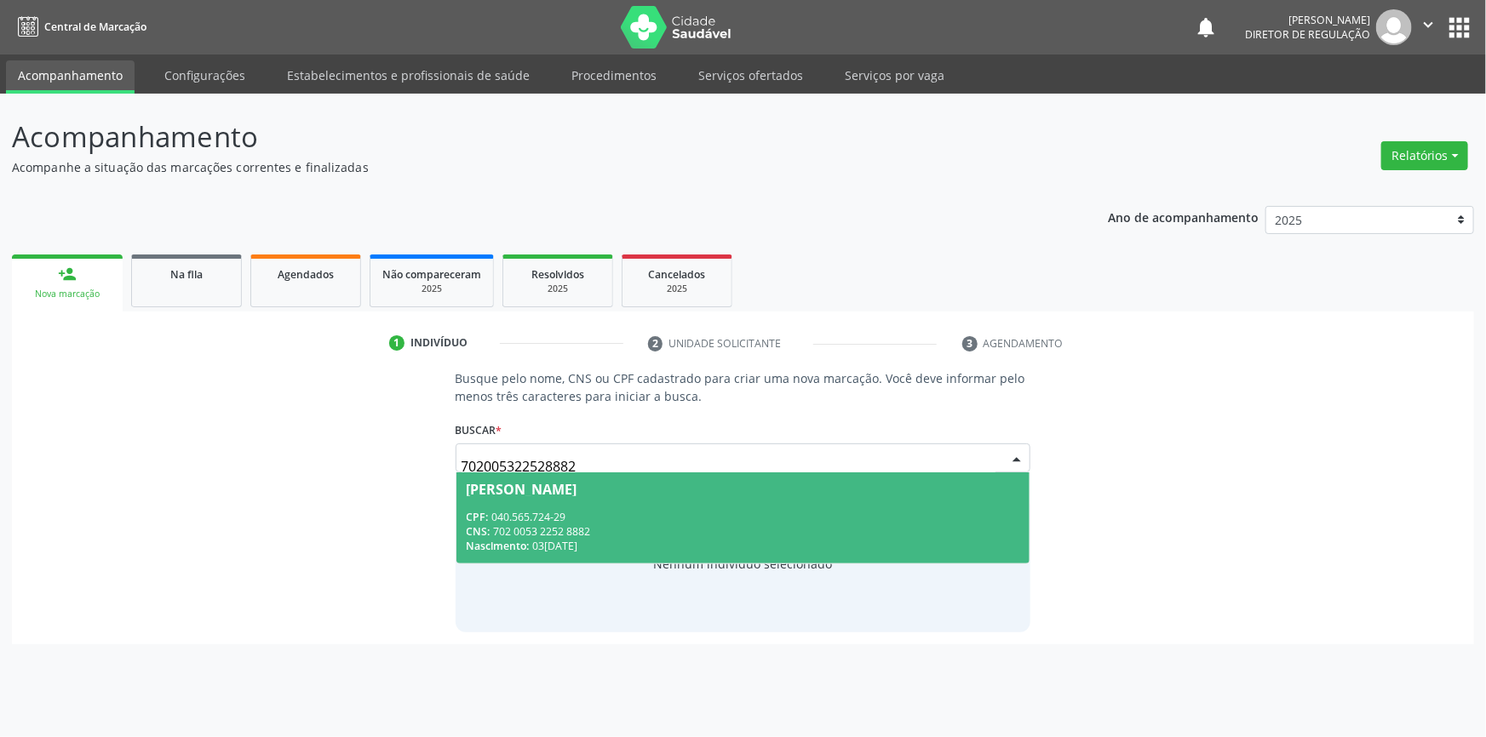
click at [634, 526] on div "CNS: 702 0053 2252 8882" at bounding box center [744, 532] width 554 height 14
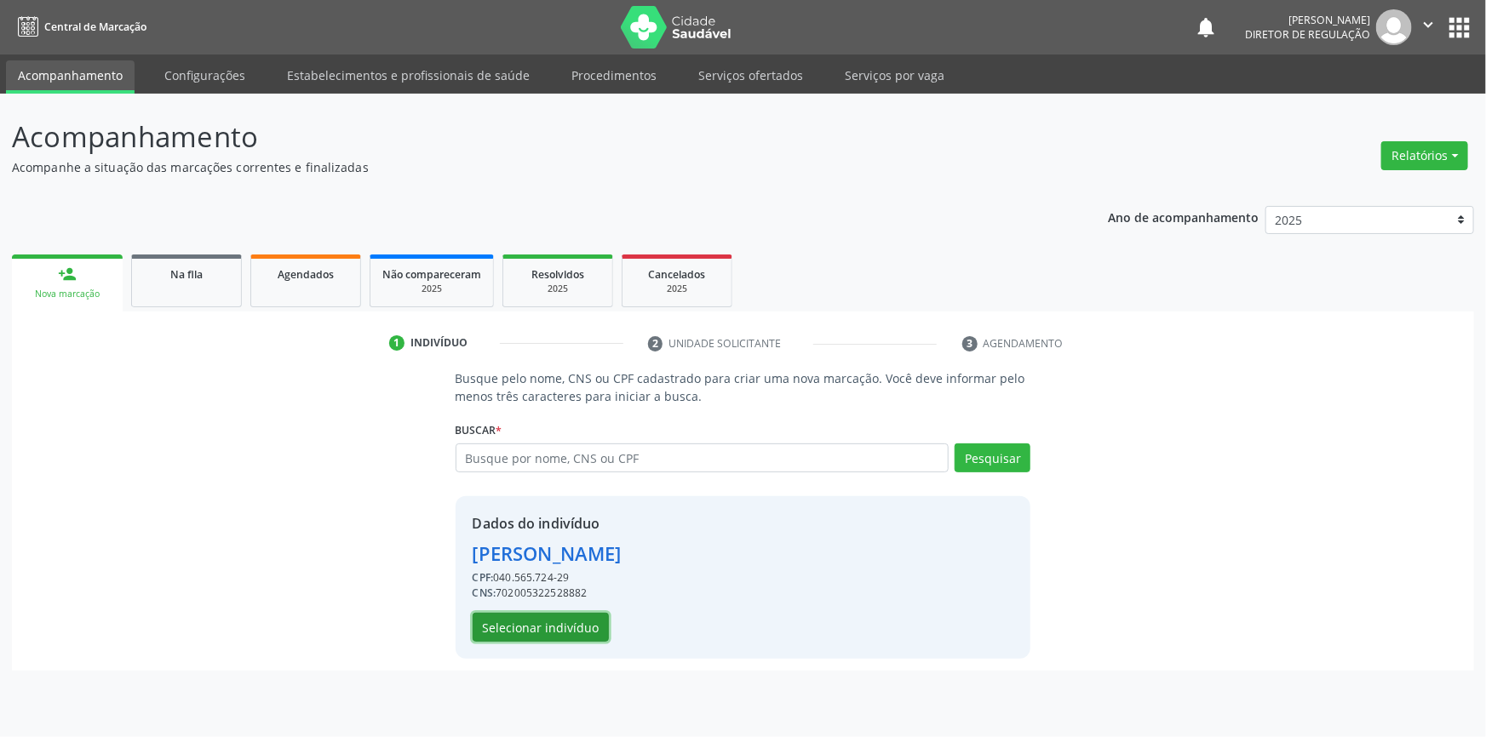
click at [536, 623] on button "Selecionar indivíduo" at bounding box center [541, 627] width 136 height 29
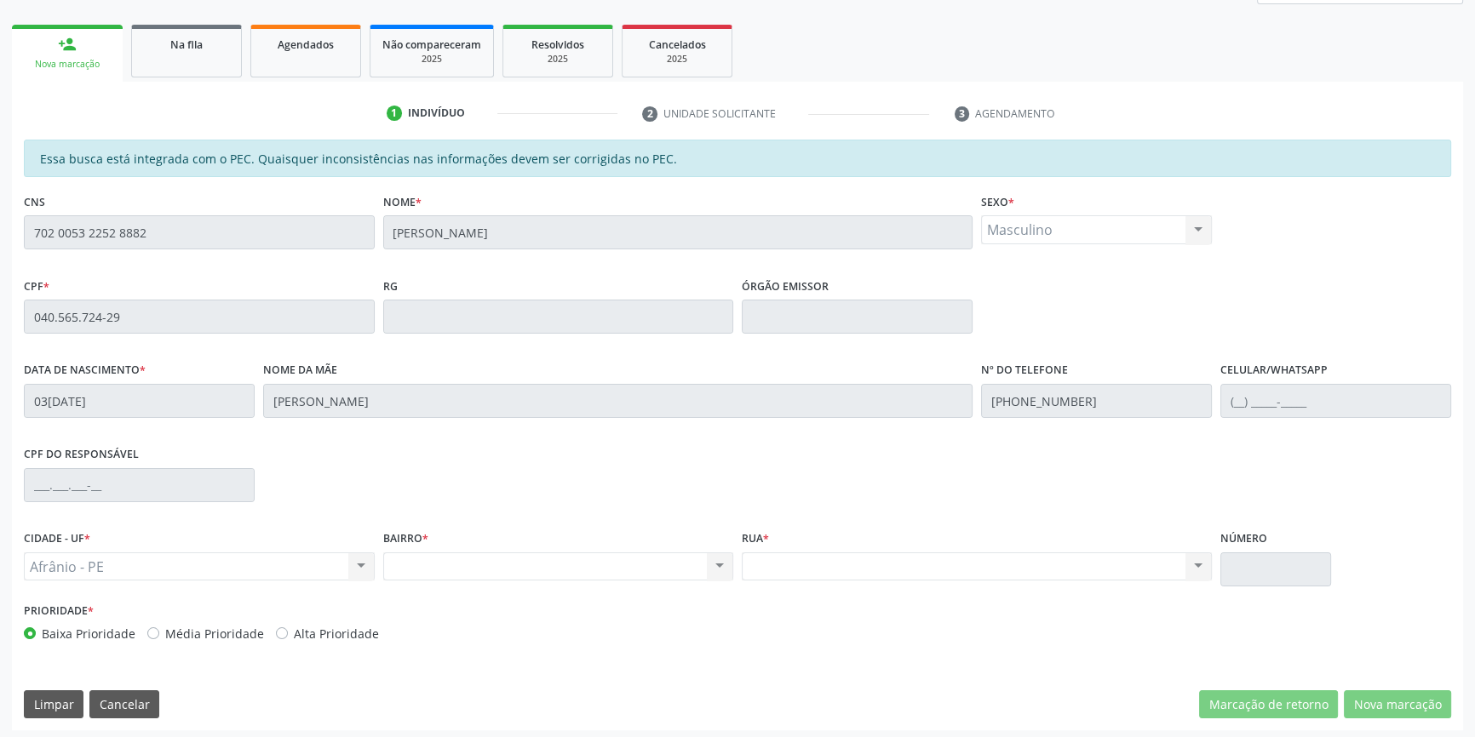
scroll to position [233, 0]
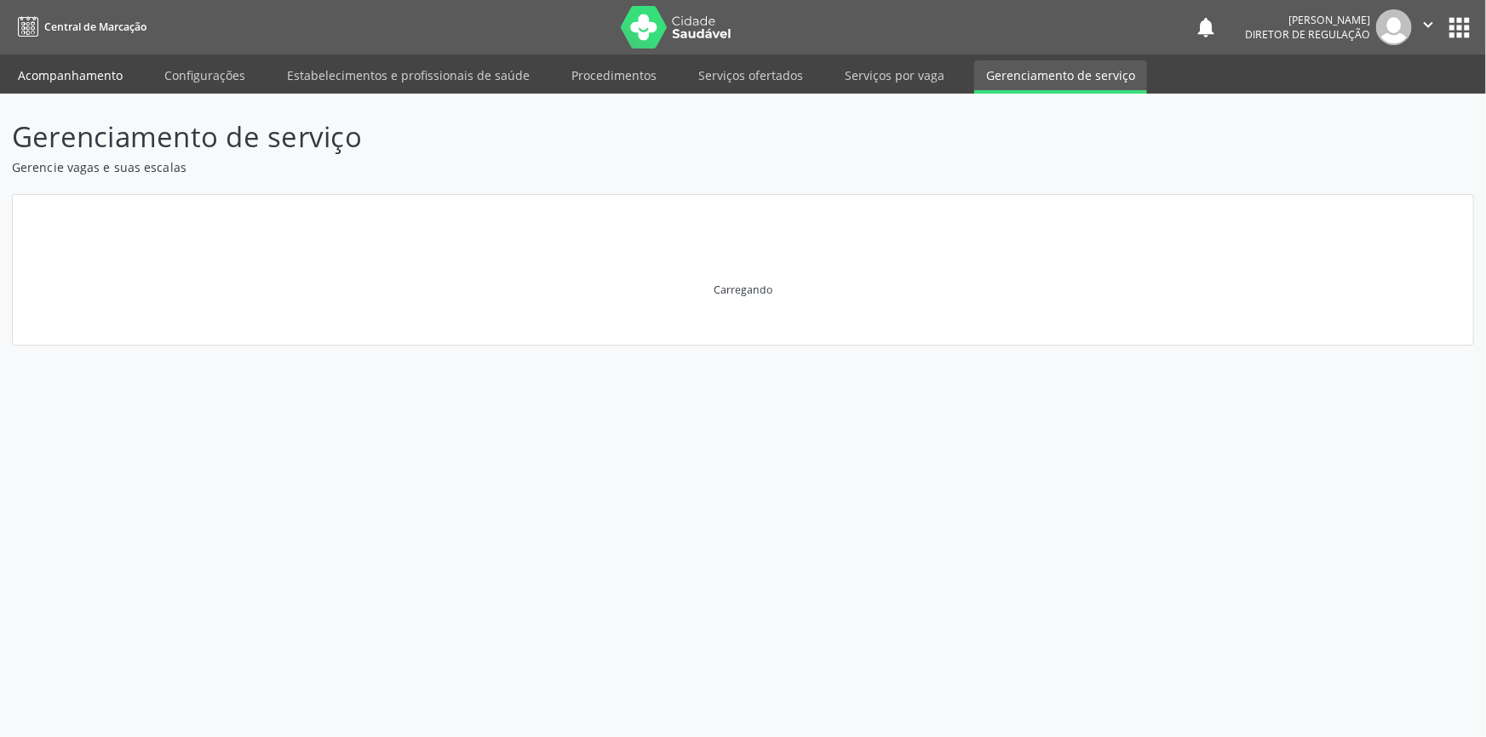
click at [76, 71] on link "Acompanhamento" at bounding box center [70, 75] width 129 height 30
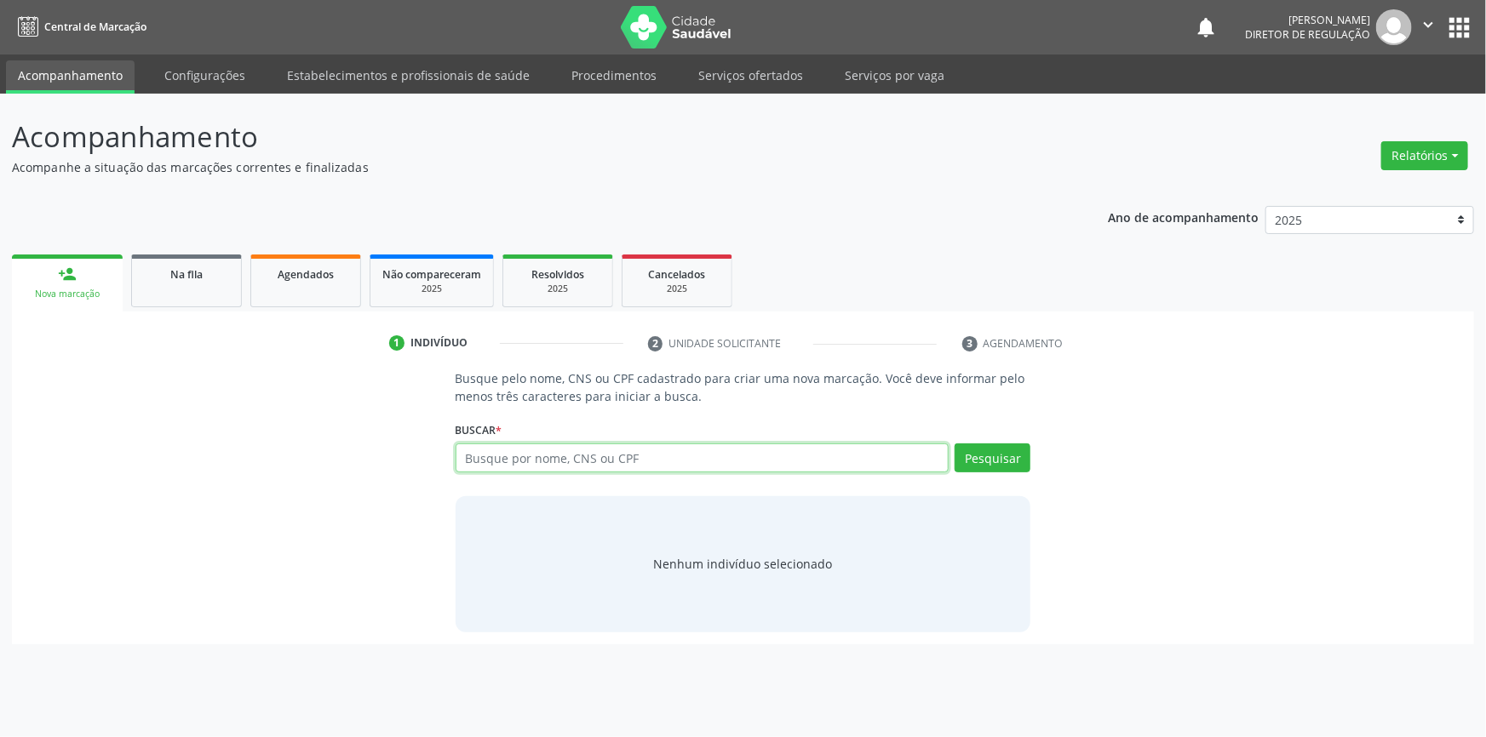
click at [549, 466] on input "text" at bounding box center [703, 458] width 494 height 29
type input "idelma dos santos"
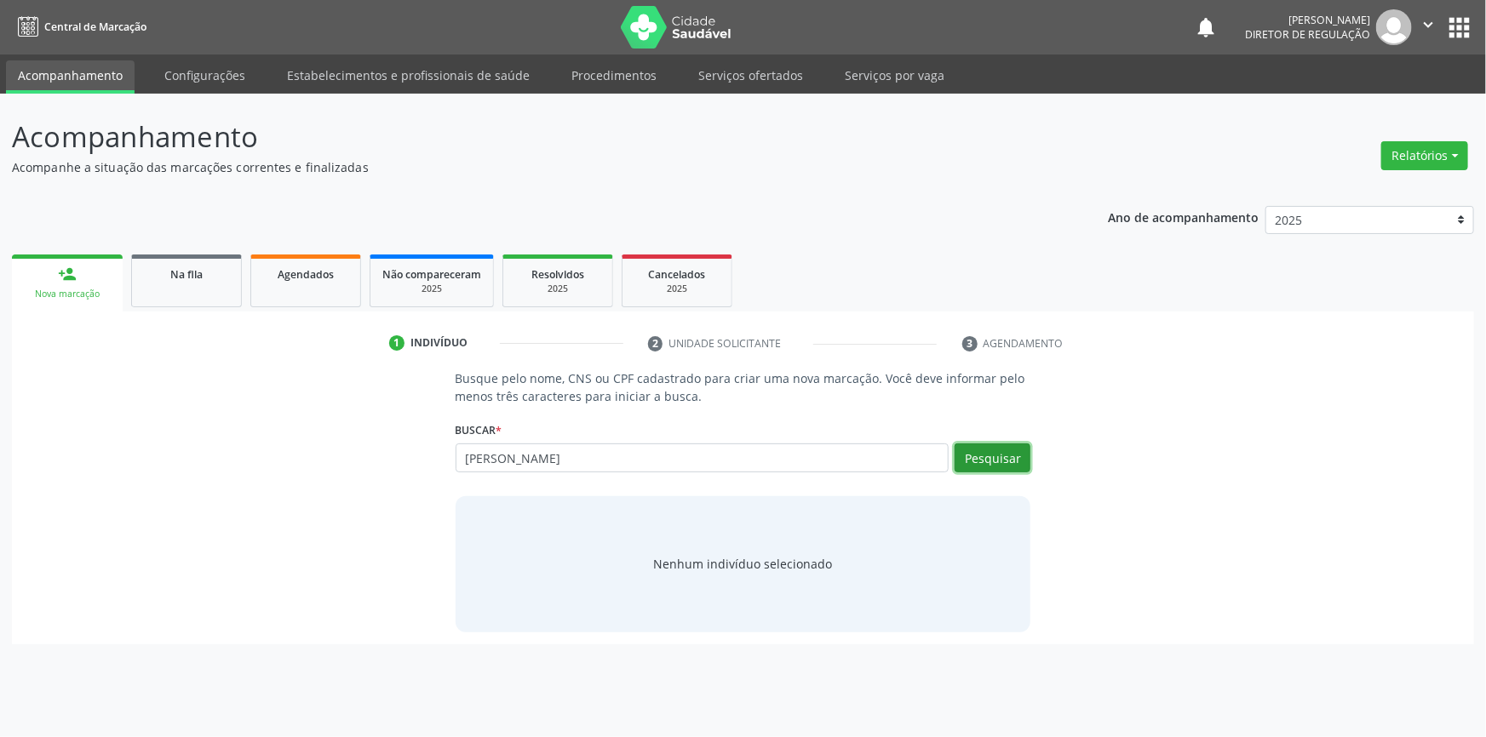
click at [992, 451] on button "Pesquisar" at bounding box center [993, 458] width 76 height 29
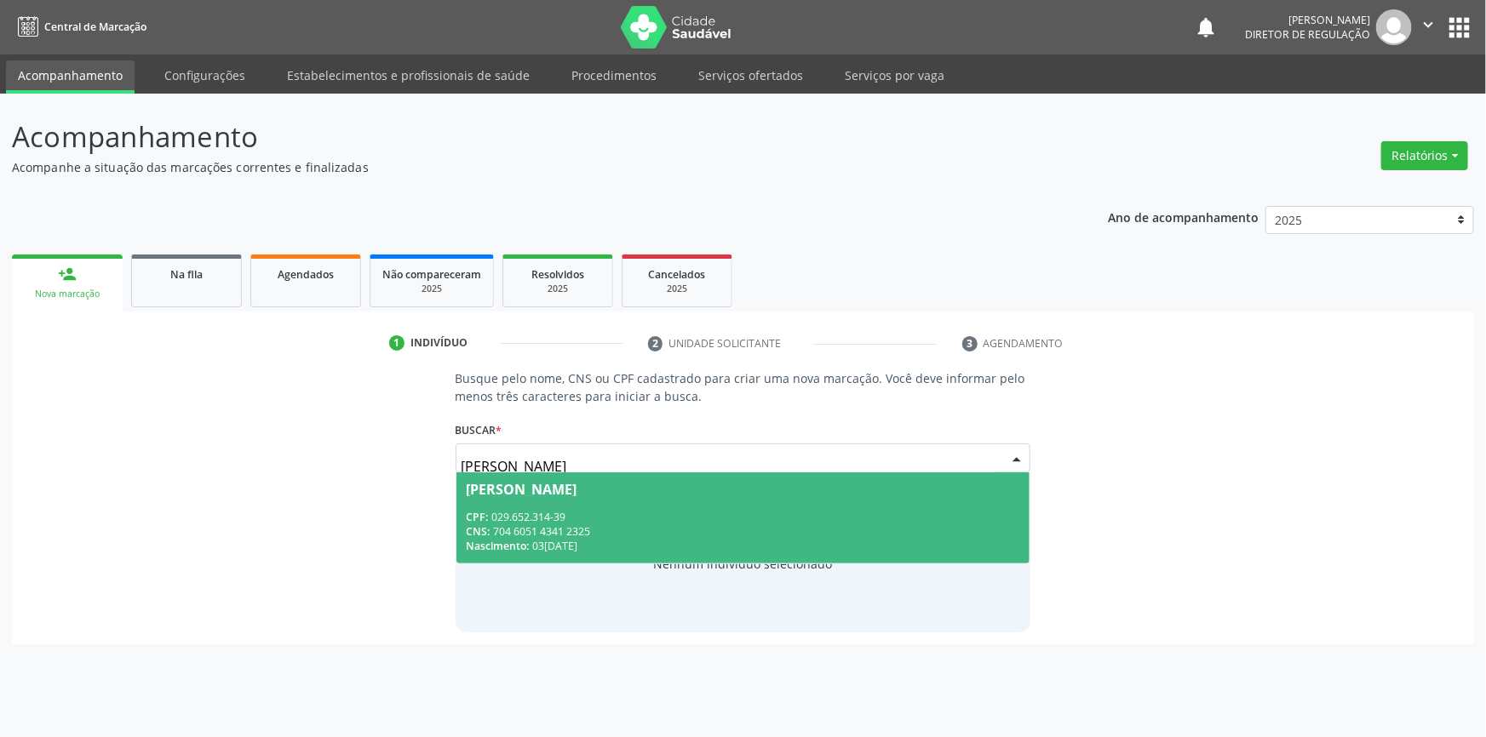
click at [714, 540] on div "Nascimento: 03/05/1978" at bounding box center [744, 546] width 554 height 14
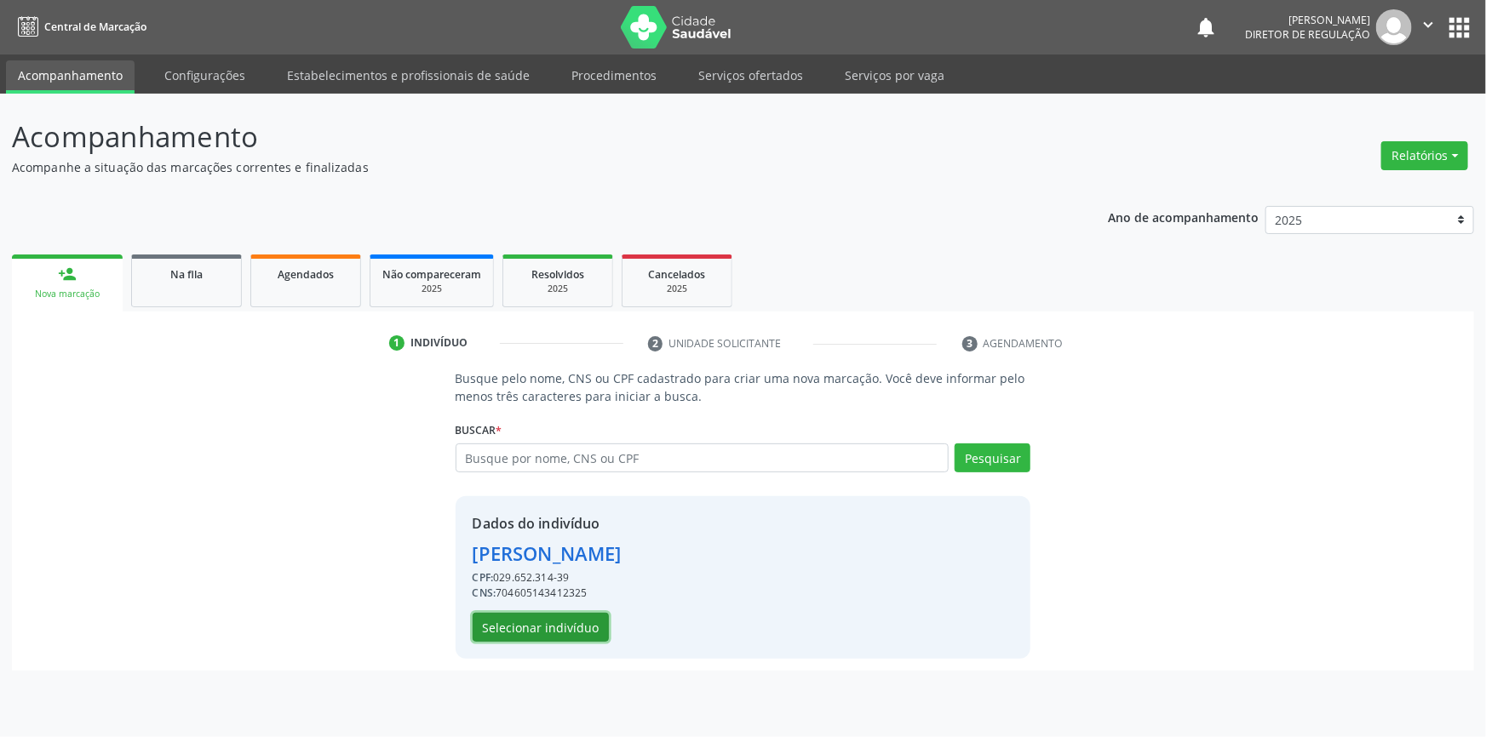
click at [532, 623] on button "Selecionar indivíduo" at bounding box center [541, 627] width 136 height 29
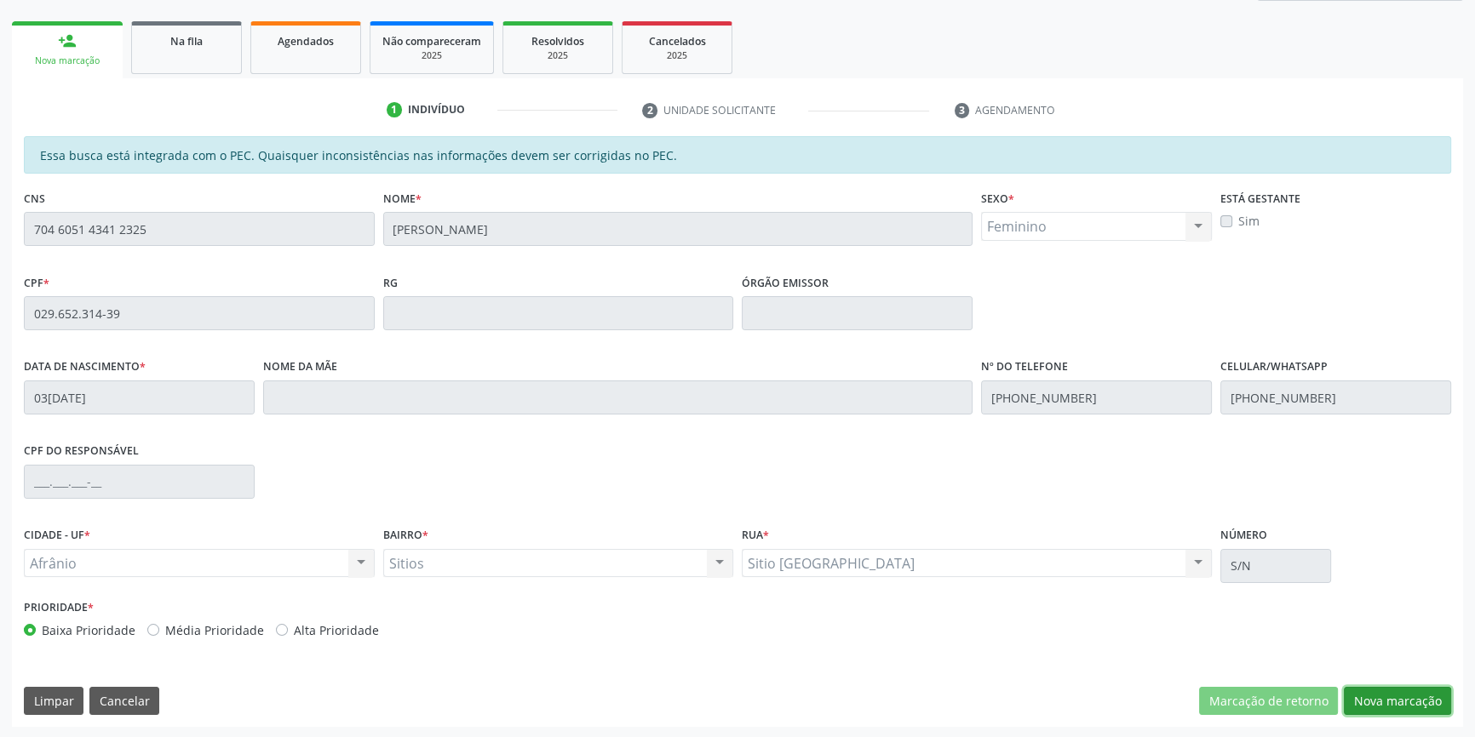
click at [1357, 704] on button "Nova marcação" at bounding box center [1397, 701] width 107 height 29
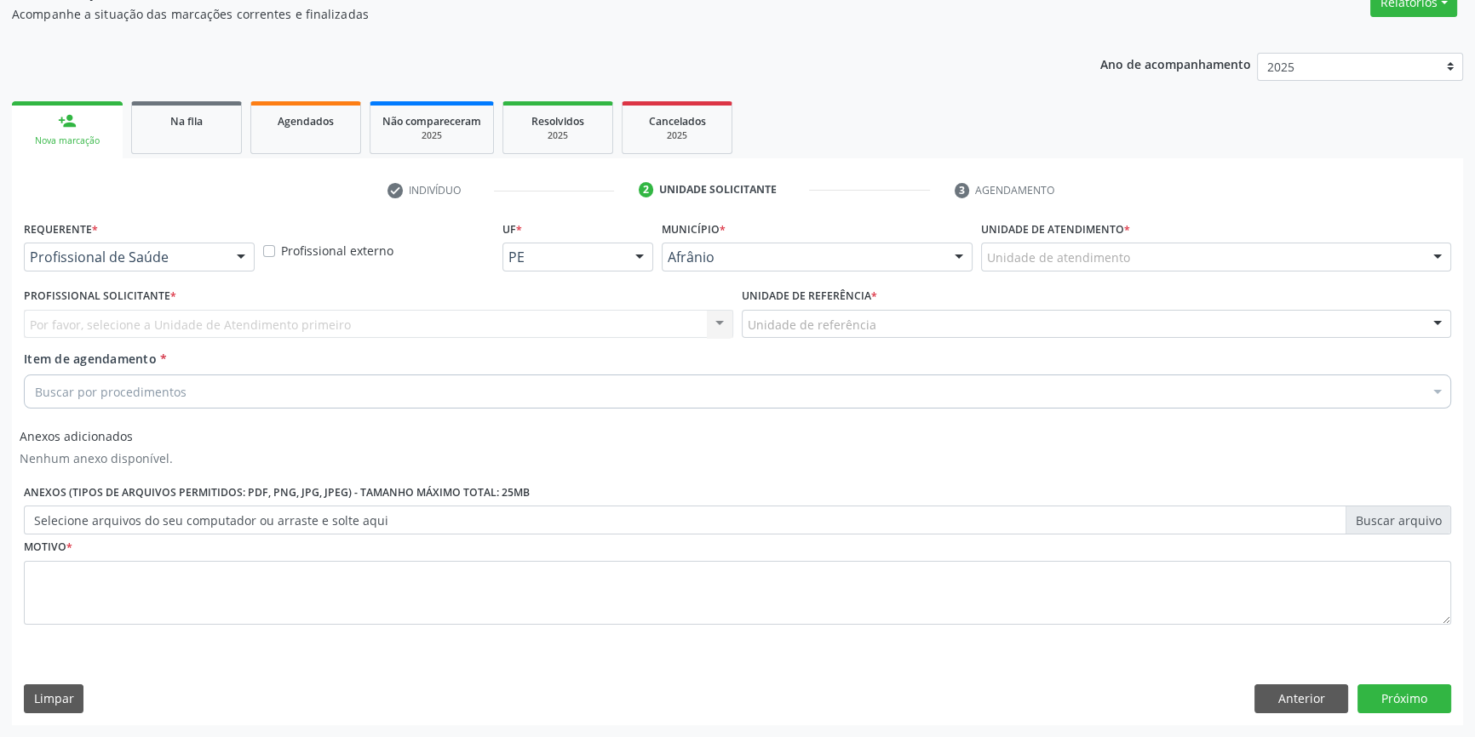
scroll to position [152, 0]
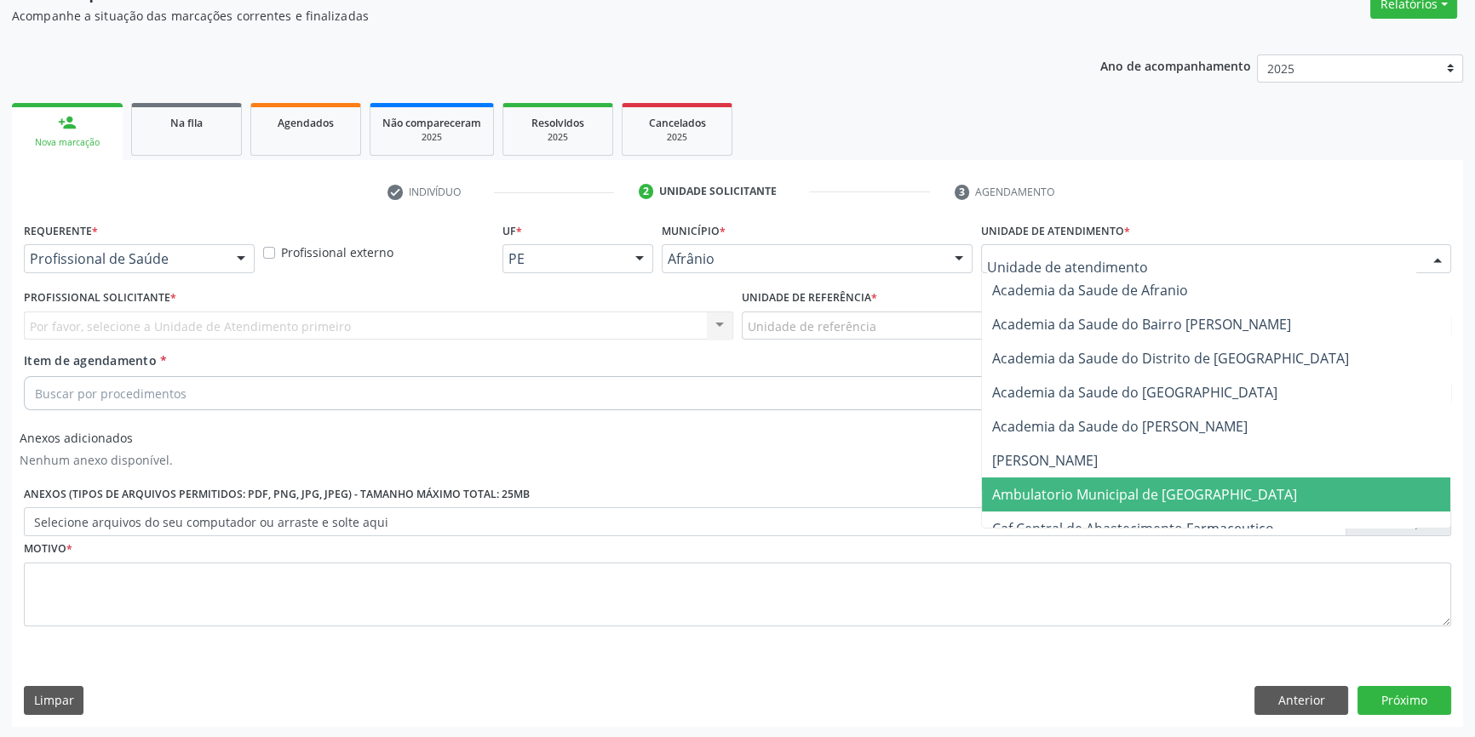
click at [1083, 500] on span "Ambulatorio Municipal de [GEOGRAPHIC_DATA]" at bounding box center [1144, 494] width 305 height 19
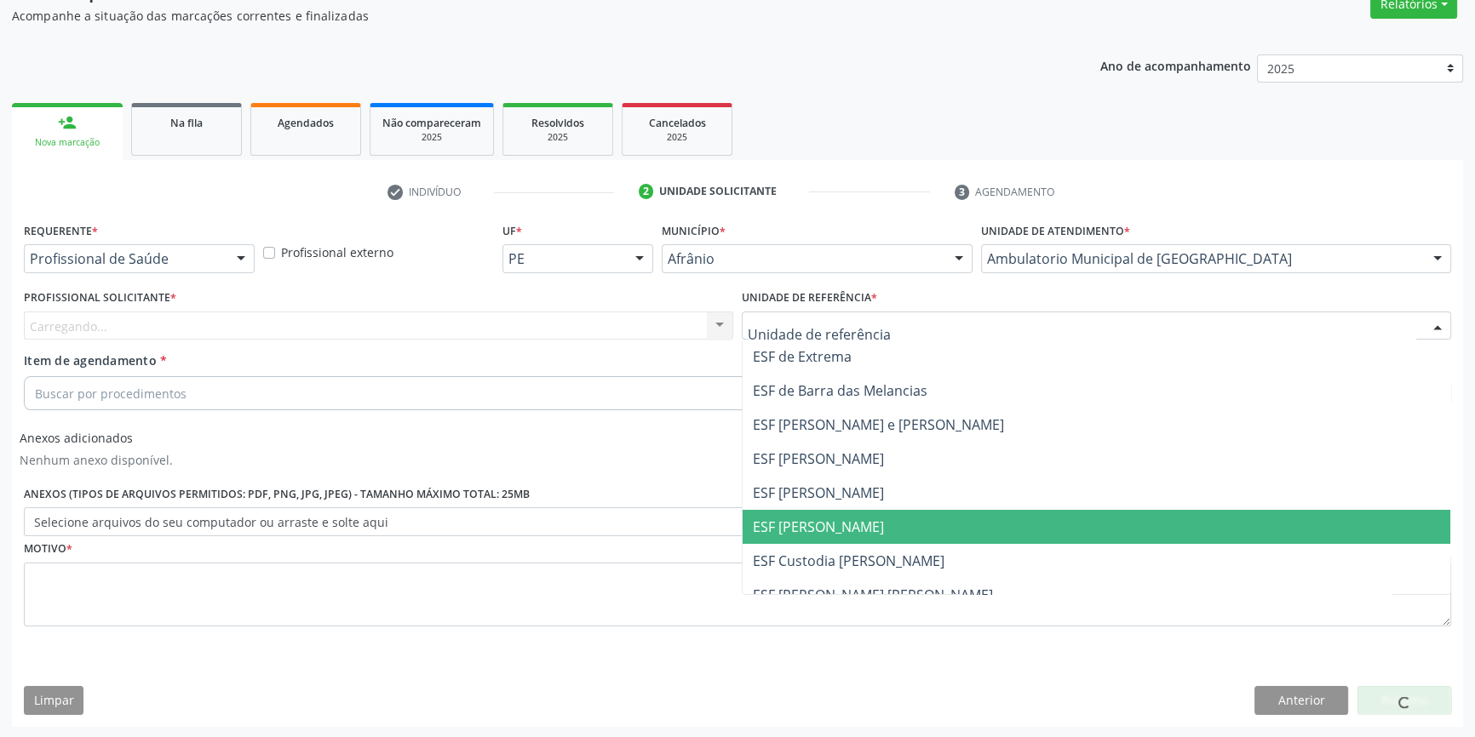
click at [850, 527] on span "ESF [PERSON_NAME]" at bounding box center [818, 527] width 131 height 19
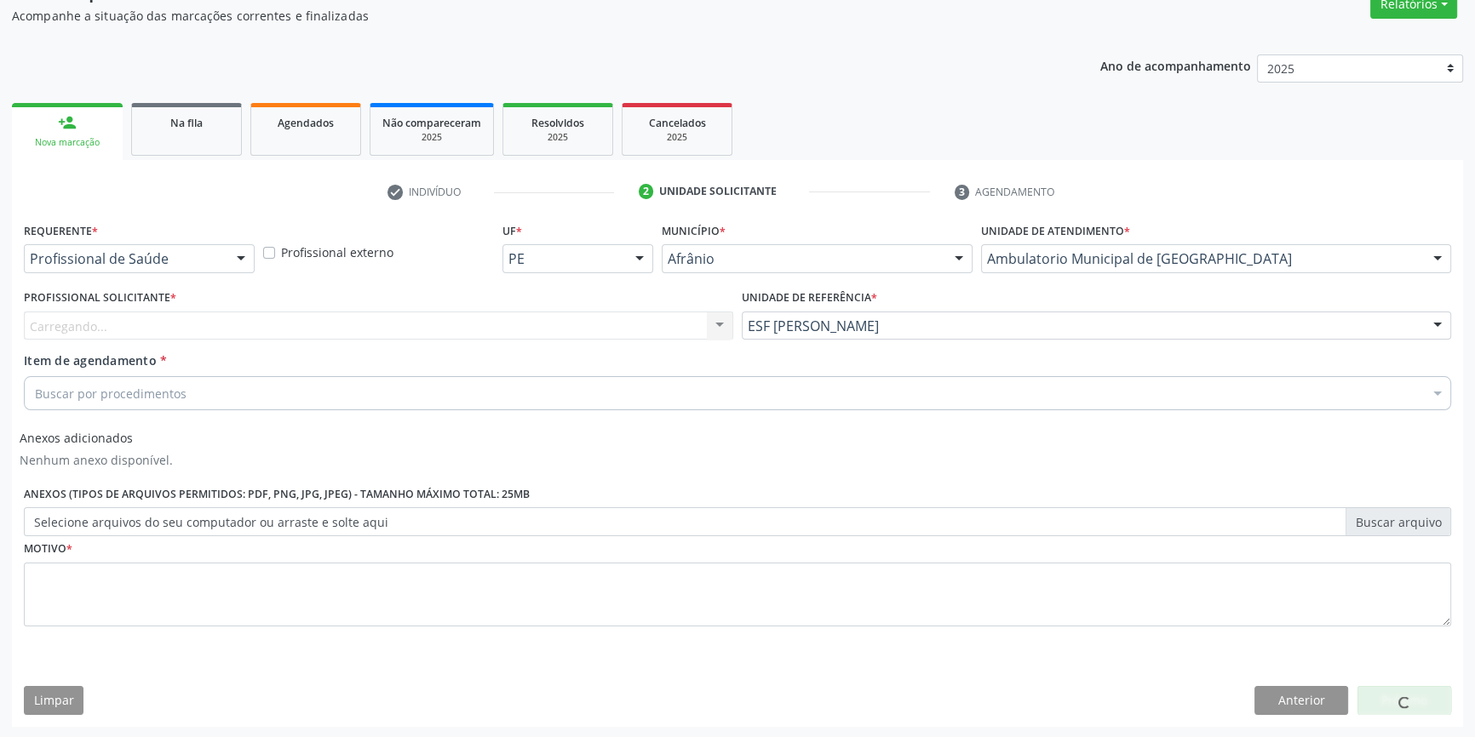
click at [434, 307] on div "Profissional Solicitante * [GEOGRAPHIC_DATA]... Nenhum resultado encontrado par…" at bounding box center [378, 312] width 709 height 55
click at [410, 318] on div "Profissional solicitante" at bounding box center [378, 326] width 709 height 29
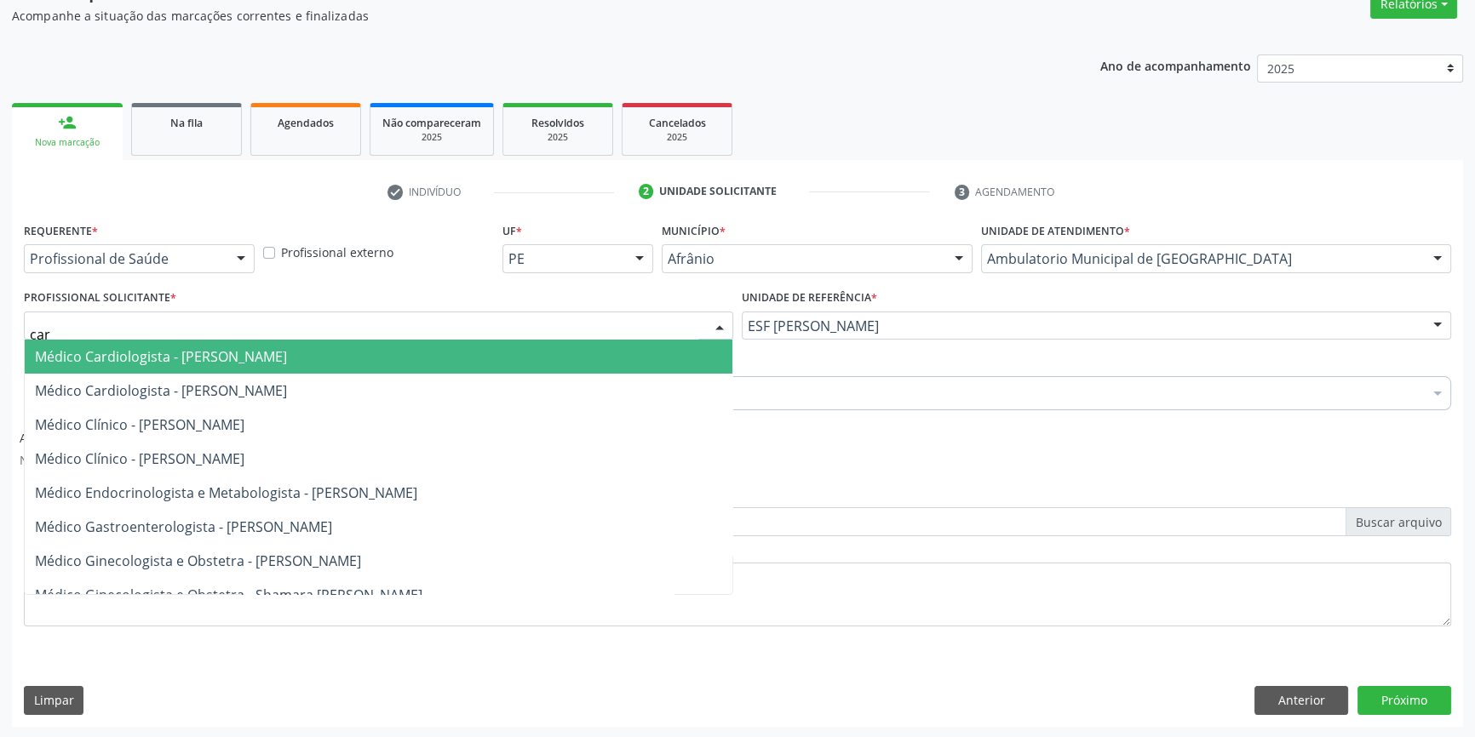
type input "card"
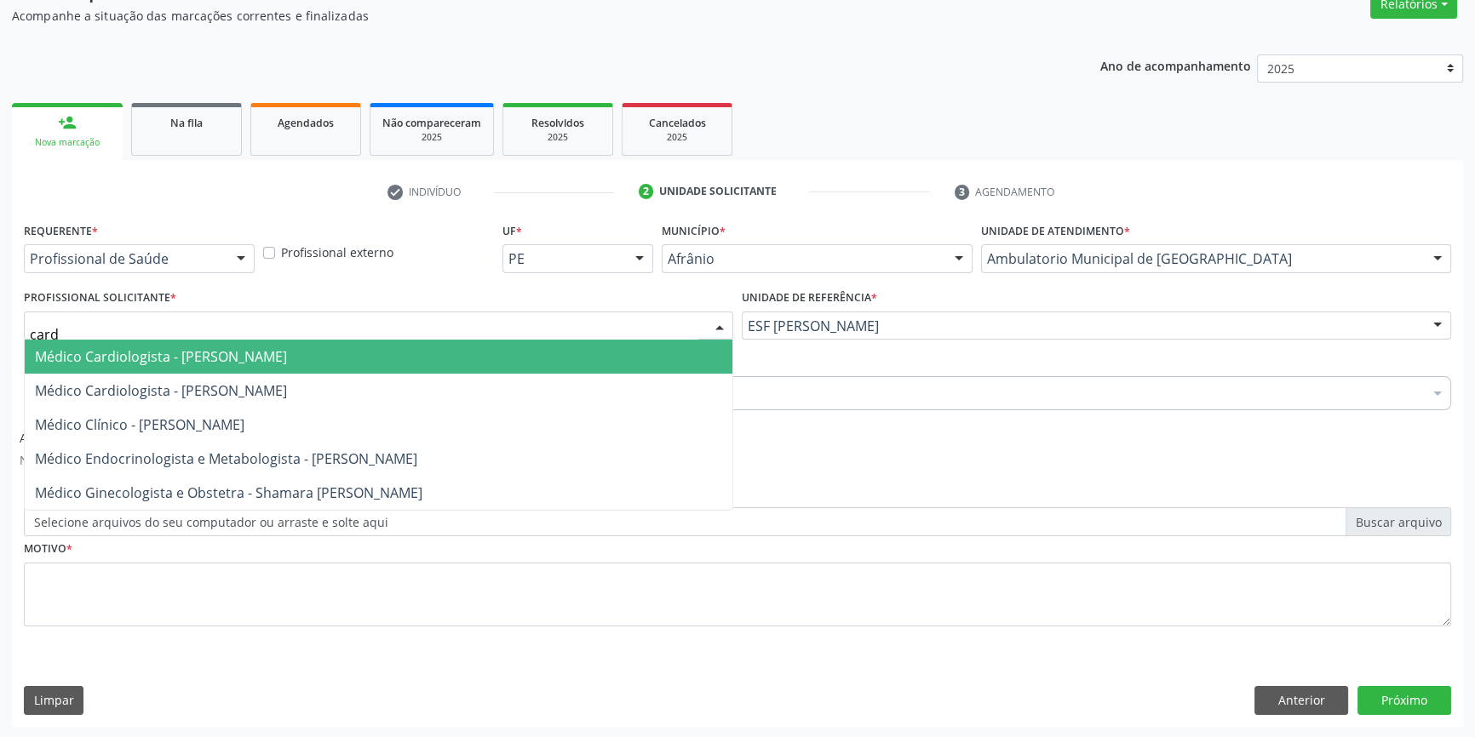
click at [287, 364] on span "Médico Cardiologista - [PERSON_NAME]" at bounding box center [161, 356] width 252 height 19
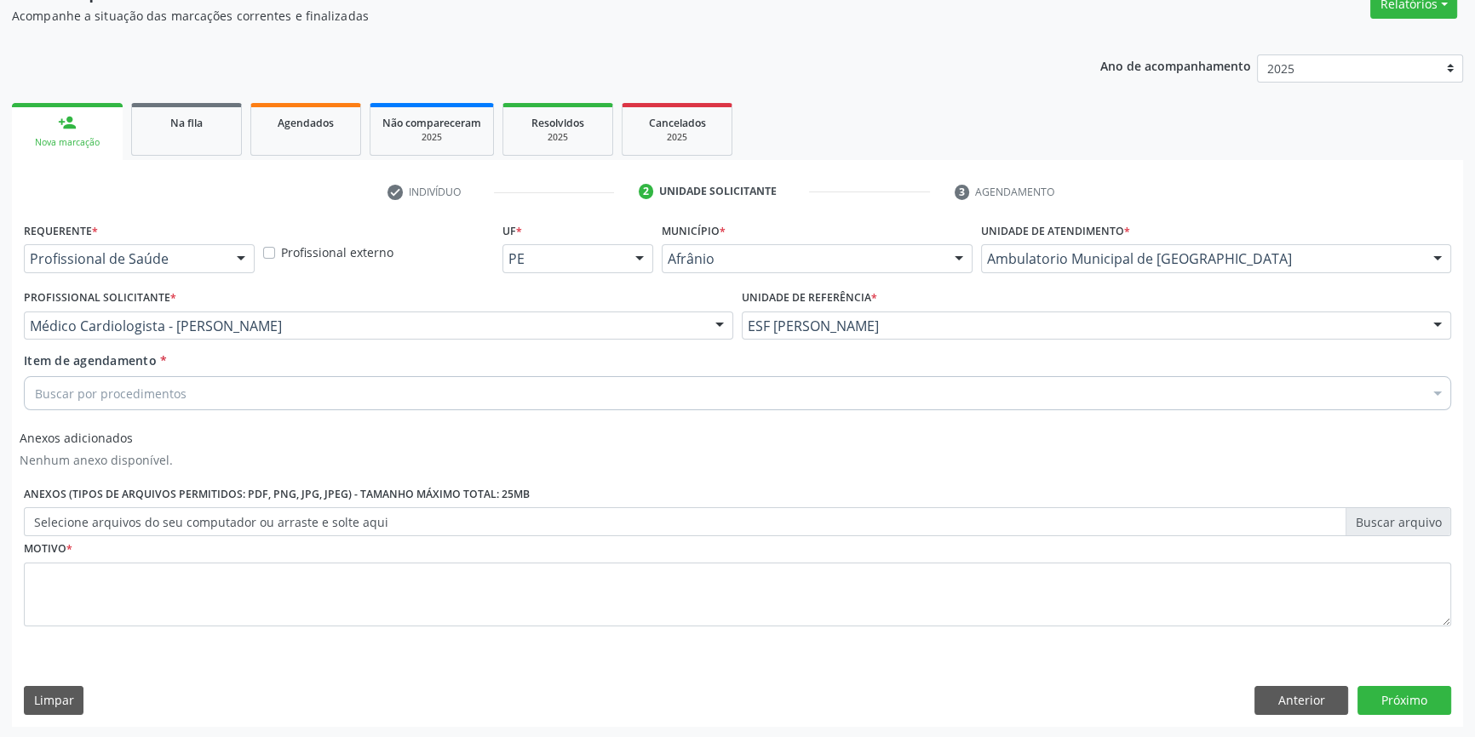
click at [222, 393] on div "Buscar por procedimentos" at bounding box center [737, 393] width 1427 height 34
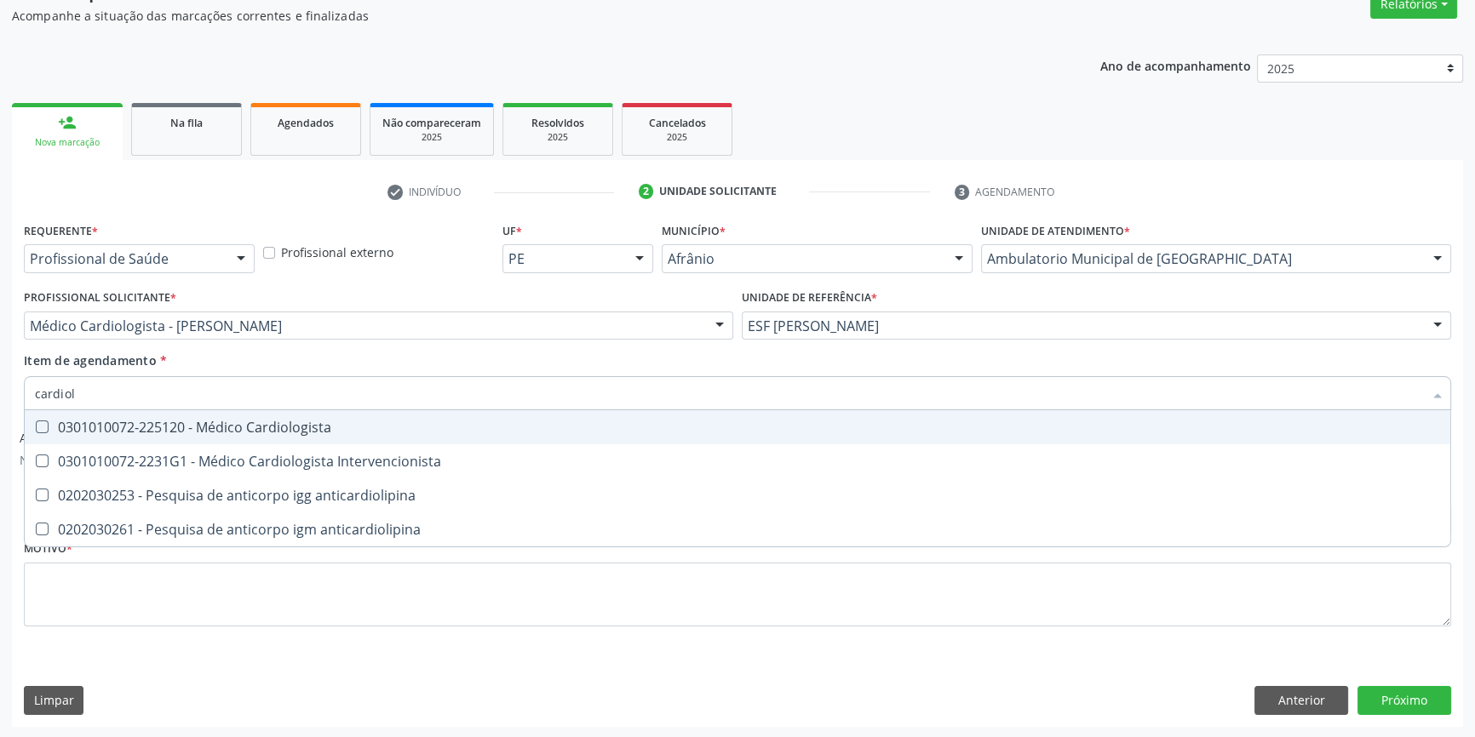
type input "cardiolo"
click at [230, 421] on div "0301010072-225120 - Médico Cardiologista" at bounding box center [737, 428] width 1405 height 14
checkbox Cardiologista "true"
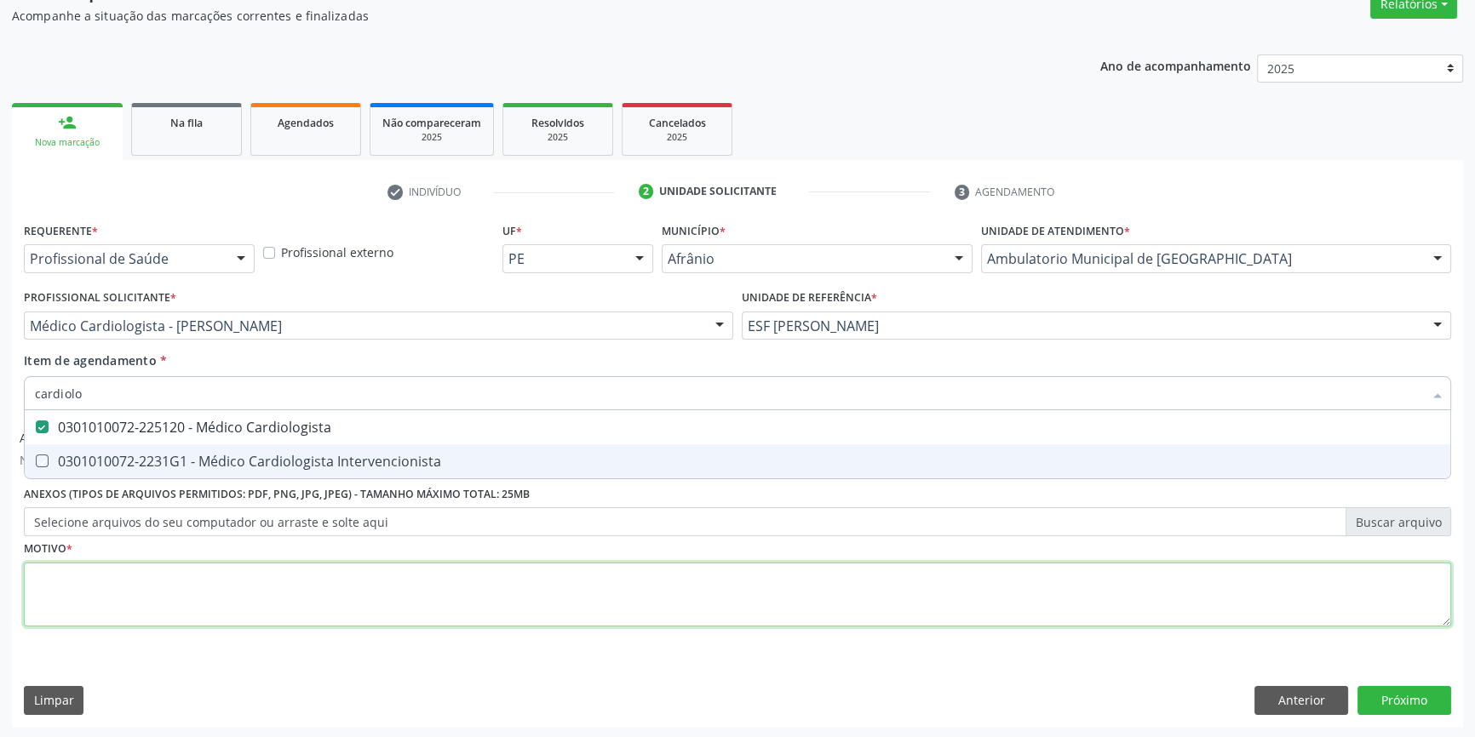
click at [131, 594] on div "Requerente * Profissional de Saúde Profissional de Saúde Paciente Nenhum result…" at bounding box center [737, 434] width 1427 height 433
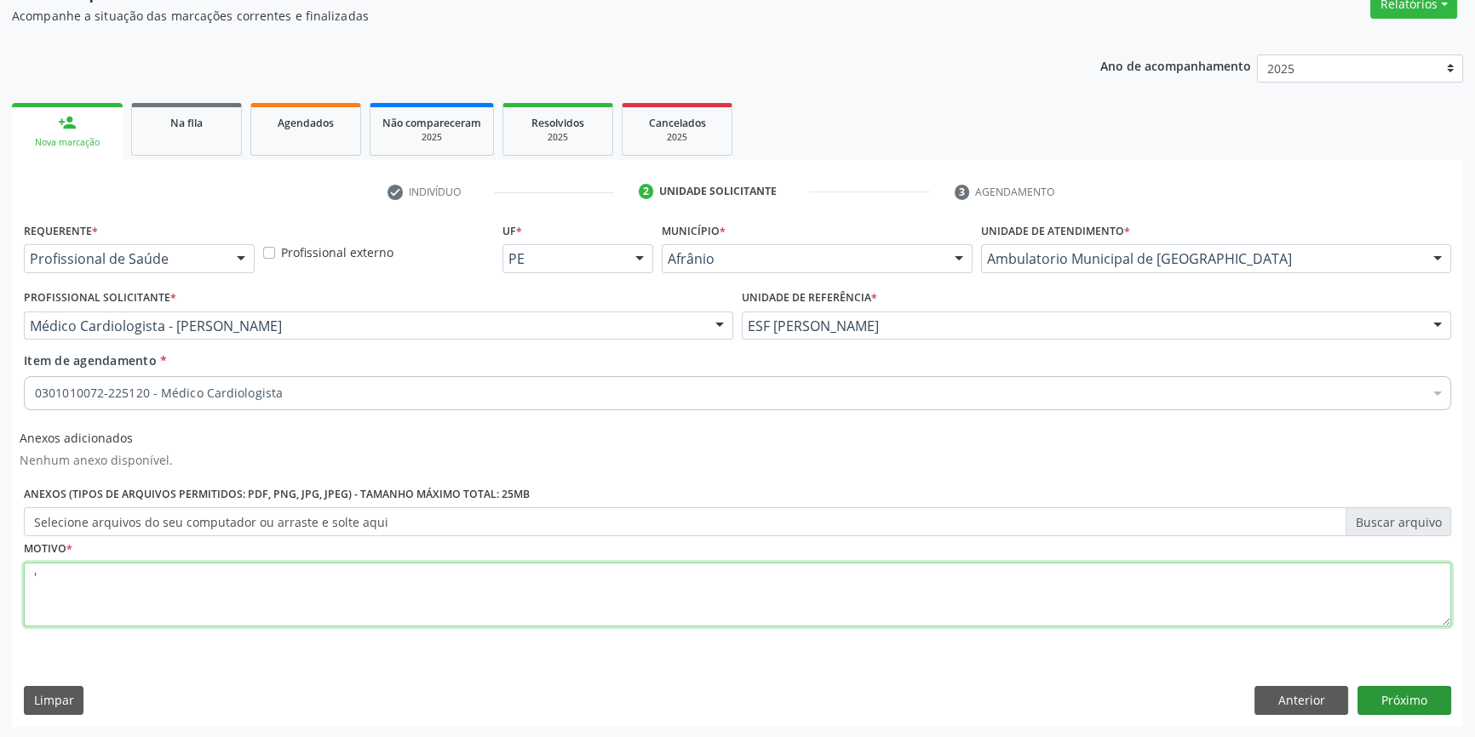
type textarea "'"
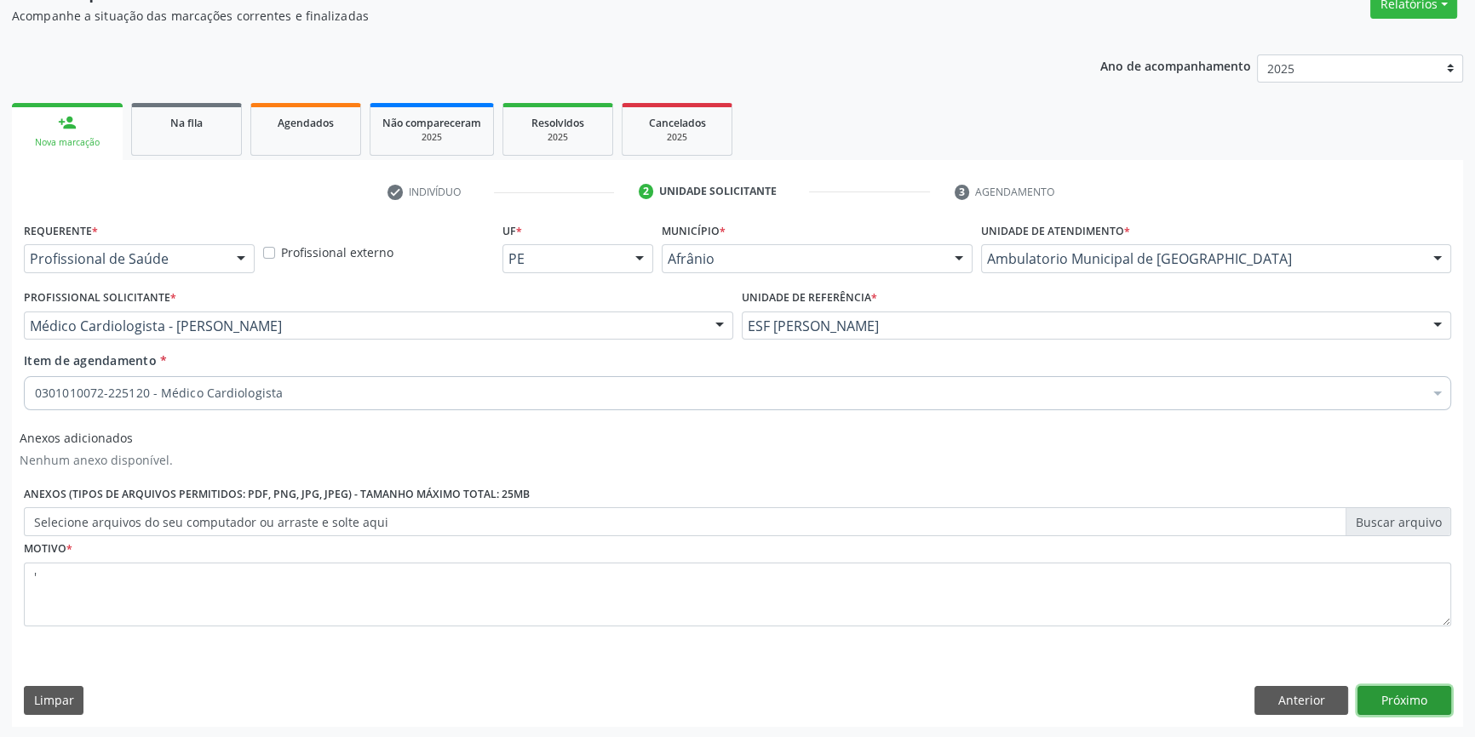
click at [1366, 691] on button "Próximo" at bounding box center [1404, 700] width 94 height 29
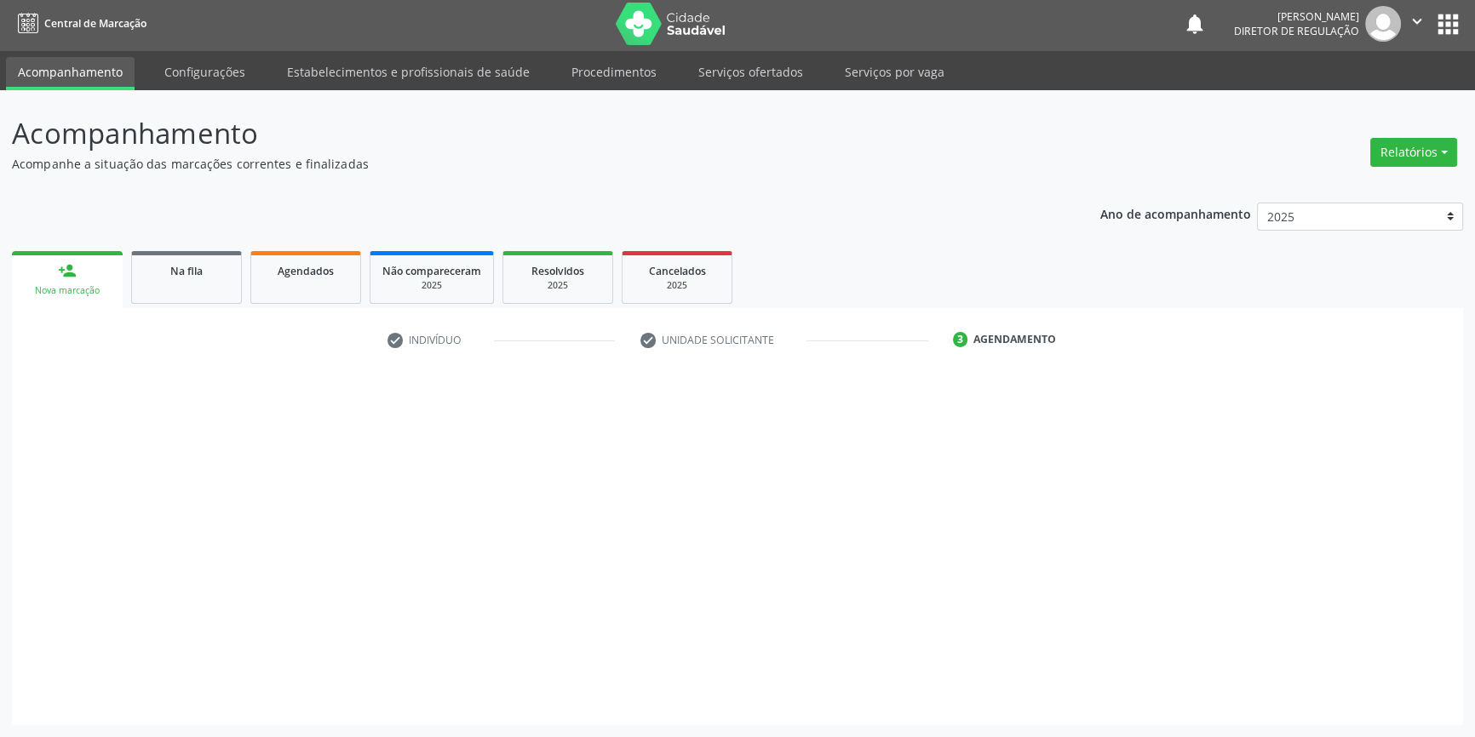
scroll to position [2, 0]
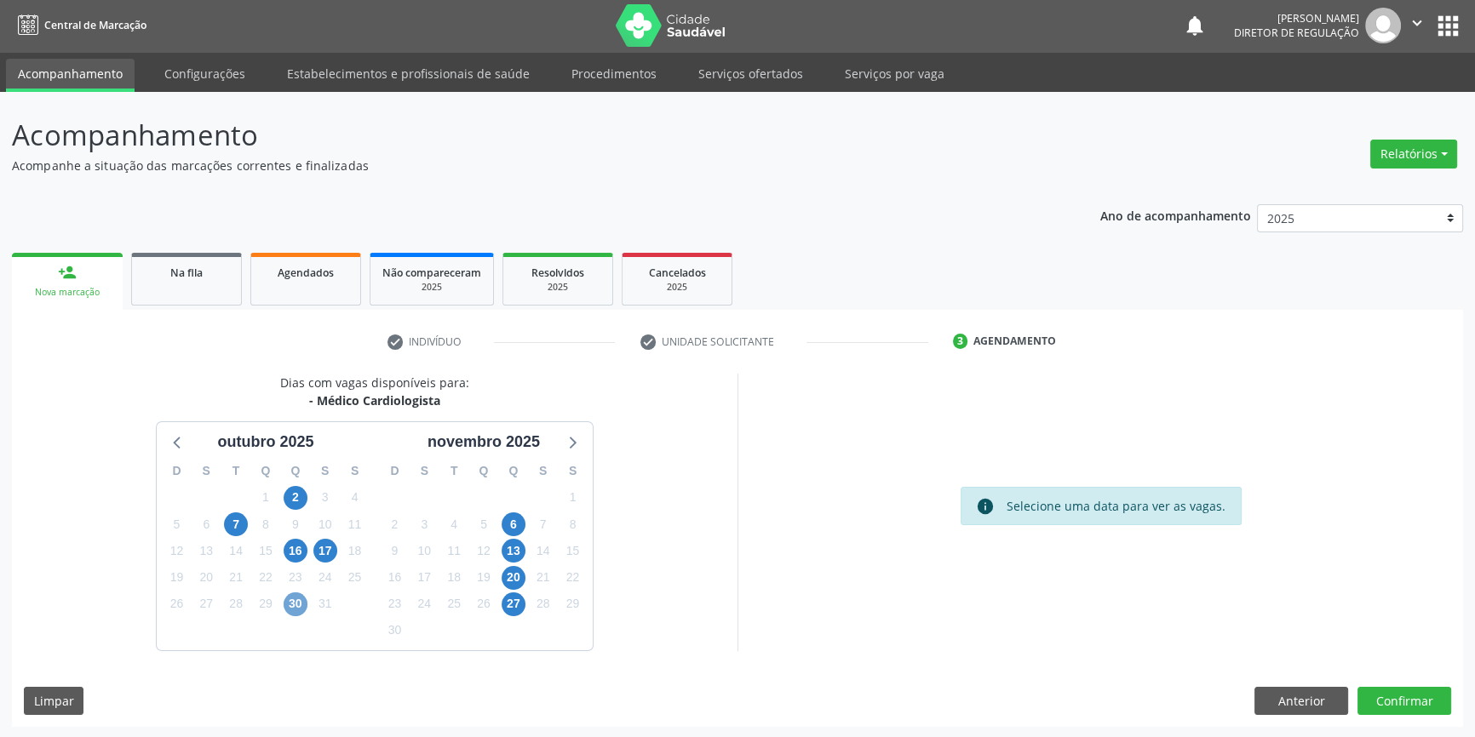
click at [304, 600] on span "30" at bounding box center [296, 605] width 24 height 24
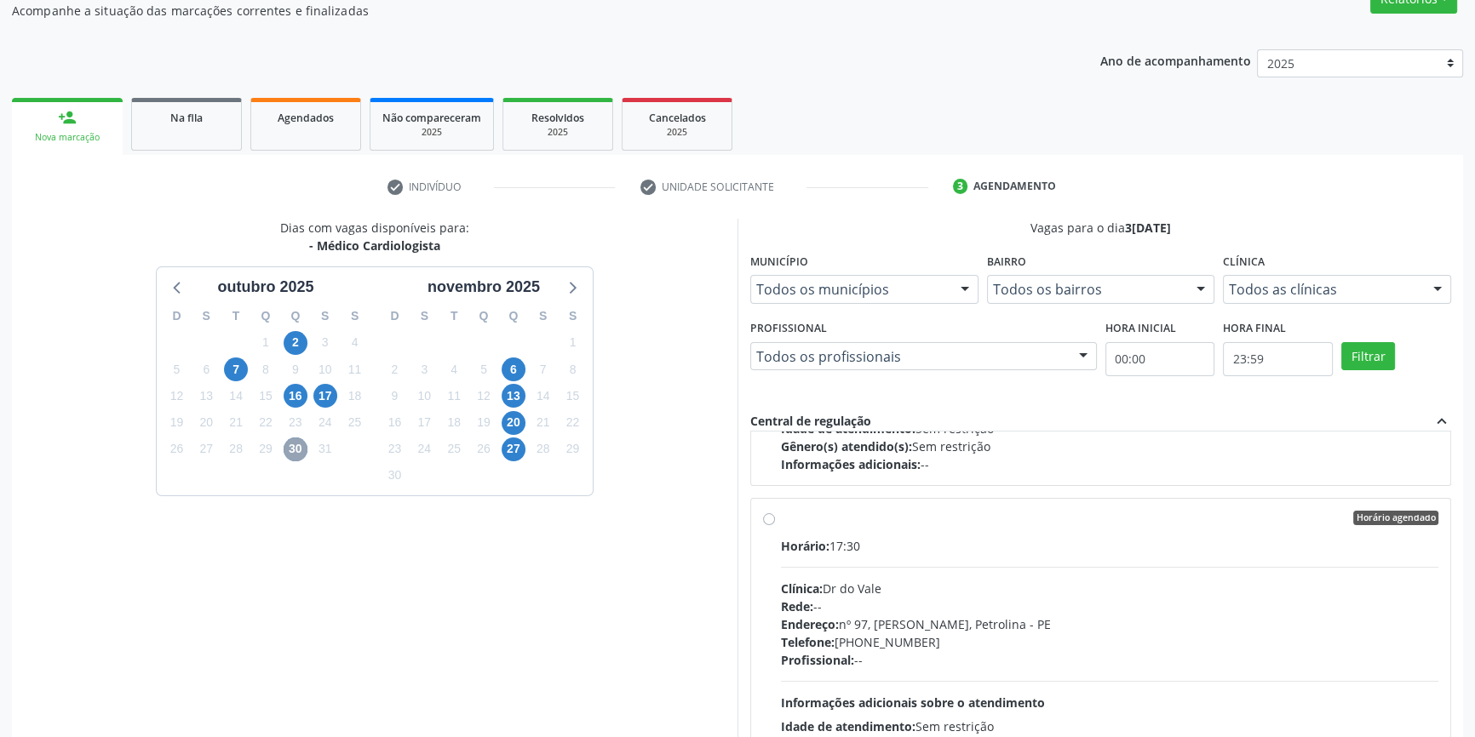
scroll to position [1460, 0]
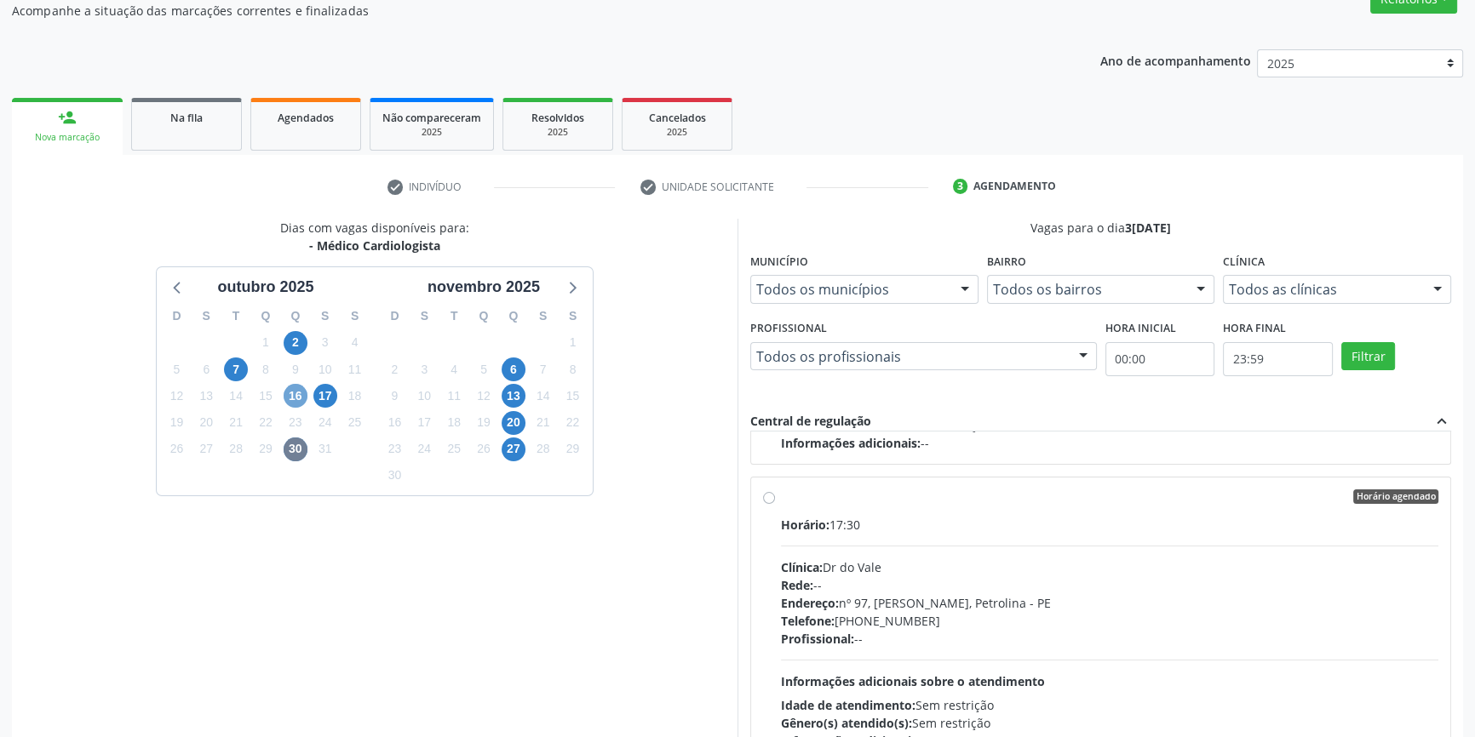
click at [298, 402] on span "16" at bounding box center [296, 396] width 24 height 24
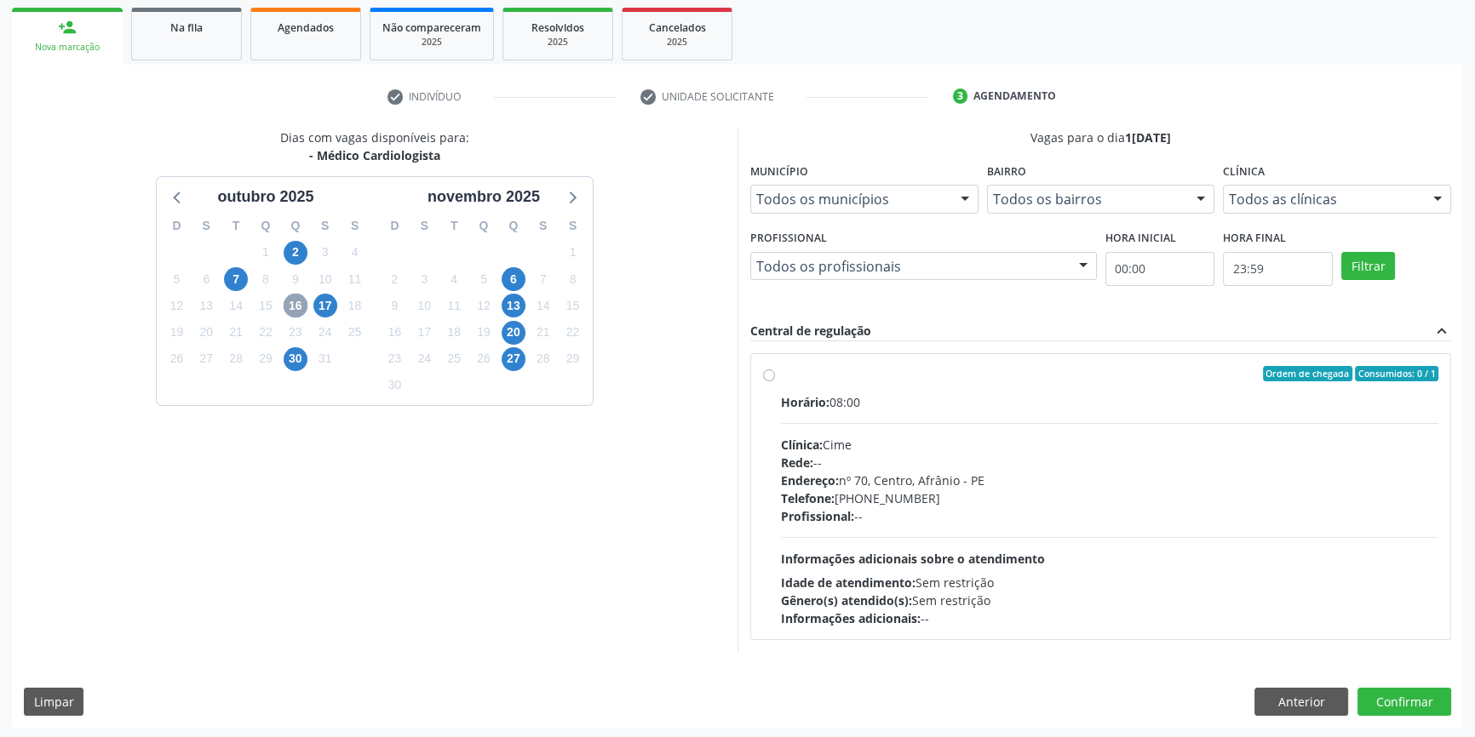
scroll to position [248, 0]
click at [511, 271] on span "6" at bounding box center [514, 279] width 24 height 24
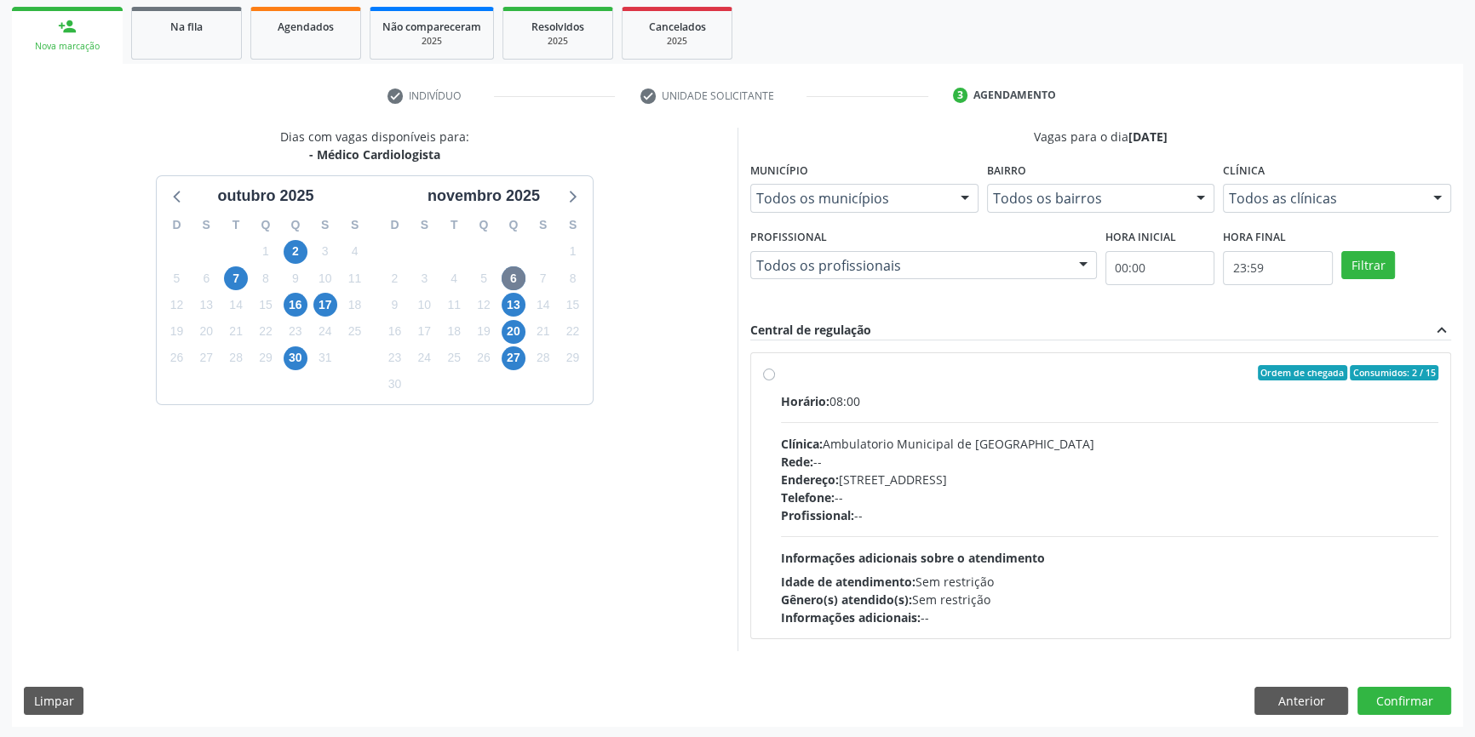
click at [783, 374] on div "Ordem de chegada Consumidos: 2 / 15" at bounding box center [1109, 372] width 657 height 15
click at [775, 374] on input "Ordem de chegada Consumidos: 2 / 15 Horário: 08:00 Clínica: Ambulatorio Municip…" at bounding box center [769, 372] width 12 height 15
radio input "true"
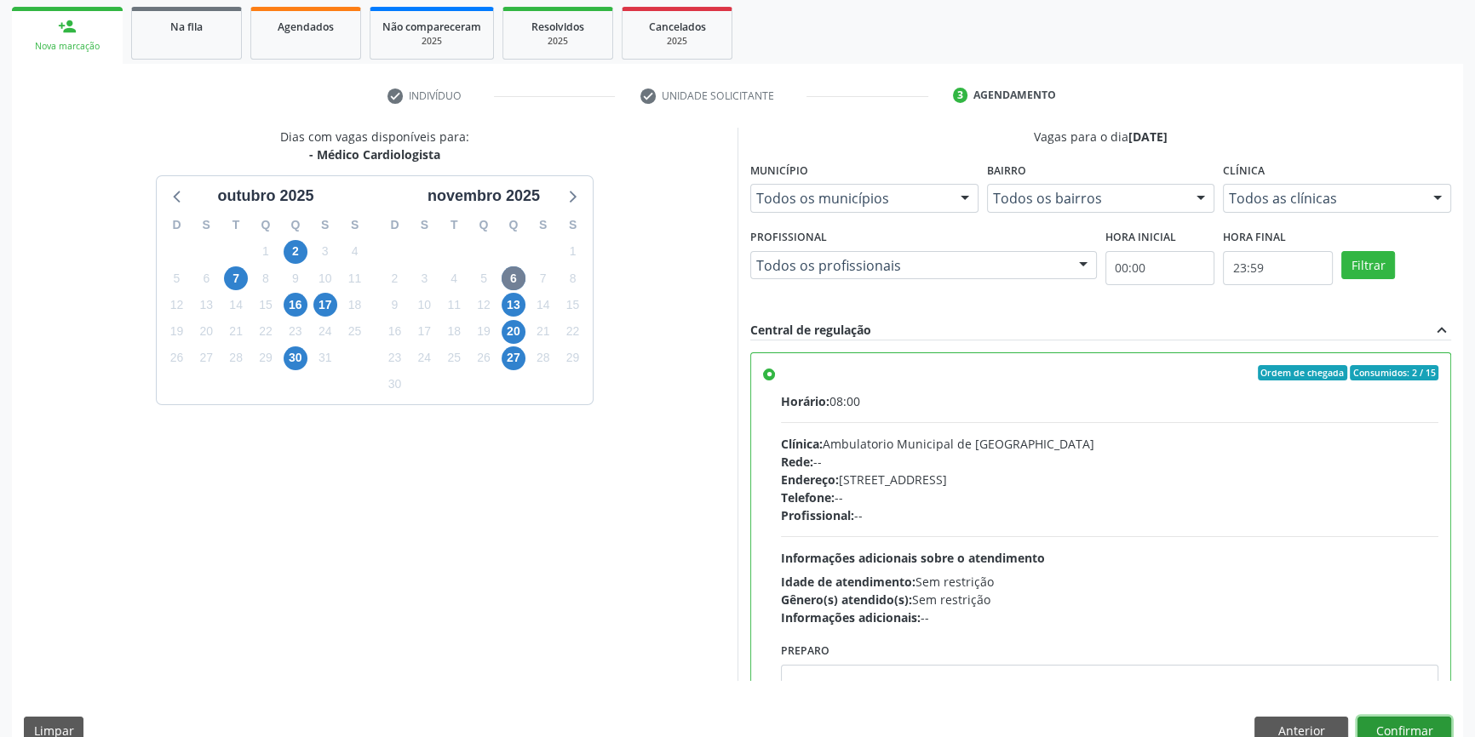
click at [1422, 720] on button "Confirmar" at bounding box center [1404, 731] width 94 height 29
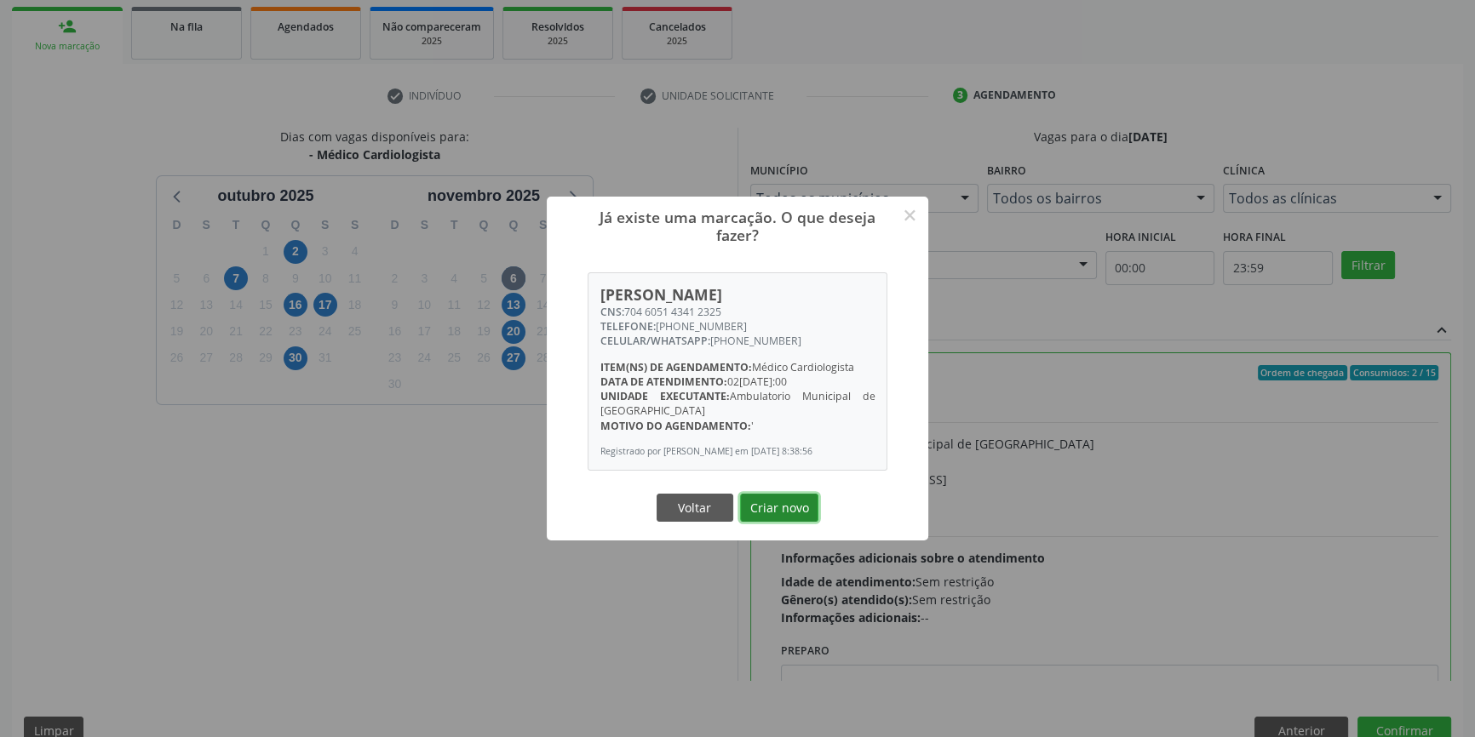
click at [791, 519] on button "Criar novo" at bounding box center [779, 508] width 78 height 29
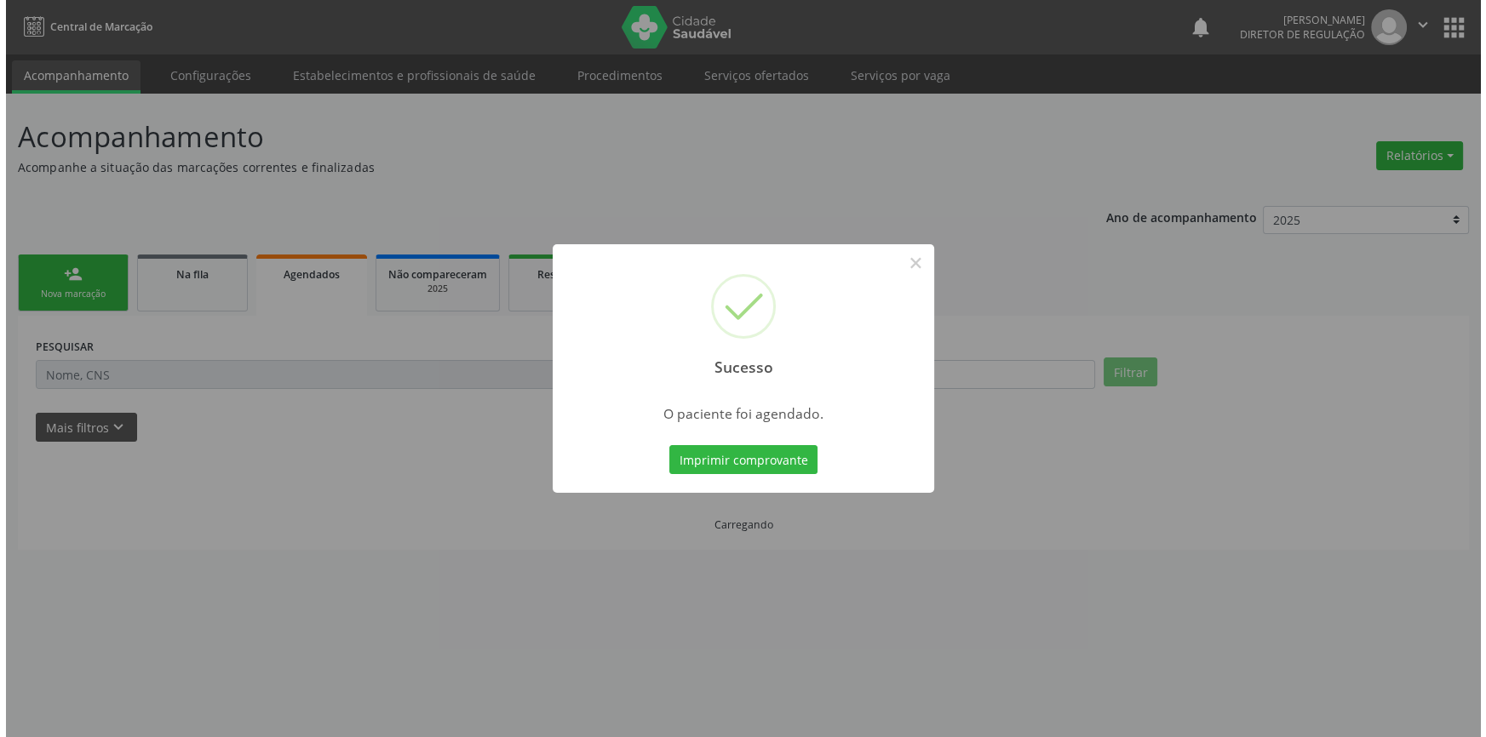
scroll to position [0, 0]
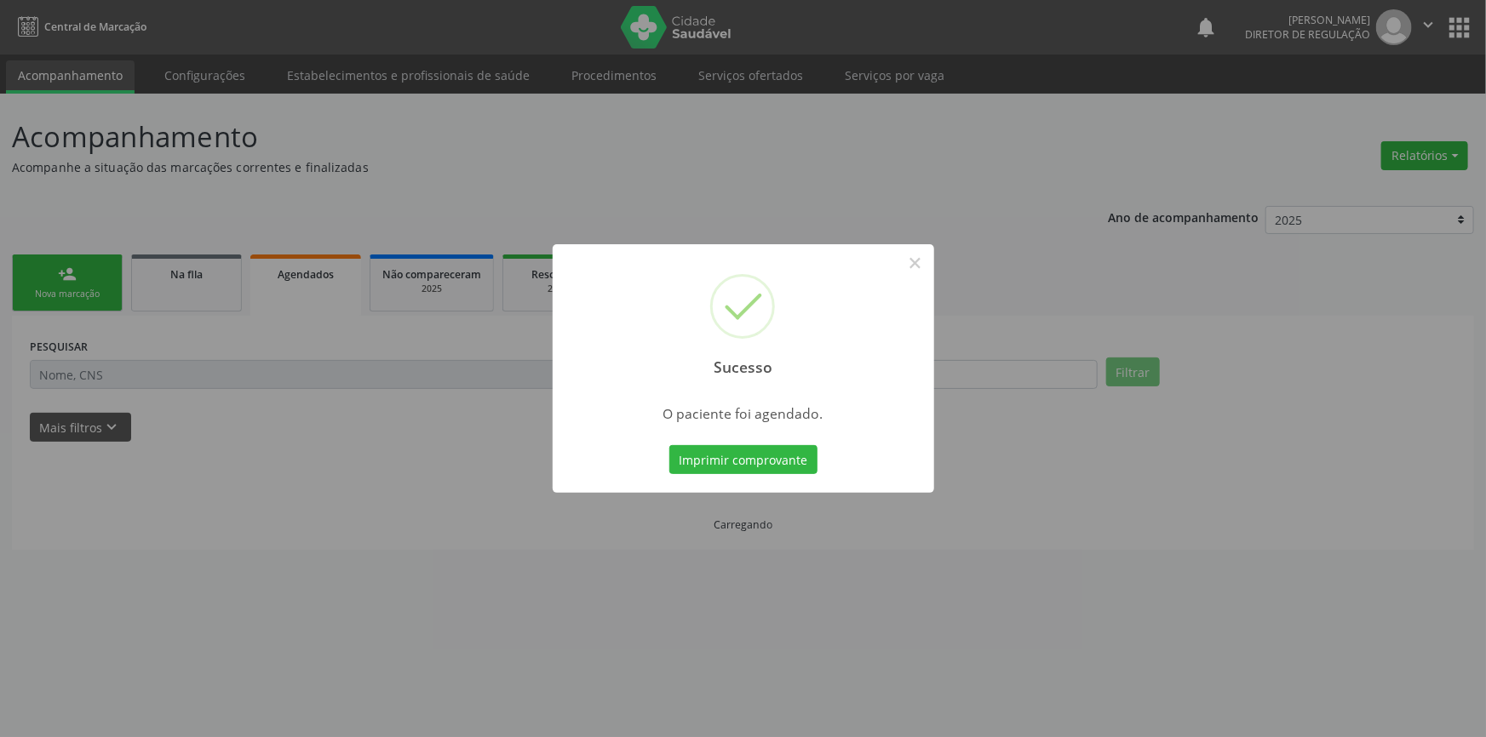
click at [835, 474] on div "Sucesso × O paciente foi agendado. Imprimir comprovante Cancel" at bounding box center [744, 368] width 382 height 249
click at [791, 462] on button "Imprimir comprovante" at bounding box center [743, 459] width 148 height 29
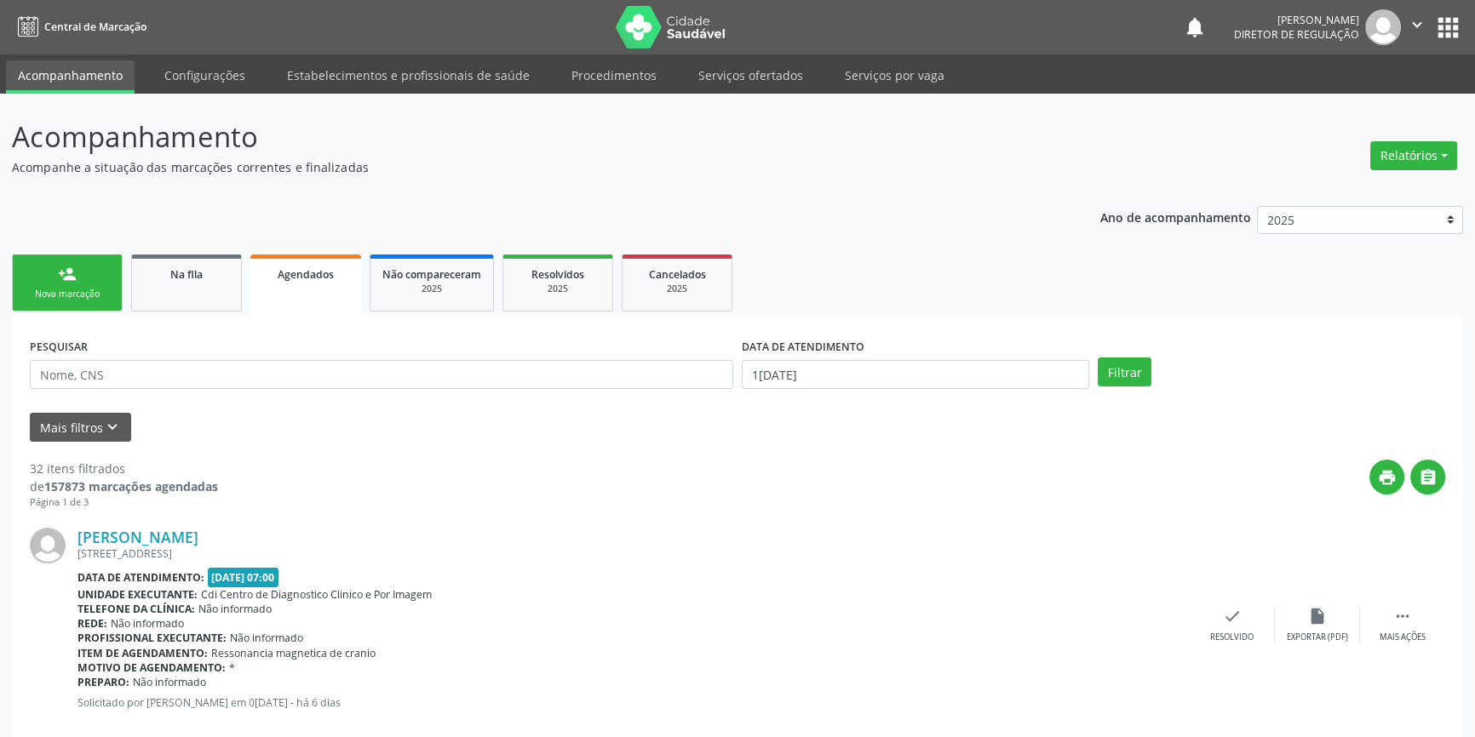
click at [98, 300] on div "Nova marcação" at bounding box center [67, 294] width 85 height 13
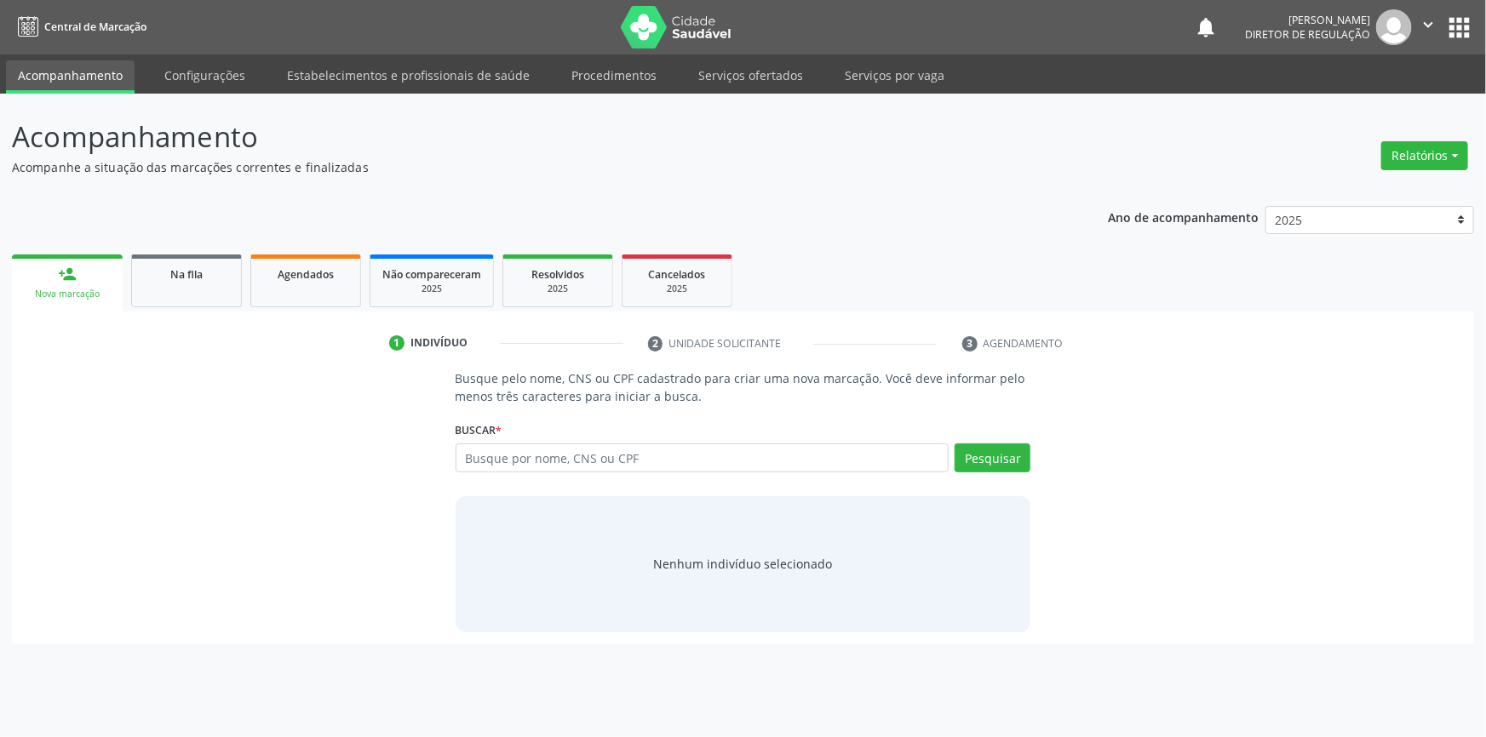
click at [715, 94] on div "Acompanhamento Acompanhe a situação das marcações correntes e finalizadas Relat…" at bounding box center [743, 416] width 1486 height 644
click at [727, 80] on link "Serviços ofertados" at bounding box center [750, 75] width 129 height 30
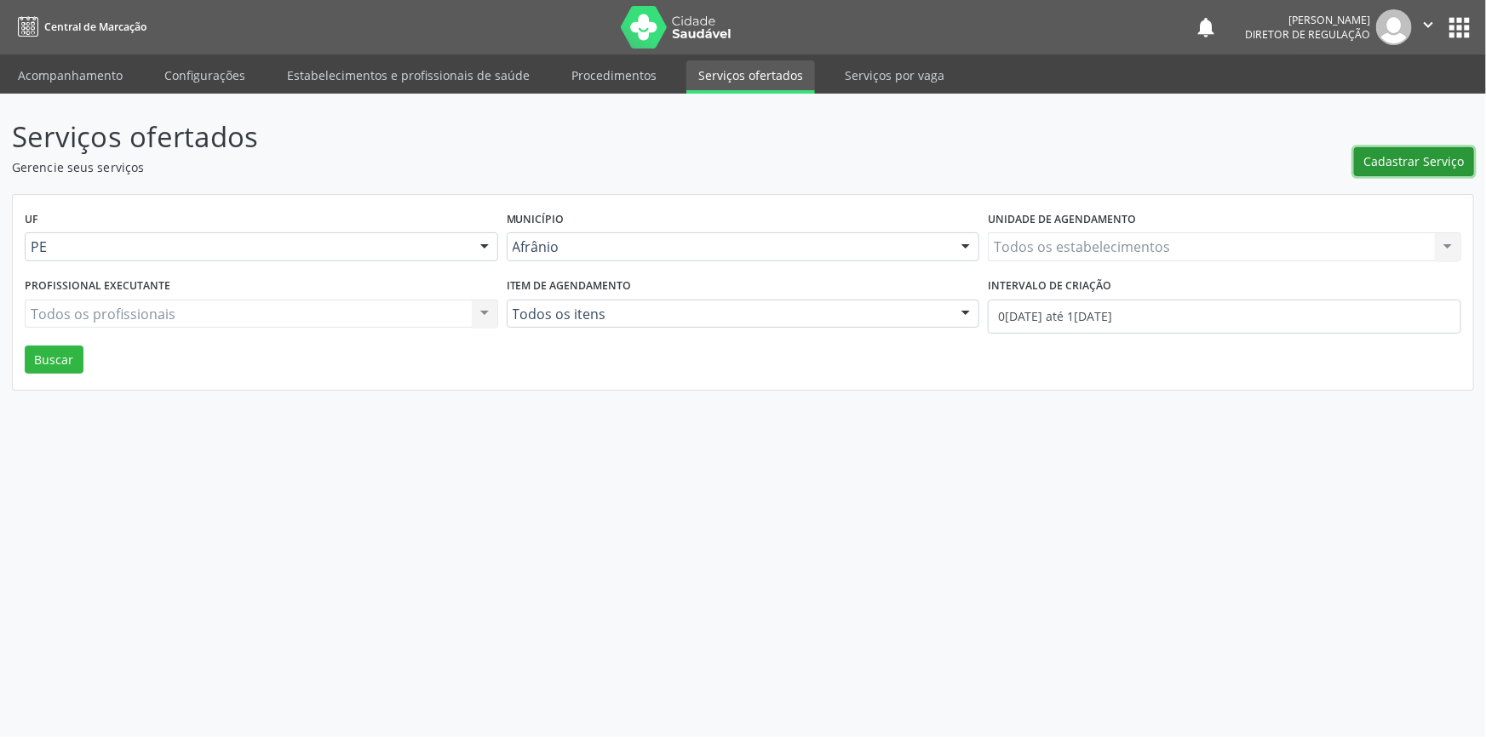
click at [1427, 171] on button "Cadastrar Serviço" at bounding box center [1414, 161] width 120 height 29
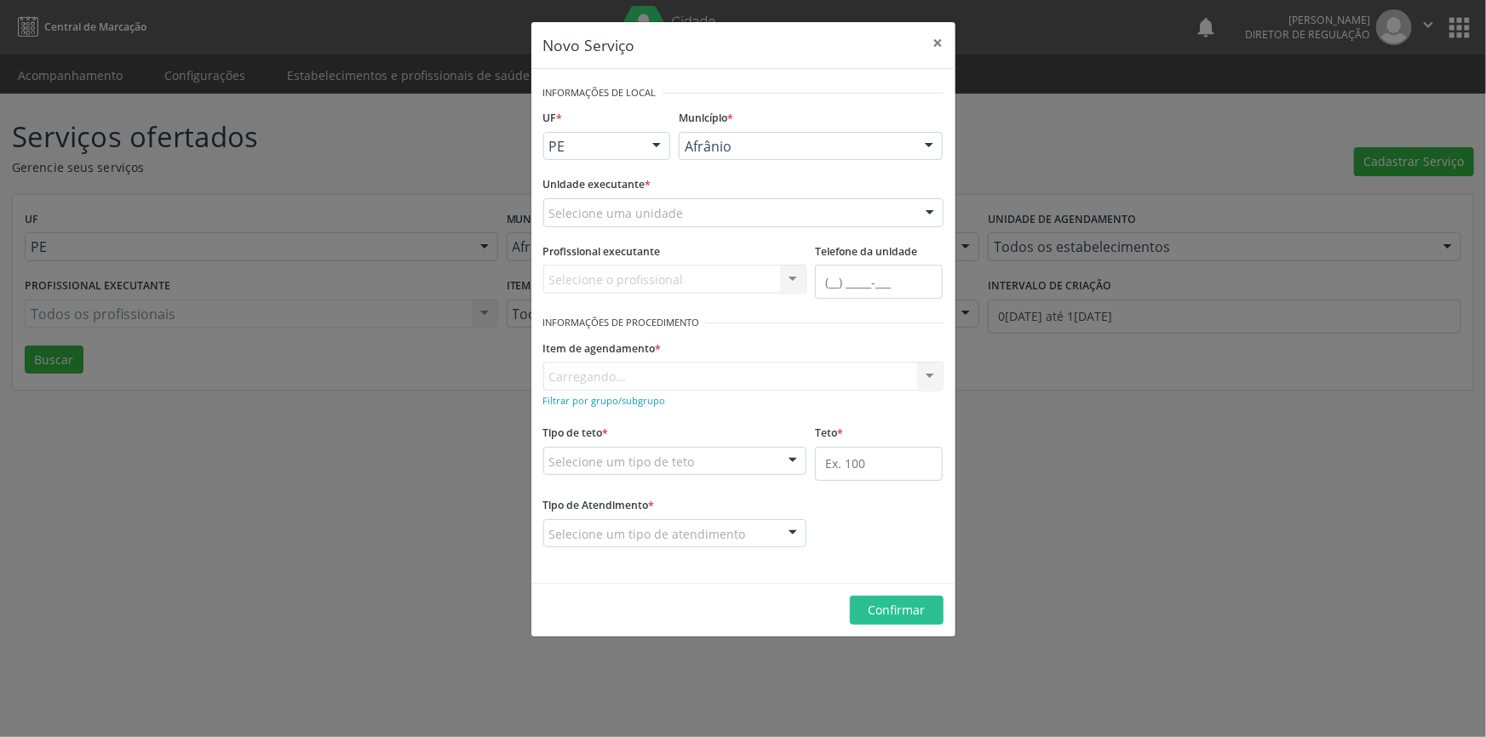
click at [691, 217] on div "Selecione uma unidade" at bounding box center [743, 212] width 400 height 29
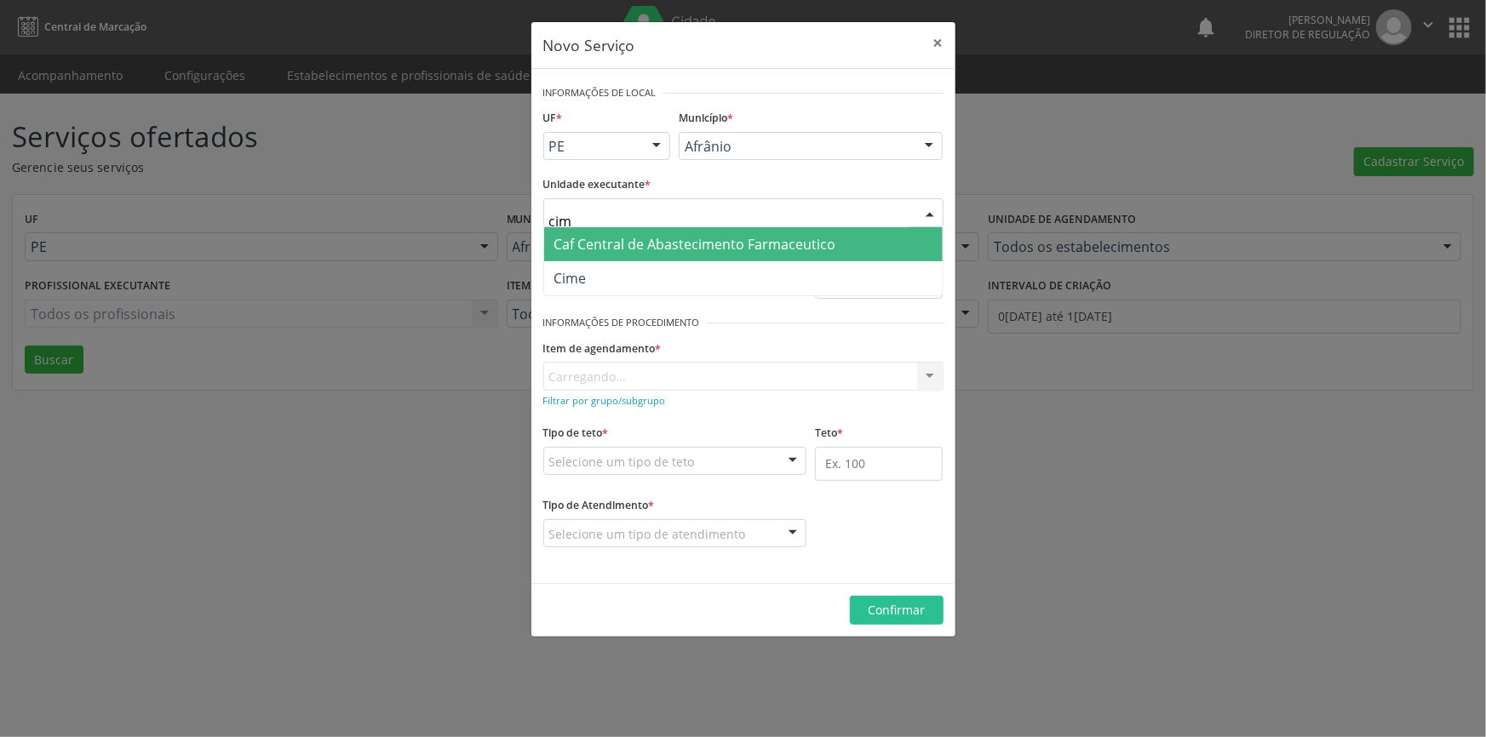
type input "cime"
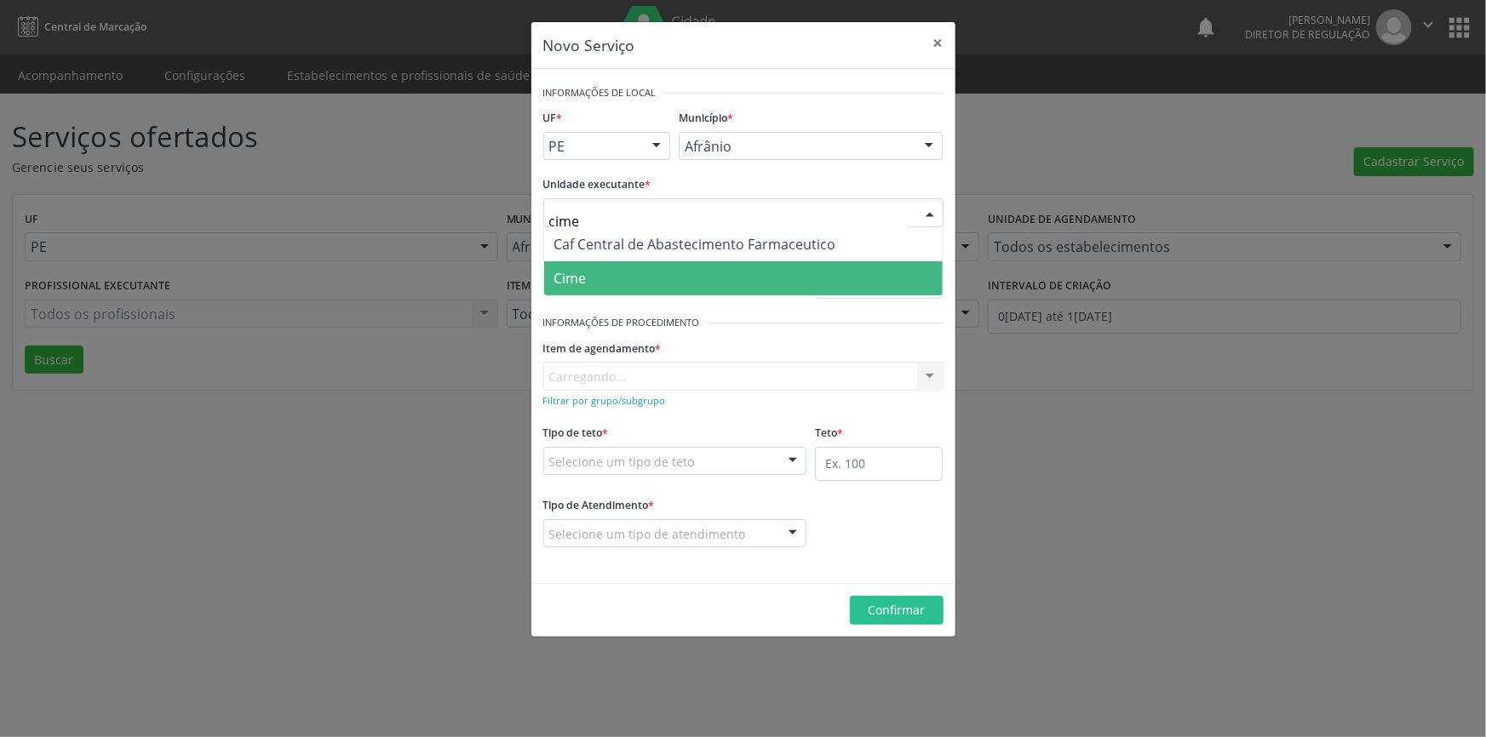
click at [652, 289] on span "Cime" at bounding box center [743, 278] width 399 height 34
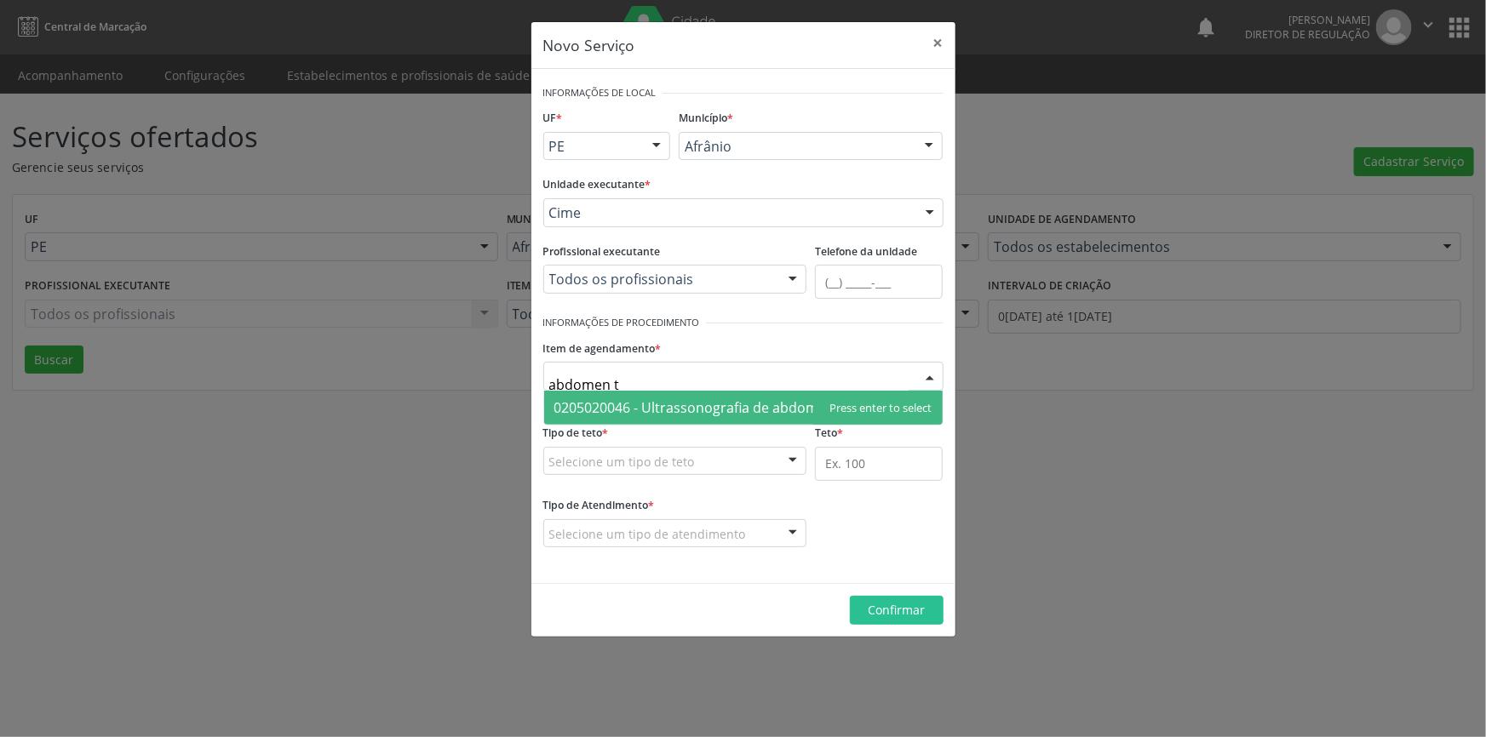
type input "abdomen to"
click at [574, 402] on span "0205020046 - Ultrassonografia de abdomen total" at bounding box center [711, 408] width 314 height 19
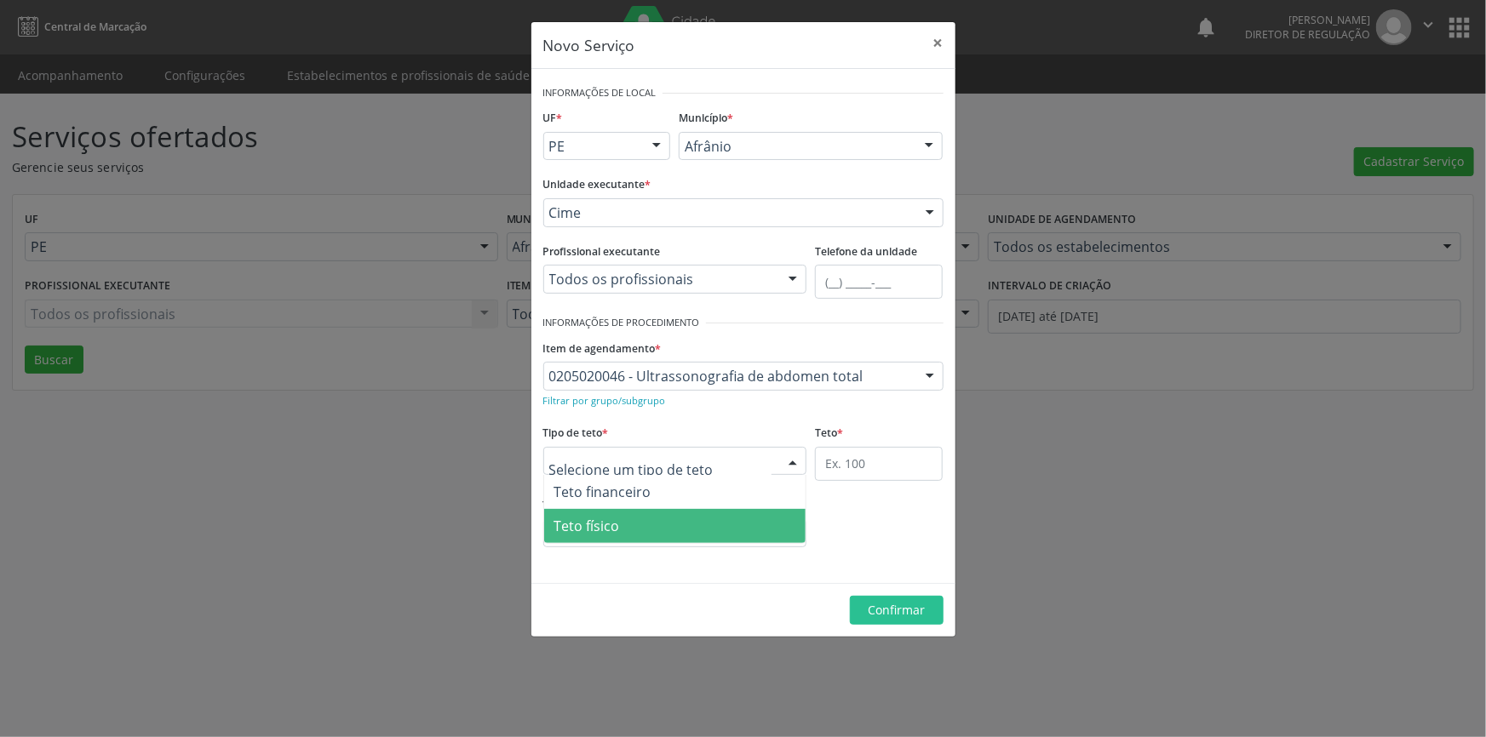
click at [605, 545] on div "Selecione um tipo de atendimento" at bounding box center [675, 533] width 264 height 29
click at [628, 533] on span "Teto físico" at bounding box center [675, 526] width 262 height 34
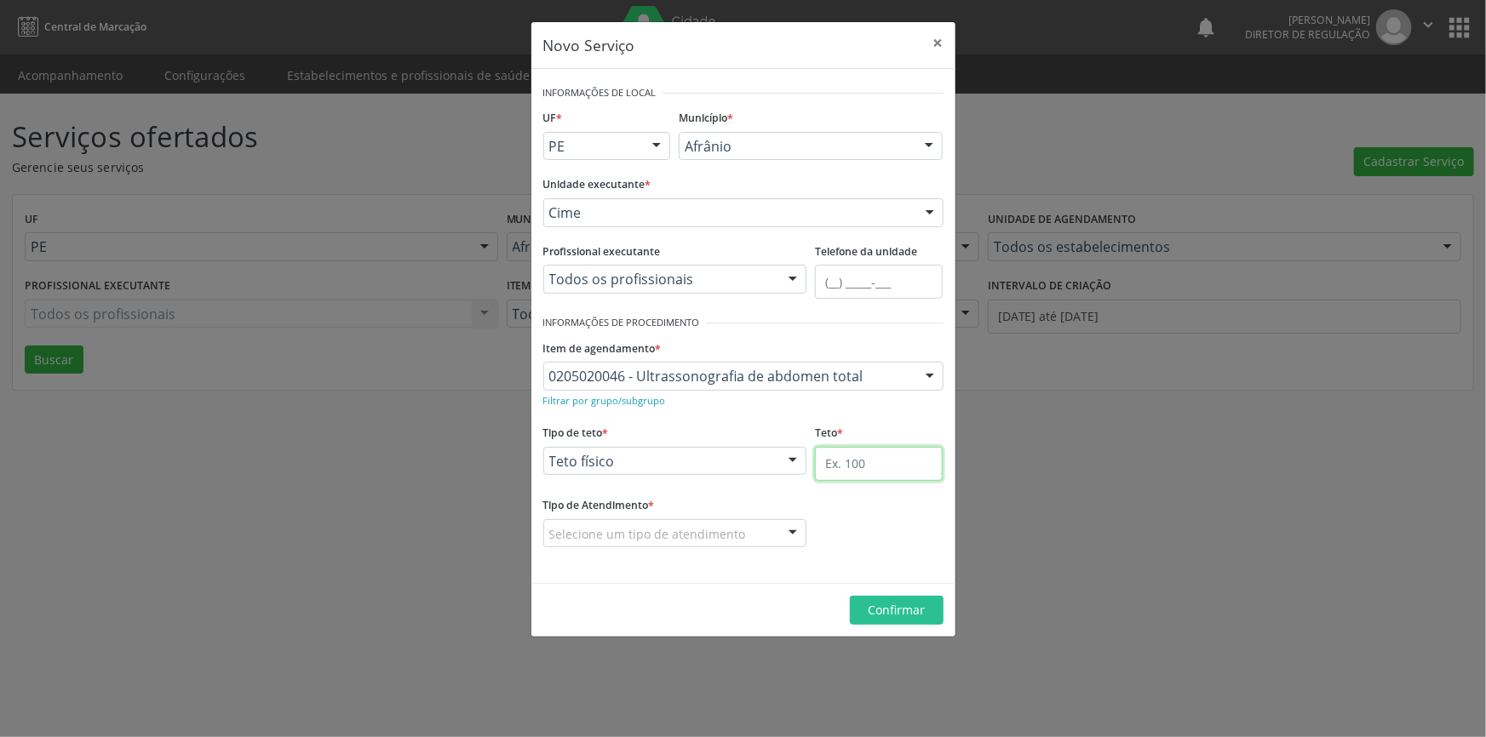
click at [858, 468] on input "text" at bounding box center [879, 464] width 128 height 34
type input "1"
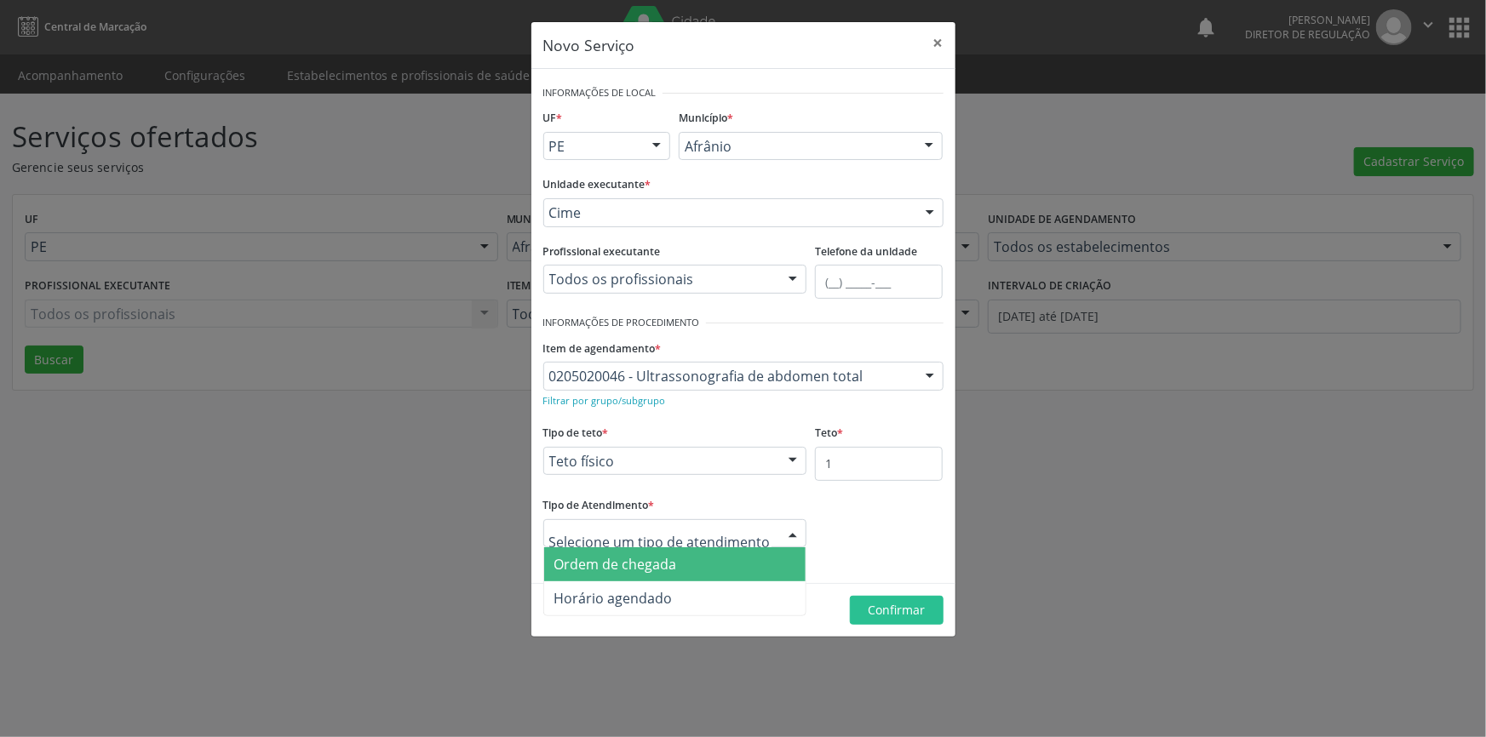
drag, startPoint x: 729, startPoint y: 526, endPoint x: 710, endPoint y: 536, distance: 21.3
click at [639, 568] on span "Ordem de chegada" at bounding box center [615, 564] width 123 height 19
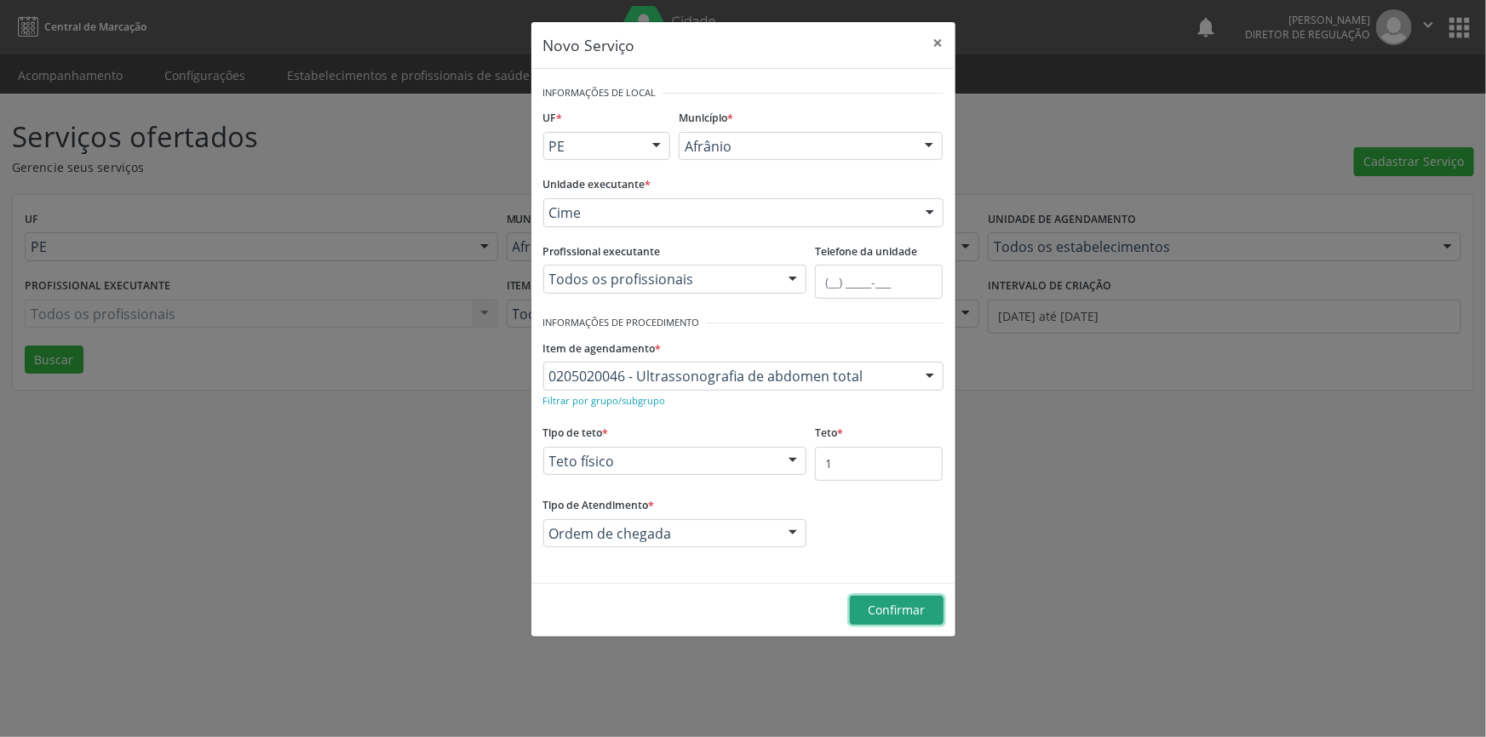
click at [903, 618] on button "Confirmar" at bounding box center [897, 610] width 94 height 29
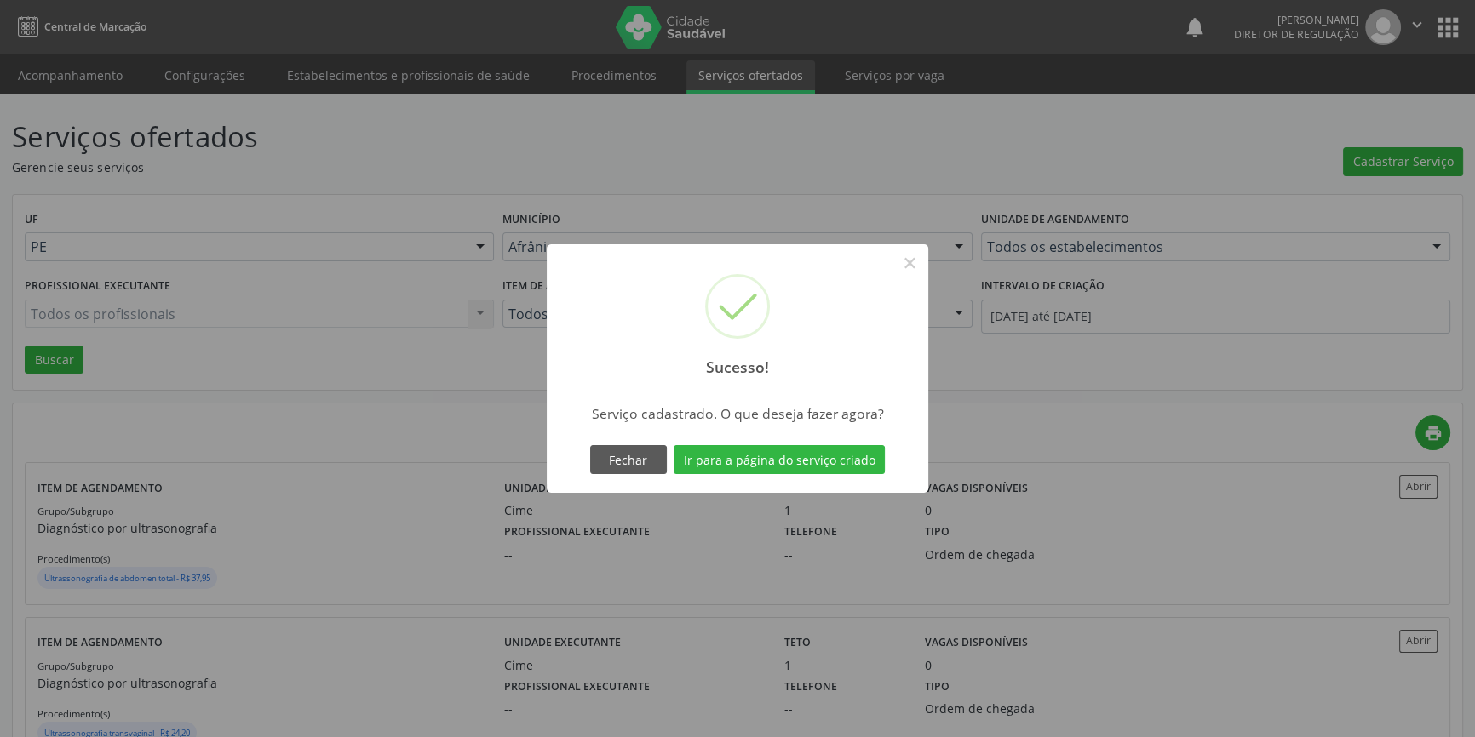
click at [851, 479] on div "Sucesso! × Serviço cadastrado. O que deseja fazer agora? Fechar Ir para a págin…" at bounding box center [738, 368] width 382 height 249
click at [847, 474] on div "Fechar Ir para a página do serviço criado" at bounding box center [737, 460] width 303 height 36
click at [847, 456] on button "Ir para a página do serviço criado" at bounding box center [779, 459] width 211 height 29
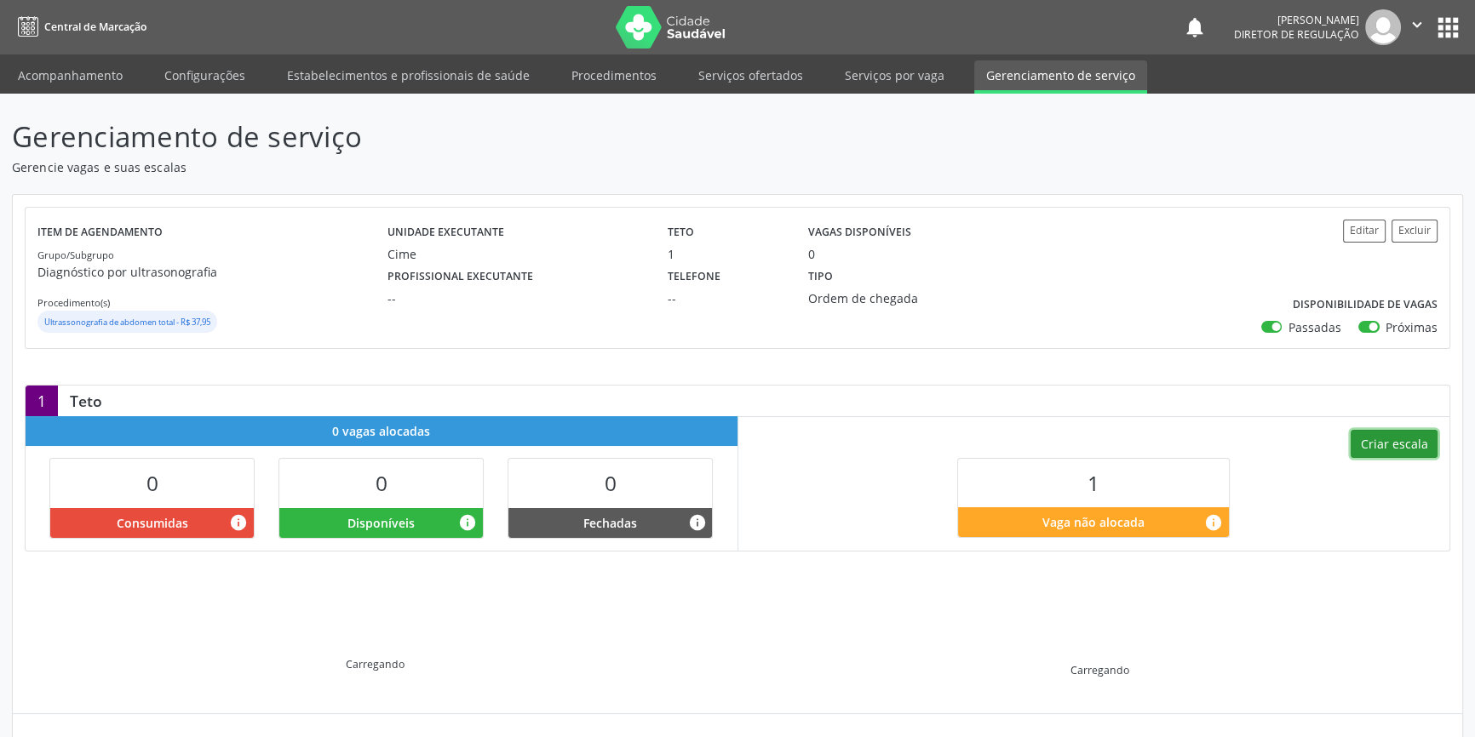
click at [1391, 446] on button "Criar escala" at bounding box center [1394, 444] width 87 height 29
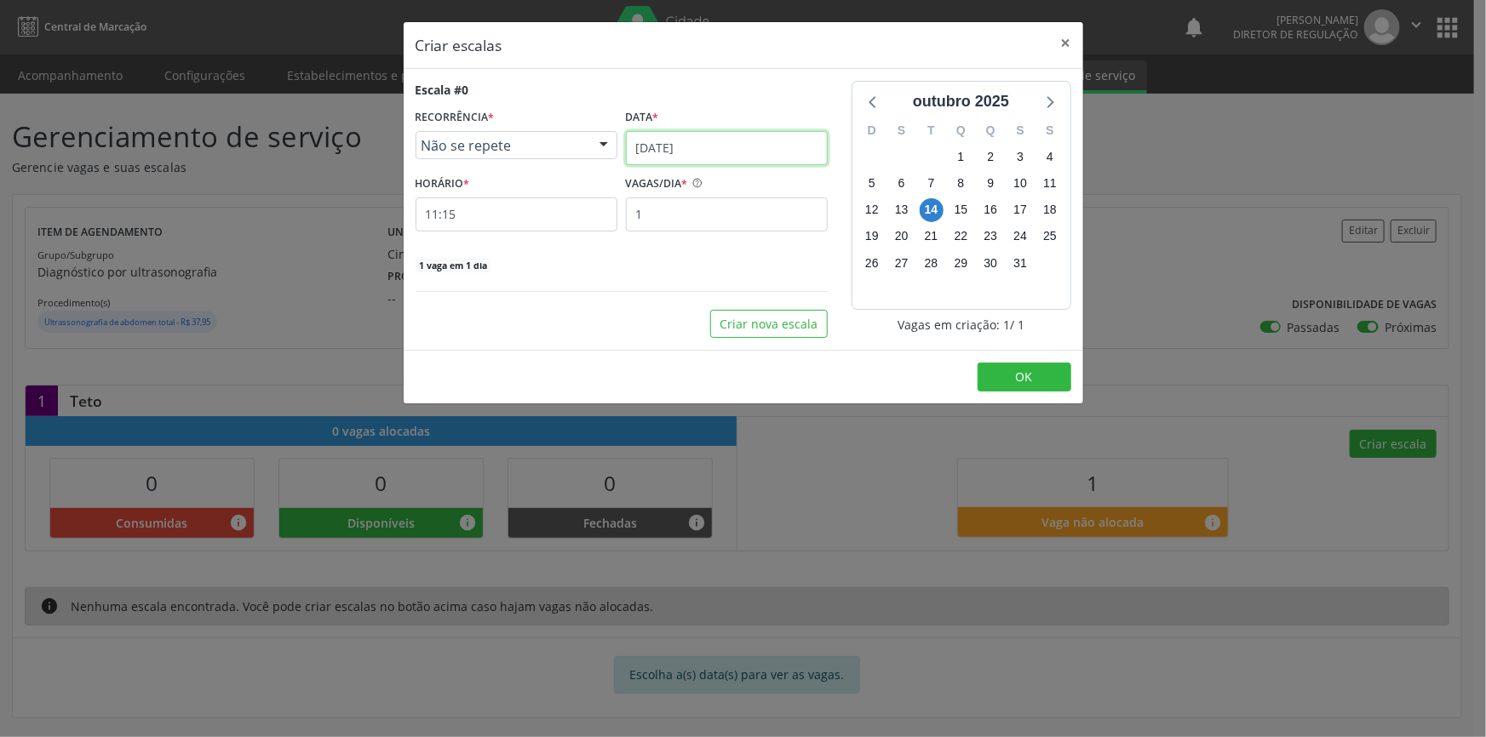
click at [723, 135] on input "[DATE]" at bounding box center [727, 148] width 202 height 34
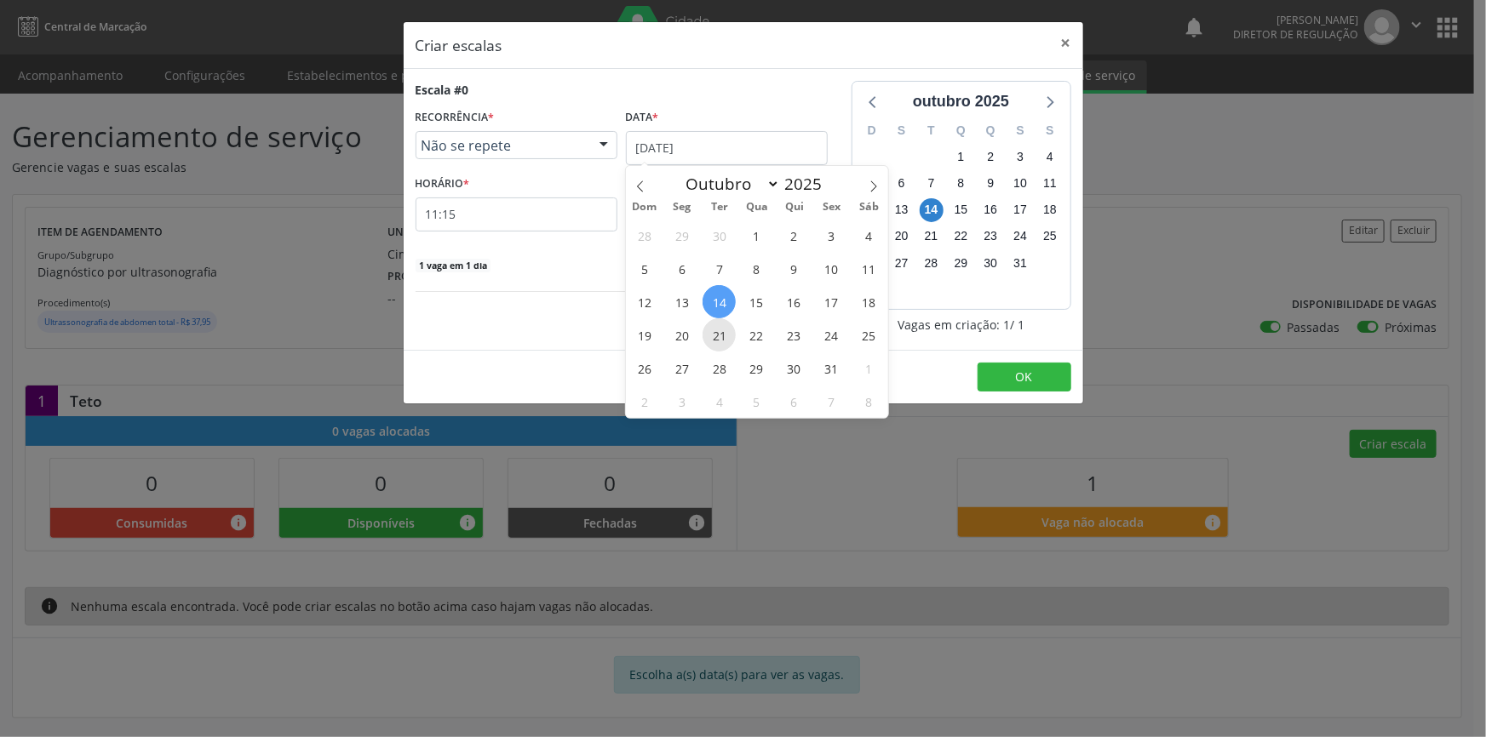
click at [732, 338] on span "21" at bounding box center [719, 334] width 33 height 33
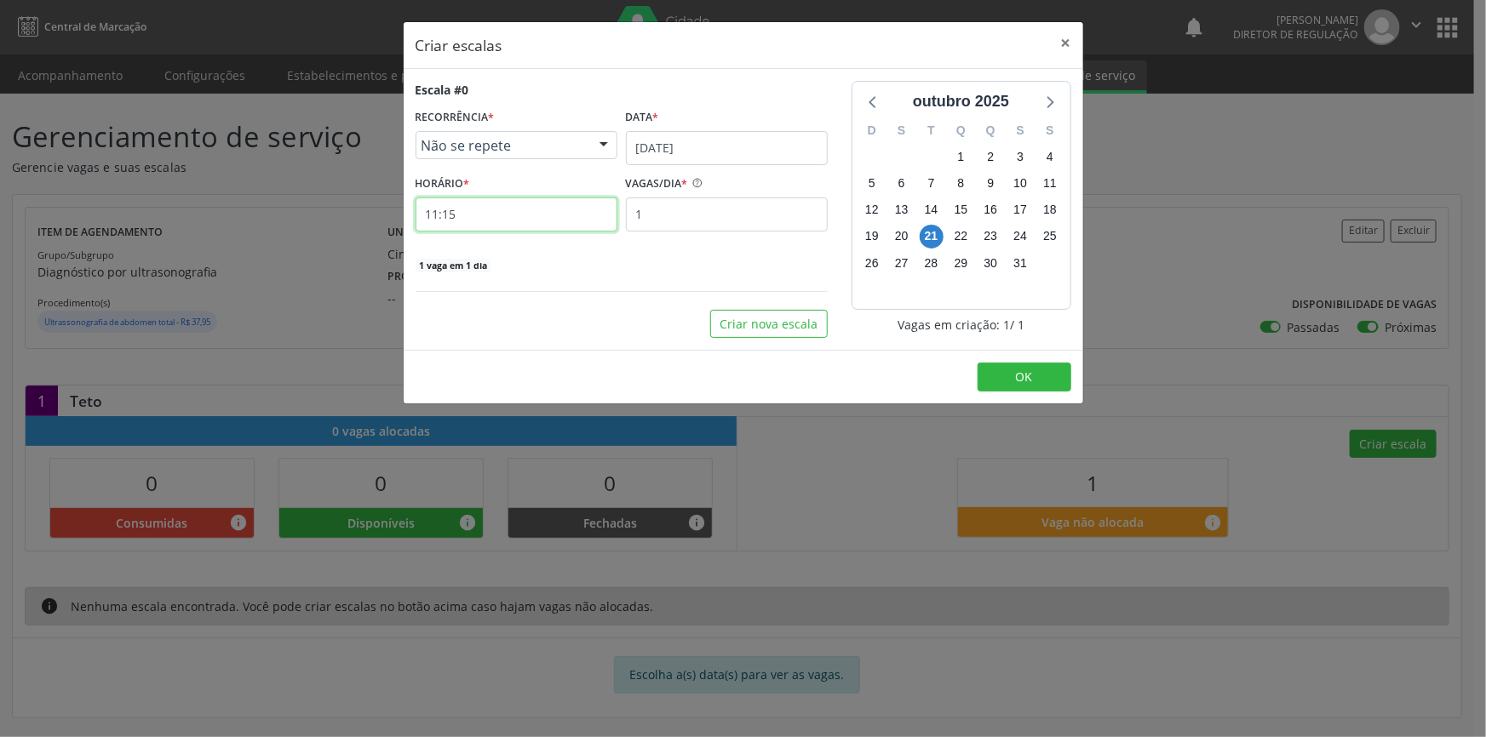
click at [521, 221] on input "11:15" at bounding box center [517, 215] width 202 height 34
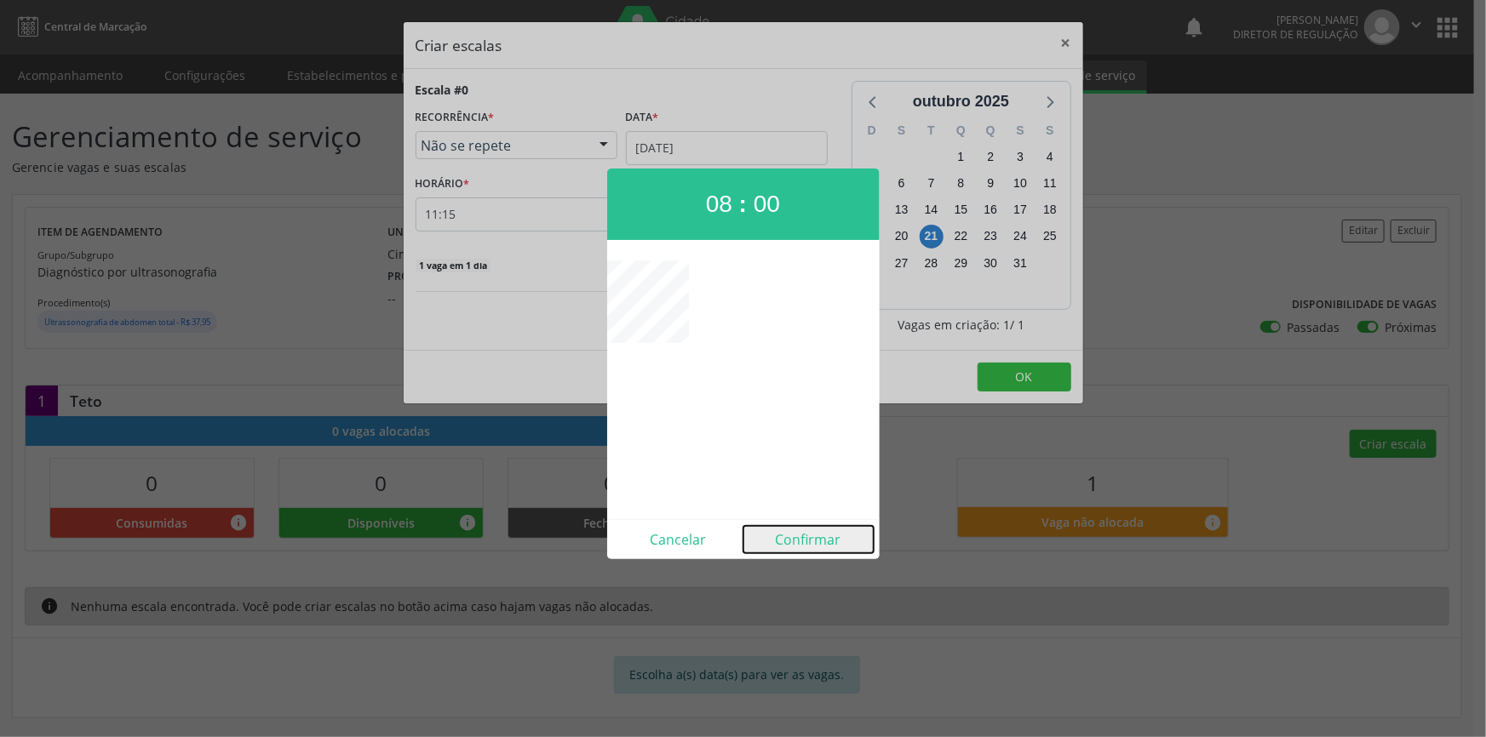
click at [801, 543] on button "Confirmar" at bounding box center [808, 539] width 130 height 27
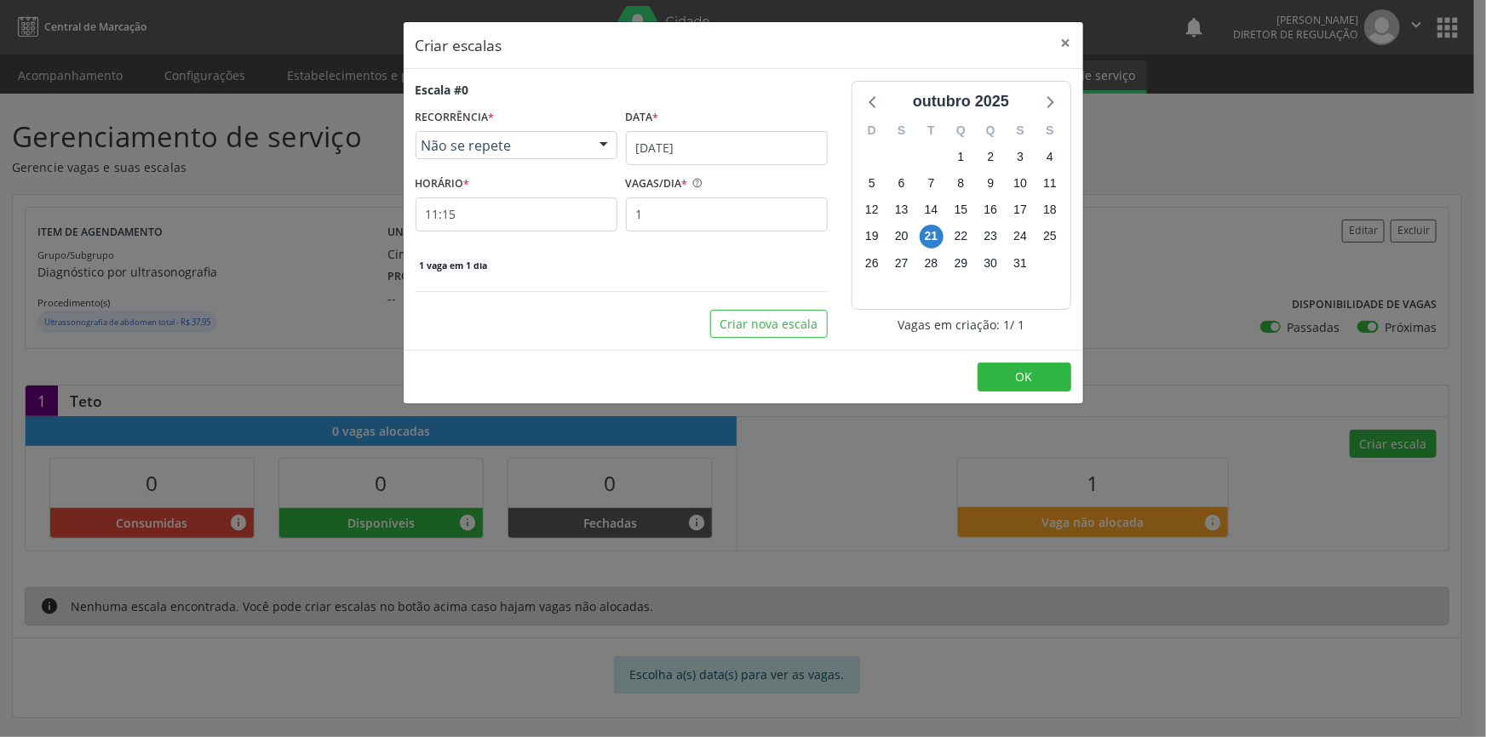
type input "08:00"
click at [1030, 359] on footer "OK" at bounding box center [744, 377] width 680 height 54
click at [1023, 374] on span "OK" at bounding box center [1024, 377] width 17 height 16
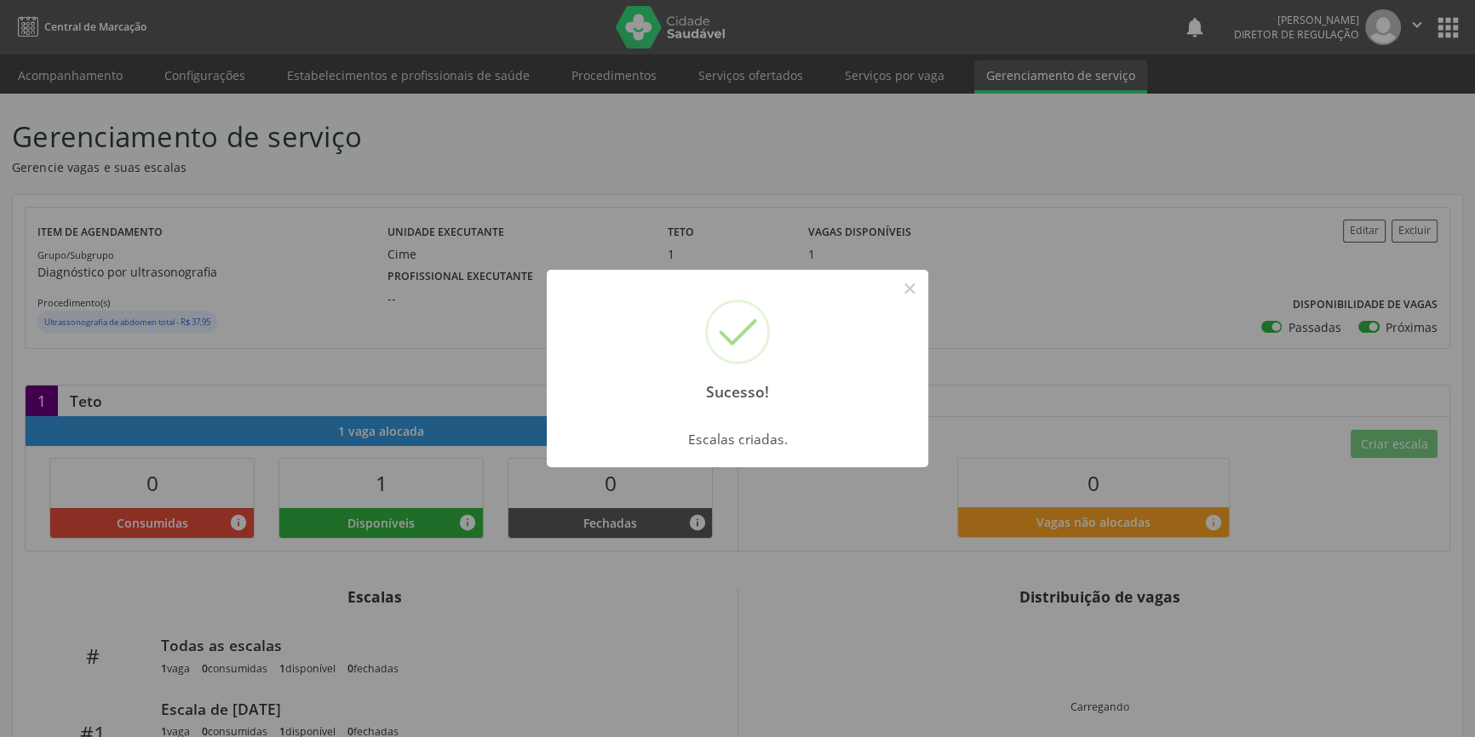
click at [238, 145] on div "Sucesso! × Escalas criadas. OK Cancel" at bounding box center [737, 368] width 1475 height 737
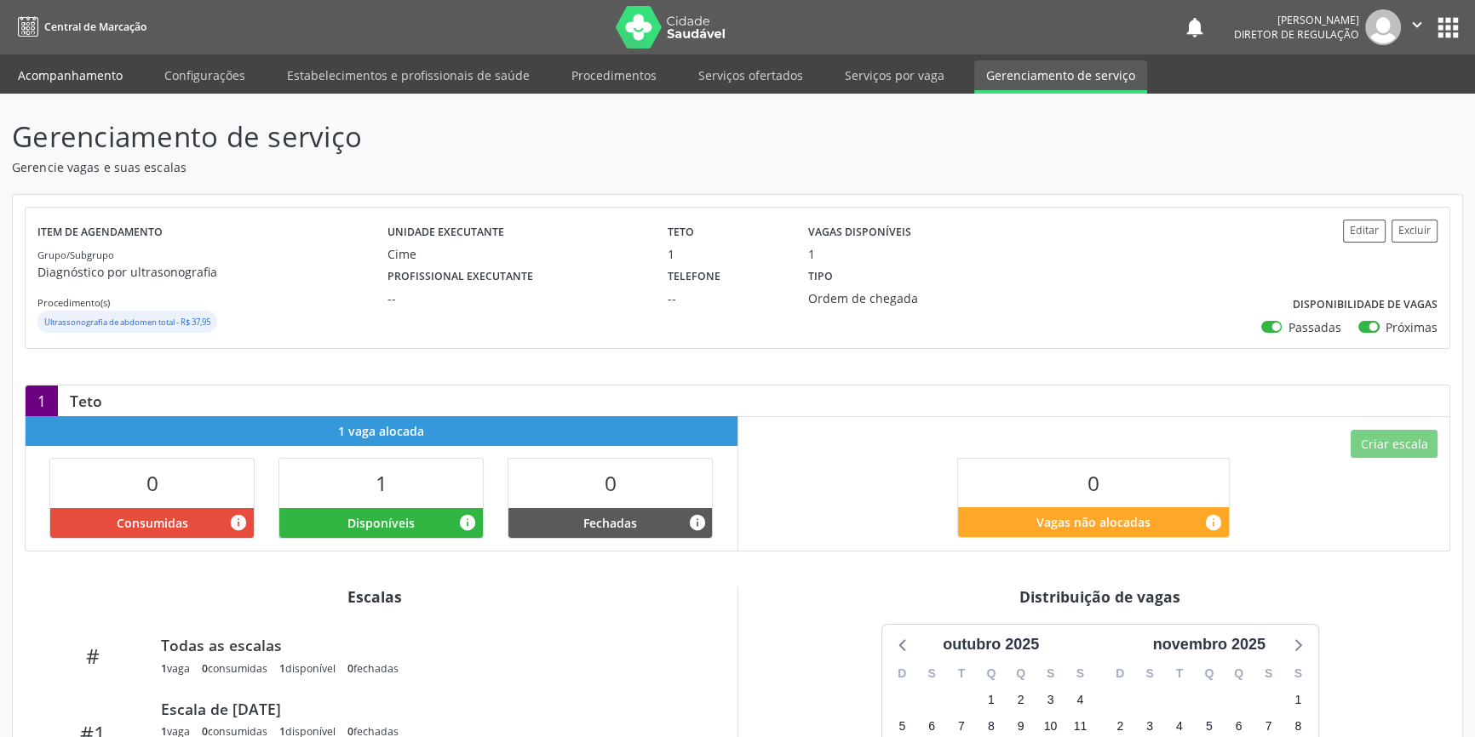
click at [104, 87] on link "Acompanhamento" at bounding box center [70, 75] width 129 height 30
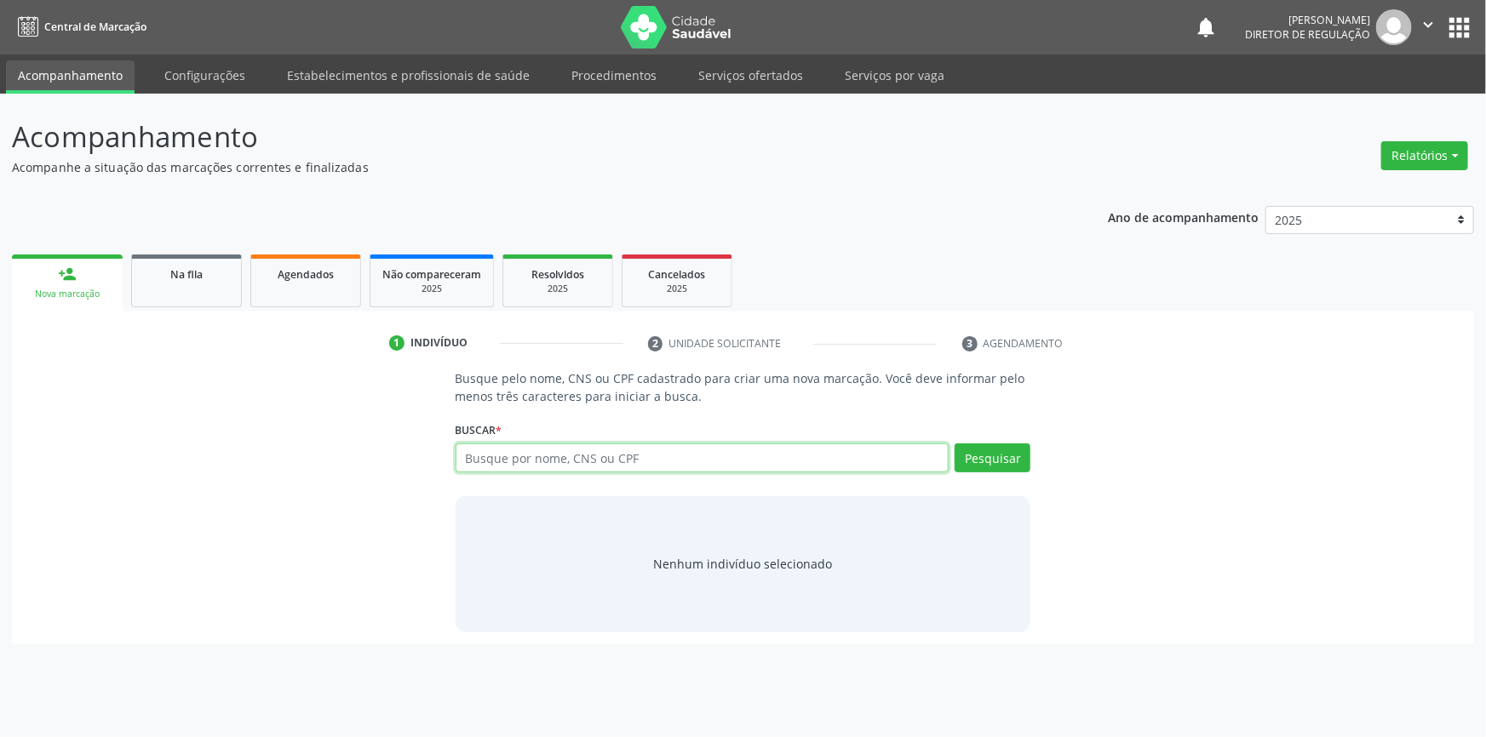
click at [671, 467] on input "text" at bounding box center [703, 458] width 494 height 29
type input "702809132426260"
click at [189, 275] on span "Na fila" at bounding box center [186, 274] width 32 height 14
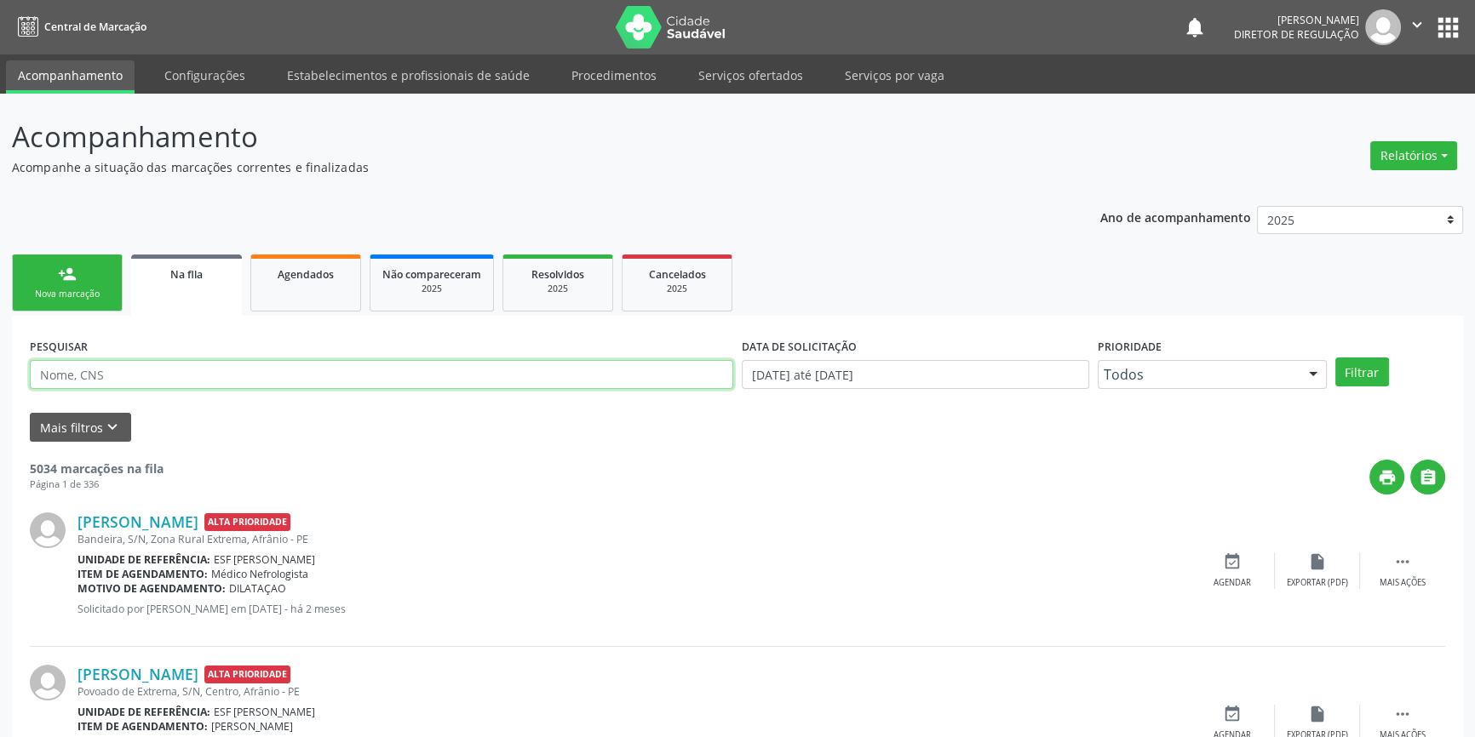
click at [236, 374] on input "text" at bounding box center [381, 374] width 703 height 29
paste input "702809132426260"
type input "702809132426260"
click at [1360, 363] on button "Filtrar" at bounding box center [1362, 372] width 54 height 29
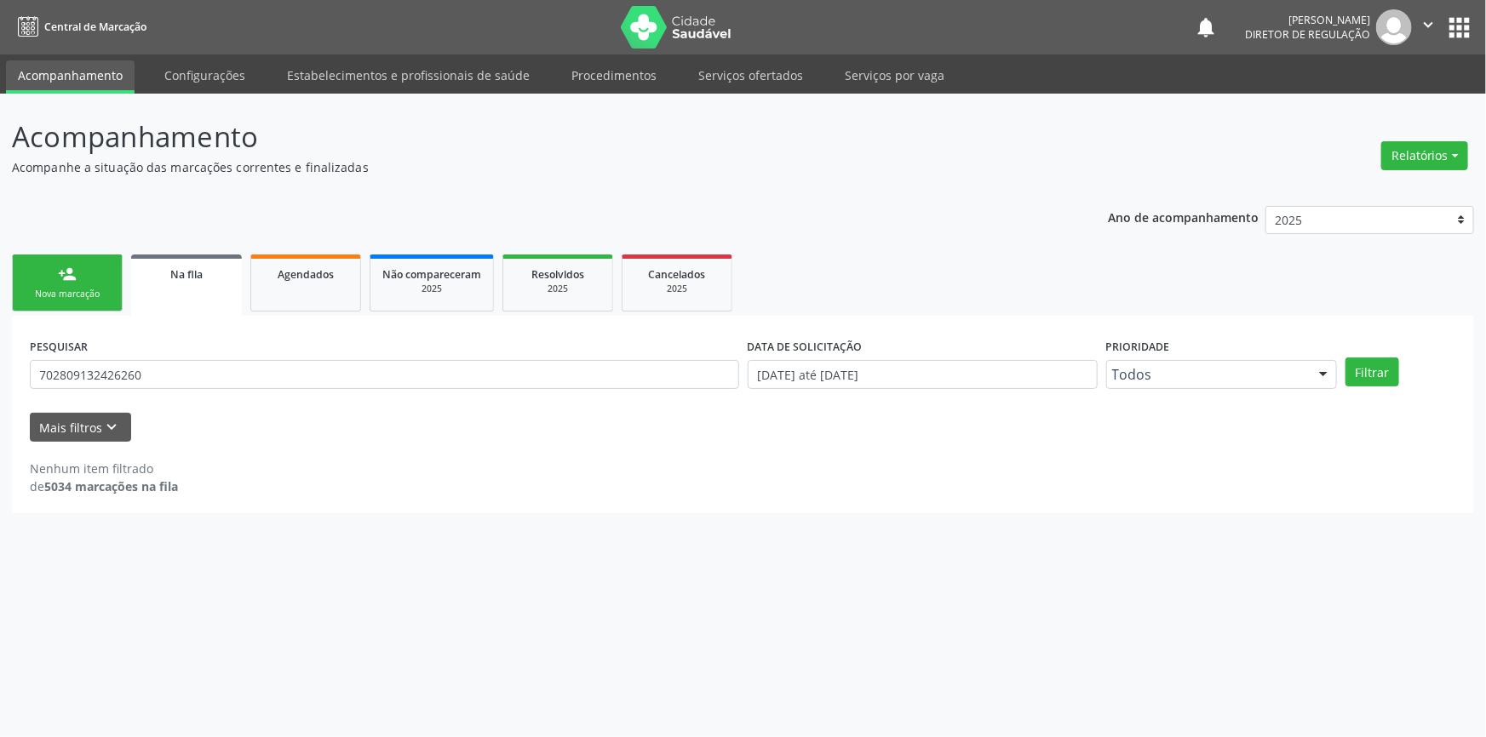
click at [72, 281] on div "person_add" at bounding box center [67, 274] width 19 height 19
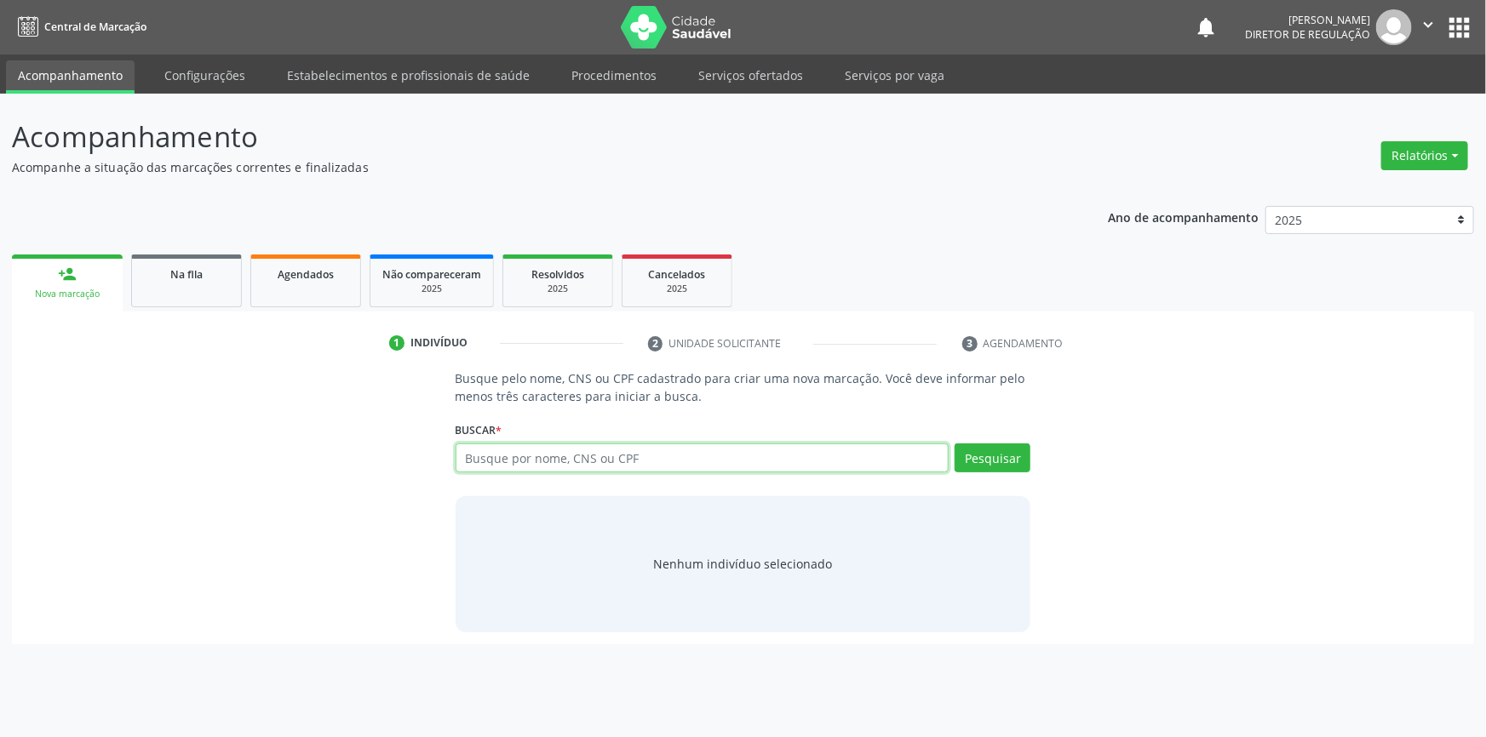
click at [562, 469] on input "text" at bounding box center [703, 458] width 494 height 29
paste input "702809132426260"
type input "702809132426260"
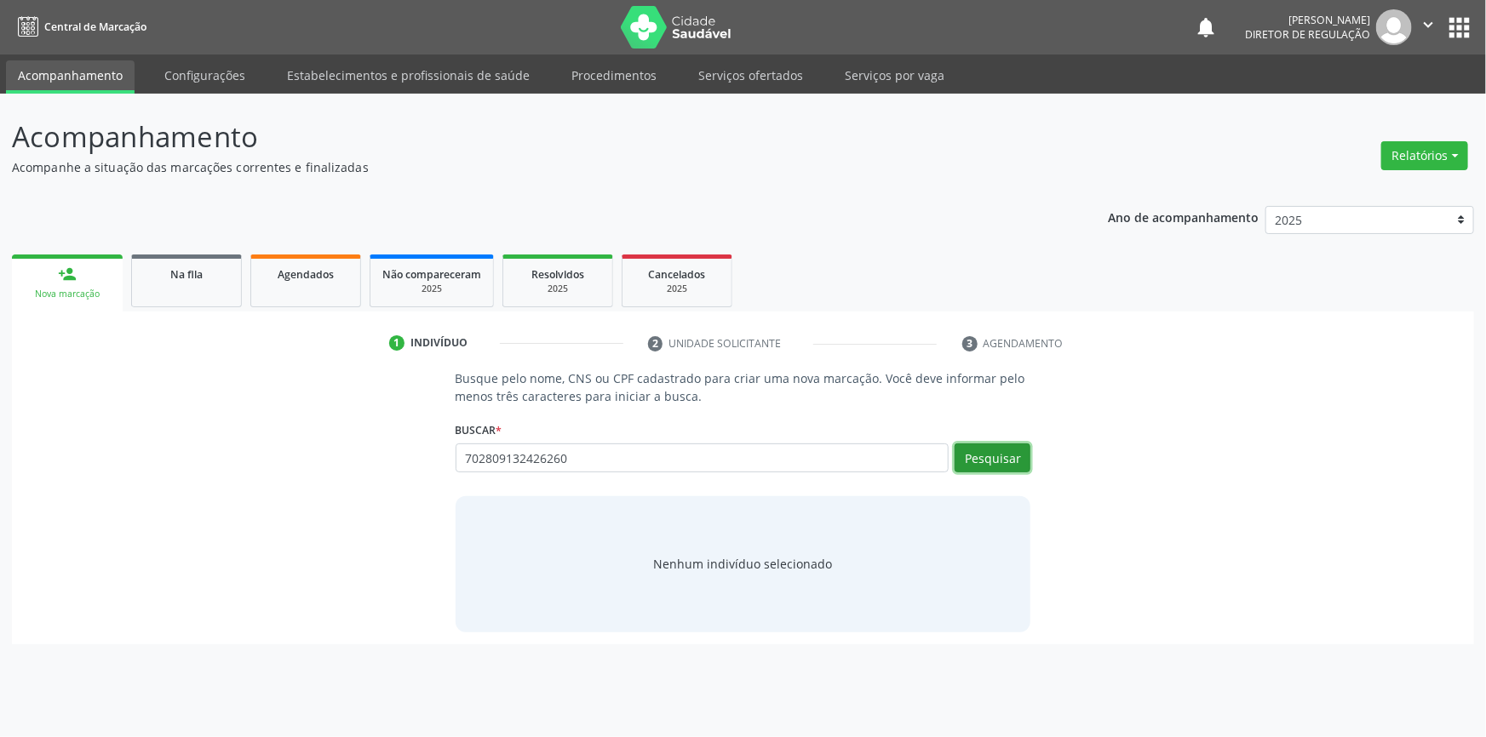
click at [971, 454] on button "Pesquisar" at bounding box center [993, 458] width 76 height 29
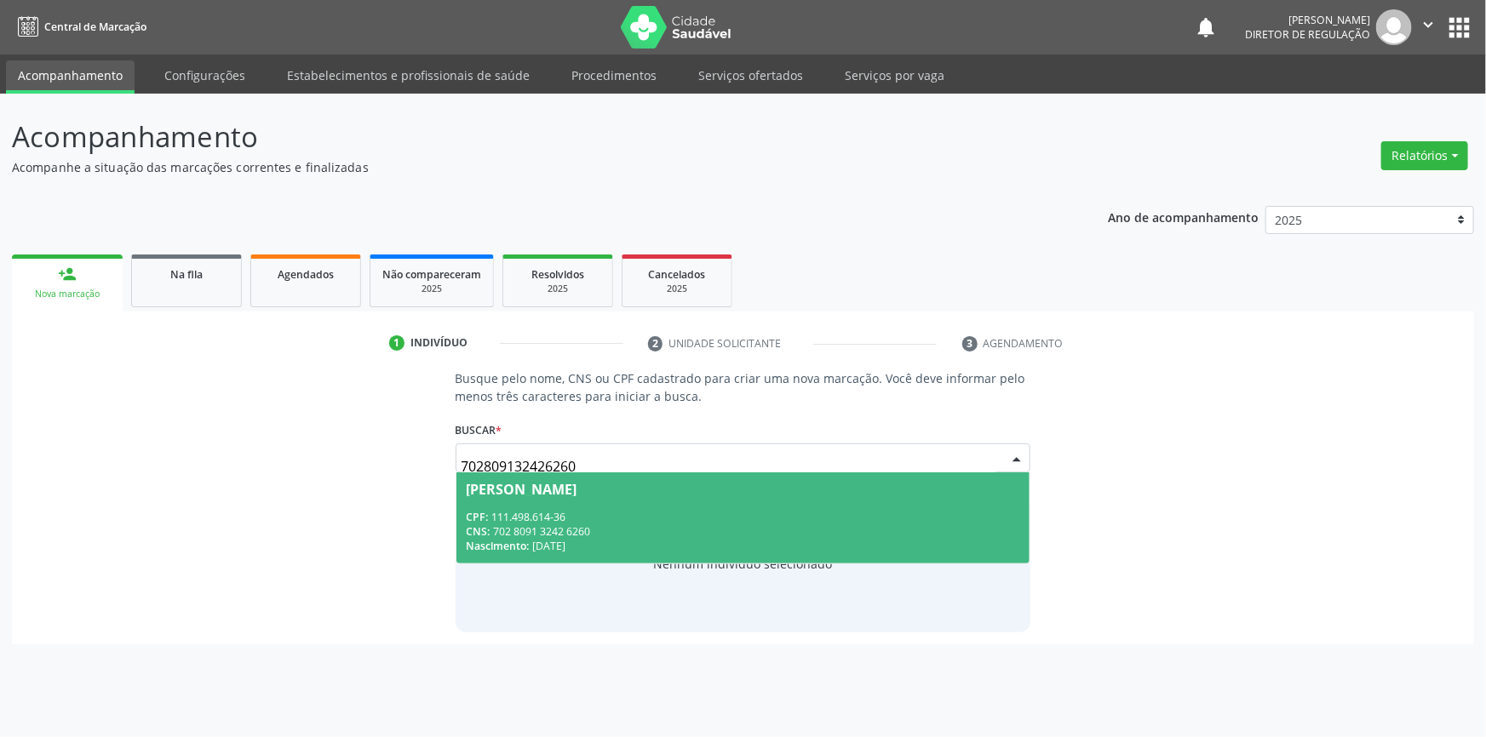
click at [596, 512] on div "CPF: 111.498.614-36" at bounding box center [744, 517] width 554 height 14
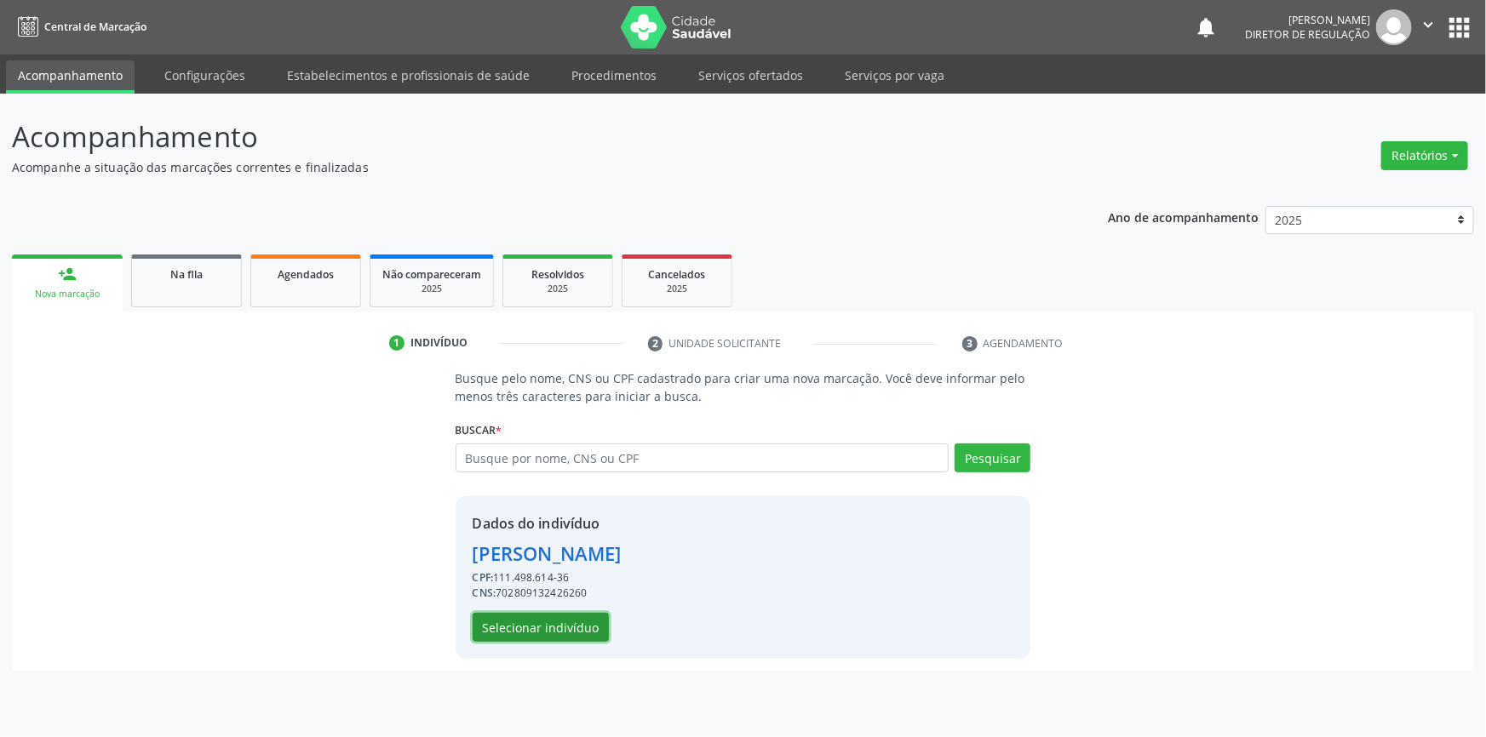
click at [559, 621] on button "Selecionar indivíduo" at bounding box center [541, 627] width 136 height 29
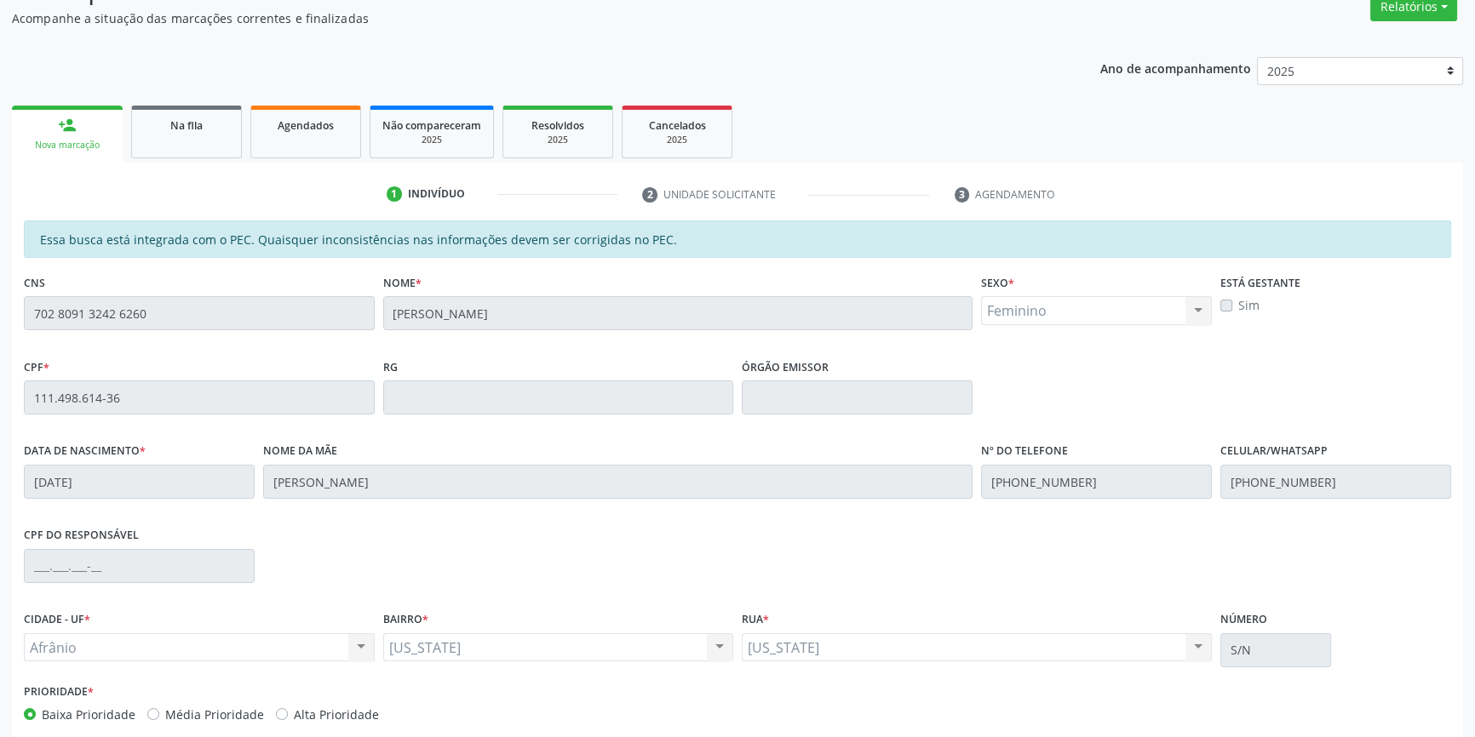
scroll to position [233, 0]
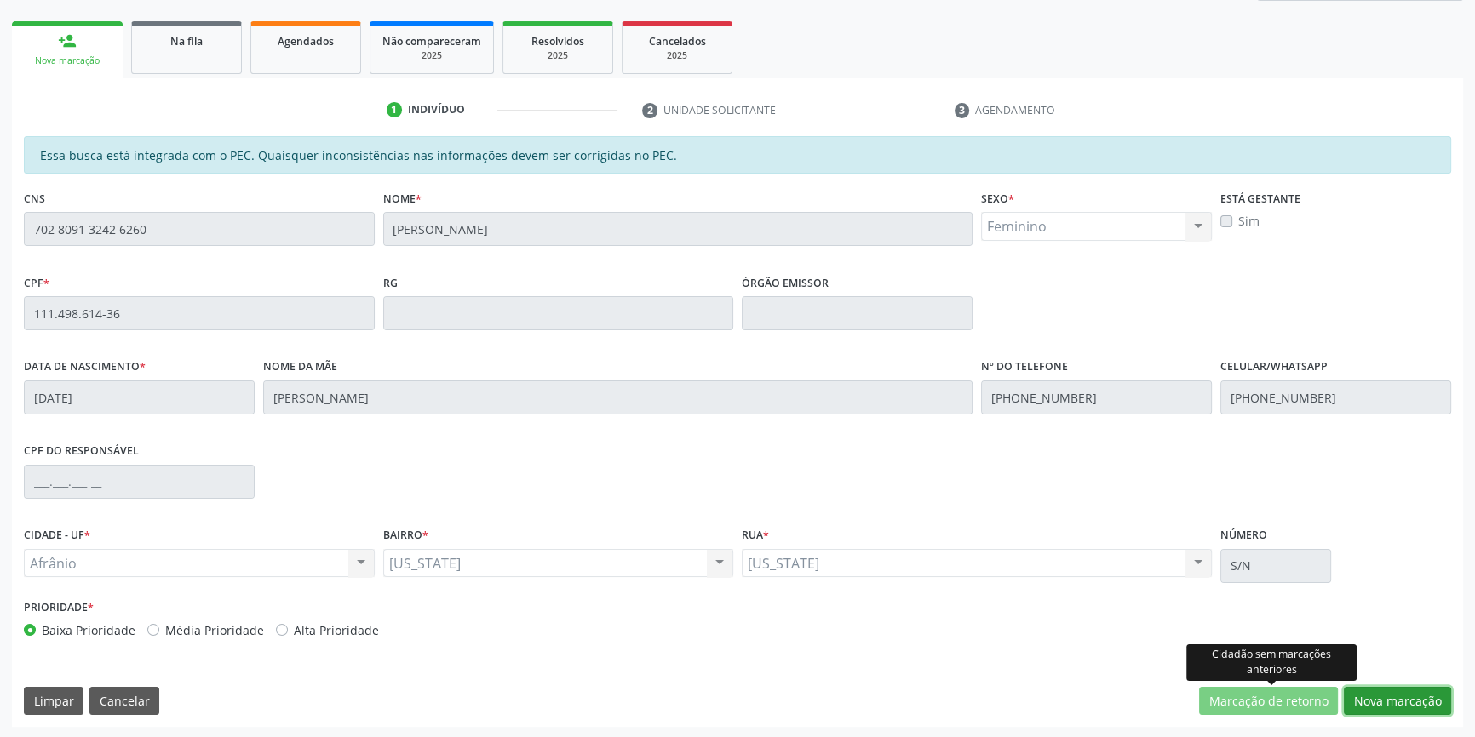
click at [1402, 698] on button "Nova marcação" at bounding box center [1397, 701] width 107 height 29
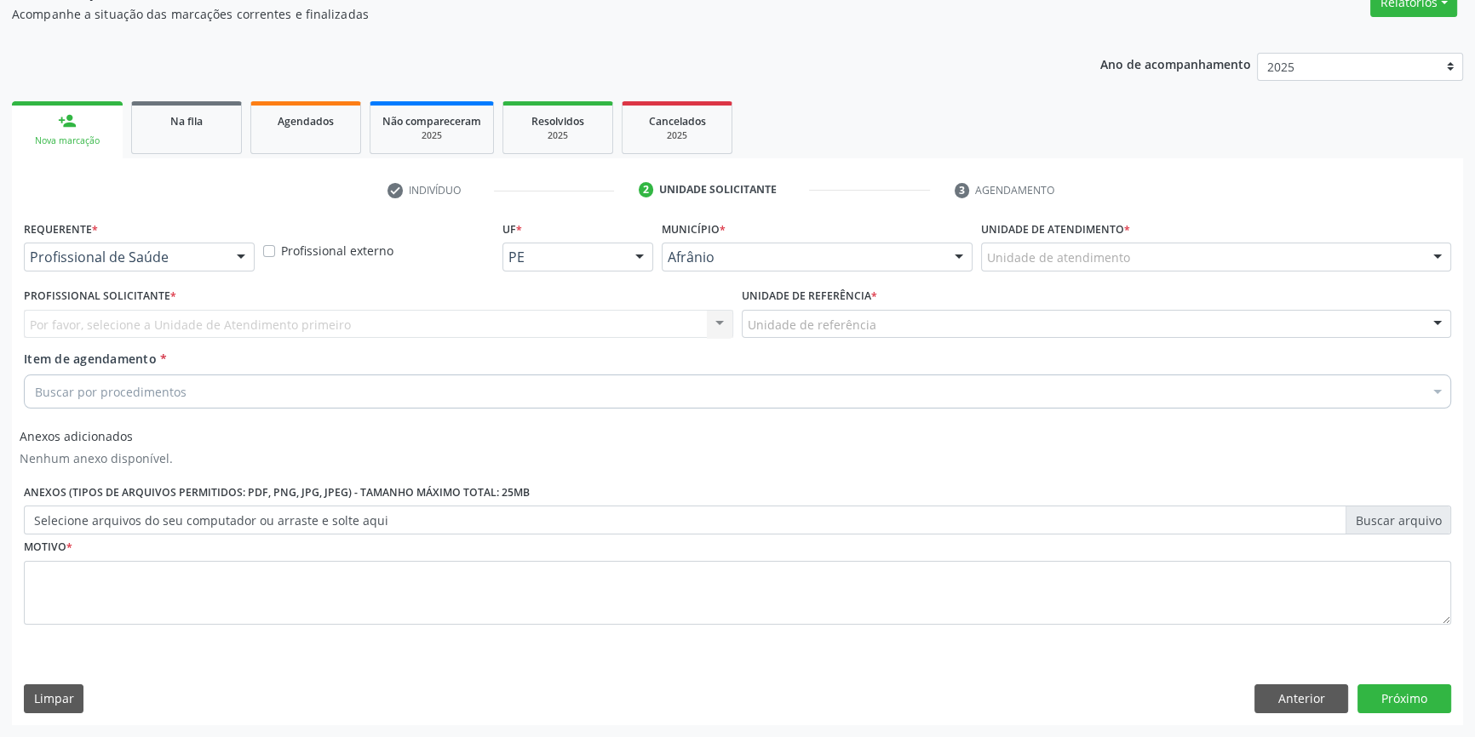
scroll to position [152, 0]
click at [1086, 236] on label "Unidade de atendimento *" at bounding box center [1055, 231] width 149 height 26
click at [1084, 238] on label "Unidade de atendimento *" at bounding box center [1055, 231] width 149 height 26
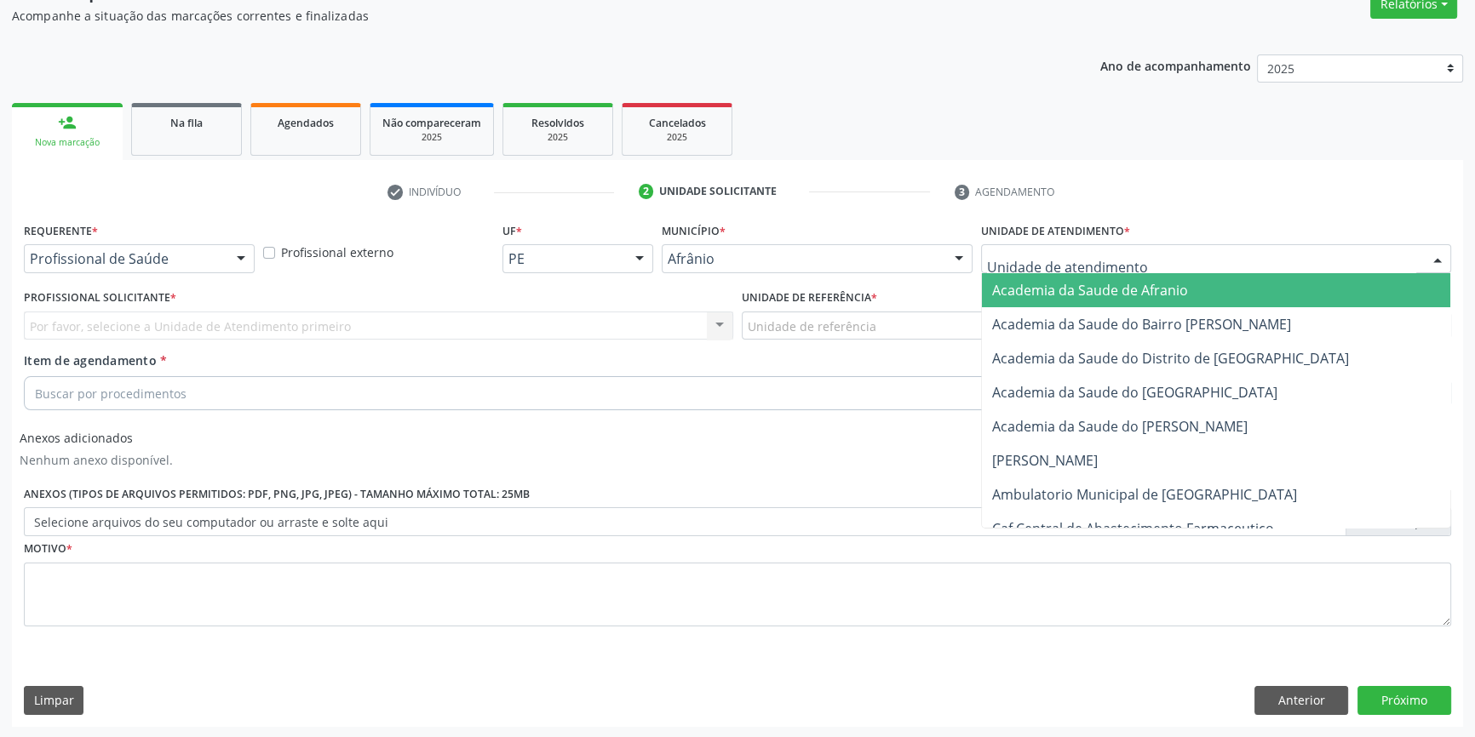
click at [1036, 268] on div at bounding box center [1216, 258] width 470 height 29
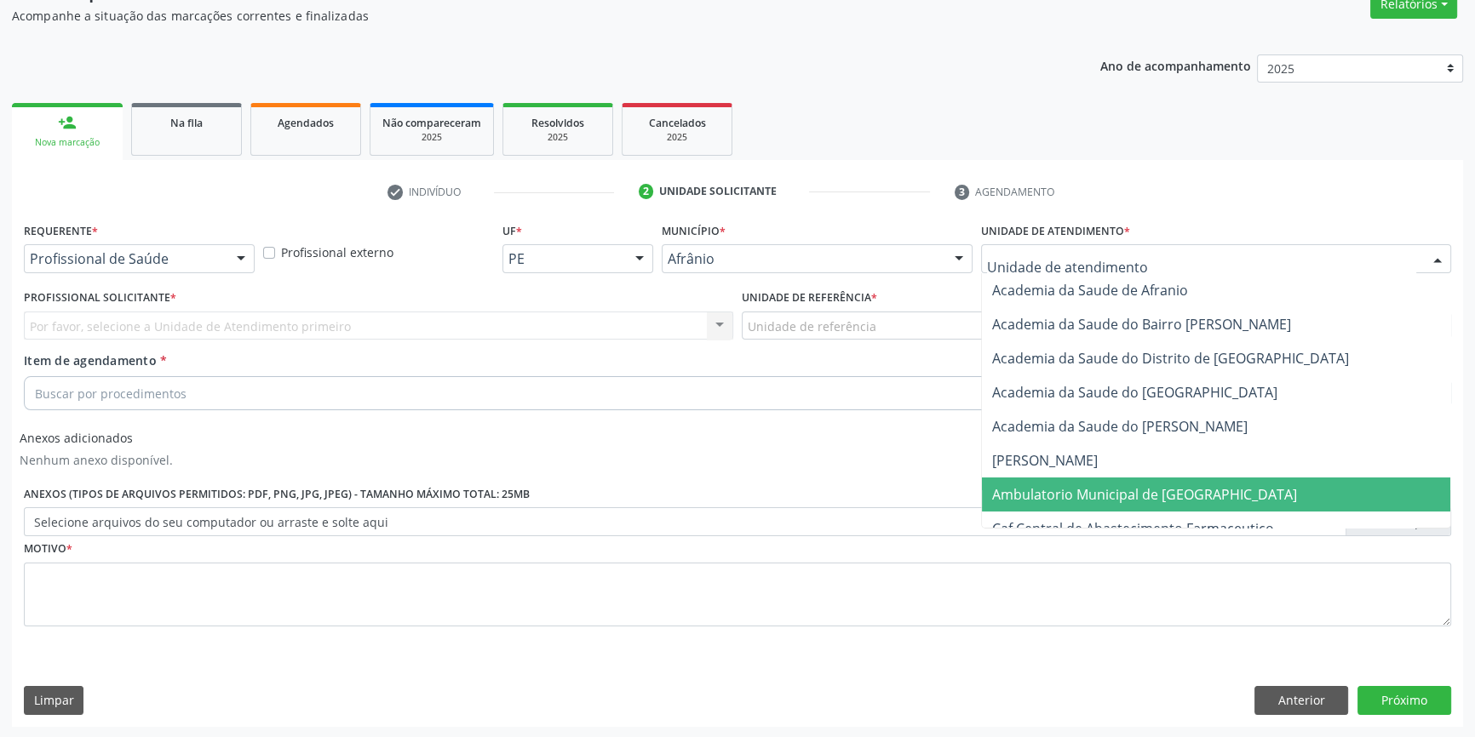
click at [1098, 494] on span "Ambulatorio Municipal de [GEOGRAPHIC_DATA]" at bounding box center [1144, 494] width 305 height 19
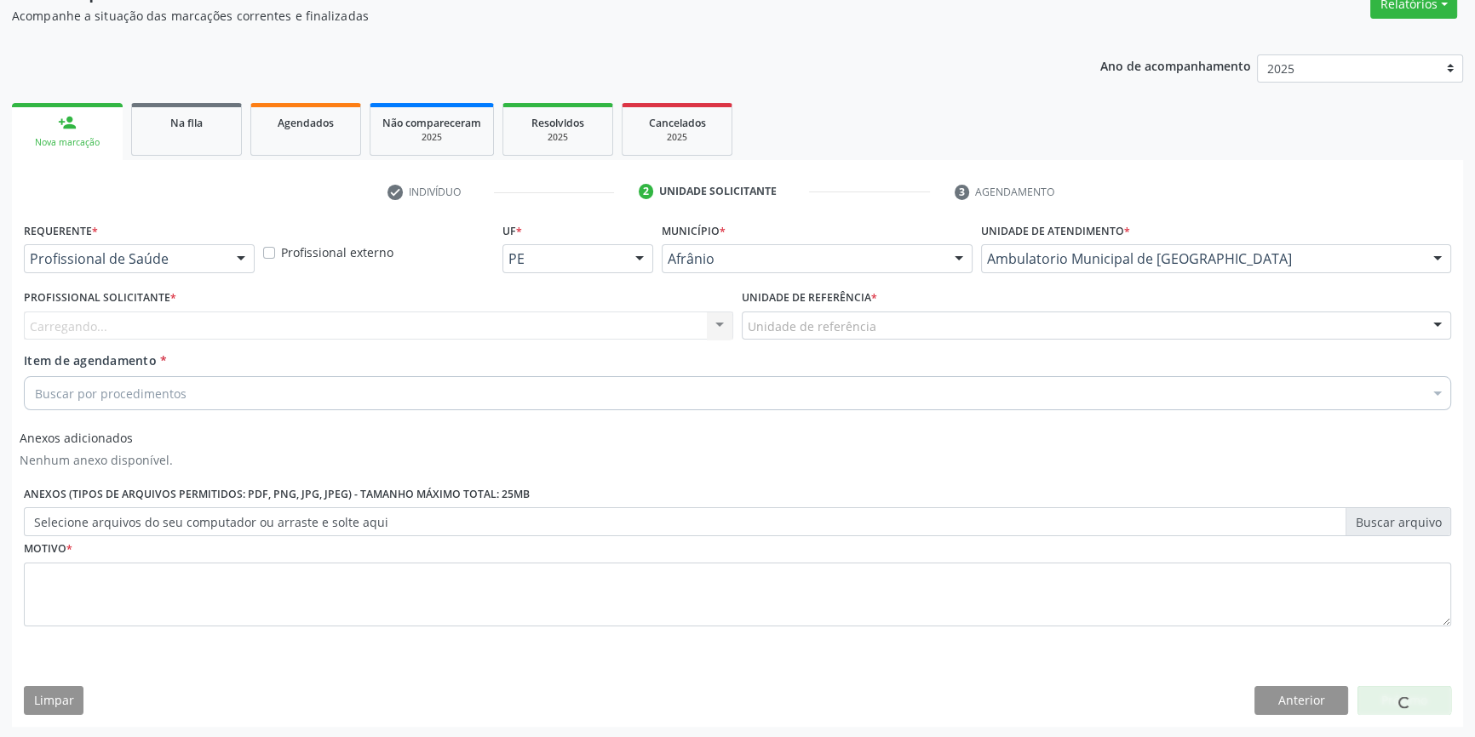
click at [883, 307] on div "Unidade de referência * Unidade de referência ESF de Extrema ESF de Barra das M…" at bounding box center [1096, 312] width 709 height 55
drag, startPoint x: 870, startPoint y: 321, endPoint x: 877, endPoint y: 346, distance: 25.6
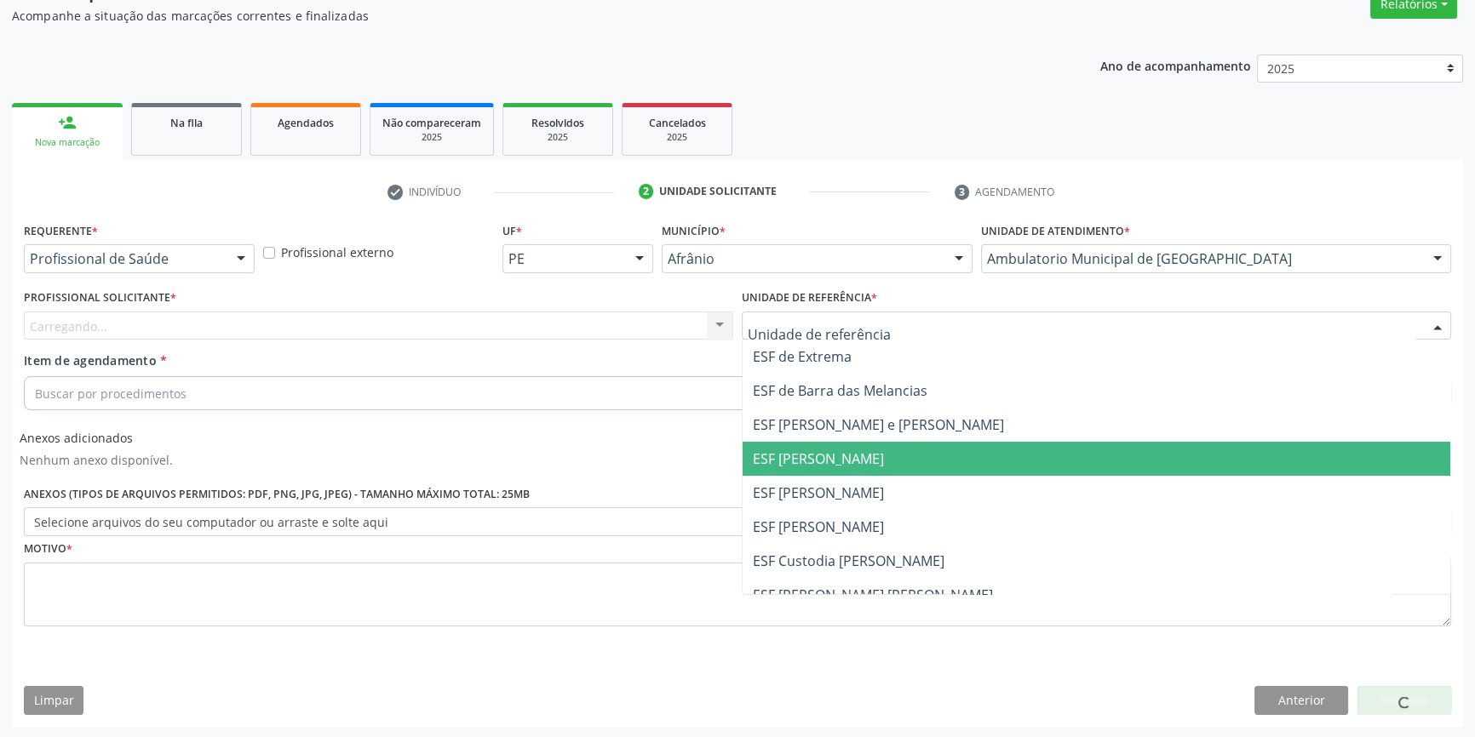
click at [884, 463] on span "ESF [PERSON_NAME]" at bounding box center [818, 459] width 131 height 19
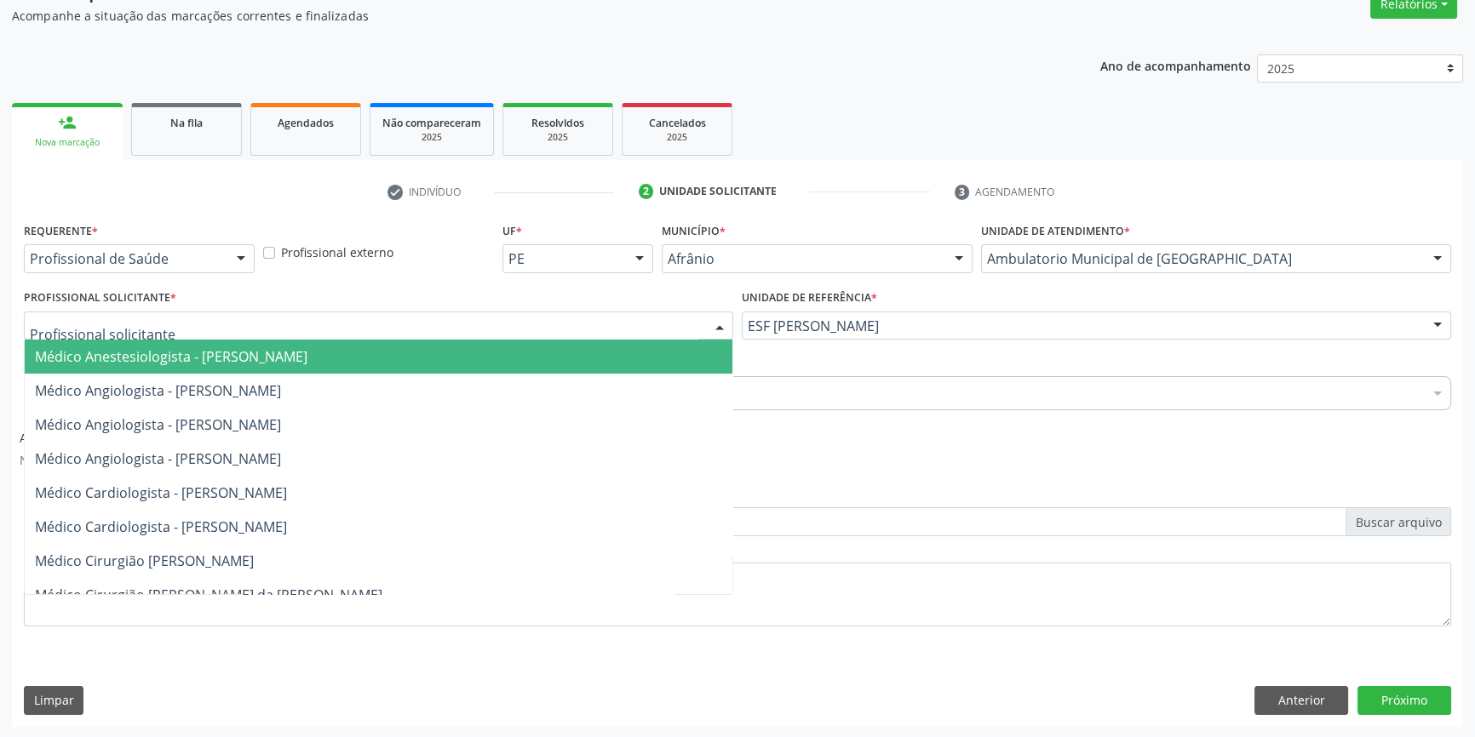
click at [605, 326] on div at bounding box center [378, 326] width 709 height 29
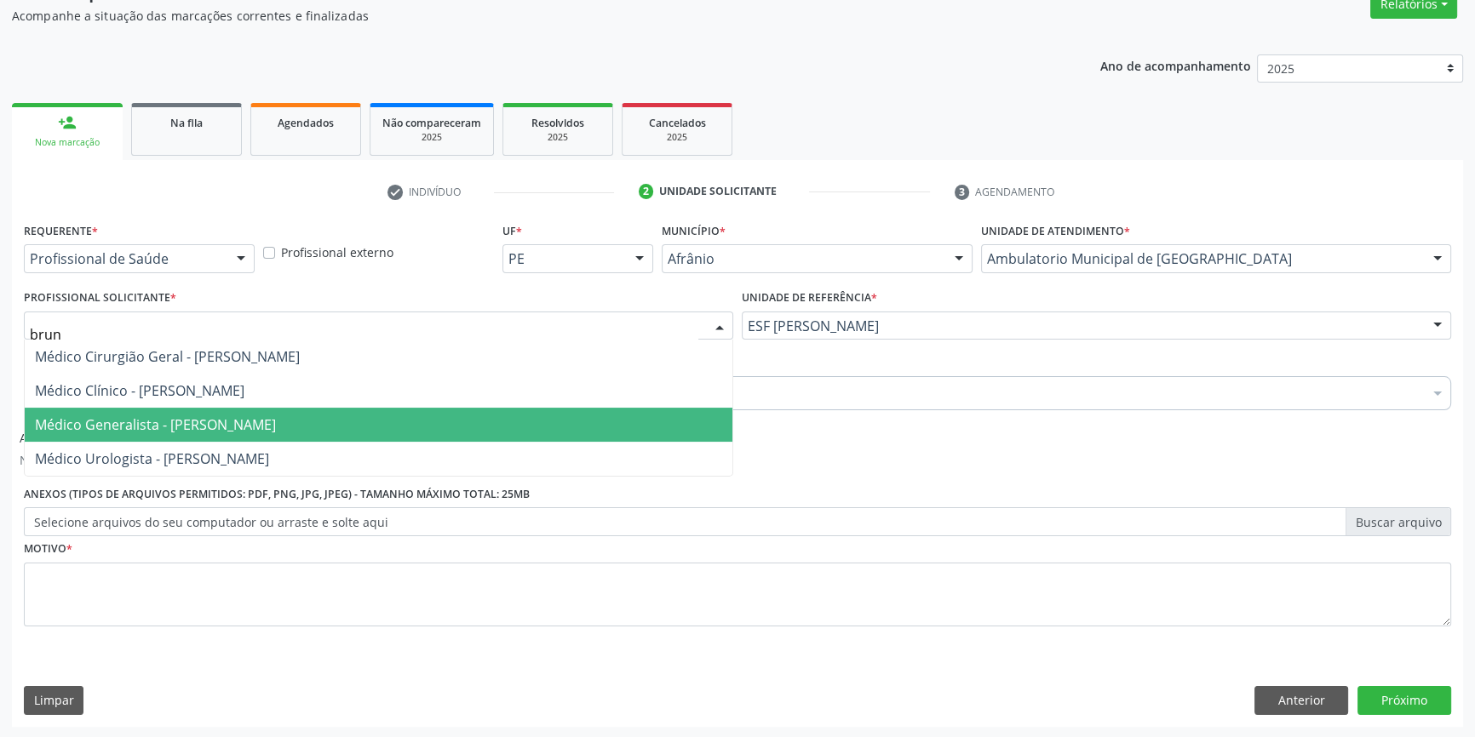
type input "bruno"
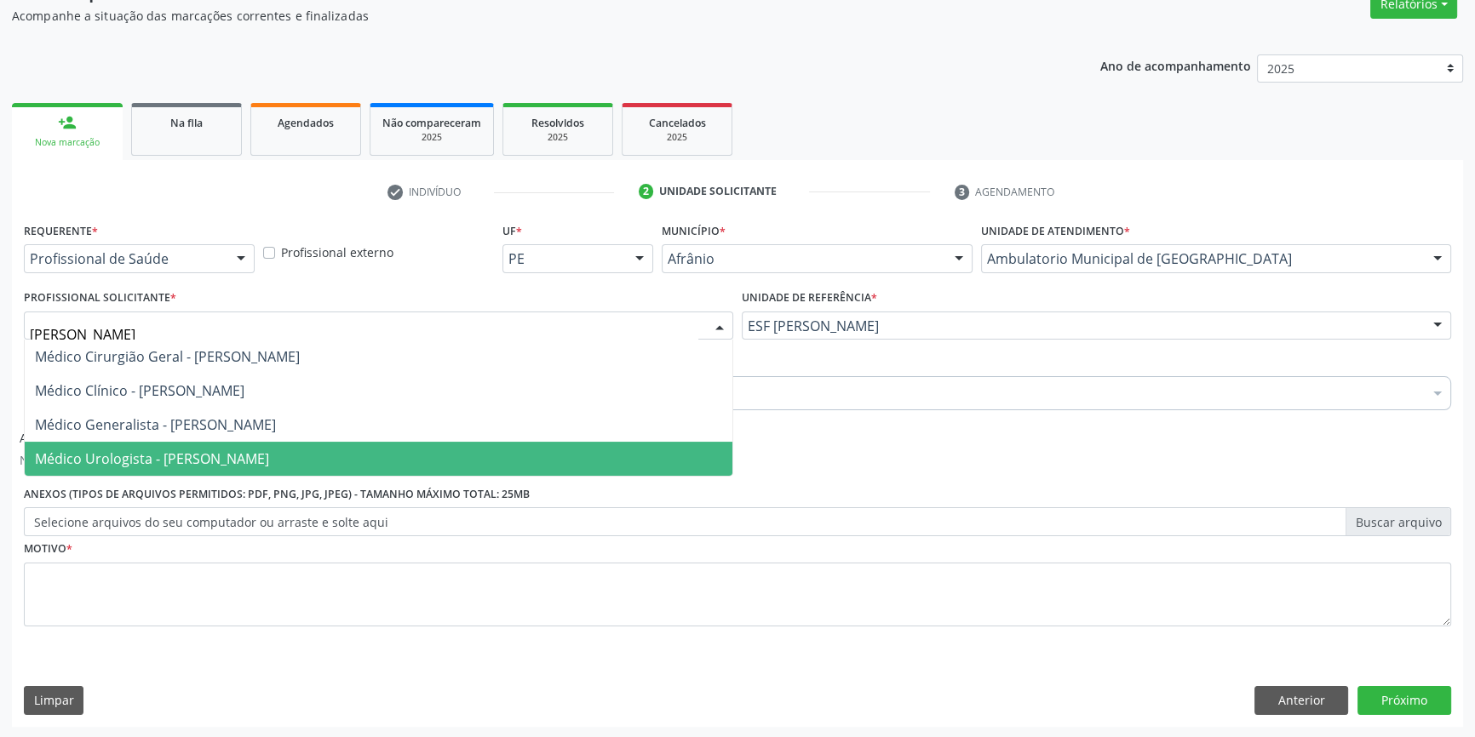
click at [208, 450] on span "Médico Urologista - [PERSON_NAME]" at bounding box center [152, 459] width 234 height 19
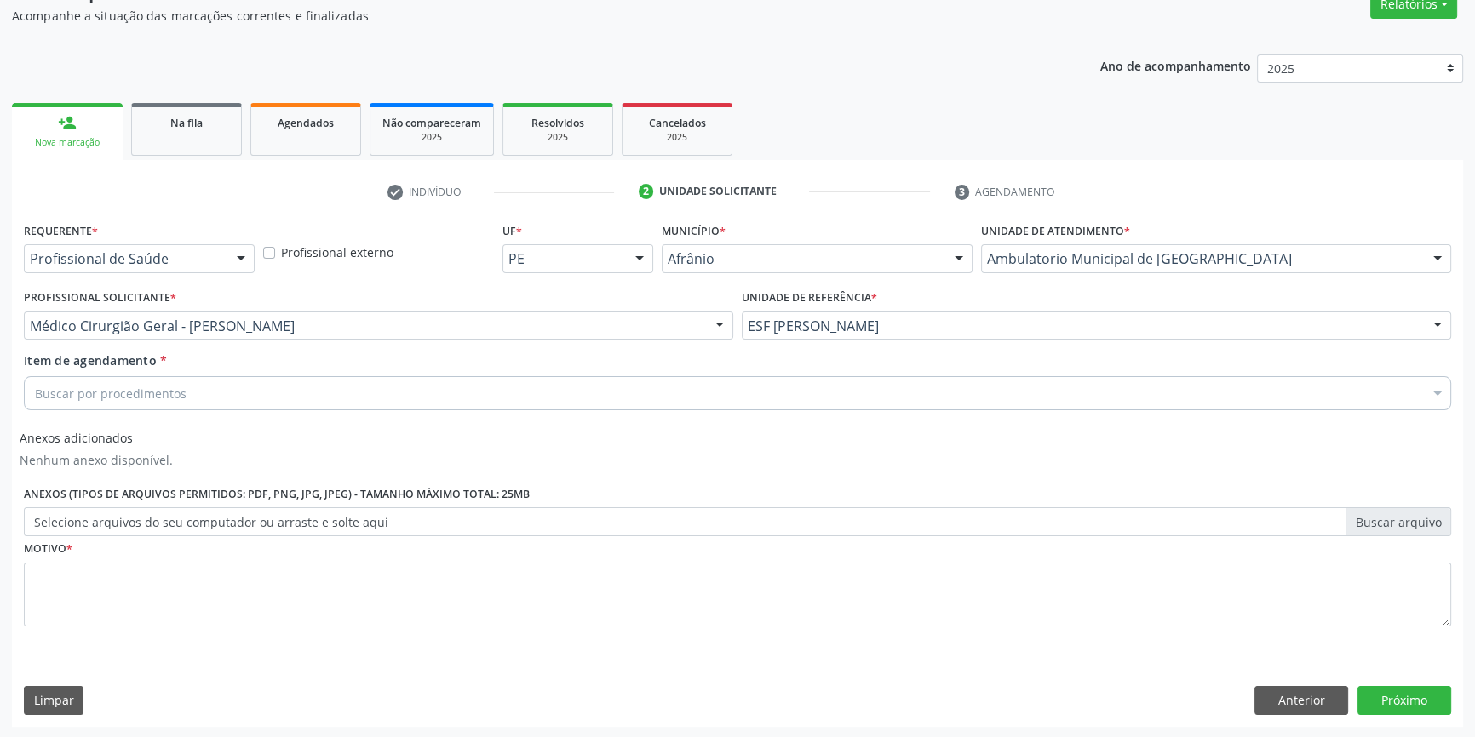
click at [215, 394] on div "Buscar por procedimentos" at bounding box center [737, 393] width 1427 height 34
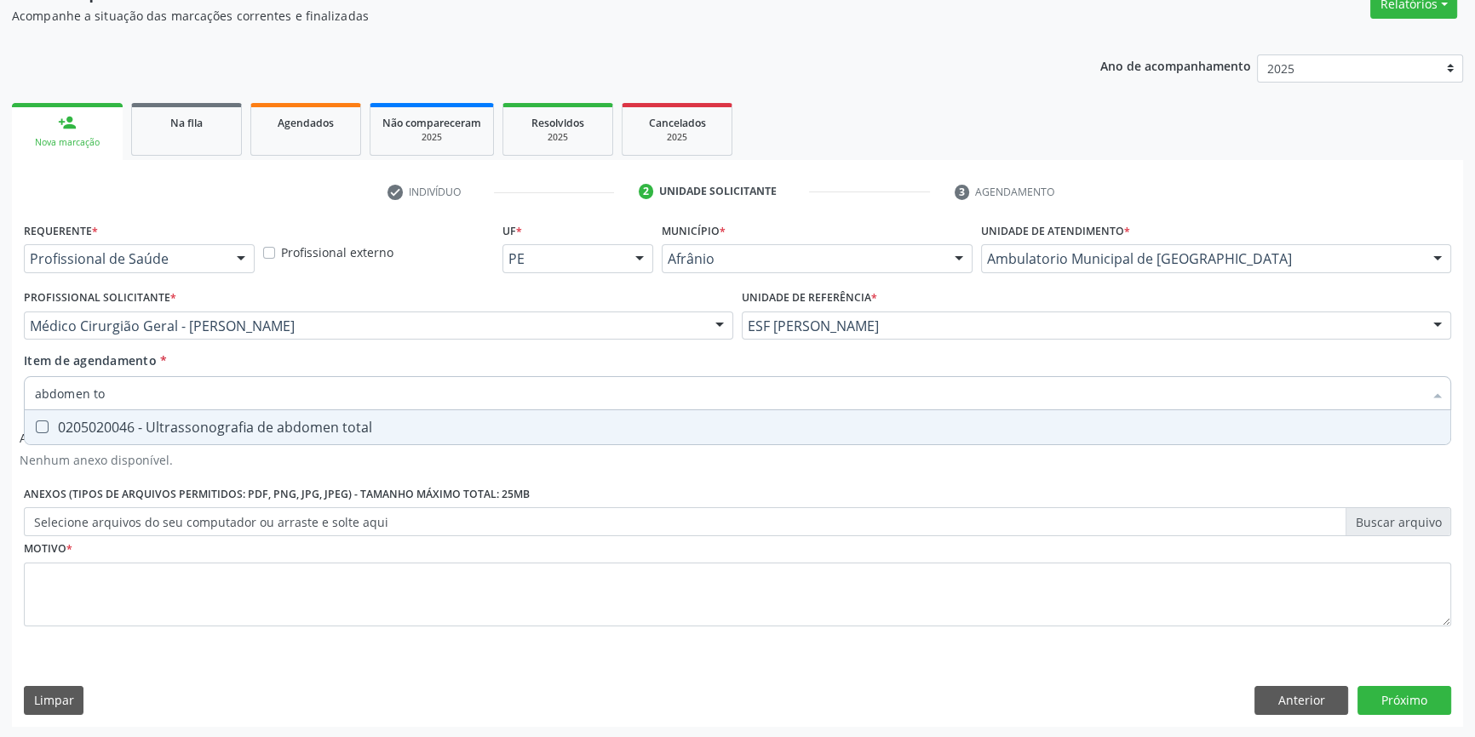
type input "abdomen tot"
click at [198, 413] on span "0205020046 - Ultrassonografia de abdomen total" at bounding box center [738, 427] width 1426 height 34
checkbox total "true"
type input "abdomen tot"
click at [179, 628] on div "Requerente * Profissional de Saúde Profissional de Saúde Paciente Nenhum result…" at bounding box center [737, 434] width 1427 height 433
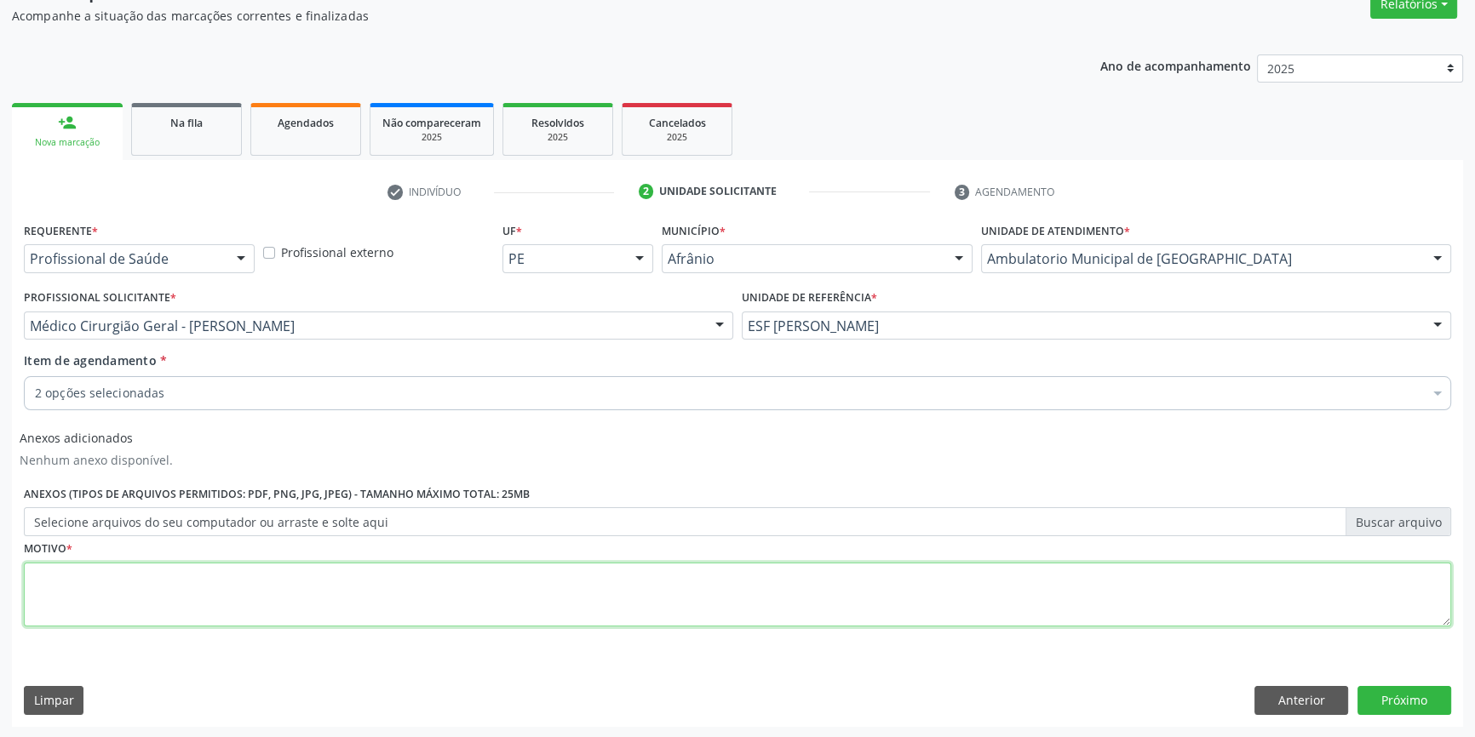
click at [186, 613] on textarea at bounding box center [737, 595] width 1427 height 65
type textarea "'"
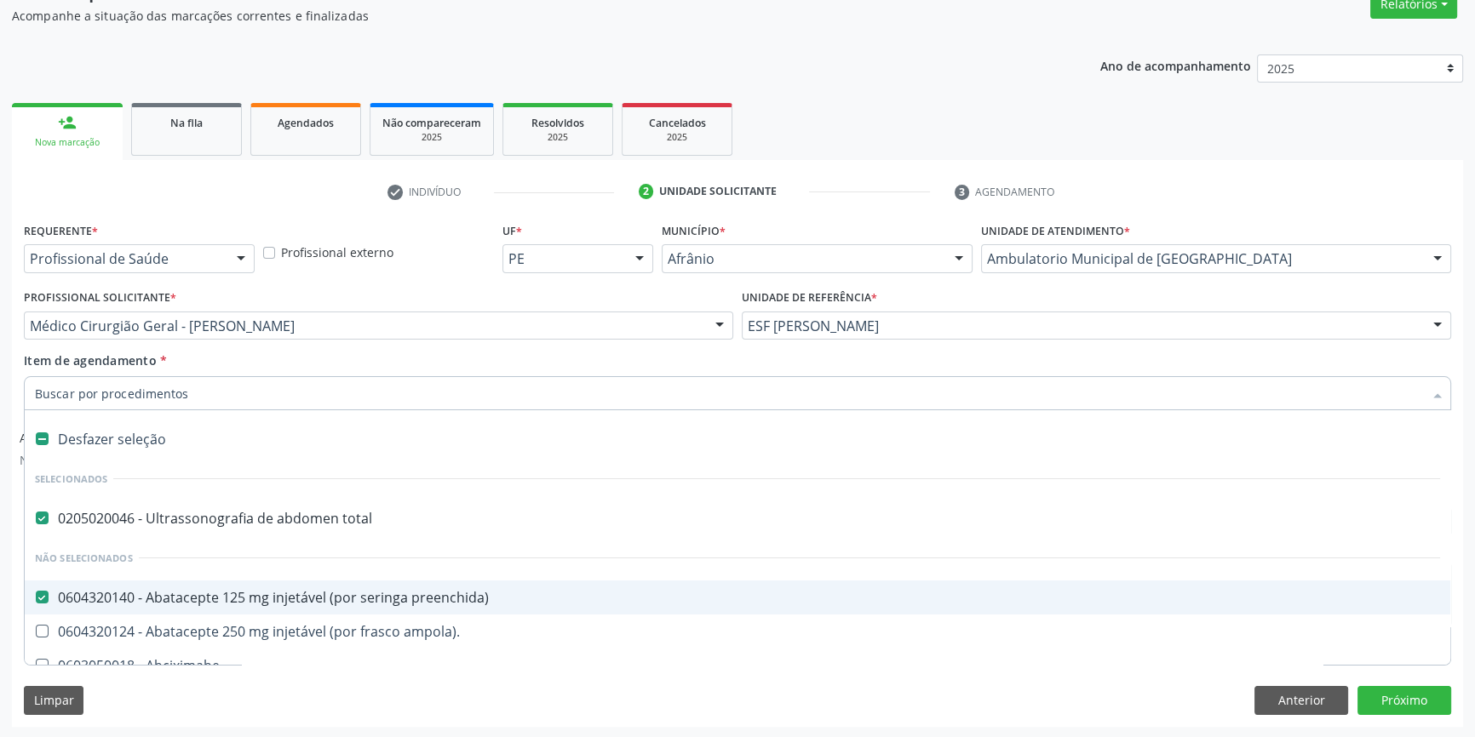
click at [236, 601] on div "0604320140 - Abatacepte 125 mg injetável (por seringa preenchida)" at bounding box center [737, 598] width 1405 height 14
checkbox preenchida\) "false"
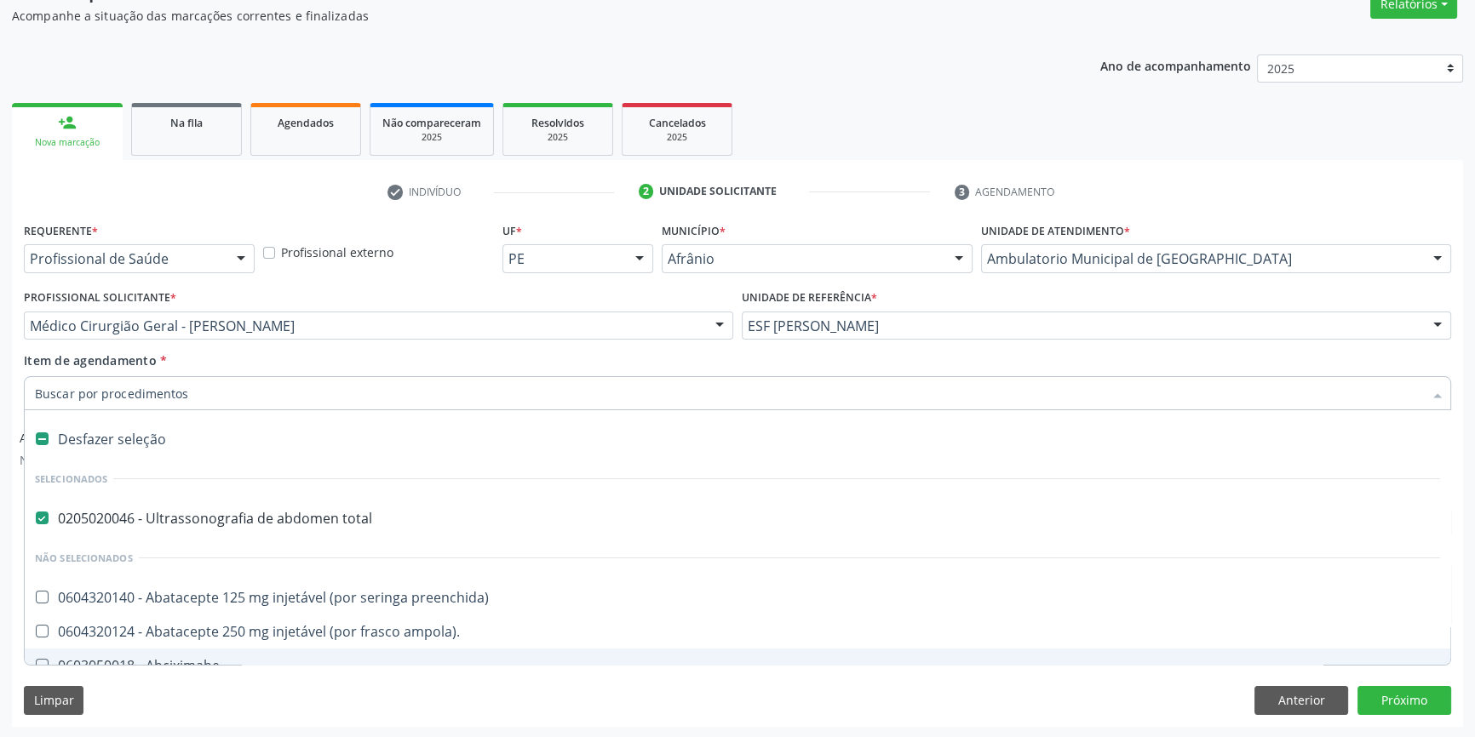
click at [484, 708] on div "Limpar Anterior Próximo" at bounding box center [737, 700] width 1427 height 29
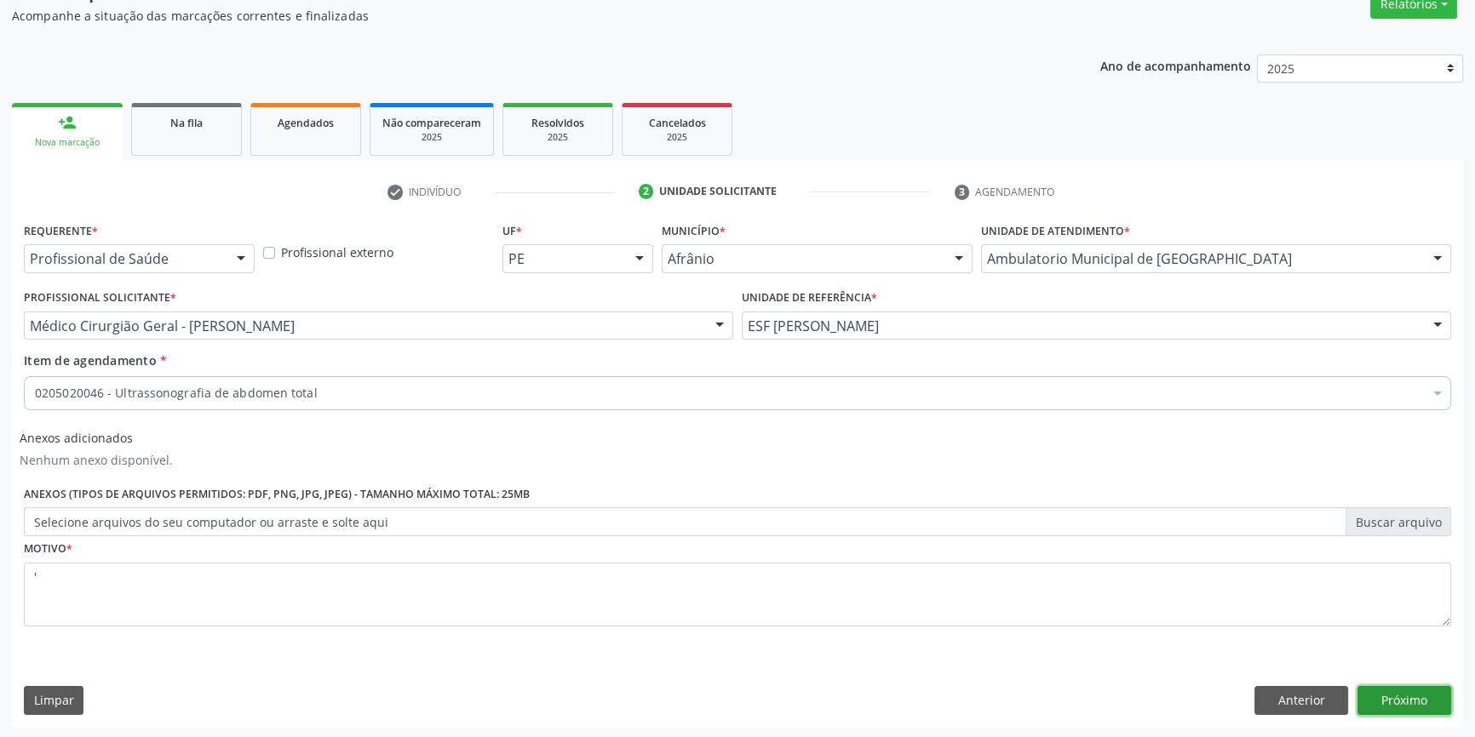
click at [1368, 694] on button "Próximo" at bounding box center [1404, 700] width 94 height 29
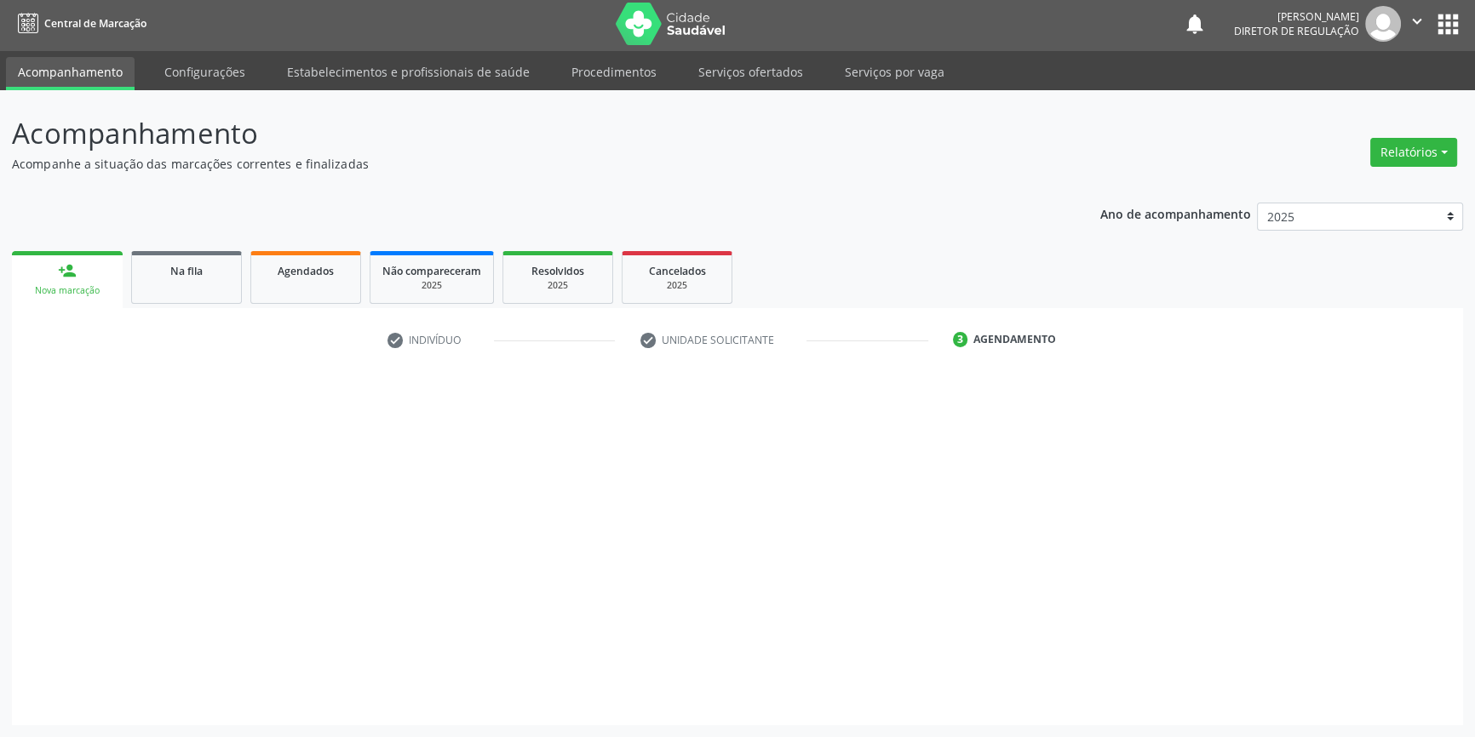
scroll to position [2, 0]
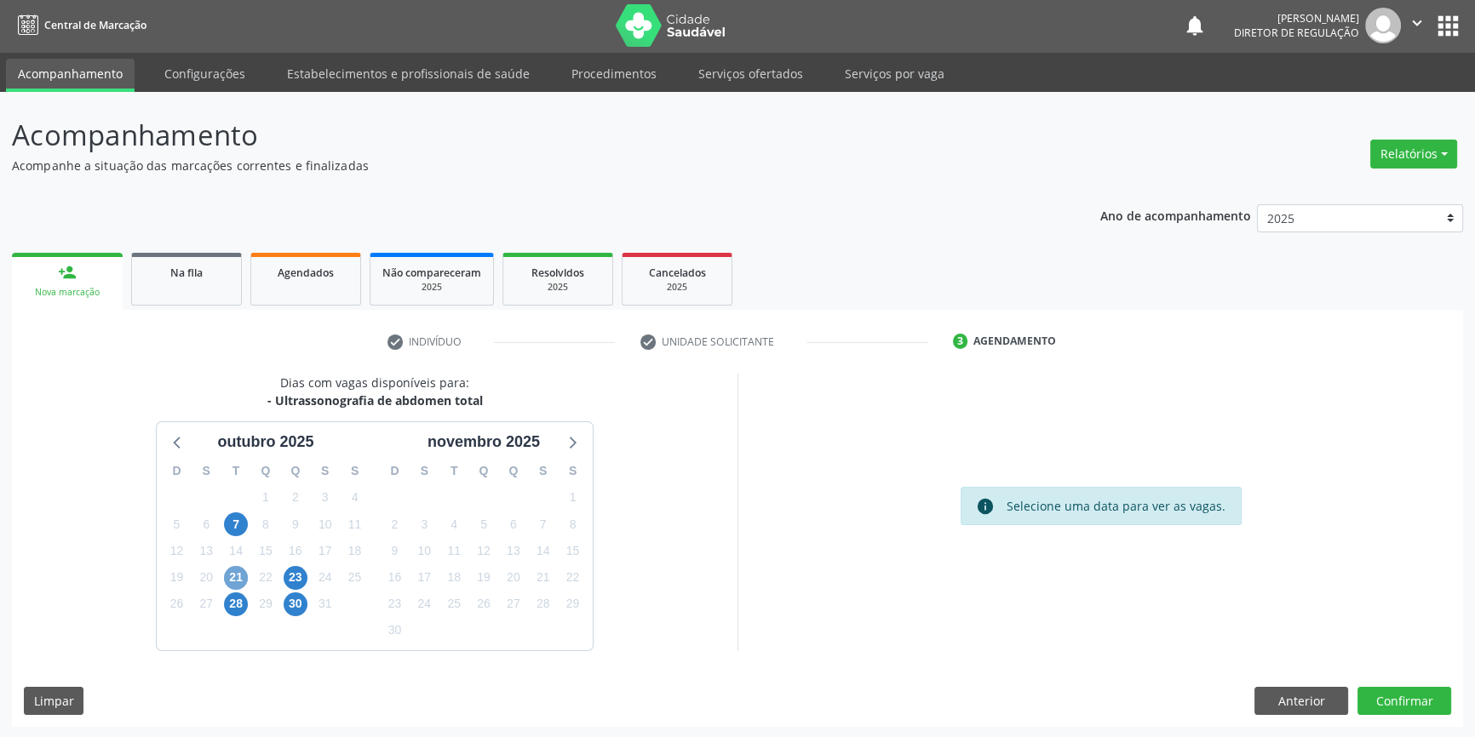
click at [240, 580] on span "21" at bounding box center [236, 578] width 24 height 24
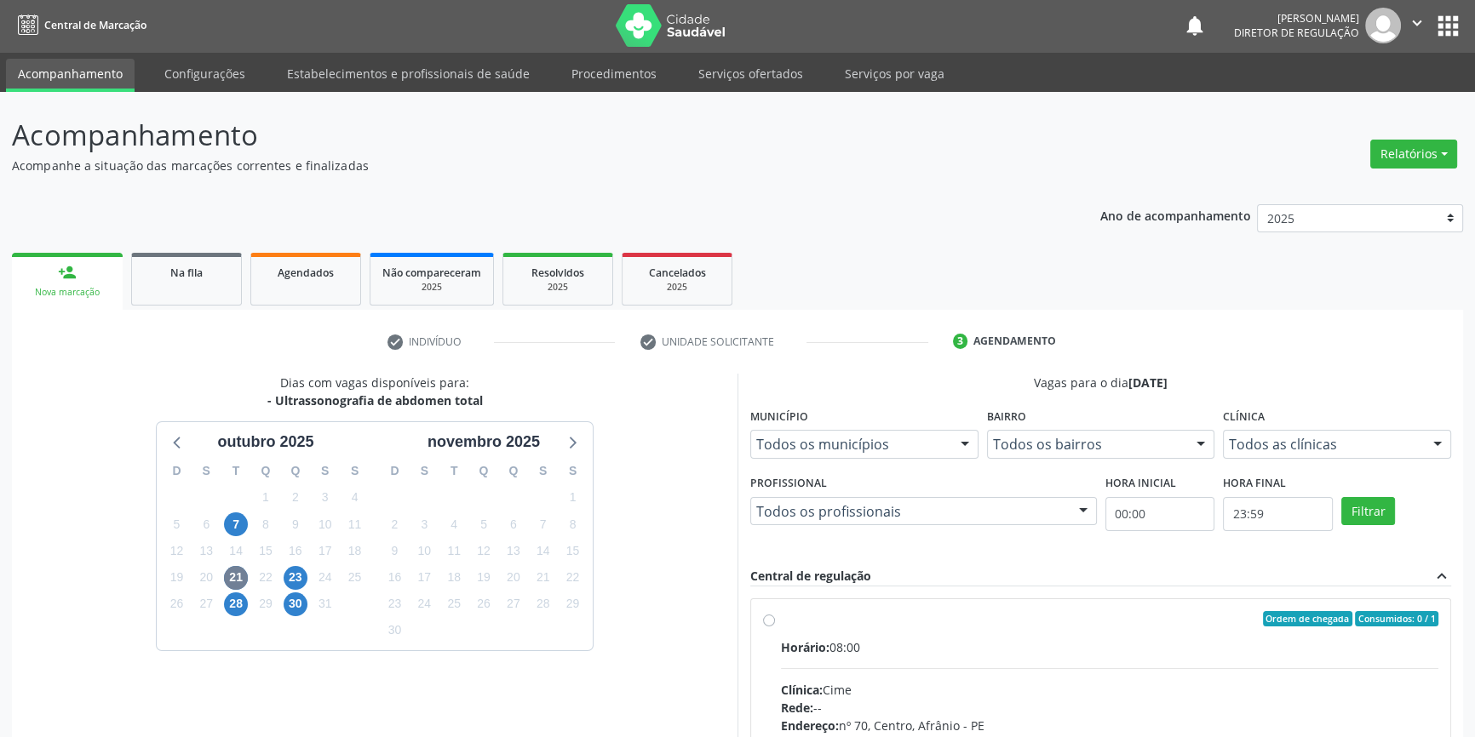
click at [921, 625] on label "Ordem de chegada Consumidos: 0 / 1 Horário: 08:00 Clínica: Cime Rede: -- Endere…" at bounding box center [1109, 741] width 657 height 261
click at [775, 625] on input "Ordem de chegada Consumidos: 0 / 1 Horário: 08:00 Clínica: Cime Rede: -- Endere…" at bounding box center [769, 618] width 12 height 15
radio input "true"
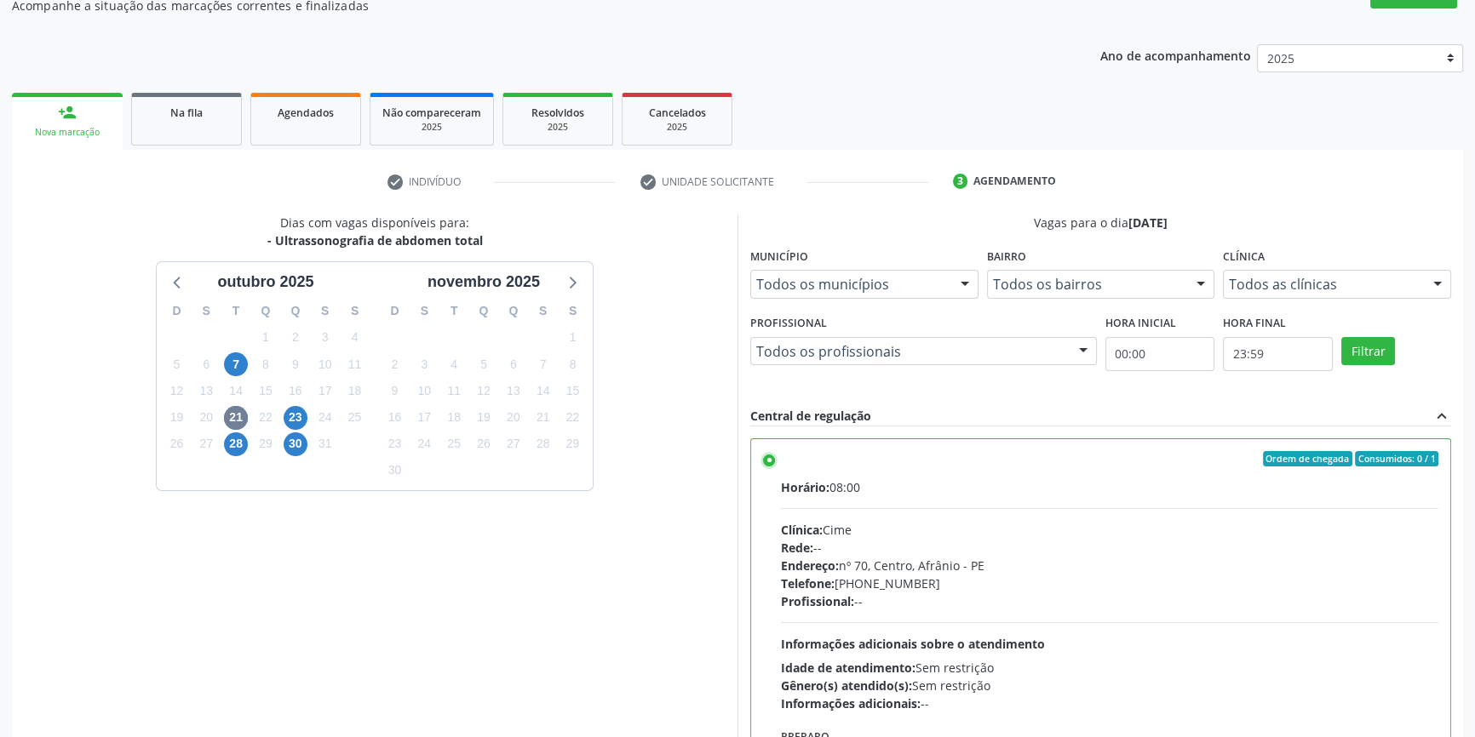
scroll to position [278, 0]
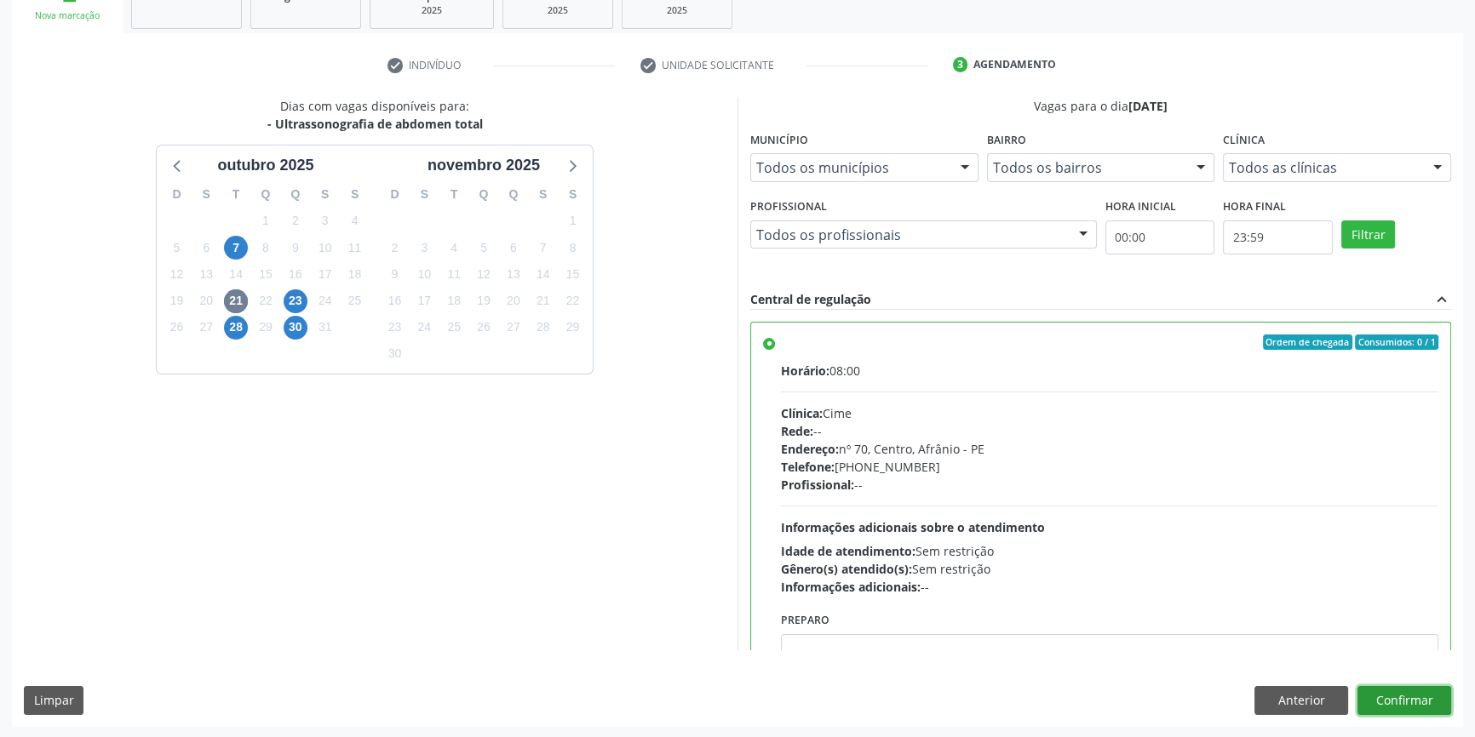
click at [1414, 689] on button "Confirmar" at bounding box center [1404, 700] width 94 height 29
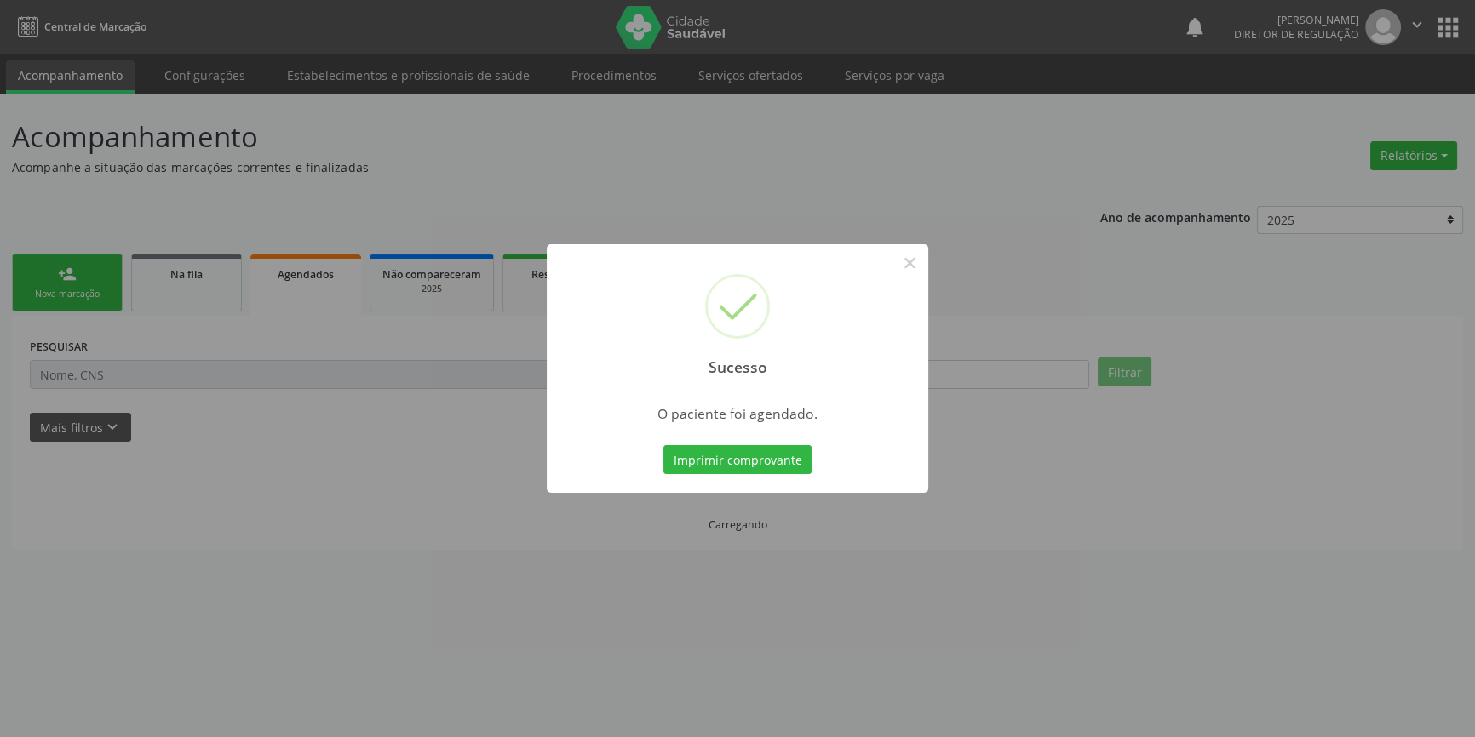
scroll to position [0, 0]
click at [772, 464] on button "Imprimir comprovante" at bounding box center [743, 459] width 148 height 29
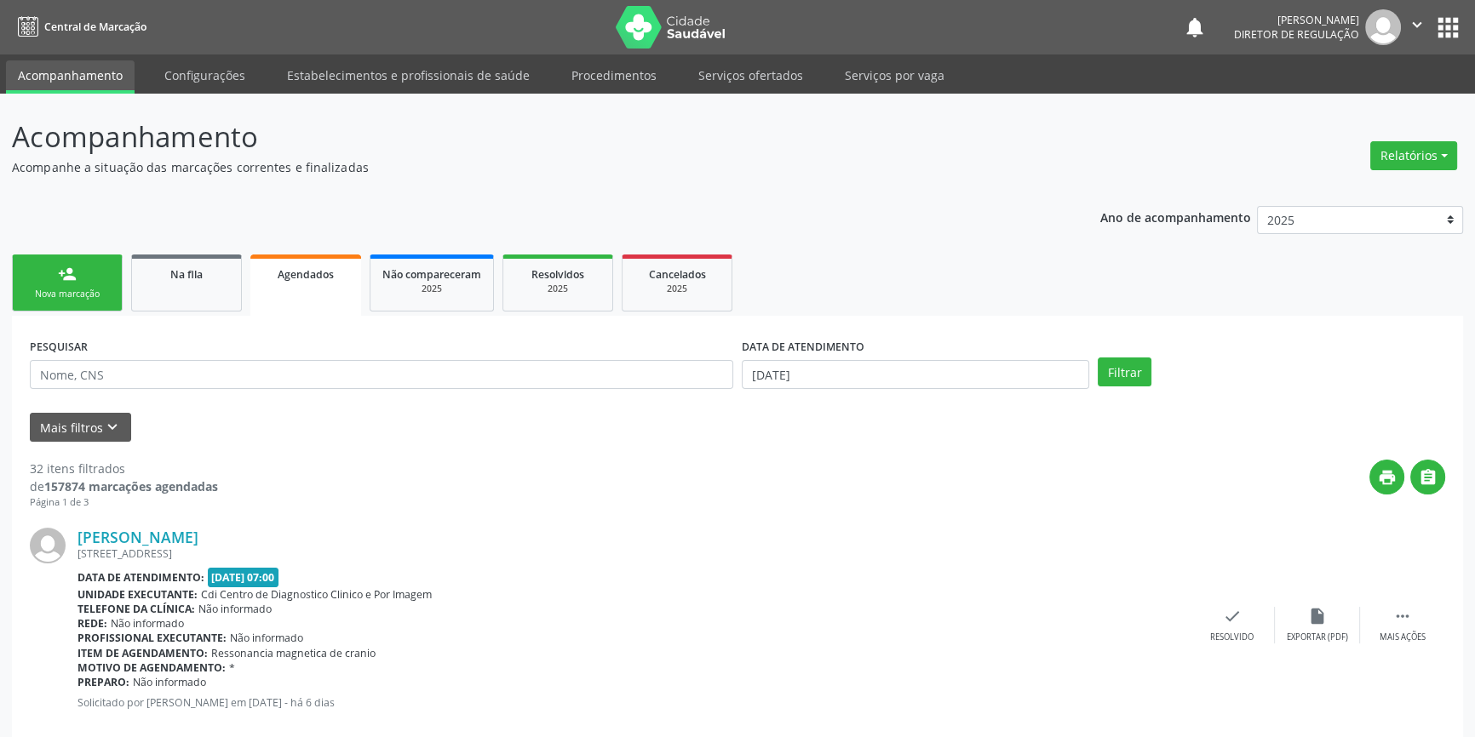
click at [71, 277] on div "person_add" at bounding box center [67, 274] width 19 height 19
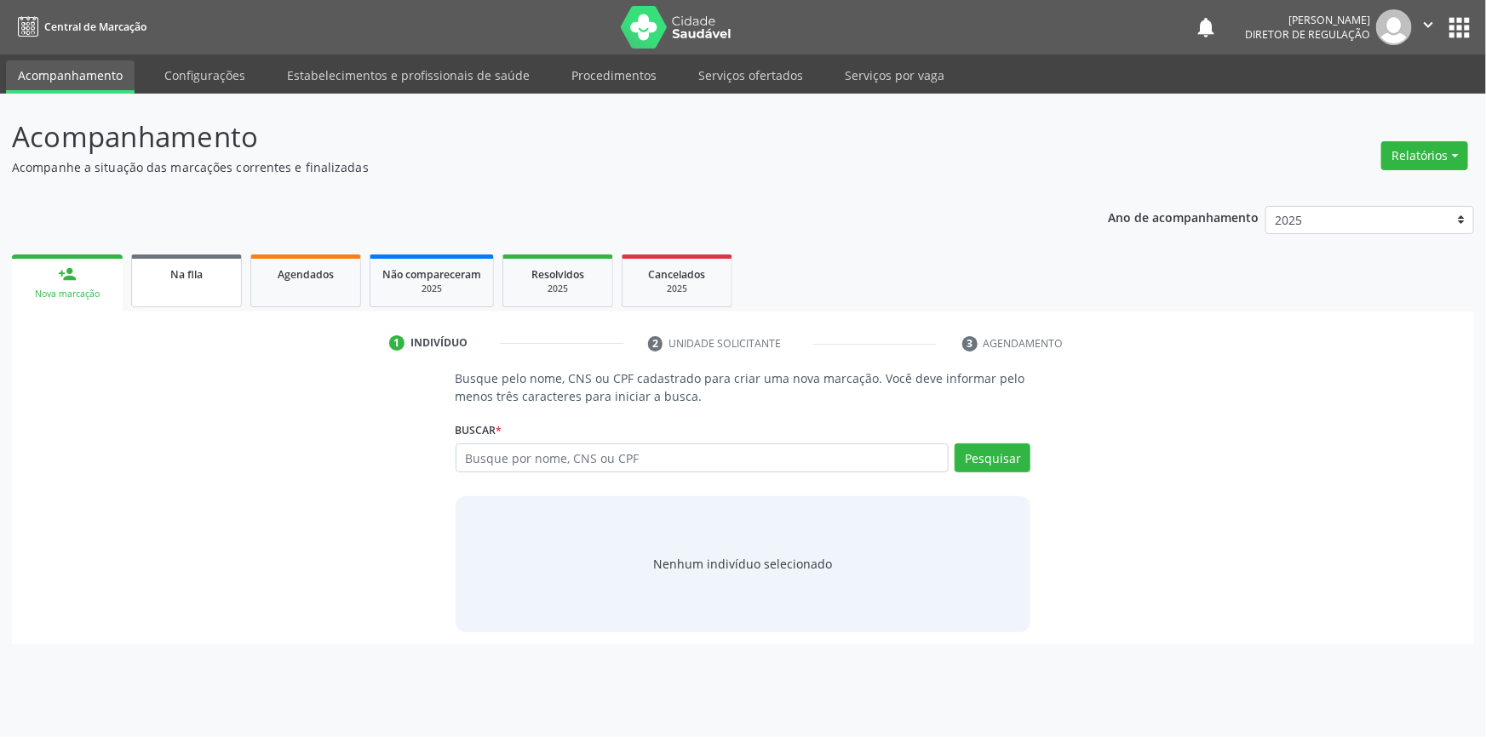
click at [186, 287] on link "Na fila" at bounding box center [186, 281] width 111 height 53
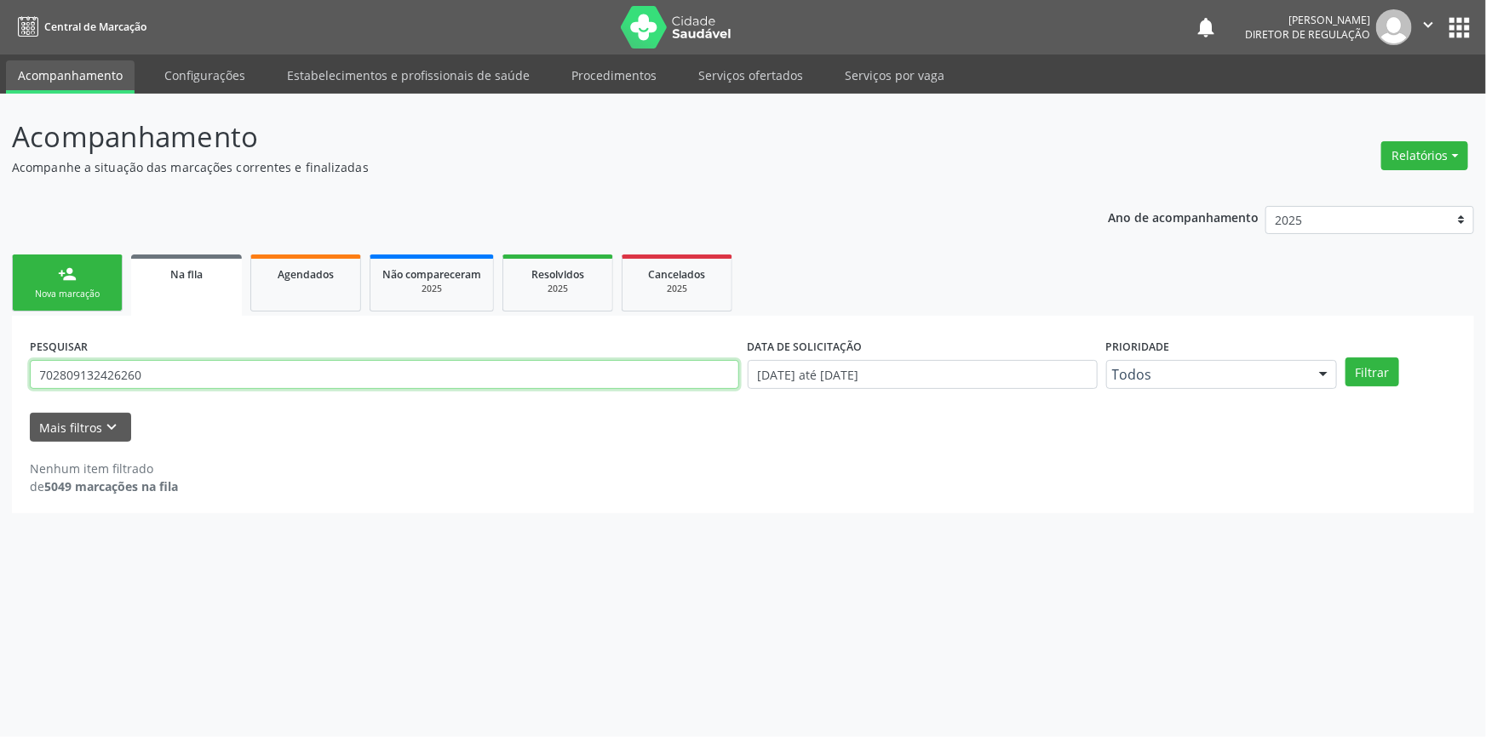
drag, startPoint x: 227, startPoint y: 374, endPoint x: 0, endPoint y: 351, distance: 227.7
click at [0, 351] on div "Acompanhamento Acompanhe a situação das marcações correntes e finalizadas Relat…" at bounding box center [743, 416] width 1486 height 644
paste input "8406785657764"
type input "708406785657764"
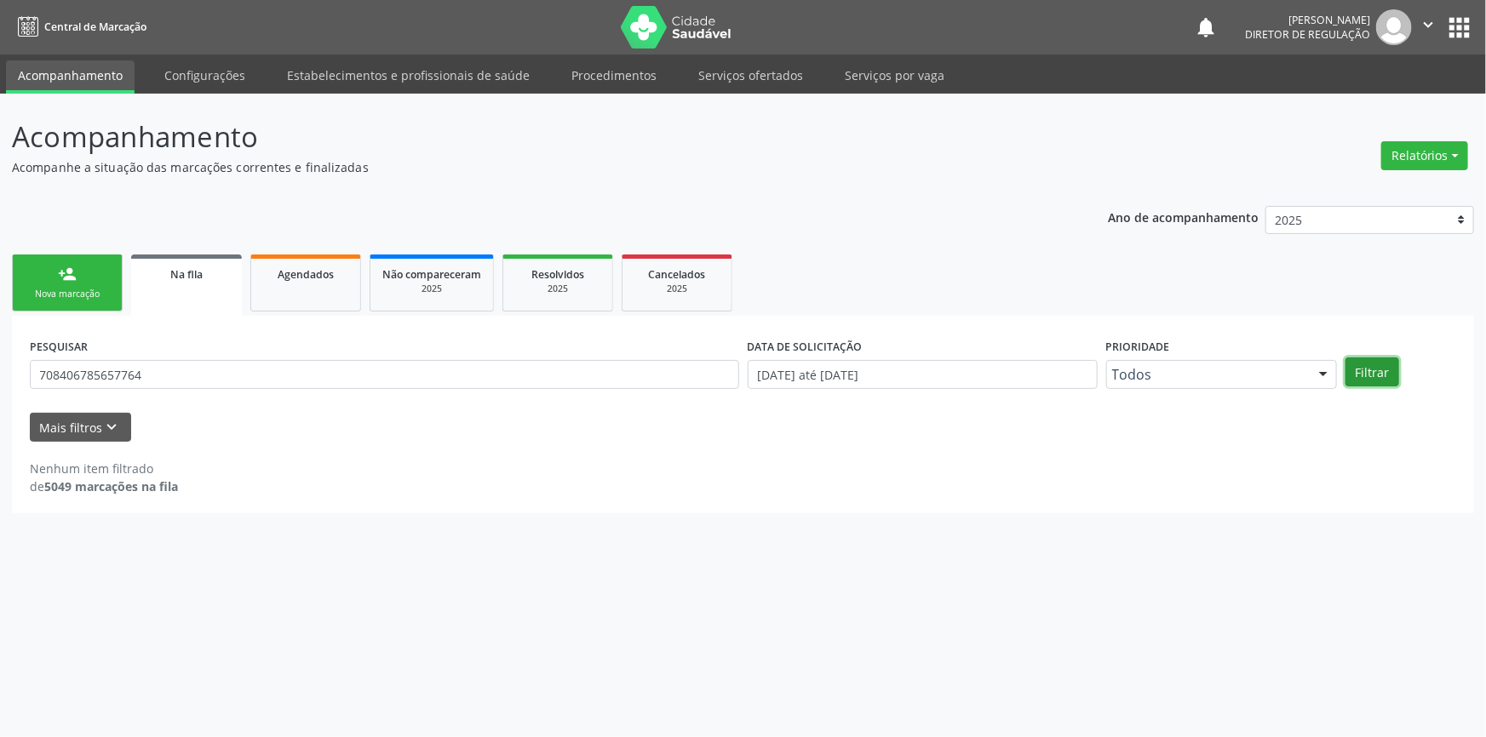
click at [1380, 376] on button "Filtrar" at bounding box center [1373, 372] width 54 height 29
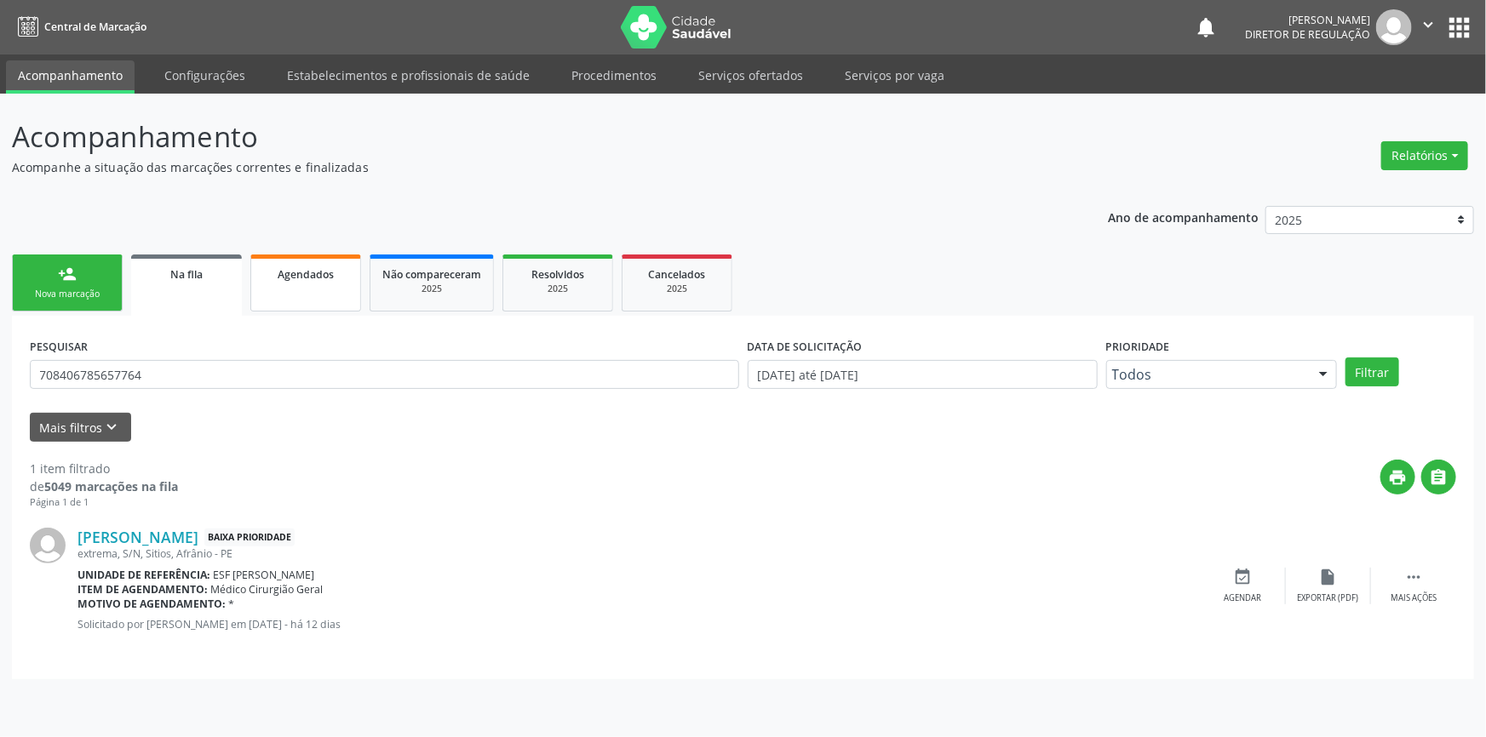
click at [301, 296] on link "Agendados" at bounding box center [305, 283] width 111 height 57
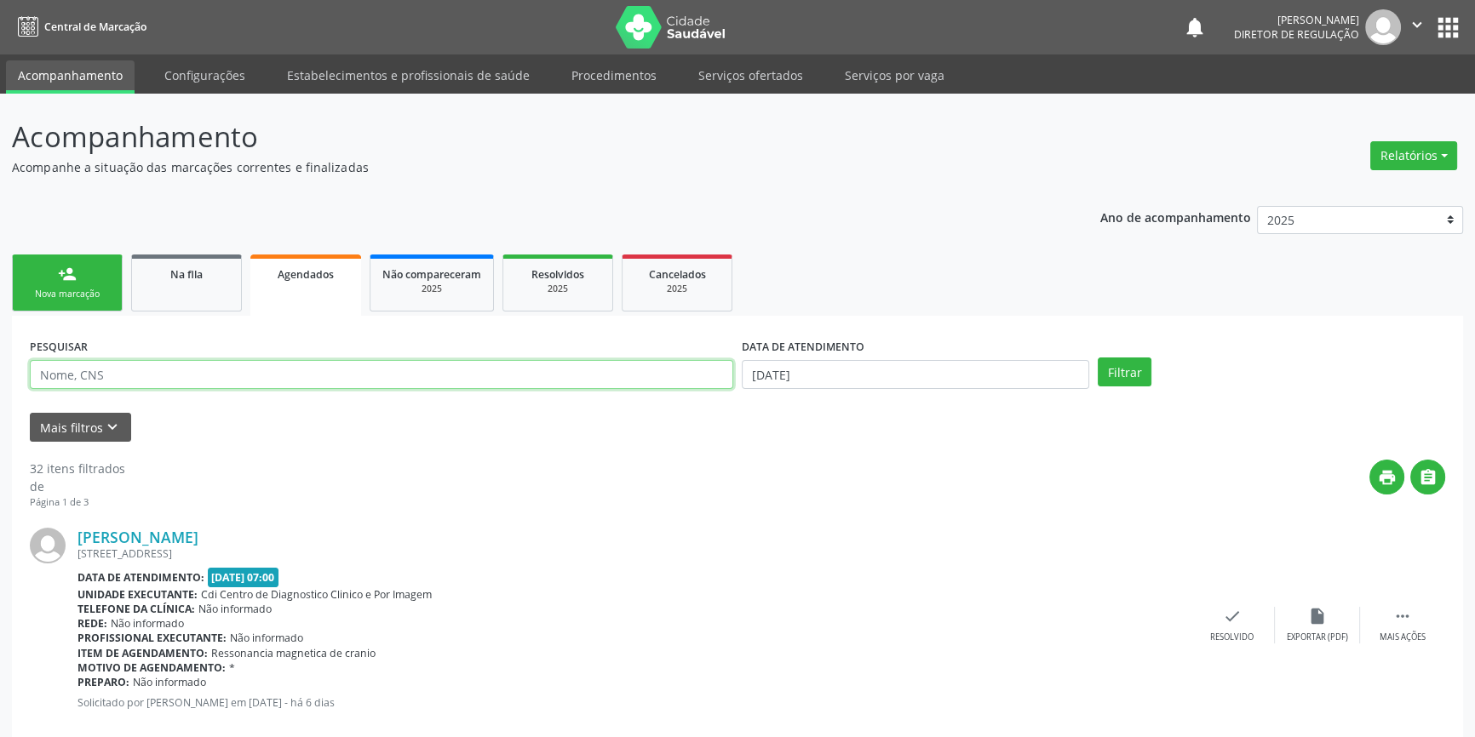
click at [272, 374] on input "text" at bounding box center [381, 374] width 703 height 29
type input "700008904314105"
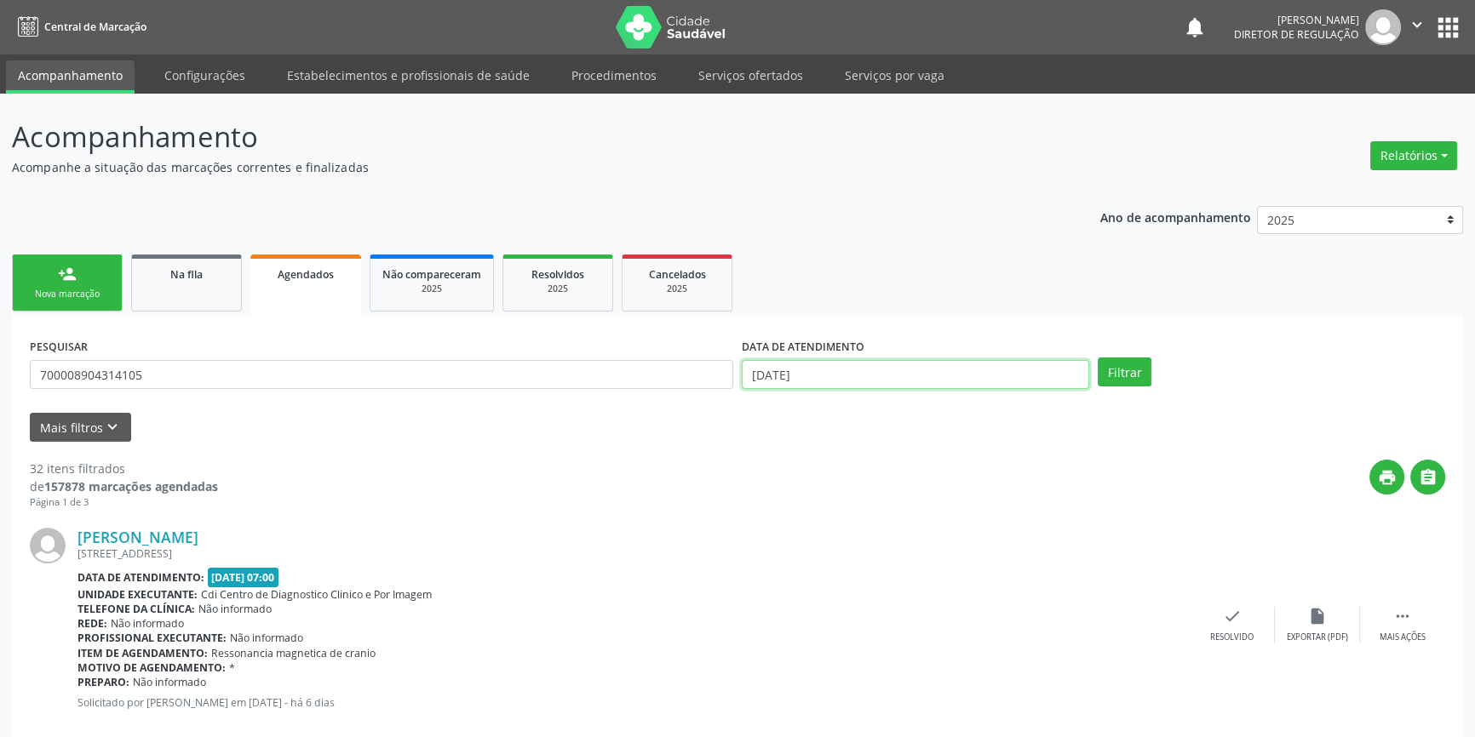
click at [823, 367] on input "[DATE]" at bounding box center [915, 374] width 347 height 29
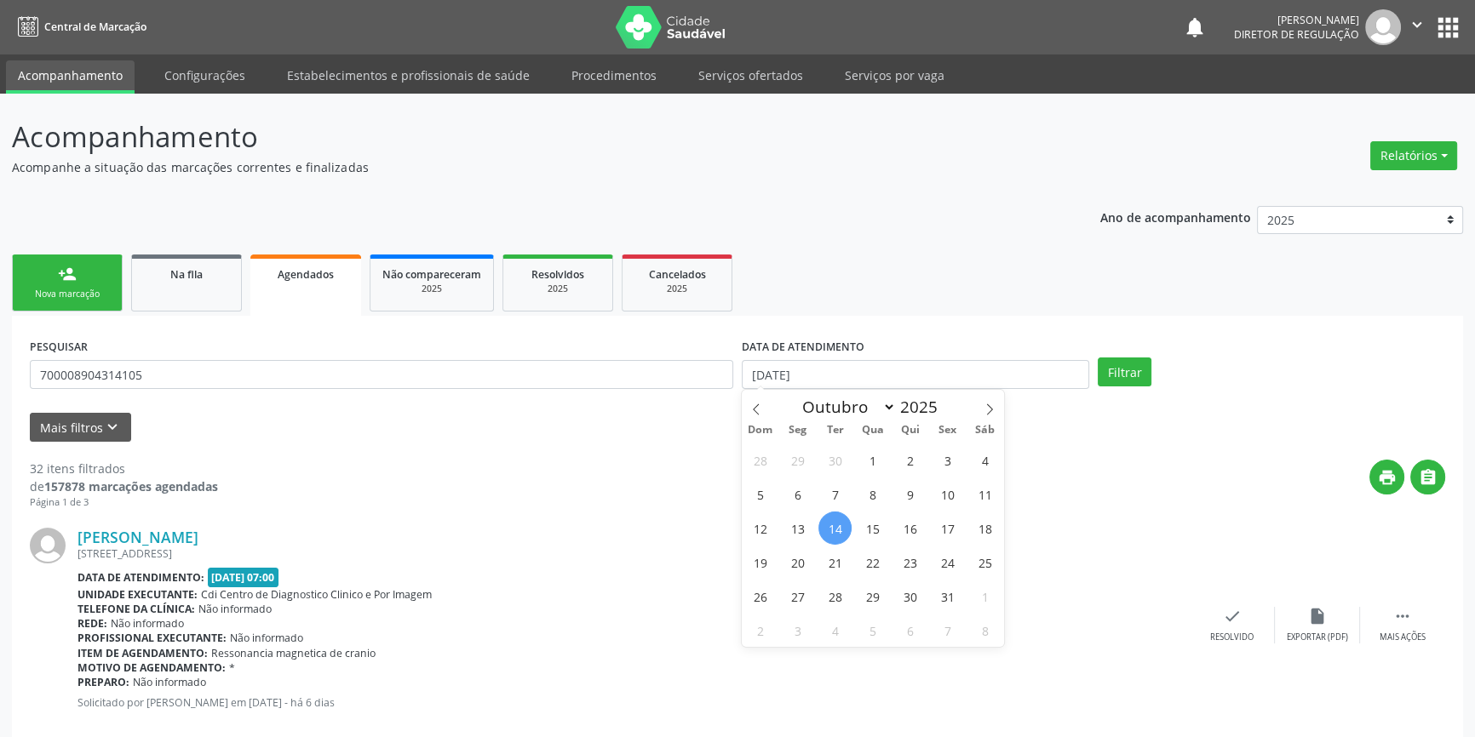
click at [831, 527] on span "14" at bounding box center [834, 528] width 33 height 33
type input "[DATE]"
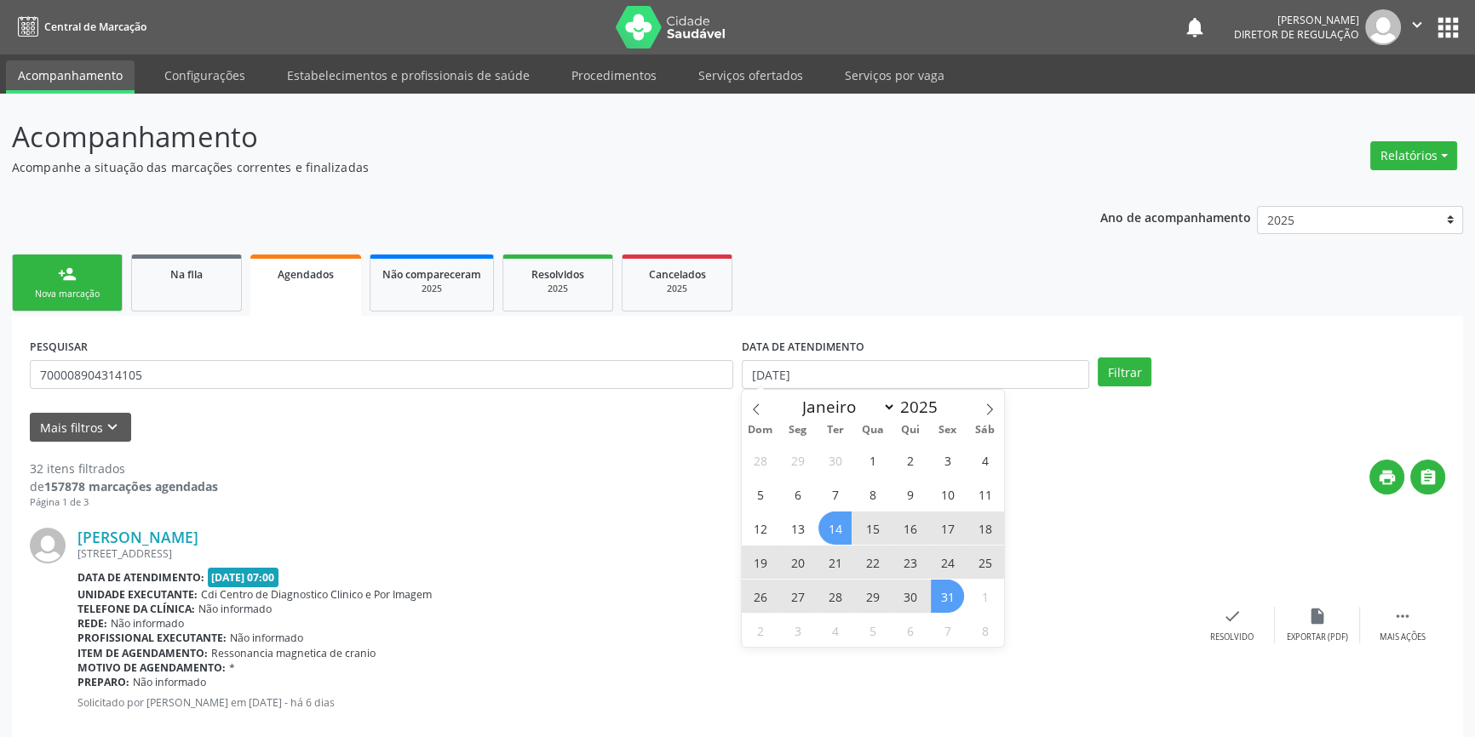
click at [945, 601] on span "31" at bounding box center [947, 596] width 33 height 33
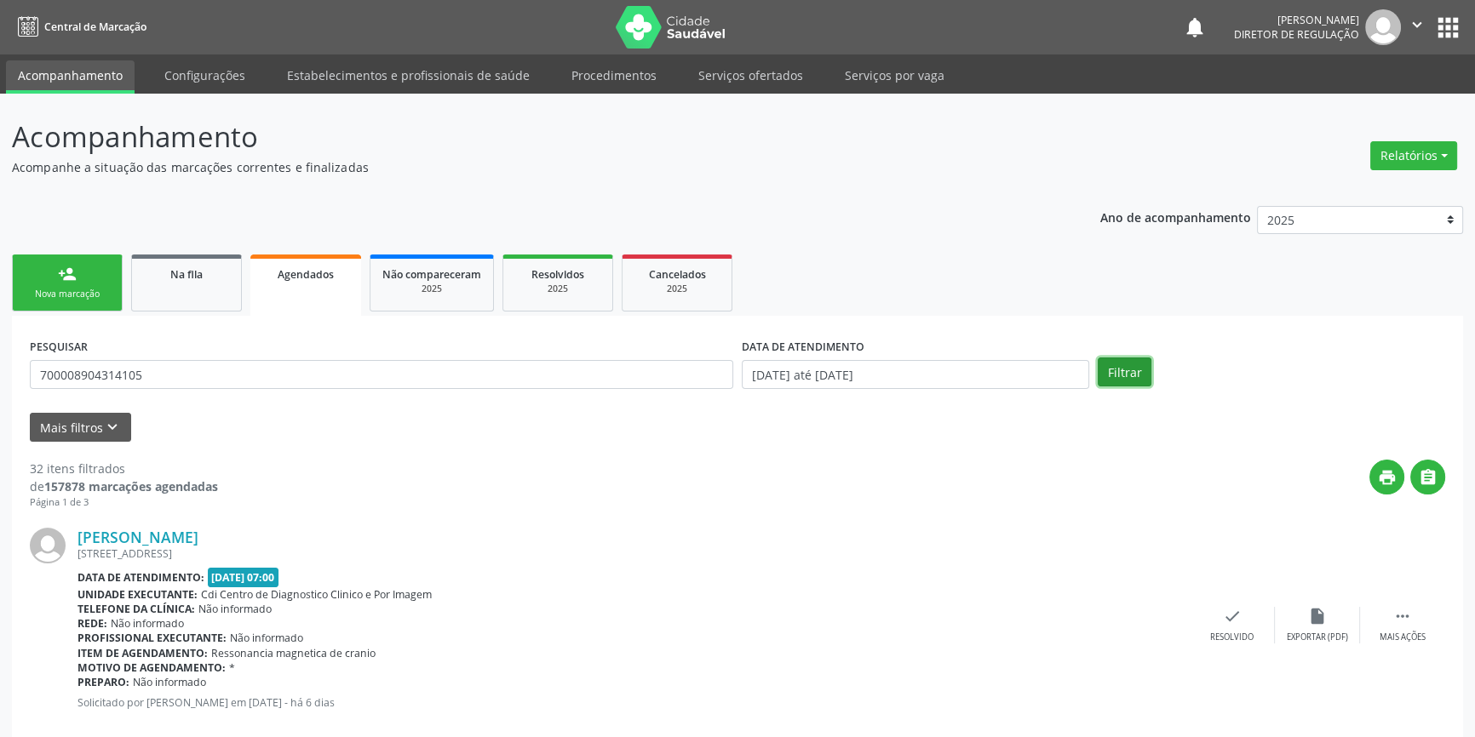
click at [1106, 376] on button "Filtrar" at bounding box center [1125, 372] width 54 height 29
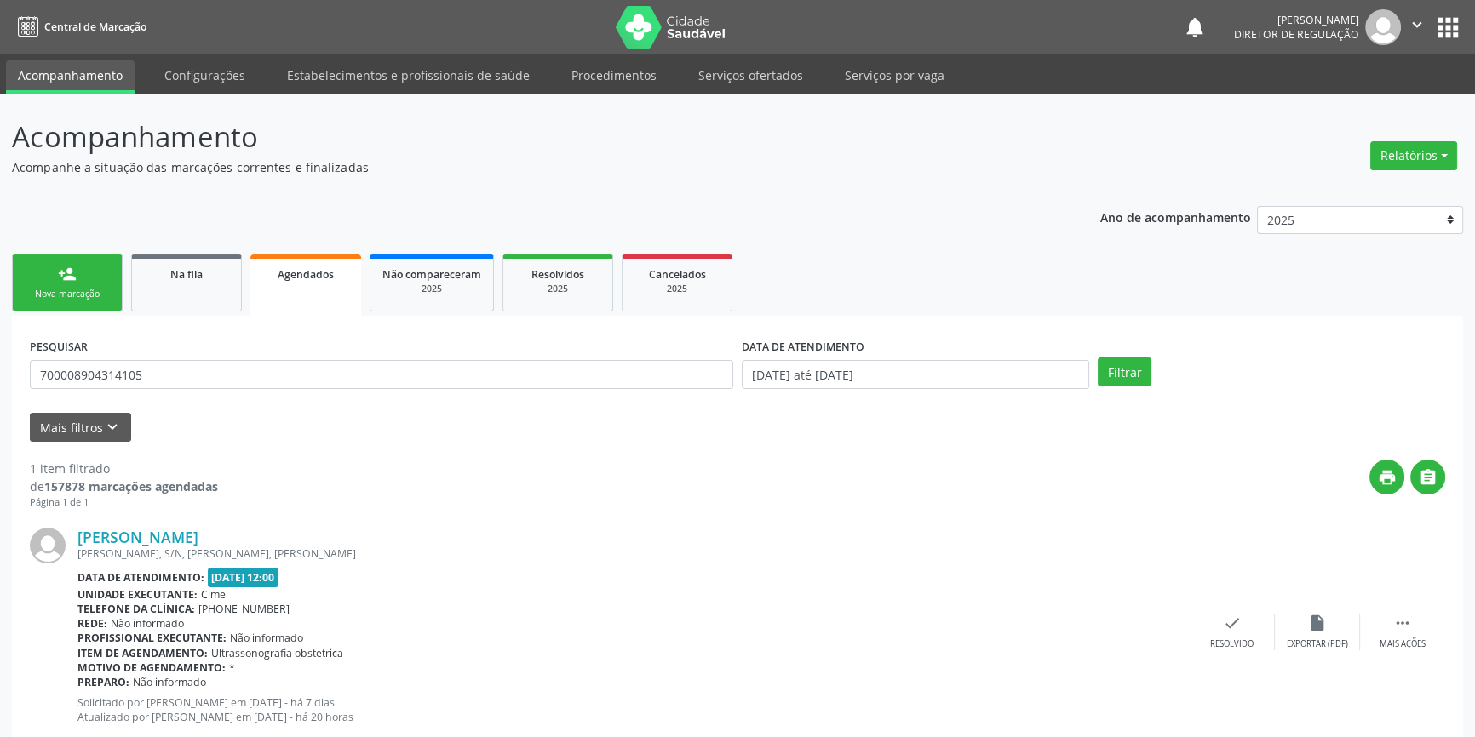
scroll to position [45, 0]
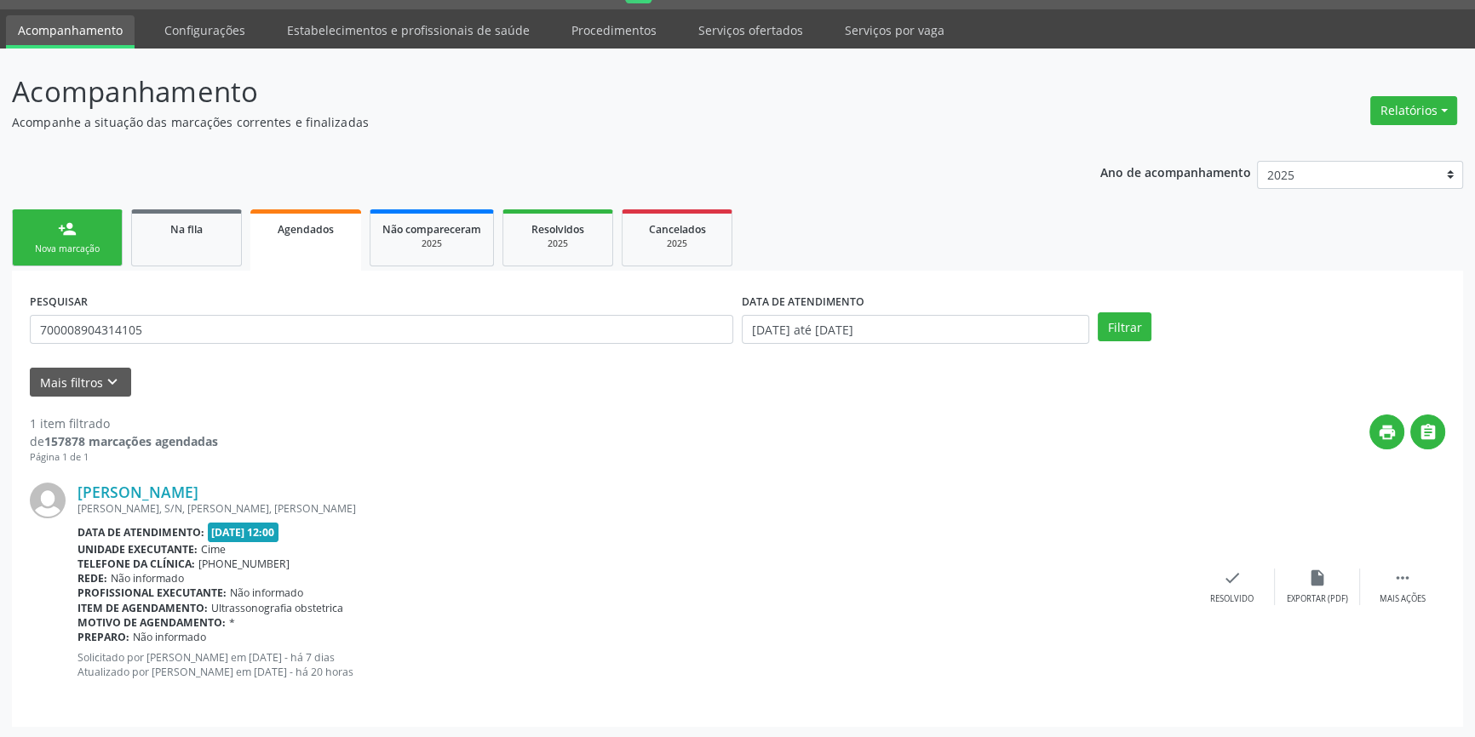
click at [885, 572] on div "Rede: Não informado" at bounding box center [633, 578] width 1112 height 14
click at [1396, 580] on icon "" at bounding box center [1402, 578] width 19 height 19
click at [1074, 582] on div "print Imprimir" at bounding box center [1061, 587] width 85 height 37
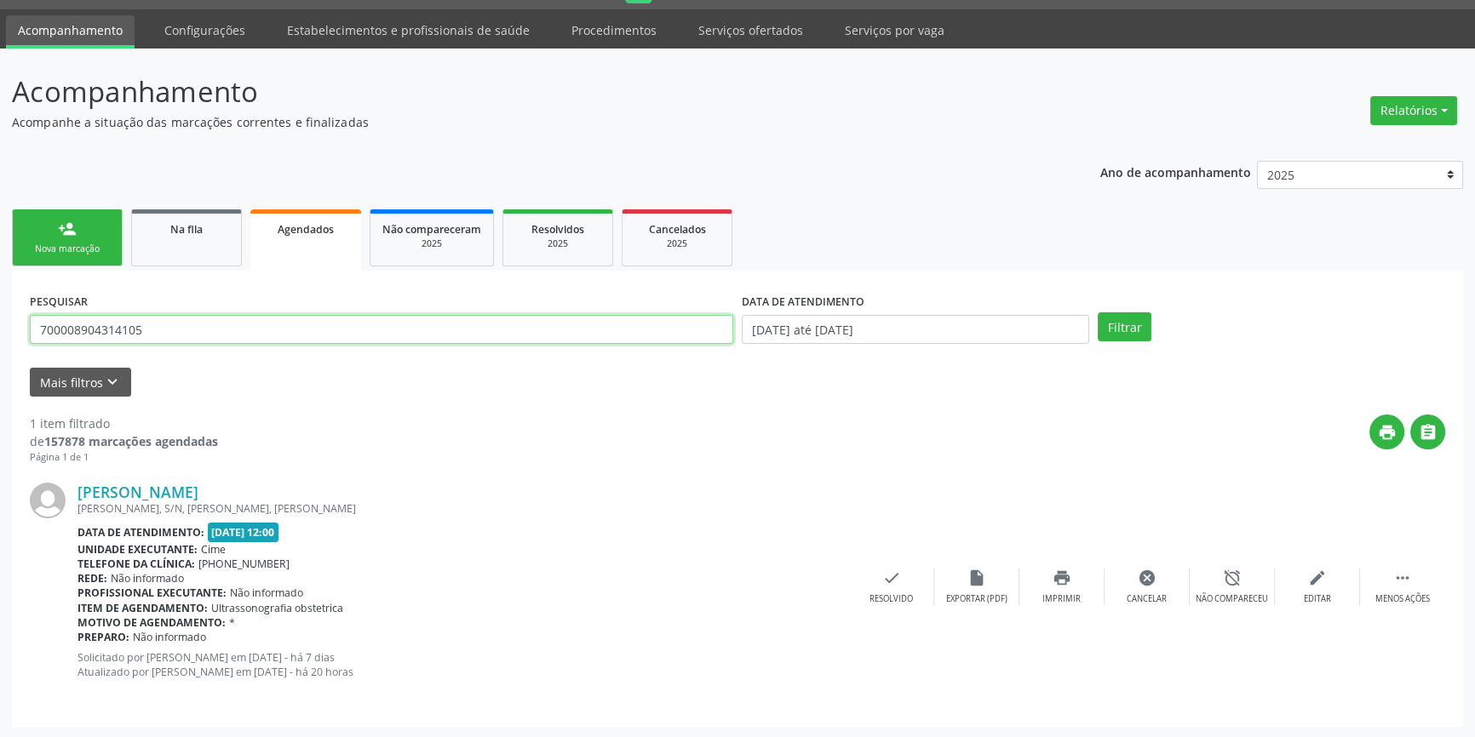
drag, startPoint x: 204, startPoint y: 332, endPoint x: 0, endPoint y: 325, distance: 203.6
click at [0, 325] on div "Acompanhamento Acompanhe a situação das marcações correntes e finalizadas Relat…" at bounding box center [737, 394] width 1475 height 691
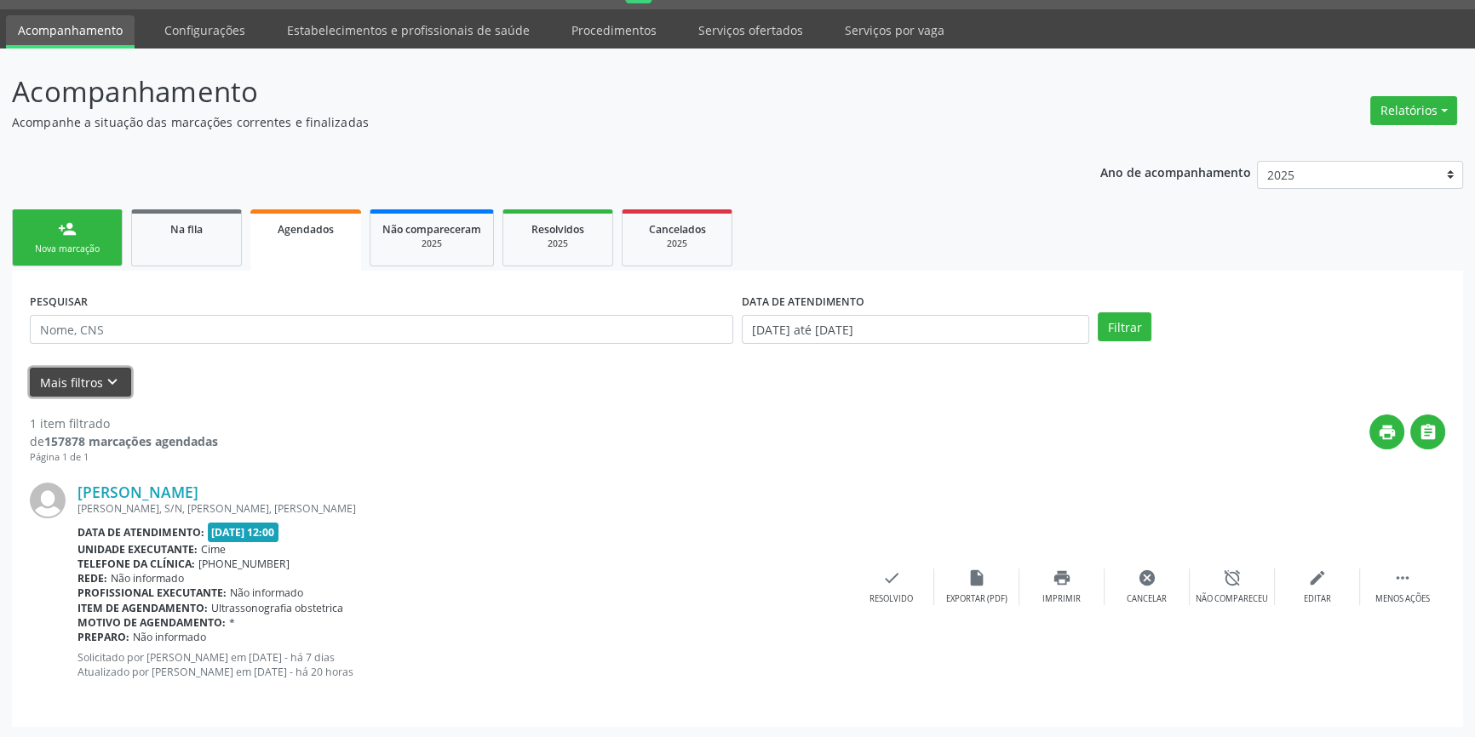
click at [50, 382] on button "Mais filtros keyboard_arrow_down" at bounding box center [80, 383] width 101 height 30
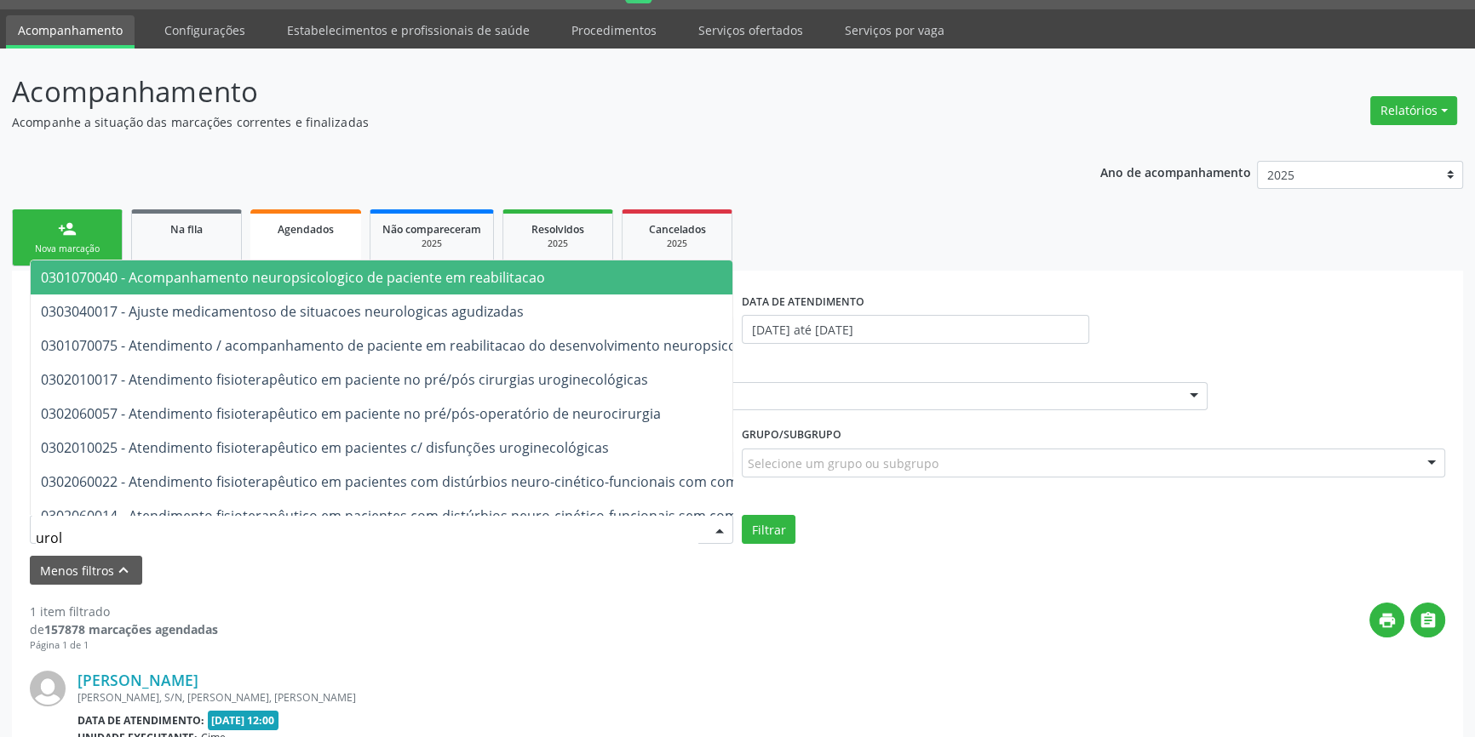
type input "urolo"
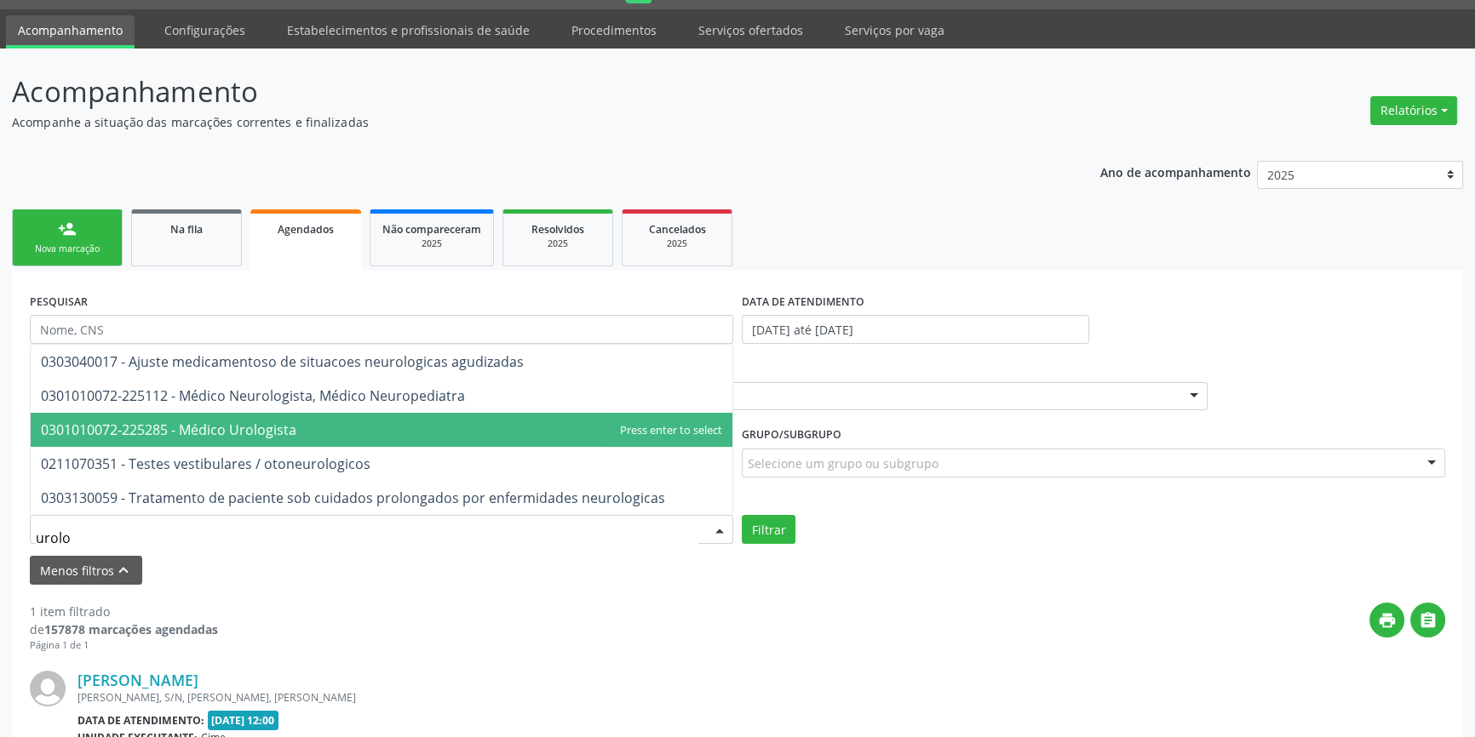
click at [201, 441] on span "0301010072-225285 - Médico Urologista" at bounding box center [382, 430] width 702 height 34
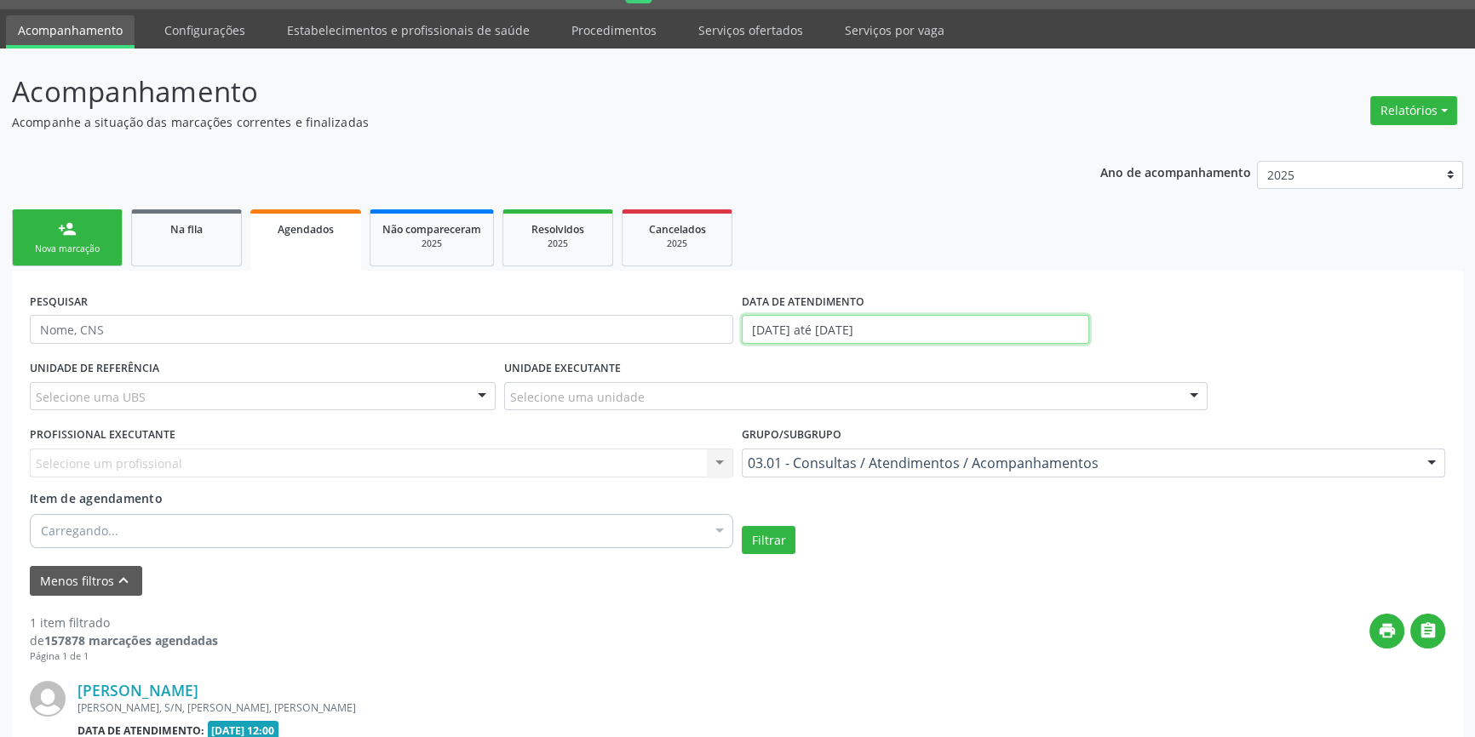
click at [927, 326] on input "14/10/2025 até 31/10/2025" at bounding box center [915, 329] width 347 height 29
click at [776, 625] on div "print " at bounding box center [831, 639] width 1227 height 50
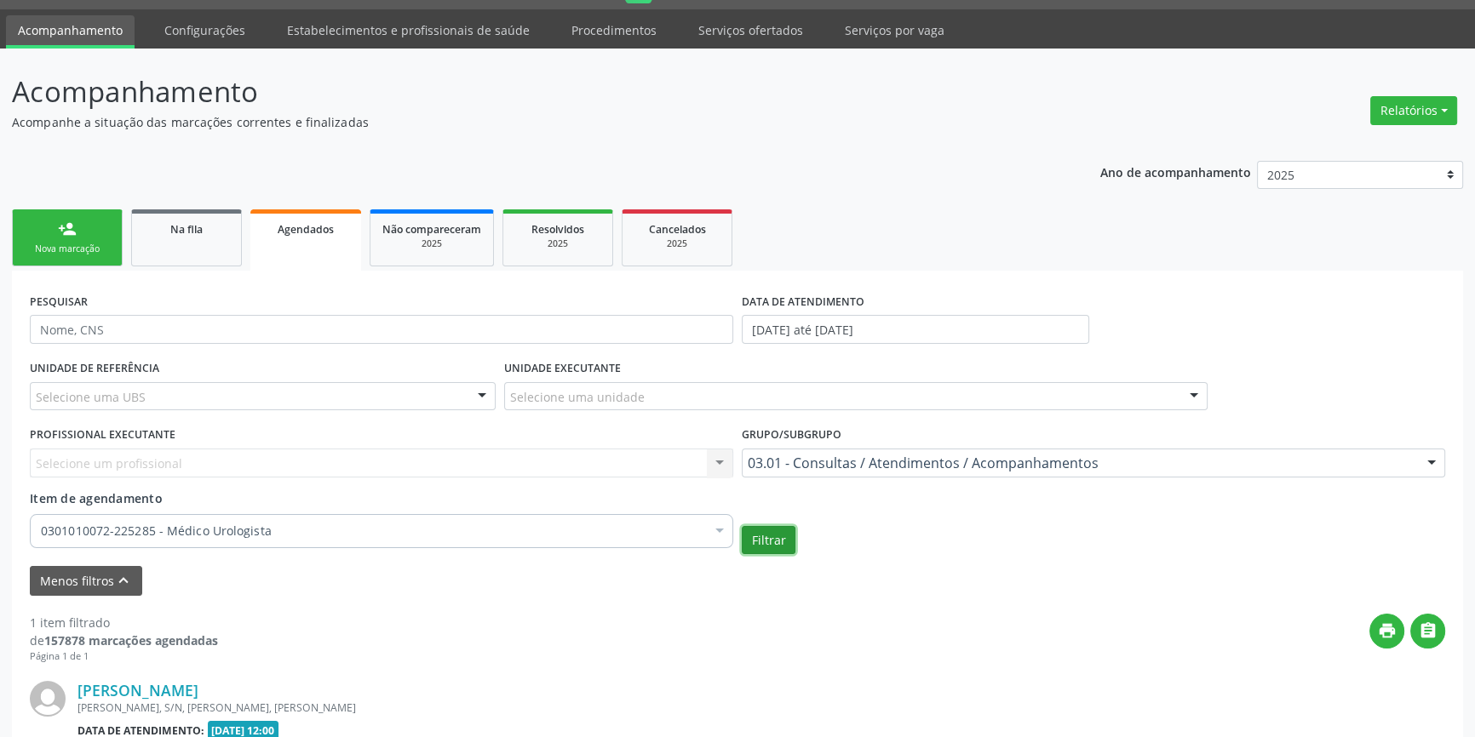
click at [772, 548] on button "Filtrar" at bounding box center [769, 540] width 54 height 29
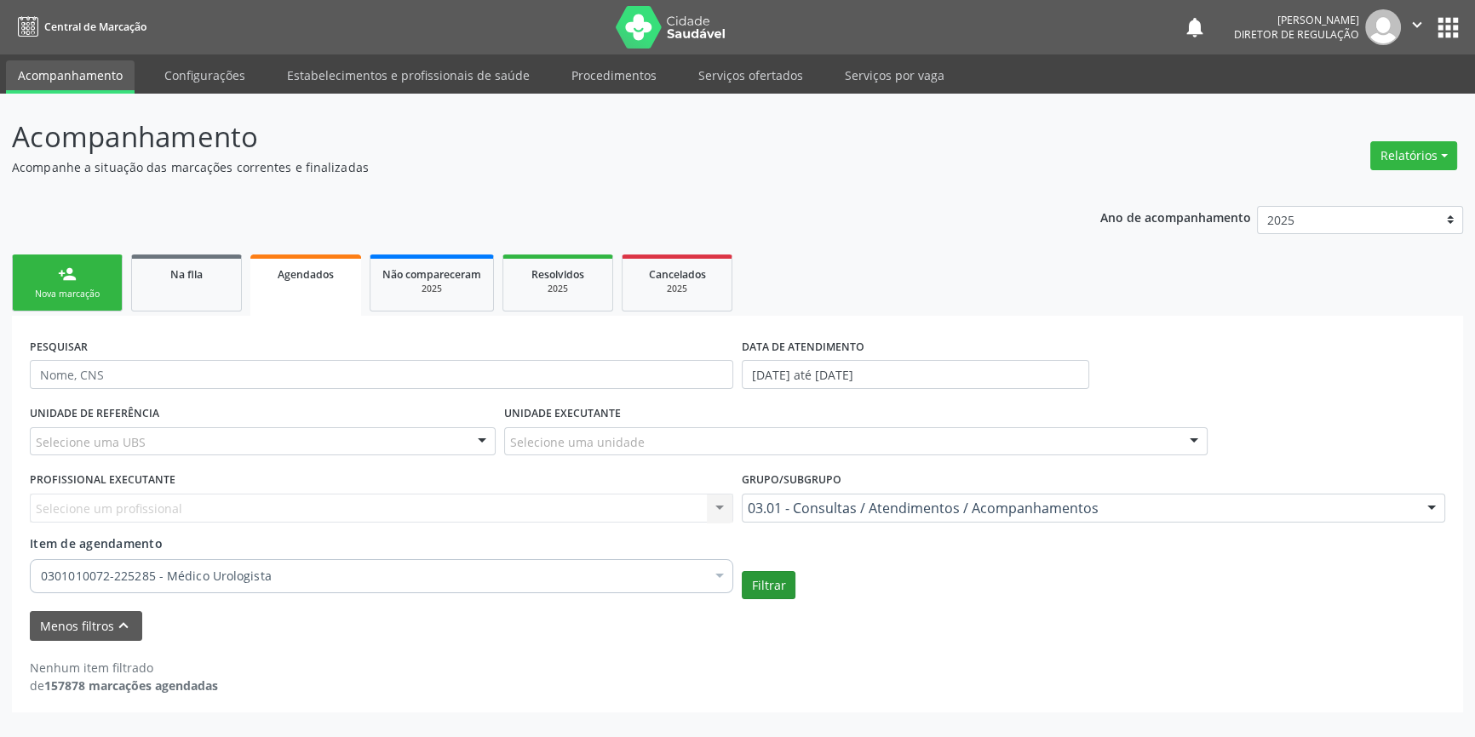
scroll to position [0, 0]
click at [85, 291] on div "Nova marcação" at bounding box center [67, 294] width 85 height 13
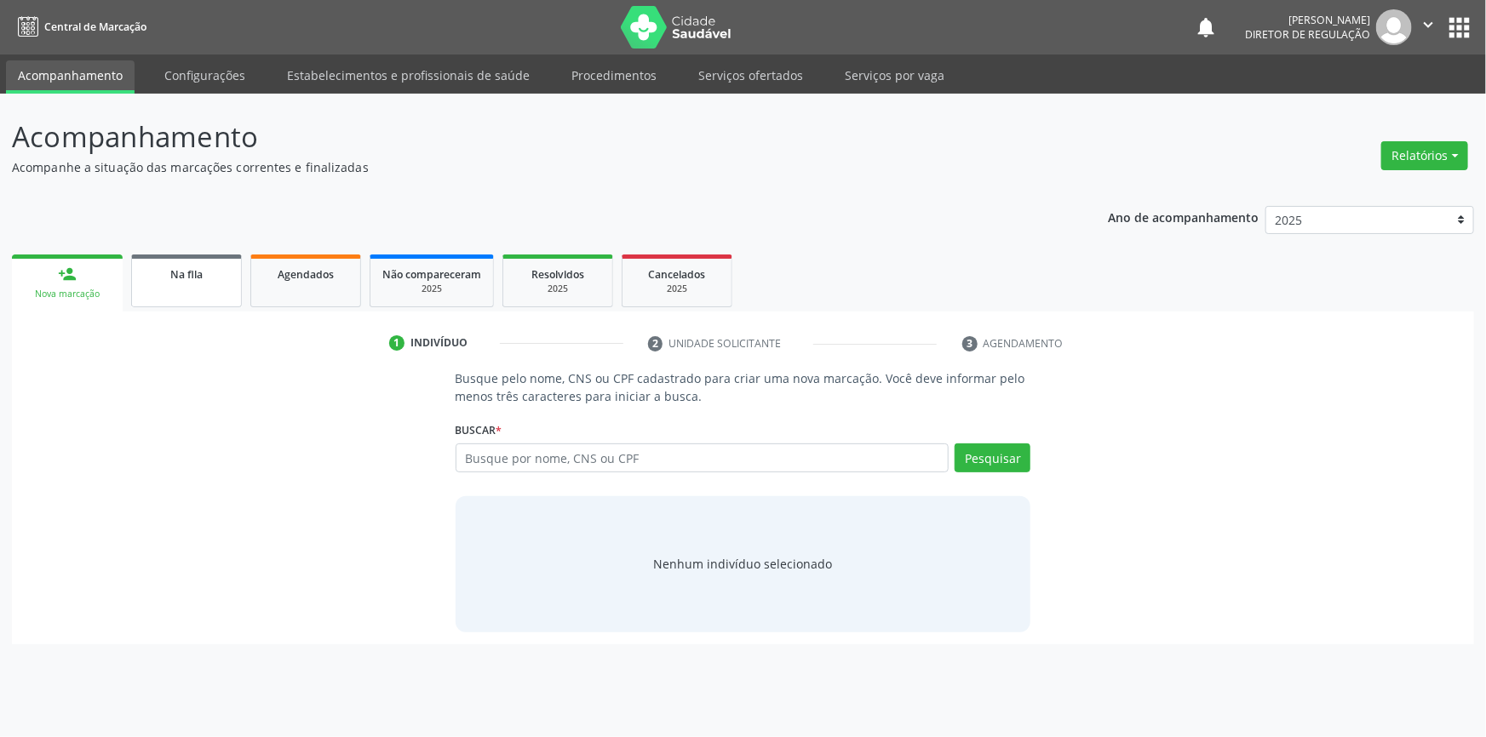
click at [221, 299] on link "Na fila" at bounding box center [186, 281] width 111 height 53
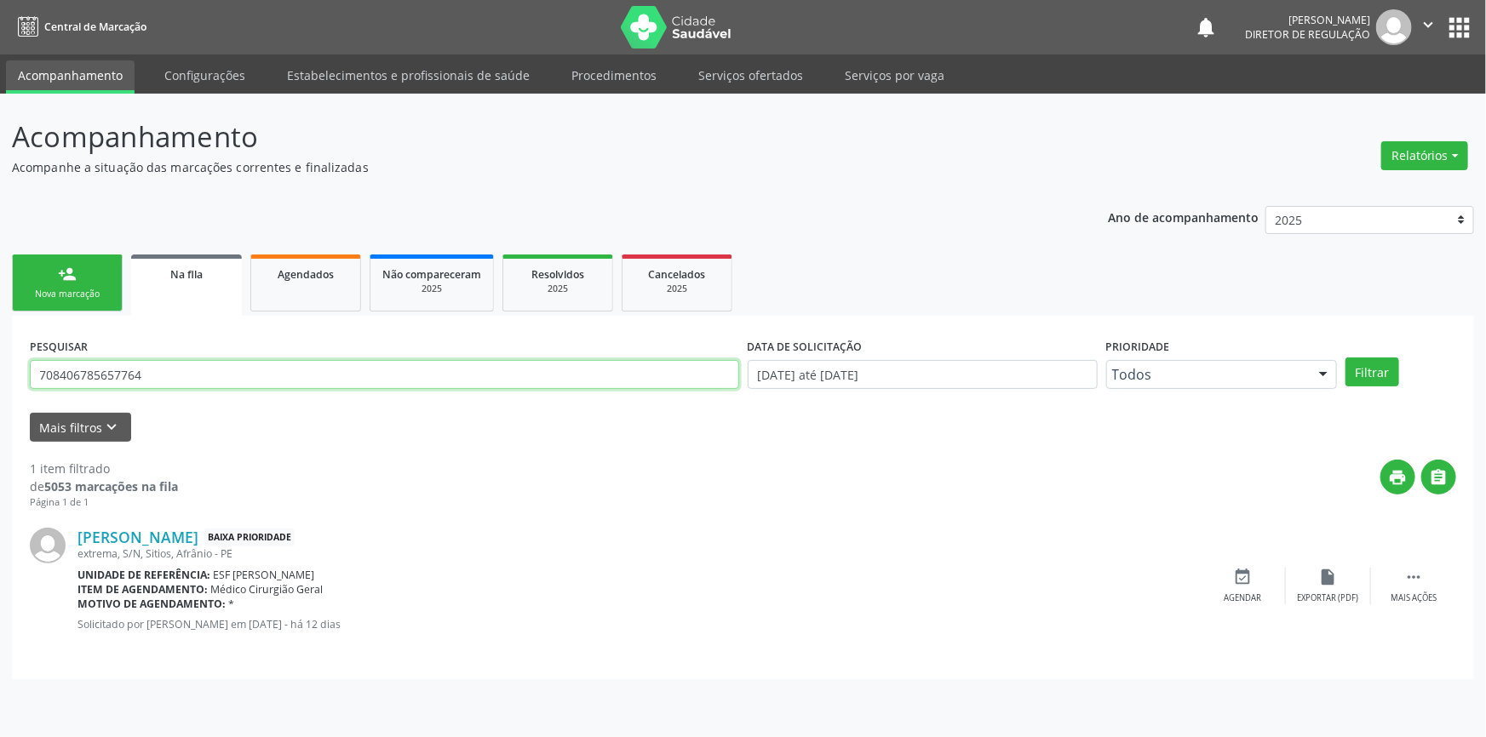
drag, startPoint x: 285, startPoint y: 382, endPoint x: 0, endPoint y: 344, distance: 287.7
click at [0, 344] on div "Acompanhamento Acompanhe a situação das marcações correntes e finalizadas Relat…" at bounding box center [743, 416] width 1486 height 644
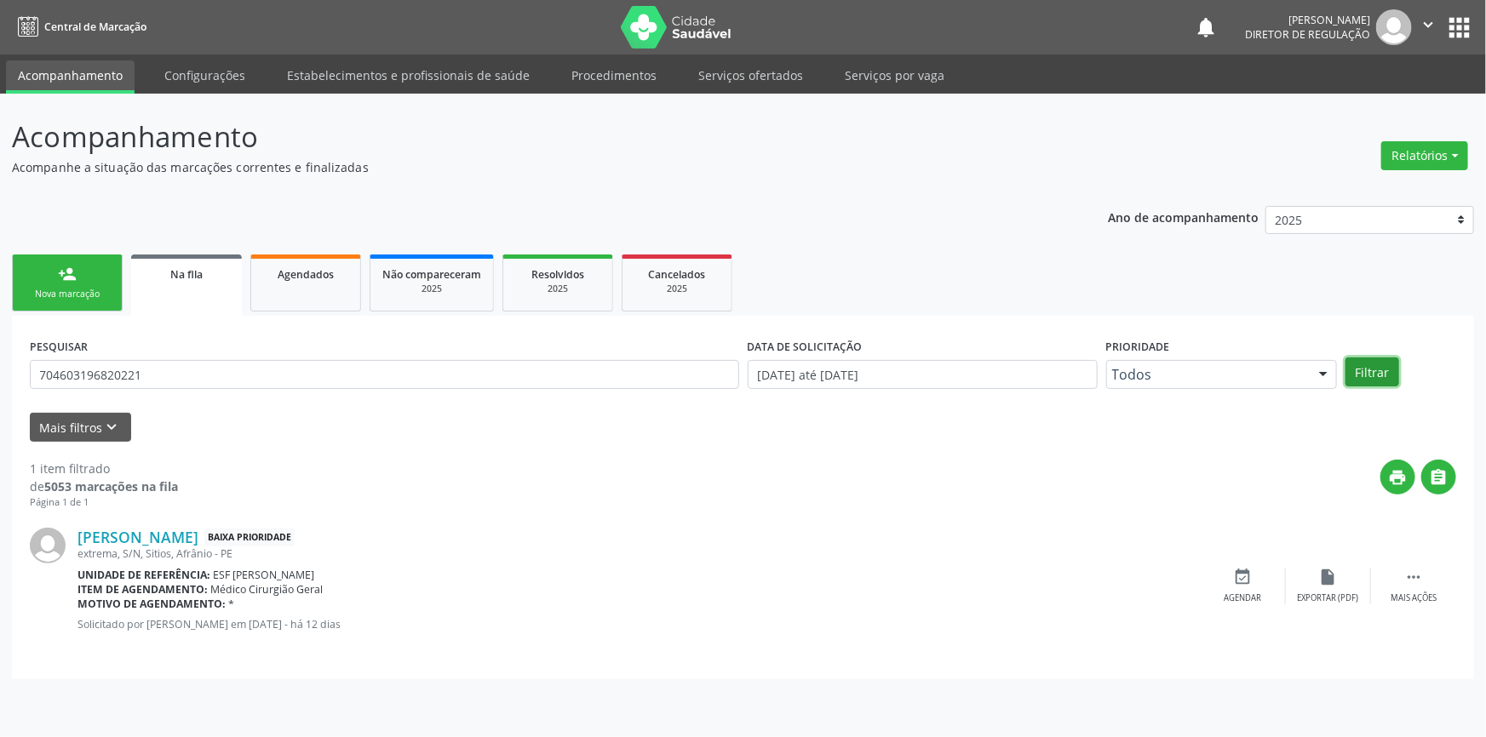
click at [1386, 373] on button "Filtrar" at bounding box center [1373, 372] width 54 height 29
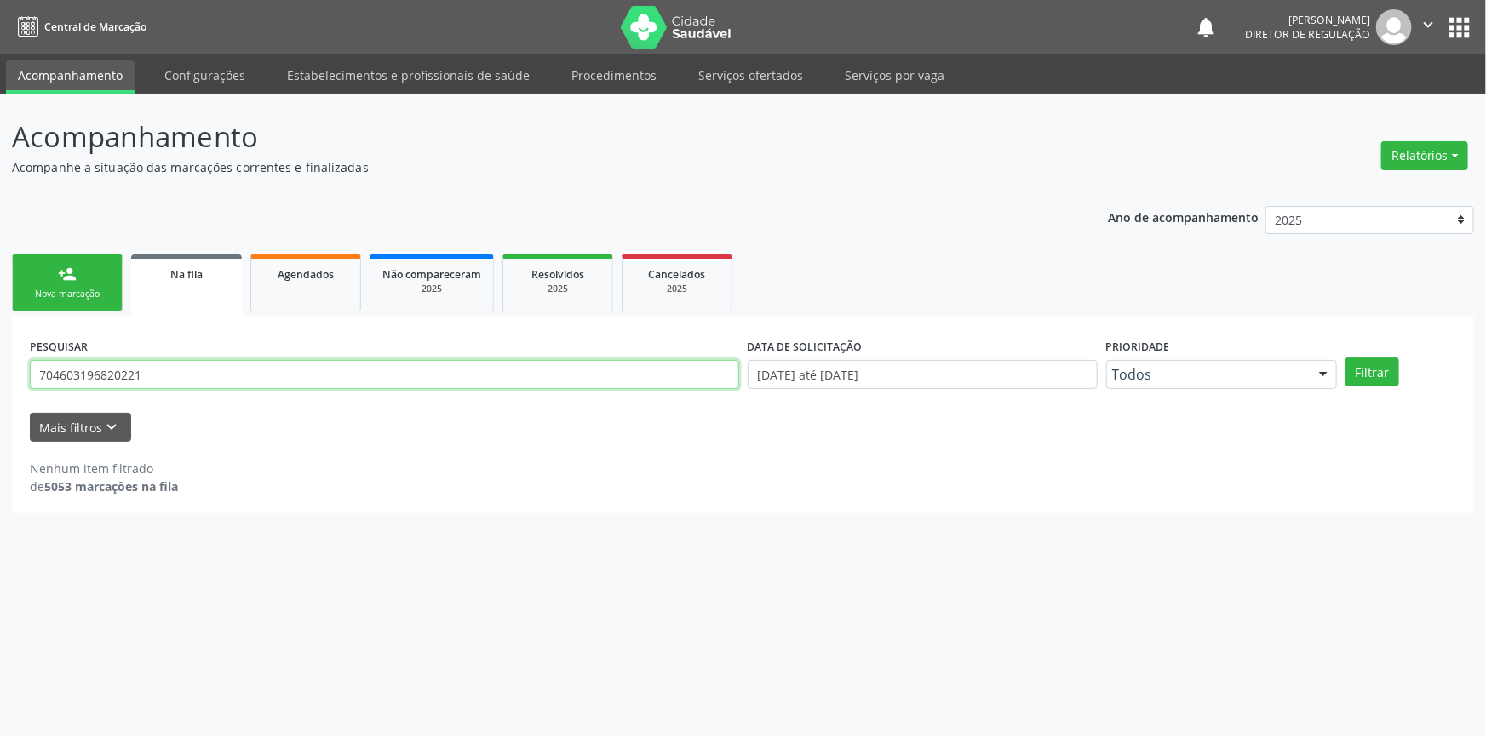
drag, startPoint x: 288, startPoint y: 376, endPoint x: 0, endPoint y: 405, distance: 289.4
click at [0, 405] on div "Acompanhamento Acompanhe a situação das marcações correntes e finalizadas Relat…" at bounding box center [743, 416] width 1486 height 644
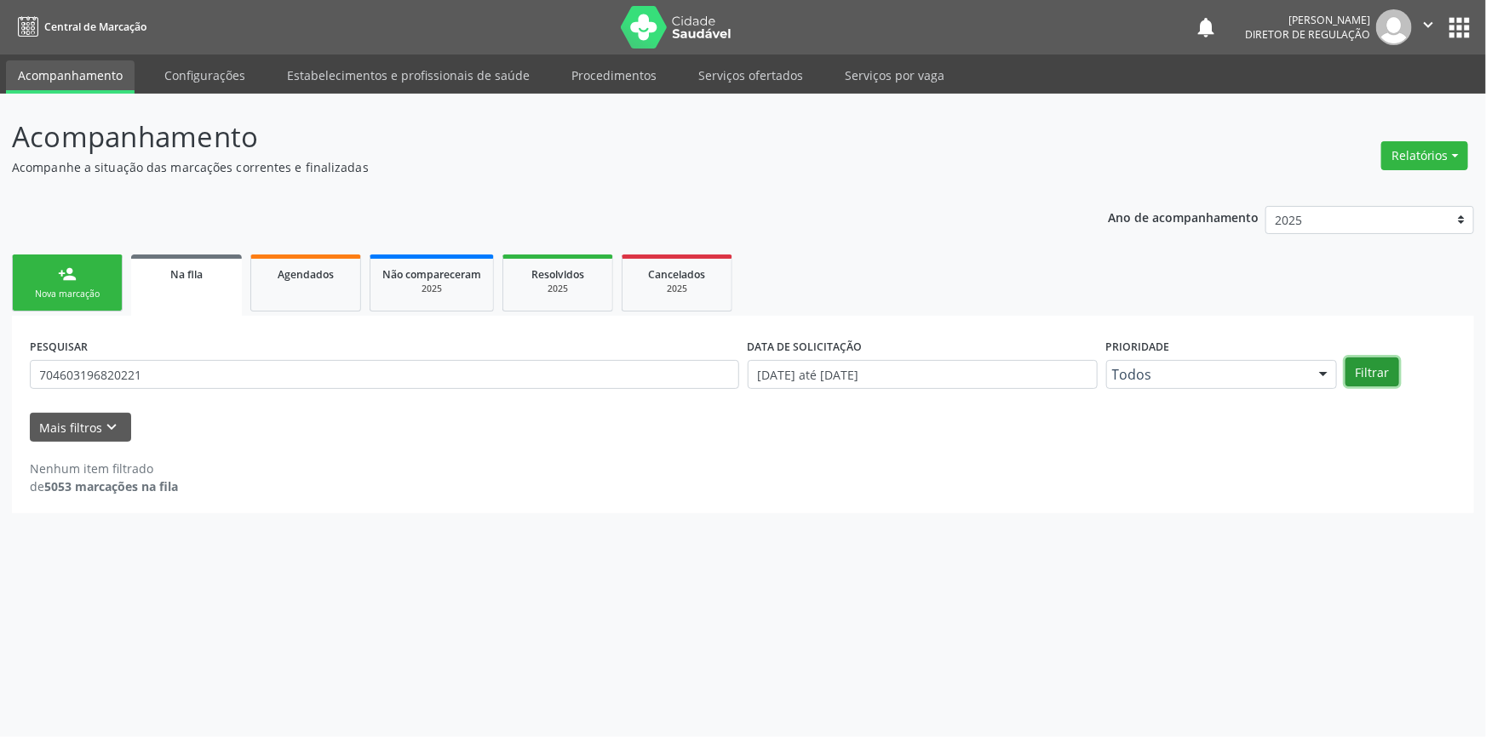
click at [1380, 378] on button "Filtrar" at bounding box center [1373, 372] width 54 height 29
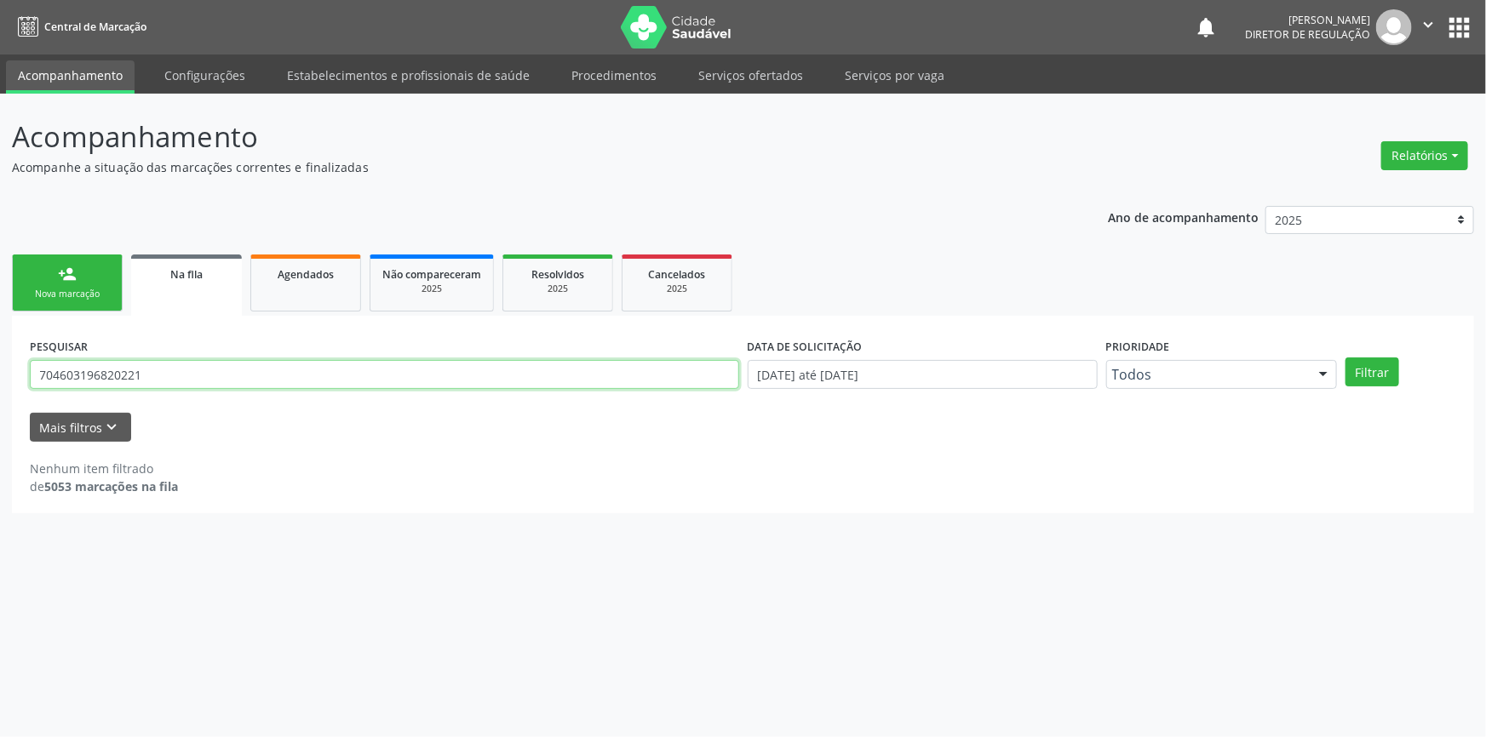
drag, startPoint x: 180, startPoint y: 369, endPoint x: 0, endPoint y: 366, distance: 179.7
click at [0, 366] on div "Acompanhamento Acompanhe a situação das marcações correntes e finalizadas Relat…" at bounding box center [743, 416] width 1486 height 644
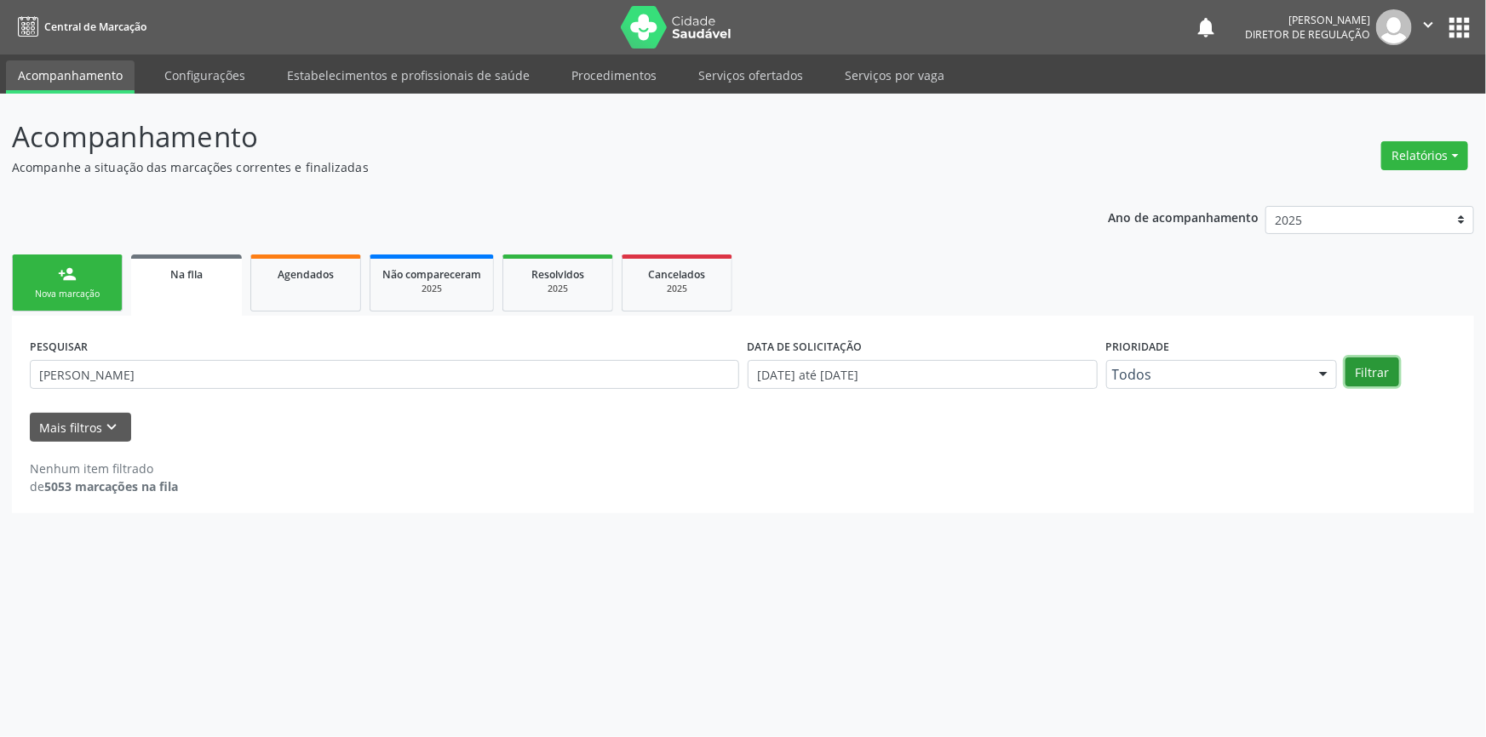
click at [1357, 374] on button "Filtrar" at bounding box center [1373, 372] width 54 height 29
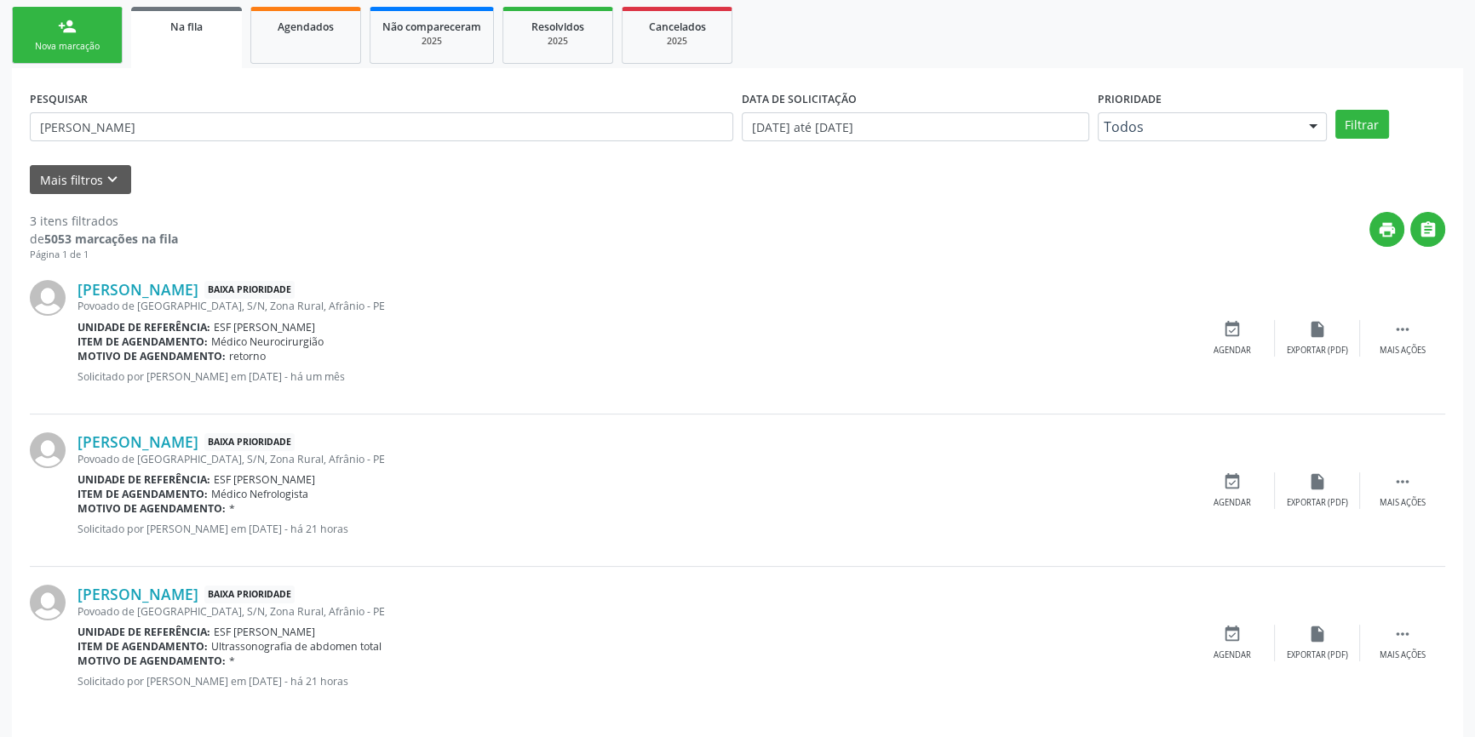
scroll to position [257, 0]
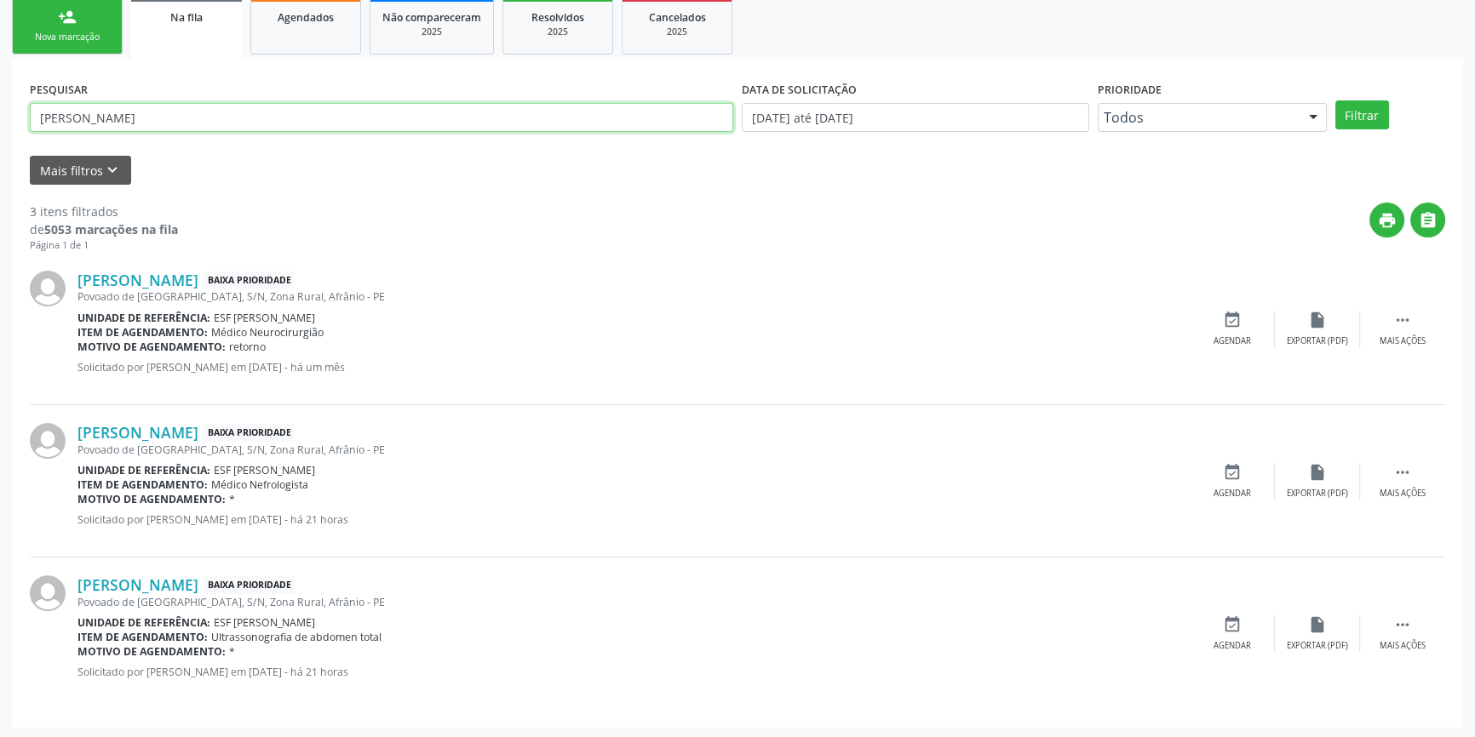
drag, startPoint x: 209, startPoint y: 118, endPoint x: 0, endPoint y: 114, distance: 208.7
click at [0, 114] on div "Acompanhamento Acompanhe a situação das marcações correntes e finalizadas Relat…" at bounding box center [737, 288] width 1475 height 904
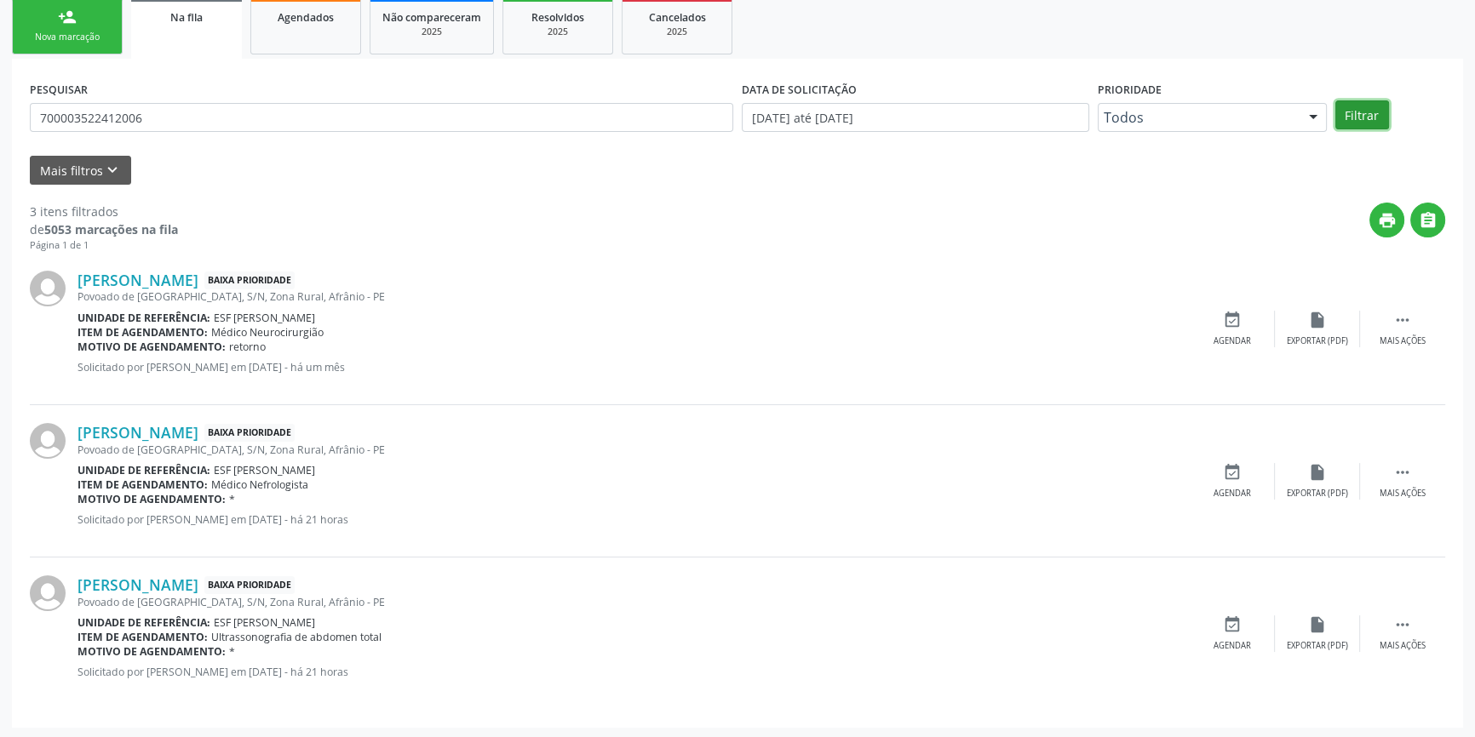
click at [1362, 108] on button "Filtrar" at bounding box center [1362, 114] width 54 height 29
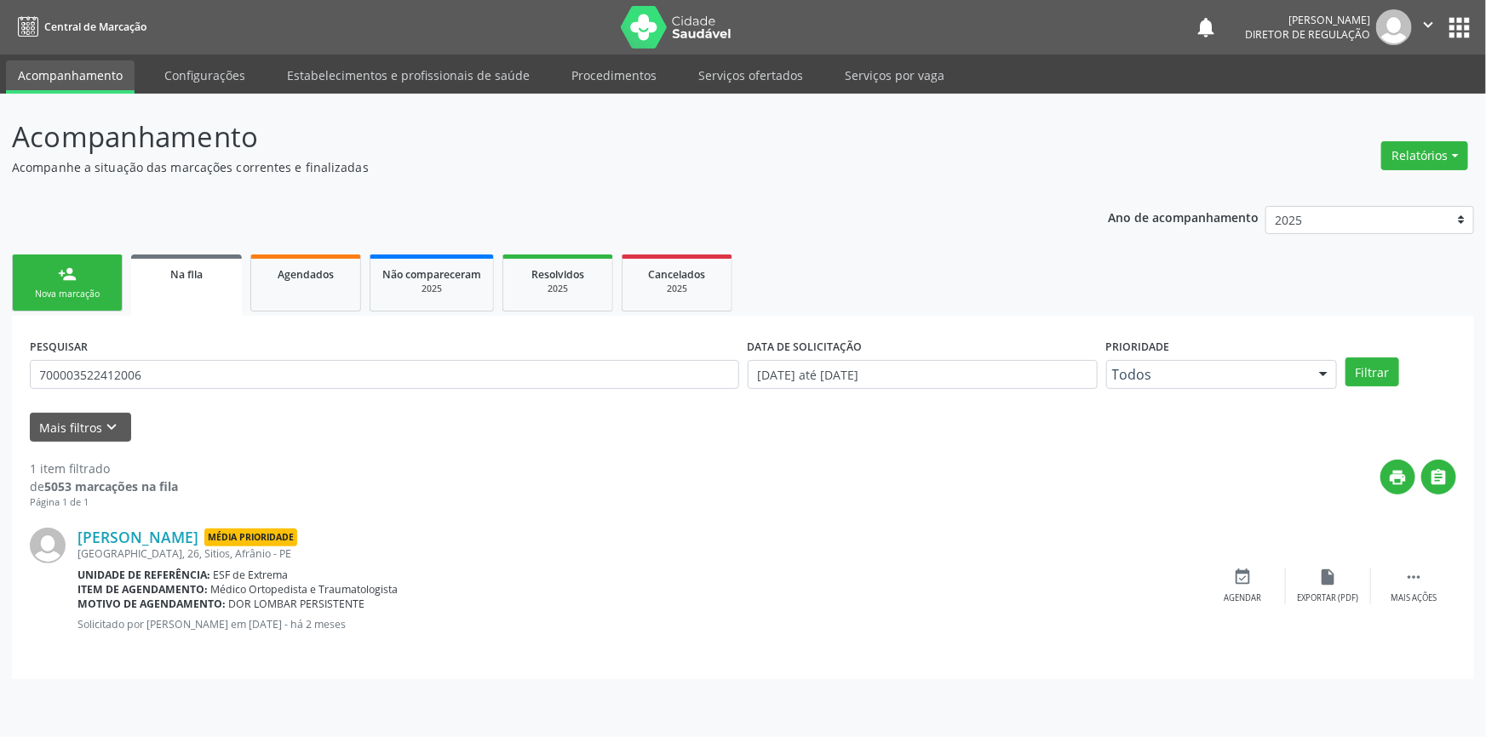
drag, startPoint x: 154, startPoint y: 350, endPoint x: 170, endPoint y: 370, distance: 25.4
click at [162, 361] on div "PESQUISAR 700003522412006" at bounding box center [385, 367] width 718 height 66
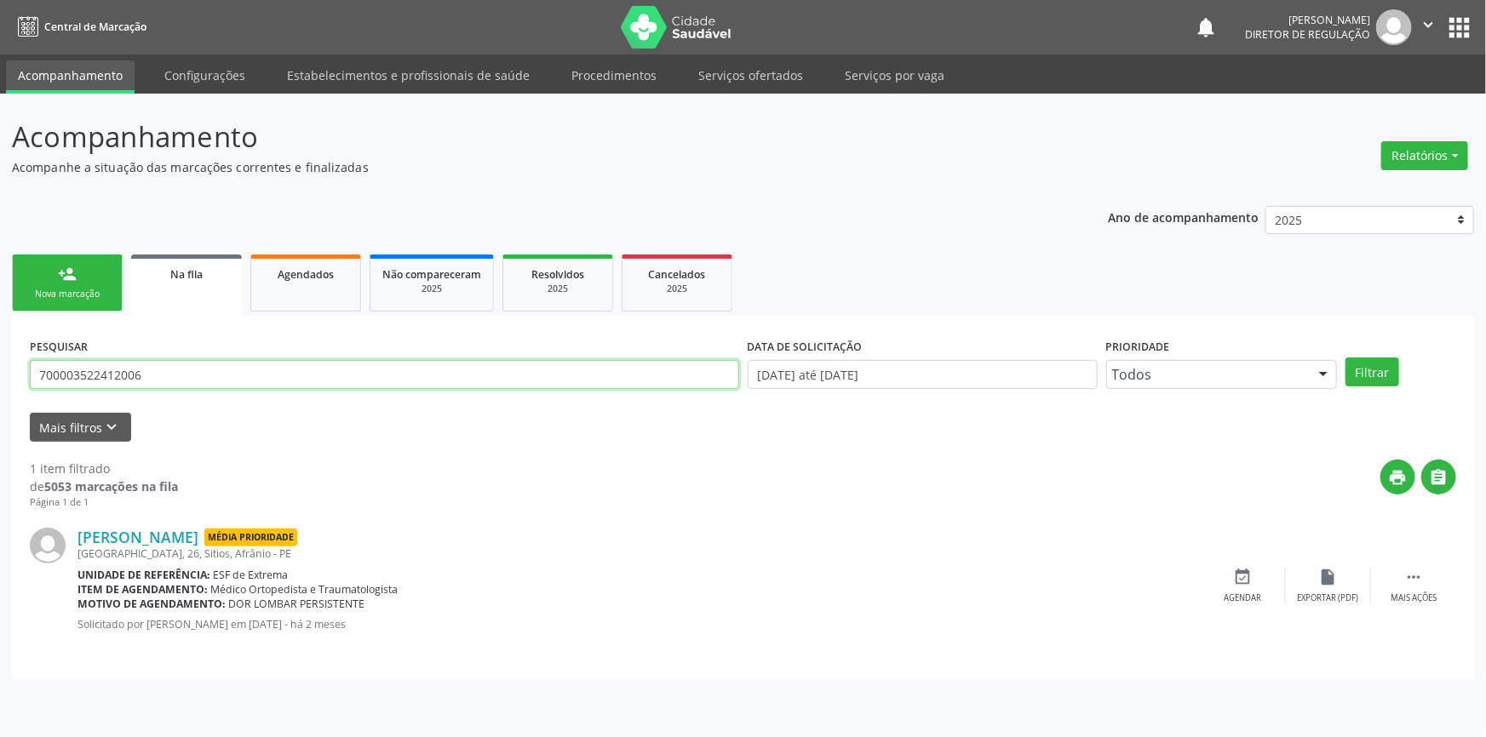
drag, startPoint x: 170, startPoint y: 371, endPoint x: 0, endPoint y: 286, distance: 190.4
click at [0, 286] on div "Acompanhamento Acompanhe a situação das marcações correntes e finalizadas Relat…" at bounding box center [743, 416] width 1486 height 644
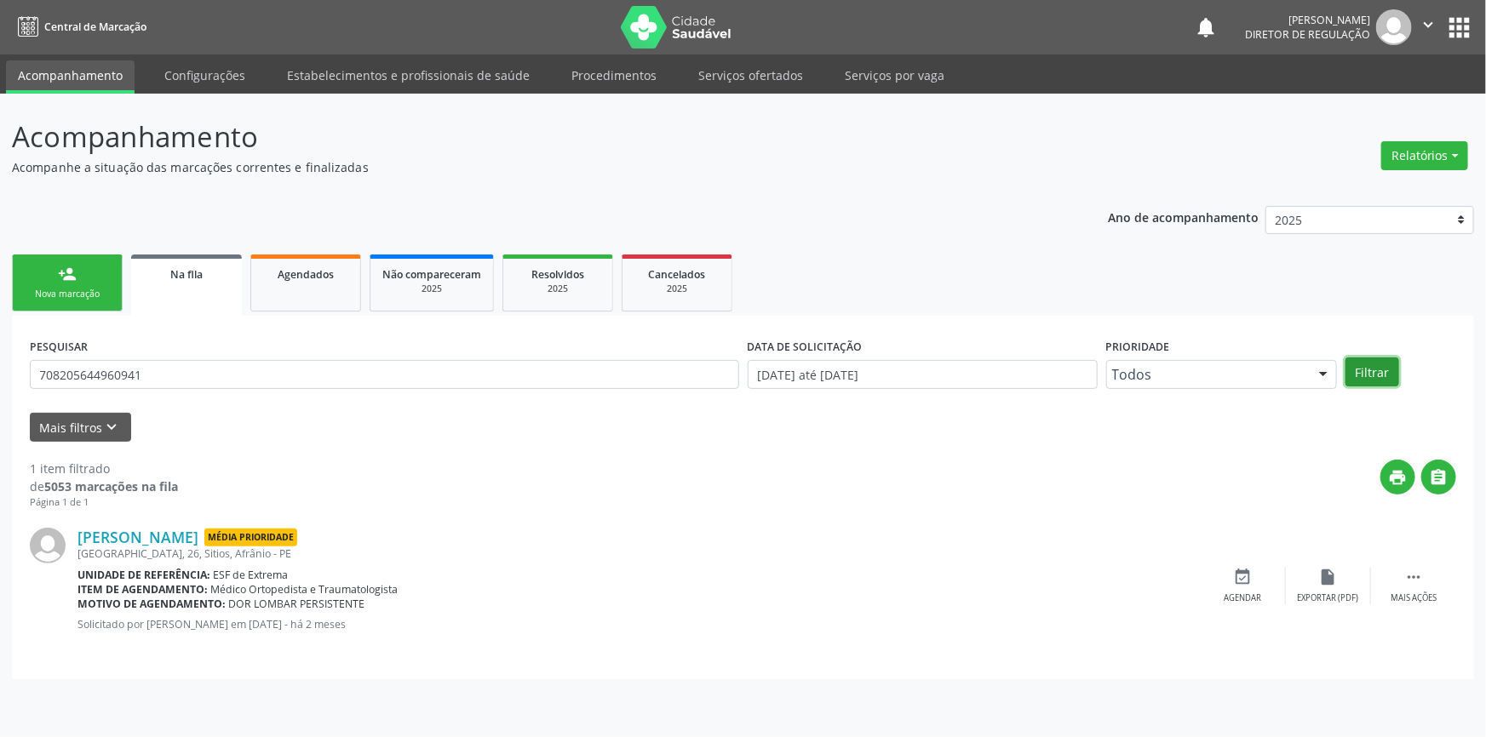
drag, startPoint x: 1373, startPoint y: 382, endPoint x: 1371, endPoint y: 374, distance: 8.7
click at [1371, 382] on button "Filtrar" at bounding box center [1373, 372] width 54 height 29
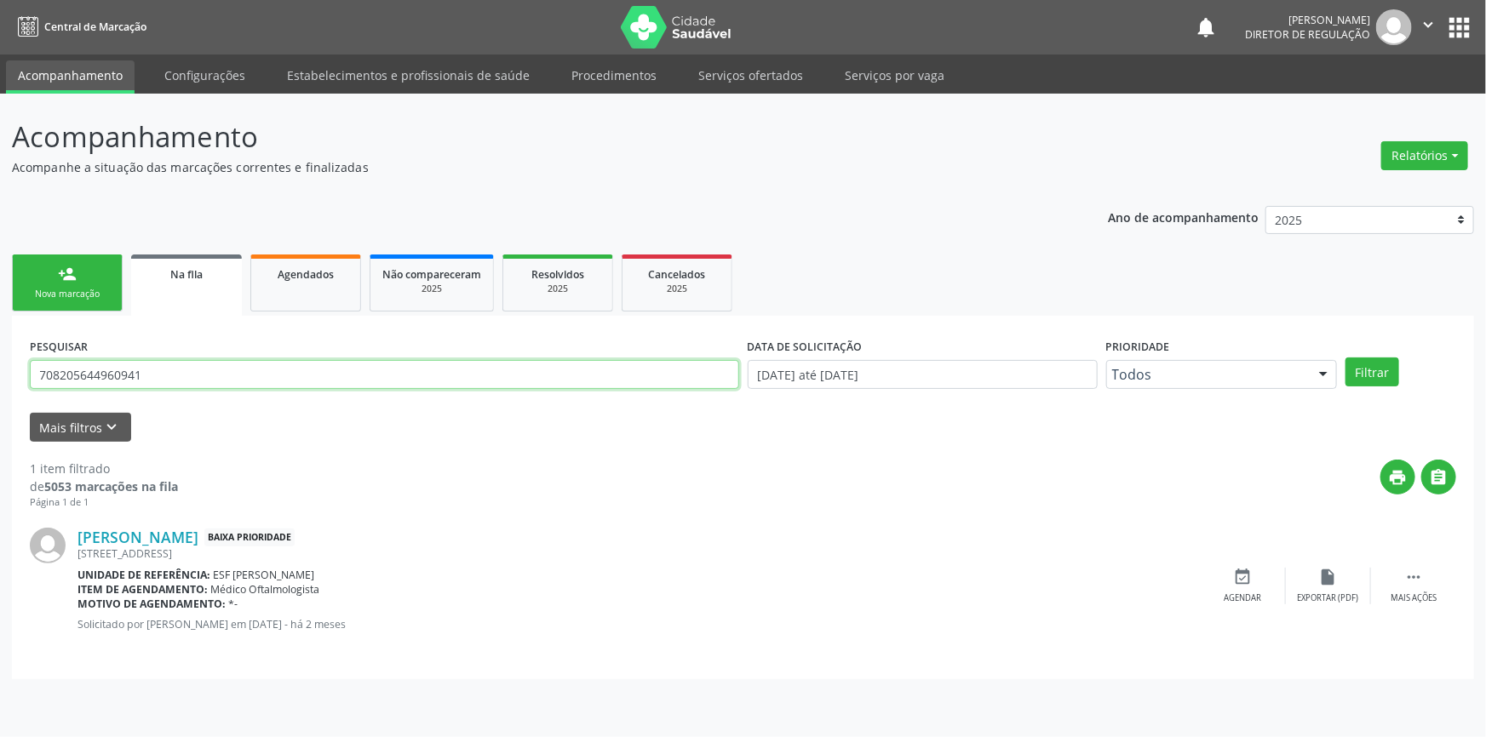
drag, startPoint x: 154, startPoint y: 365, endPoint x: 0, endPoint y: 340, distance: 156.2
click at [0, 340] on div "Acompanhamento Acompanhe a situação das marcações correntes e finalizadas Relat…" at bounding box center [743, 416] width 1486 height 644
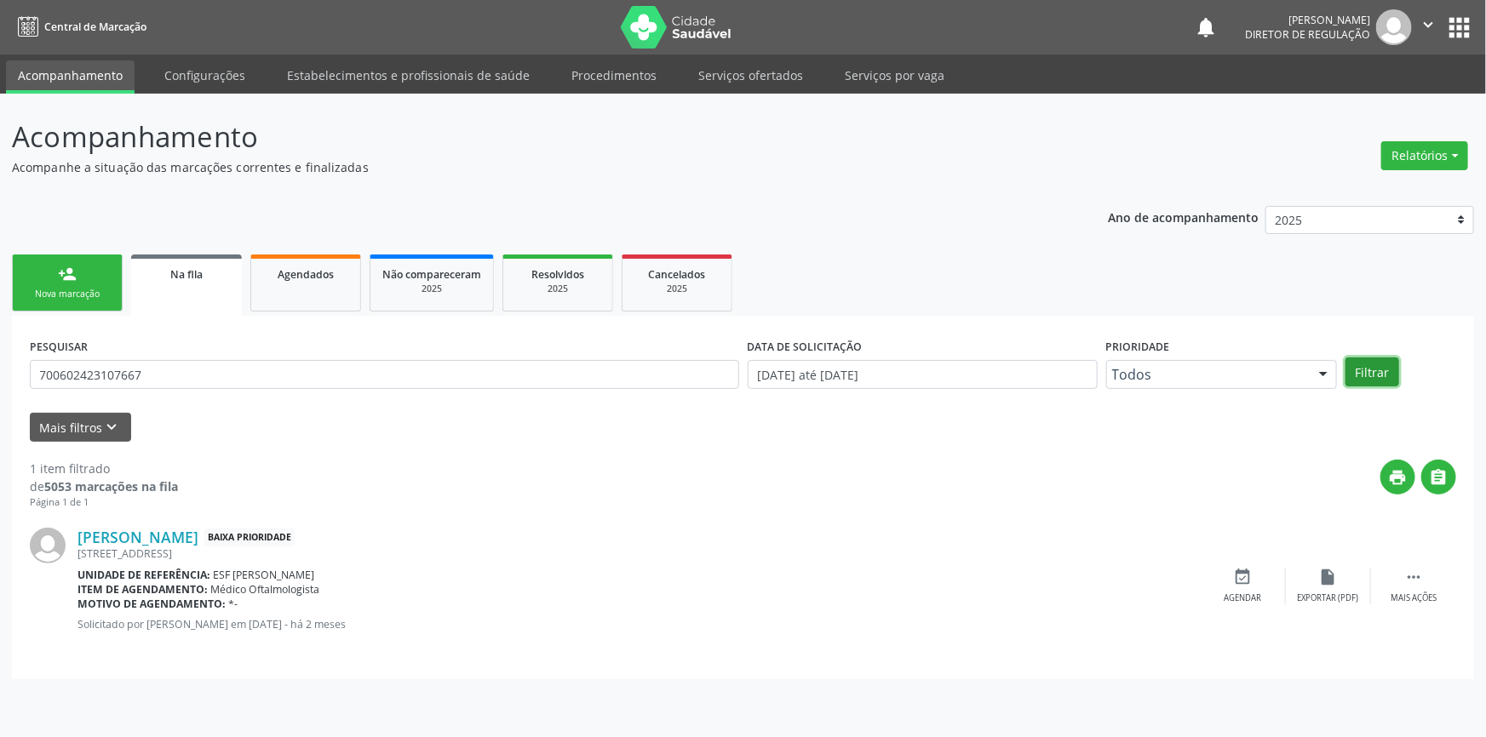
click at [1351, 374] on button "Filtrar" at bounding box center [1373, 372] width 54 height 29
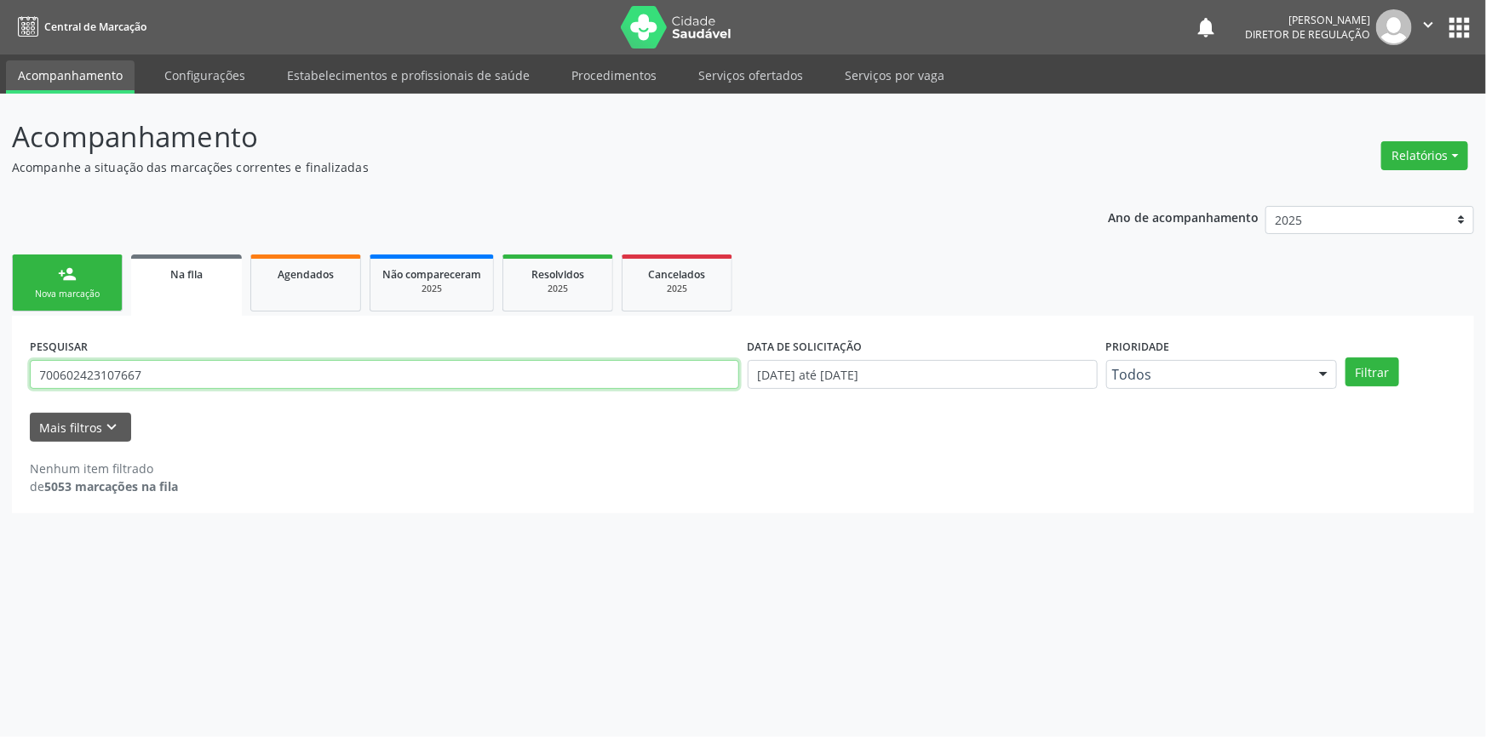
drag, startPoint x: 186, startPoint y: 375, endPoint x: 0, endPoint y: 348, distance: 188.4
click at [0, 348] on div "Acompanhamento Acompanhe a situação das marcações correntes e finalizadas Relat…" at bounding box center [743, 416] width 1486 height 644
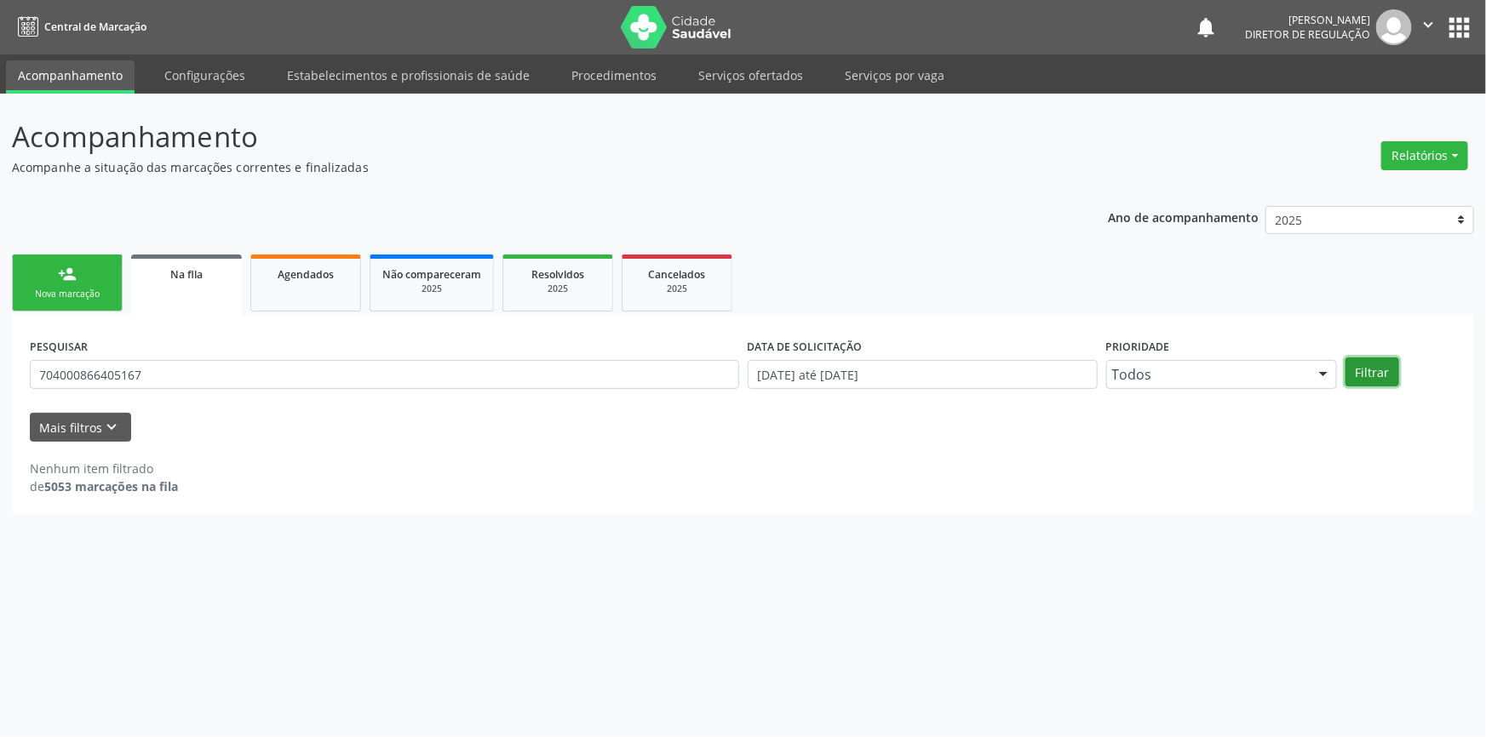
click at [1369, 371] on button "Filtrar" at bounding box center [1373, 372] width 54 height 29
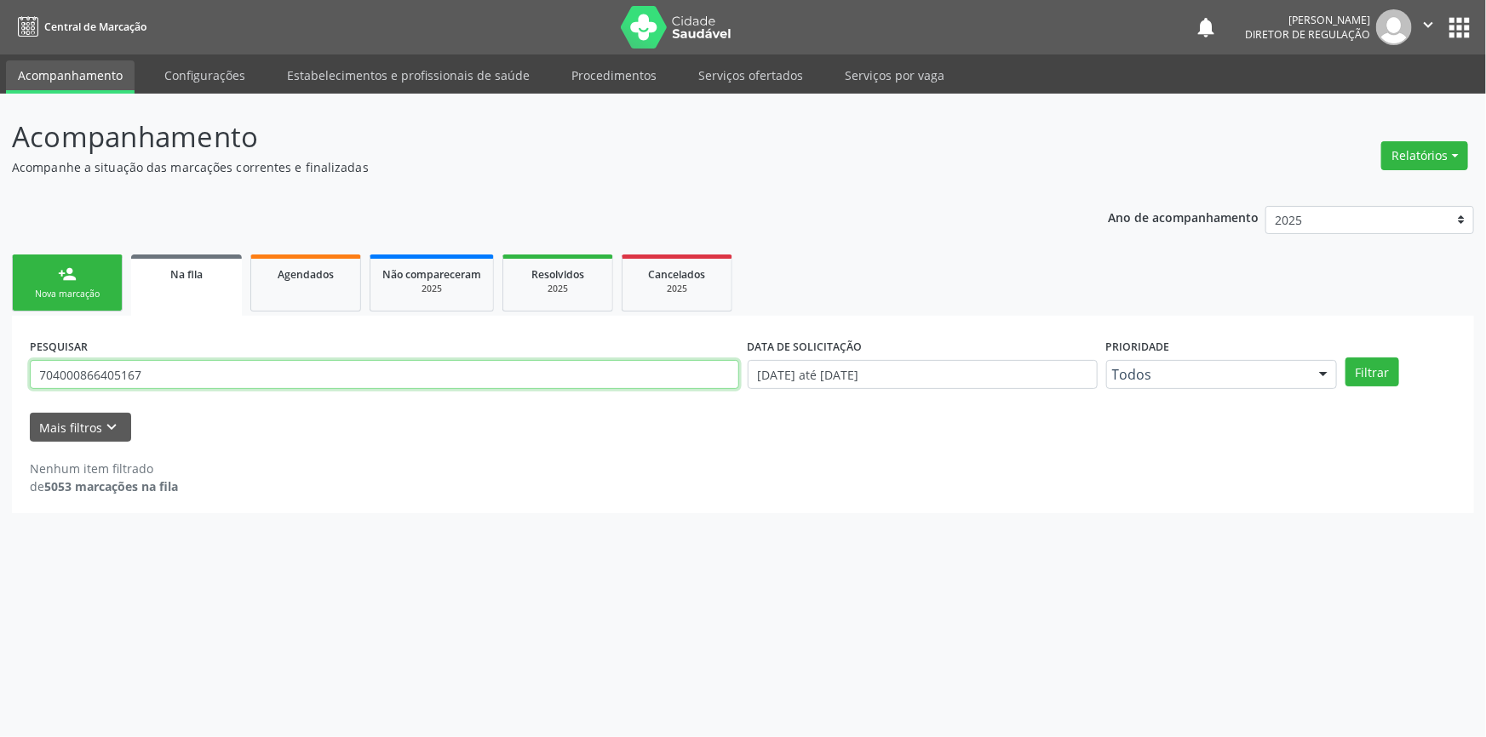
drag, startPoint x: 215, startPoint y: 376, endPoint x: 0, endPoint y: 330, distance: 220.1
click at [0, 330] on div "Acompanhamento Acompanhe a situação das marcações correntes e finalizadas Relat…" at bounding box center [743, 416] width 1486 height 644
type input "700006090853202"
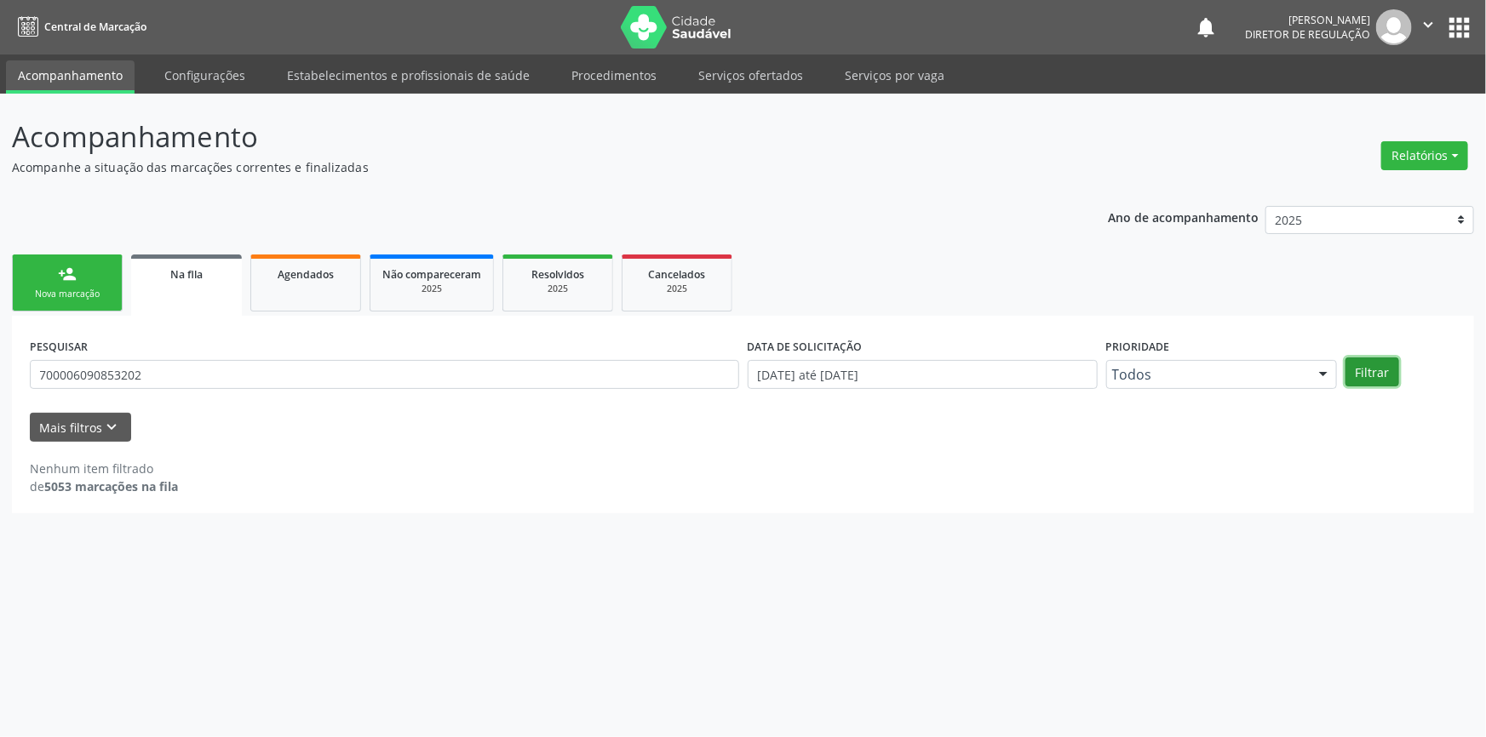
click at [1372, 370] on button "Filtrar" at bounding box center [1373, 372] width 54 height 29
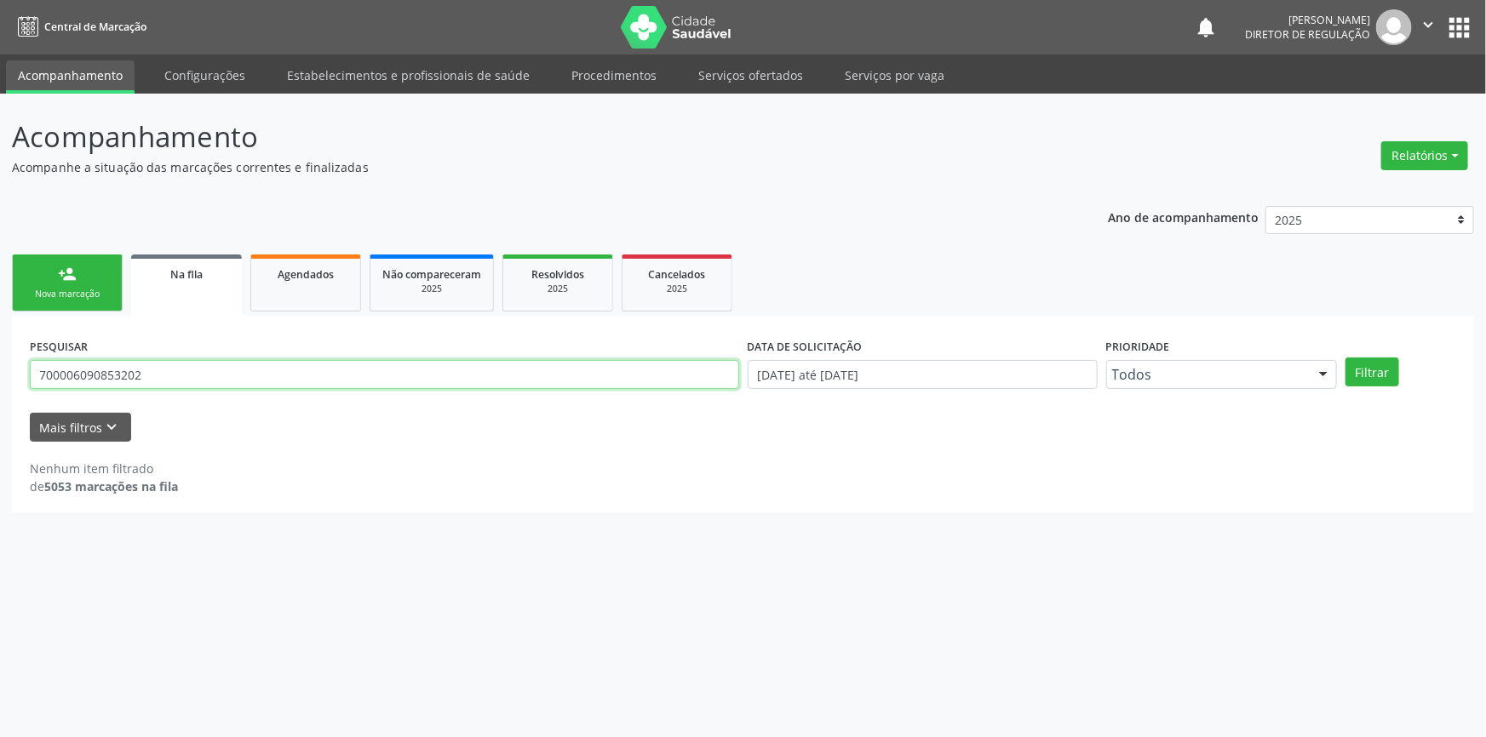
drag, startPoint x: 202, startPoint y: 381, endPoint x: 0, endPoint y: 387, distance: 201.9
click at [0, 387] on div "Acompanhamento Acompanhe a situação das marcações correntes e finalizadas Relat…" at bounding box center [743, 416] width 1486 height 644
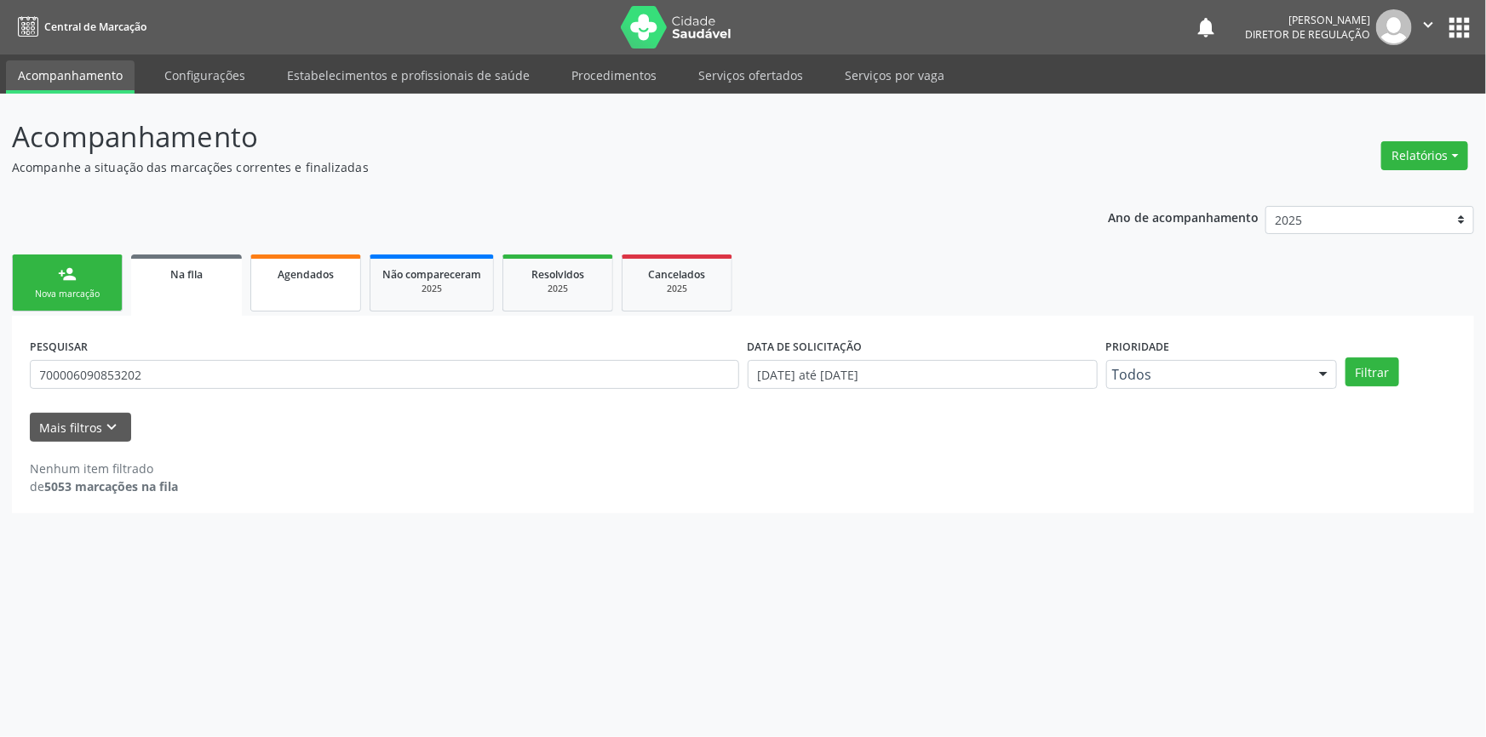
click at [281, 293] on link "Agendados" at bounding box center [305, 283] width 111 height 57
select select "9"
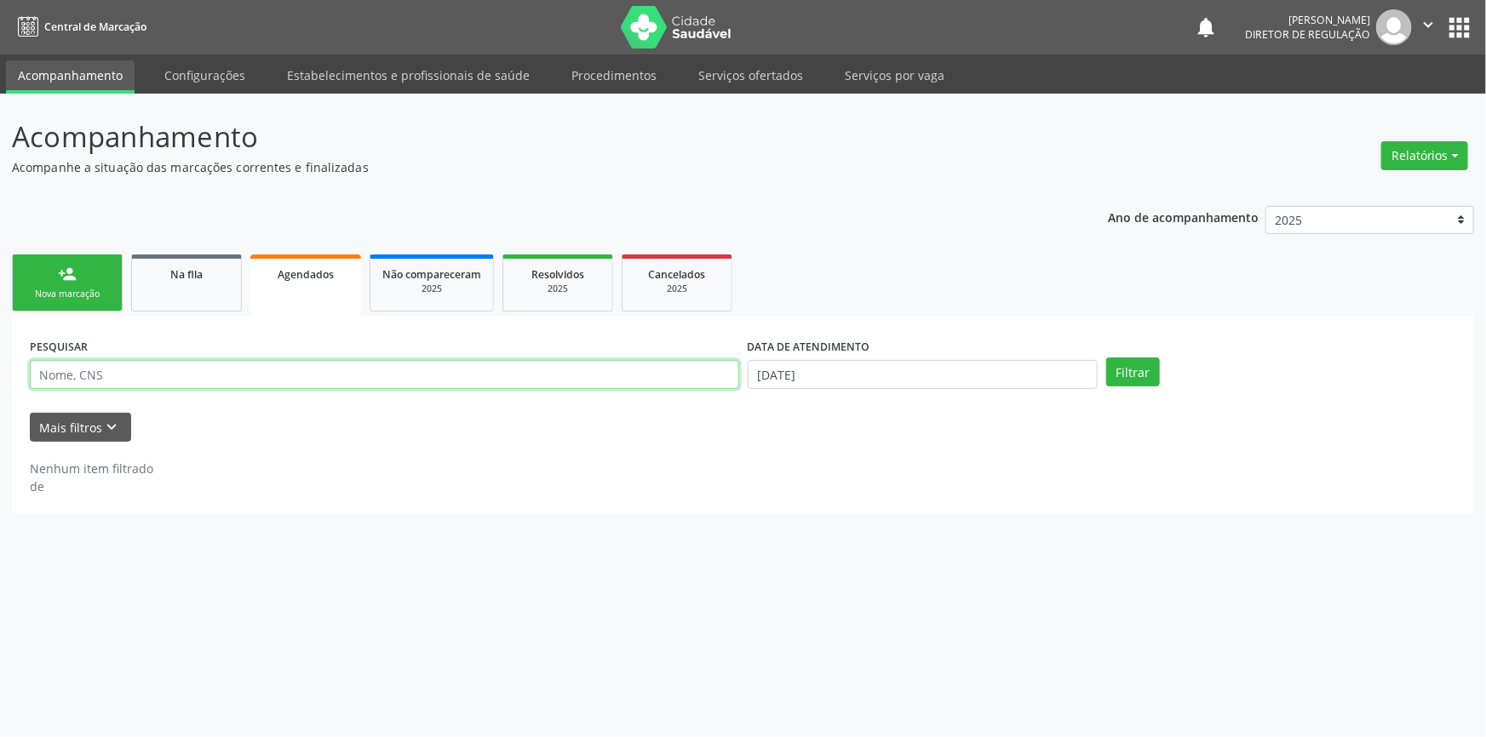
click at [139, 363] on input "text" at bounding box center [384, 374] width 709 height 29
paste input "700 0060 9085 3202"
type input "700 0060 9085 3202"
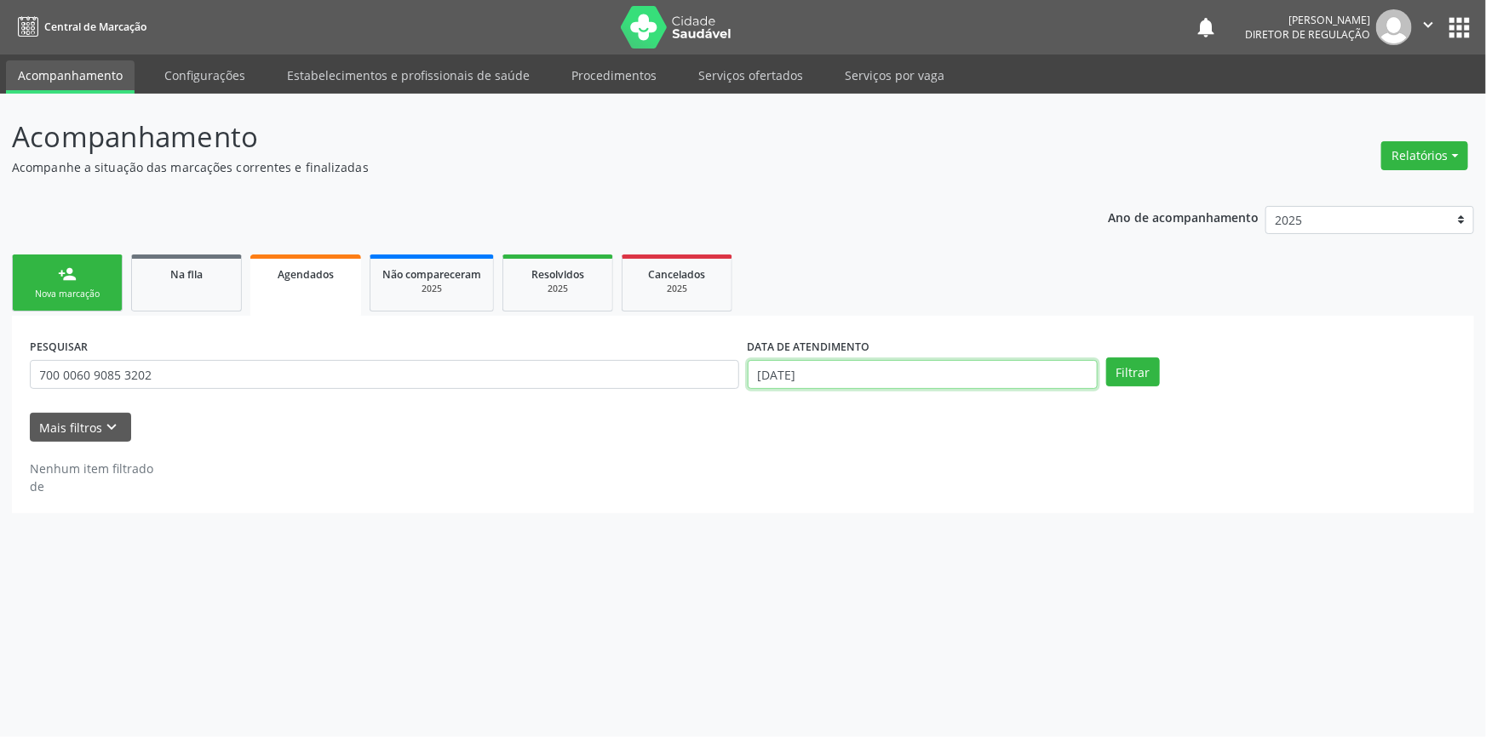
click at [791, 386] on body "Central de Marcação notifications Maria Aparecida Rodrigues da Silva Diretor de…" at bounding box center [743, 368] width 1486 height 737
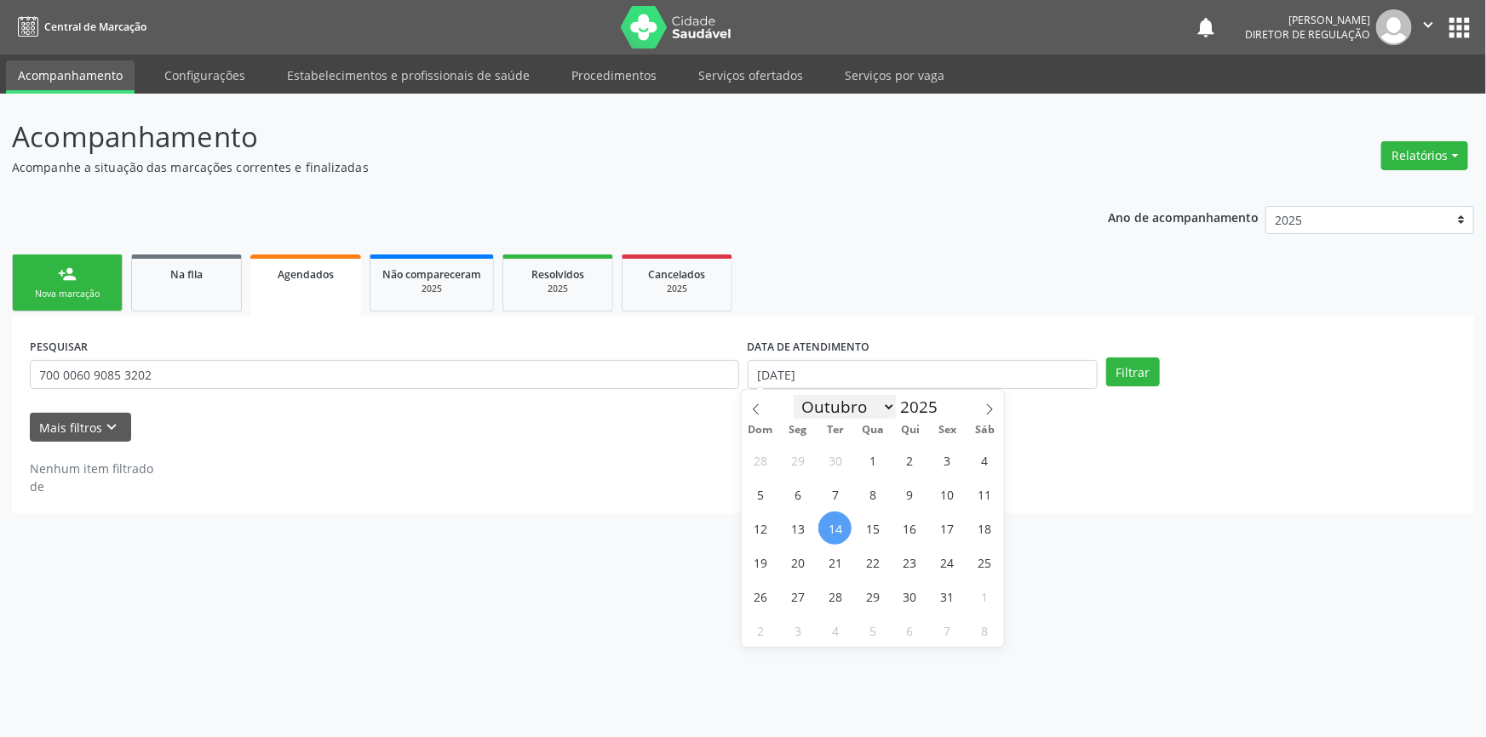
click at [820, 407] on select "Janeiro Fevereiro Março Abril Maio Junho Julho Agosto Setembro Outubro Novembro…" at bounding box center [845, 407] width 102 height 24
click at [794, 395] on select "Janeiro Fevereiro Março Abril Maio Junho Julho Agosto Setembro Outubro Novembro…" at bounding box center [845, 407] width 102 height 24
click at [868, 425] on span "Qua" at bounding box center [872, 430] width 37 height 11
click at [852, 408] on select "Janeiro Fevereiro Março Abril Maio Junho Julho Agosto Setembro Outubro Novembro…" at bounding box center [845, 407] width 102 height 24
select select "0"
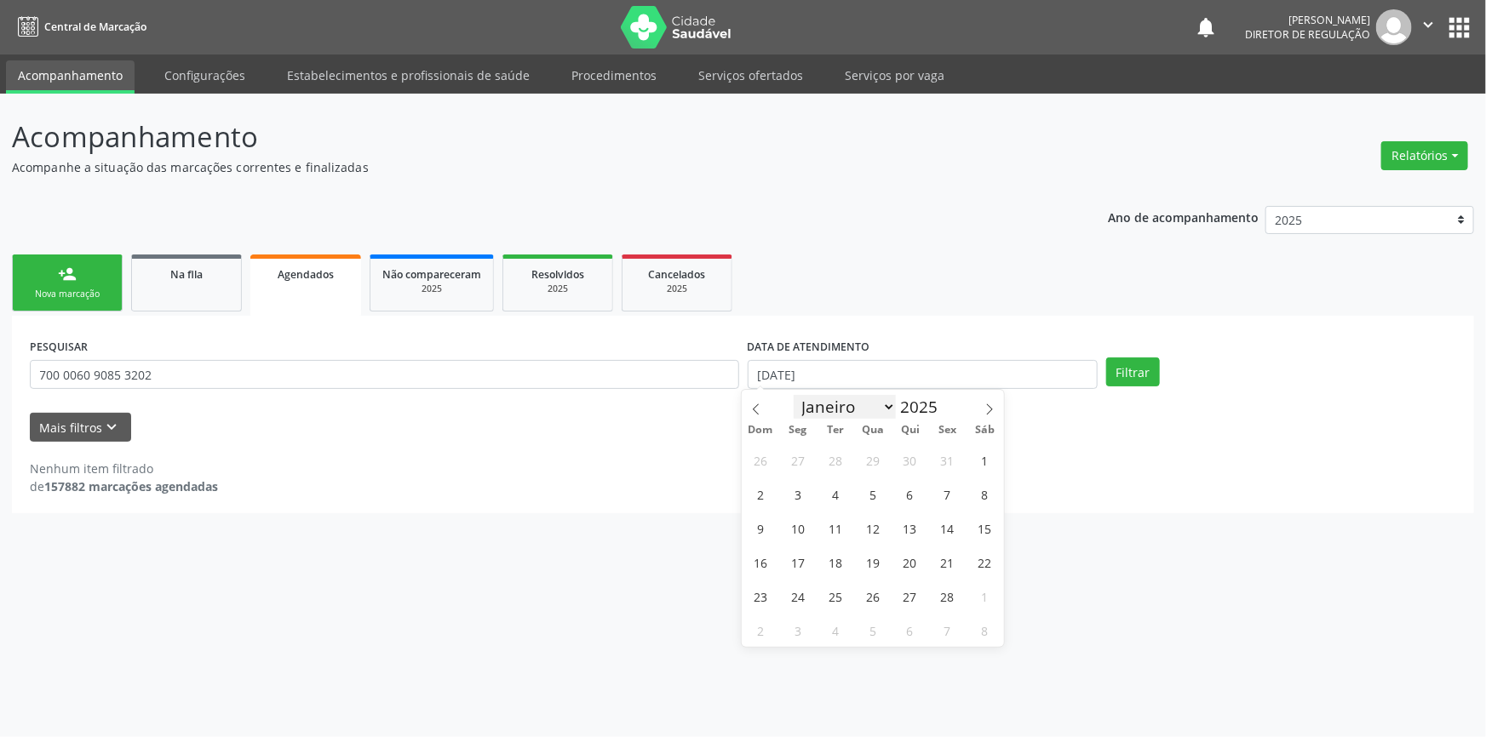
click at [794, 395] on select "Janeiro Fevereiro Março Abril Maio Junho Julho Agosto Setembro Outubro Novembro…" at bounding box center [845, 407] width 102 height 24
type input "04/01/2025"
click at [986, 413] on icon at bounding box center [990, 410] width 12 height 12
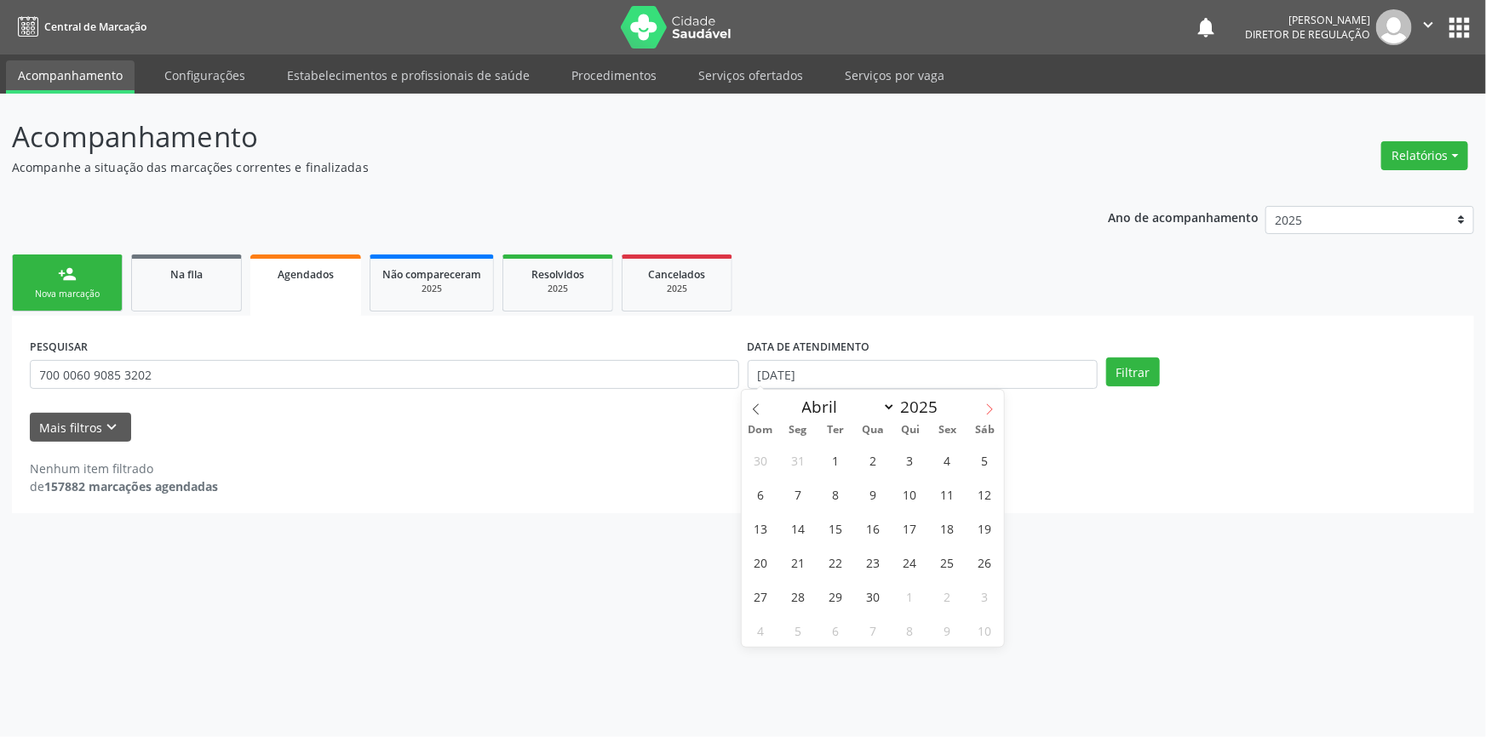
click at [986, 413] on icon at bounding box center [990, 410] width 12 height 12
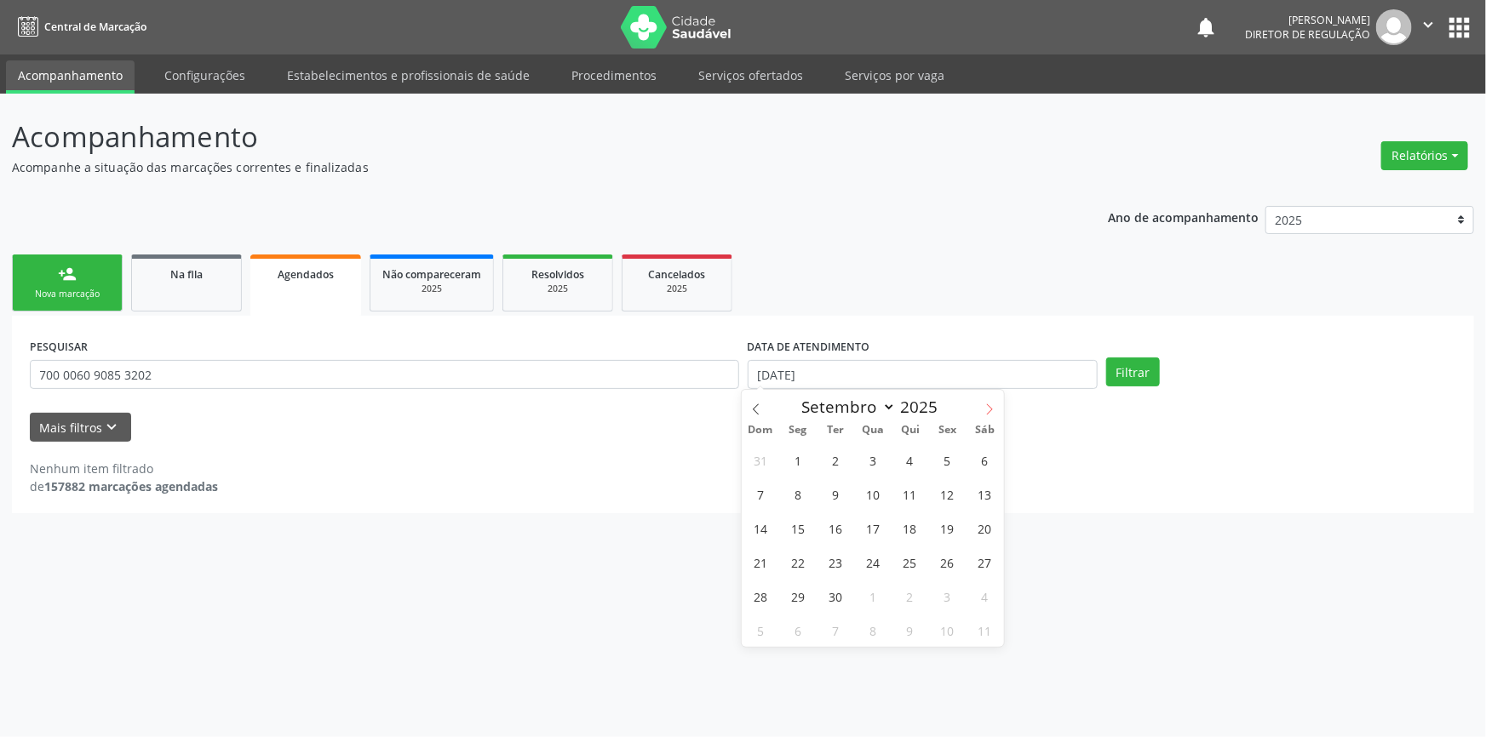
click at [986, 413] on icon at bounding box center [990, 410] width 12 height 12
select select "9"
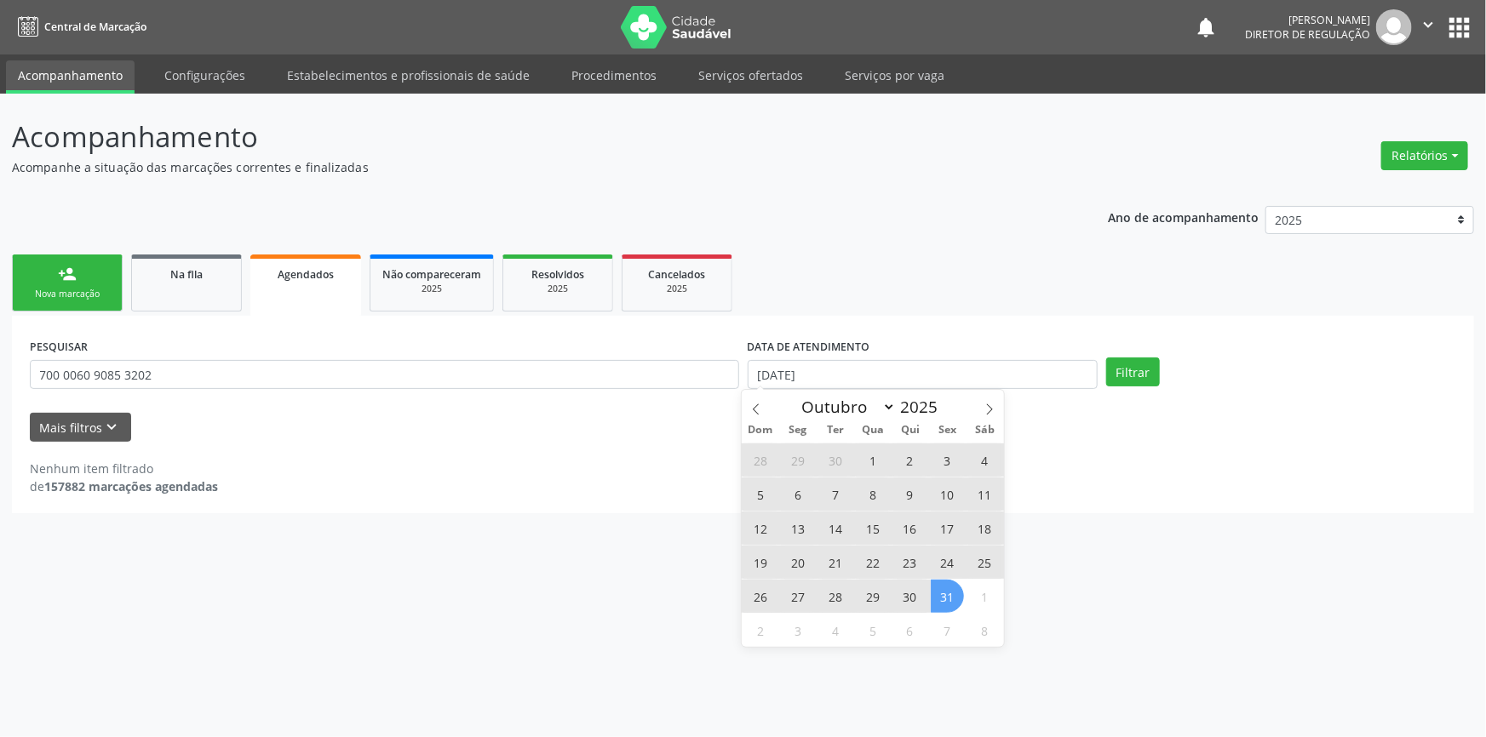
click at [942, 605] on span "31" at bounding box center [947, 596] width 33 height 33
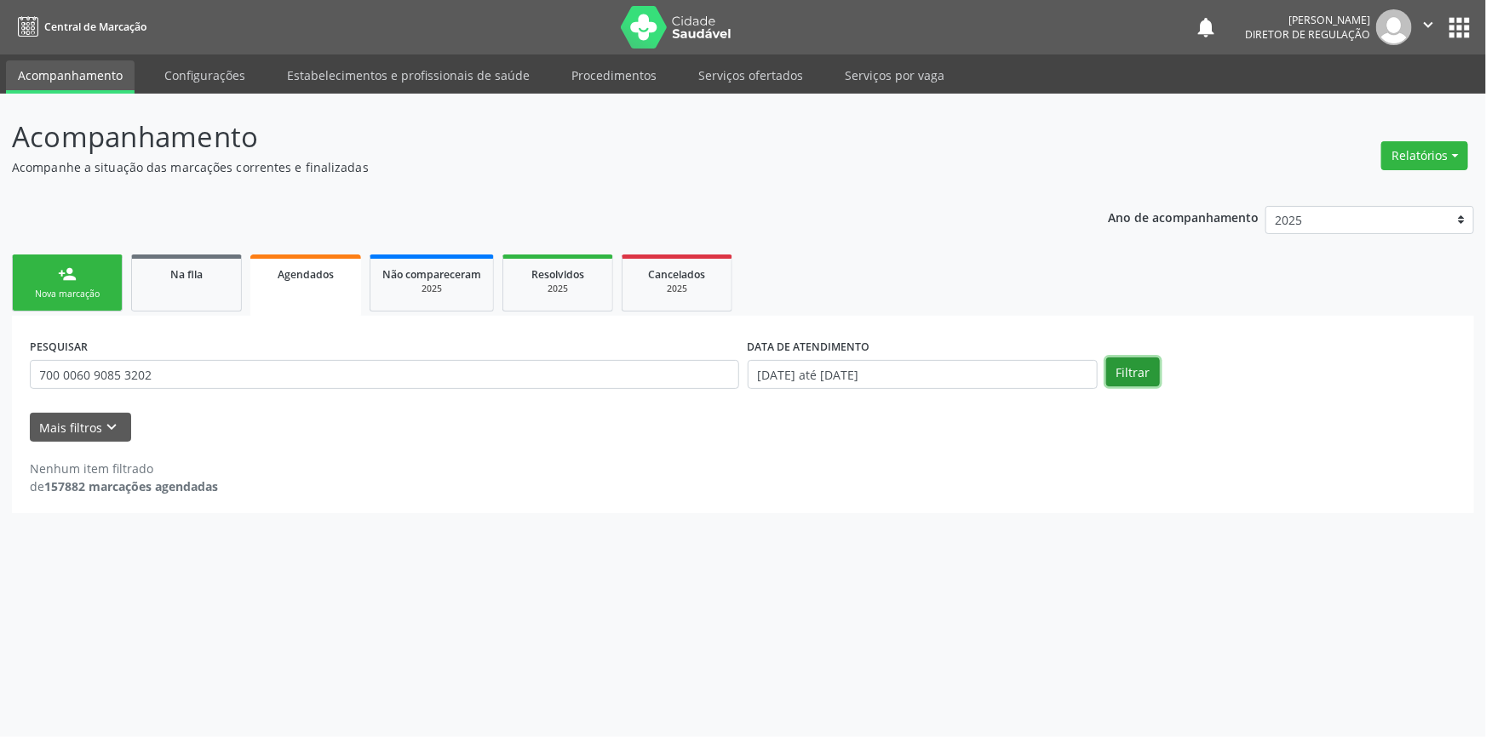
click at [1118, 380] on button "Filtrar" at bounding box center [1133, 372] width 54 height 29
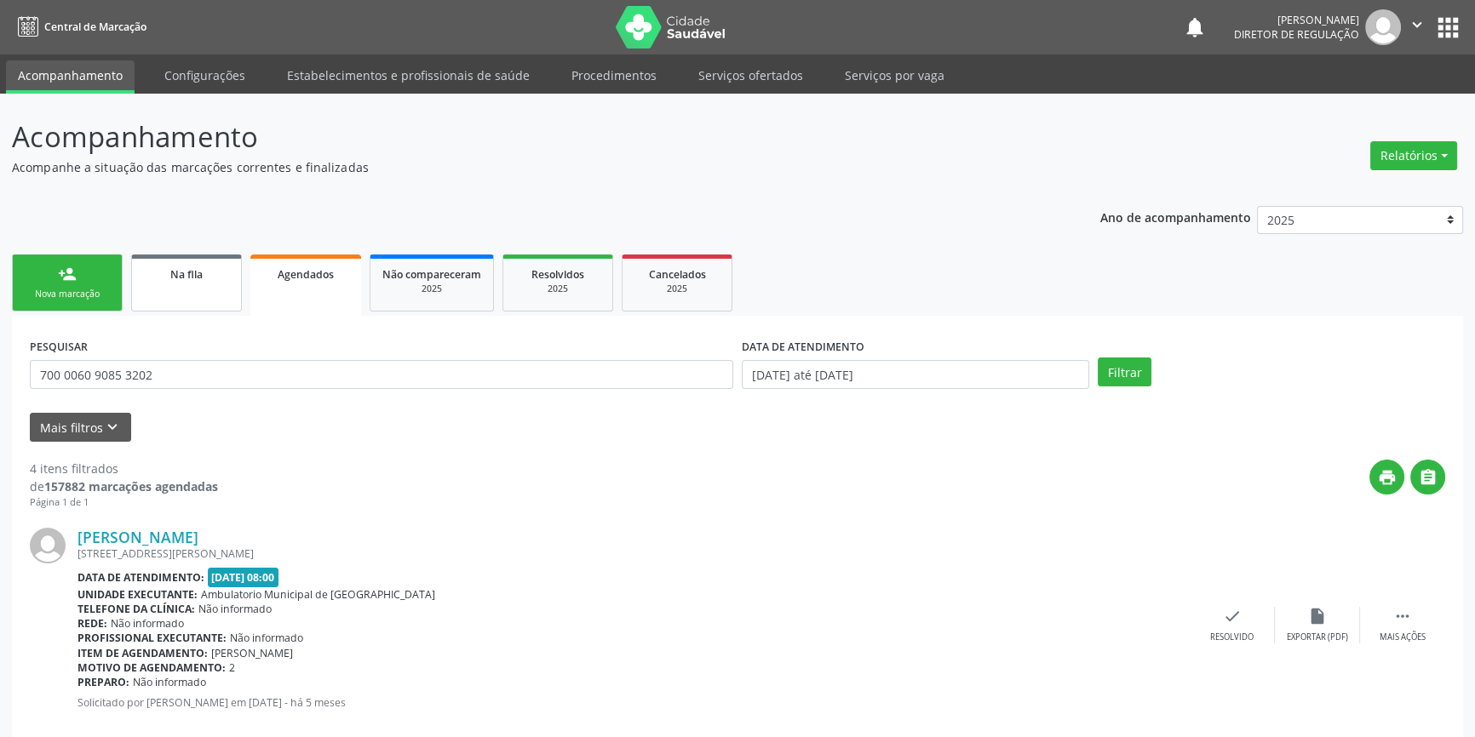
click at [178, 285] on link "Na fila" at bounding box center [186, 283] width 111 height 57
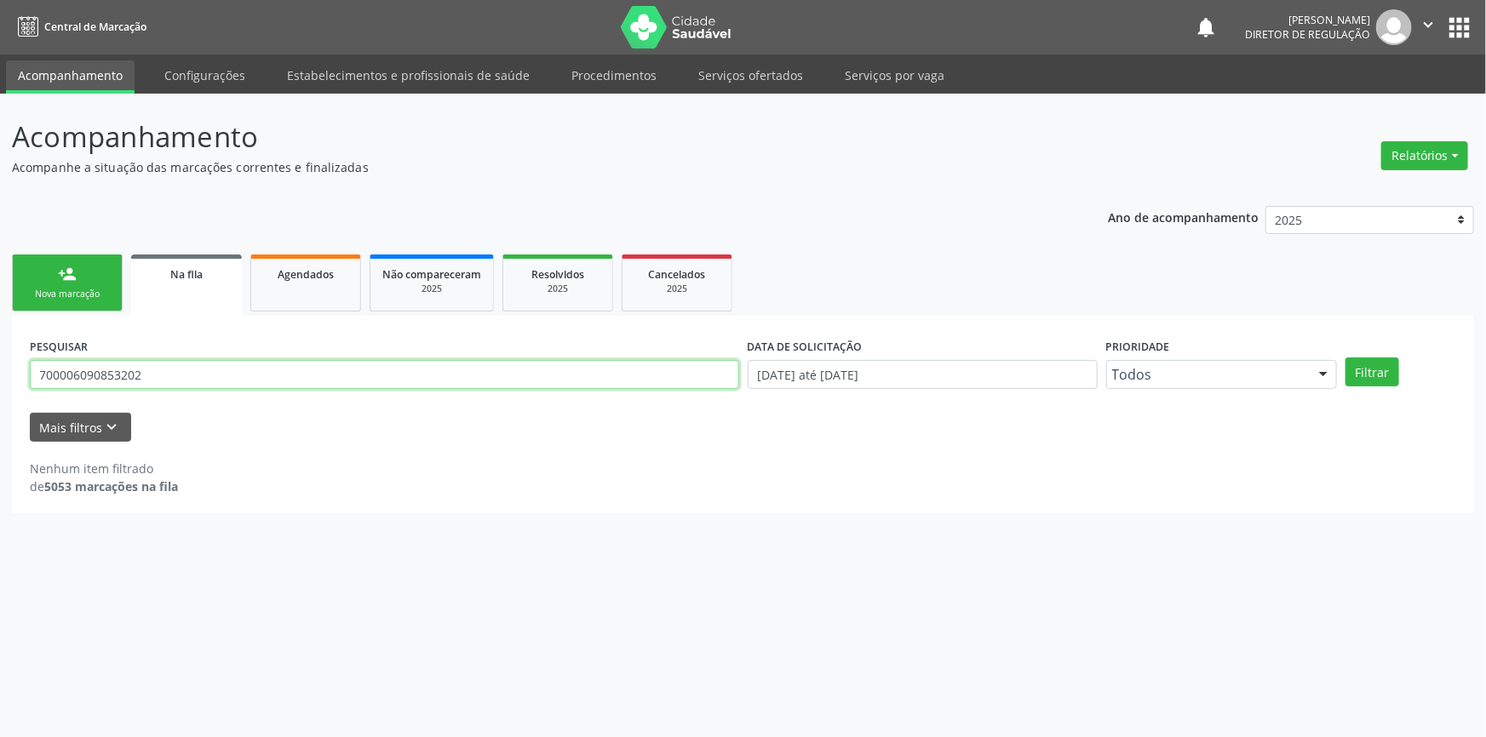
drag, startPoint x: 204, startPoint y: 381, endPoint x: 5, endPoint y: 330, distance: 204.7
click at [0, 345] on div "Acompanhamento Acompanhe a situação das marcações correntes e finalizadas Relat…" at bounding box center [743, 416] width 1486 height 644
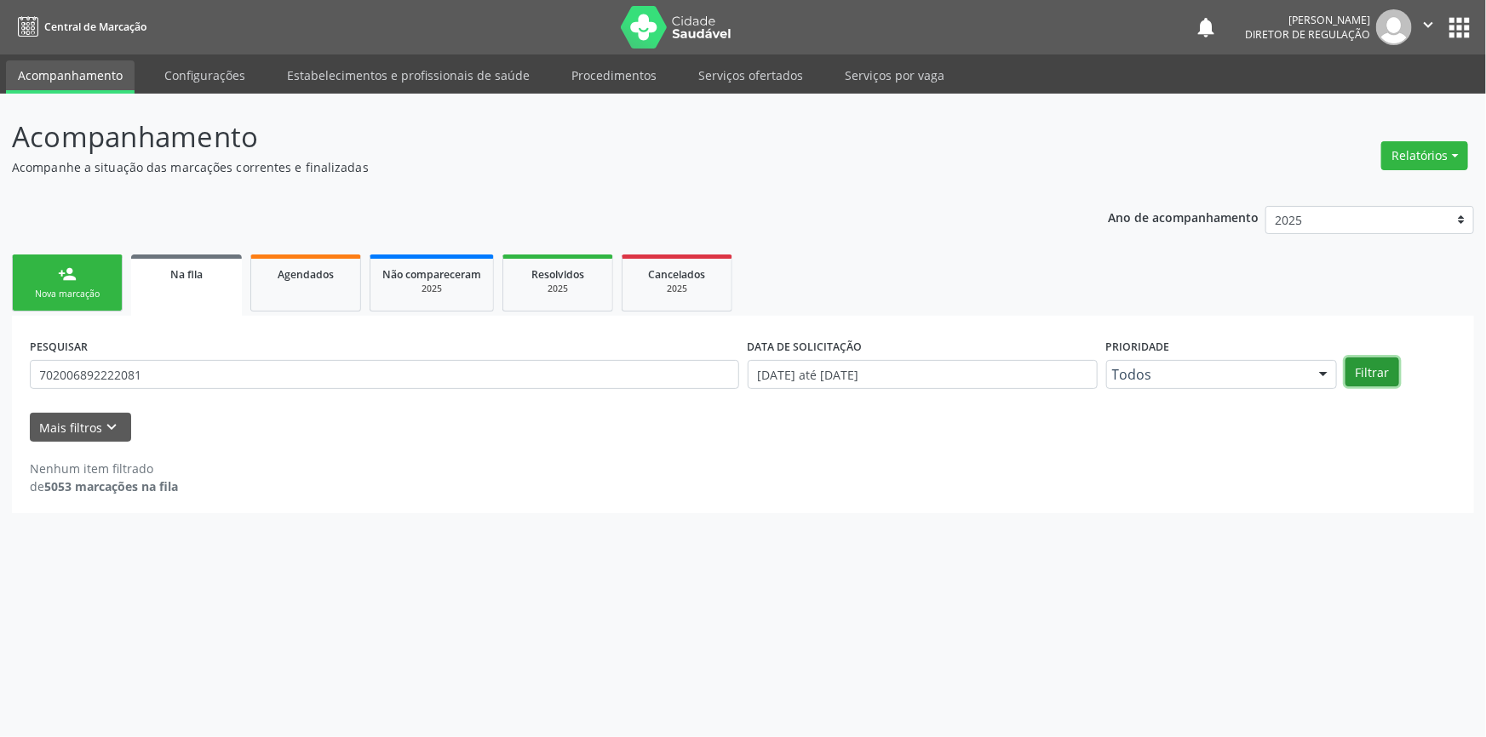
click at [1382, 369] on button "Filtrar" at bounding box center [1373, 372] width 54 height 29
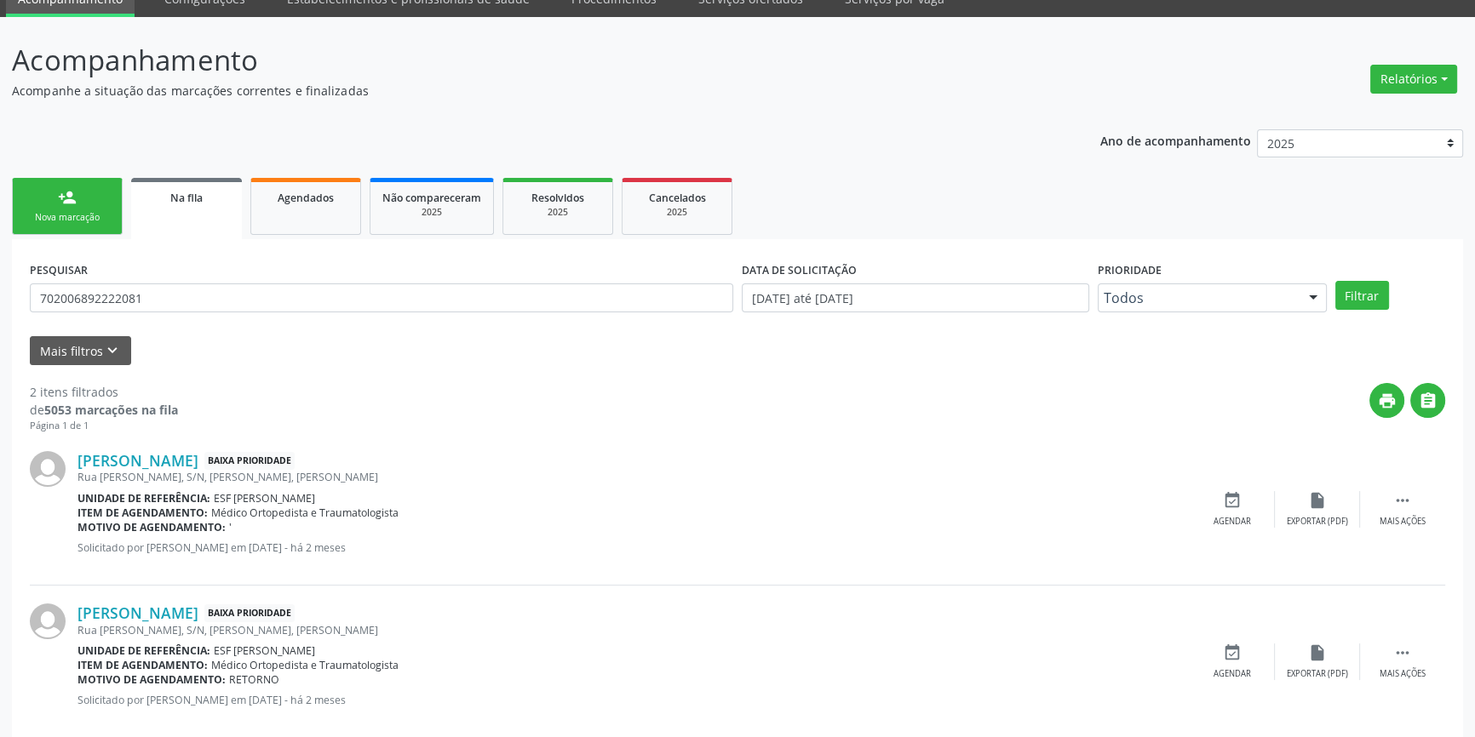
scroll to position [105, 0]
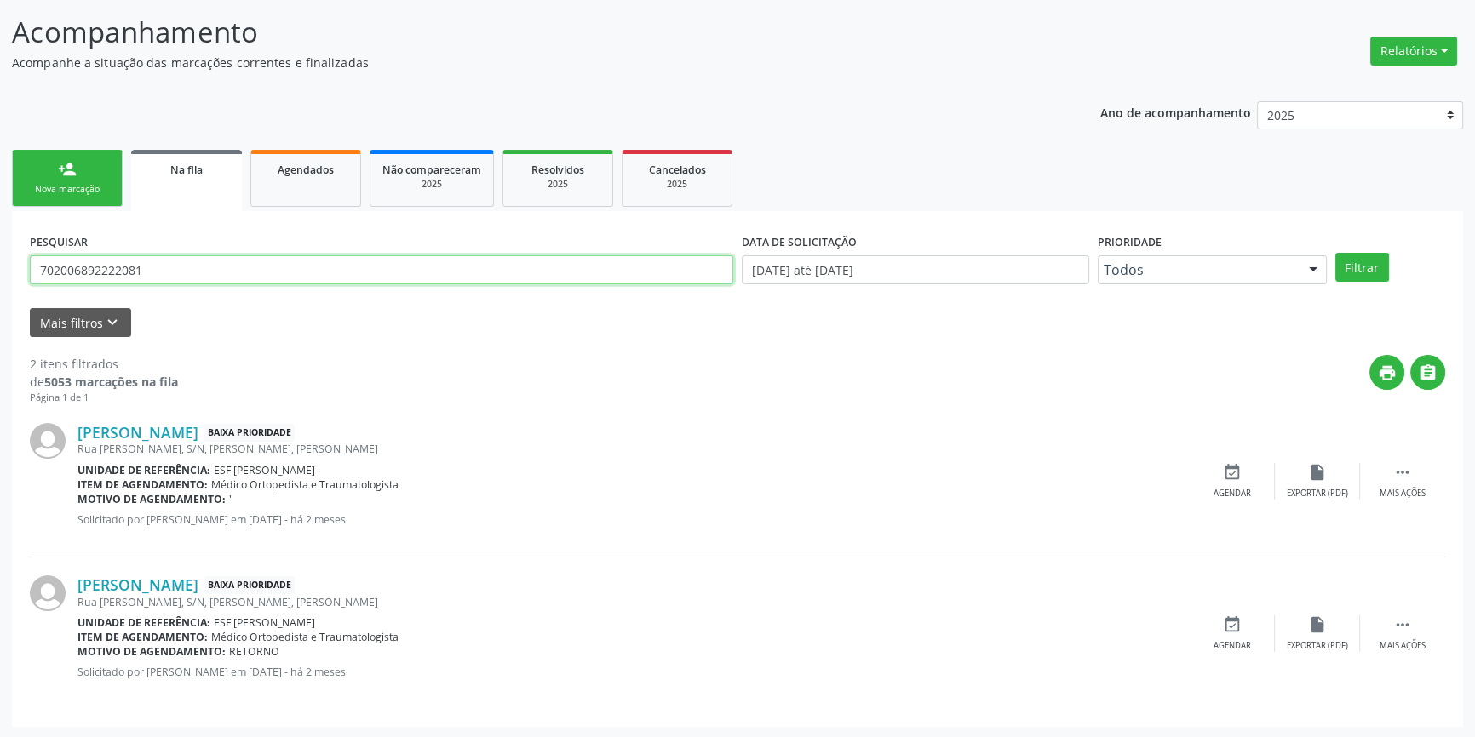
drag, startPoint x: 197, startPoint y: 268, endPoint x: 0, endPoint y: 250, distance: 197.5
click at [0, 250] on div "Acompanhamento Acompanhe a situação das marcações correntes e finalizadas Relat…" at bounding box center [737, 364] width 1475 height 750
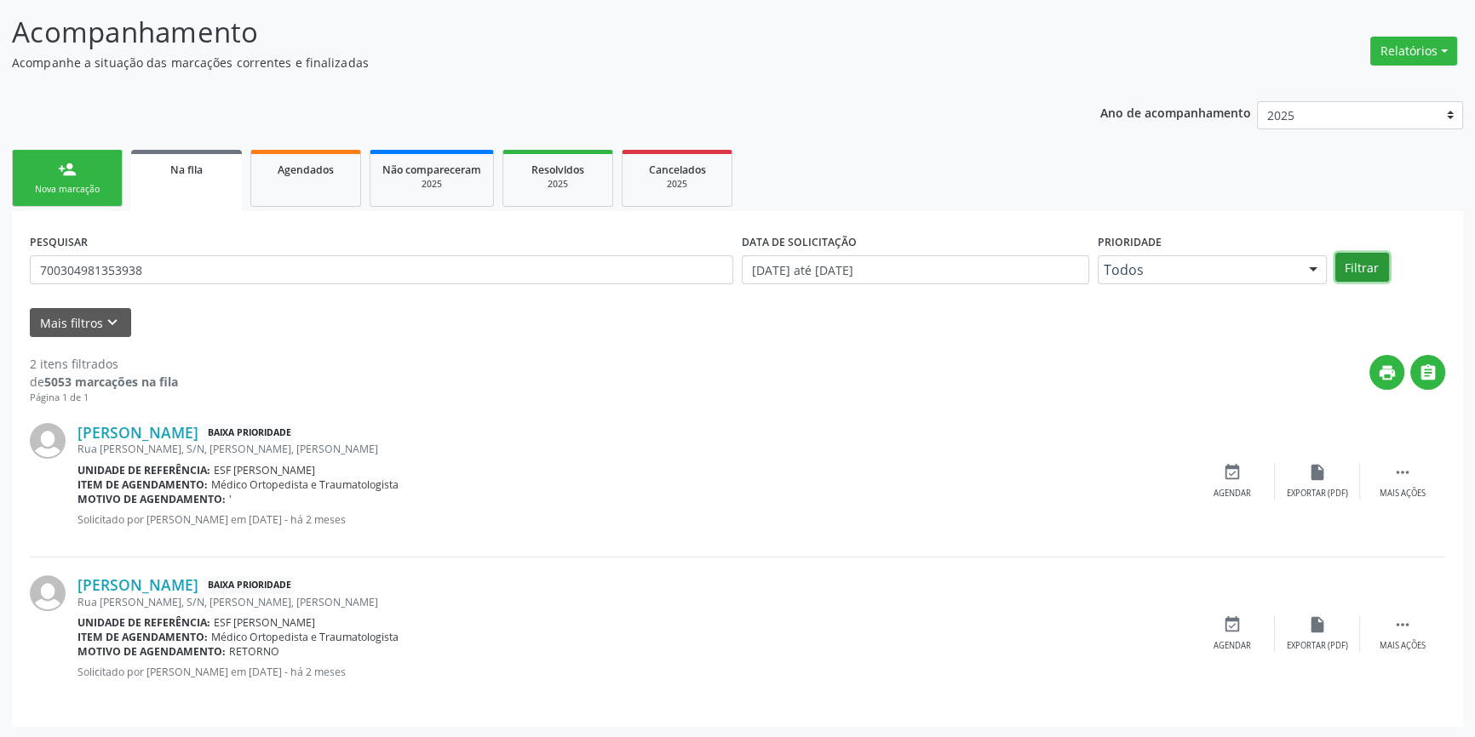
click at [1363, 263] on button "Filtrar" at bounding box center [1362, 267] width 54 height 29
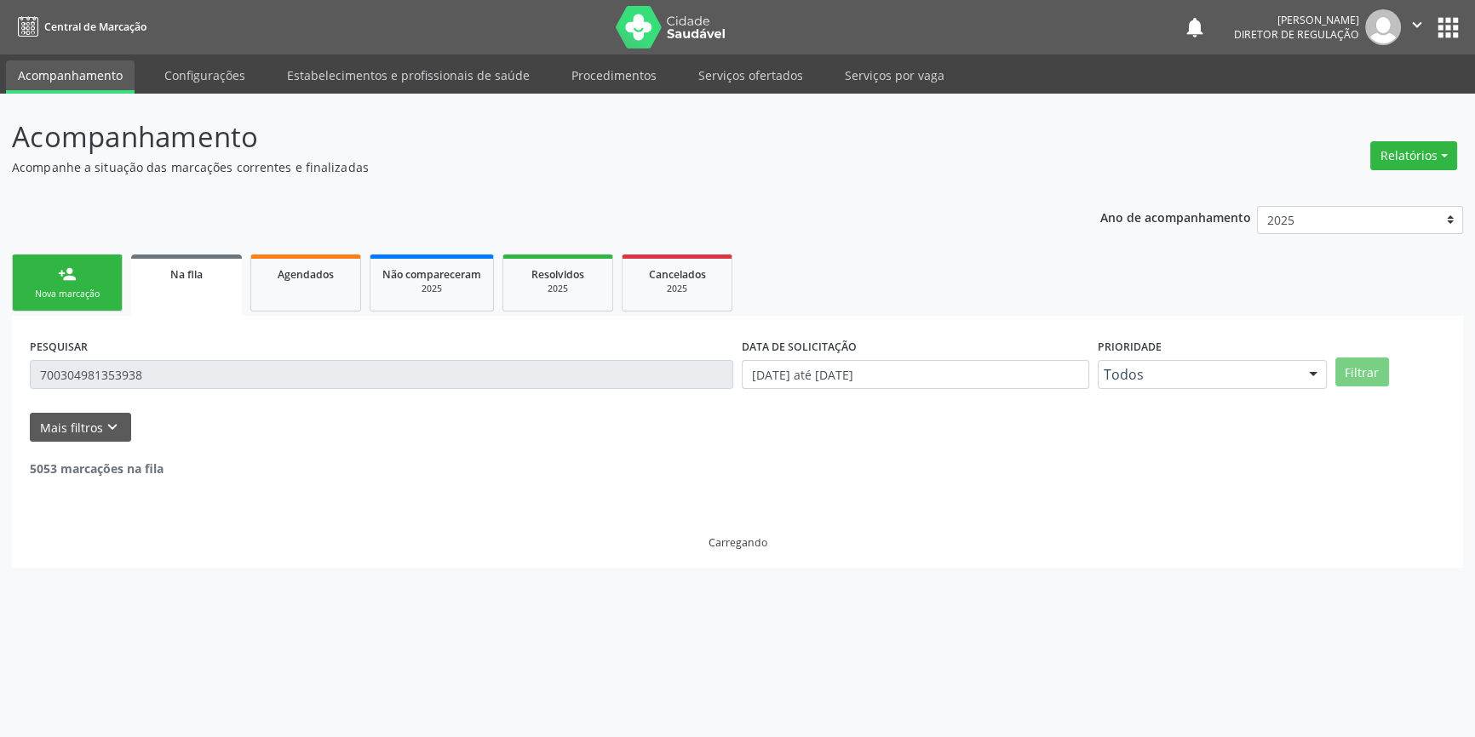
scroll to position [0, 0]
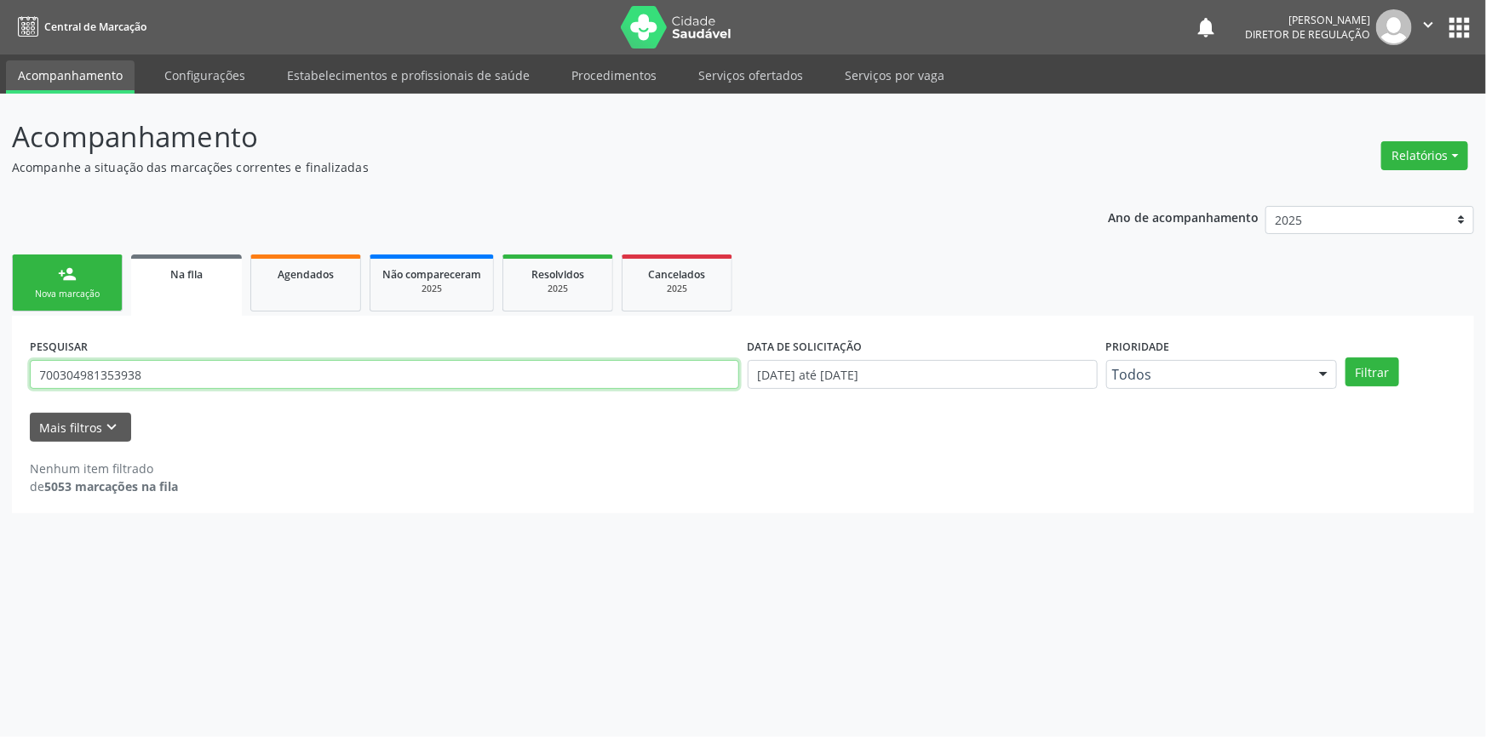
drag, startPoint x: 201, startPoint y: 372, endPoint x: 0, endPoint y: 331, distance: 205.1
click at [0, 330] on div "Acompanhamento Acompanhe a situação das marcações correntes e finalizadas Relat…" at bounding box center [743, 416] width 1486 height 644
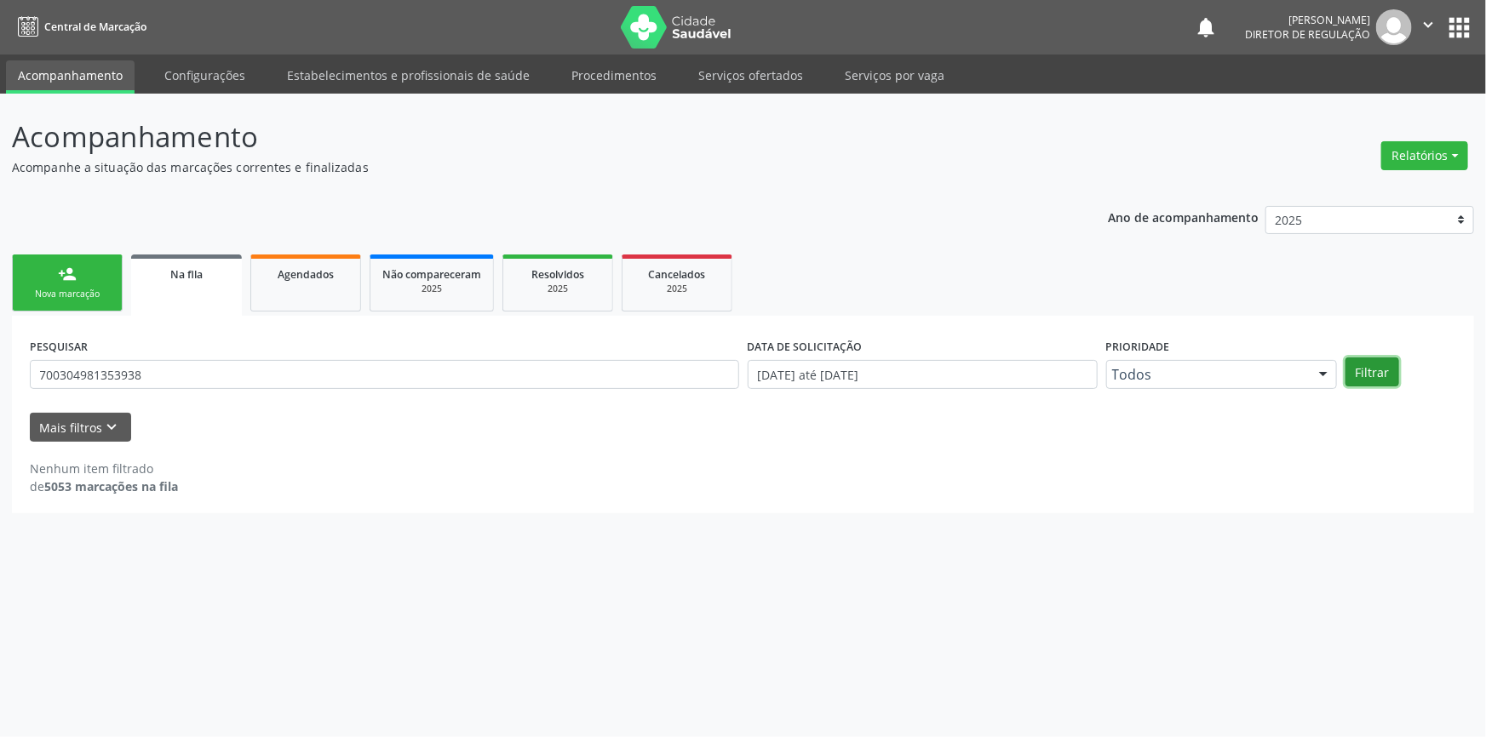
click at [1378, 362] on button "Filtrar" at bounding box center [1373, 372] width 54 height 29
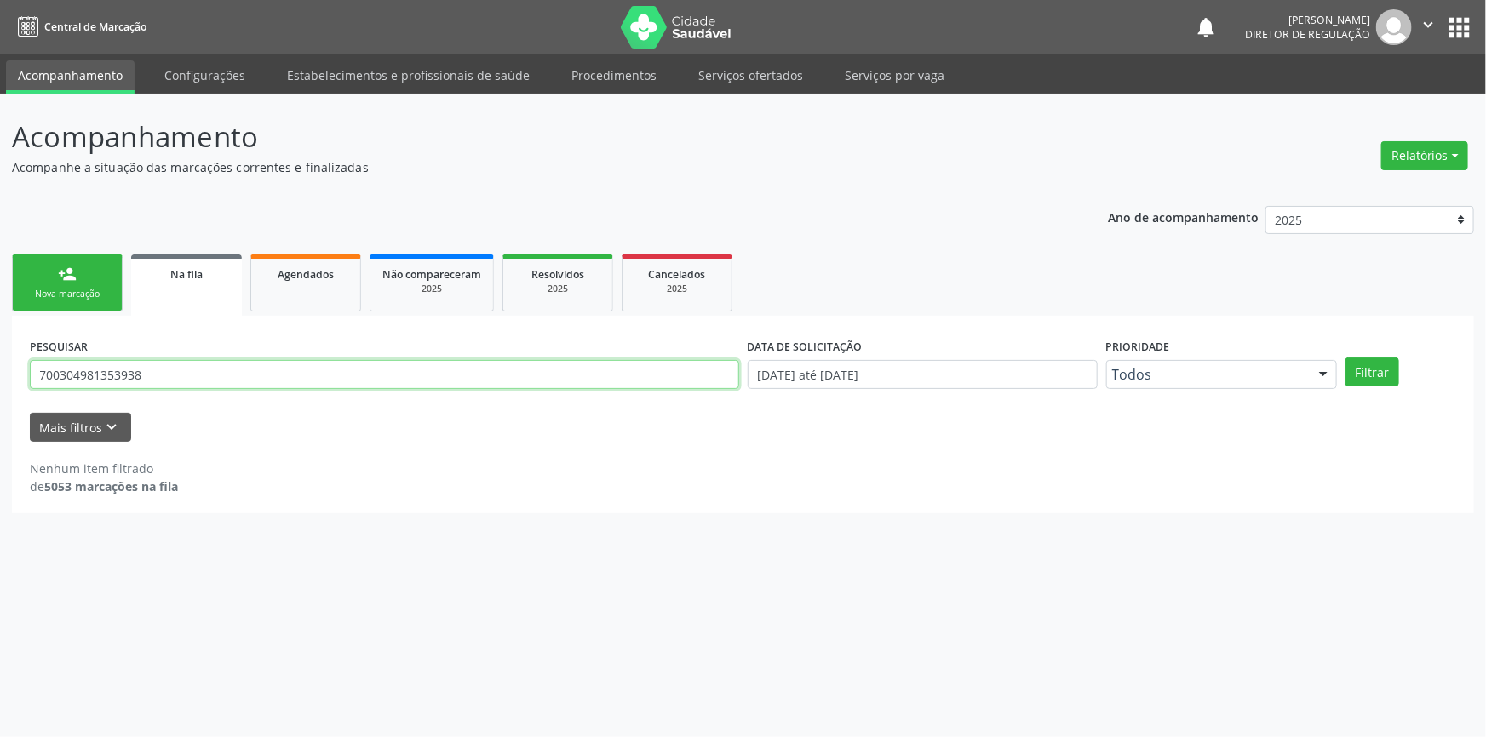
drag, startPoint x: 284, startPoint y: 382, endPoint x: 0, endPoint y: 339, distance: 287.7
click at [0, 339] on div "Acompanhamento Acompanhe a situação das marcações correntes e finalizadas Relat…" at bounding box center [743, 416] width 1486 height 644
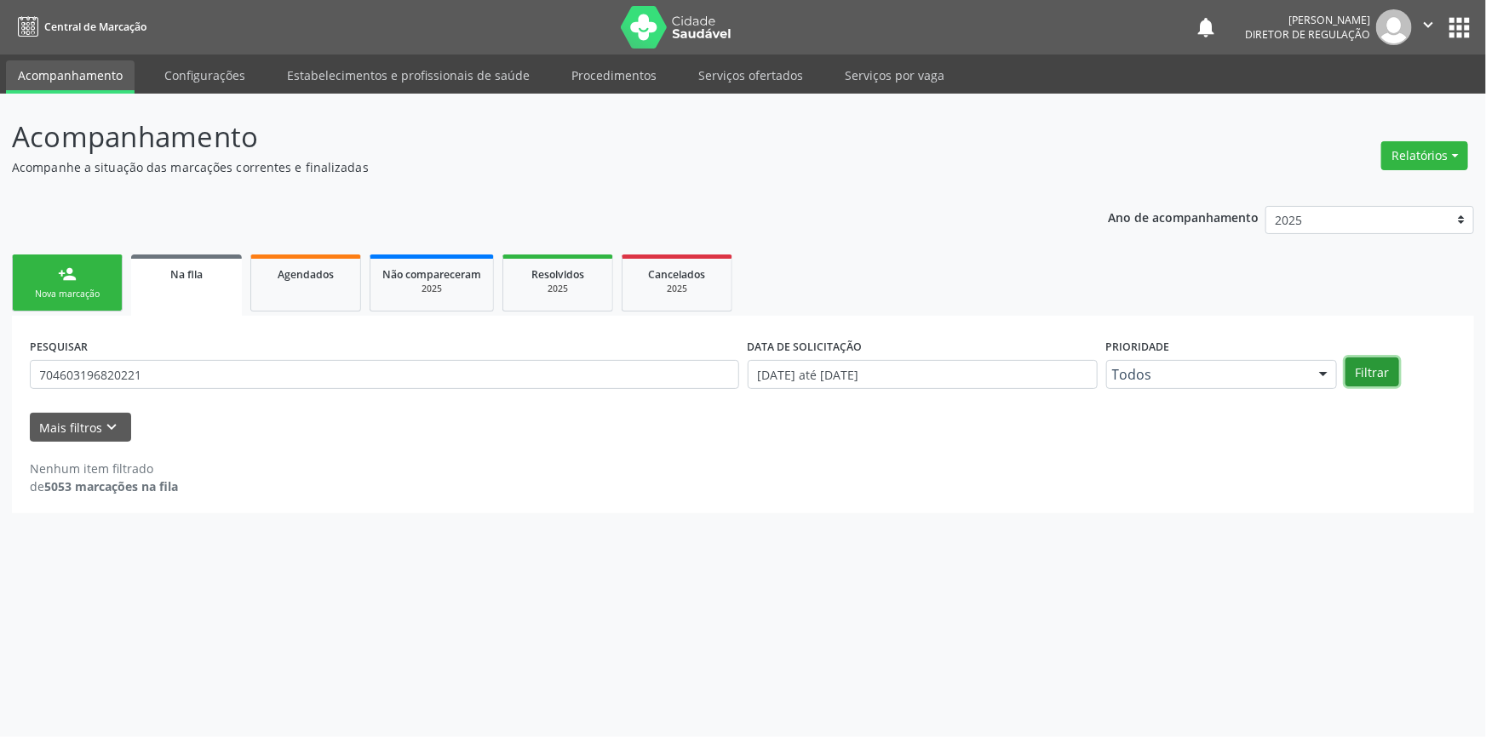
click at [1357, 373] on button "Filtrar" at bounding box center [1373, 372] width 54 height 29
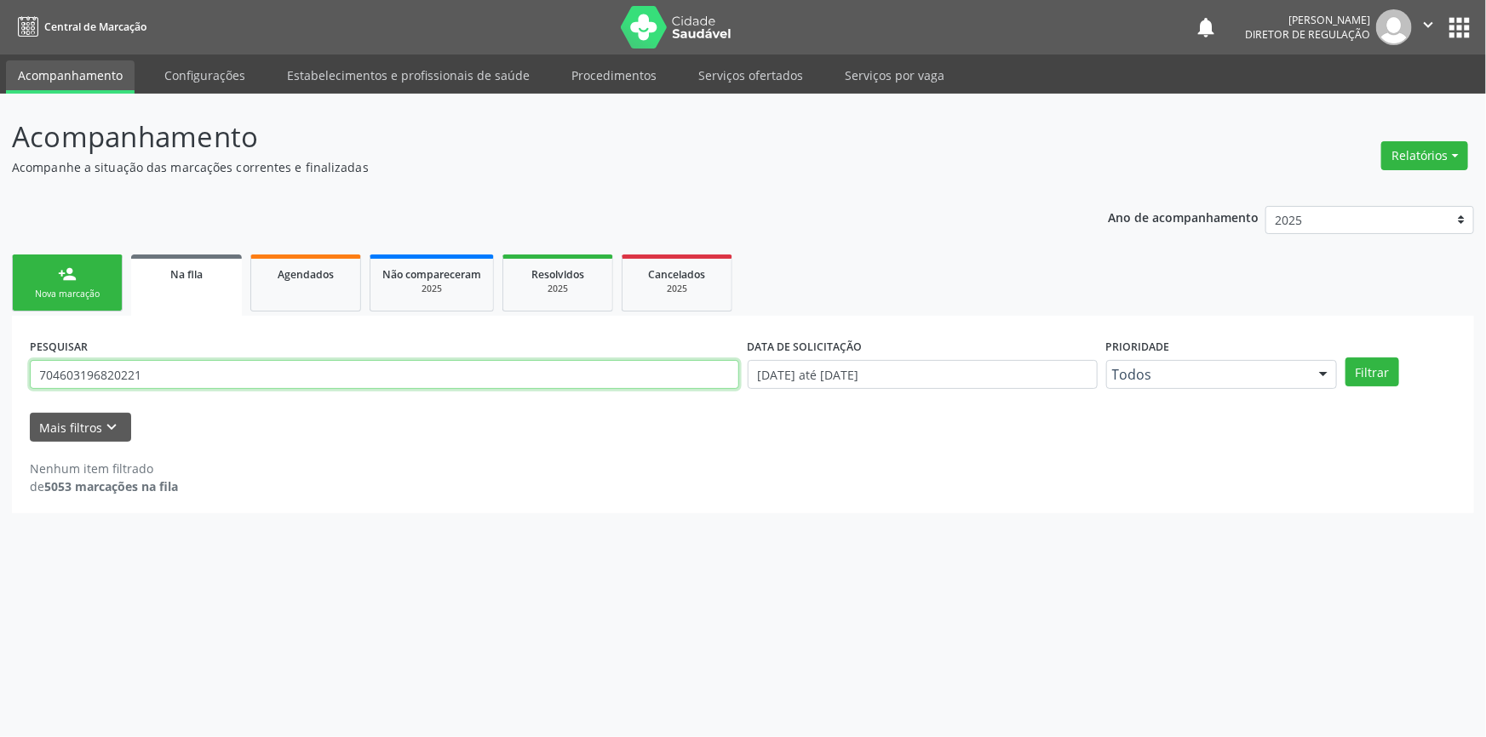
drag, startPoint x: 344, startPoint y: 382, endPoint x: 0, endPoint y: 384, distance: 344.0
click at [0, 384] on div "Acompanhamento Acompanhe a situação das marcações correntes e finalizadas Relat…" at bounding box center [743, 416] width 1486 height 644
type input "matheus henrique"
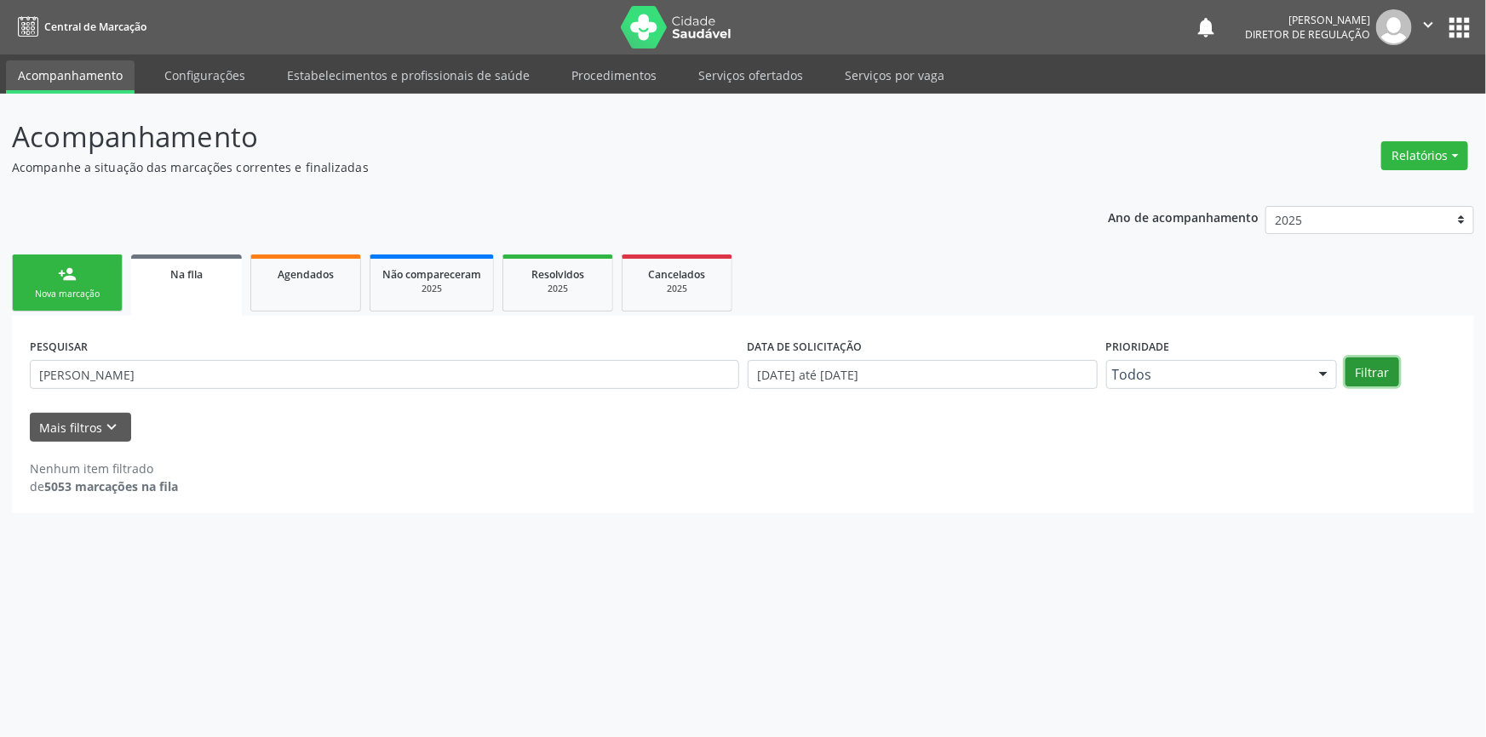
click at [1363, 359] on button "Filtrar" at bounding box center [1373, 372] width 54 height 29
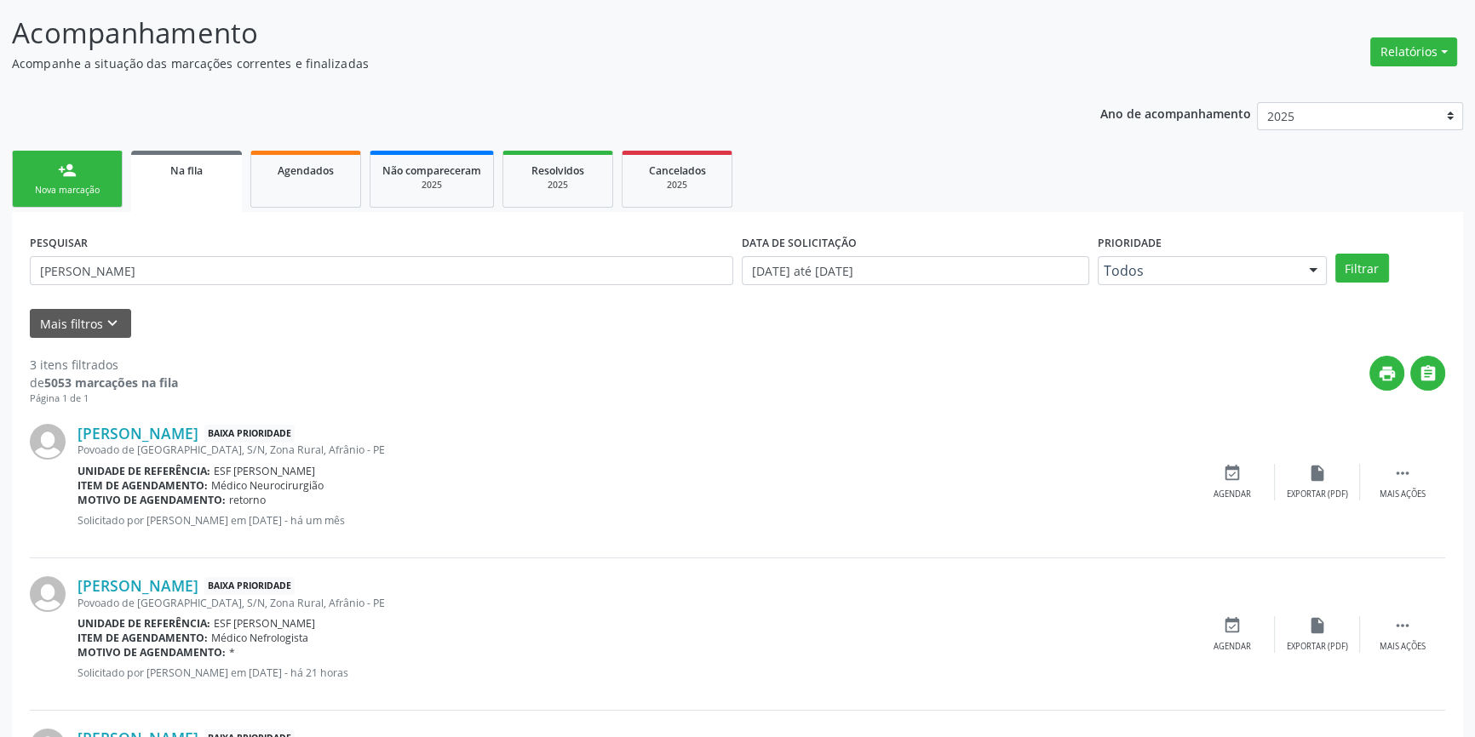
scroll to position [257, 0]
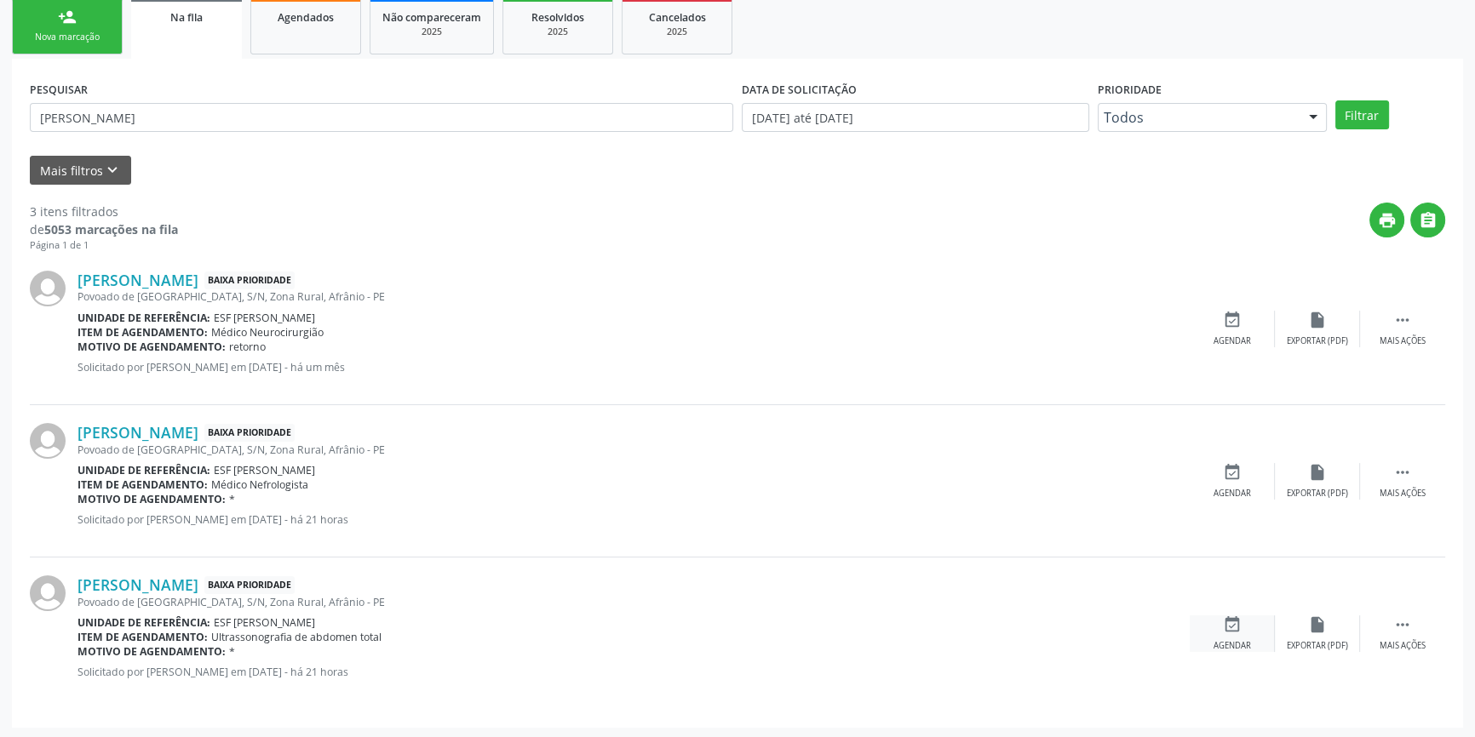
click at [1231, 640] on div "Agendar" at bounding box center [1232, 646] width 37 height 12
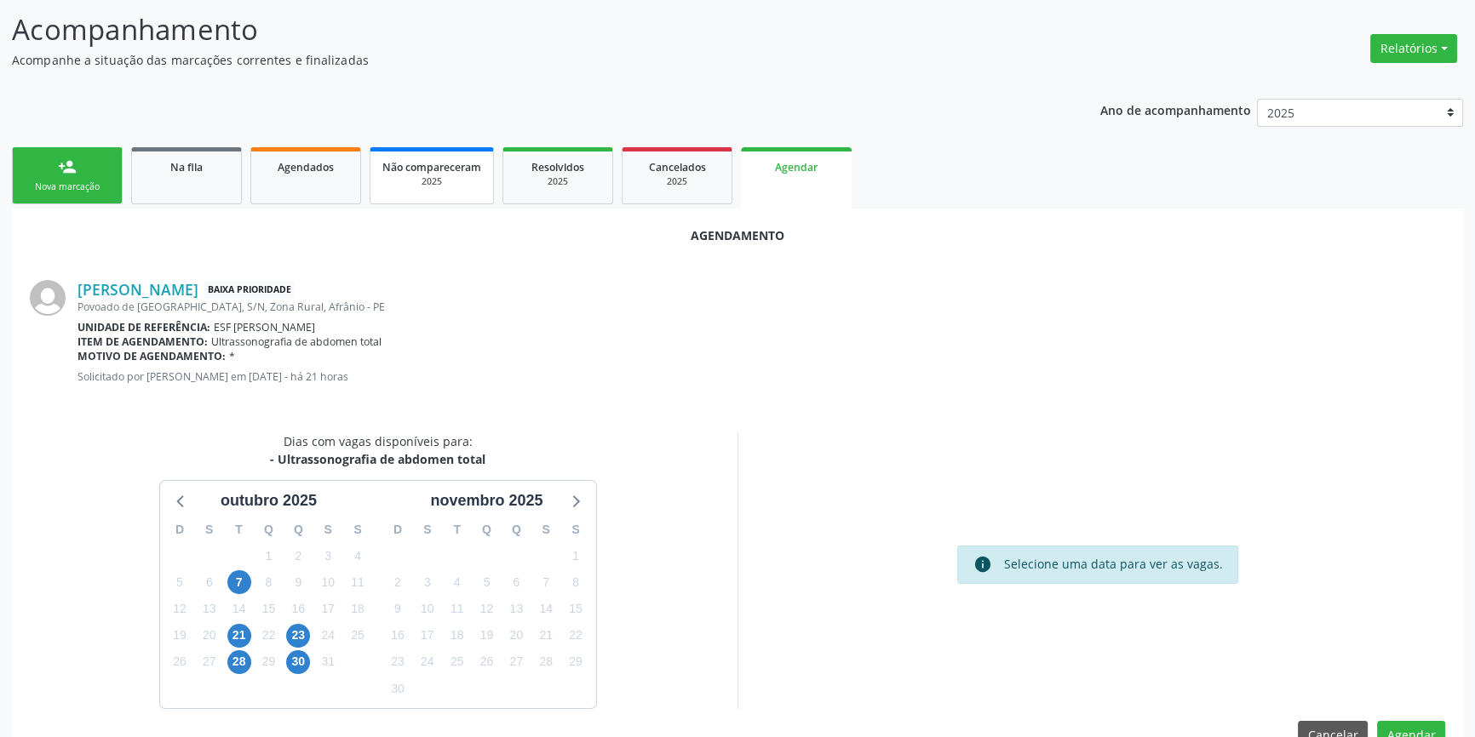
scroll to position [147, 0]
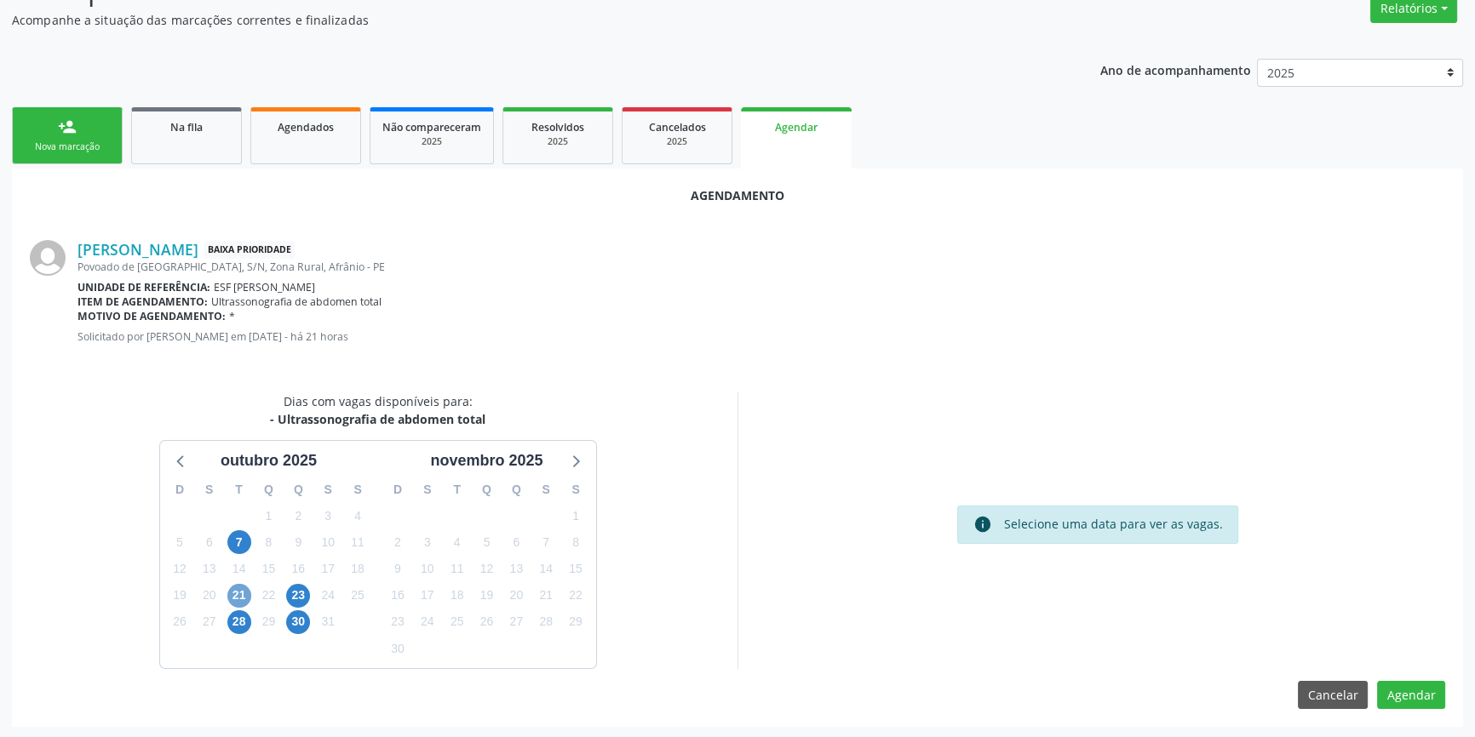
click at [231, 588] on span "21" at bounding box center [239, 596] width 24 height 24
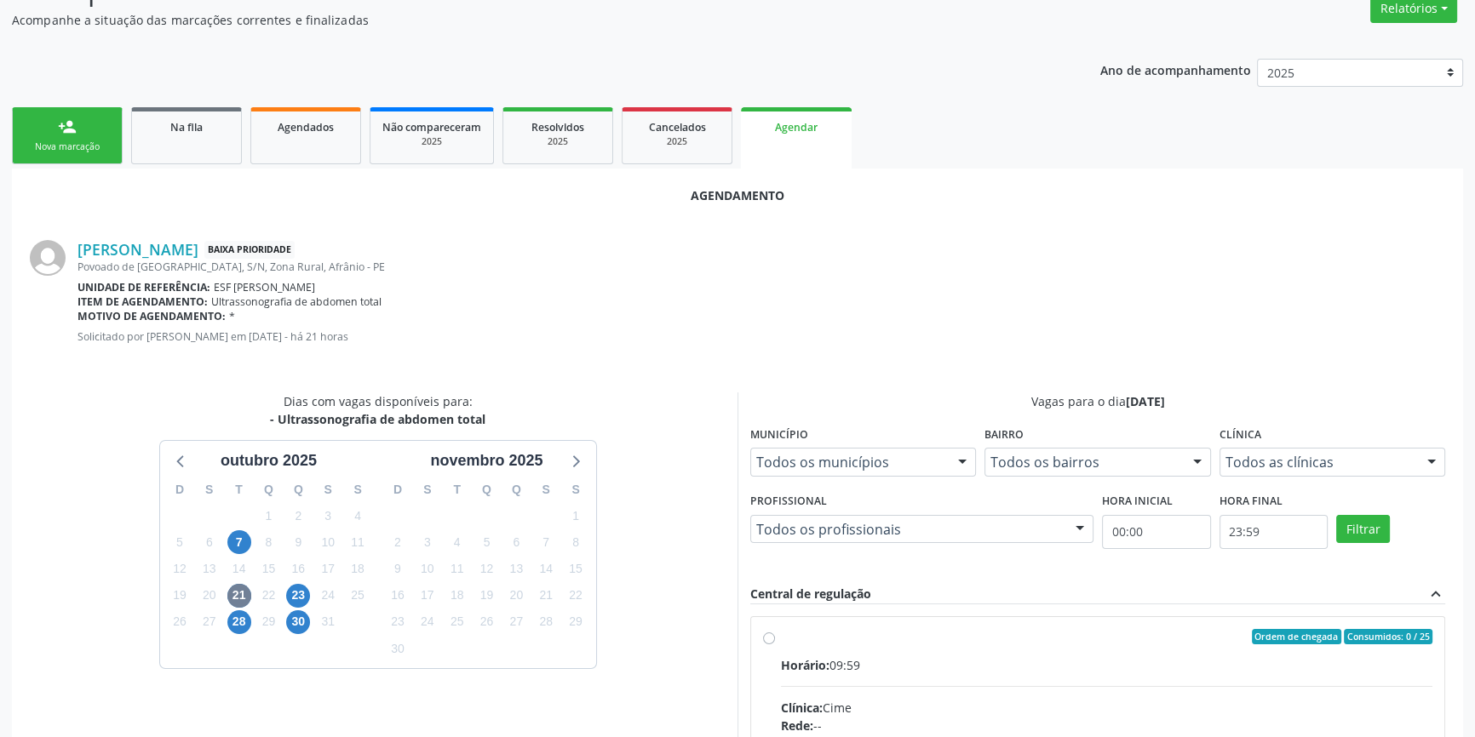
click at [775, 645] on input "Ordem de chegada Consumidos: 0 / 25 Horário: 09:59 Clínica: Cime Rede: -- Ender…" at bounding box center [769, 636] width 12 height 15
radio input "true"
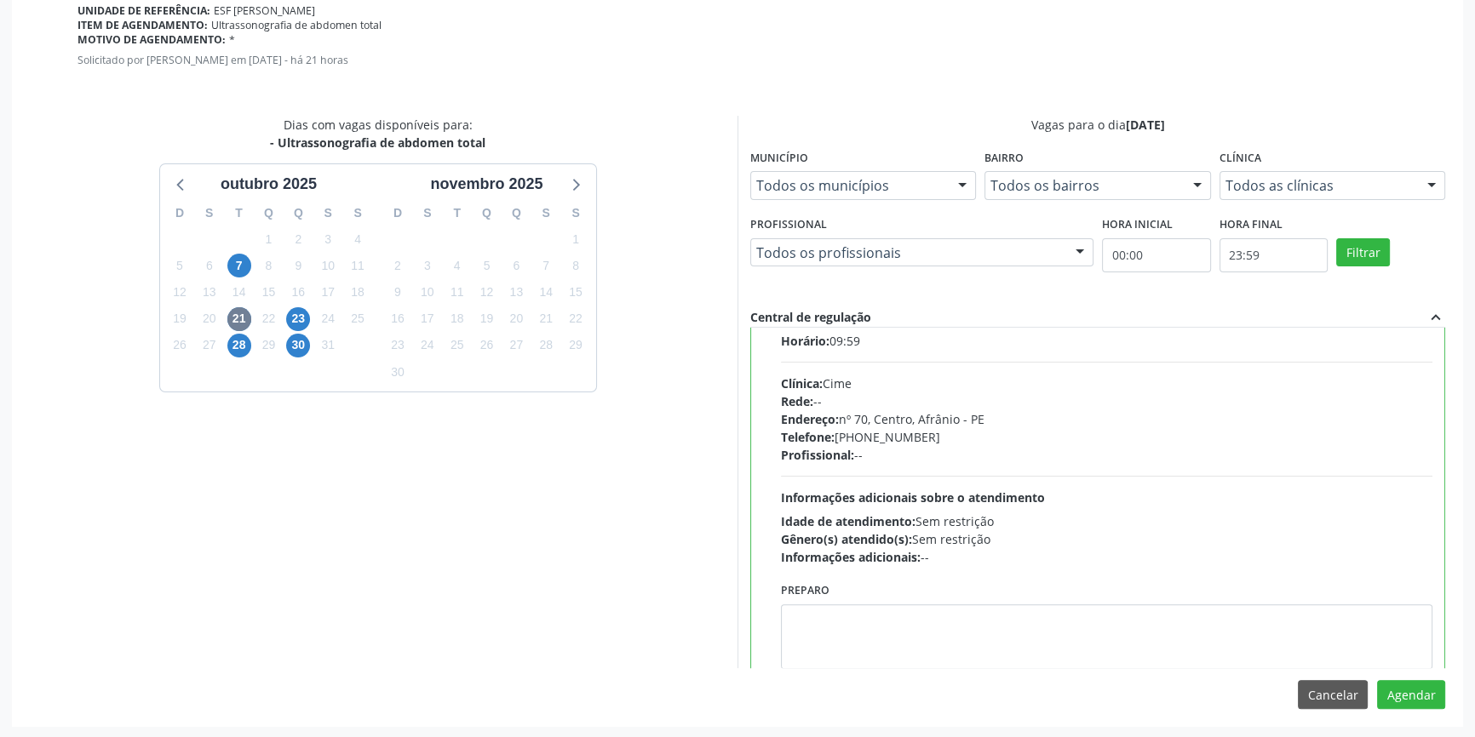
scroll to position [84, 0]
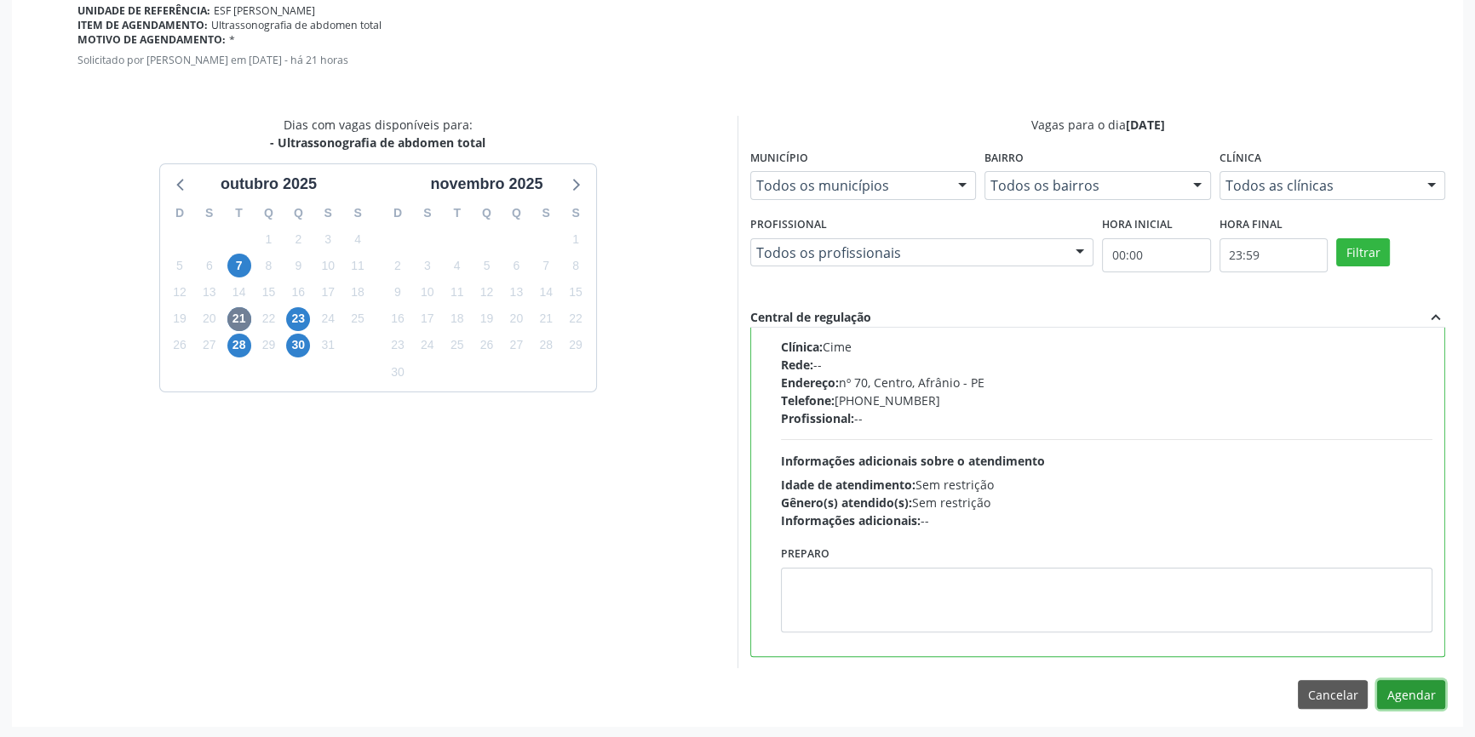
click at [1392, 685] on button "Agendar" at bounding box center [1411, 694] width 68 height 29
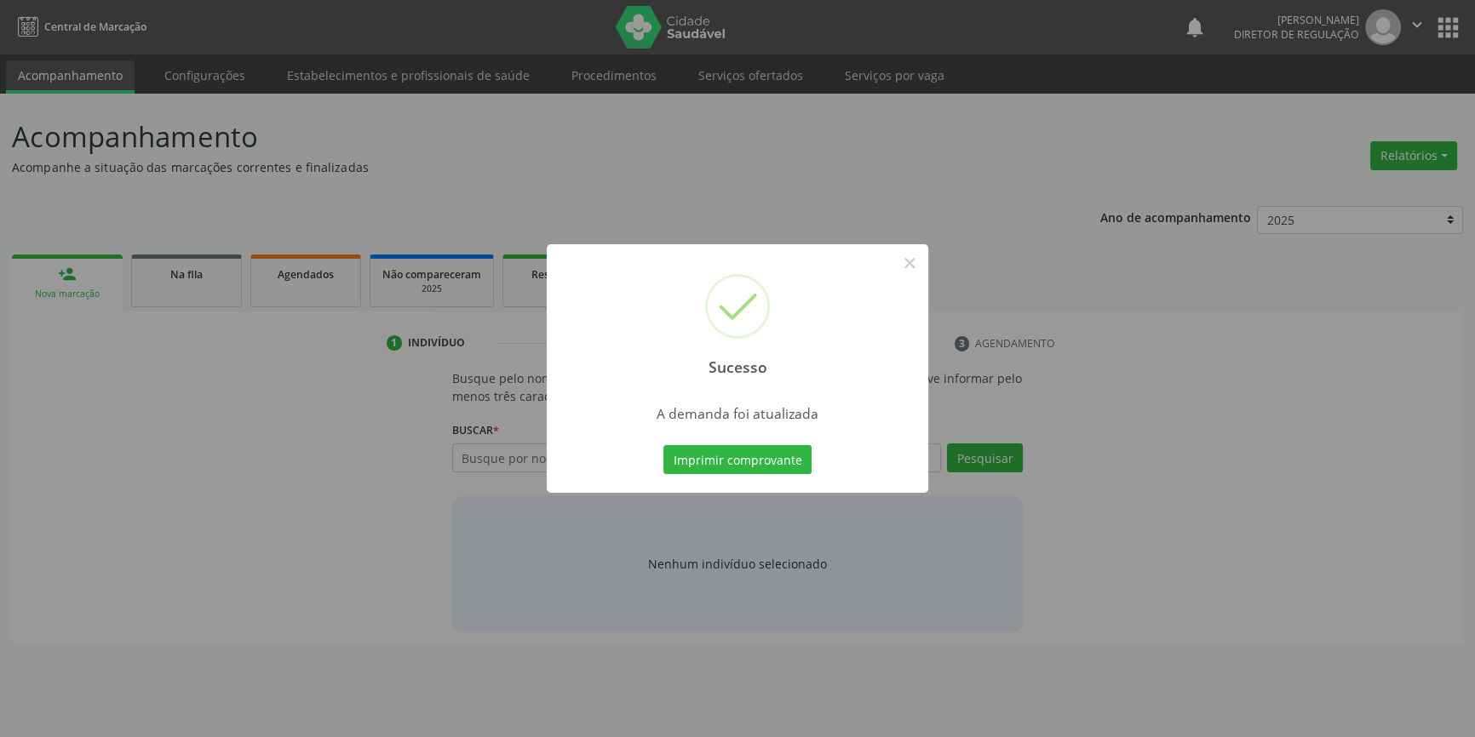
scroll to position [0, 0]
click at [764, 456] on button "Imprimir comprovante" at bounding box center [743, 459] width 148 height 29
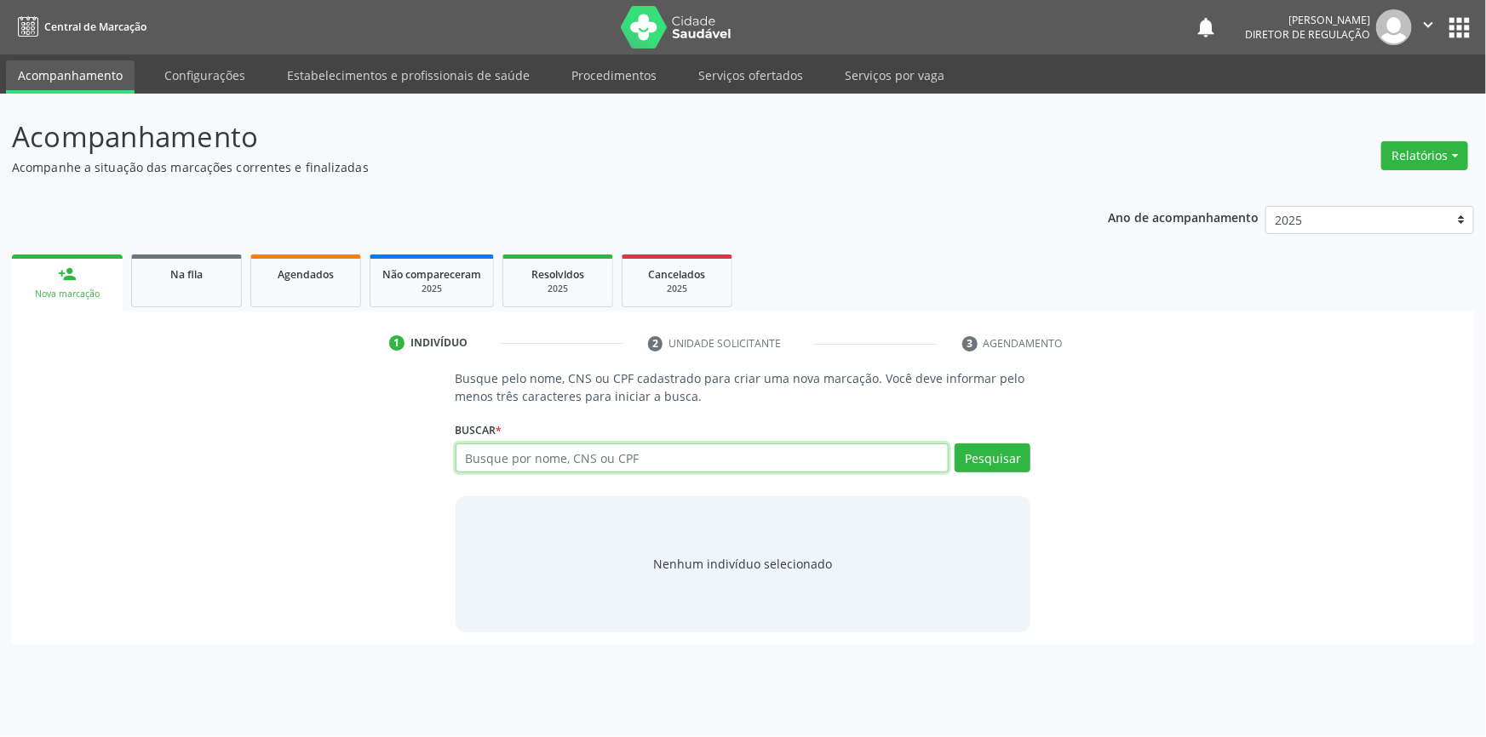
click at [486, 469] on input "text" at bounding box center [703, 458] width 494 height 29
type input "regin"
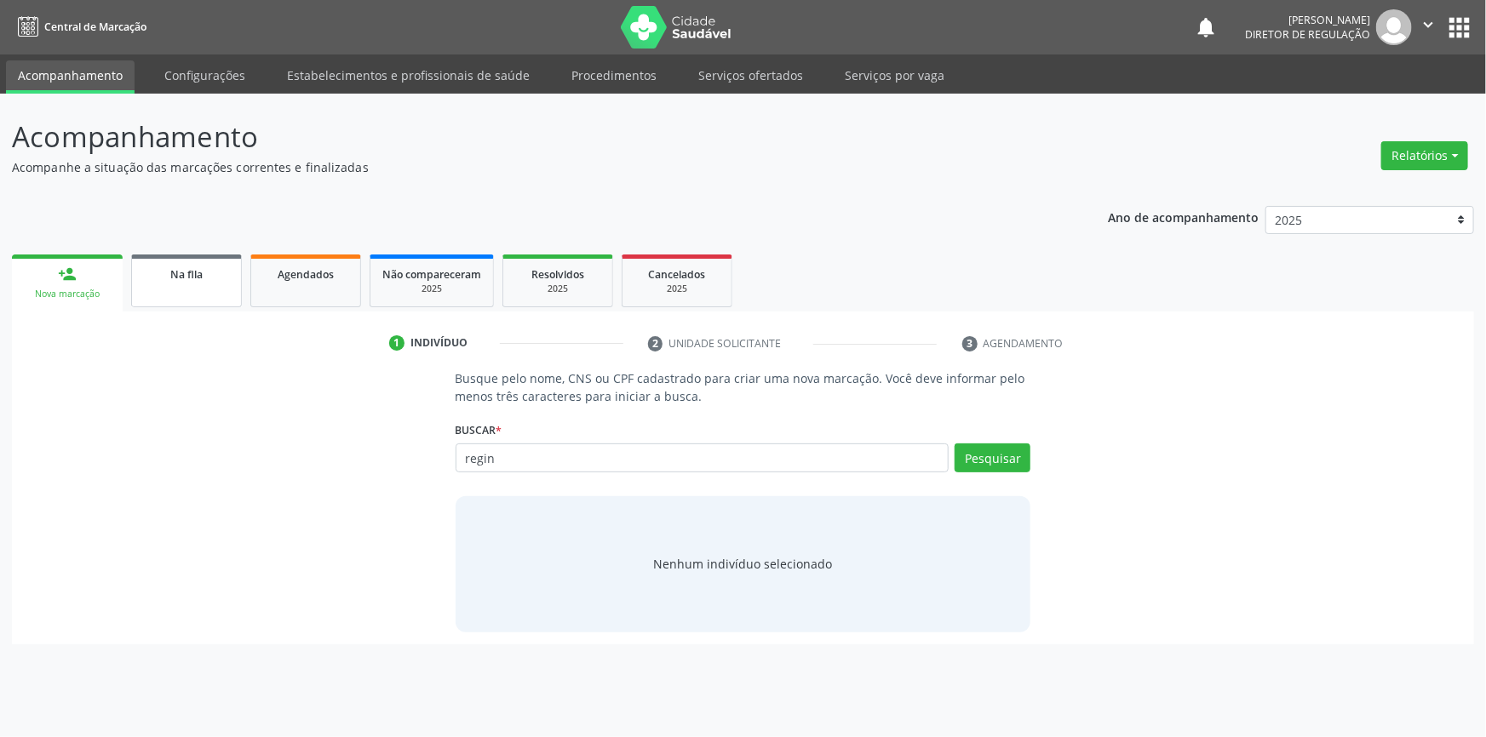
click at [151, 272] on div "Na fila" at bounding box center [186, 274] width 85 height 18
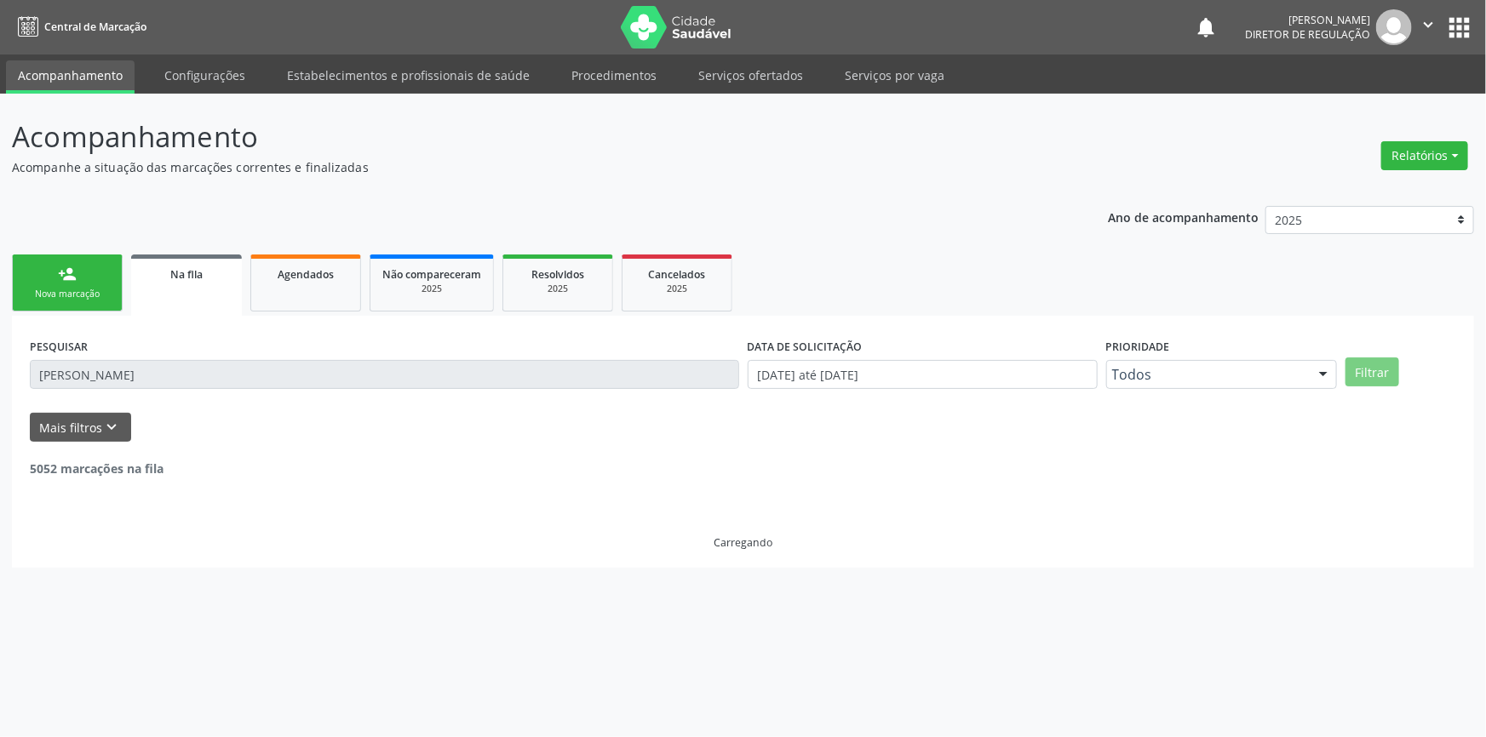
click at [349, 382] on input "matheus henrique" at bounding box center [384, 374] width 709 height 29
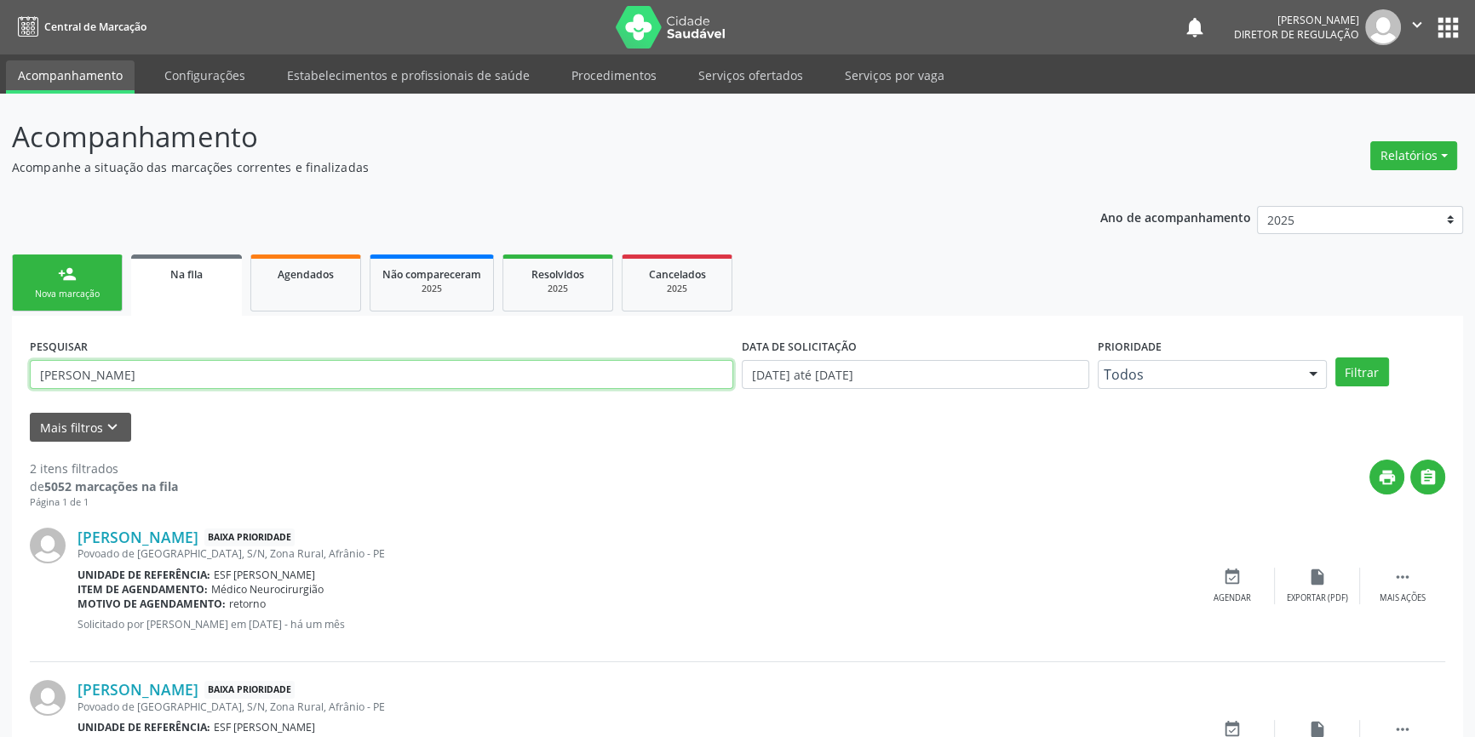
drag, startPoint x: 73, startPoint y: 355, endPoint x: 0, endPoint y: 360, distance: 73.4
click at [0, 360] on div "Acompanhamento Acompanhe a situação das marcações correntes e finalizadas Relat…" at bounding box center [737, 469] width 1475 height 750
type input "700003522412006"
click at [1351, 377] on button "Filtrar" at bounding box center [1362, 372] width 54 height 29
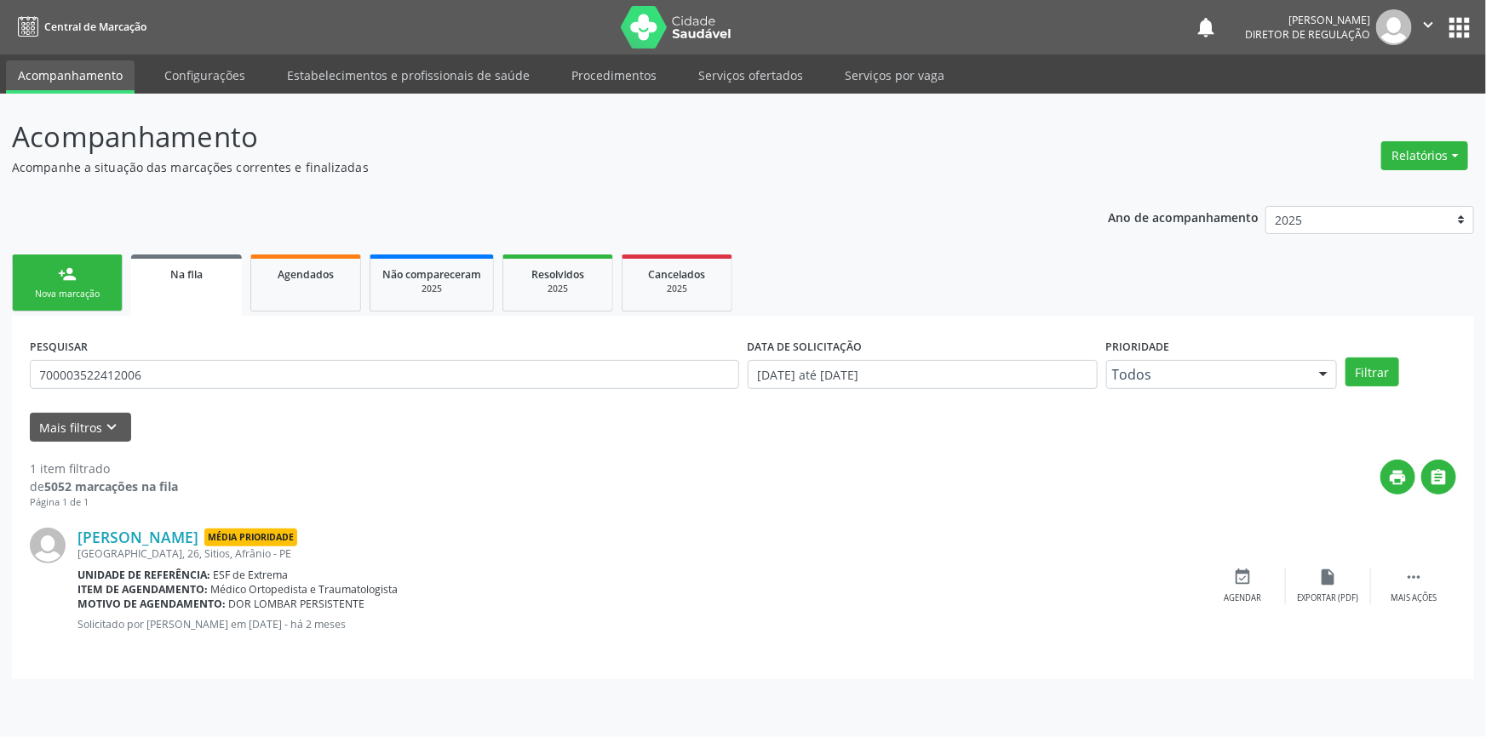
click at [83, 292] on div "Nova marcação" at bounding box center [67, 294] width 85 height 13
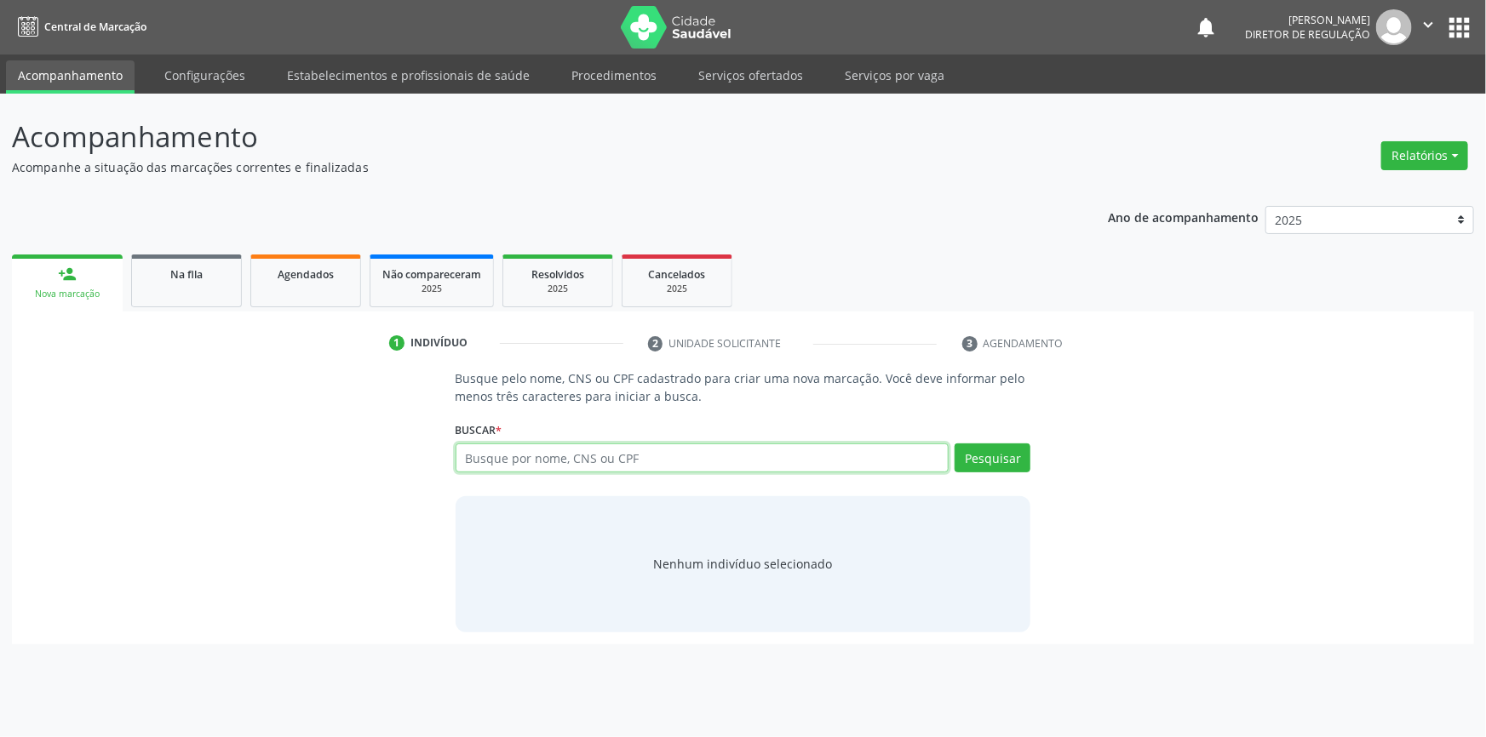
click at [577, 459] on input "text" at bounding box center [703, 458] width 494 height 29
type input "06808345406"
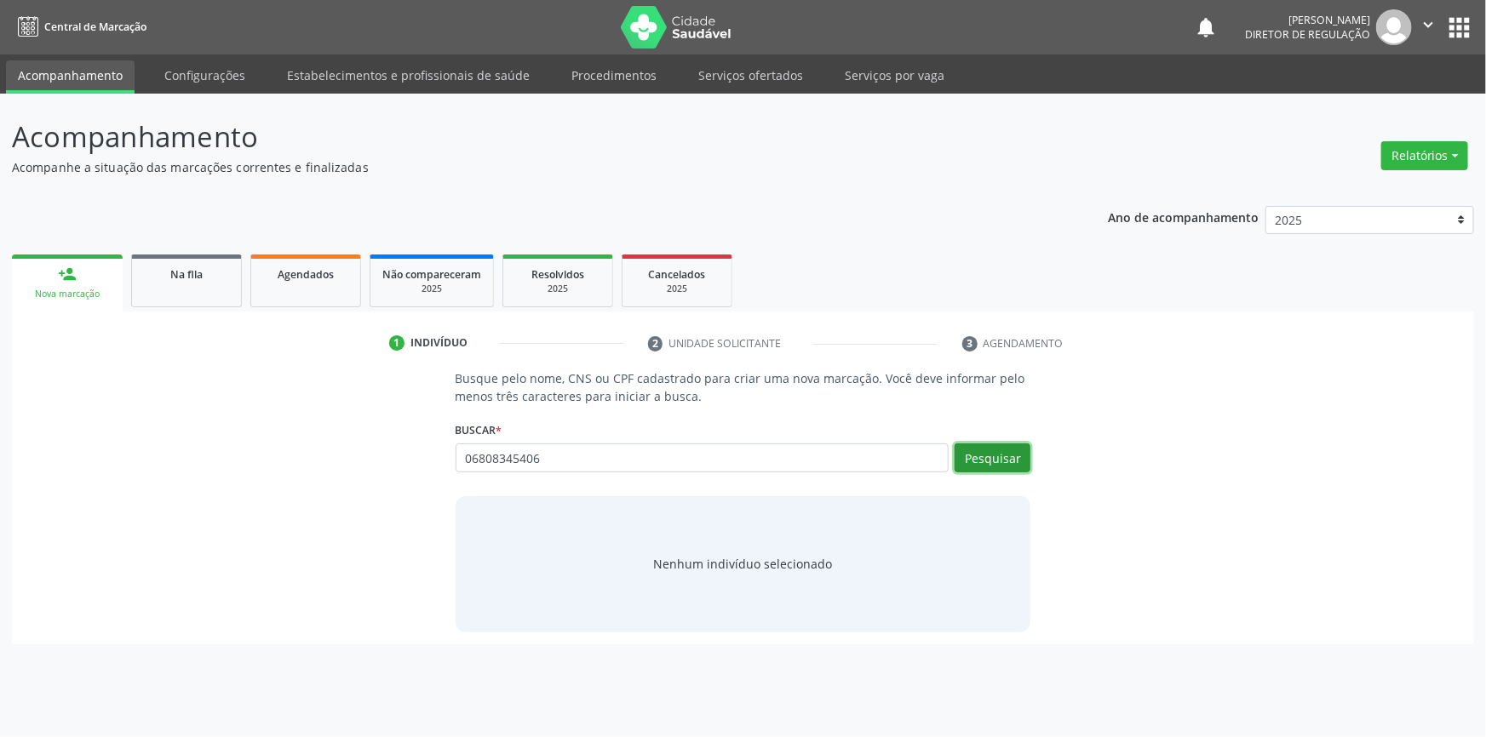
click at [979, 452] on button "Pesquisar" at bounding box center [993, 458] width 76 height 29
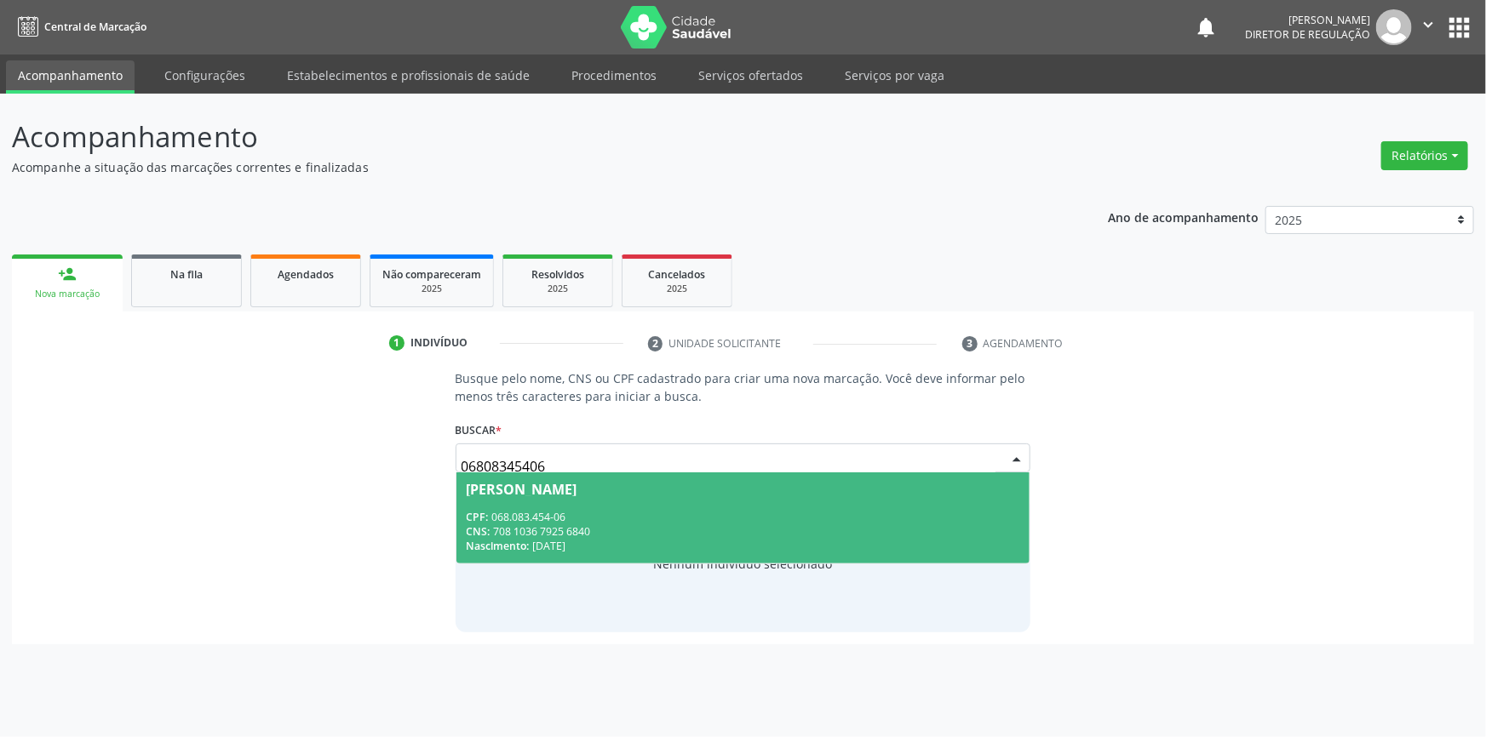
click at [559, 510] on div "CPF: 068.083.454-06" at bounding box center [744, 517] width 554 height 14
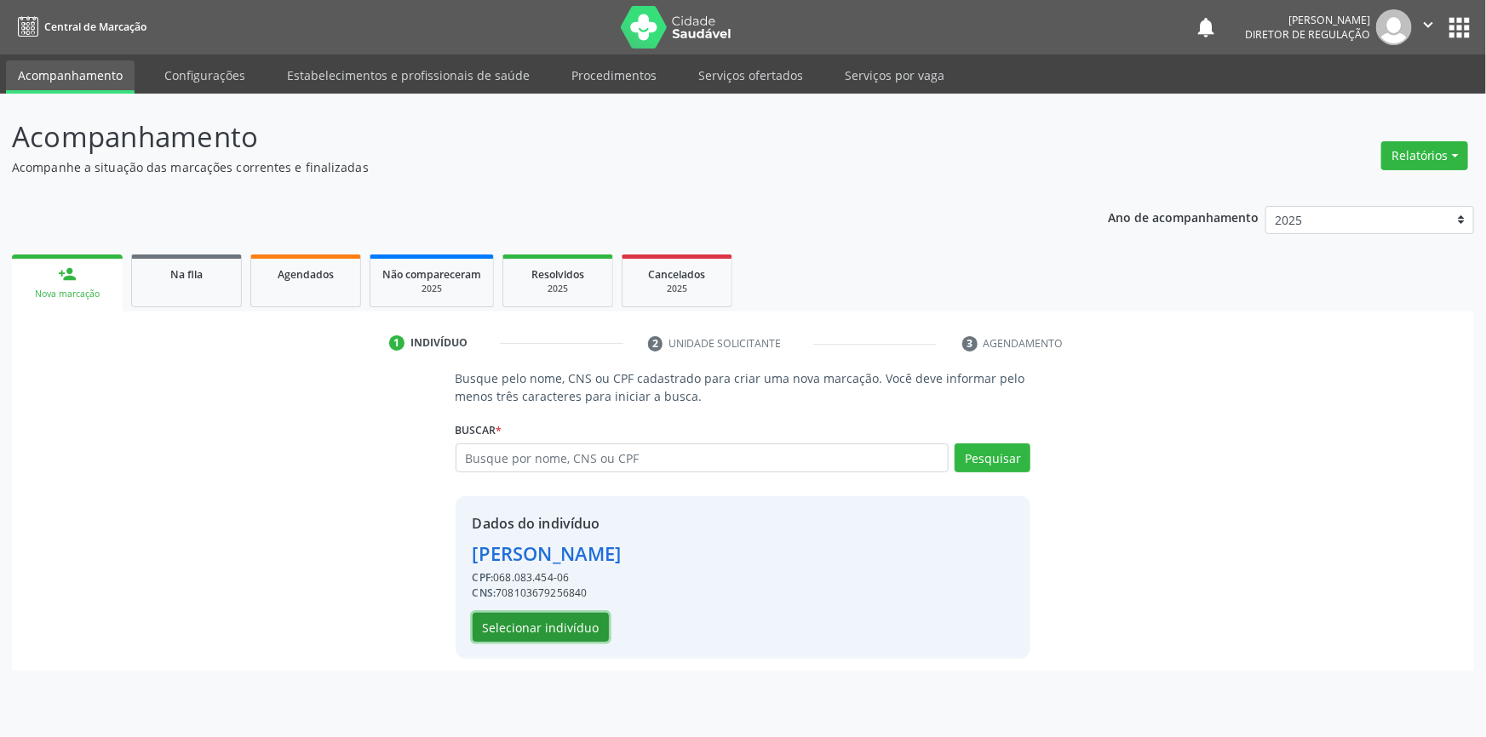
click at [572, 626] on button "Selecionar indivíduo" at bounding box center [541, 627] width 136 height 29
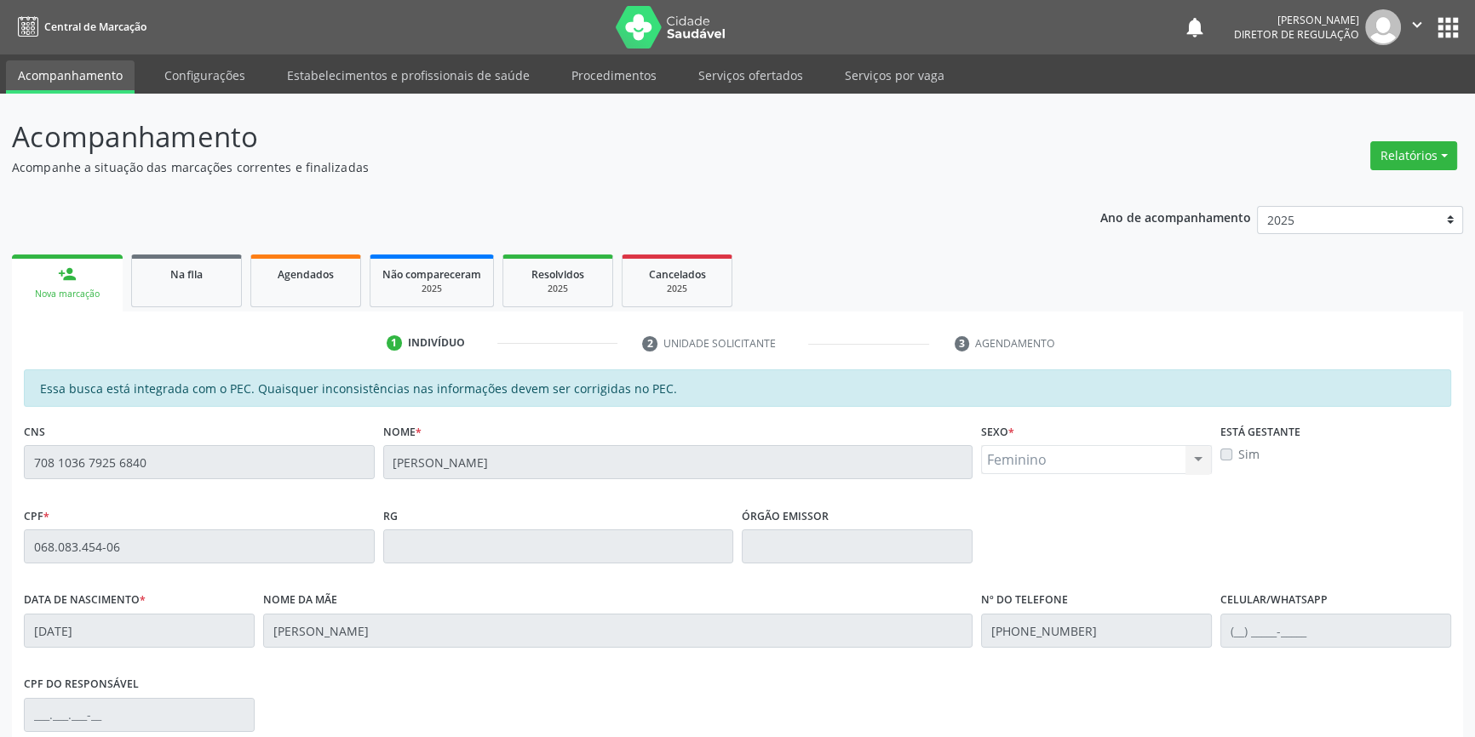
scroll to position [233, 0]
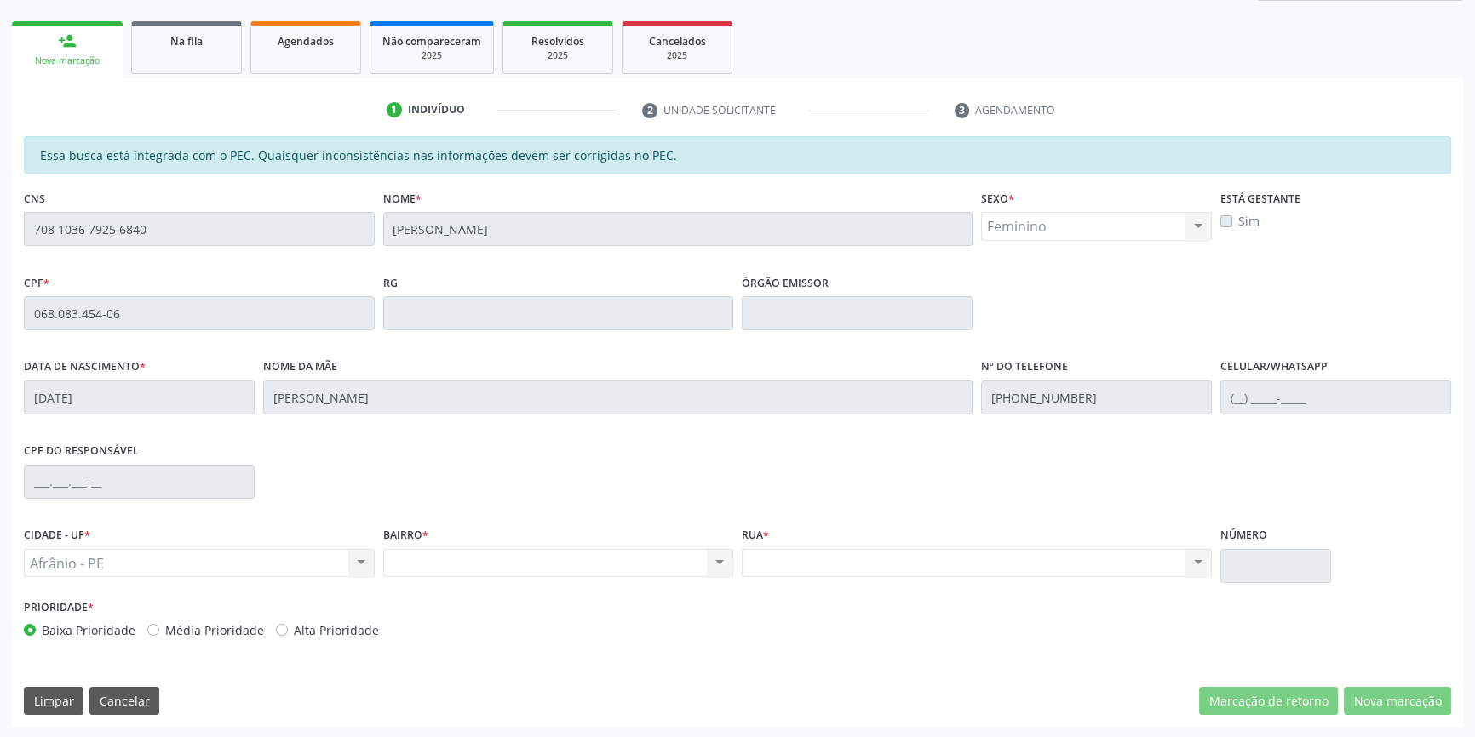
click at [0, 156] on div "Acompanhamento Acompanhe a situação das marcações correntes e finalizadas Relat…" at bounding box center [737, 299] width 1475 height 879
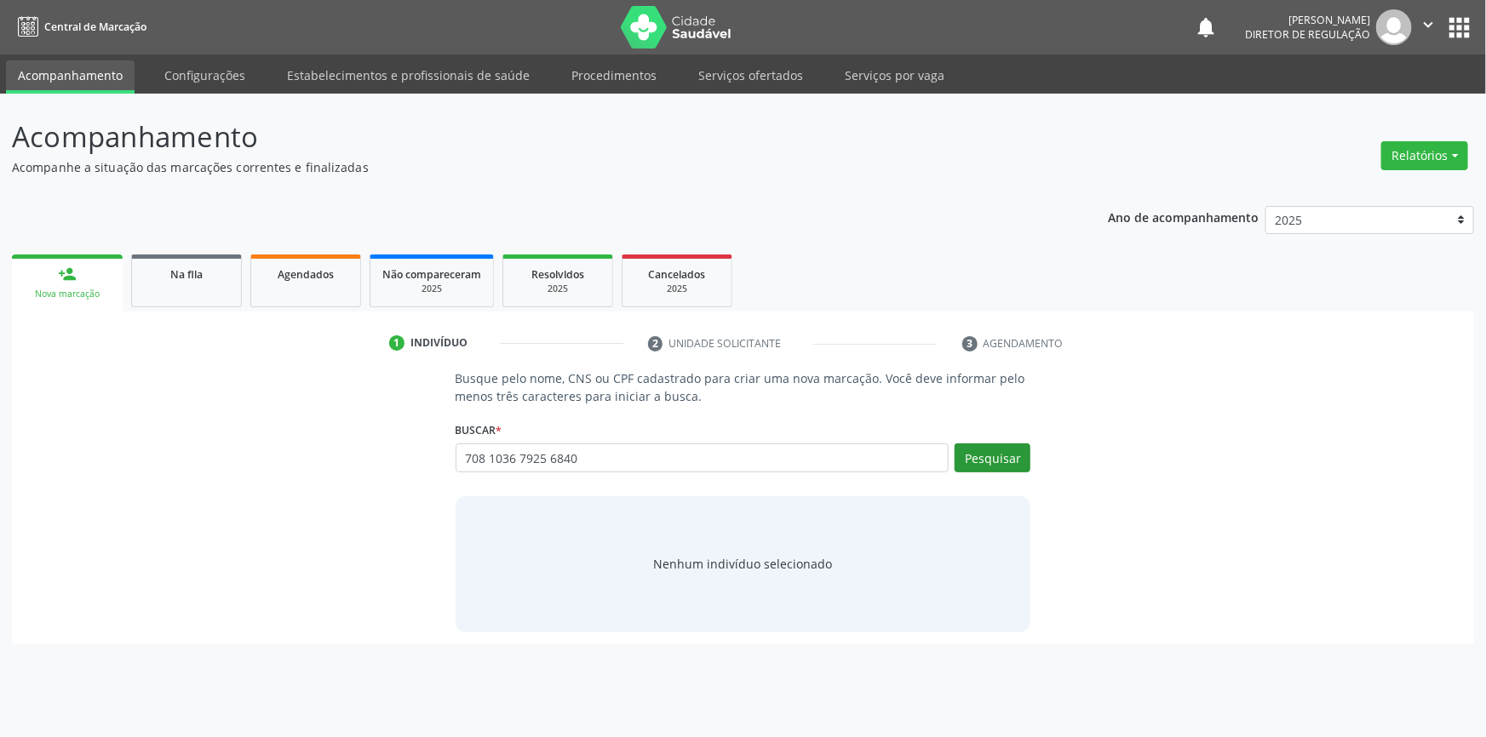
type input "708 1036 7925 6840"
click at [985, 469] on button "Pesquisar" at bounding box center [993, 458] width 76 height 29
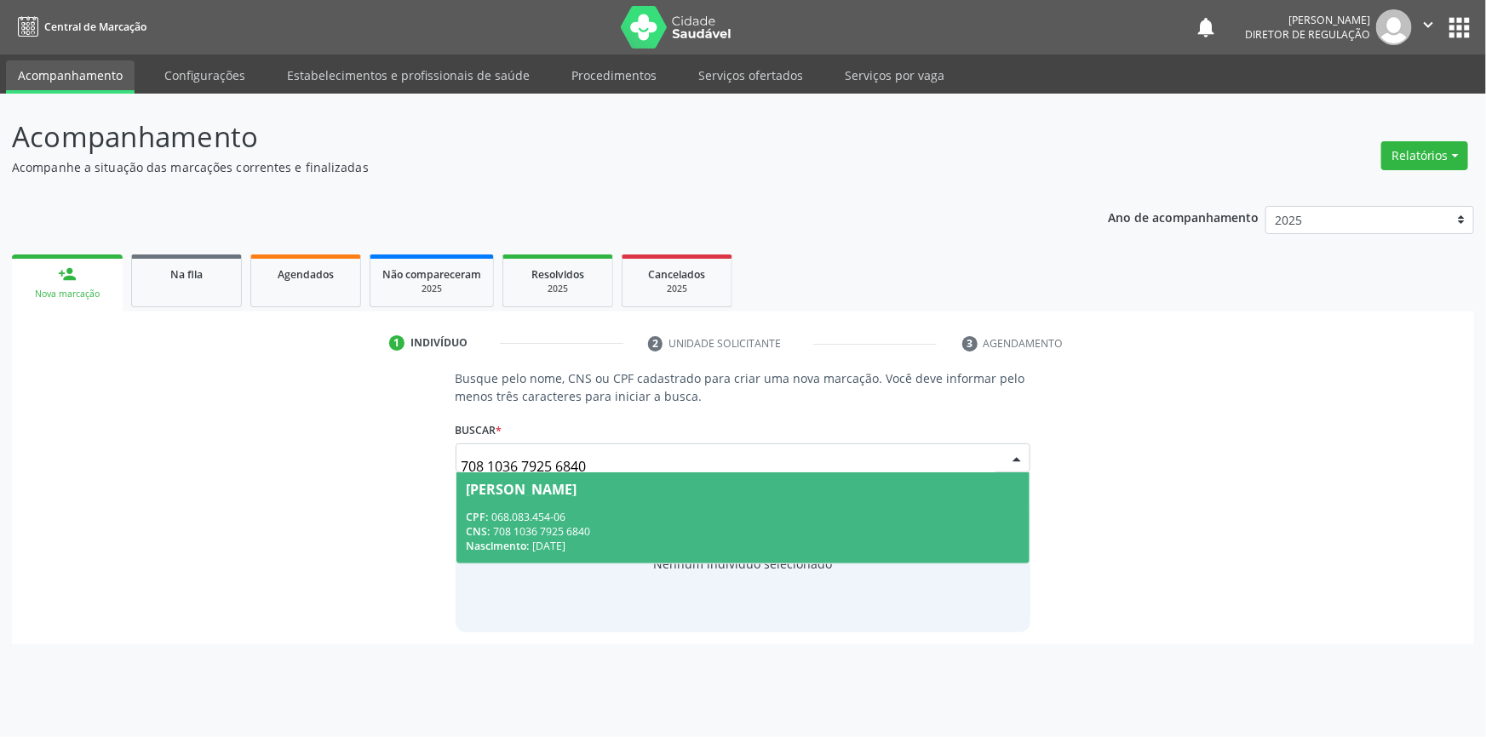
click at [903, 505] on span "Pedrina Araujo Rodrigues CPF: 068.083.454-06 CNS: 708 1036 7925 6840 Nascimento…" at bounding box center [743, 518] width 574 height 91
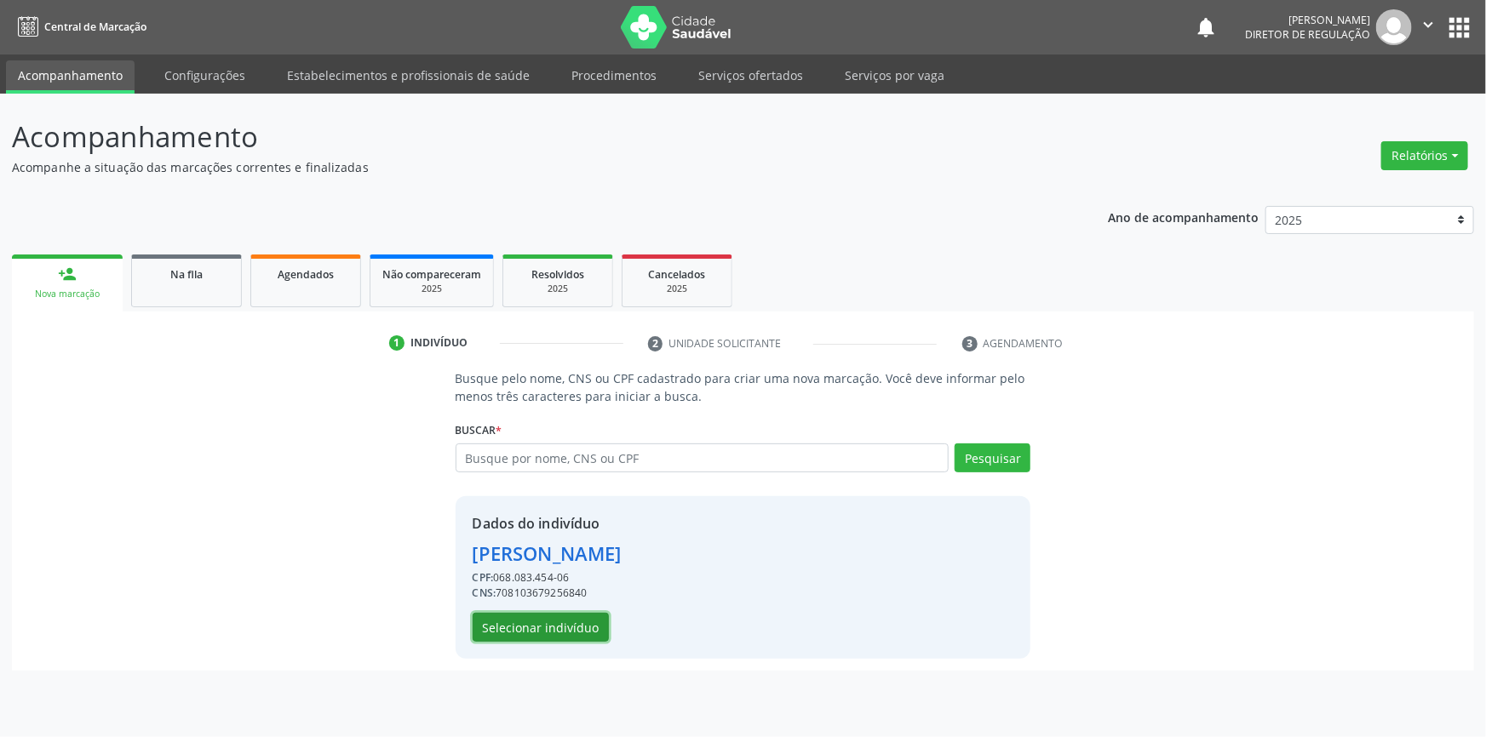
click at [522, 618] on button "Selecionar indivíduo" at bounding box center [541, 627] width 136 height 29
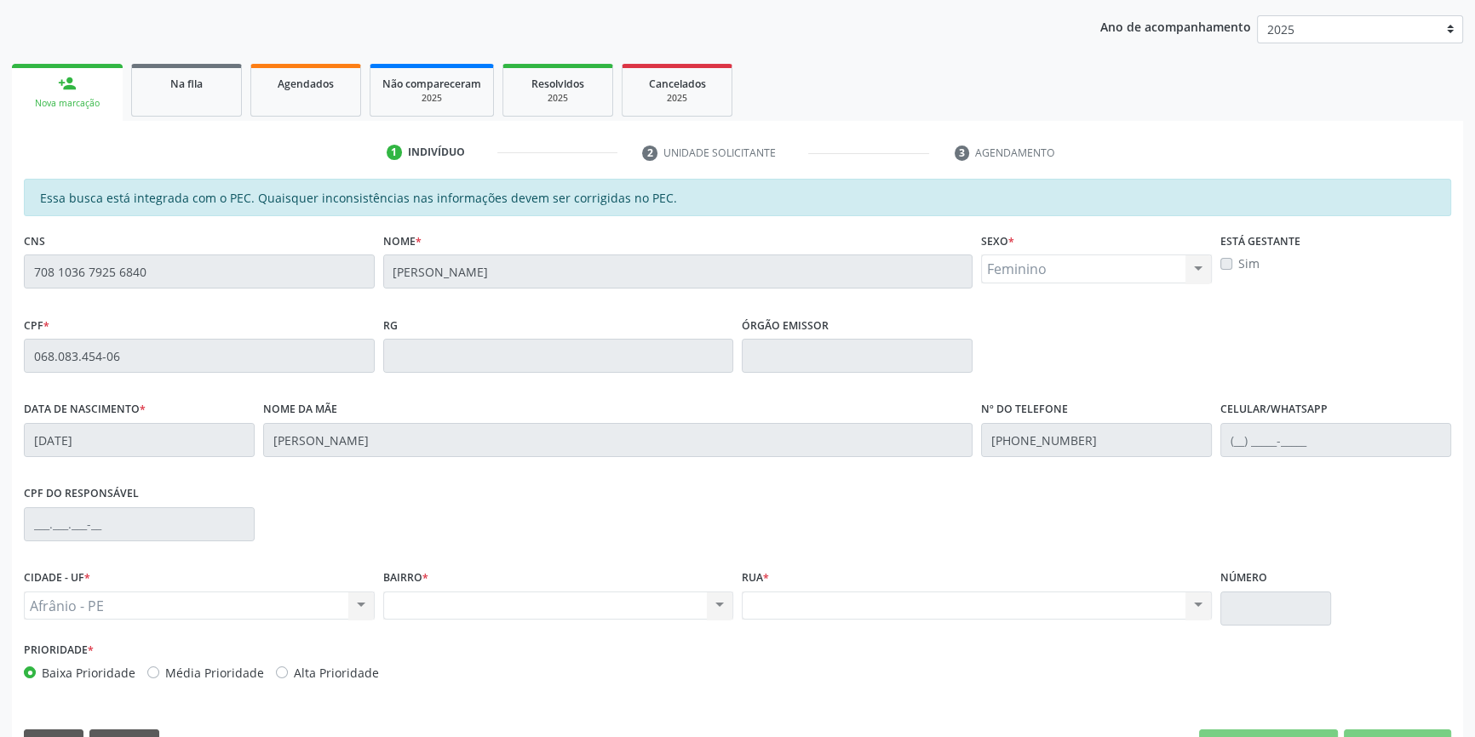
scroll to position [233, 0]
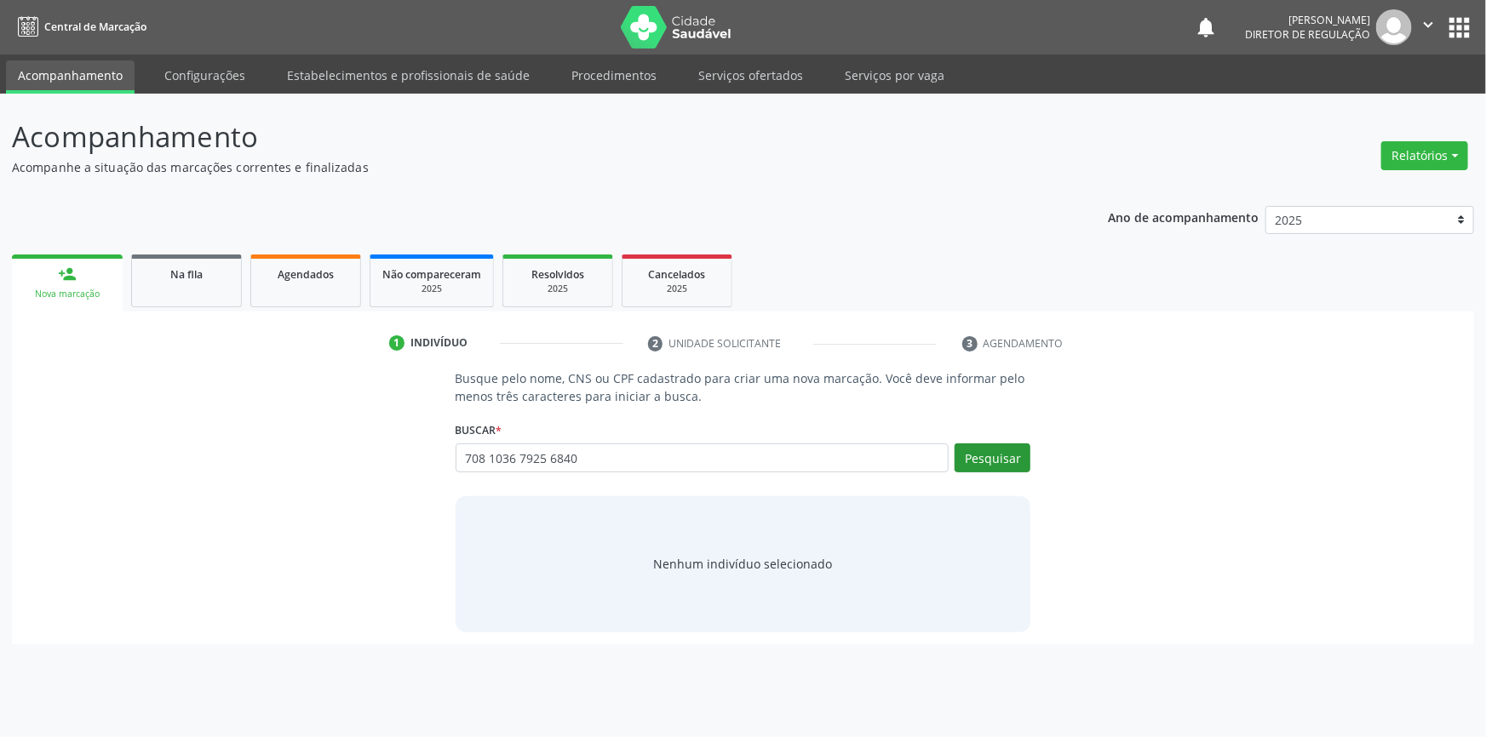
type input "708 1036 7925 6840"
click at [985, 445] on button "Pesquisar" at bounding box center [993, 458] width 76 height 29
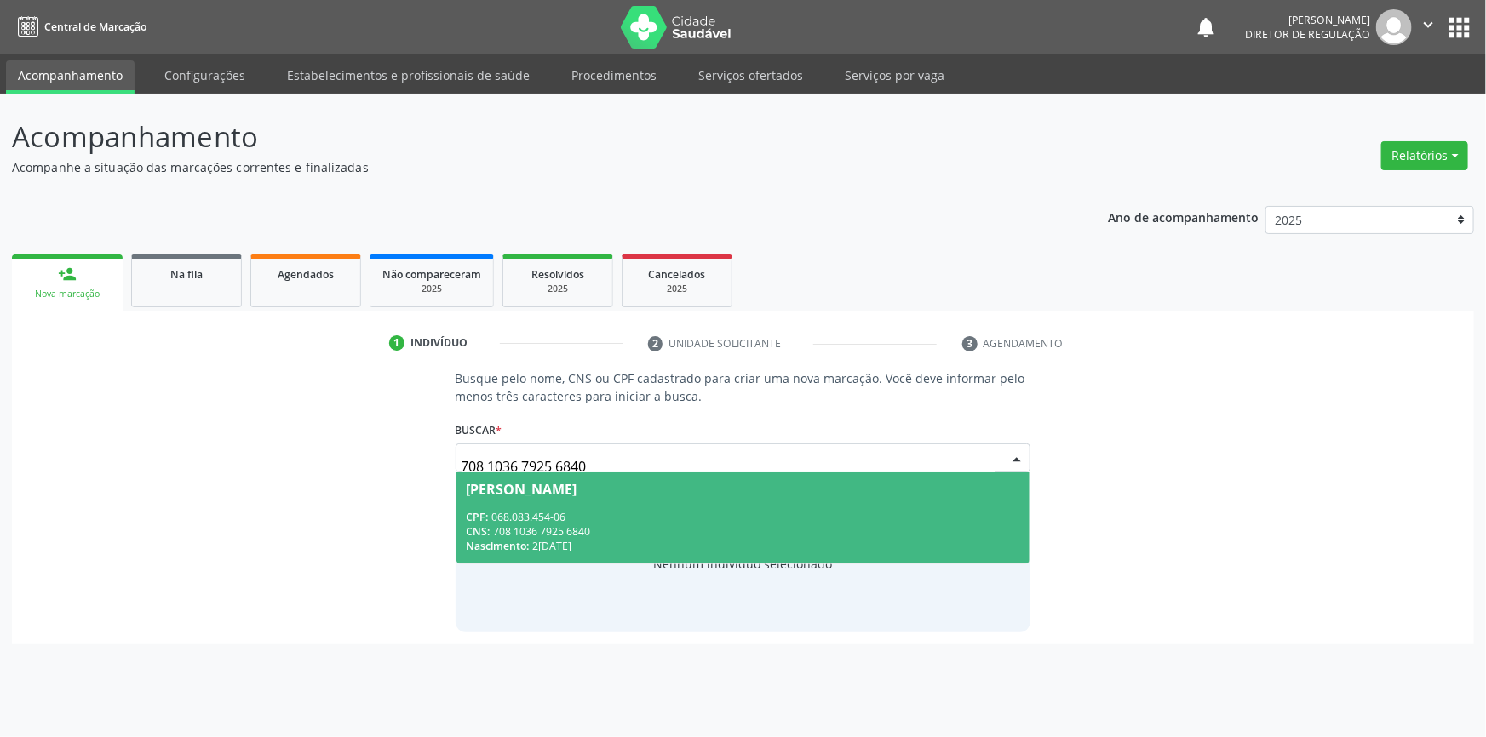
click at [548, 525] on div "CNS: 708 1036 7925 6840" at bounding box center [744, 532] width 554 height 14
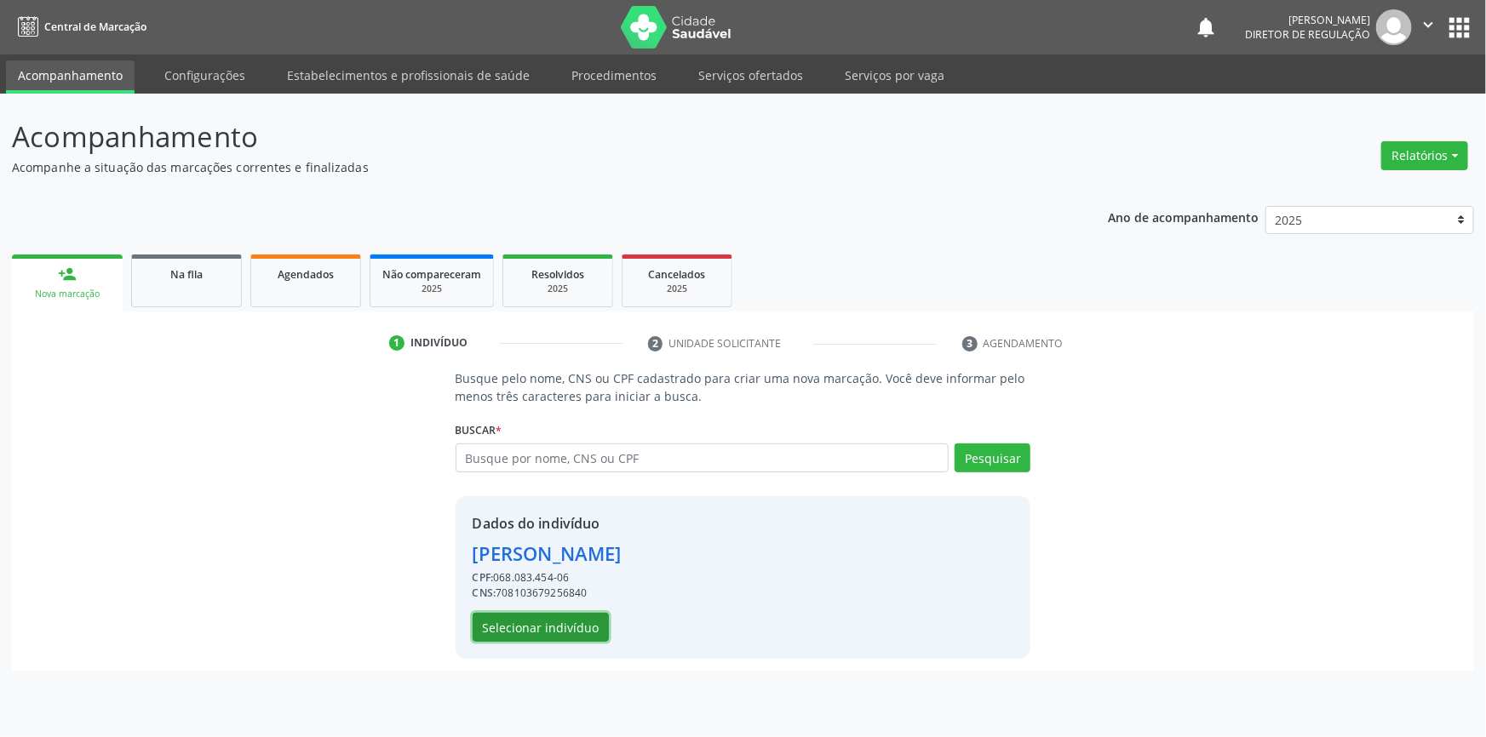
click at [545, 635] on button "Selecionar indivíduo" at bounding box center [541, 627] width 136 height 29
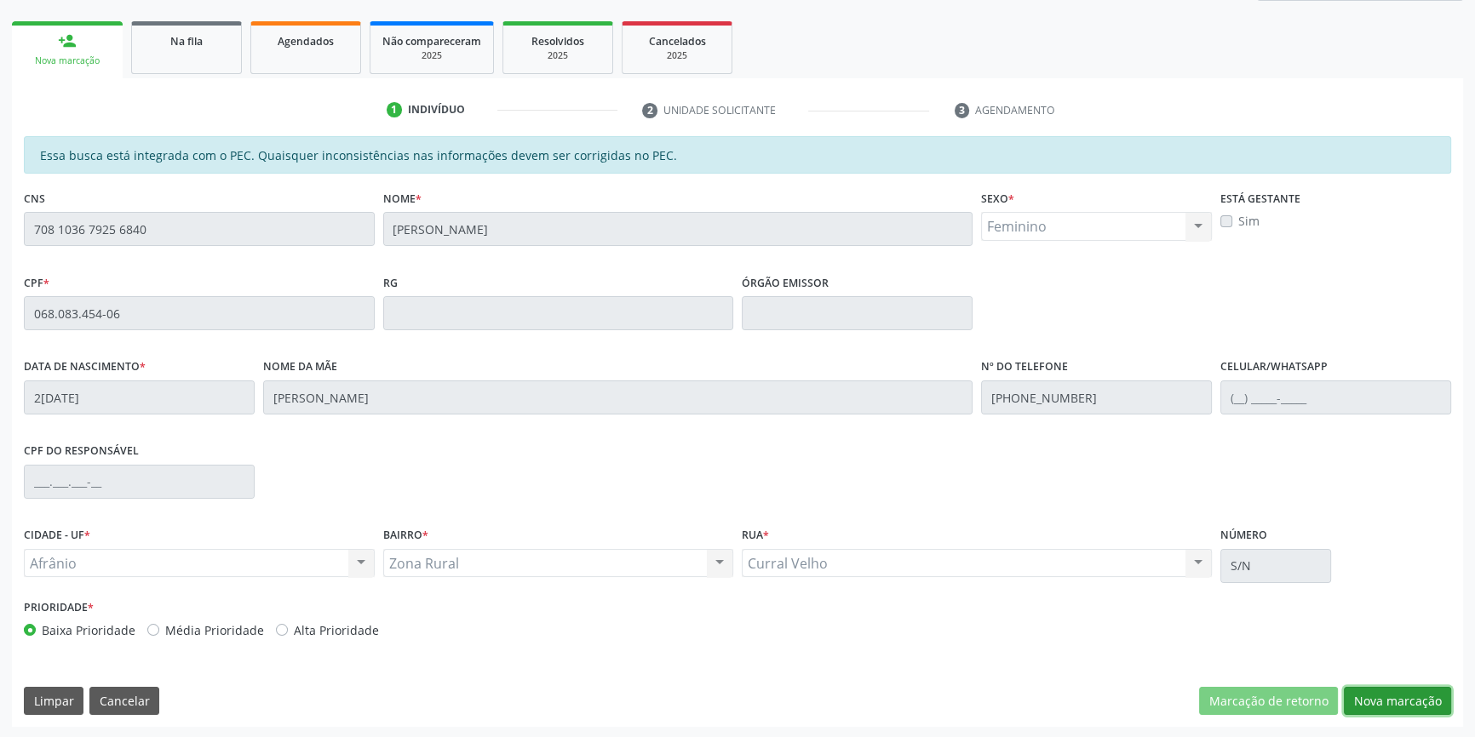
click at [1382, 703] on button "Nova marcação" at bounding box center [1397, 701] width 107 height 29
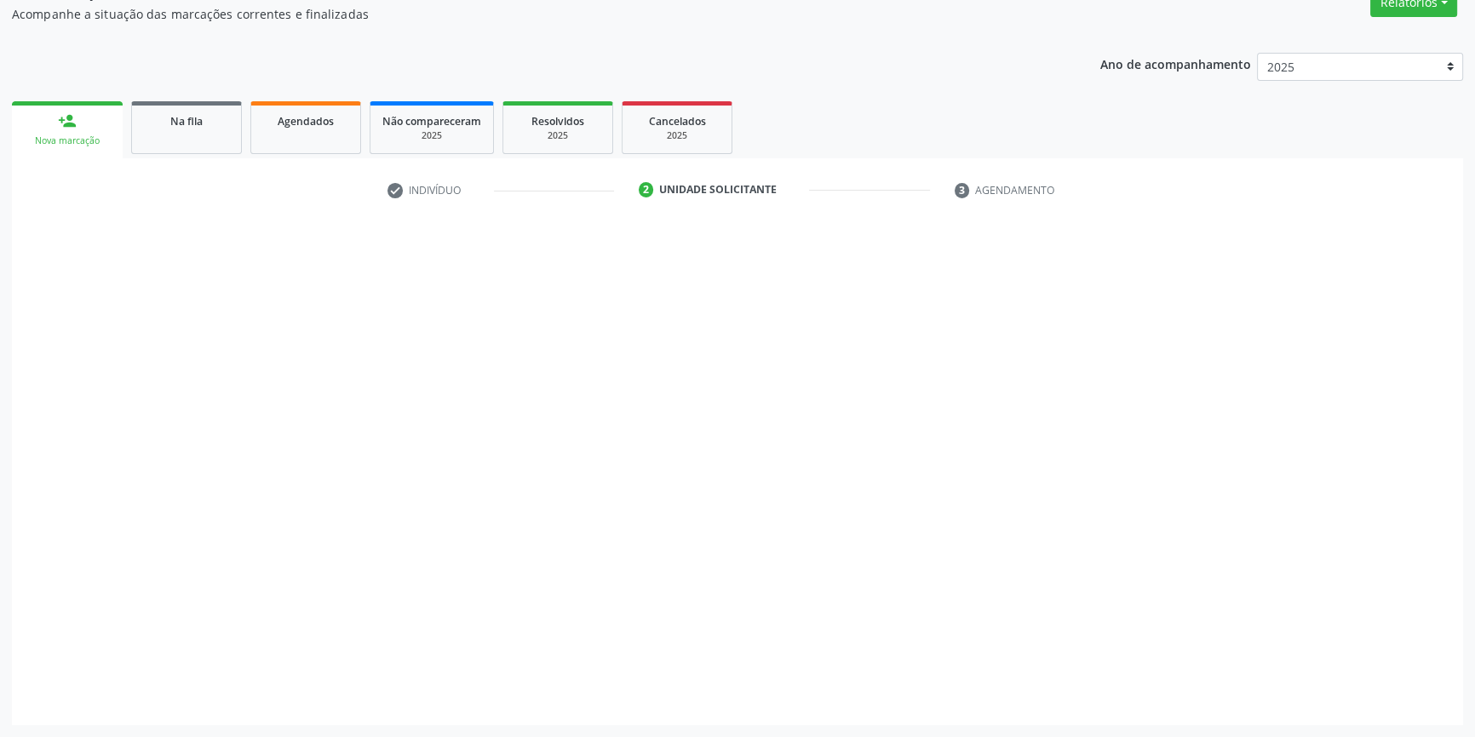
scroll to position [152, 0]
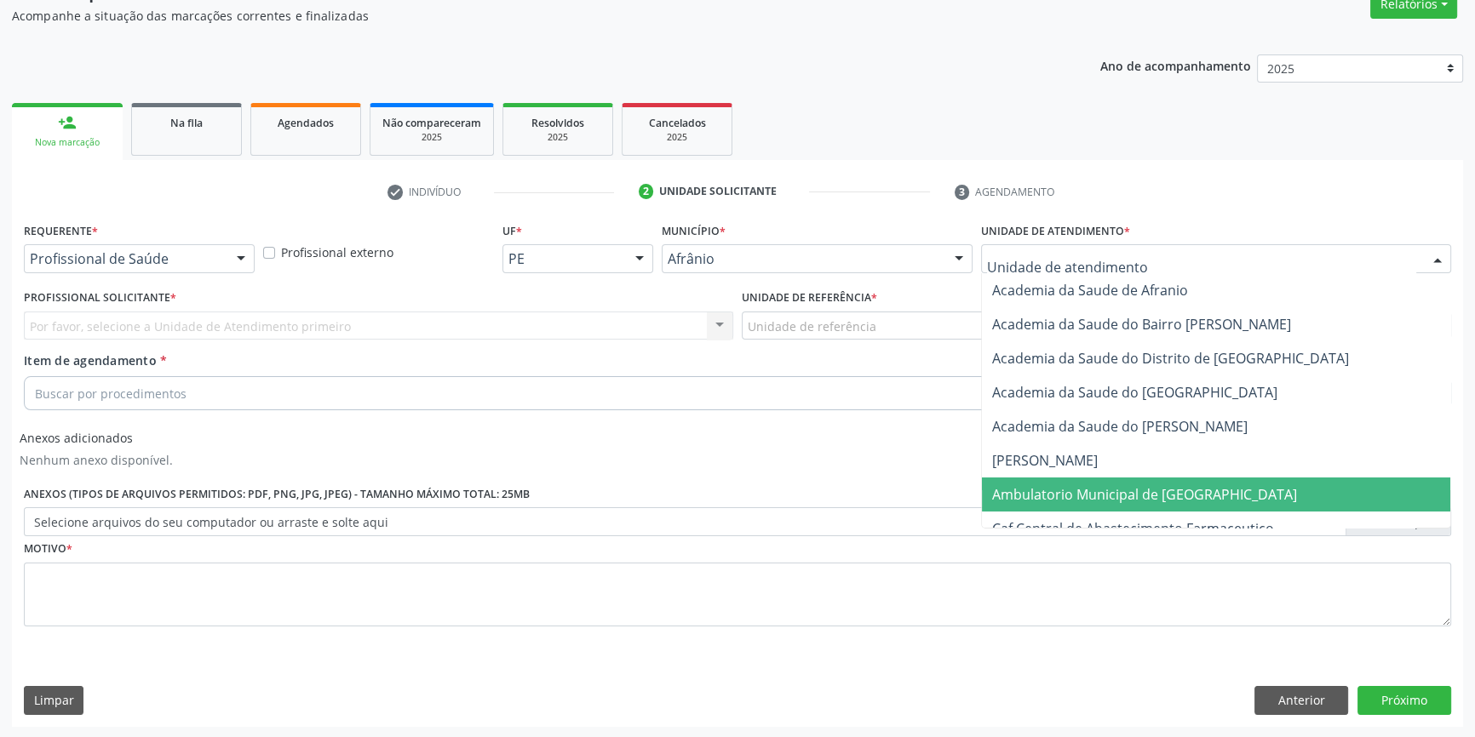
click at [1054, 496] on span "Ambulatorio Municipal de [GEOGRAPHIC_DATA]" at bounding box center [1144, 494] width 305 height 19
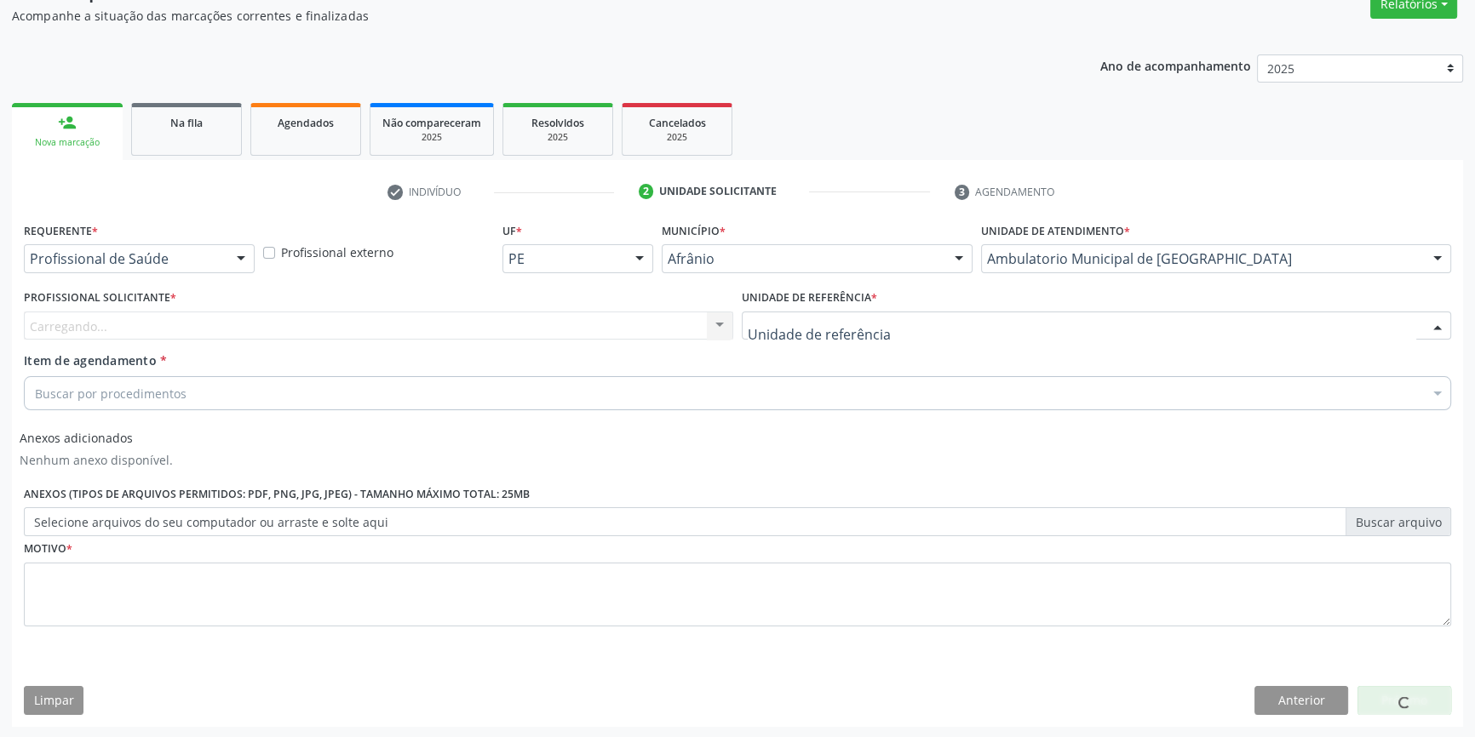
click at [830, 335] on div at bounding box center [1096, 326] width 709 height 29
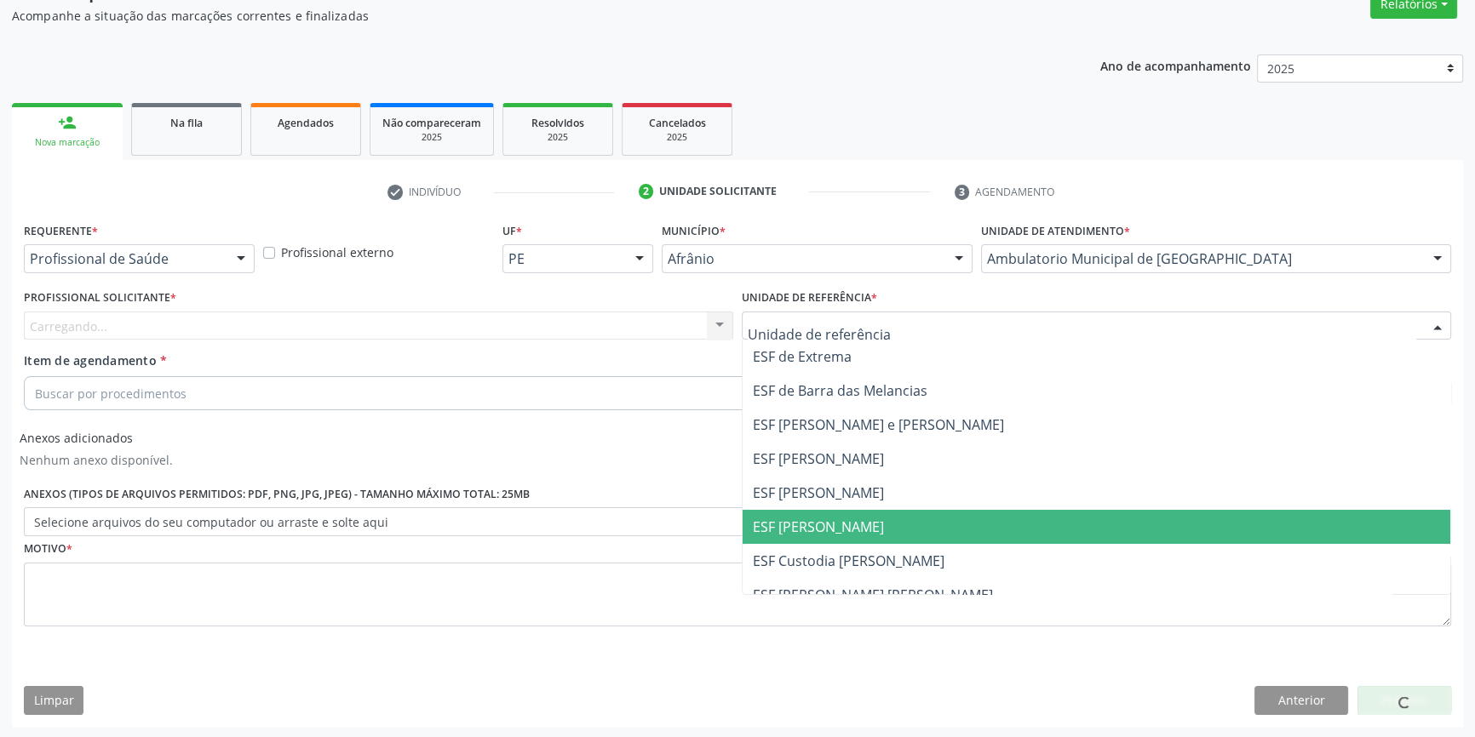
click at [800, 519] on span "ESF [PERSON_NAME]" at bounding box center [818, 527] width 131 height 19
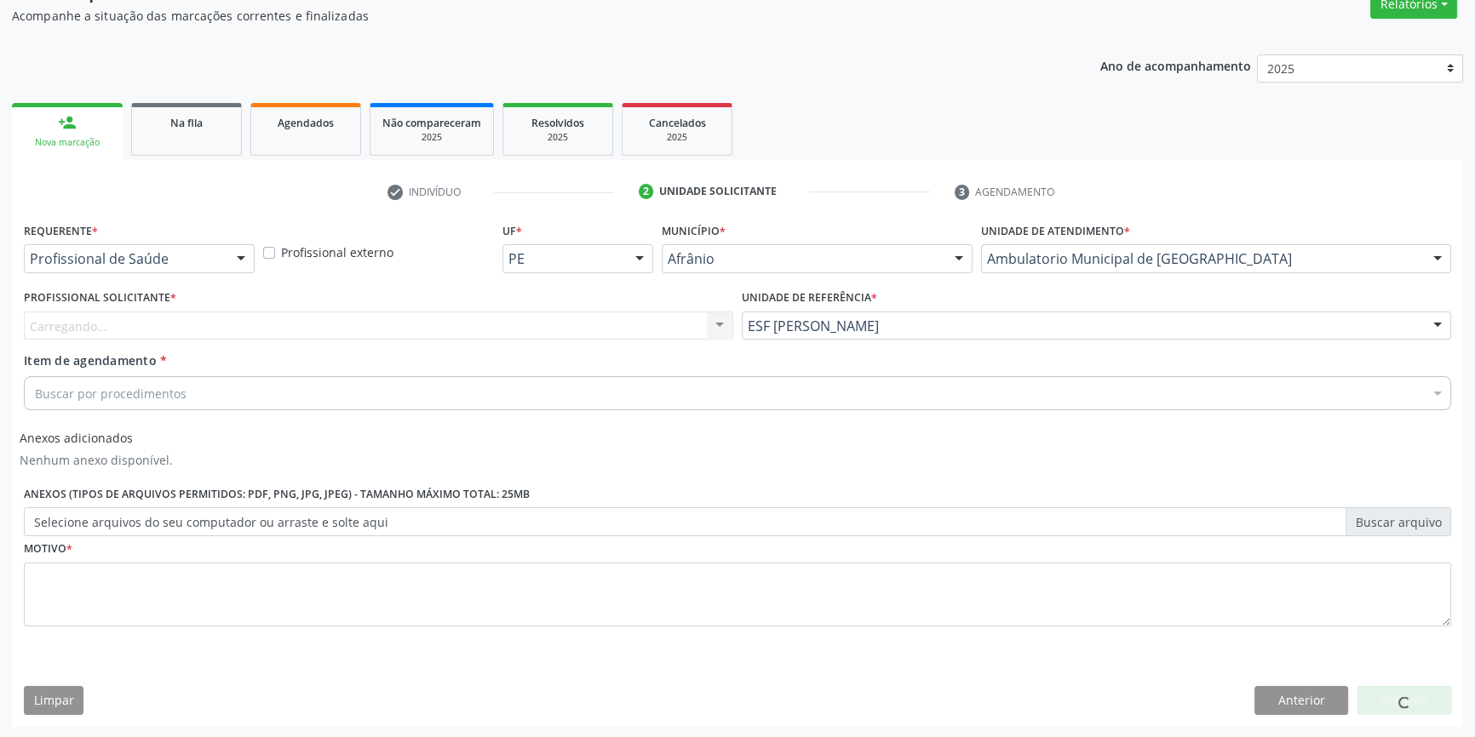
click at [355, 308] on div "Profissional Solicitante * [GEOGRAPHIC_DATA]... Nenhum resultado encontrado par…" at bounding box center [378, 312] width 709 height 55
click at [343, 308] on div "Profissional Solicitante * [GEOGRAPHIC_DATA]... Nenhum resultado encontrado par…" at bounding box center [378, 312] width 709 height 55
click at [343, 308] on div "Profissional Solicitante * Profissional solicitante Médico Anestesiologista - […" at bounding box center [378, 312] width 709 height 55
click at [318, 319] on div "Profissional solicitante" at bounding box center [378, 326] width 709 height 29
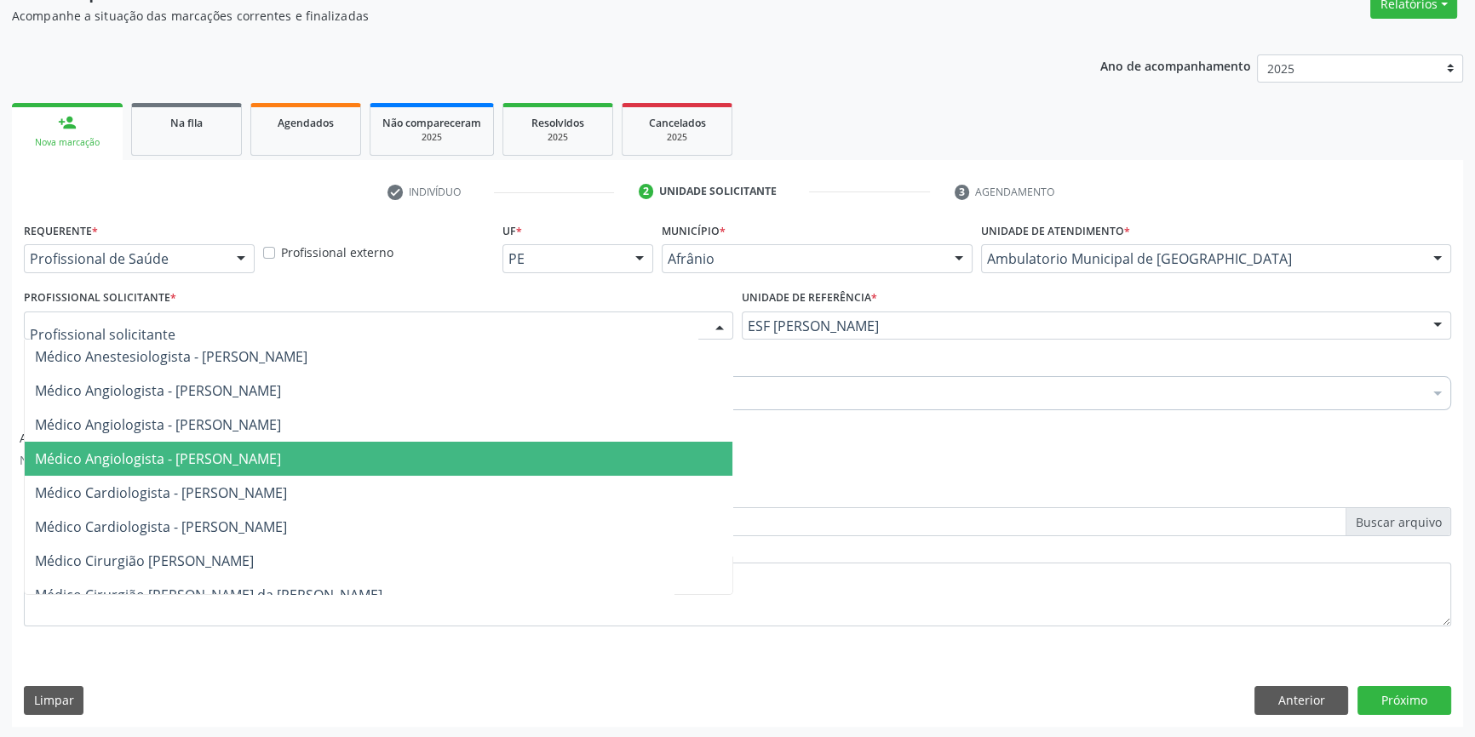
click at [264, 470] on span "Médico Angiologista - [PERSON_NAME]" at bounding box center [379, 459] width 708 height 34
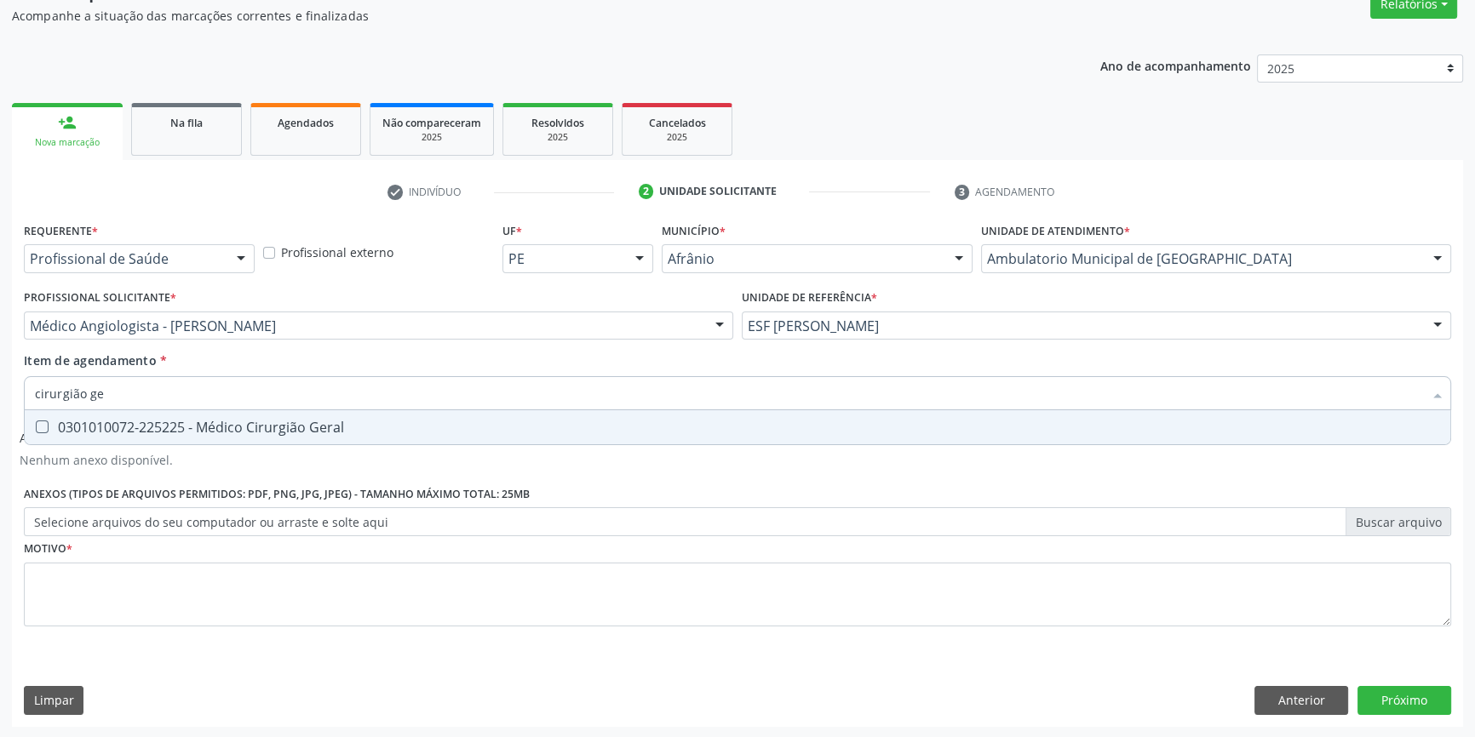
type input "cirurgião ger"
click at [152, 416] on span "0301010072-225225 - Médico Cirurgião Geral" at bounding box center [738, 427] width 1426 height 34
checkbox Geral "true"
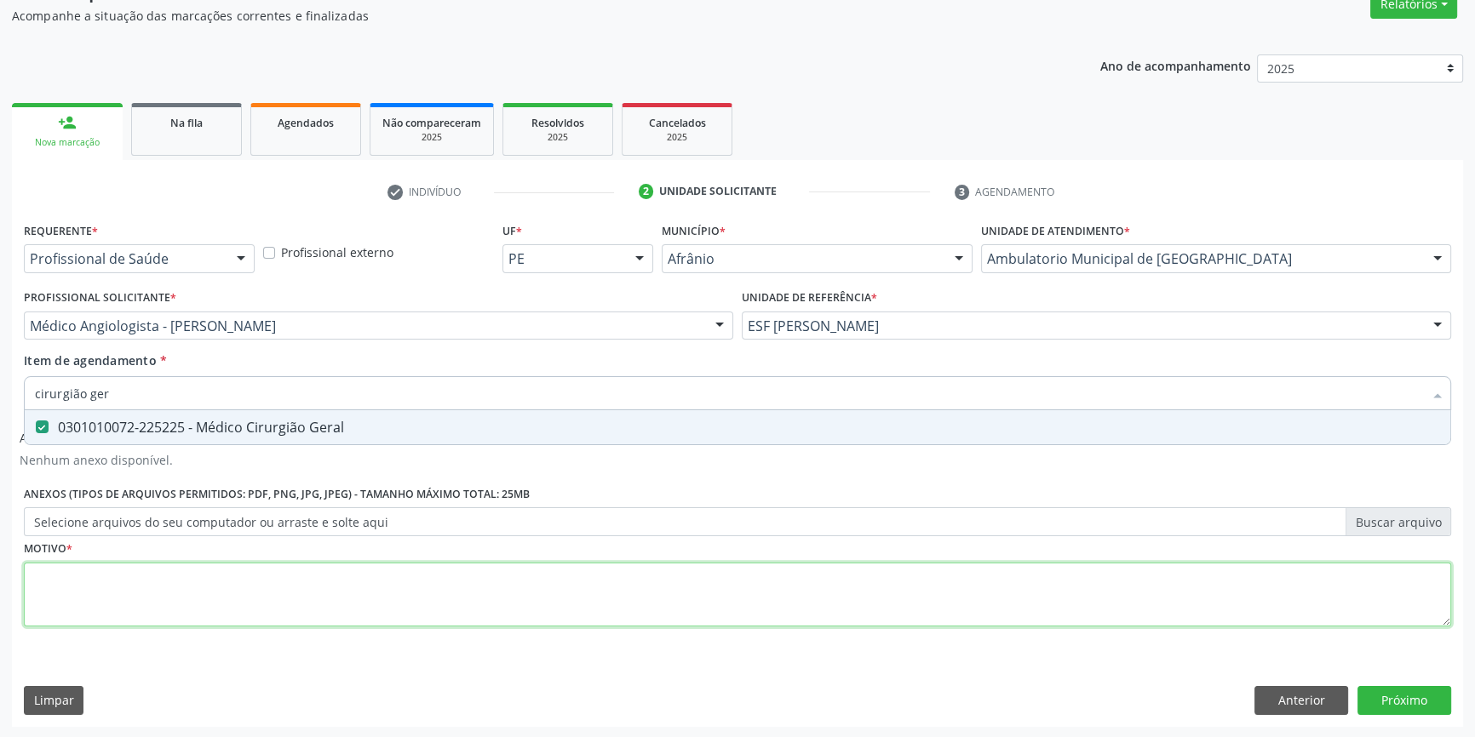
click at [155, 571] on div "Requerente * Profissional de Saúde Profissional de Saúde Paciente Nenhum result…" at bounding box center [737, 434] width 1427 height 433
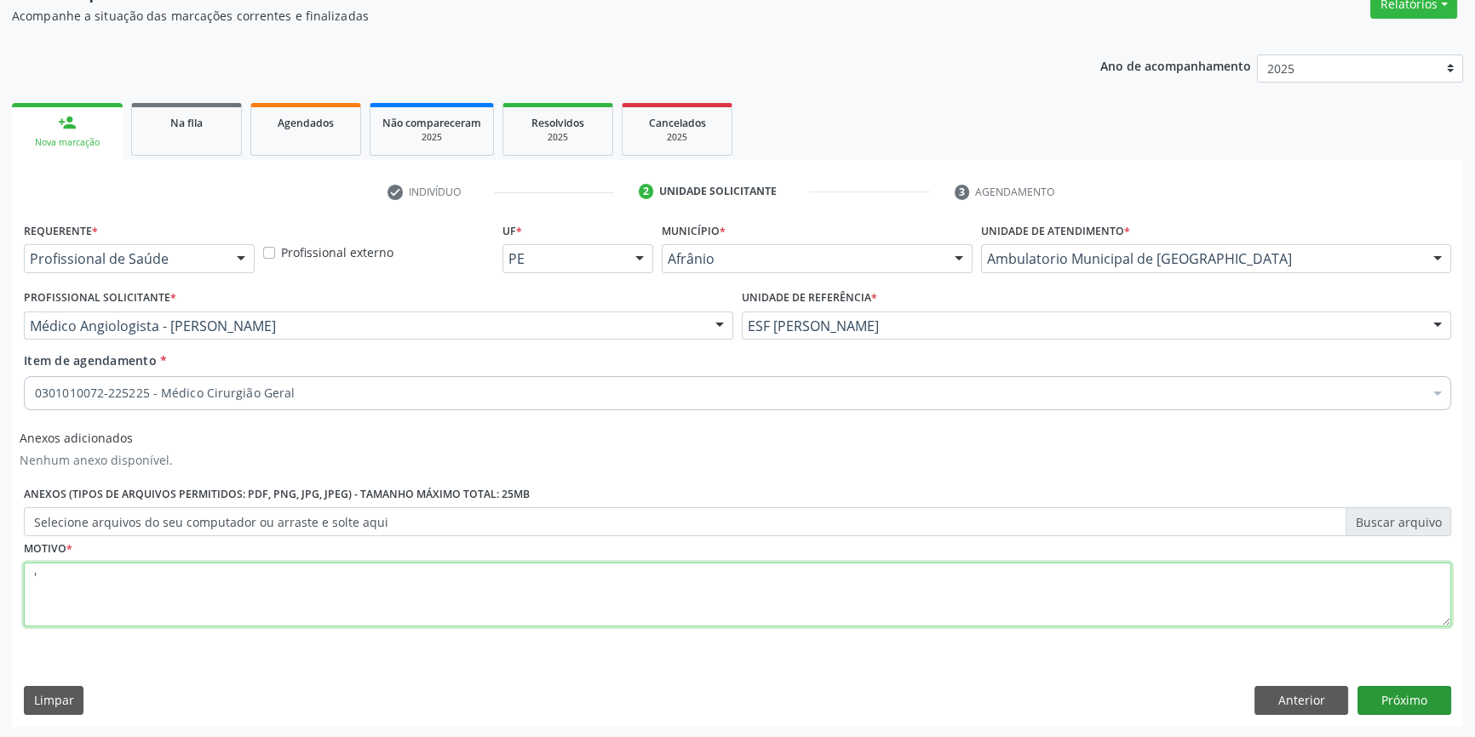
type textarea "'"
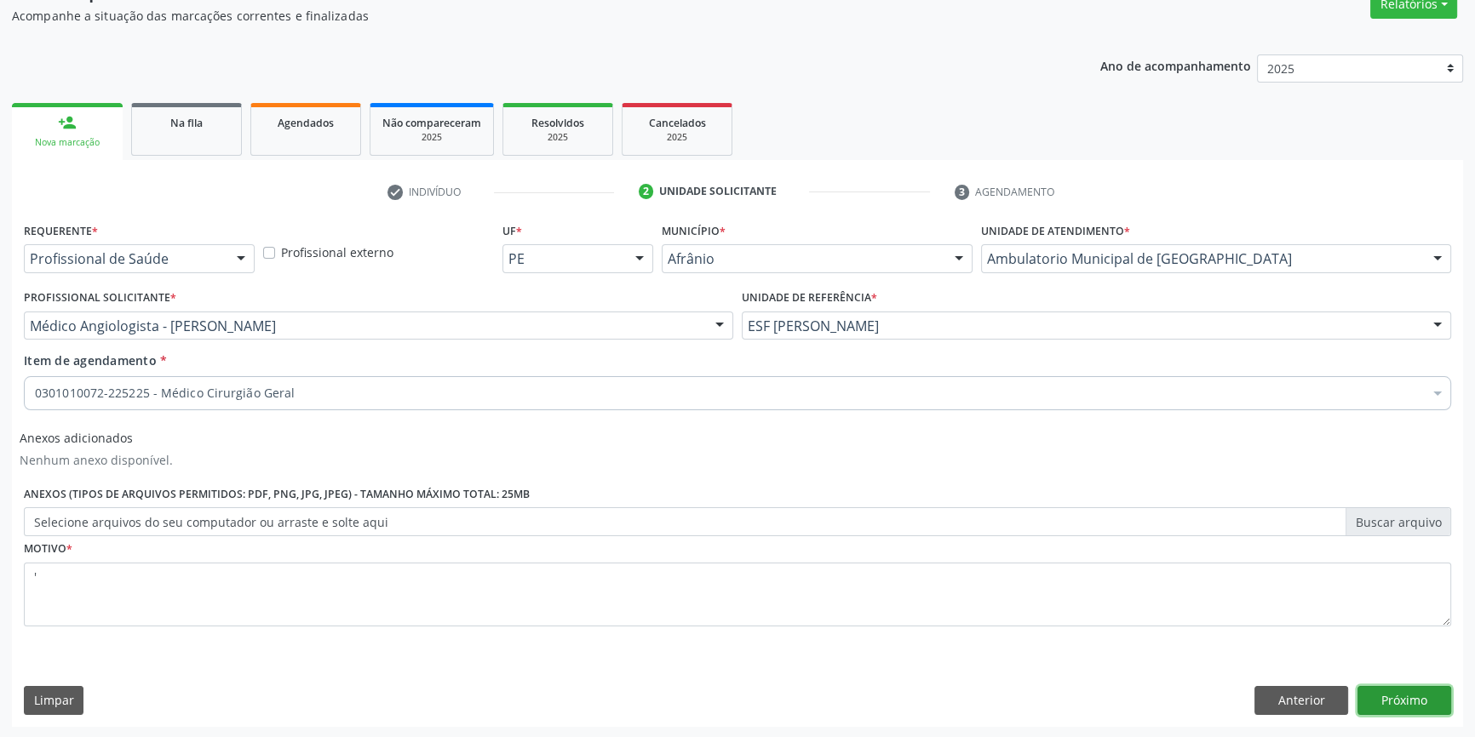
click at [1440, 697] on button "Próximo" at bounding box center [1404, 700] width 94 height 29
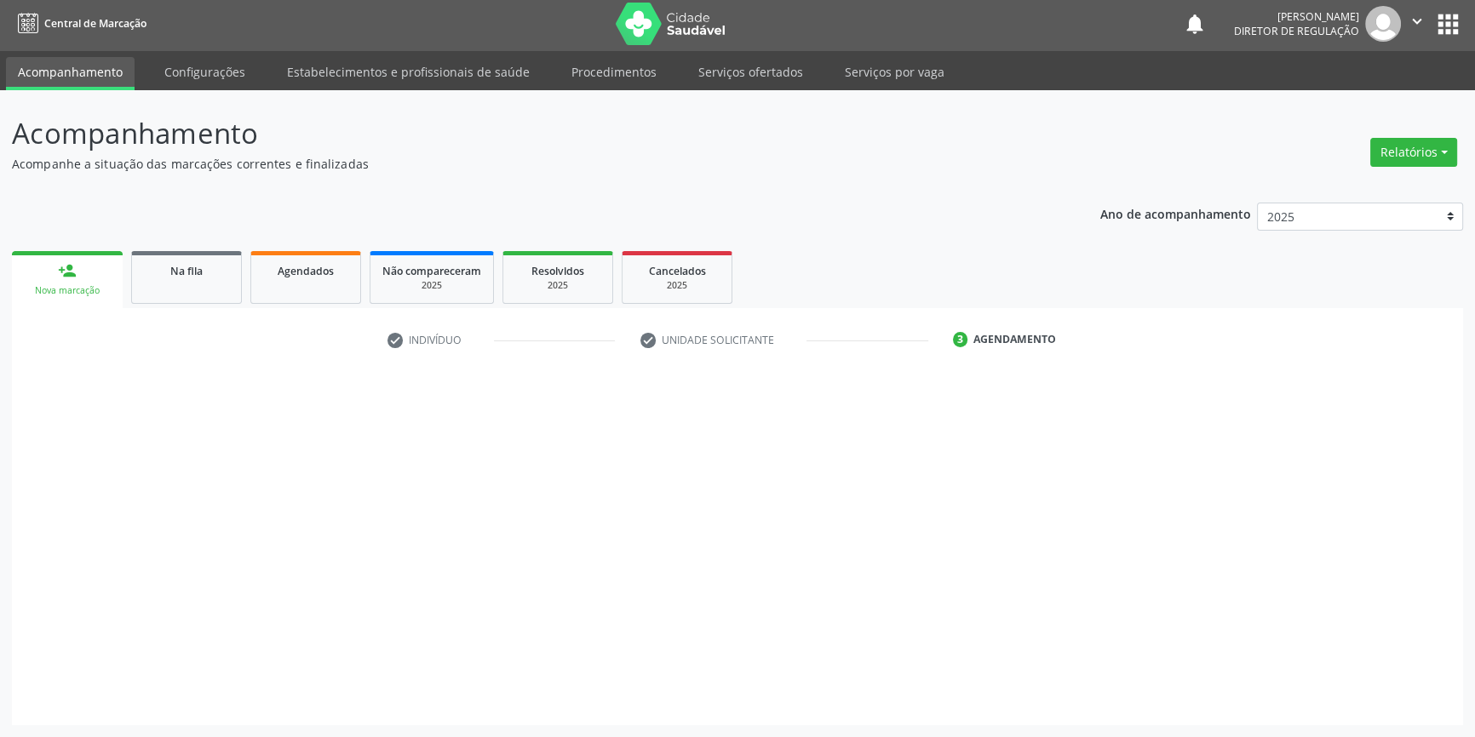
scroll to position [2, 0]
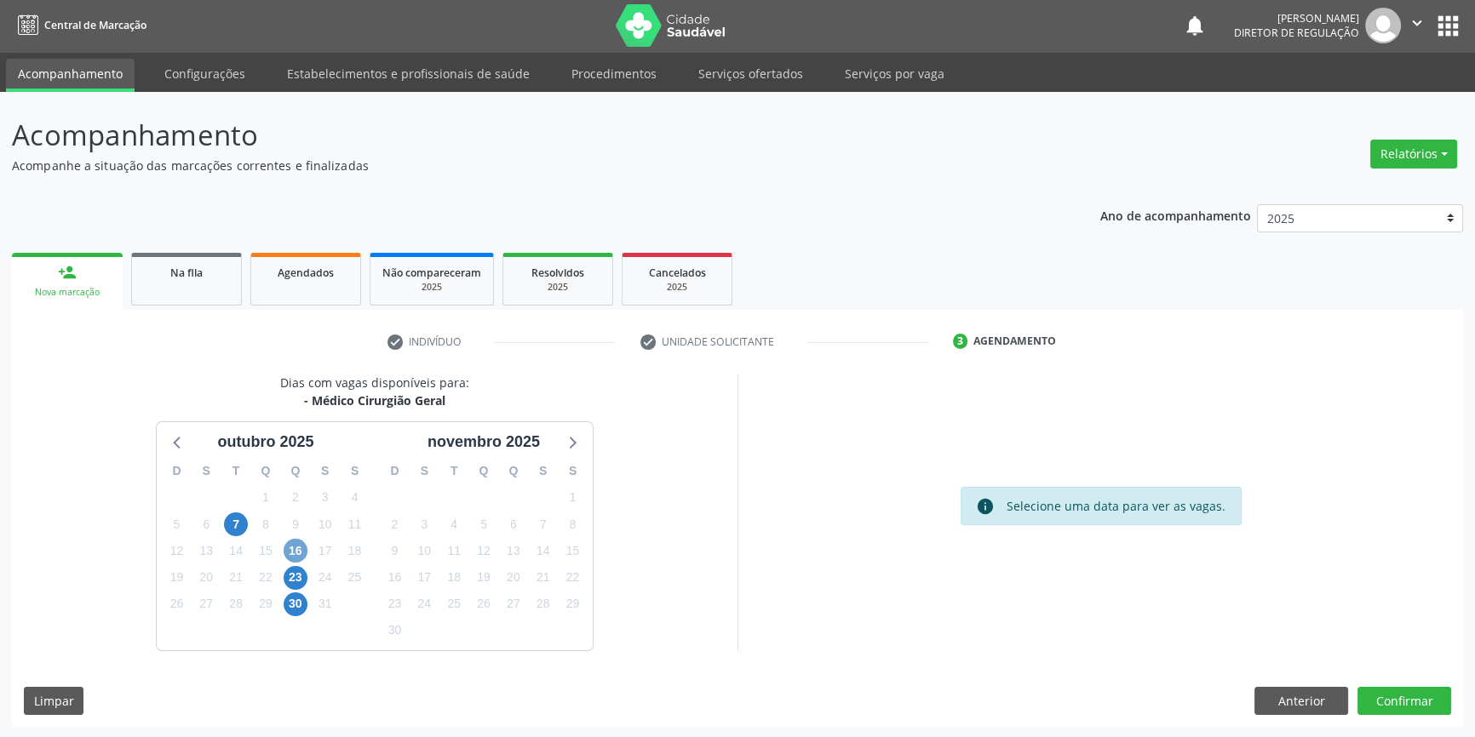
click at [298, 555] on span "16" at bounding box center [296, 551] width 24 height 24
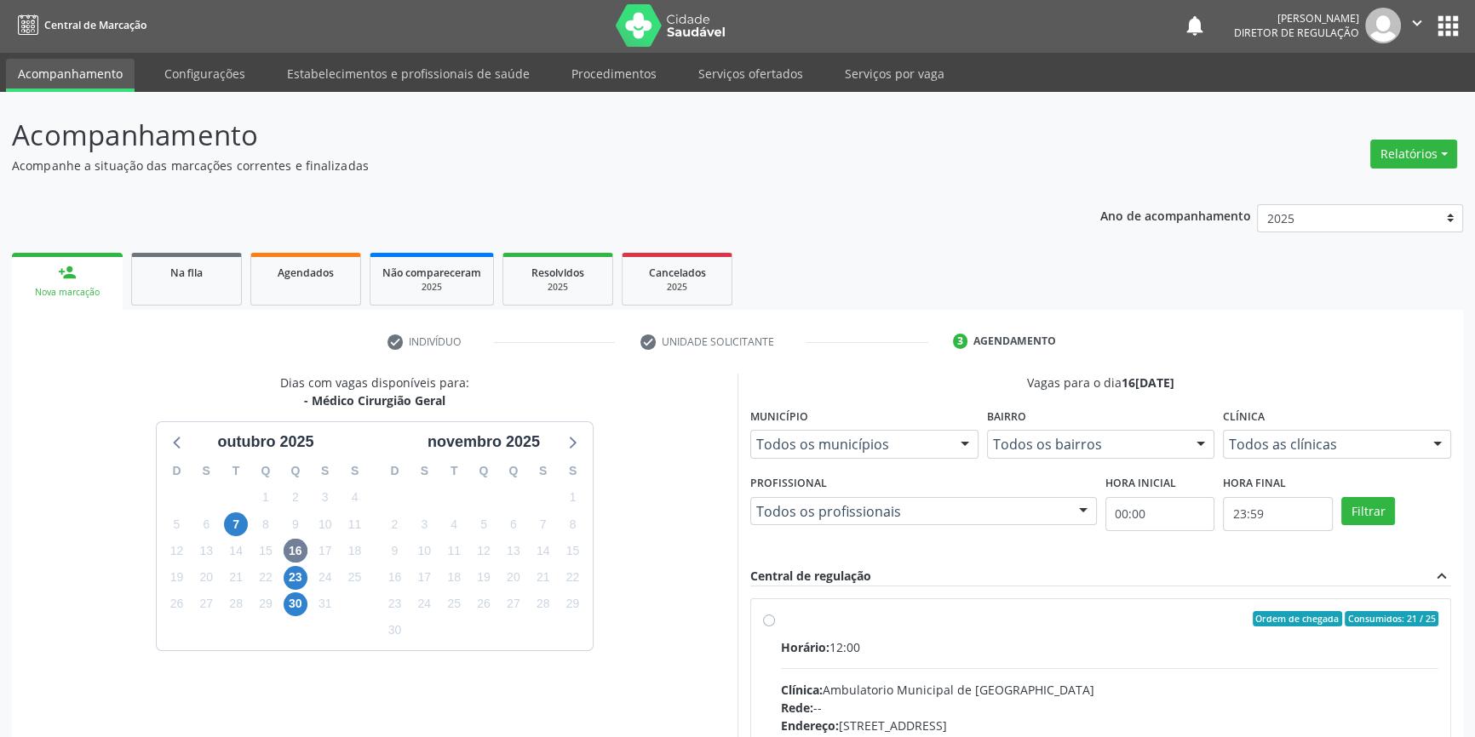
click at [778, 604] on div "Ordem de chegada Consumidos: 21 / 25 Horário: 12:00 Clínica: Ambulatorio Munici…" at bounding box center [1100, 742] width 699 height 285
radio input "true"
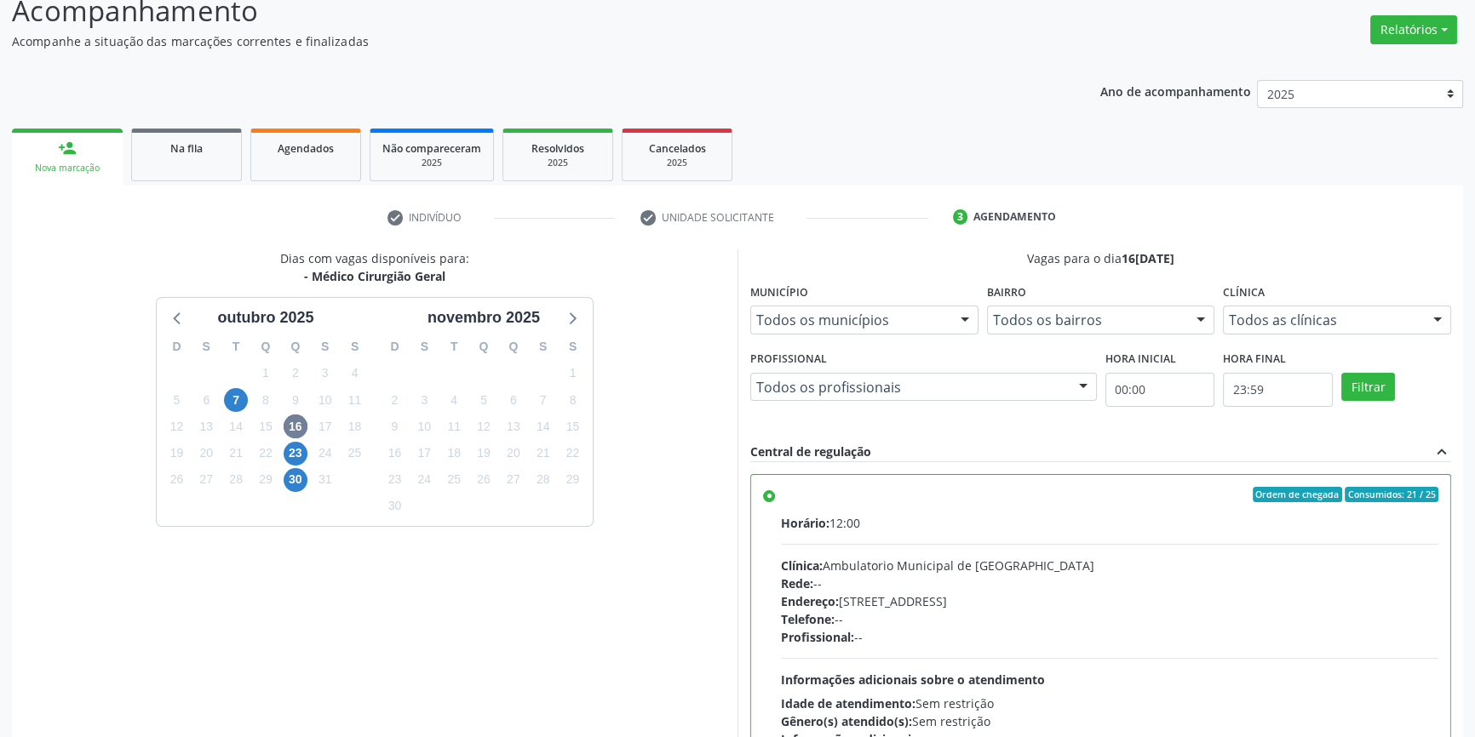
scroll to position [278, 0]
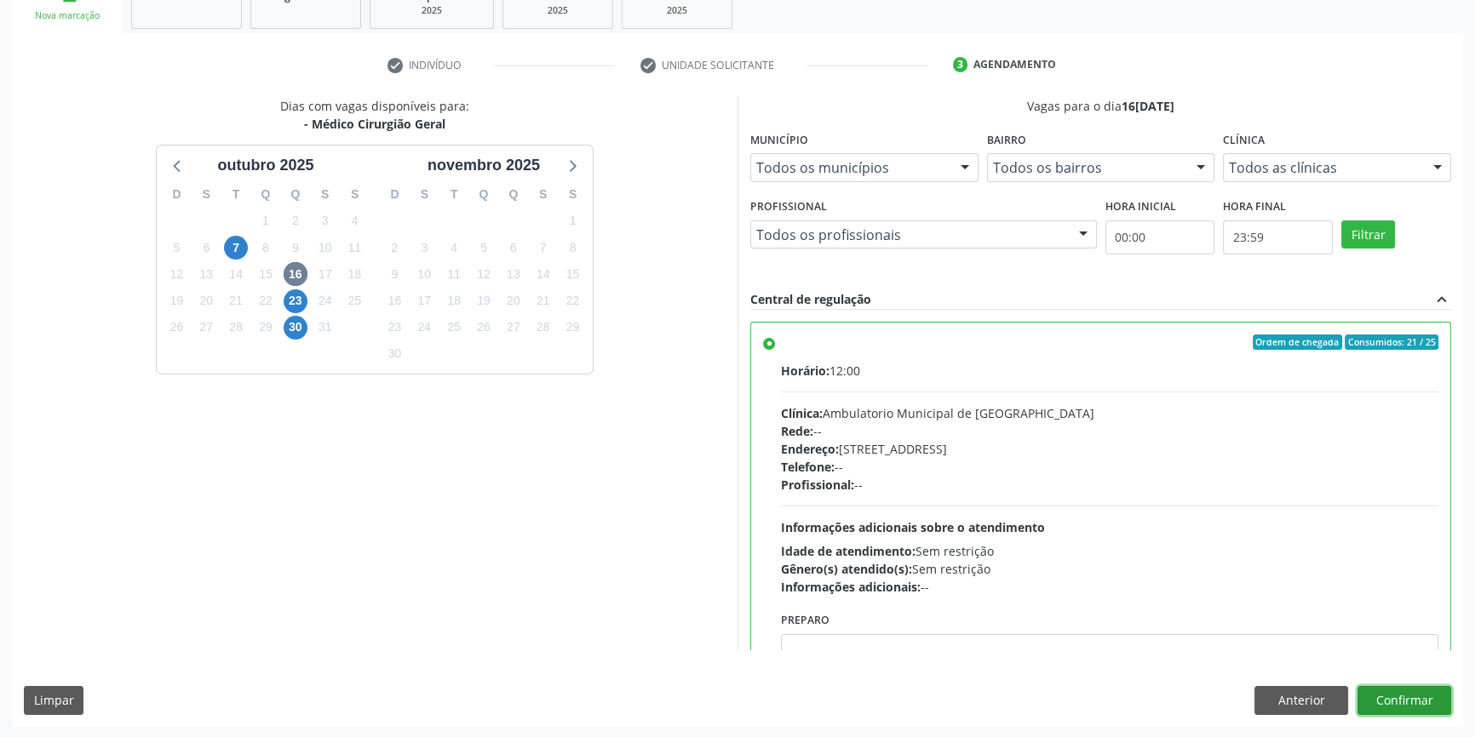
click at [1409, 700] on button "Confirmar" at bounding box center [1404, 700] width 94 height 29
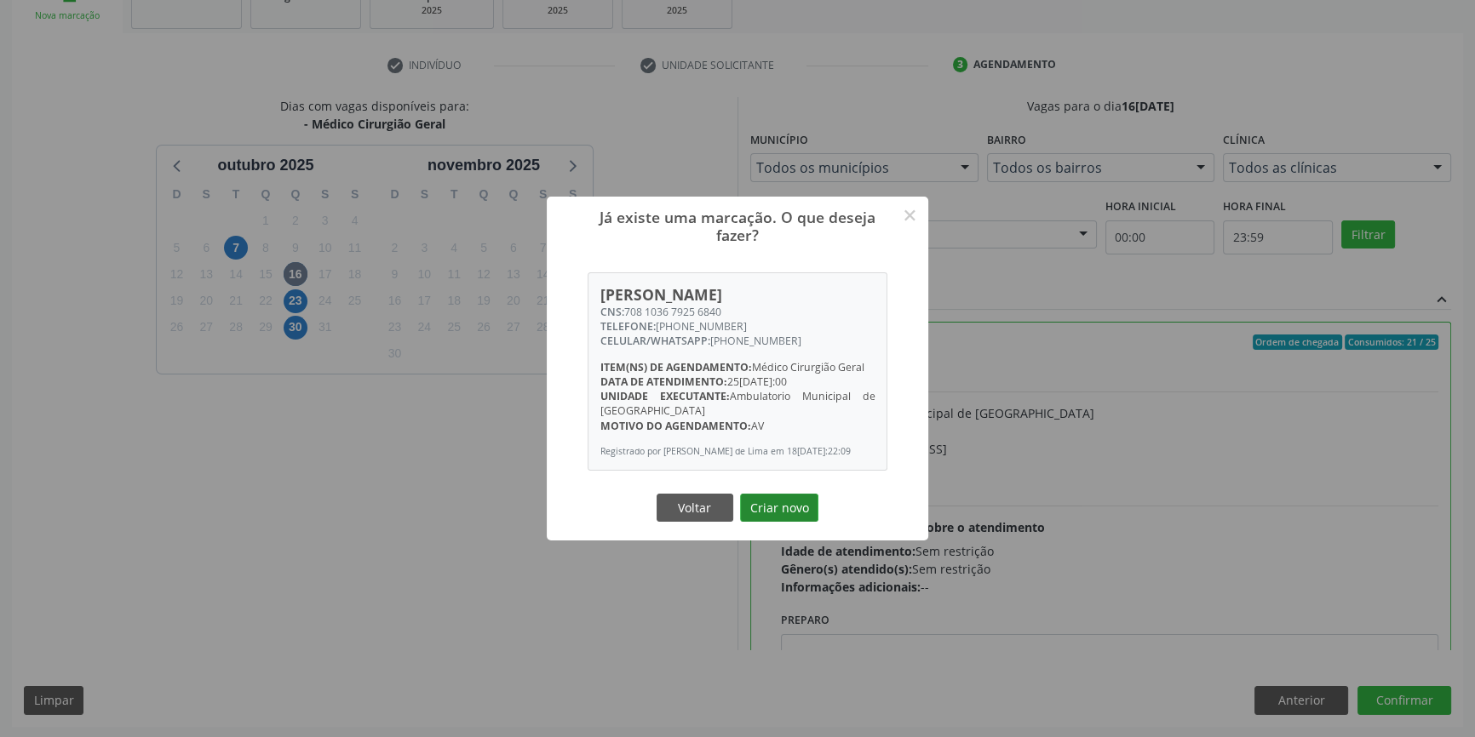
click at [768, 503] on button "Criar novo" at bounding box center [779, 508] width 78 height 29
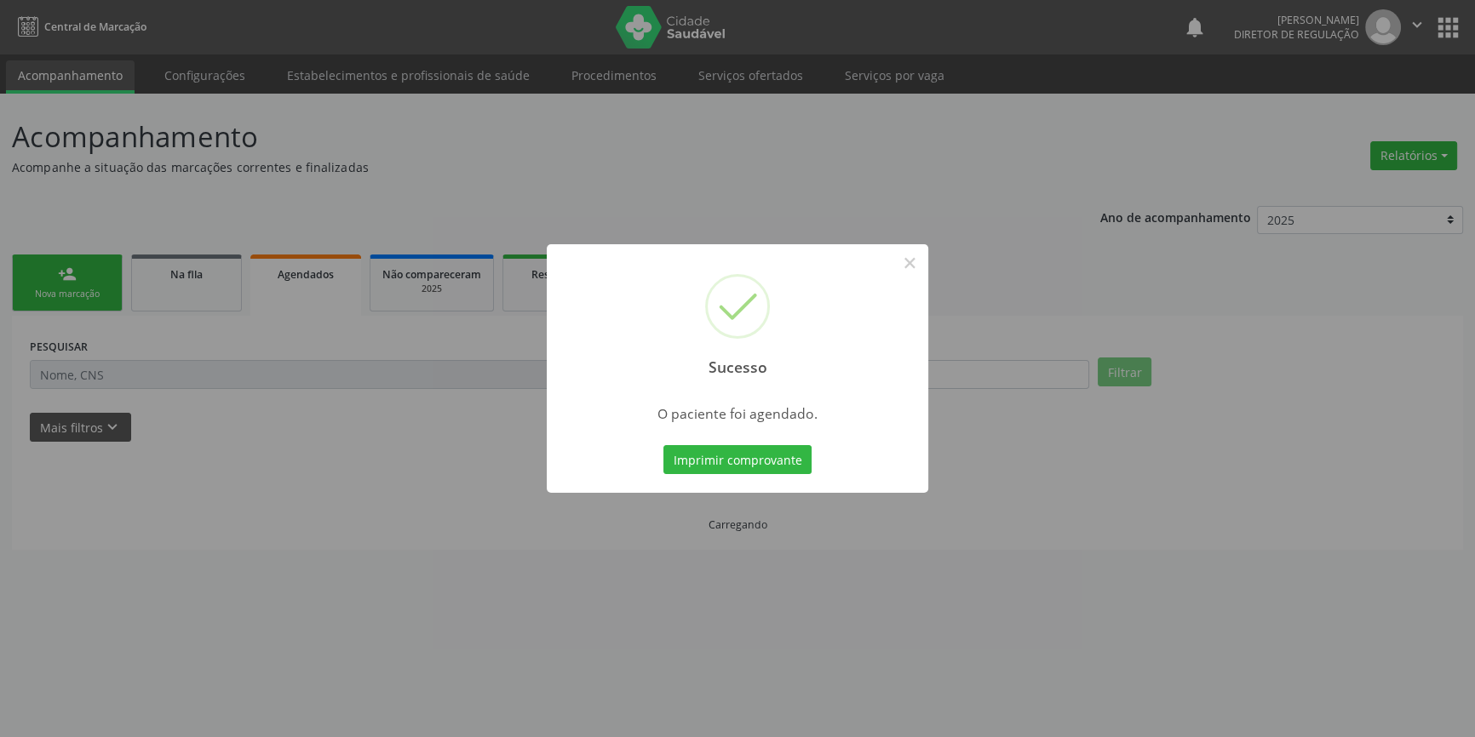
scroll to position [0, 0]
click at [777, 461] on button "Imprimir comprovante" at bounding box center [743, 459] width 148 height 29
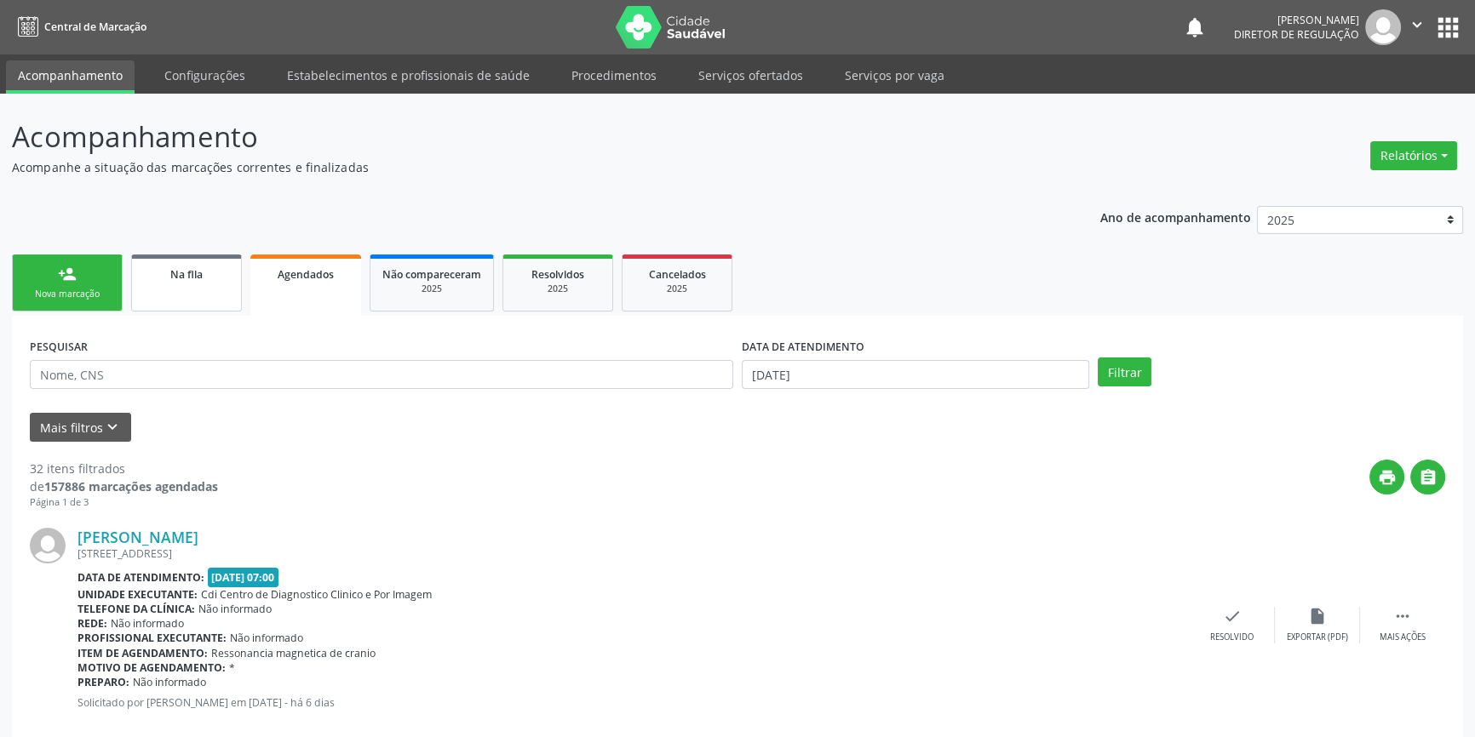
click at [214, 265] on div "Na fila" at bounding box center [186, 274] width 85 height 18
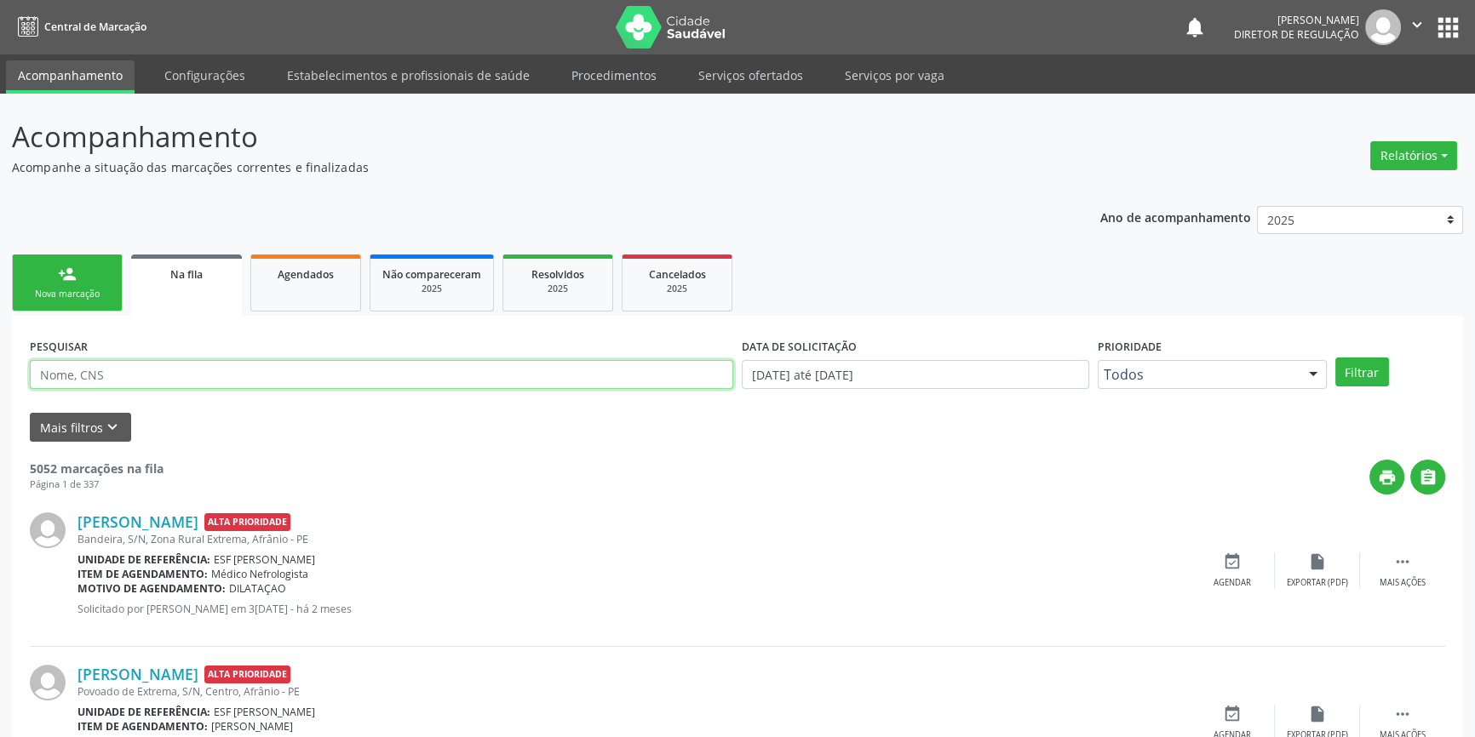
click at [192, 364] on input "text" at bounding box center [381, 374] width 703 height 29
type input "700003522412006"
click at [1367, 380] on button "Filtrar" at bounding box center [1362, 372] width 54 height 29
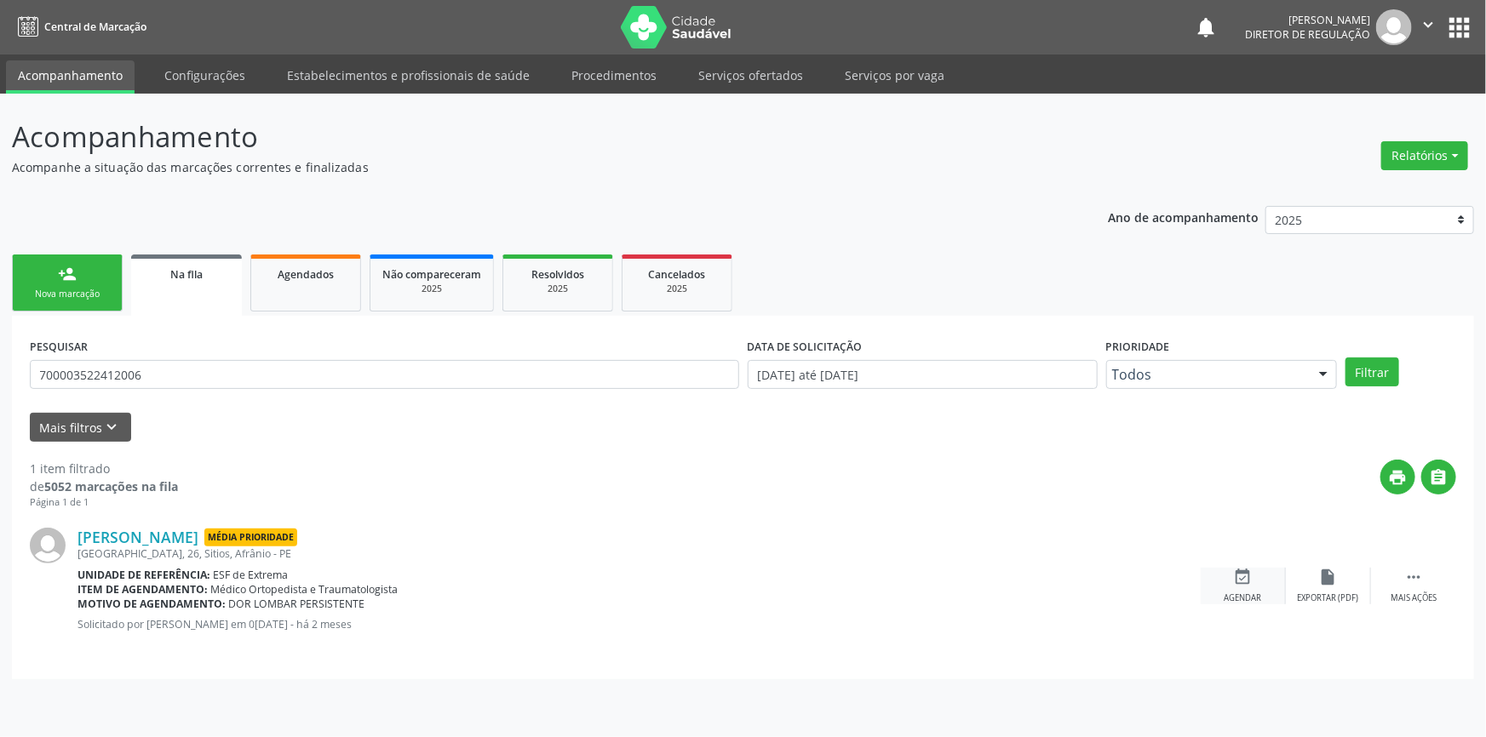
click at [1246, 576] on icon "event_available" at bounding box center [1243, 577] width 19 height 19
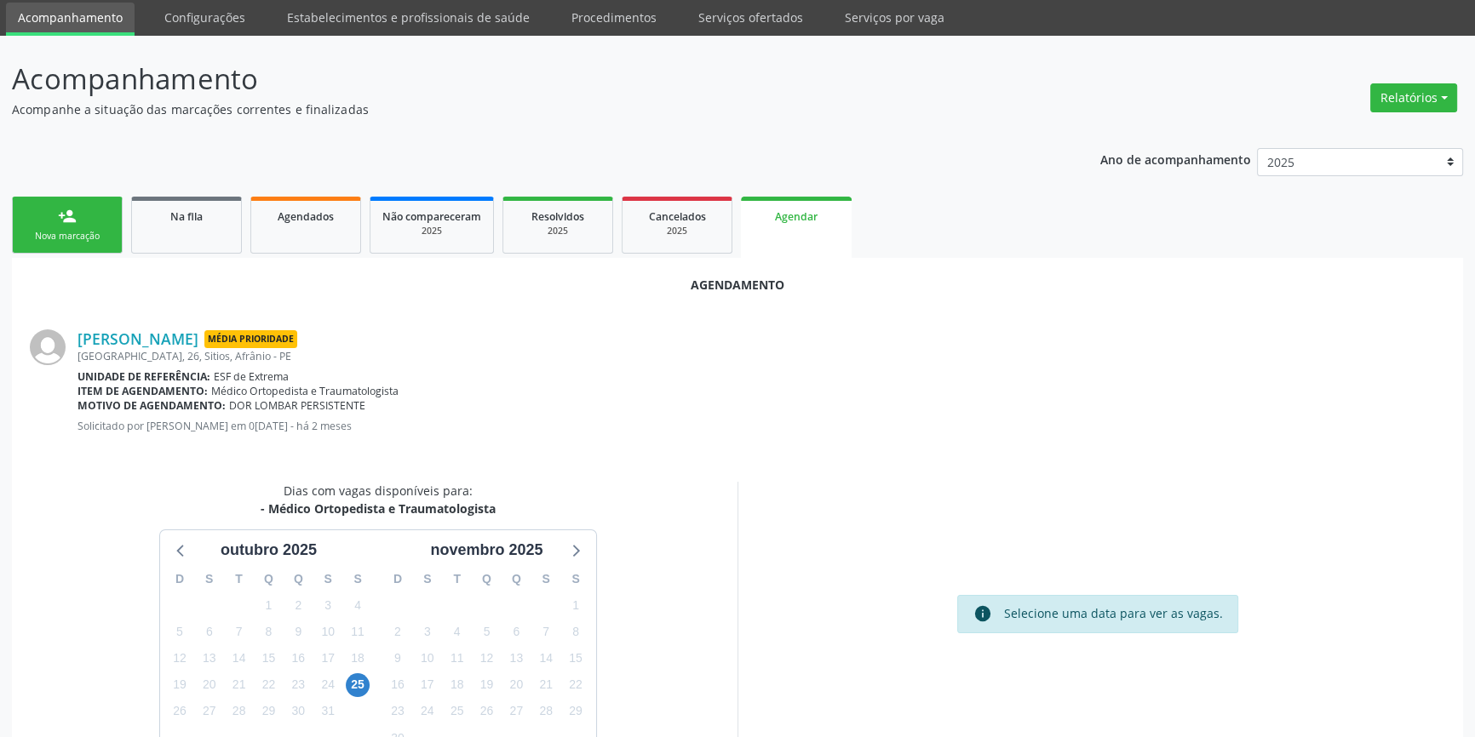
scroll to position [147, 0]
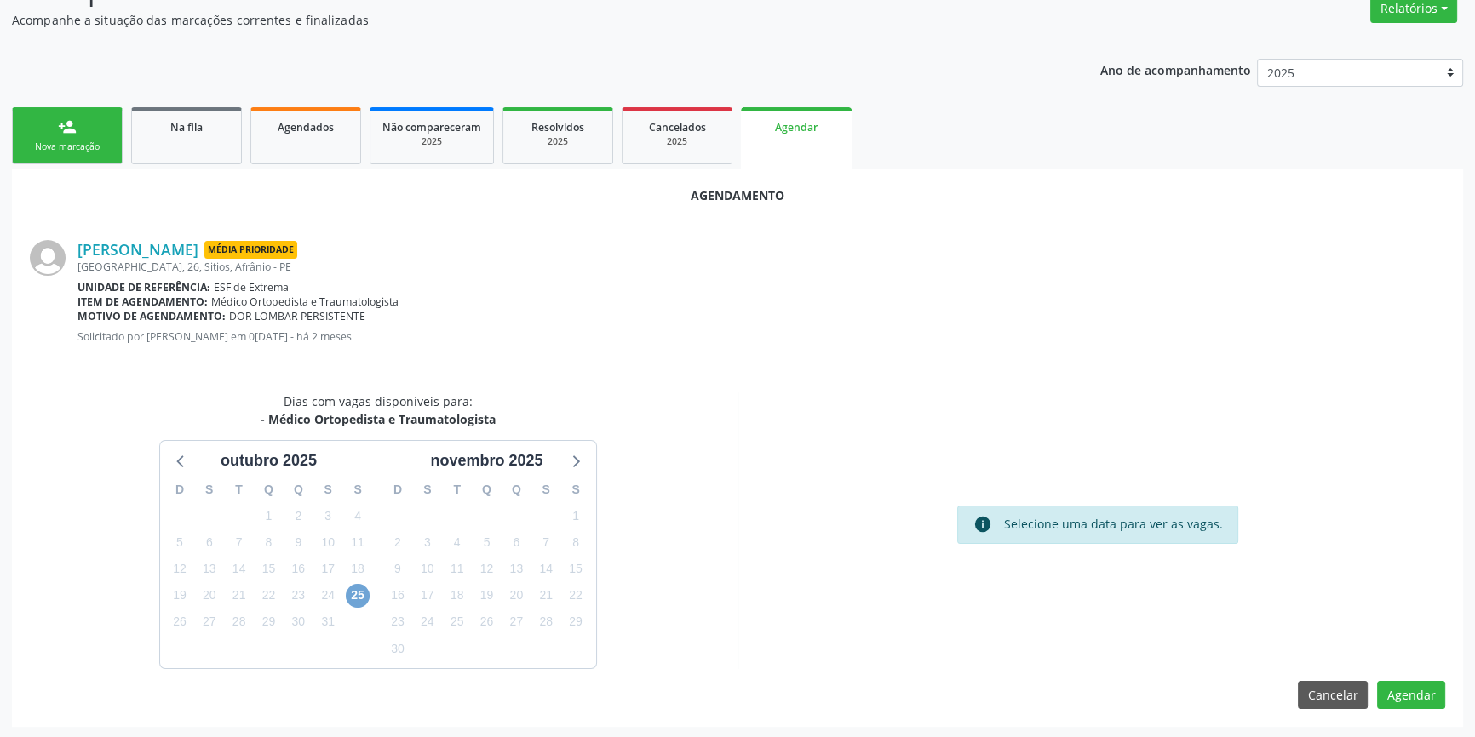
click at [353, 599] on span "25" at bounding box center [358, 596] width 24 height 24
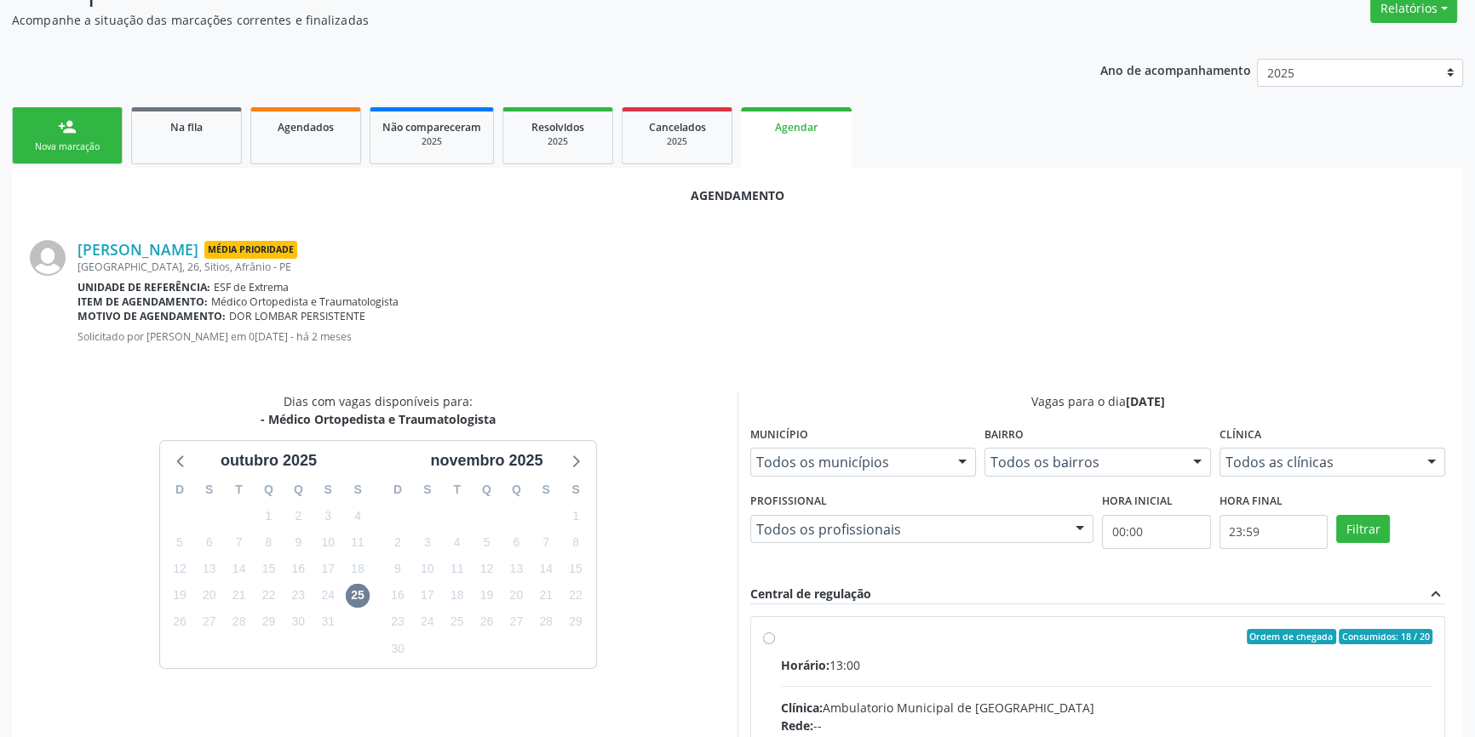
radio input "true"
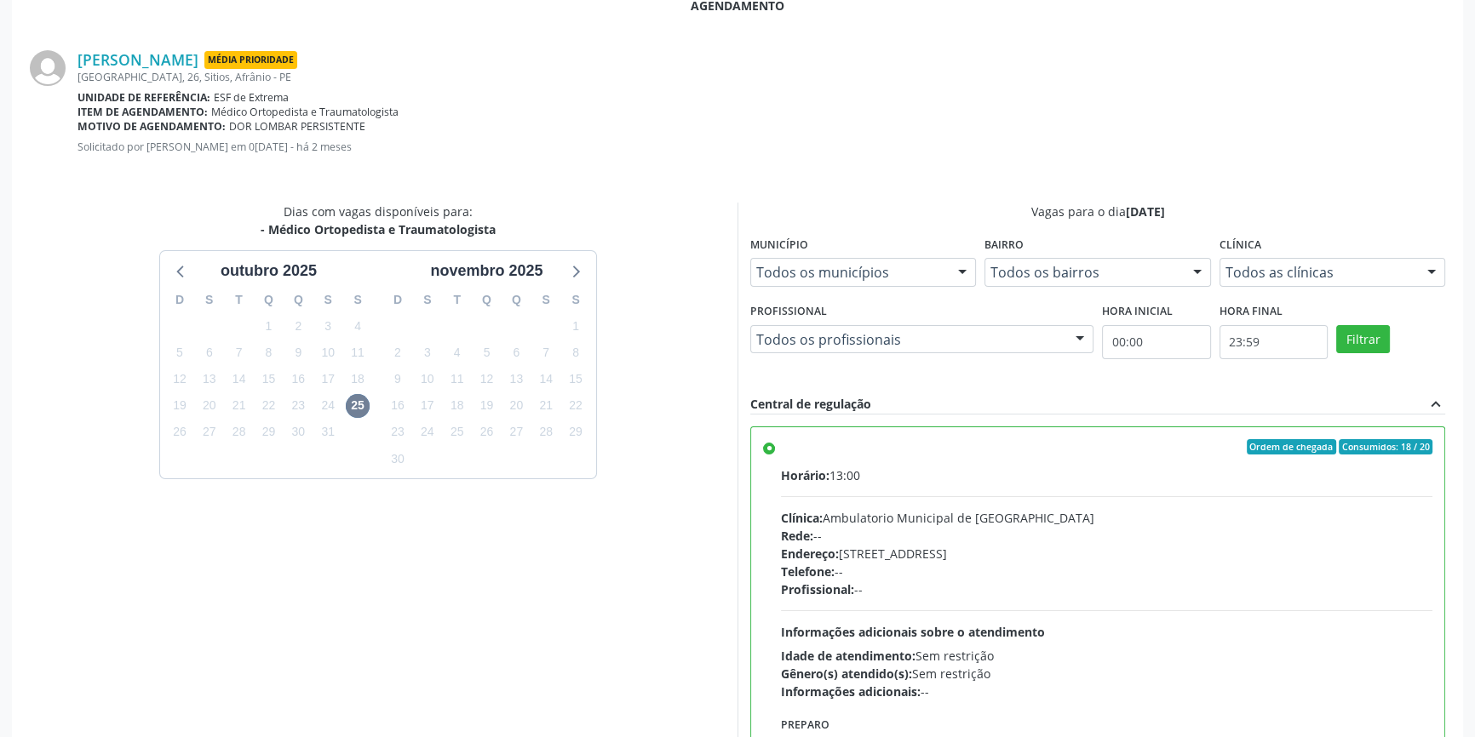
scroll to position [424, 0]
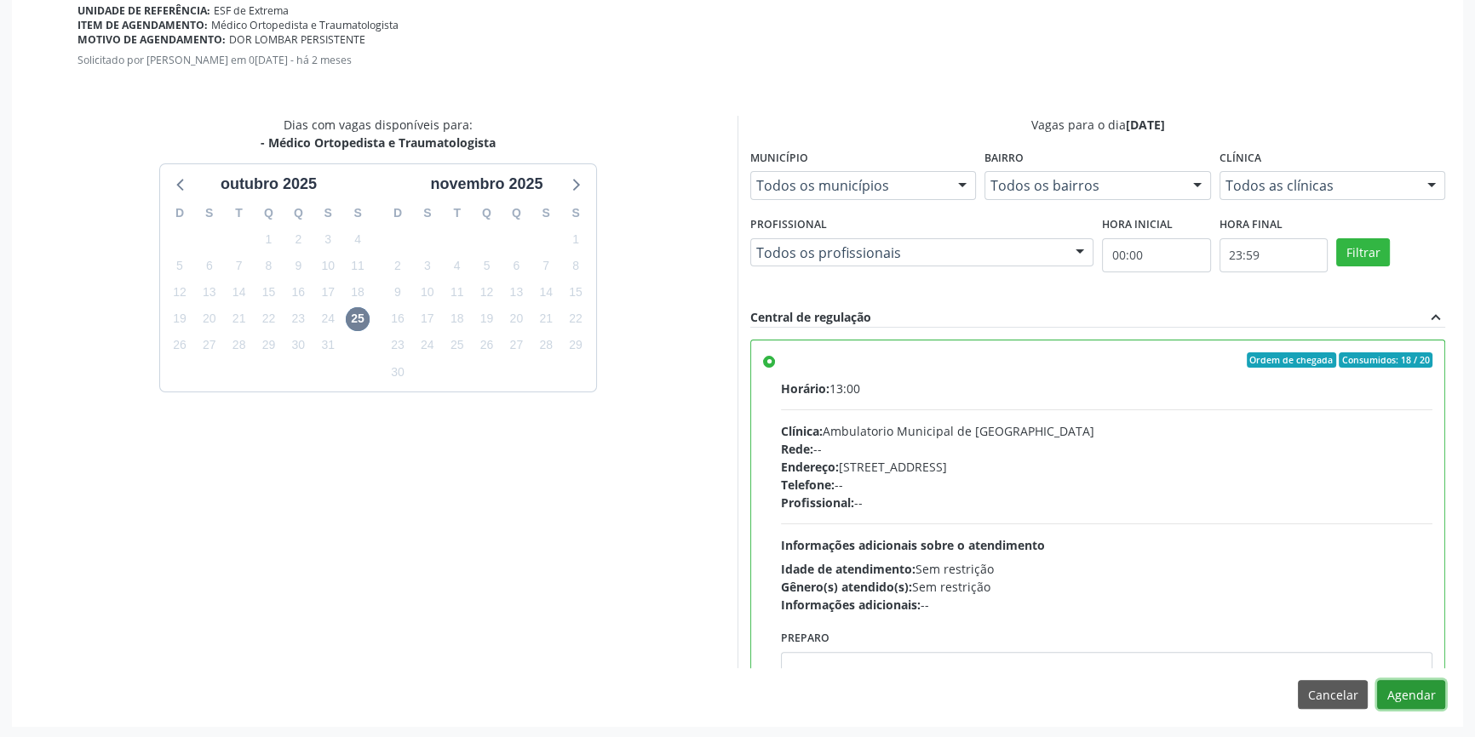
click at [1411, 696] on button "Agendar" at bounding box center [1411, 694] width 68 height 29
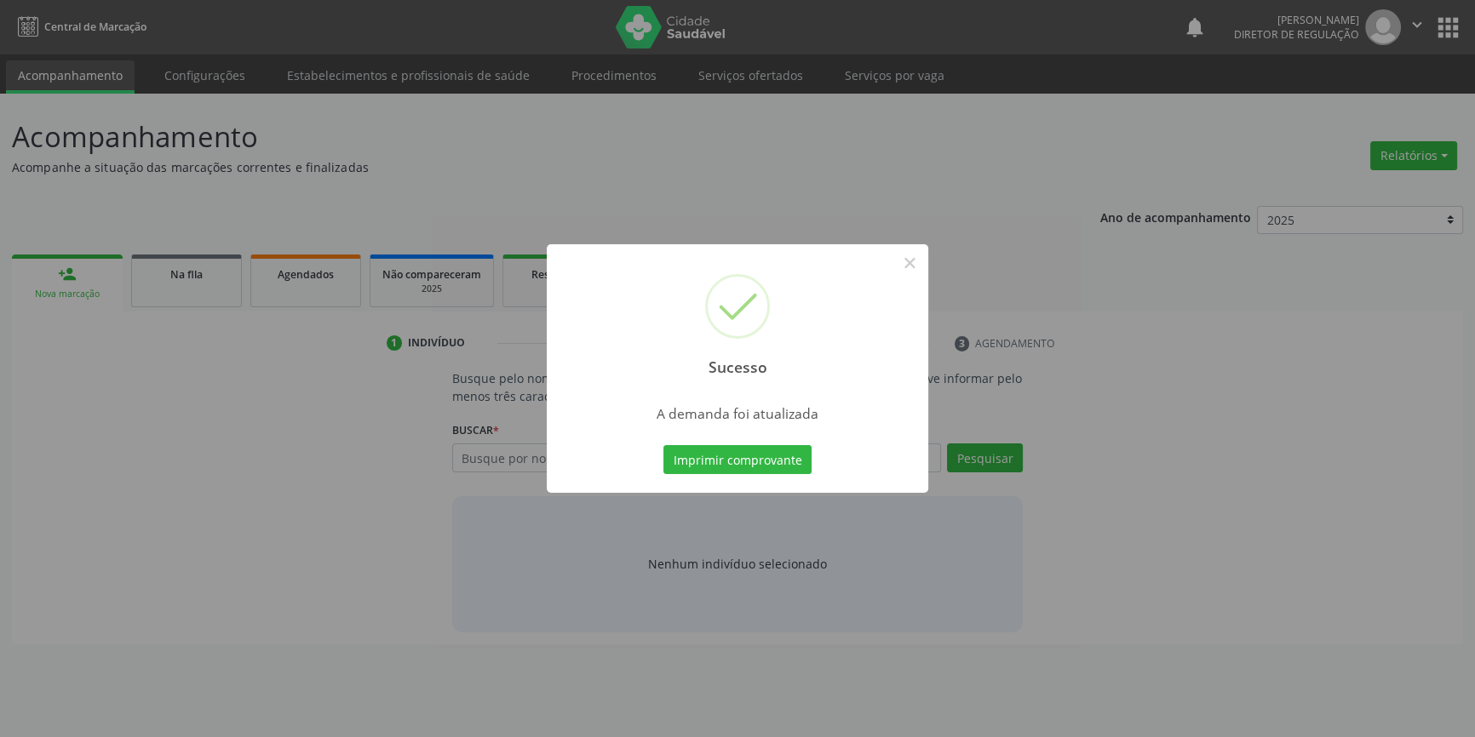
scroll to position [0, 0]
click at [794, 454] on button "Imprimir comprovante" at bounding box center [743, 459] width 148 height 29
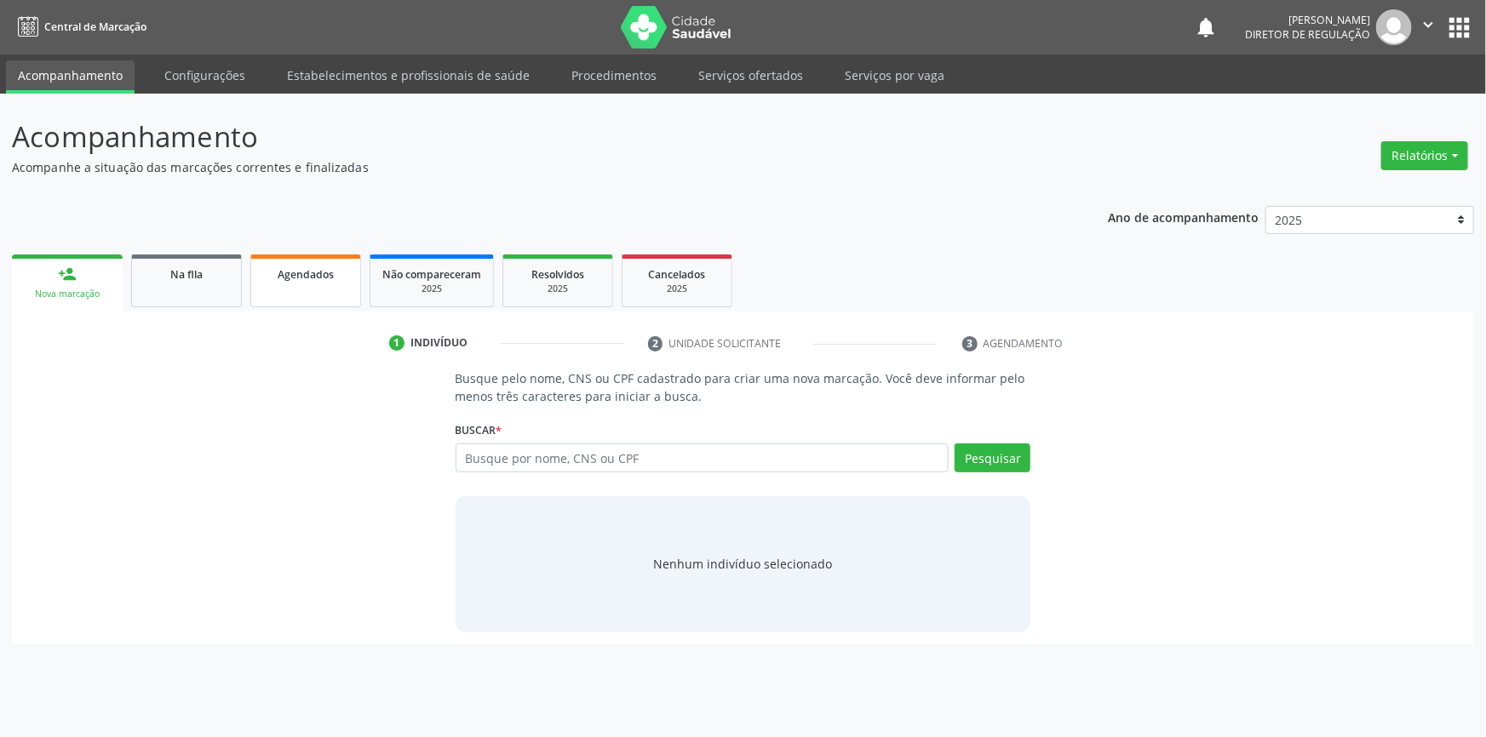
click at [304, 284] on link "Agendados" at bounding box center [305, 281] width 111 height 53
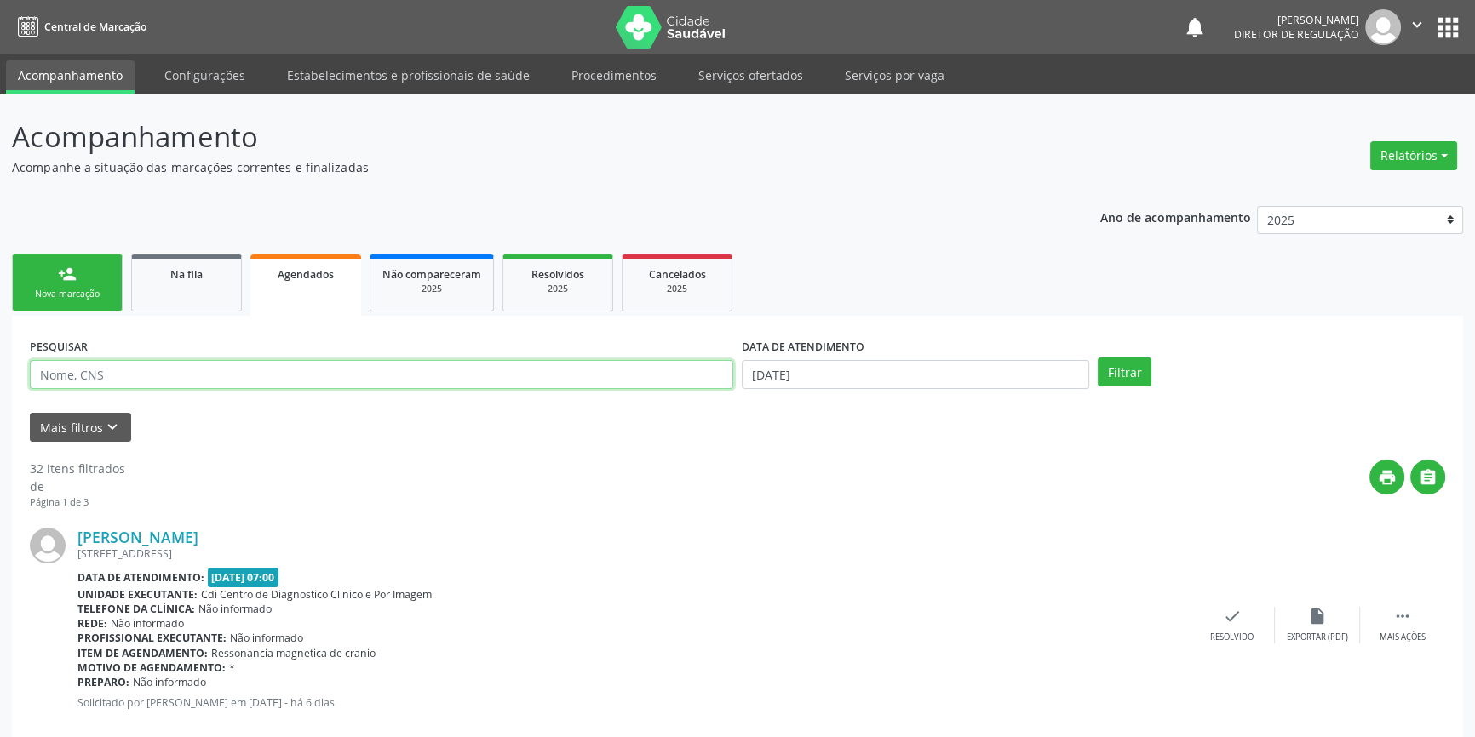
click at [171, 369] on input "text" at bounding box center [381, 374] width 703 height 29
click at [83, 365] on input "cleidimar [PERSON_NAME]" at bounding box center [381, 374] width 703 height 29
type input "cleidima [PERSON_NAME]"
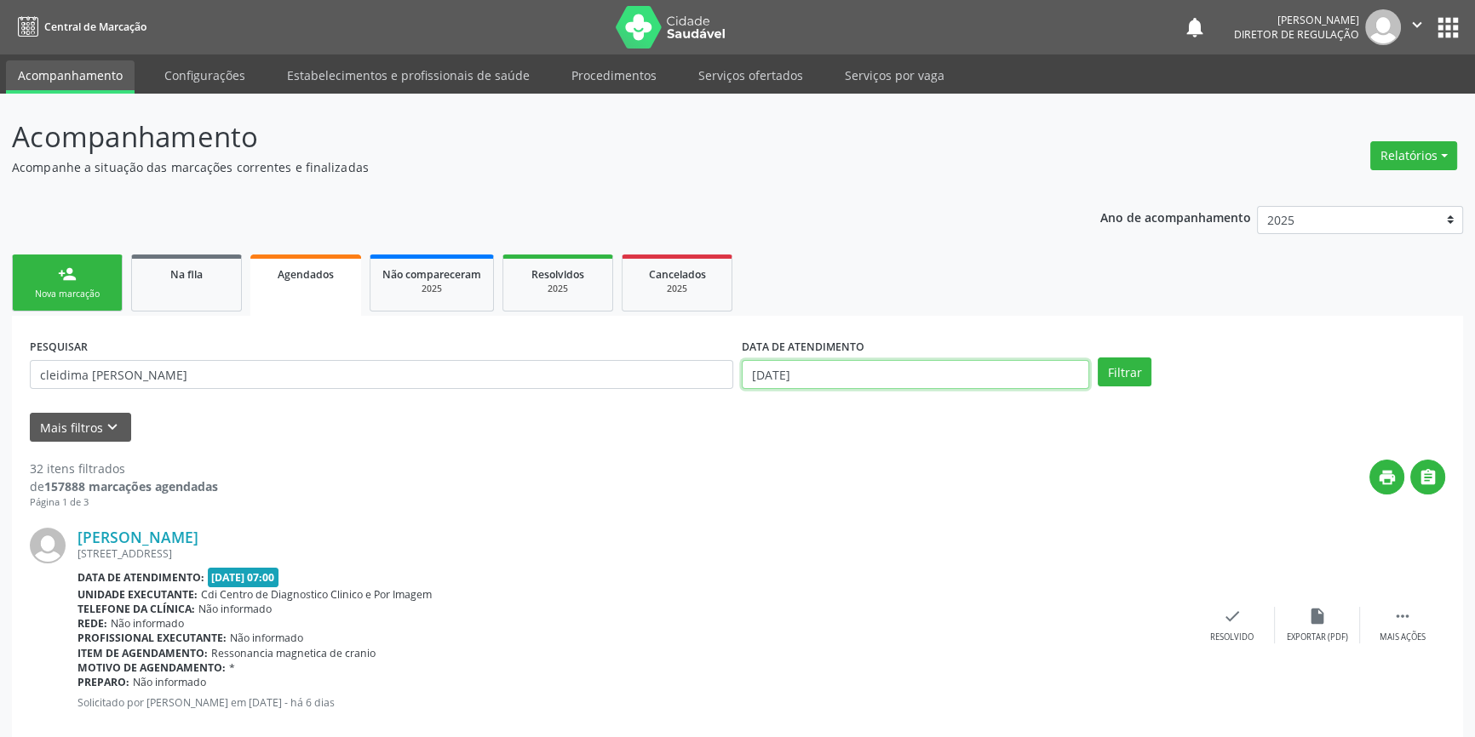
click at [905, 380] on input "[DATE]" at bounding box center [915, 374] width 347 height 29
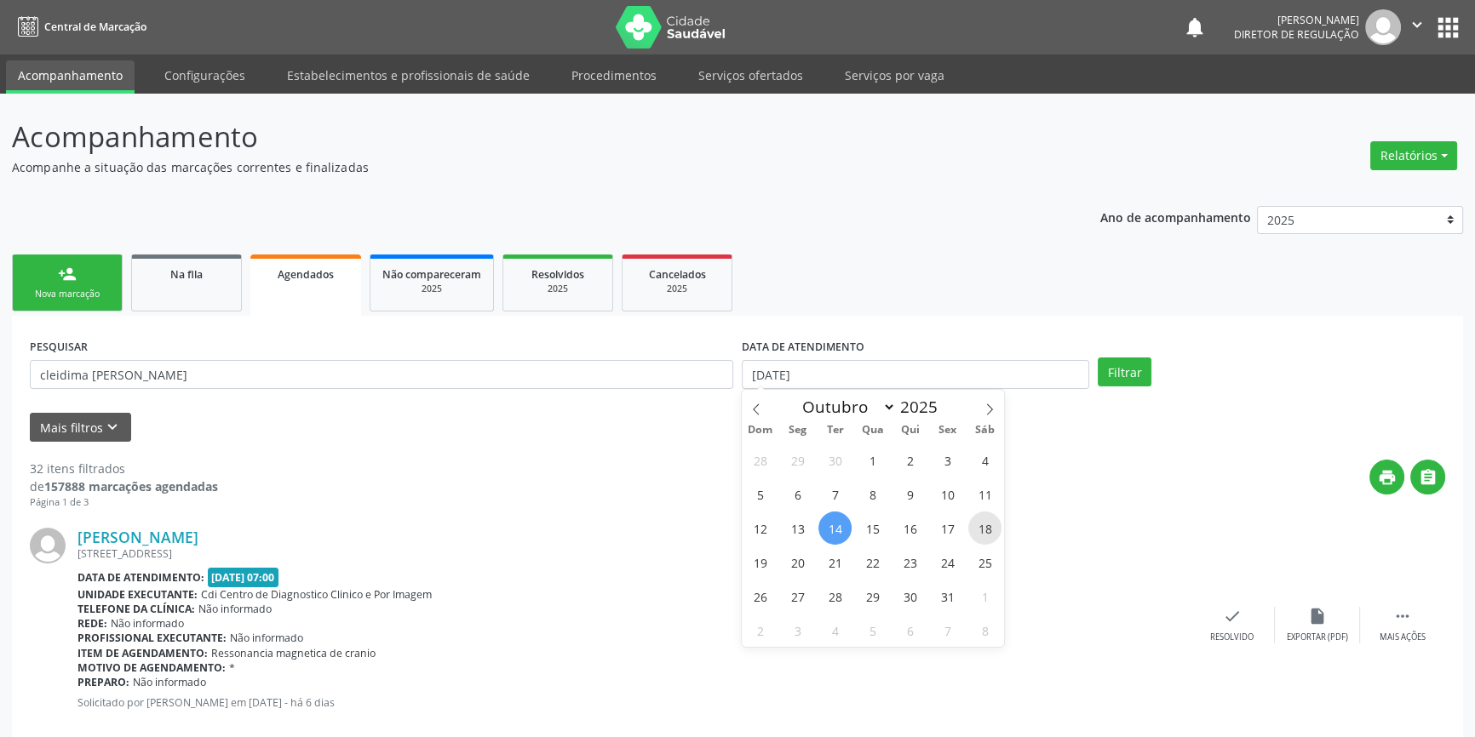
click at [985, 530] on span "18" at bounding box center [984, 528] width 33 height 33
type input "[DATE]"
click at [985, 530] on span "18" at bounding box center [984, 528] width 33 height 33
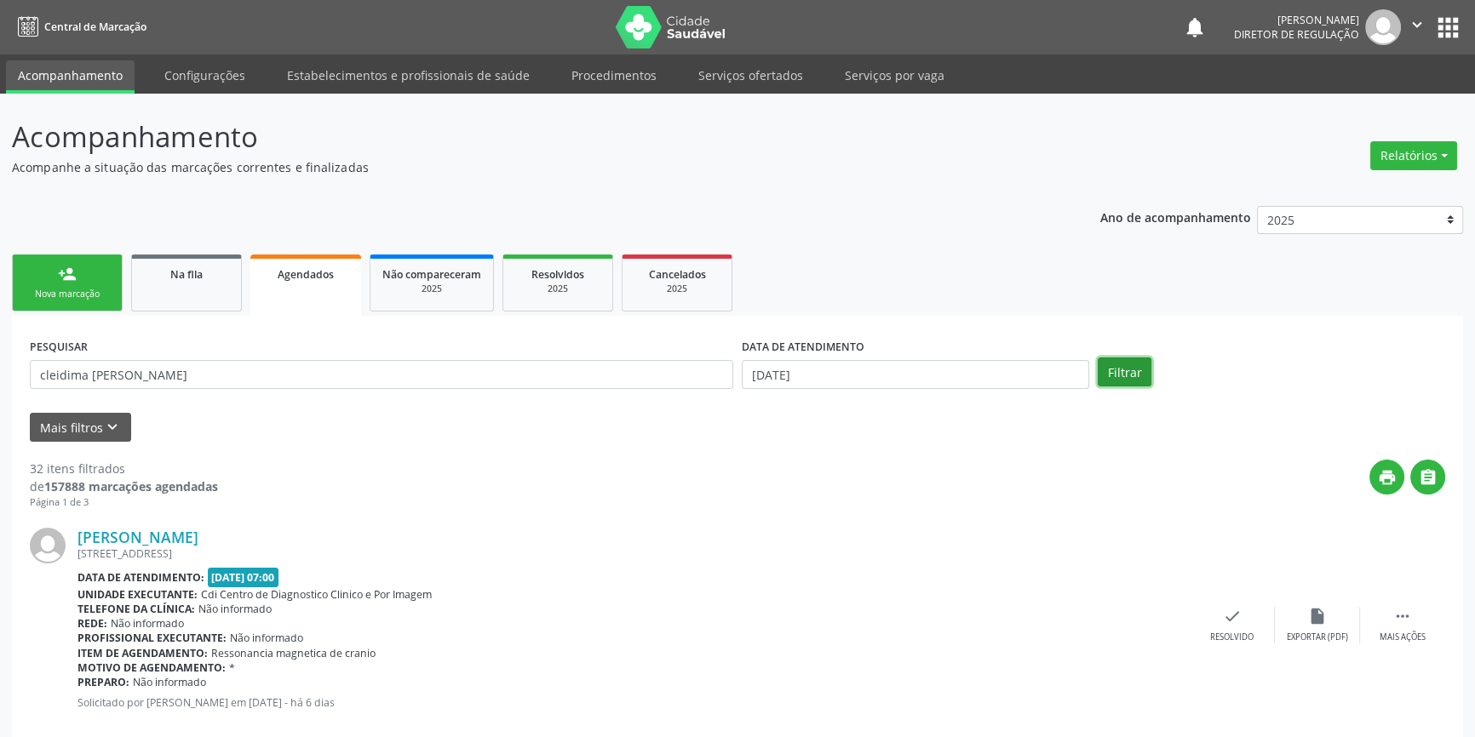
click at [1114, 362] on button "Filtrar" at bounding box center [1125, 372] width 54 height 29
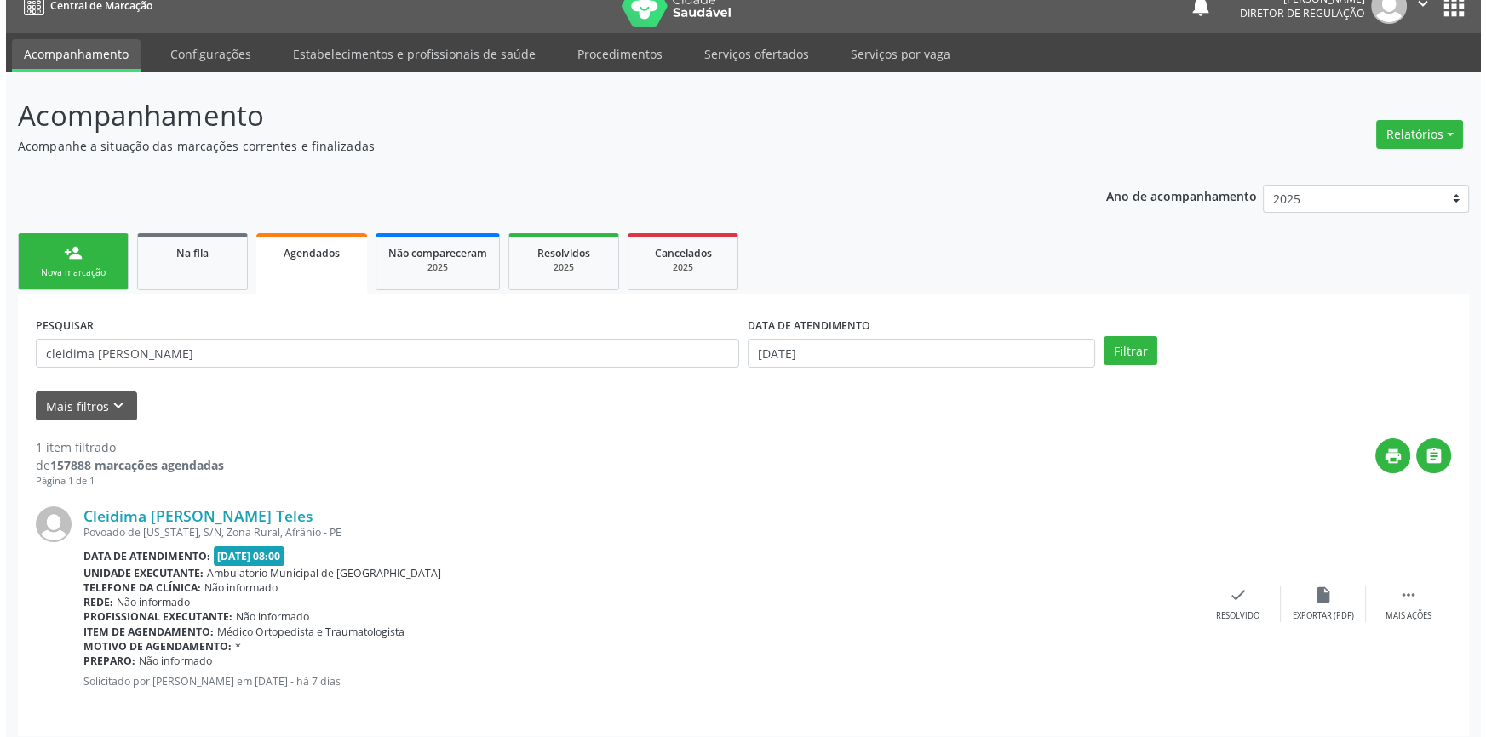
scroll to position [31, 0]
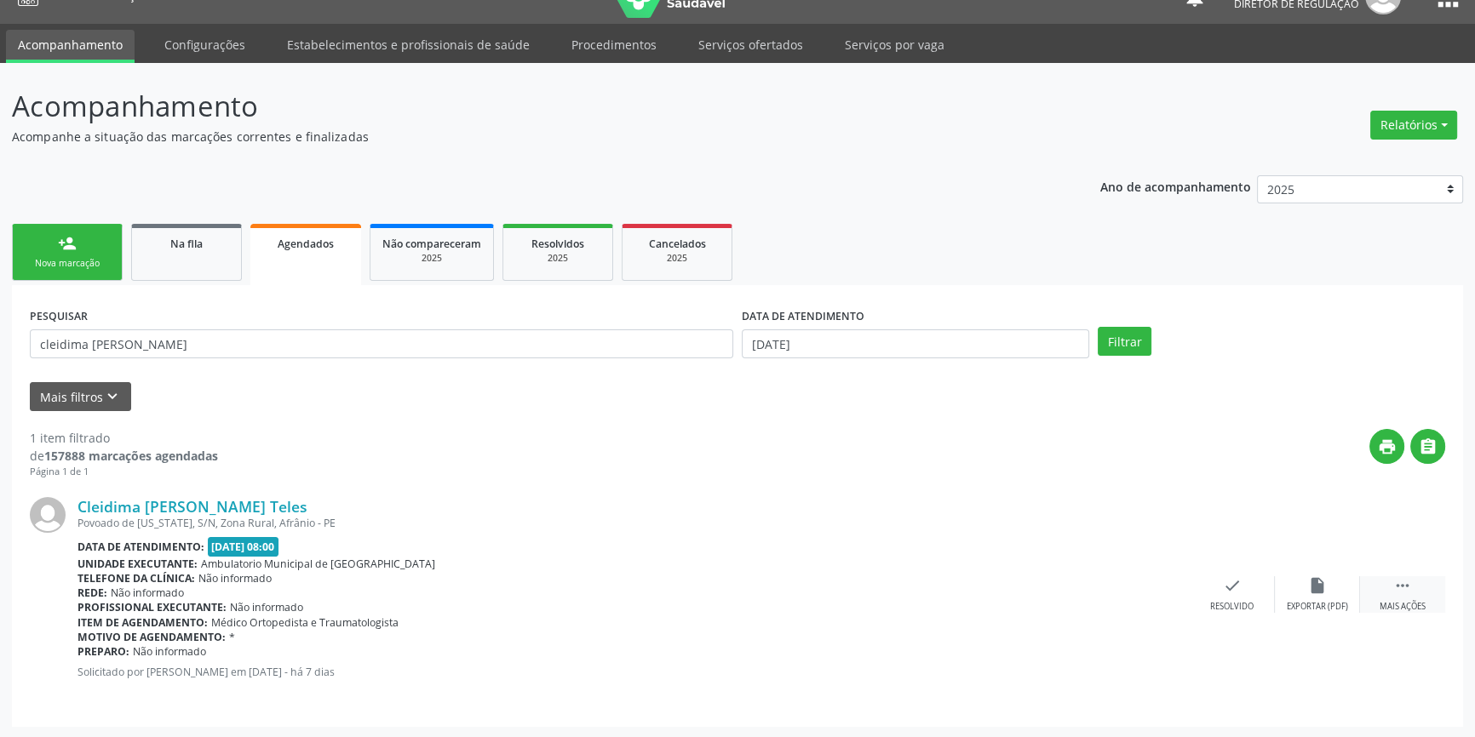
click at [1426, 588] on div " Mais ações" at bounding box center [1402, 595] width 85 height 37
click at [1150, 588] on icon "cancel" at bounding box center [1147, 586] width 19 height 19
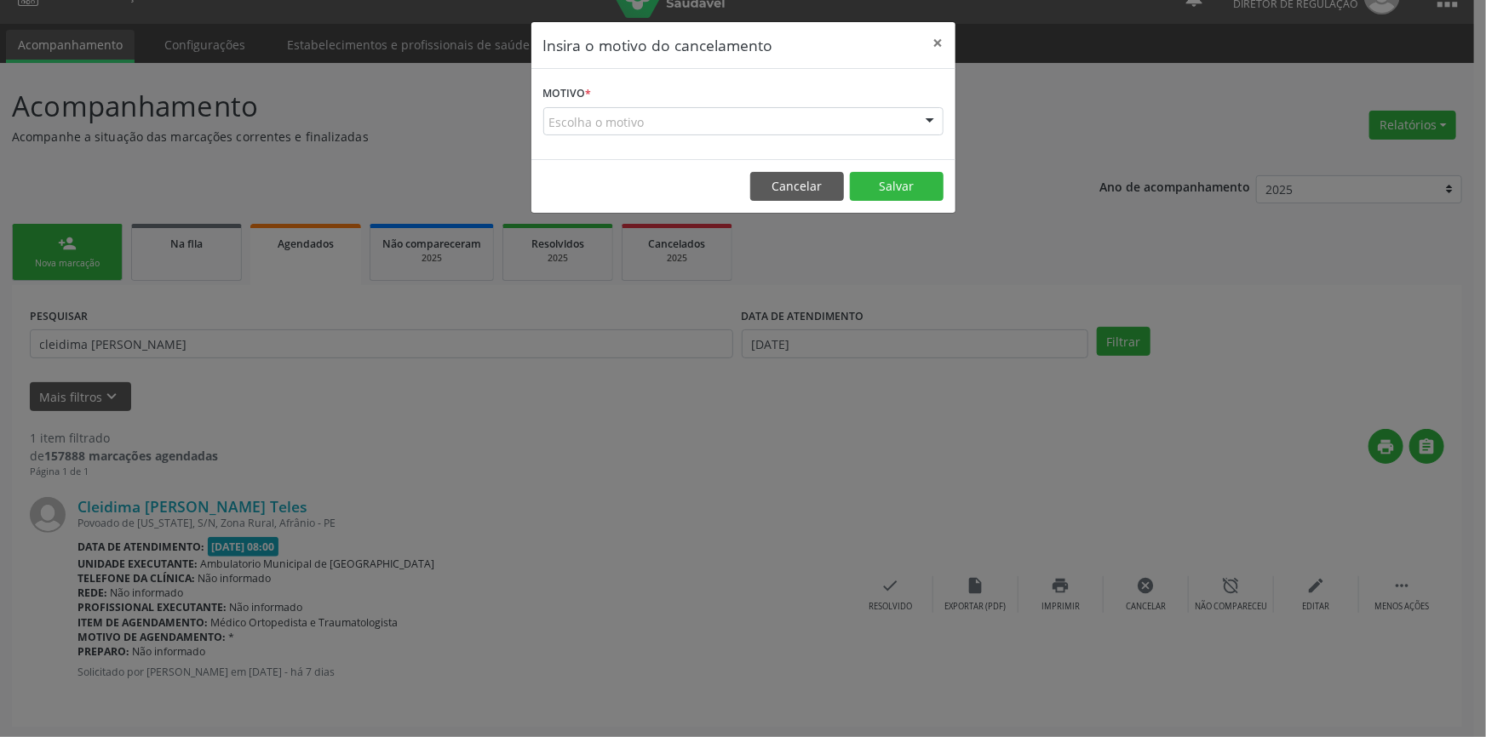
click at [782, 121] on div "Escolha o motivo" at bounding box center [743, 121] width 400 height 29
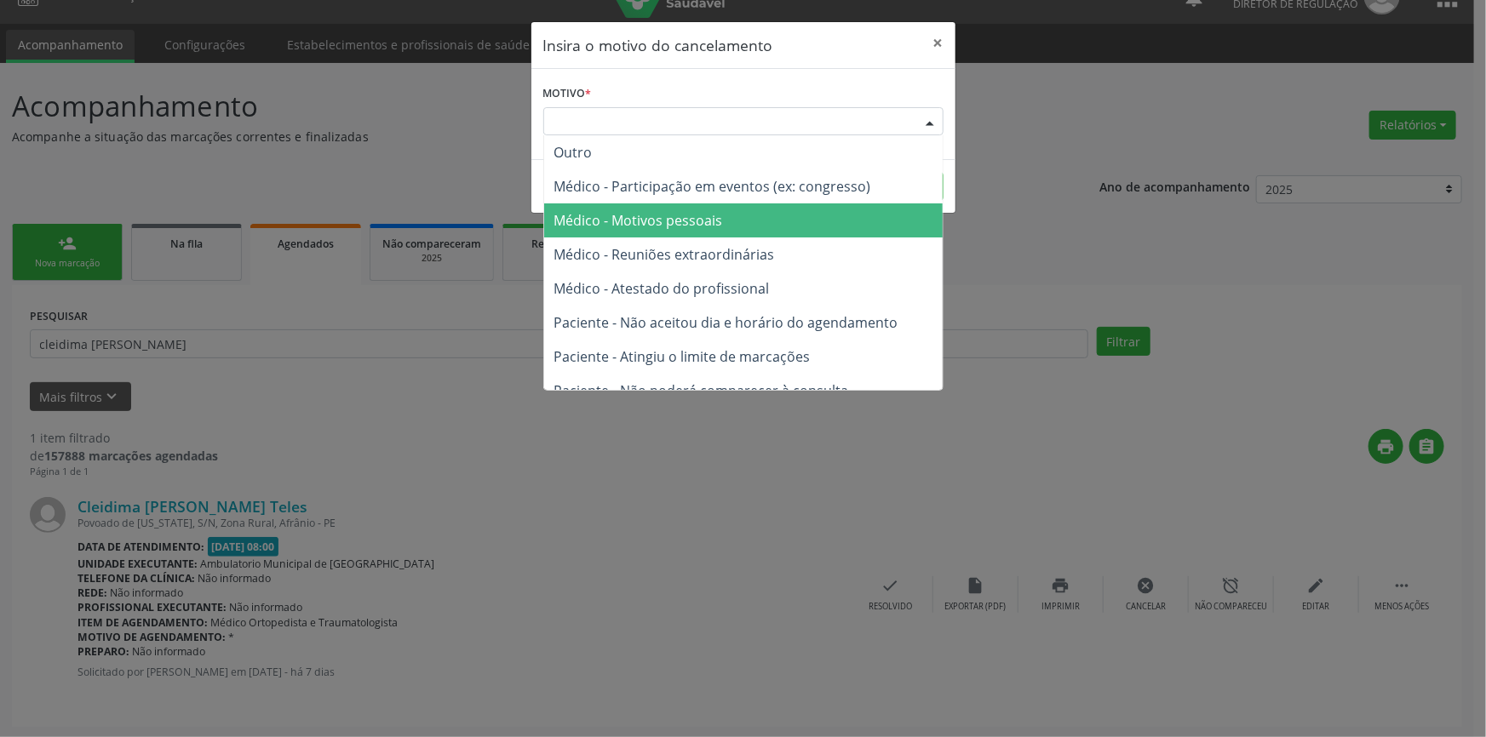
click at [683, 223] on span "Médico - Motivos pessoais" at bounding box center [638, 220] width 169 height 19
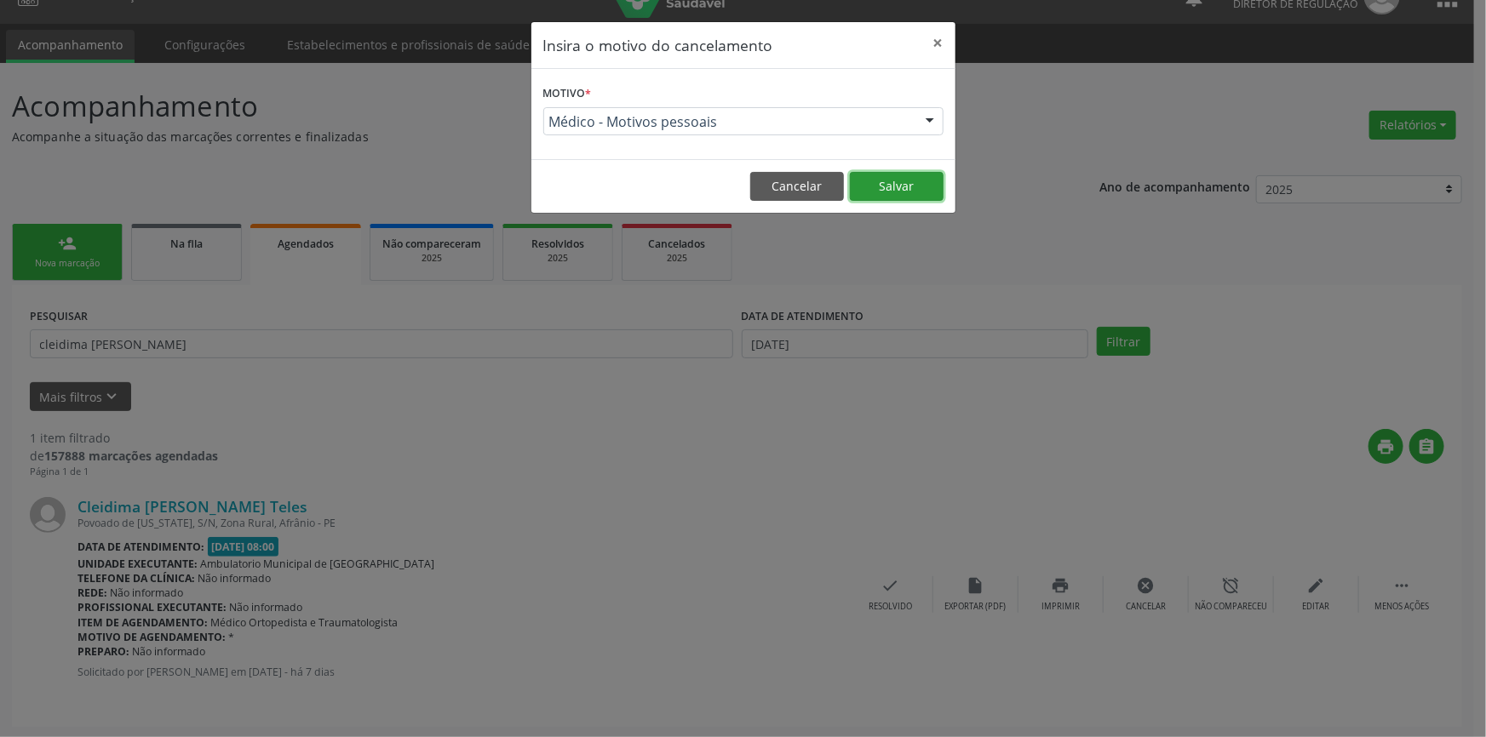
click at [873, 179] on button "Salvar" at bounding box center [897, 186] width 94 height 29
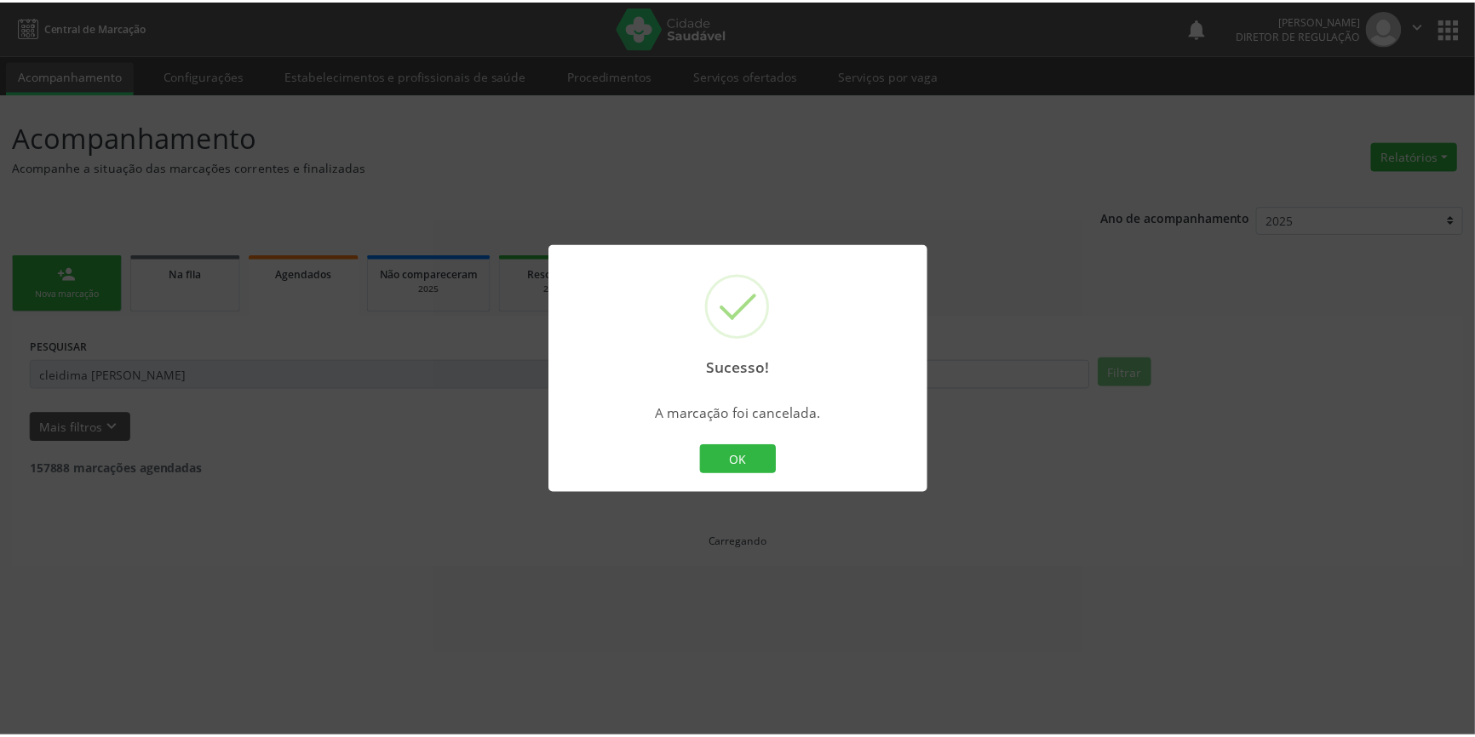
scroll to position [0, 0]
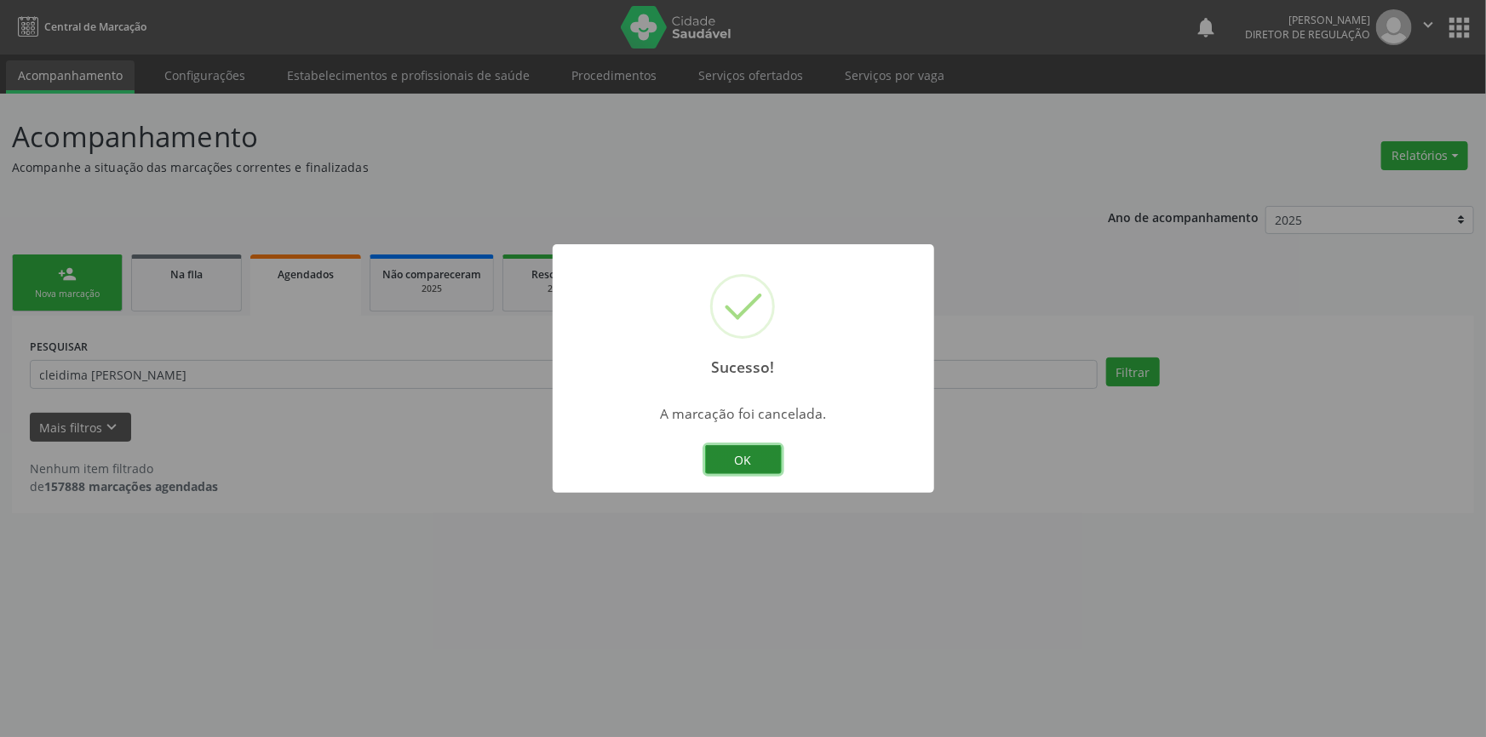
click at [737, 452] on button "OK" at bounding box center [743, 459] width 77 height 29
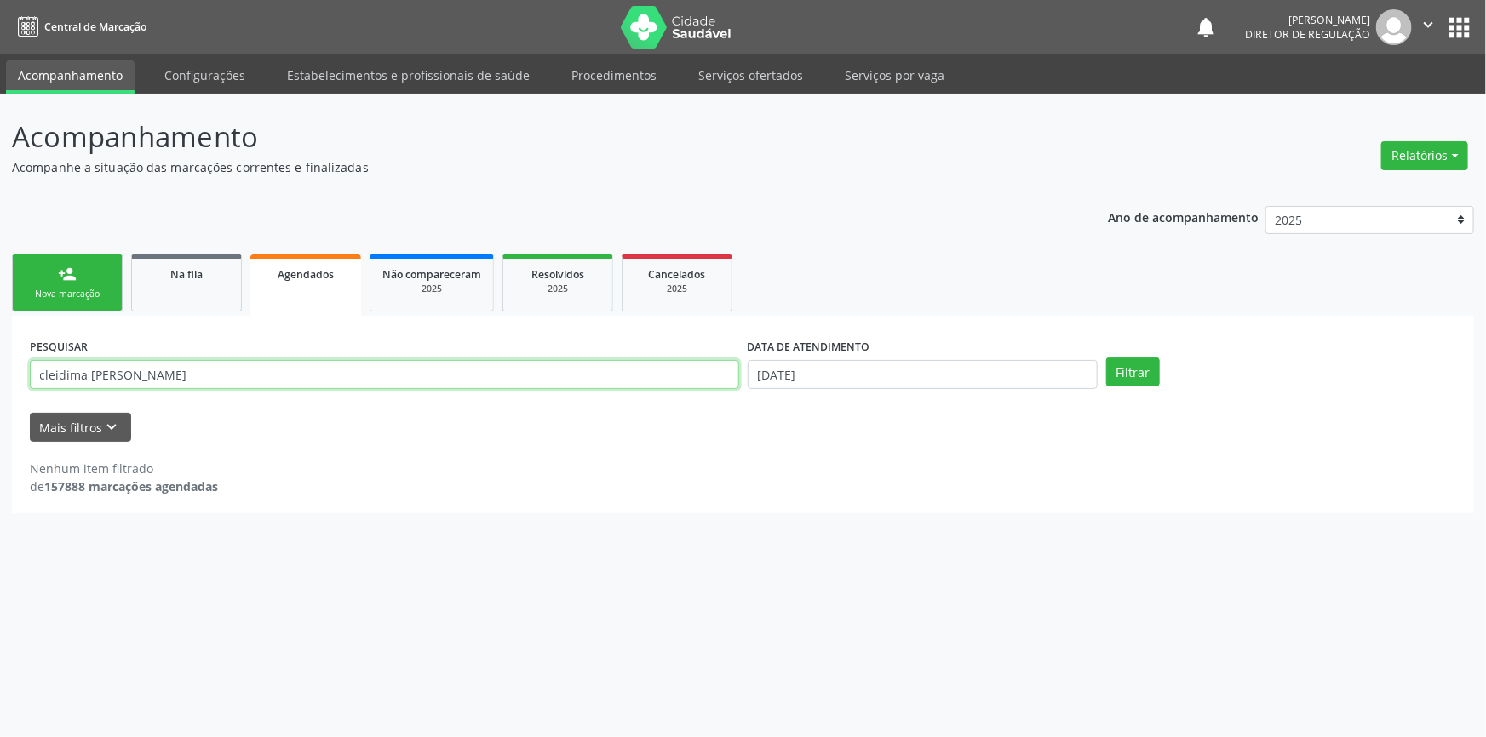
drag, startPoint x: 89, startPoint y: 376, endPoint x: 3, endPoint y: 384, distance: 86.4
click at [3, 384] on div "Acompanhamento Acompanhe a situação das marcações correntes e finalizadas Relat…" at bounding box center [743, 416] width 1486 height 644
type input "70200689222081"
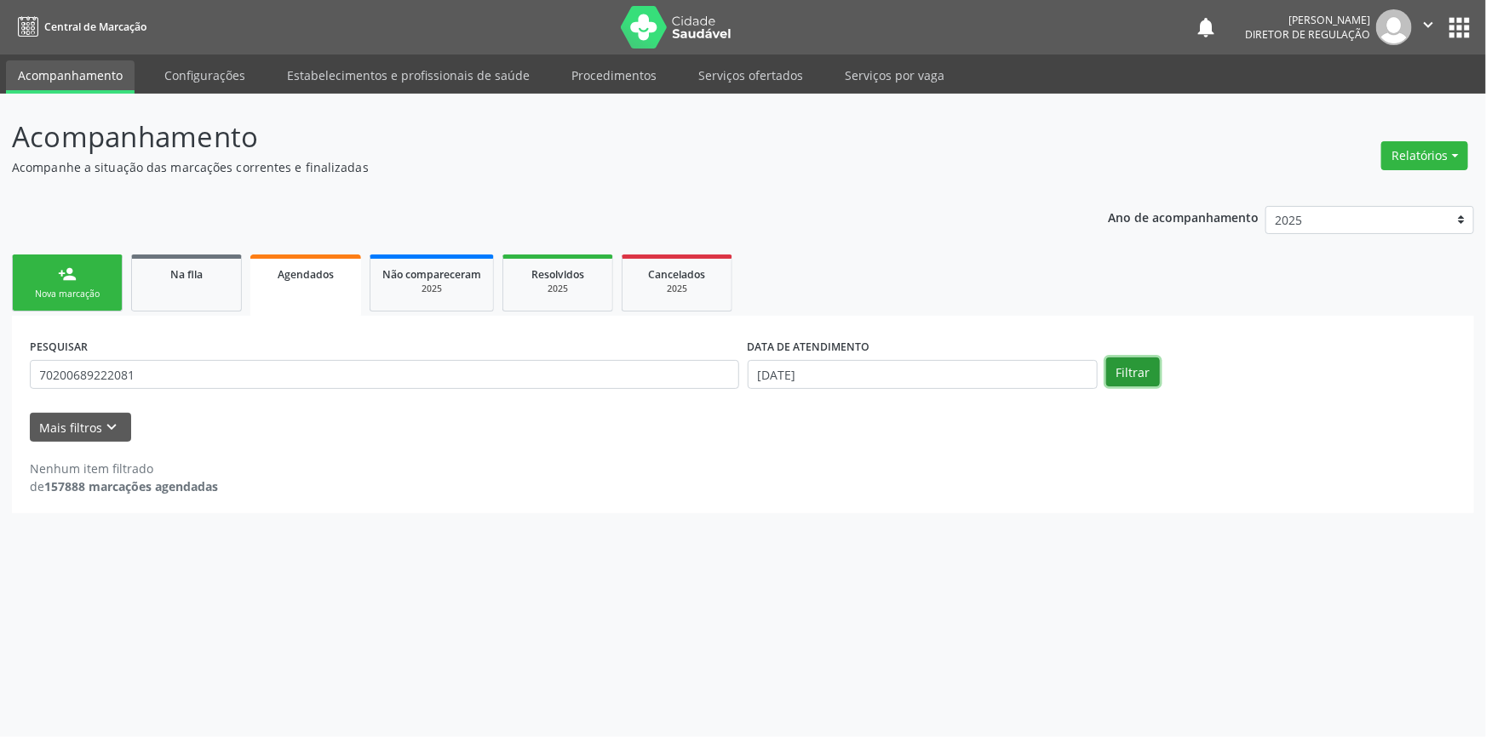
click at [1147, 382] on button "Filtrar" at bounding box center [1133, 372] width 54 height 29
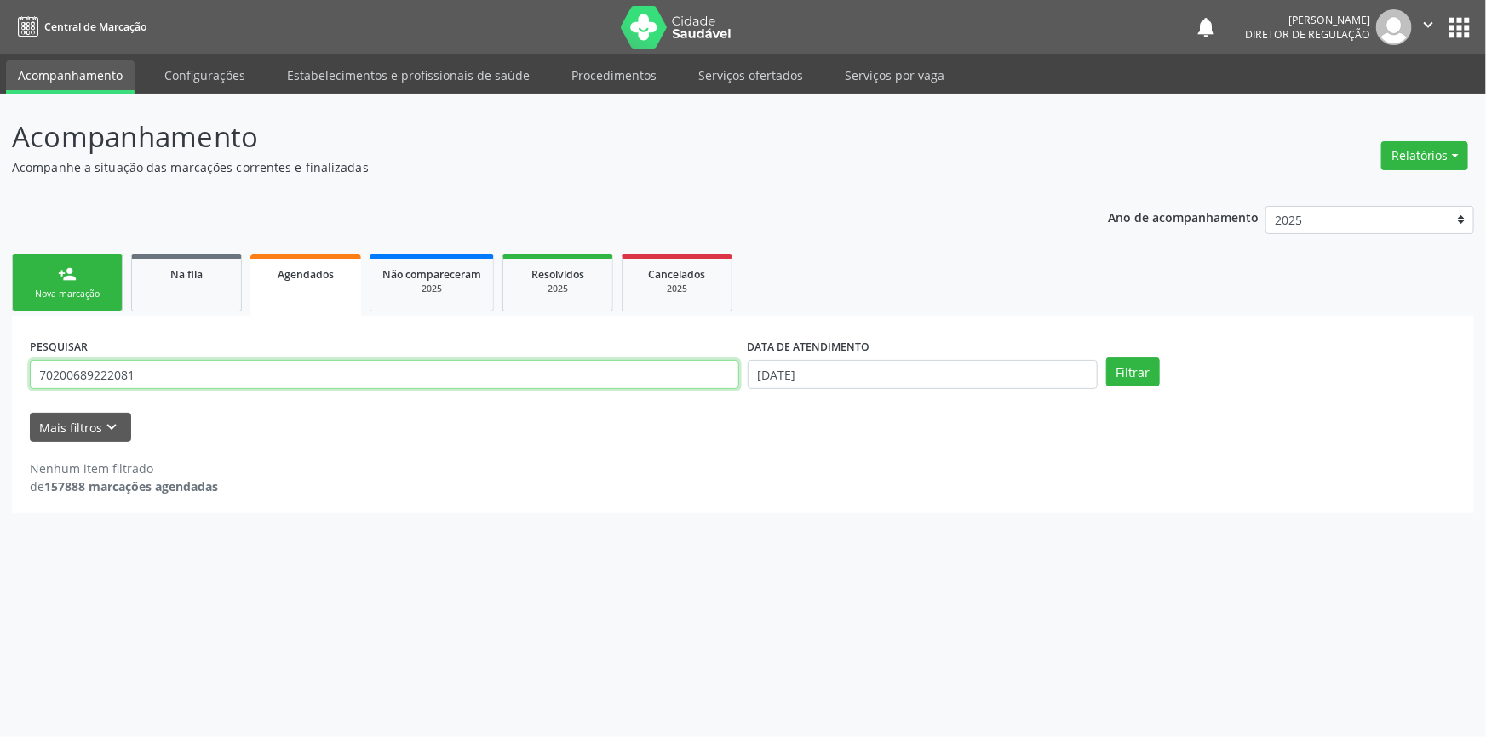
click at [0, 376] on div "Acompanhamento Acompanhe a situação das marcações correntes e finalizadas Relat…" at bounding box center [743, 416] width 1486 height 644
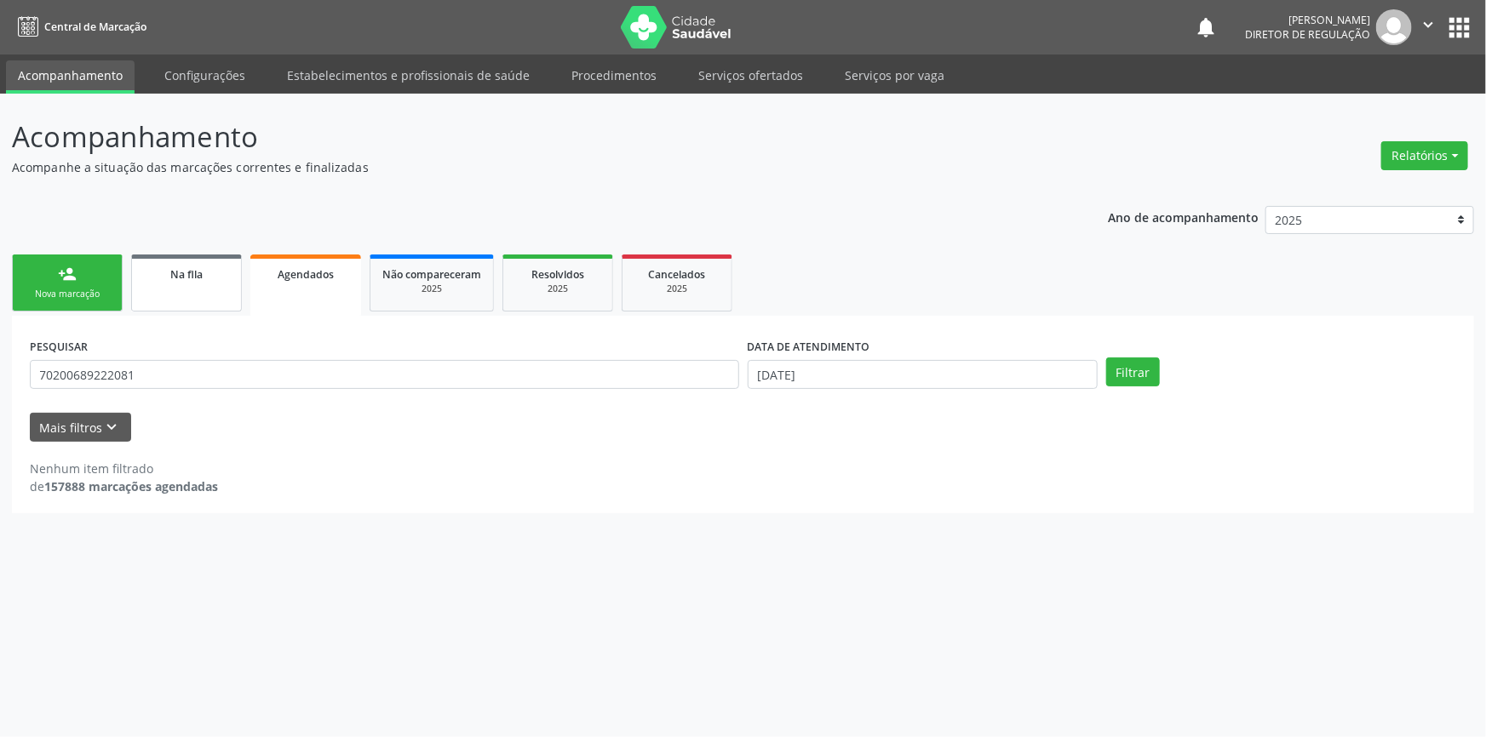
click at [218, 273] on div "Na fila" at bounding box center [186, 274] width 85 height 18
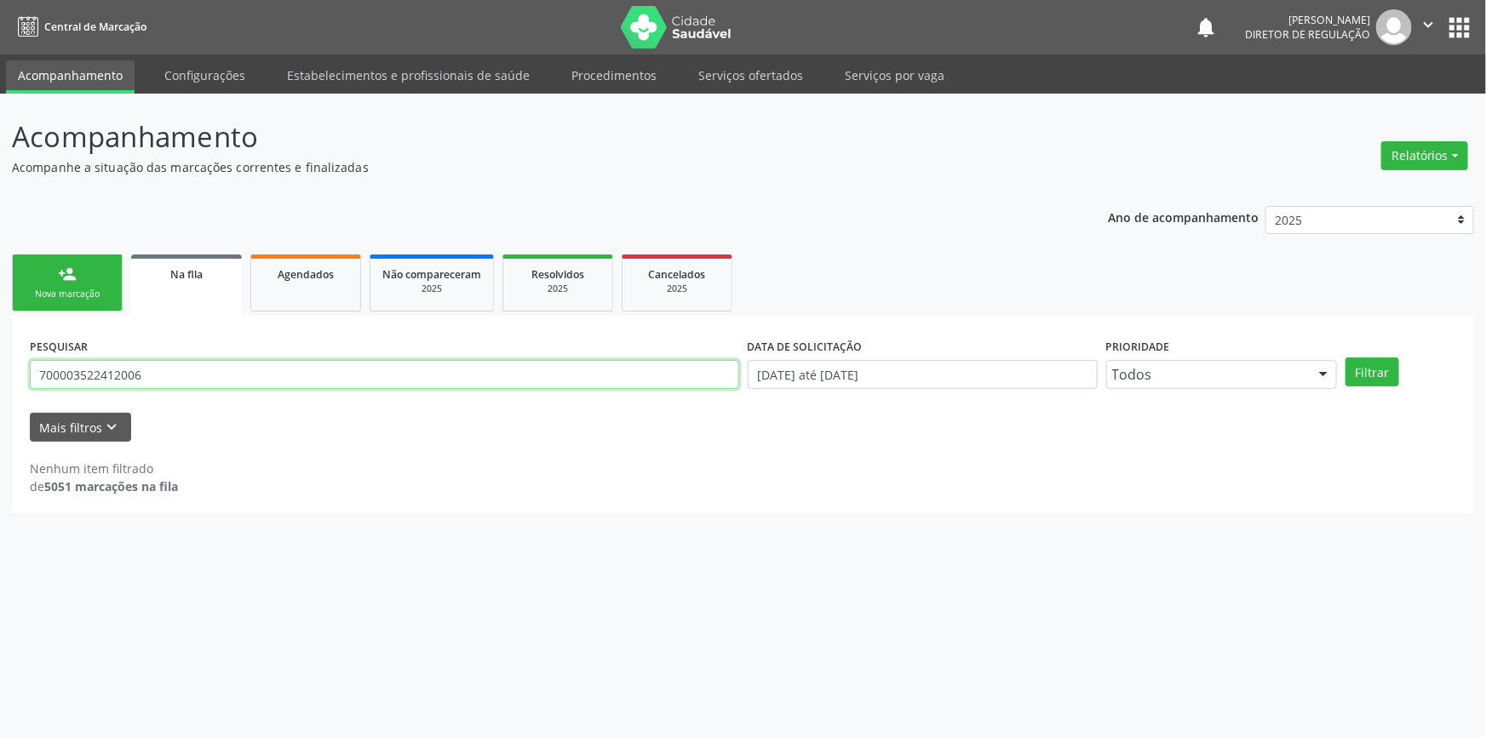
drag, startPoint x: 194, startPoint y: 372, endPoint x: 0, endPoint y: 370, distance: 194.2
click at [0, 370] on div "Acompanhamento Acompanhe a situação das marcações correntes e finalizadas Relat…" at bounding box center [743, 416] width 1486 height 644
paste input "200689222081"
type input "70200689222081"
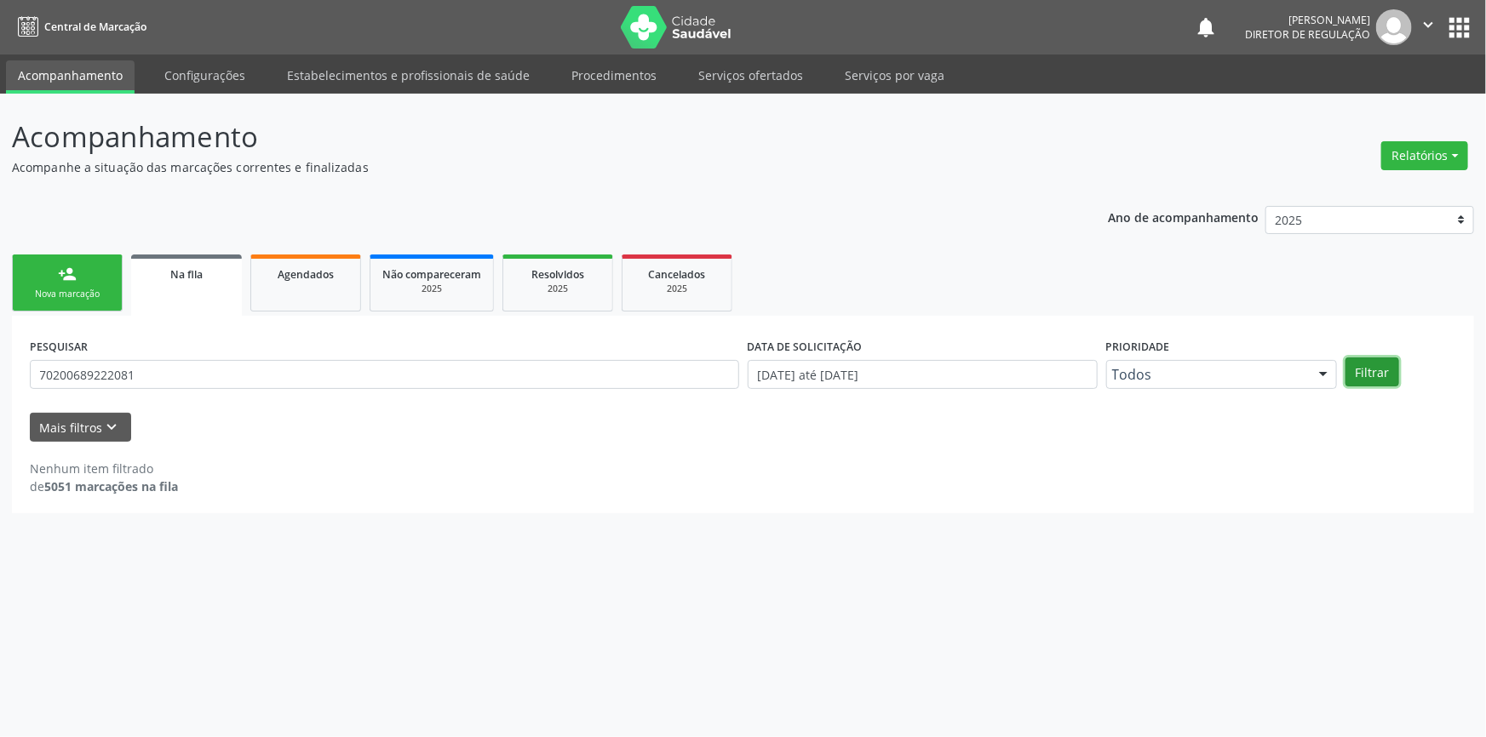
click at [1373, 375] on button "Filtrar" at bounding box center [1373, 372] width 54 height 29
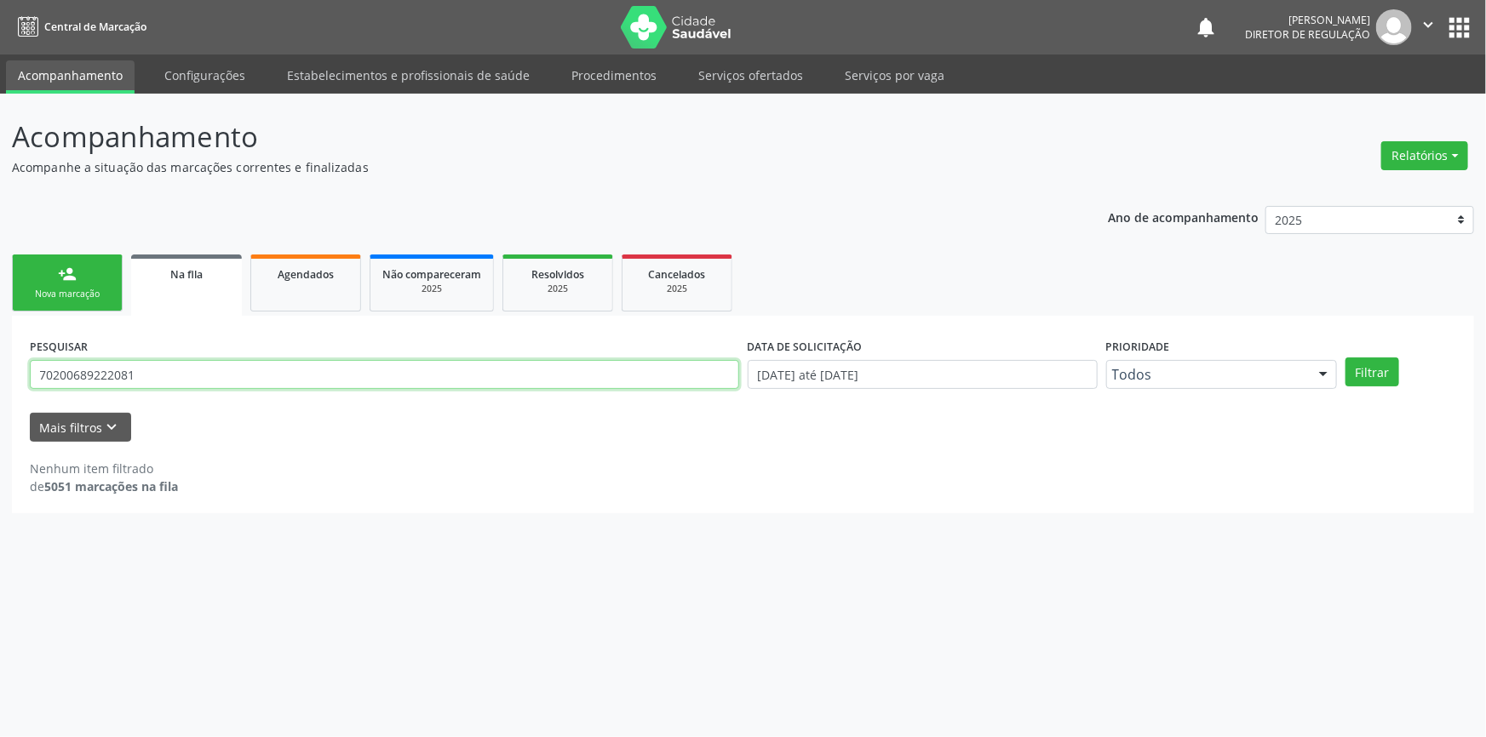
drag, startPoint x: 224, startPoint y: 367, endPoint x: 0, endPoint y: 366, distance: 224.0
click at [0, 366] on div "Acompanhamento Acompanhe a situação das marcações correntes e finalizadas Relat…" at bounding box center [743, 416] width 1486 height 644
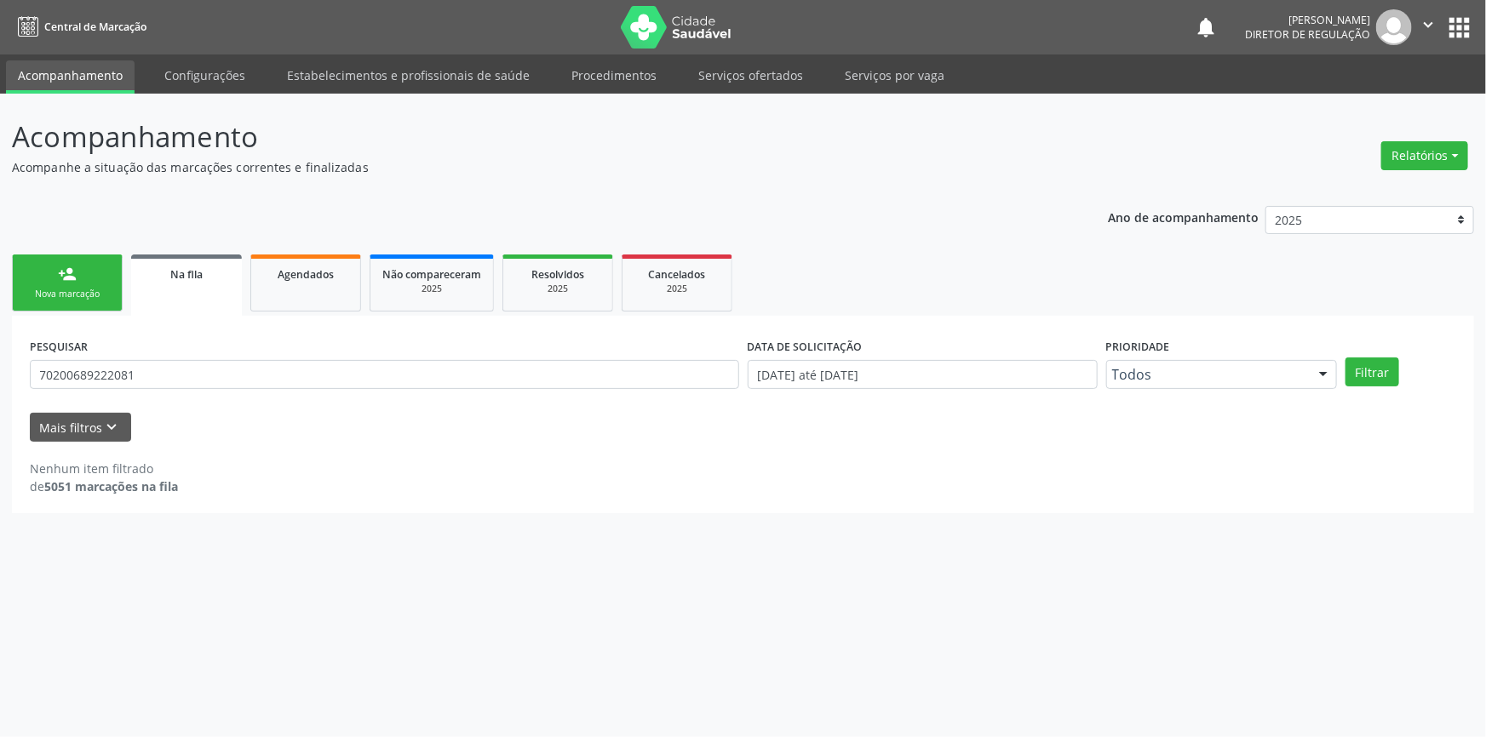
click at [77, 283] on link "person_add Nova marcação" at bounding box center [67, 283] width 111 height 57
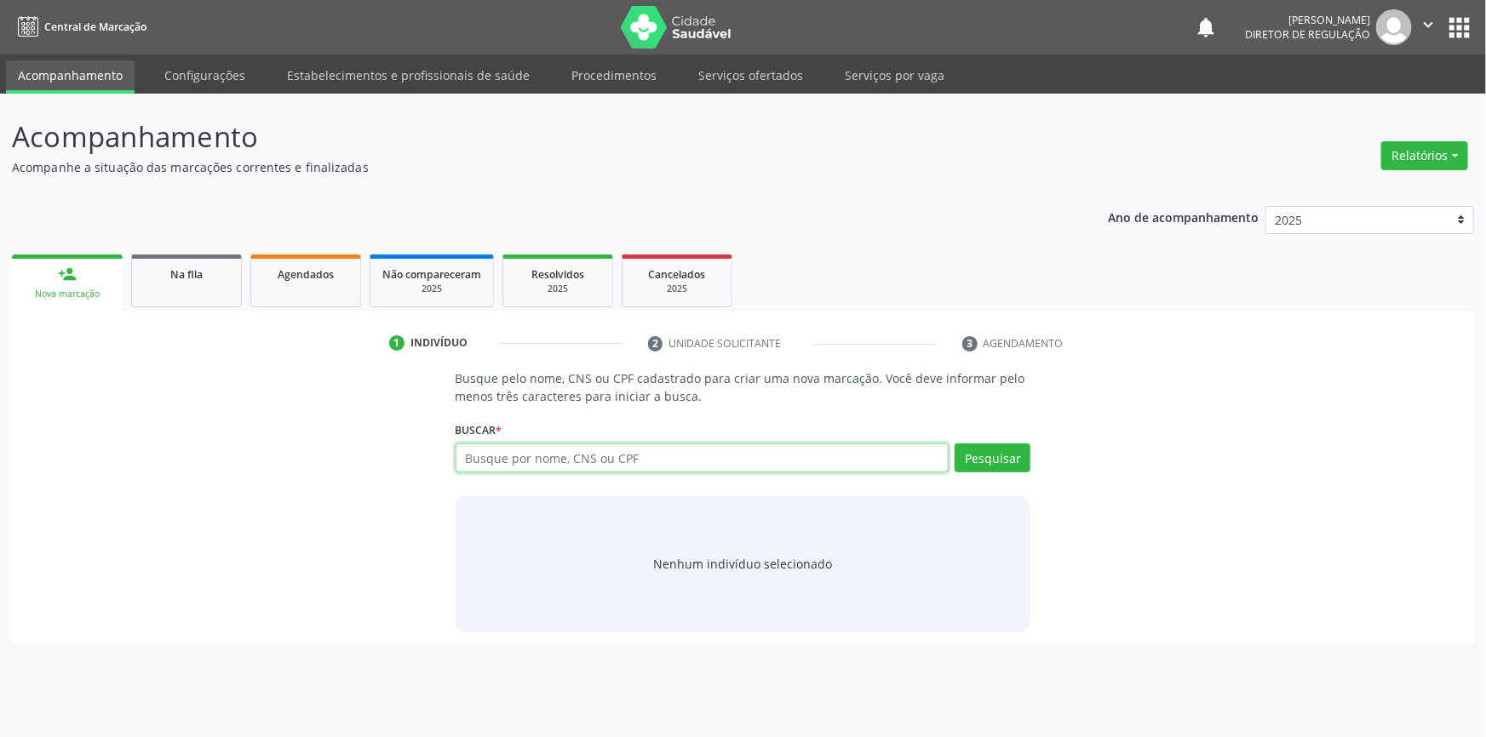
click at [496, 457] on input "text" at bounding box center [703, 458] width 494 height 29
paste input "70200689222081"
type input "70200689222081"
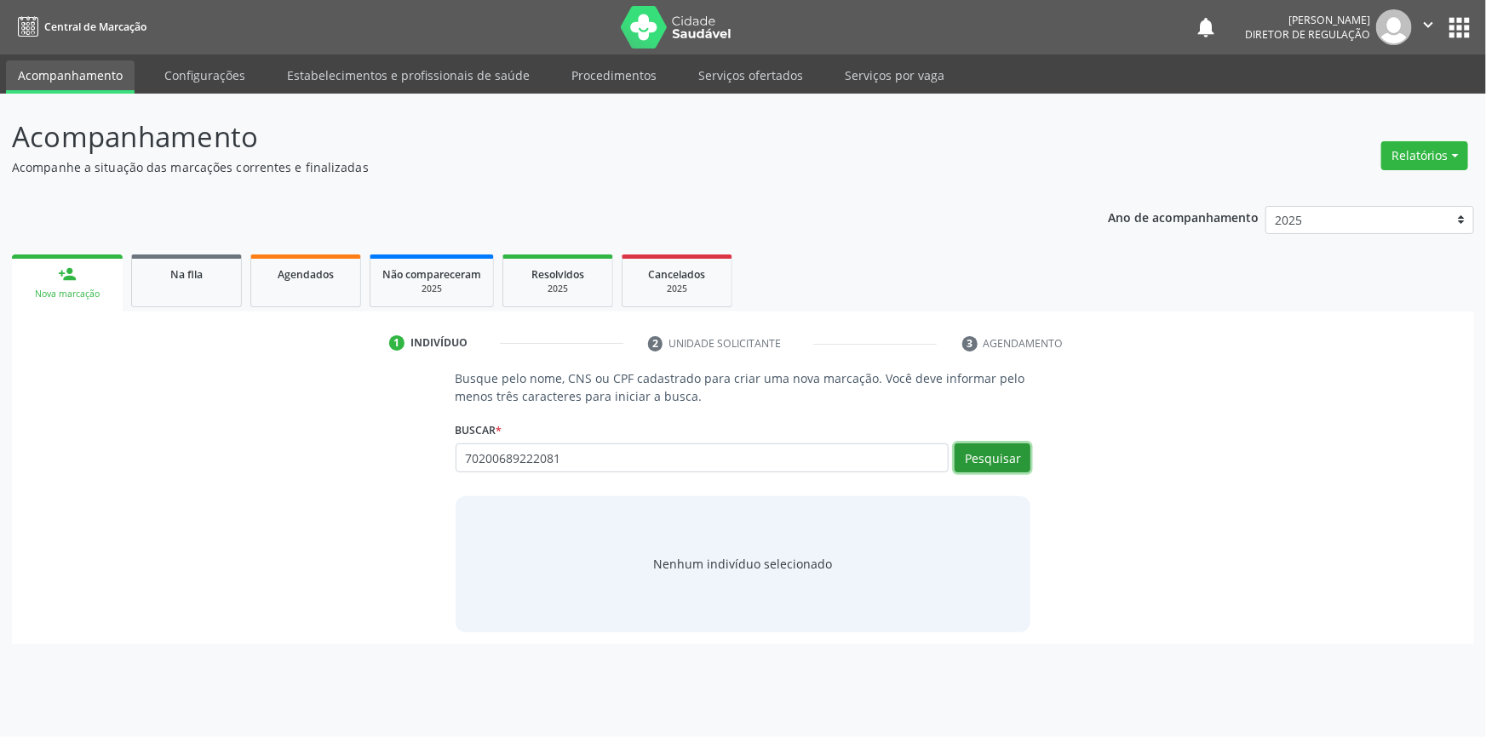
click at [973, 448] on button "Pesquisar" at bounding box center [993, 458] width 76 height 29
click at [194, 287] on link "Na fila" at bounding box center [186, 281] width 111 height 53
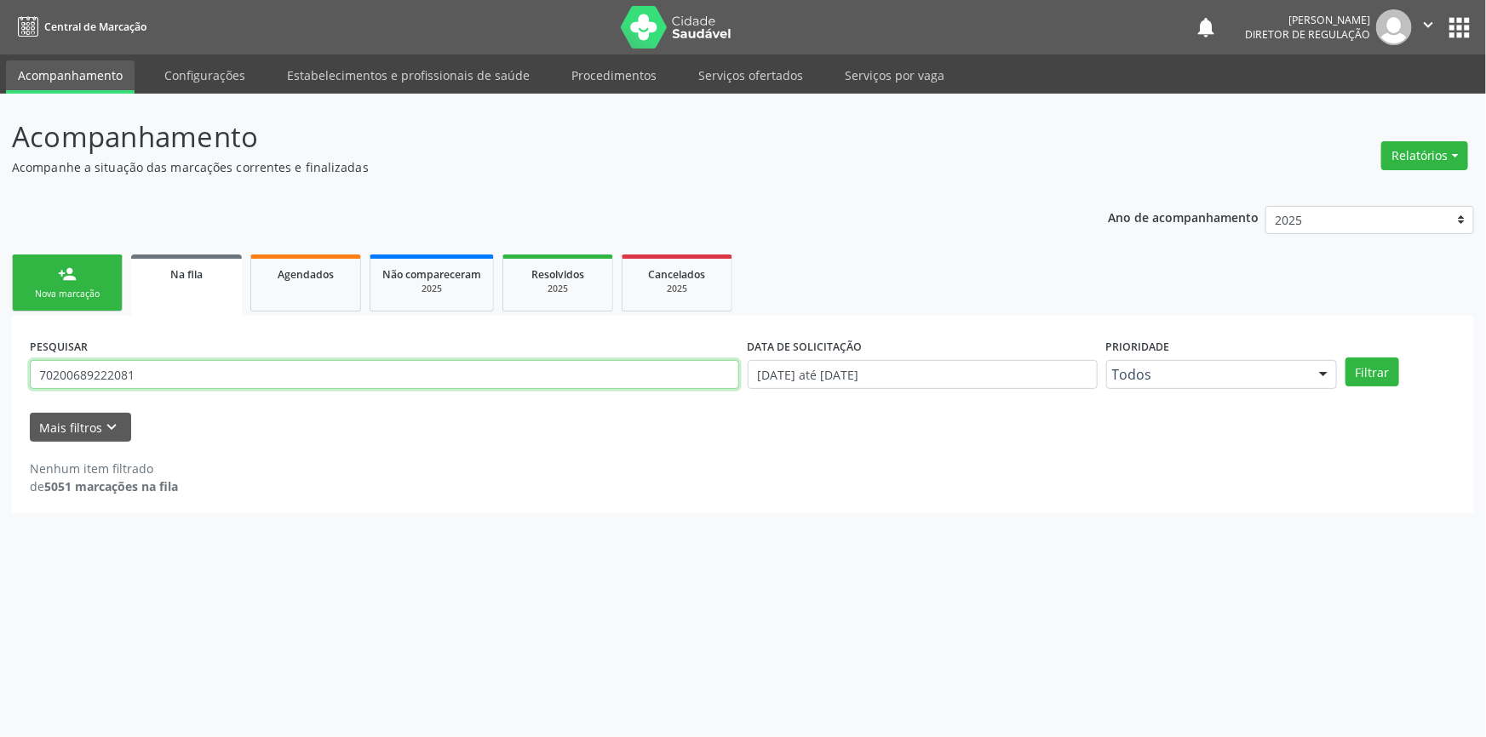
drag, startPoint x: 253, startPoint y: 383, endPoint x: 0, endPoint y: 353, distance: 254.7
click at [0, 353] on div "Acompanhamento Acompanhe a situação das marcações correntes e finalizadas Relat…" at bounding box center [743, 416] width 1486 height 644
type input "[PERSON_NAME]"
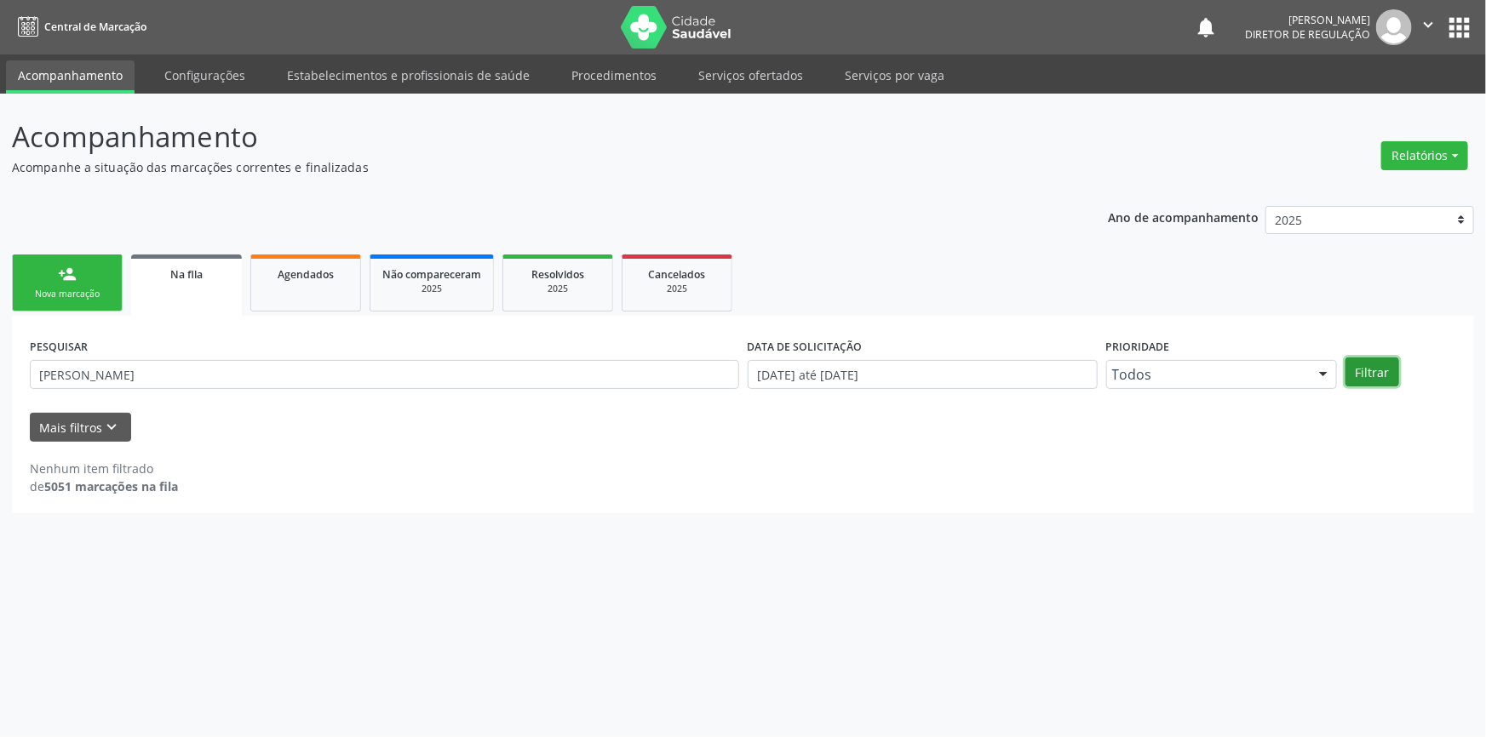
click at [1354, 364] on button "Filtrar" at bounding box center [1373, 372] width 54 height 29
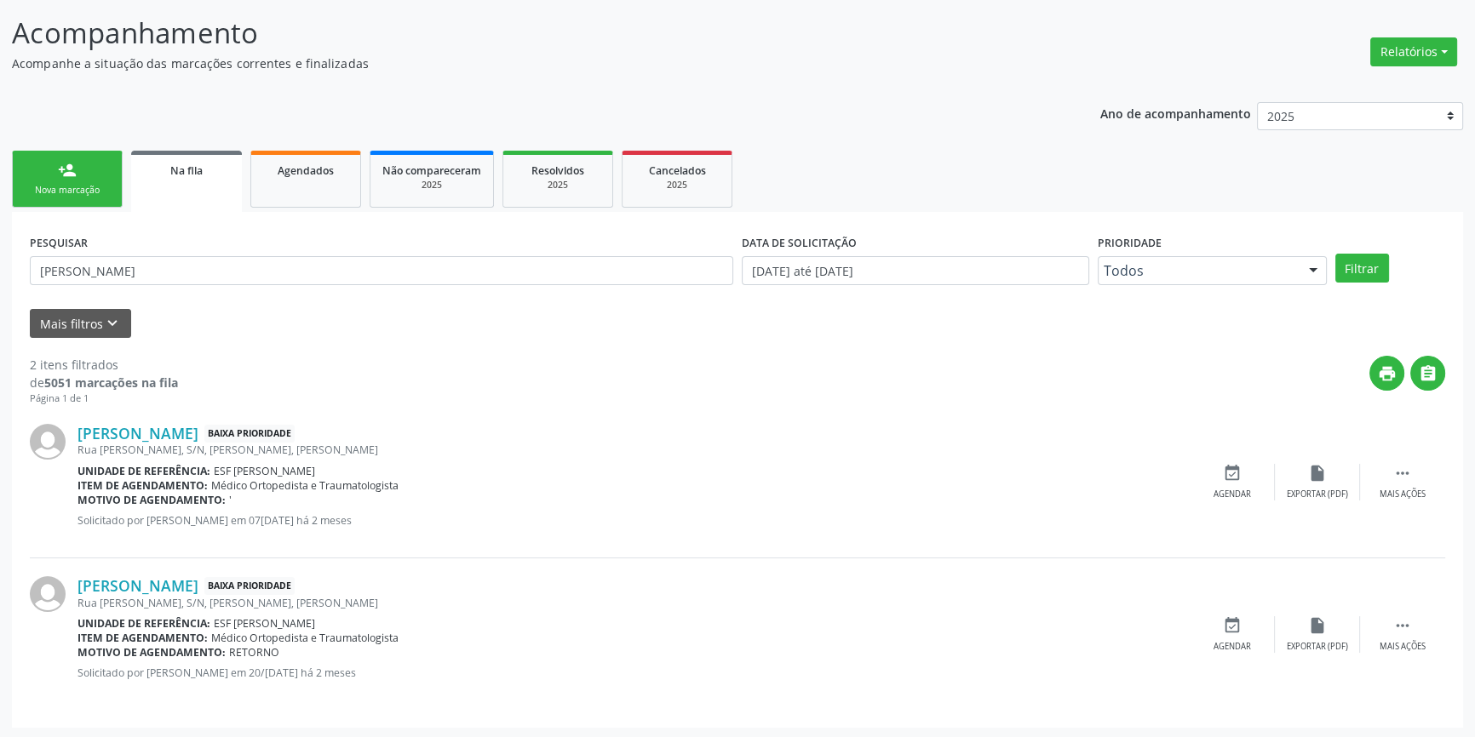
scroll to position [105, 0]
click at [192, 591] on link "[PERSON_NAME]" at bounding box center [137, 585] width 121 height 19
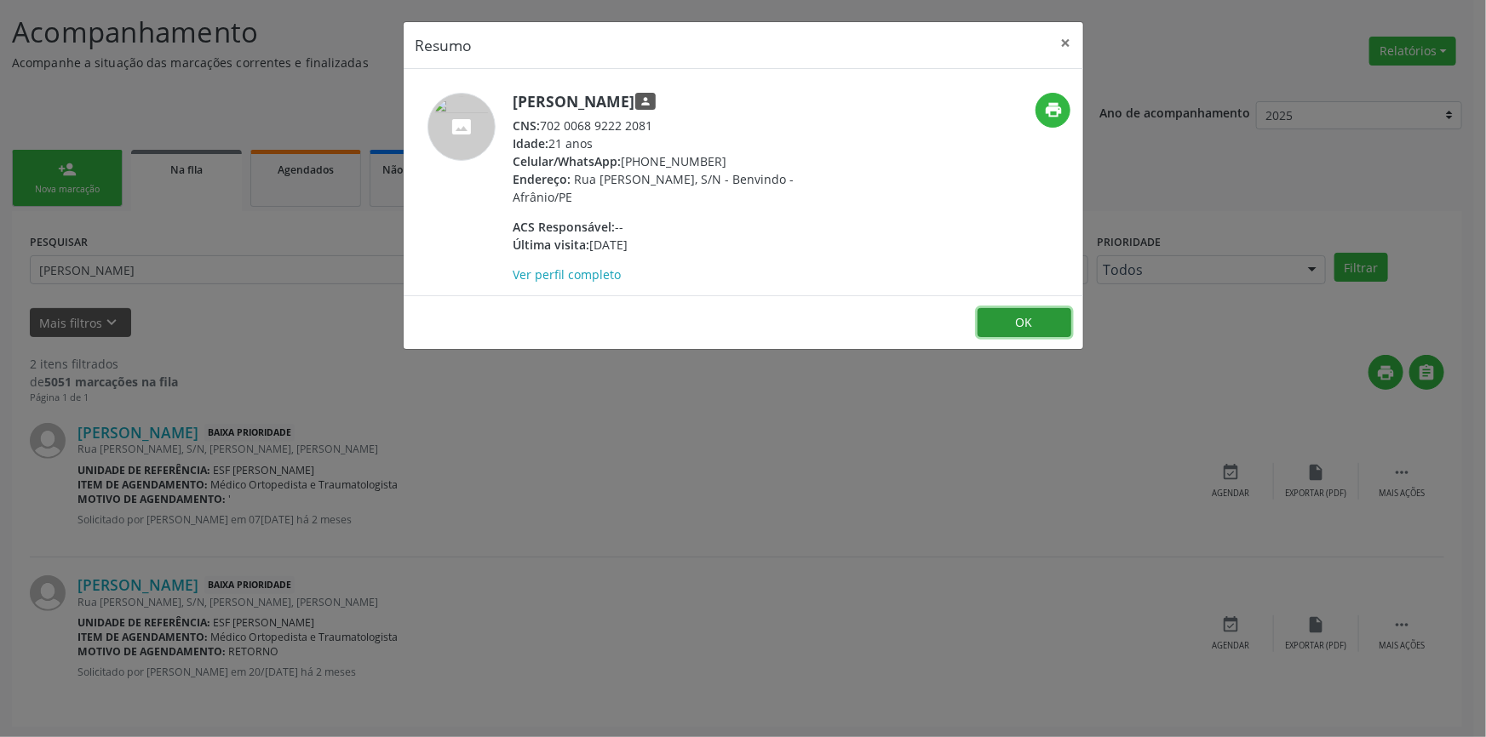
click at [1022, 308] on button "OK" at bounding box center [1025, 322] width 94 height 29
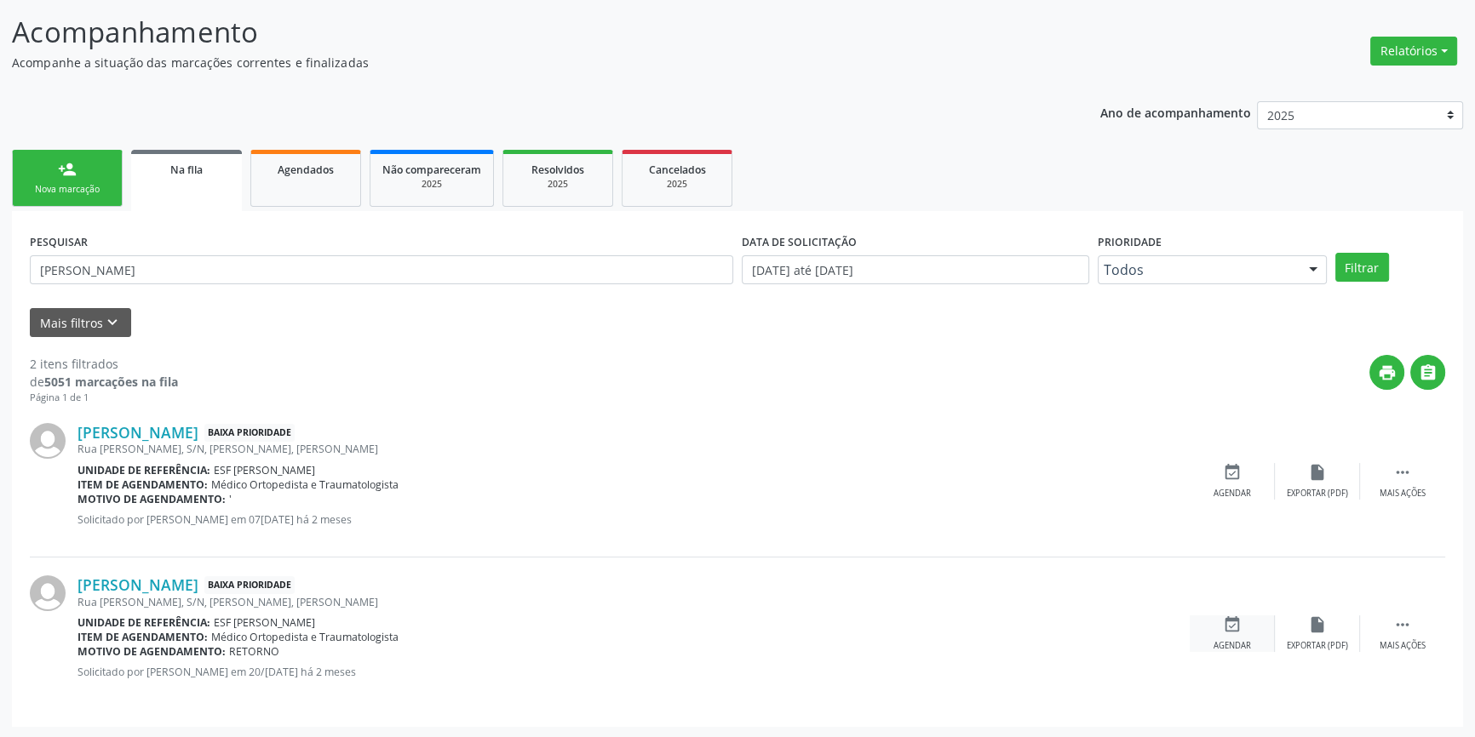
click at [1213, 630] on div "event_available Agendar" at bounding box center [1232, 634] width 85 height 37
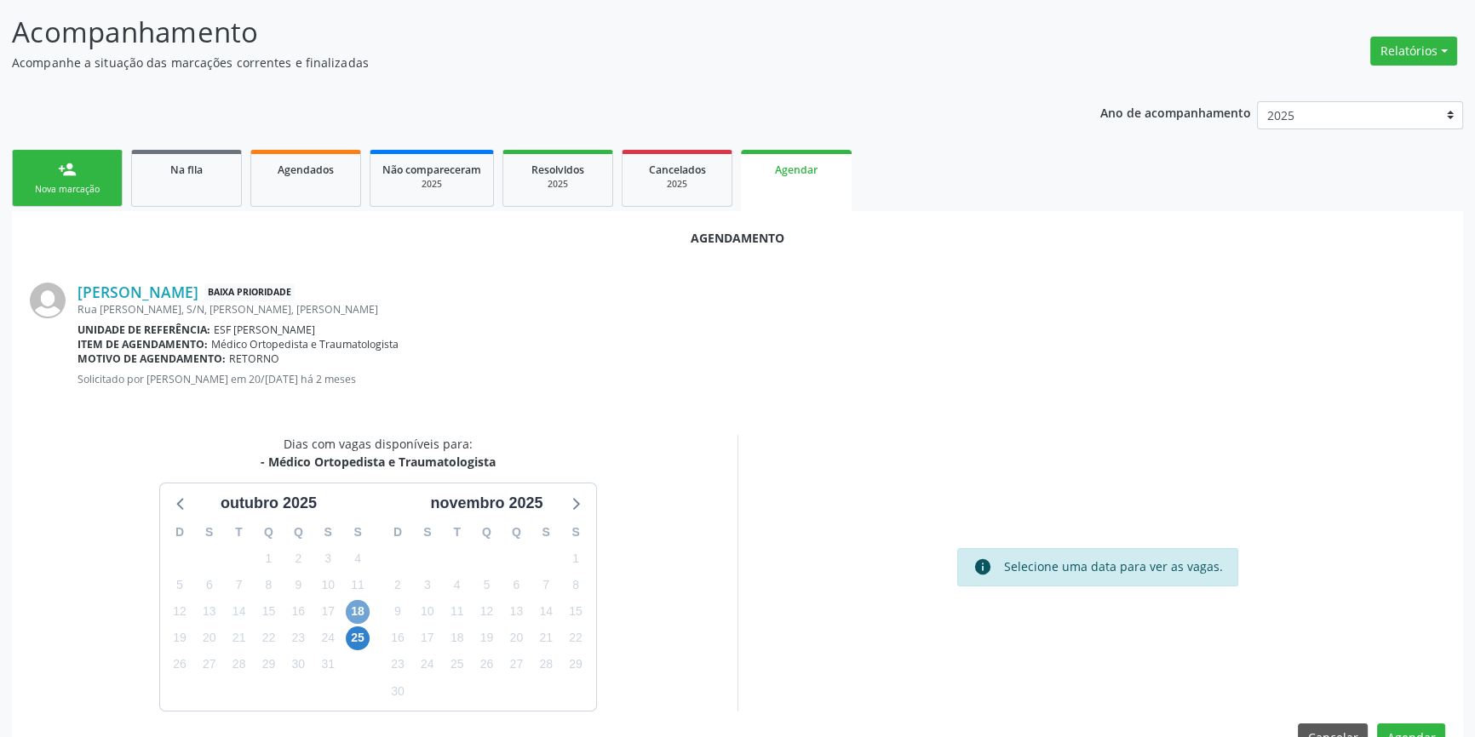
click at [361, 614] on span "18" at bounding box center [358, 612] width 24 height 24
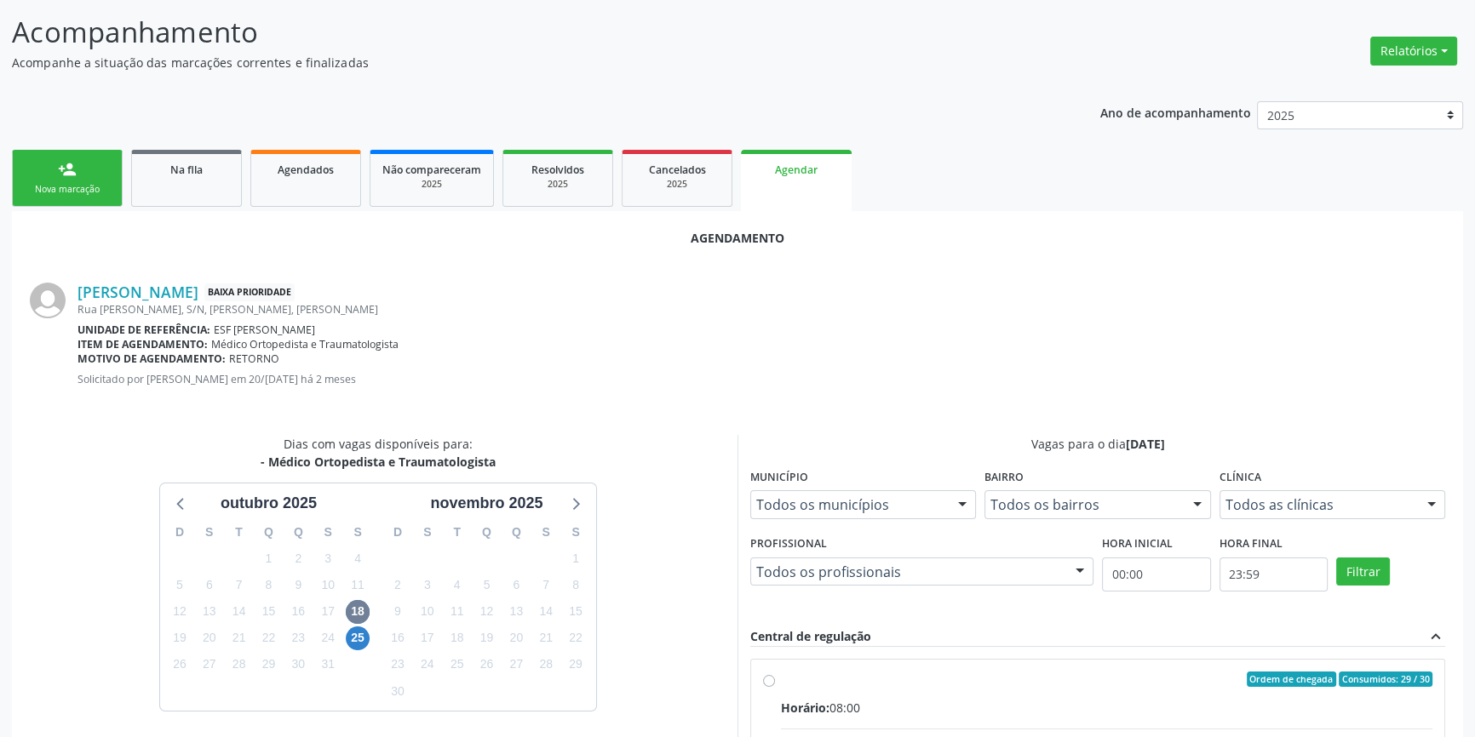
drag, startPoint x: 776, startPoint y: 690, endPoint x: 974, endPoint y: 622, distance: 209.8
radio input "true"
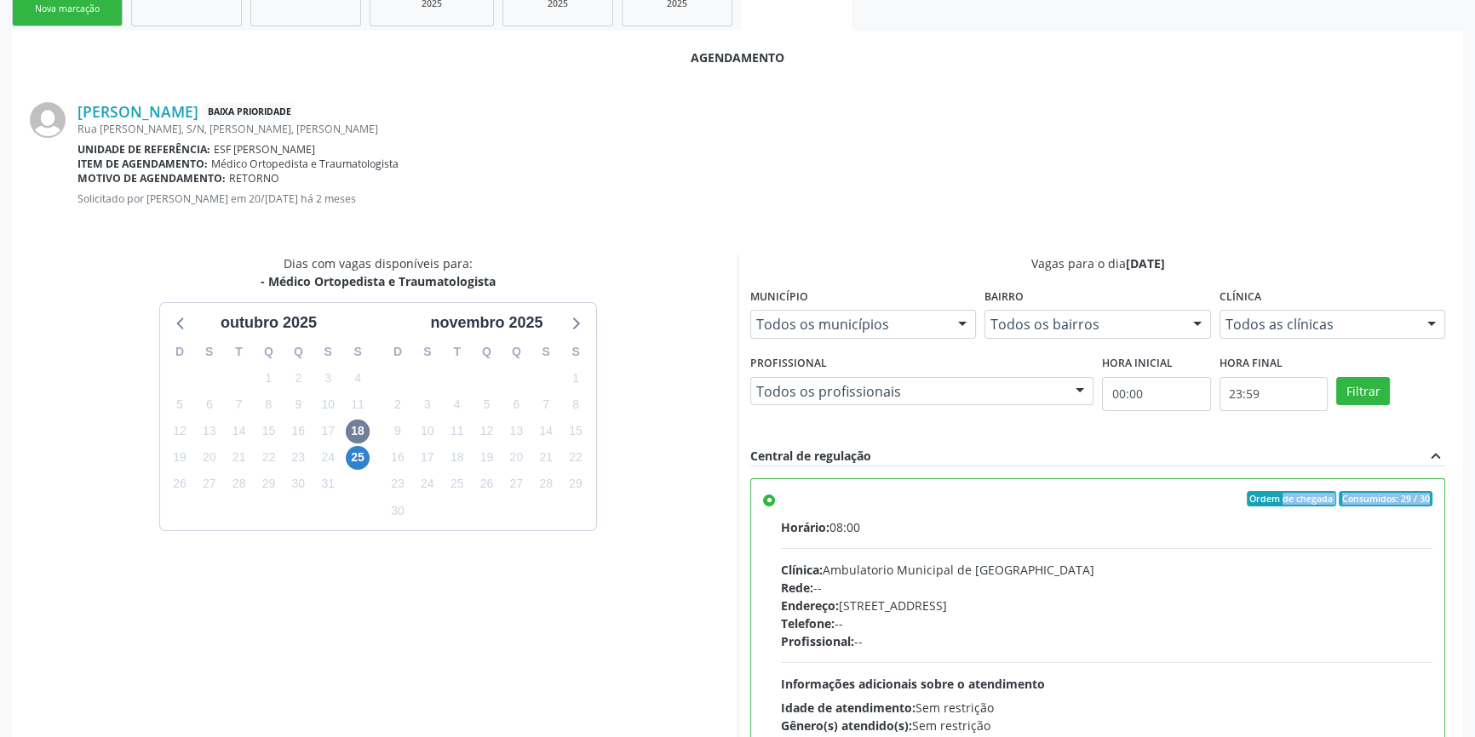
scroll to position [424, 0]
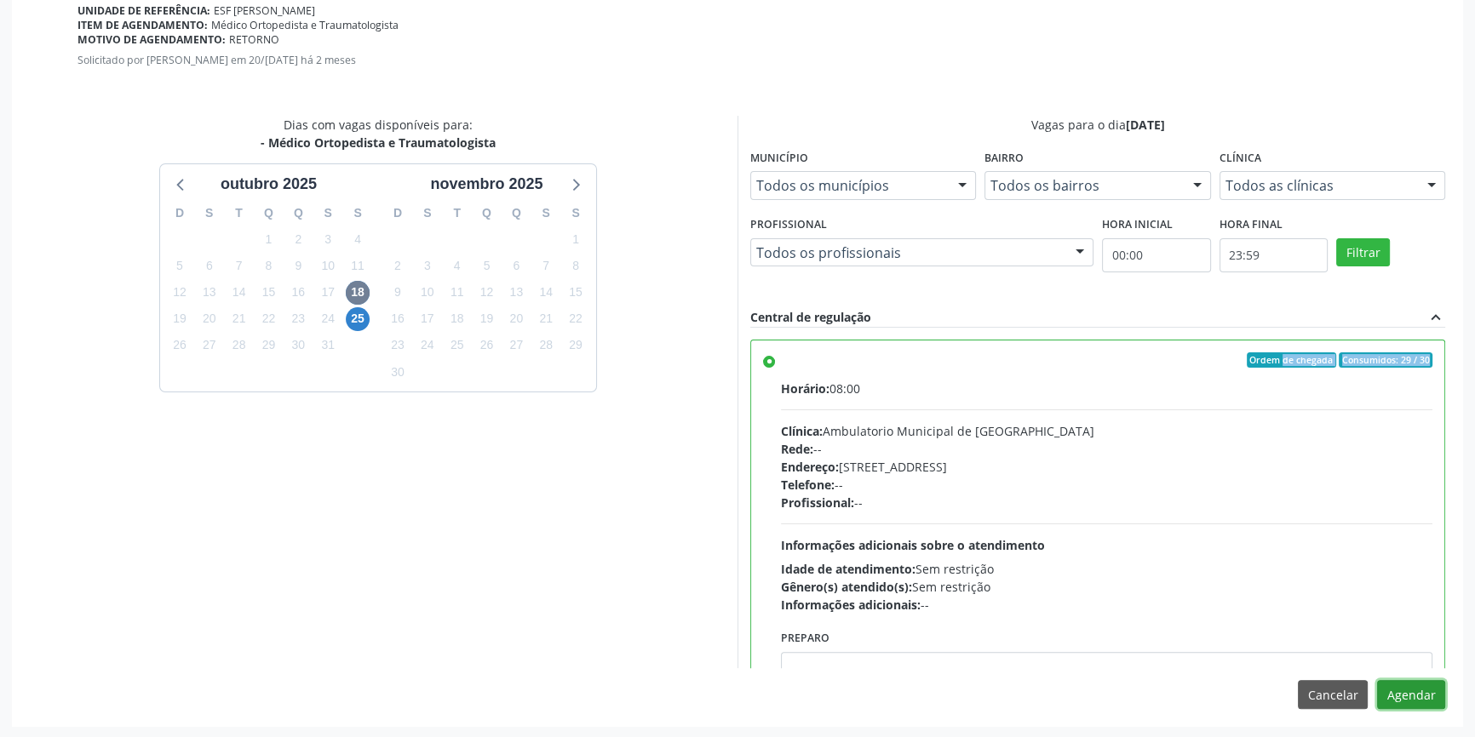
click at [1407, 706] on button "Agendar" at bounding box center [1411, 694] width 68 height 29
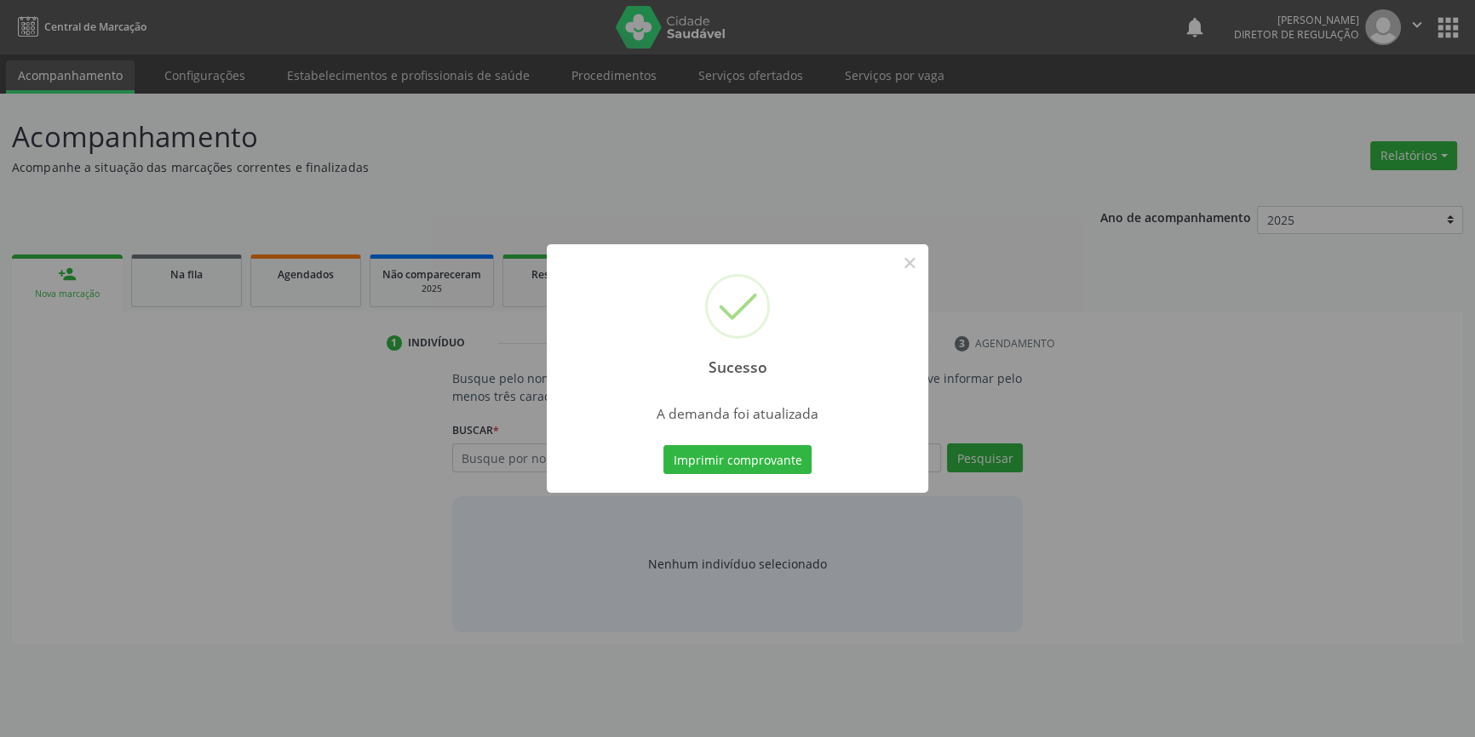
scroll to position [0, 0]
click at [703, 456] on button "Imprimir comprovante" at bounding box center [743, 459] width 148 height 29
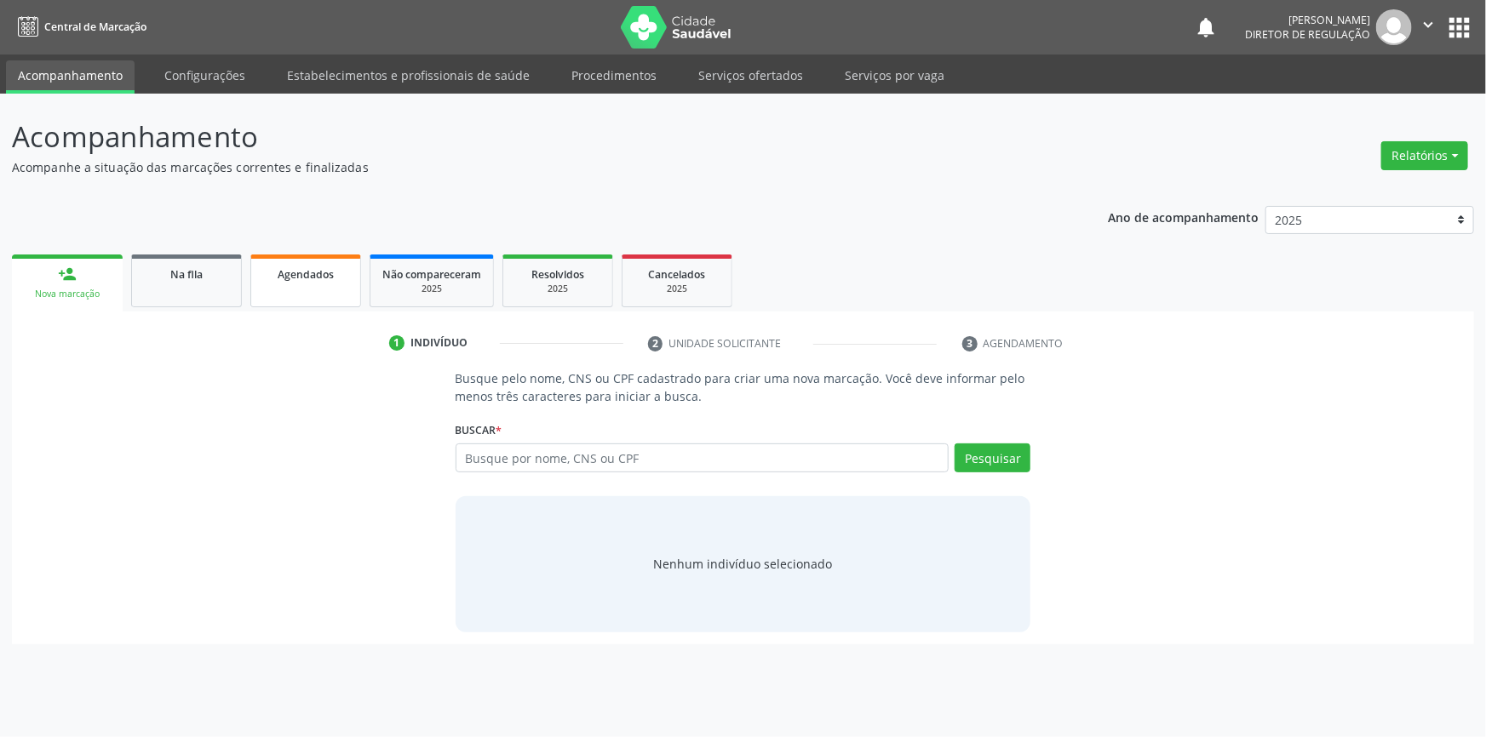
click at [298, 295] on link "Agendados" at bounding box center [305, 281] width 111 height 53
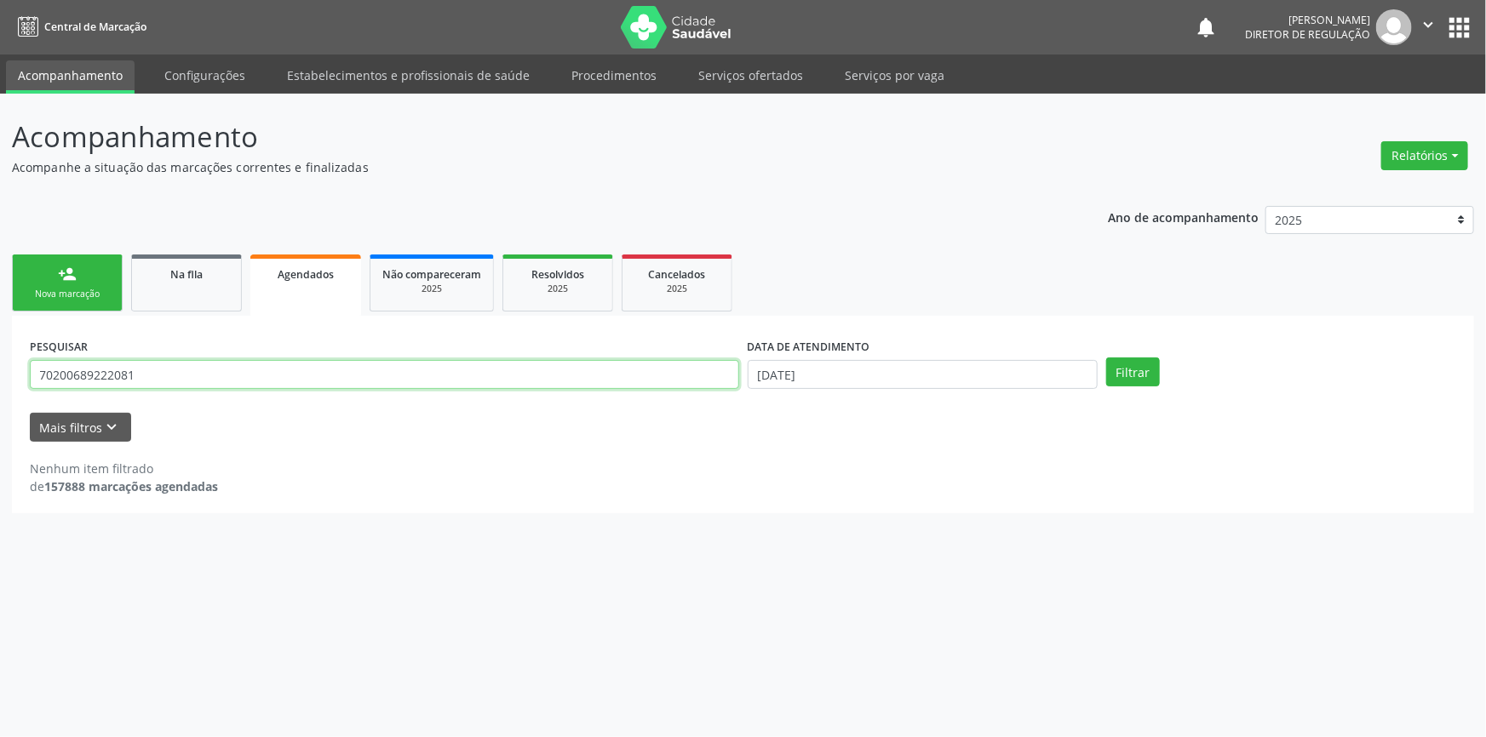
drag, startPoint x: 282, startPoint y: 378, endPoint x: 0, endPoint y: 360, distance: 282.4
click at [0, 360] on div "Acompanhamento Acompanhe a situação das marcações correntes e finalizadas Relat…" at bounding box center [743, 416] width 1486 height 644
type input "703200673028094"
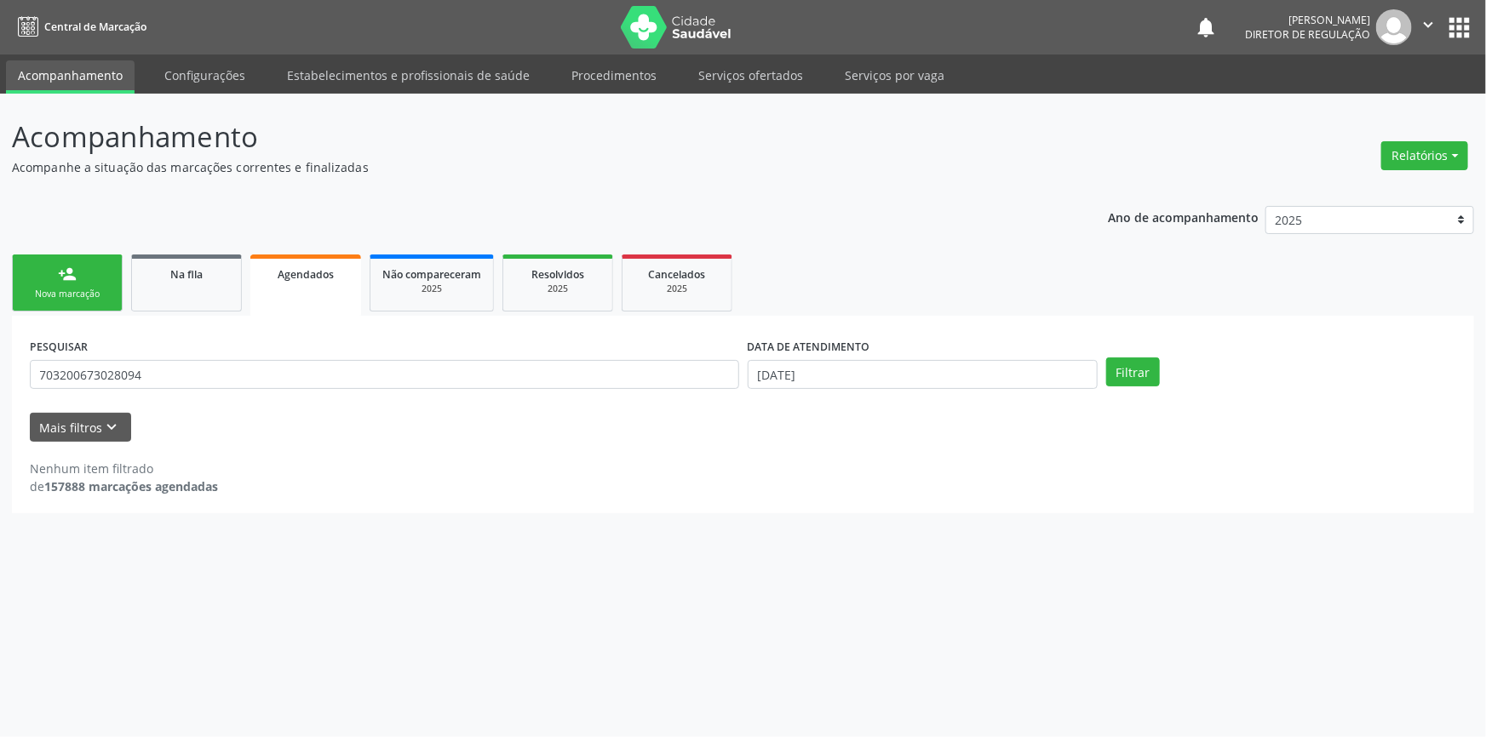
click at [66, 274] on div "person_add" at bounding box center [67, 274] width 19 height 19
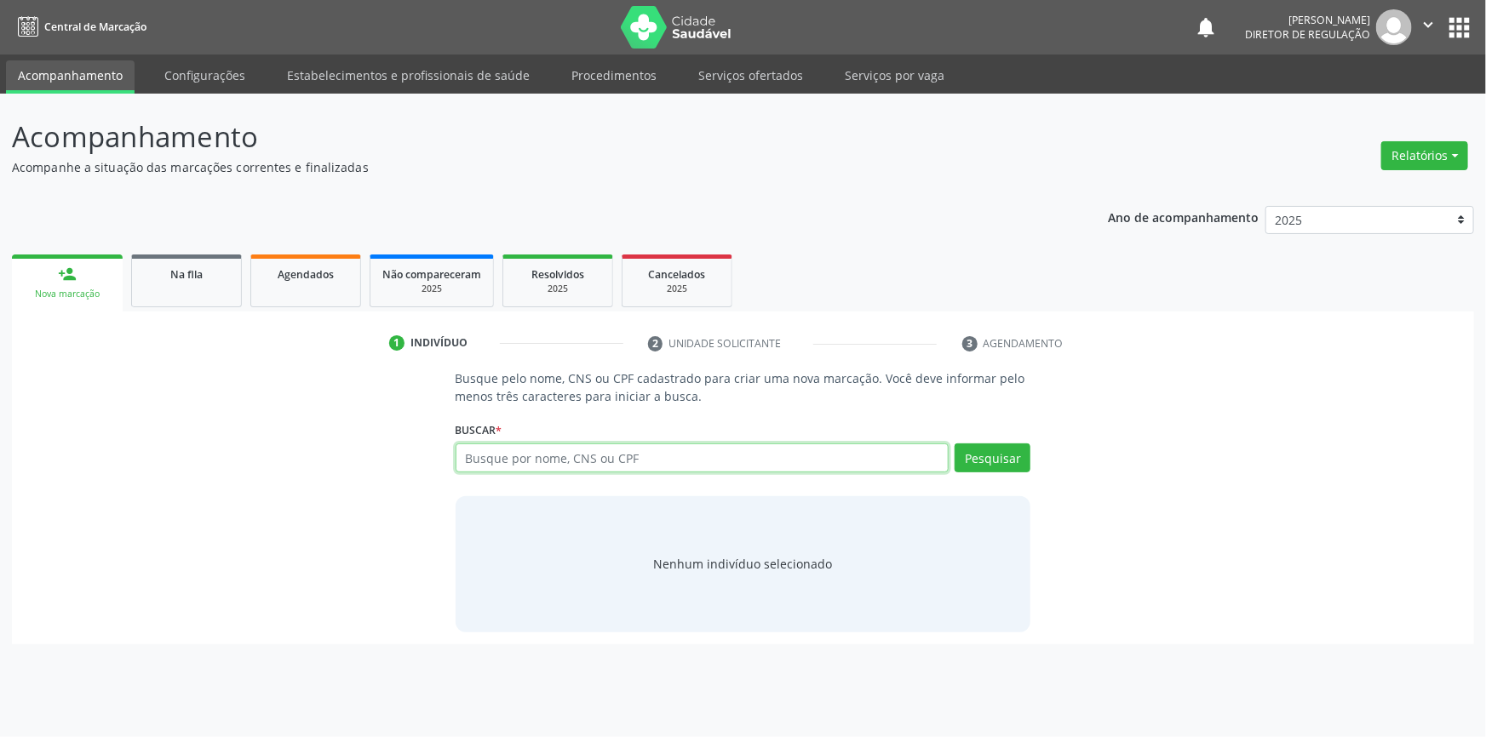
click at [542, 460] on input "text" at bounding box center [703, 458] width 494 height 29
paste input "703200673028094"
type input "703200673028094"
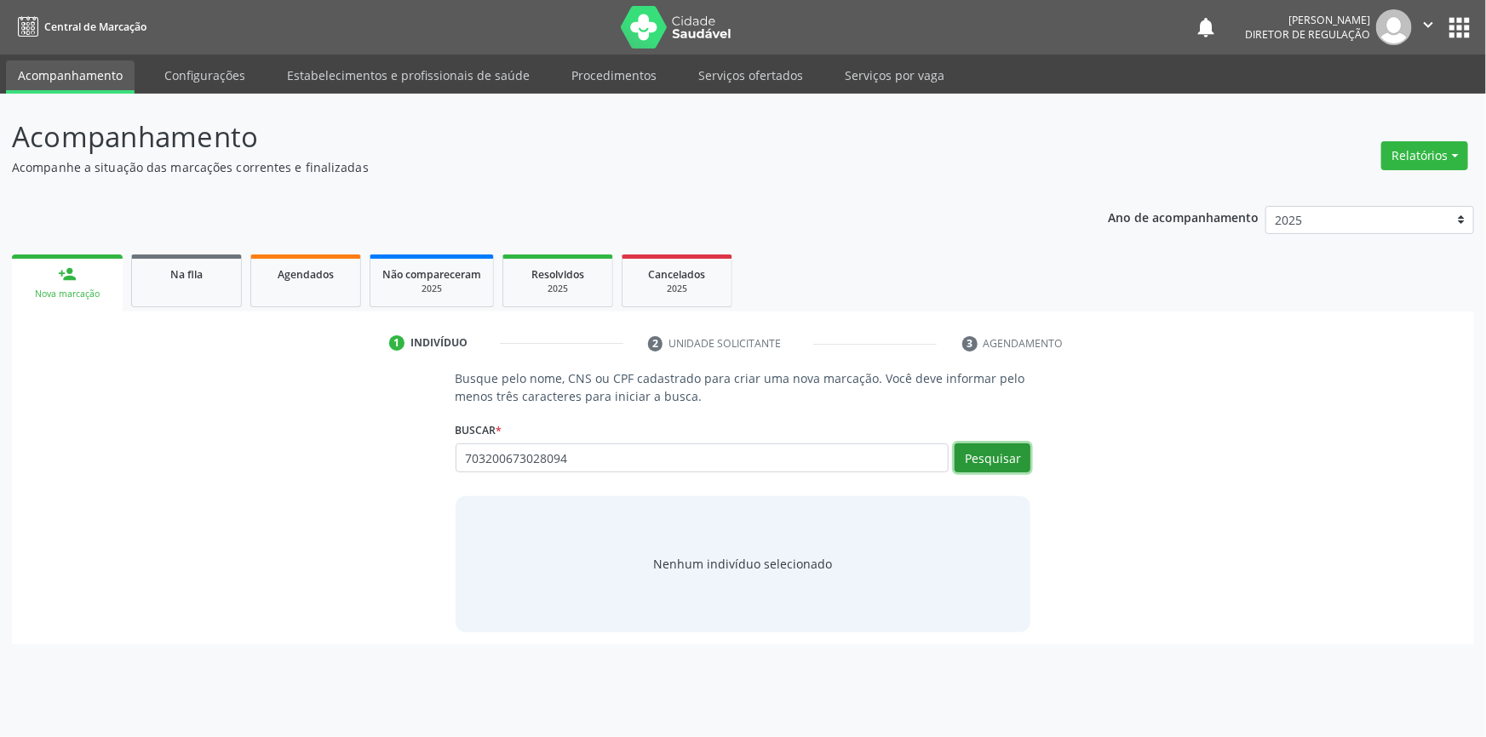
click at [980, 448] on button "Pesquisar" at bounding box center [993, 458] width 76 height 29
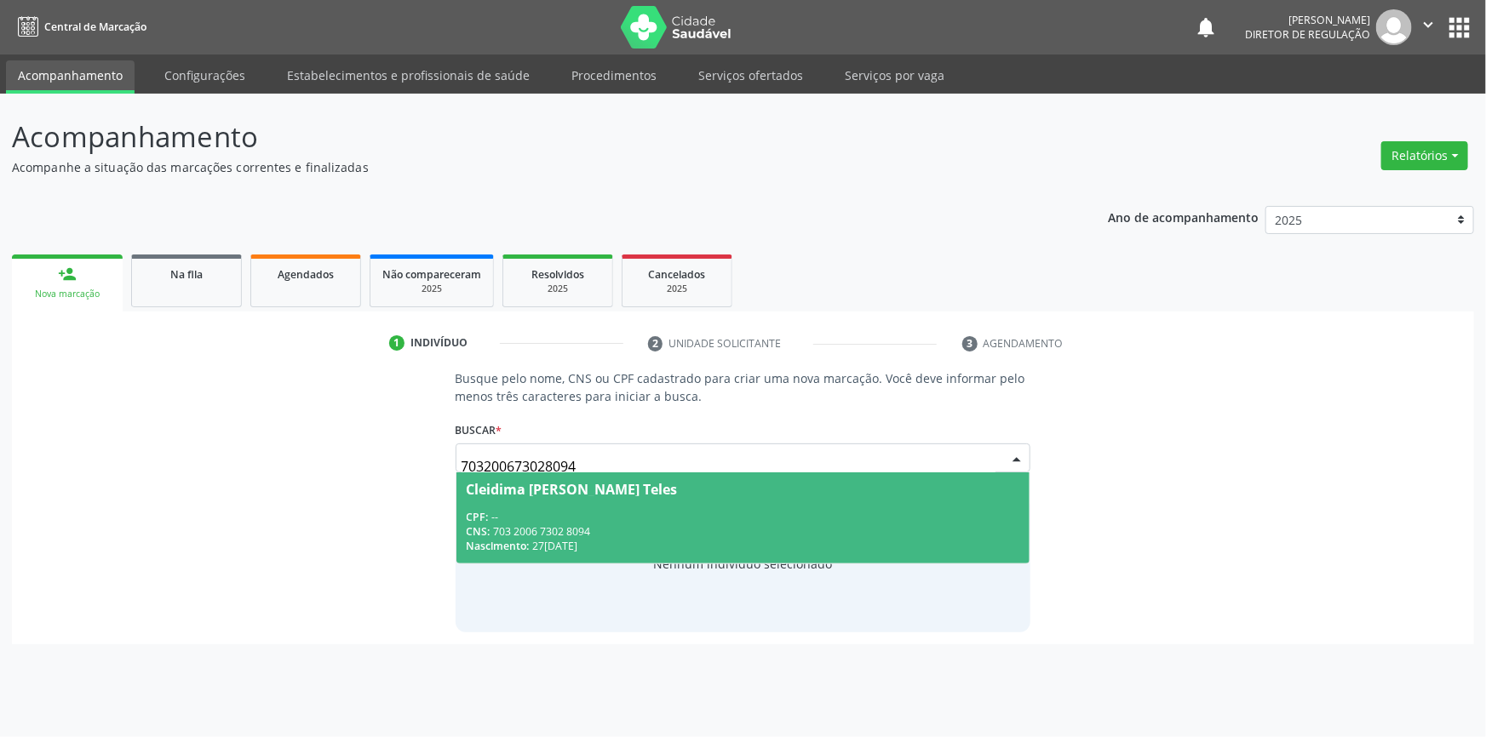
click at [543, 512] on div "CPF: --" at bounding box center [744, 517] width 554 height 14
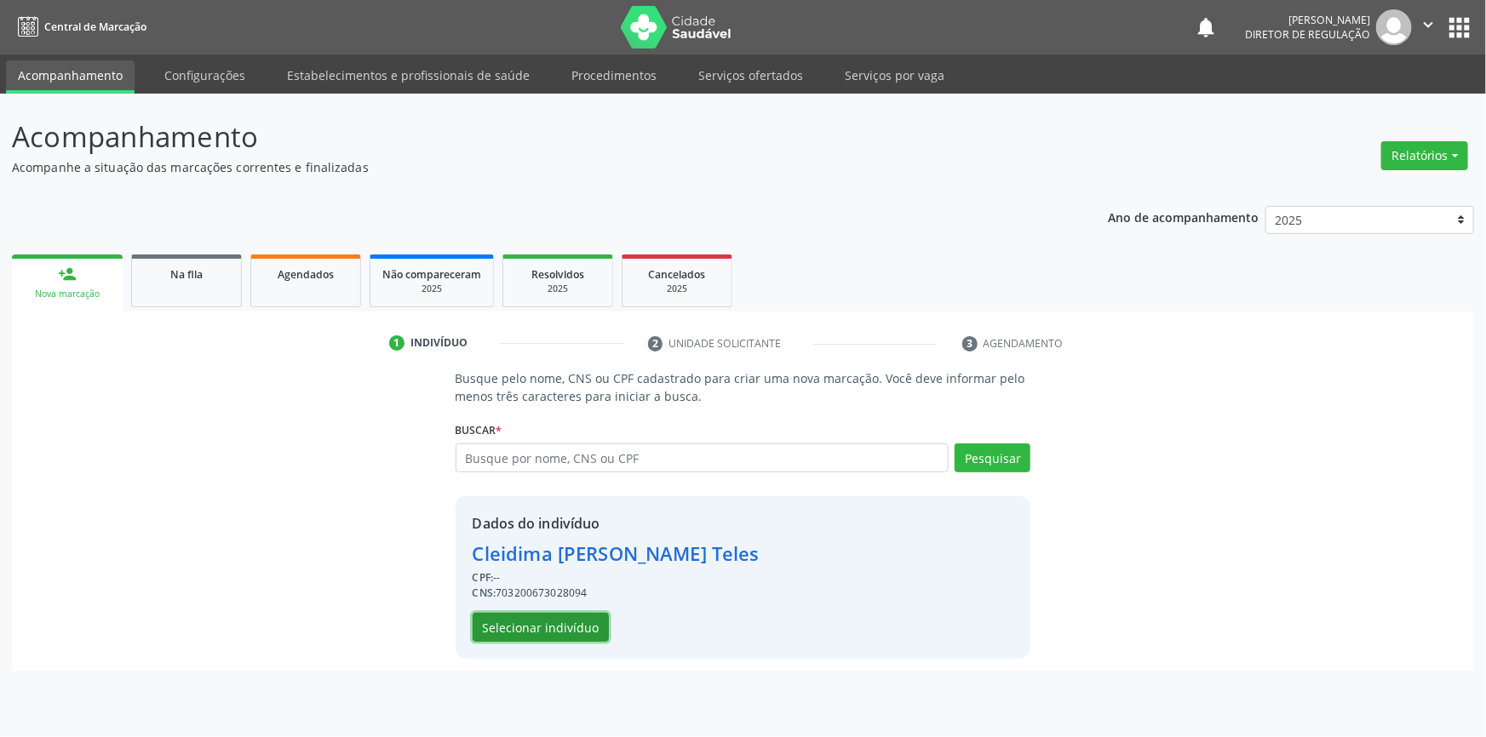
click at [571, 638] on button "Selecionar indivíduo" at bounding box center [541, 627] width 136 height 29
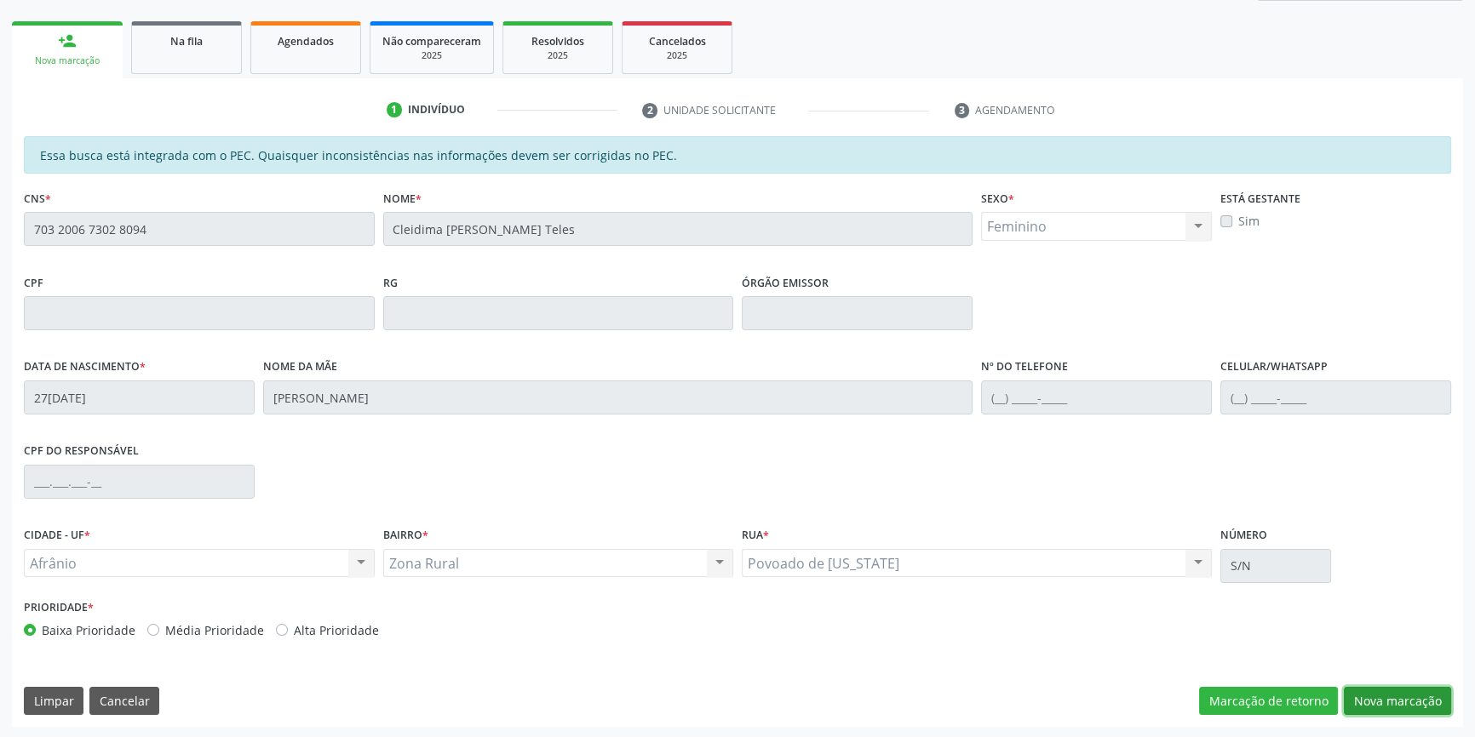
click at [1413, 694] on button "Nova marcação" at bounding box center [1397, 701] width 107 height 29
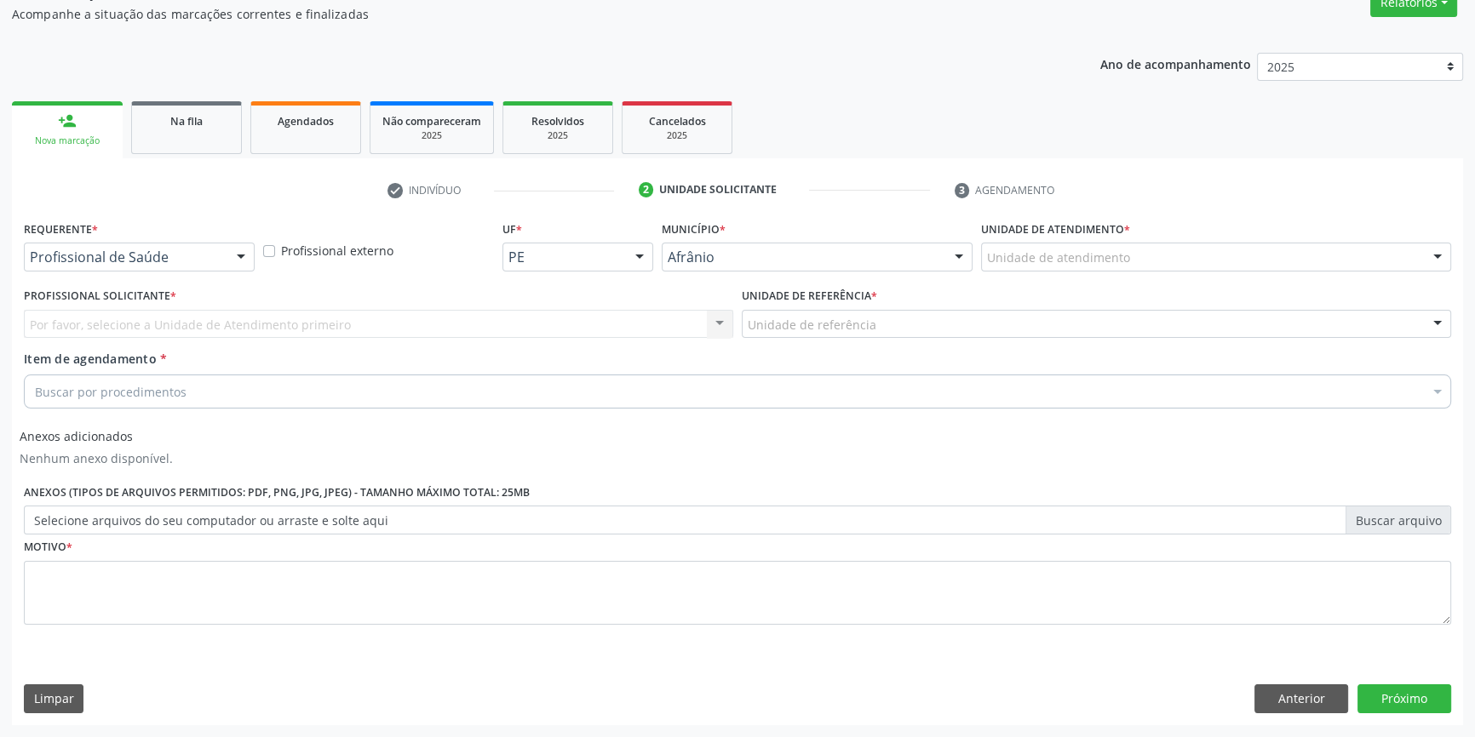
scroll to position [152, 0]
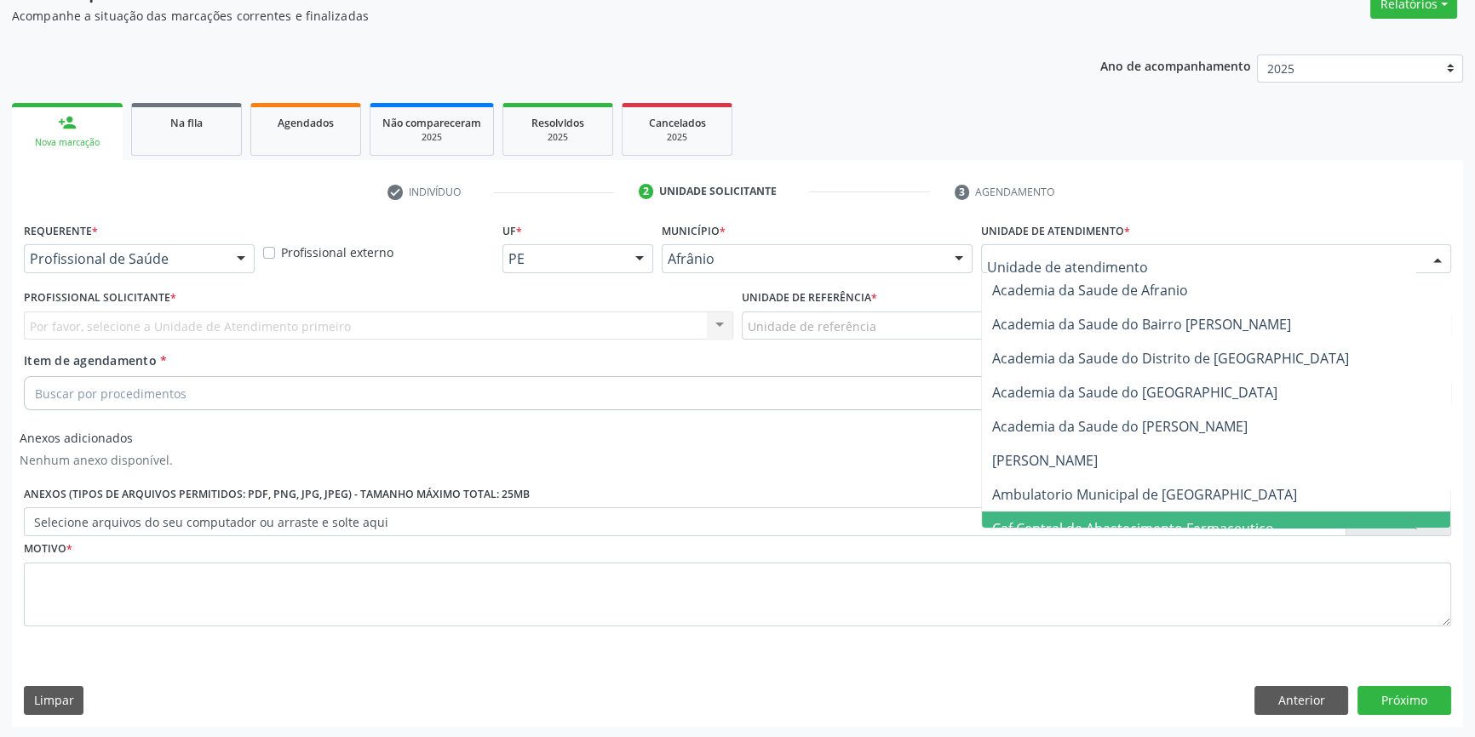
click at [1073, 519] on span "Caf Central de Abastecimento Farmaceutico" at bounding box center [1133, 528] width 282 height 19
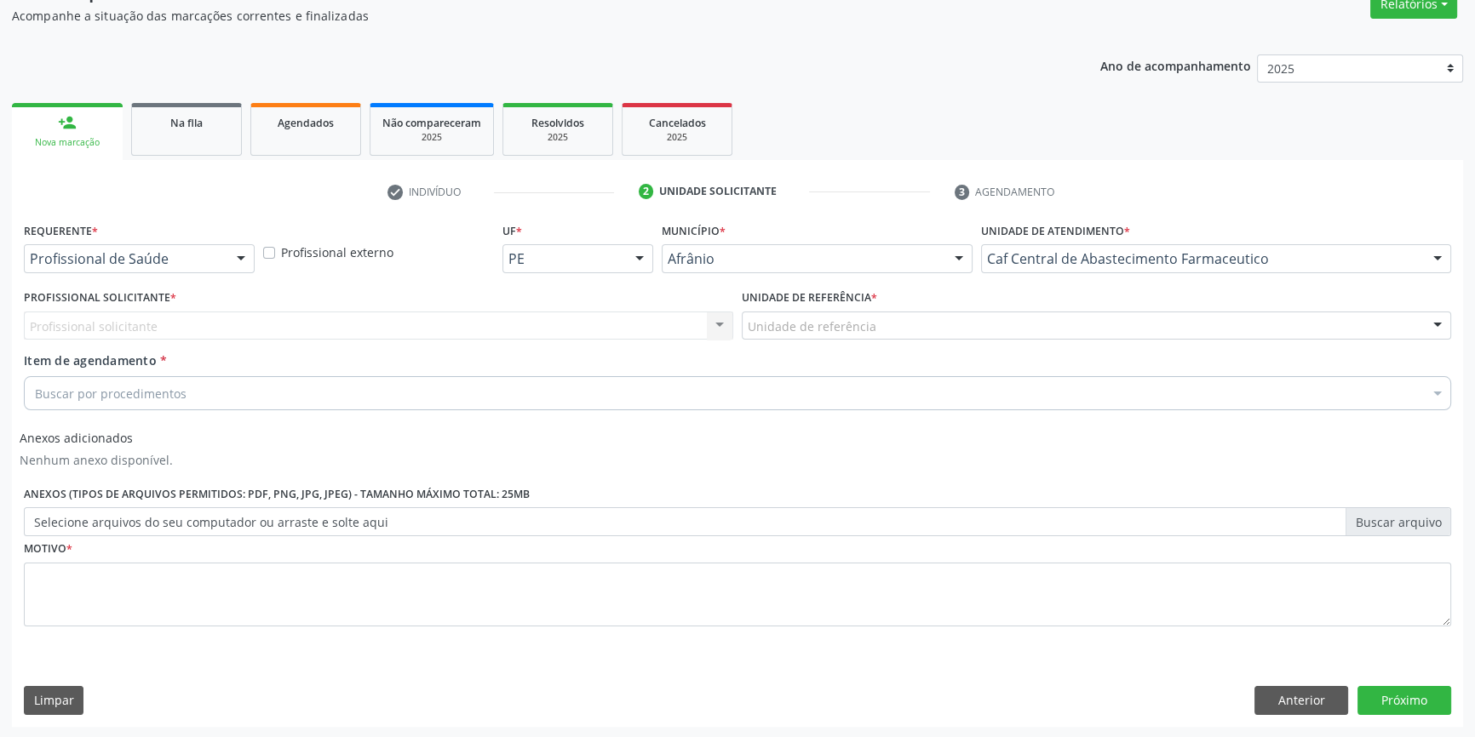
click at [1047, 285] on div "Unidade de referência * Unidade de referência ESF de Extrema ESF de Barra das M…" at bounding box center [1096, 312] width 709 height 55
click at [1053, 270] on div "Caf Central de Abastecimento Farmaceutico" at bounding box center [1216, 258] width 470 height 29
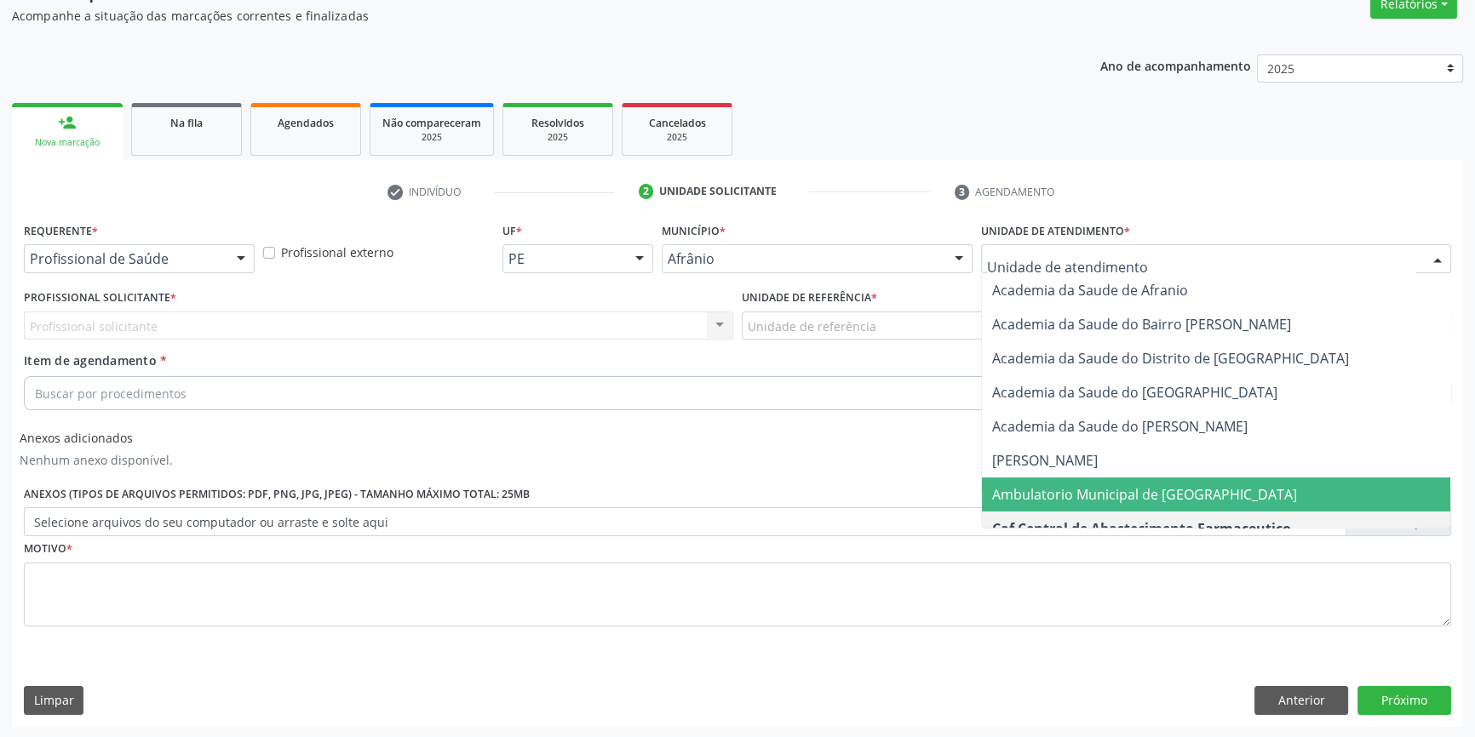
click at [1084, 502] on span "Ambulatorio Municipal de [GEOGRAPHIC_DATA]" at bounding box center [1144, 494] width 305 height 19
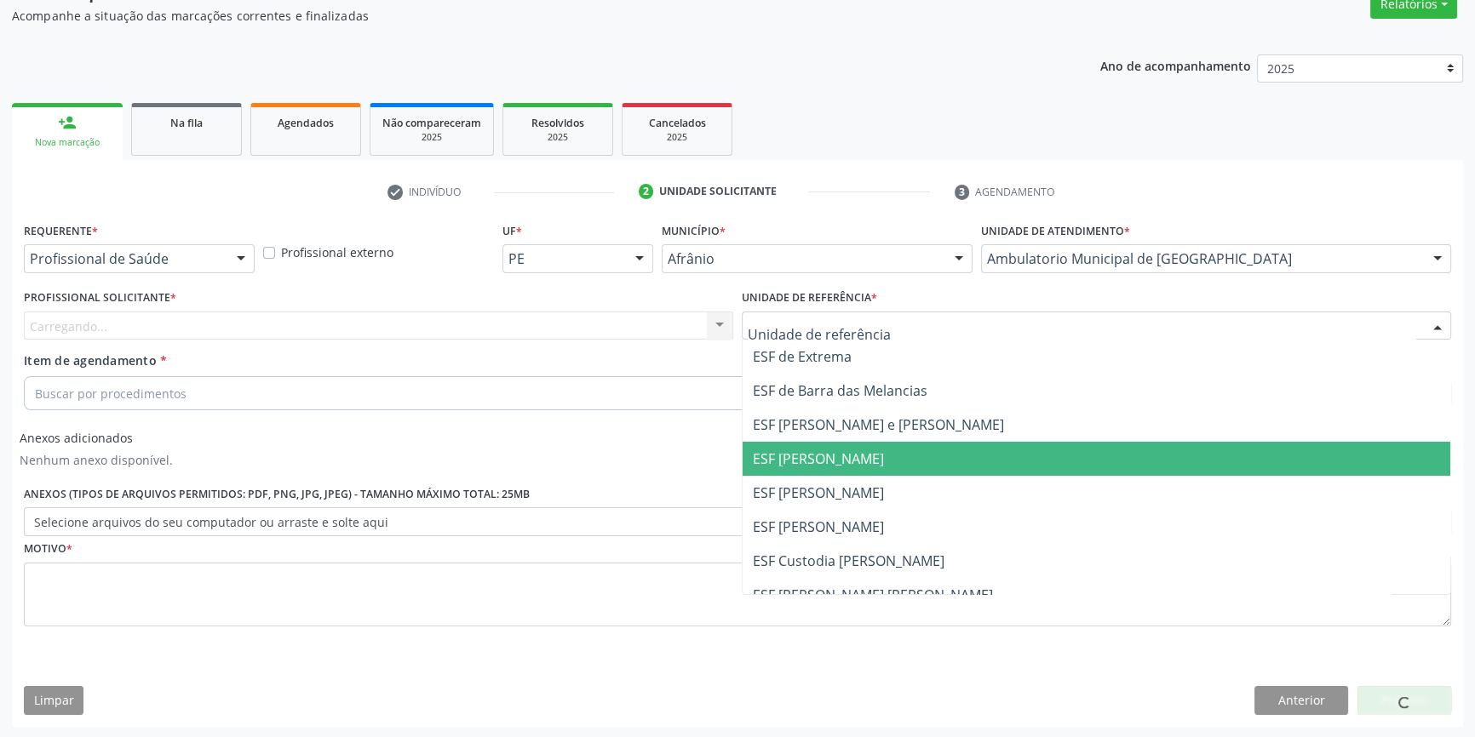
click at [836, 450] on span "ESF [PERSON_NAME]" at bounding box center [818, 459] width 131 height 19
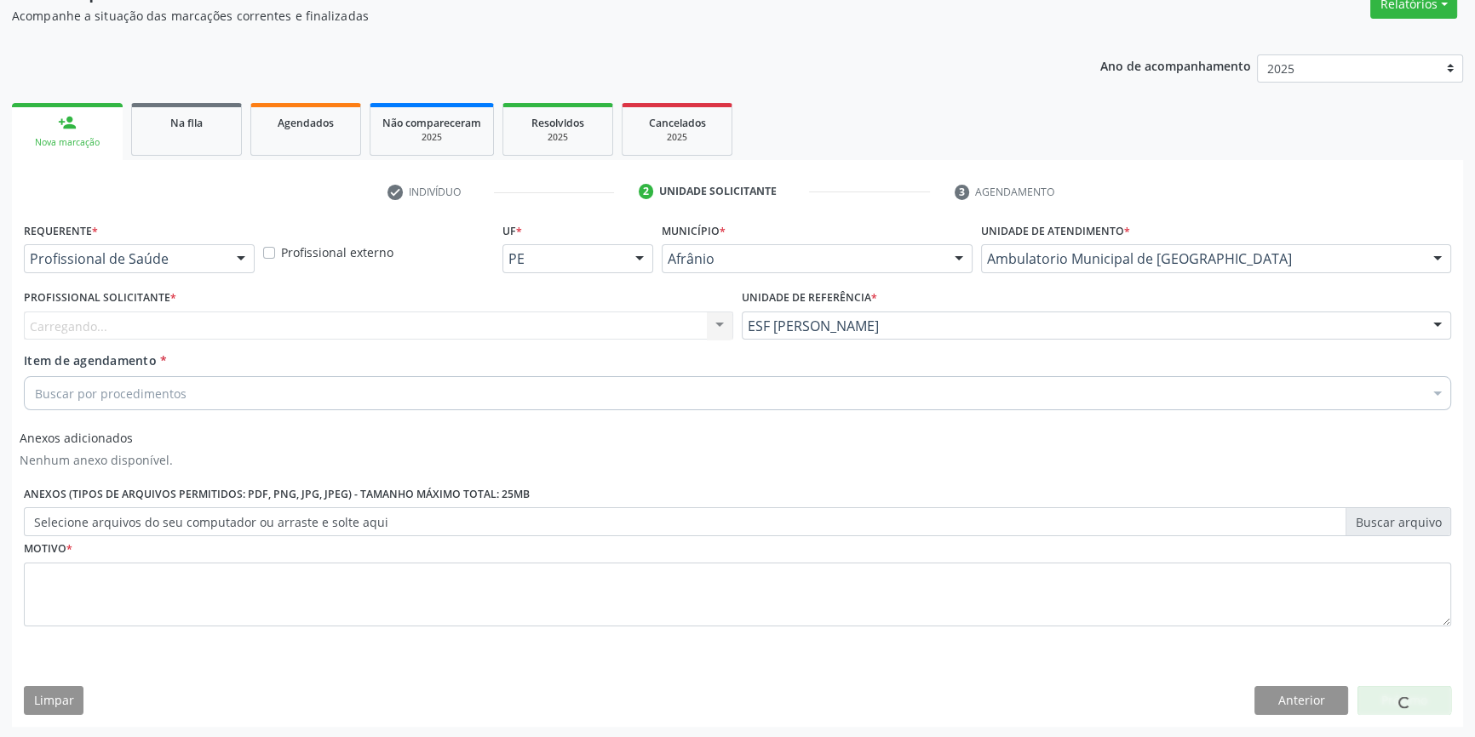
click at [505, 308] on div "Profissional Solicitante * [GEOGRAPHIC_DATA]... Nenhum resultado encontrado par…" at bounding box center [378, 312] width 709 height 55
click at [472, 326] on div "Profissional solicitante" at bounding box center [378, 326] width 709 height 29
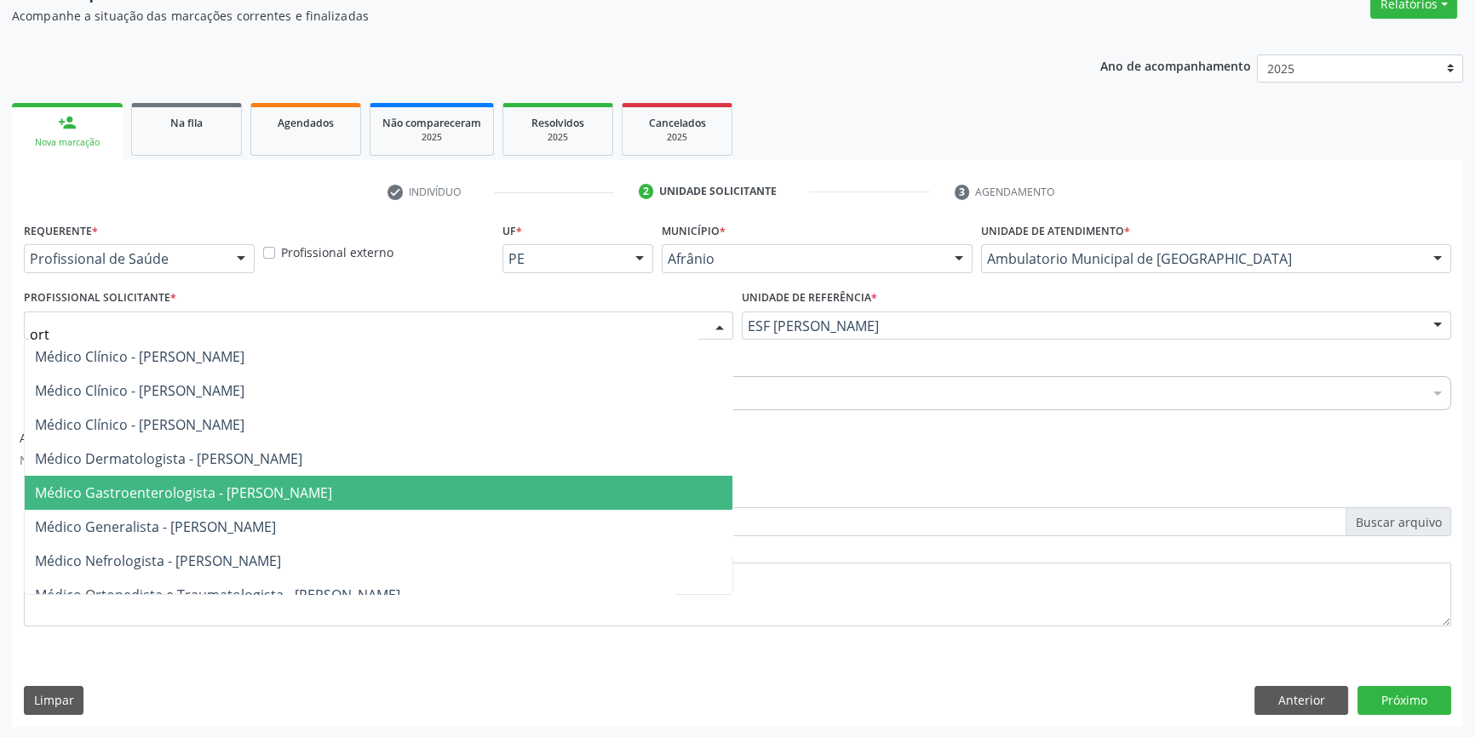
type input "orto"
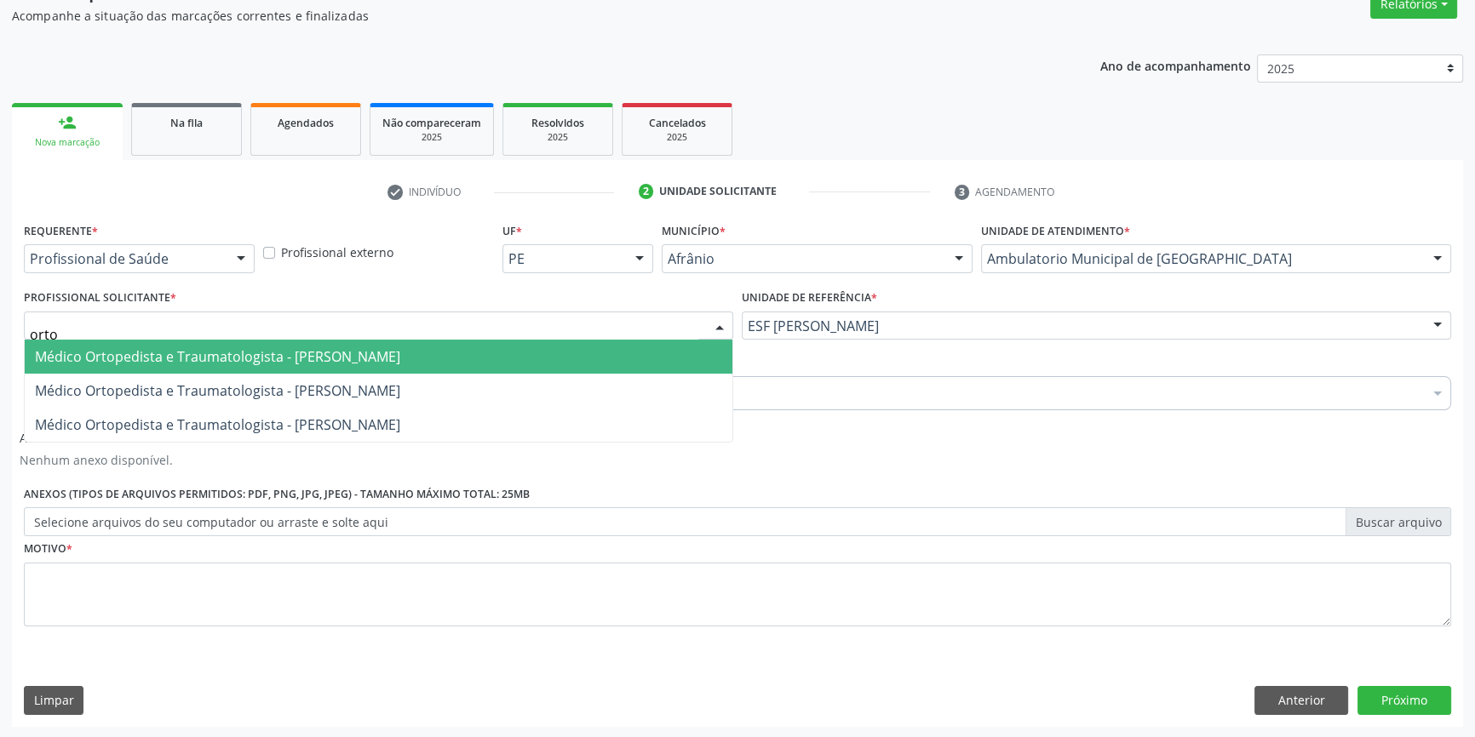
click at [301, 340] on span "Médico Ortopedista e Traumatologista - [PERSON_NAME]" at bounding box center [379, 357] width 708 height 34
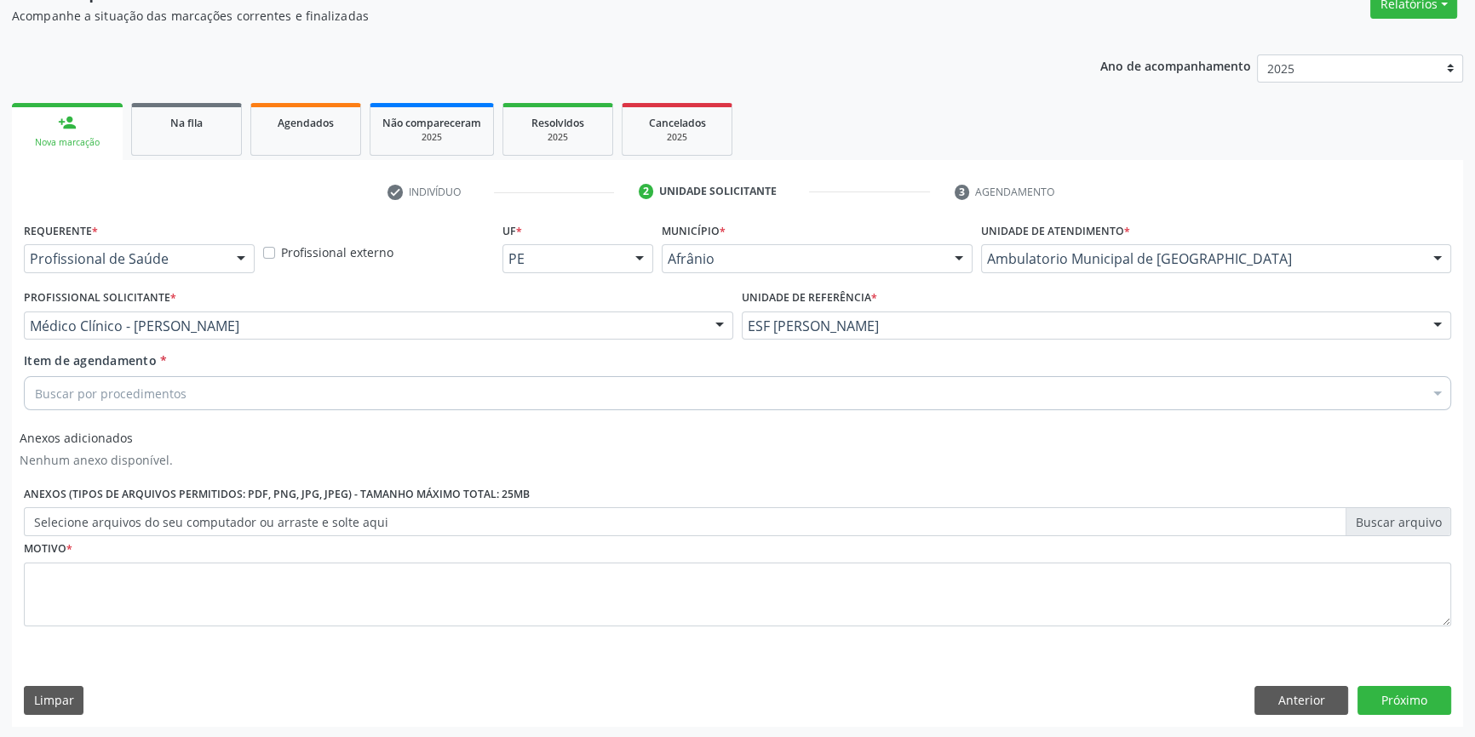
click at [207, 382] on div "Buscar por procedimentos" at bounding box center [737, 393] width 1427 height 34
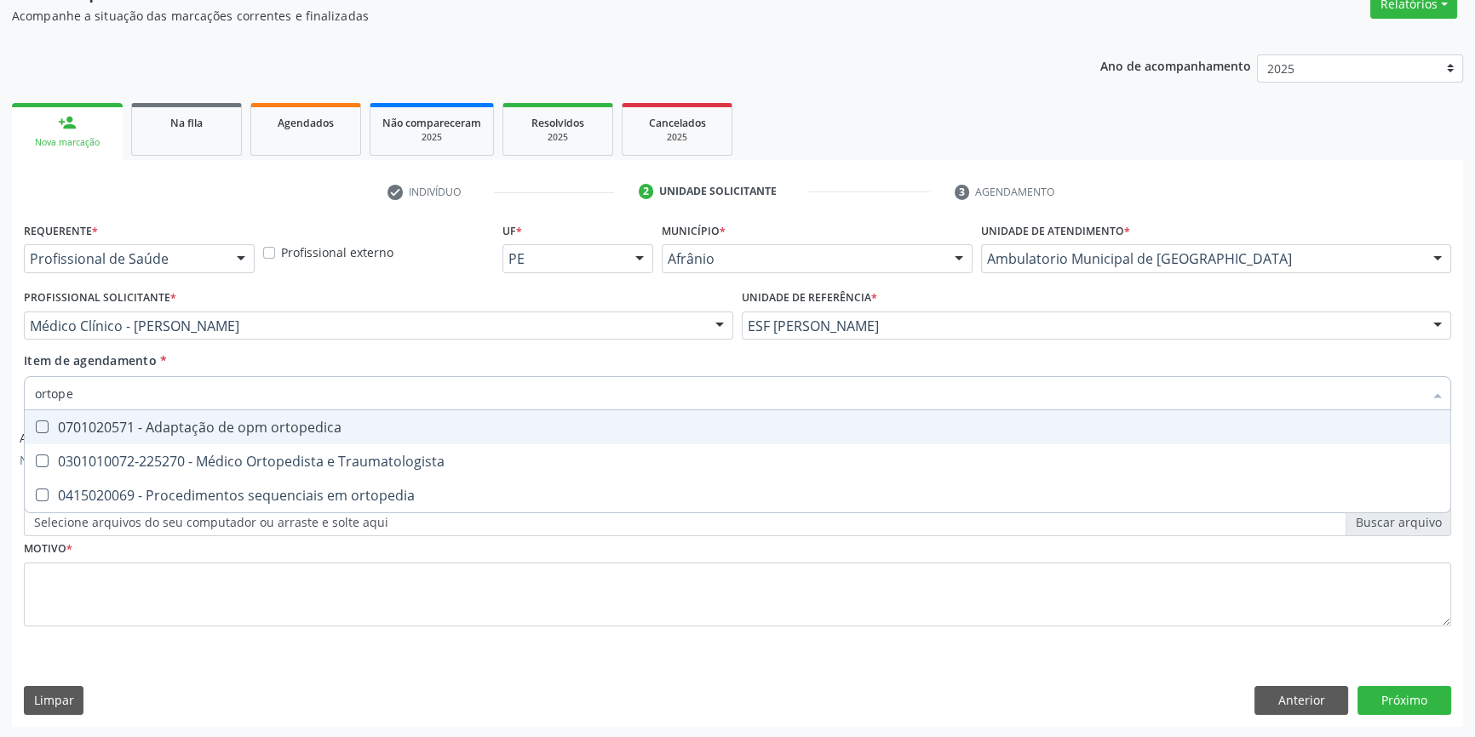
type input "ortoped"
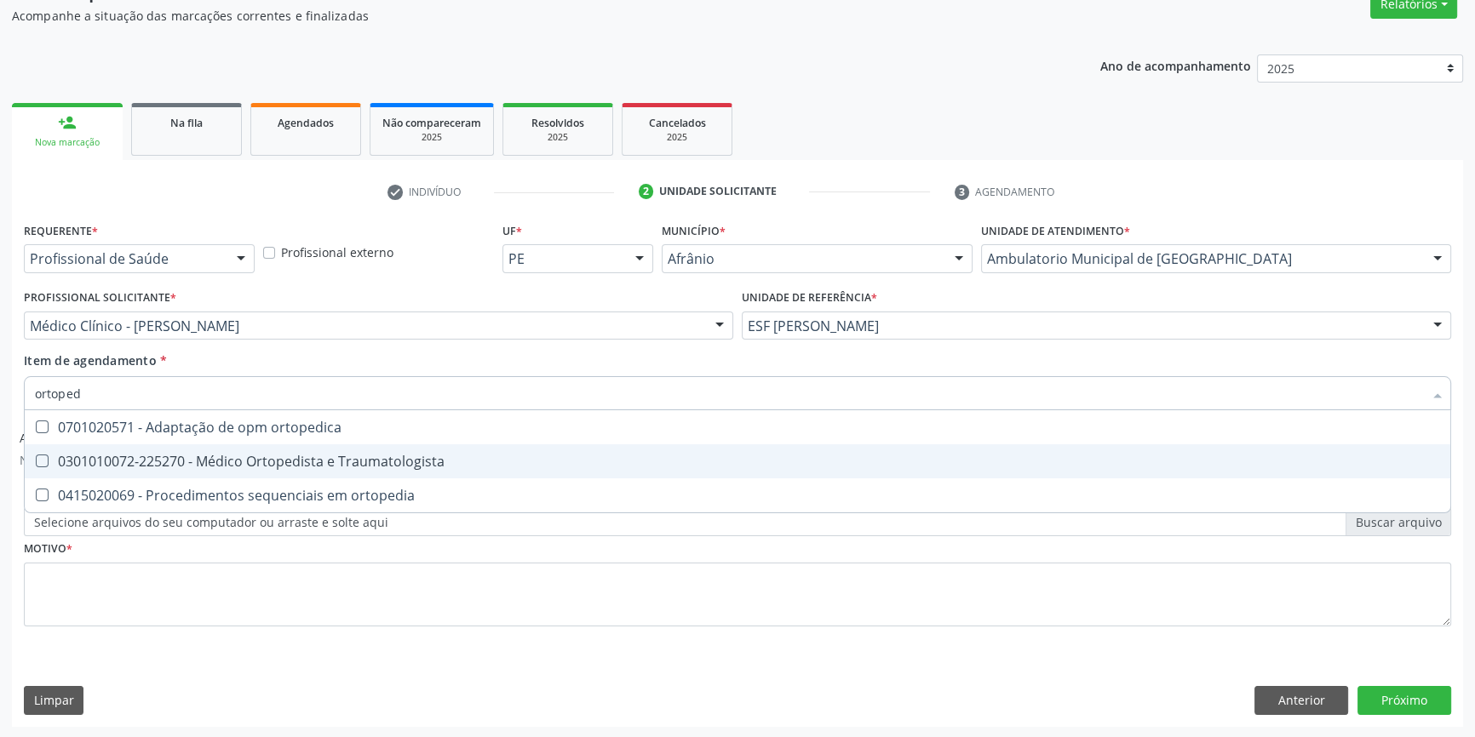
click at [305, 445] on span "0301010072-225270 - Médico Ortopedista e Traumatologista" at bounding box center [738, 462] width 1426 height 34
checkbox Traumatologista "true"
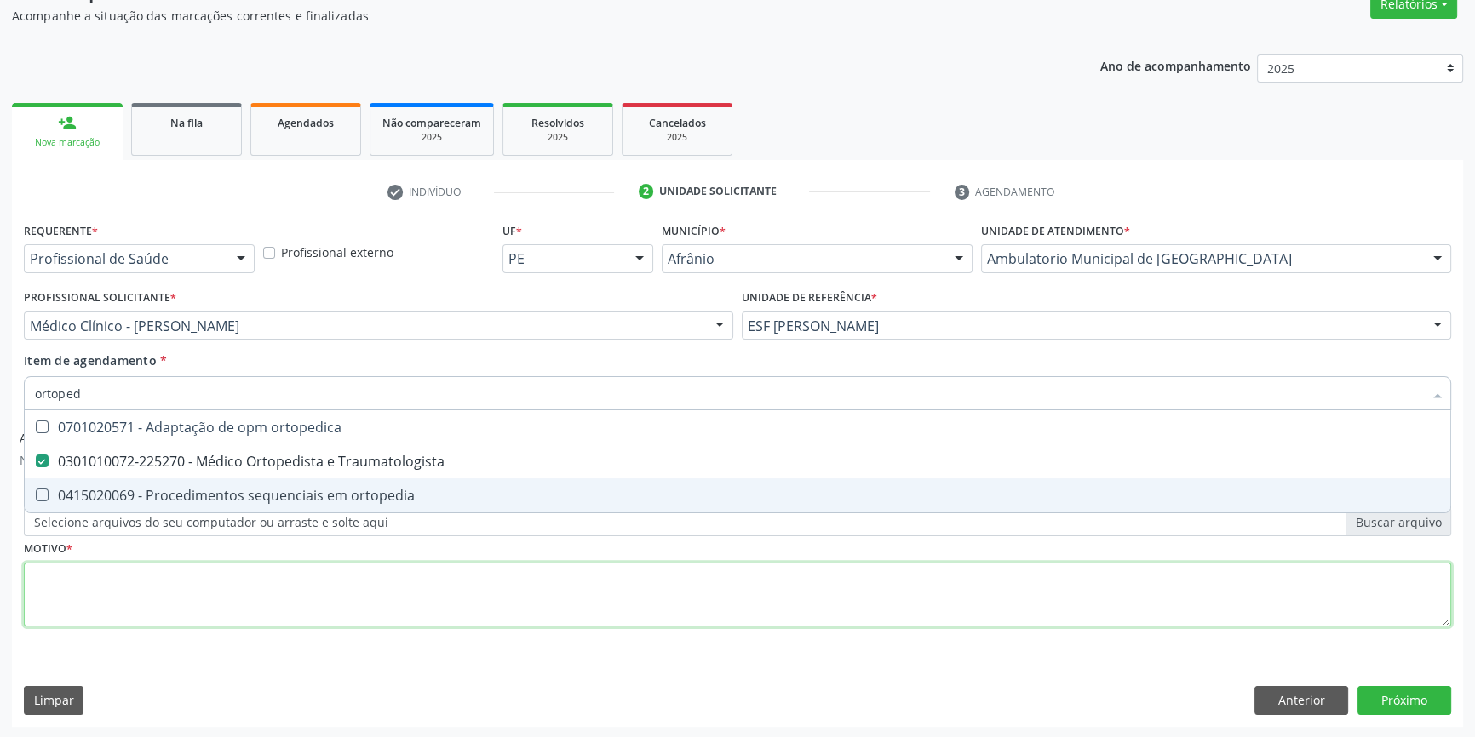
click at [192, 599] on div "Requerente * Profissional de Saúde Profissional de Saúde Paciente Nenhum result…" at bounding box center [737, 434] width 1427 height 433
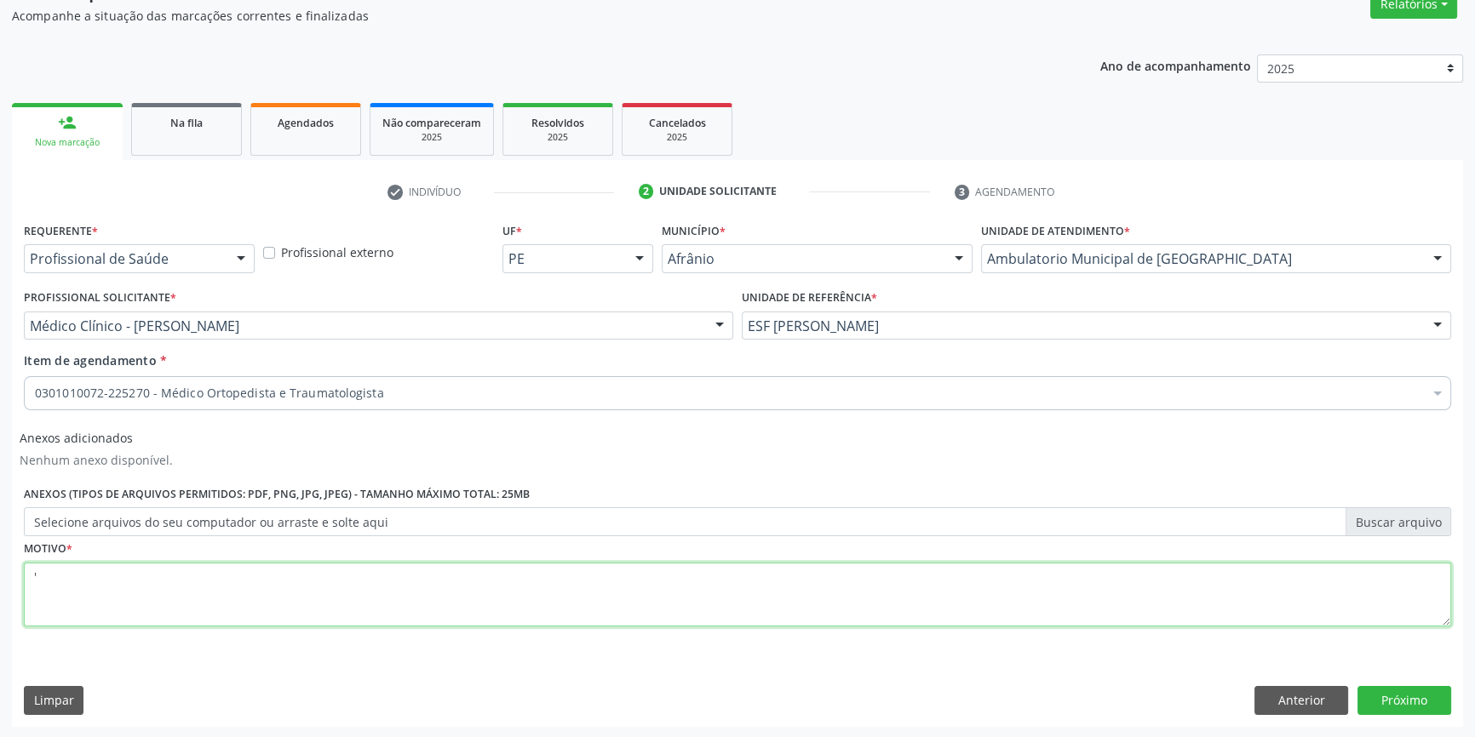
type textarea "'"
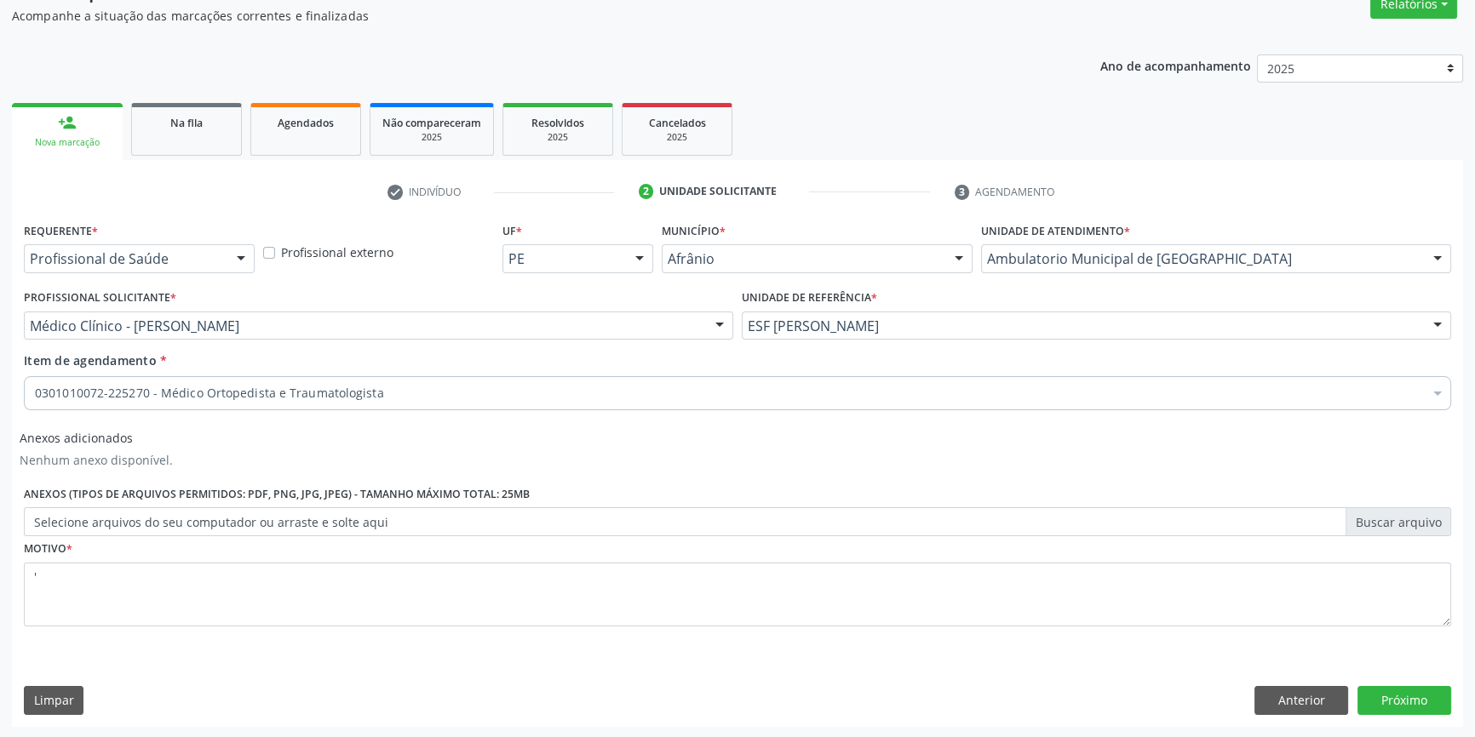
click at [1369, 684] on div "Requerente * Profissional de Saúde Profissional de Saúde Paciente Nenhum result…" at bounding box center [737, 472] width 1451 height 508
click at [1377, 698] on button "Próximo" at bounding box center [1404, 700] width 94 height 29
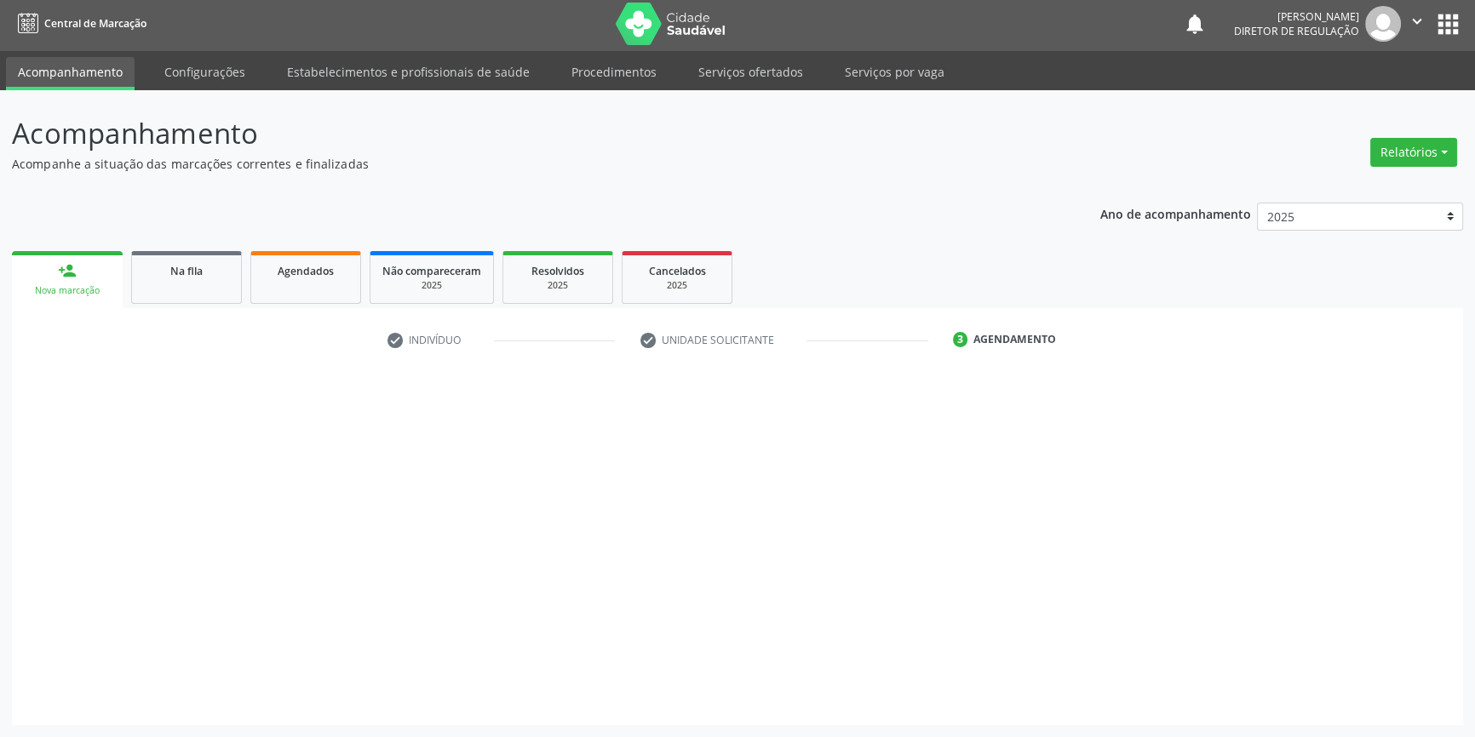
scroll to position [2, 0]
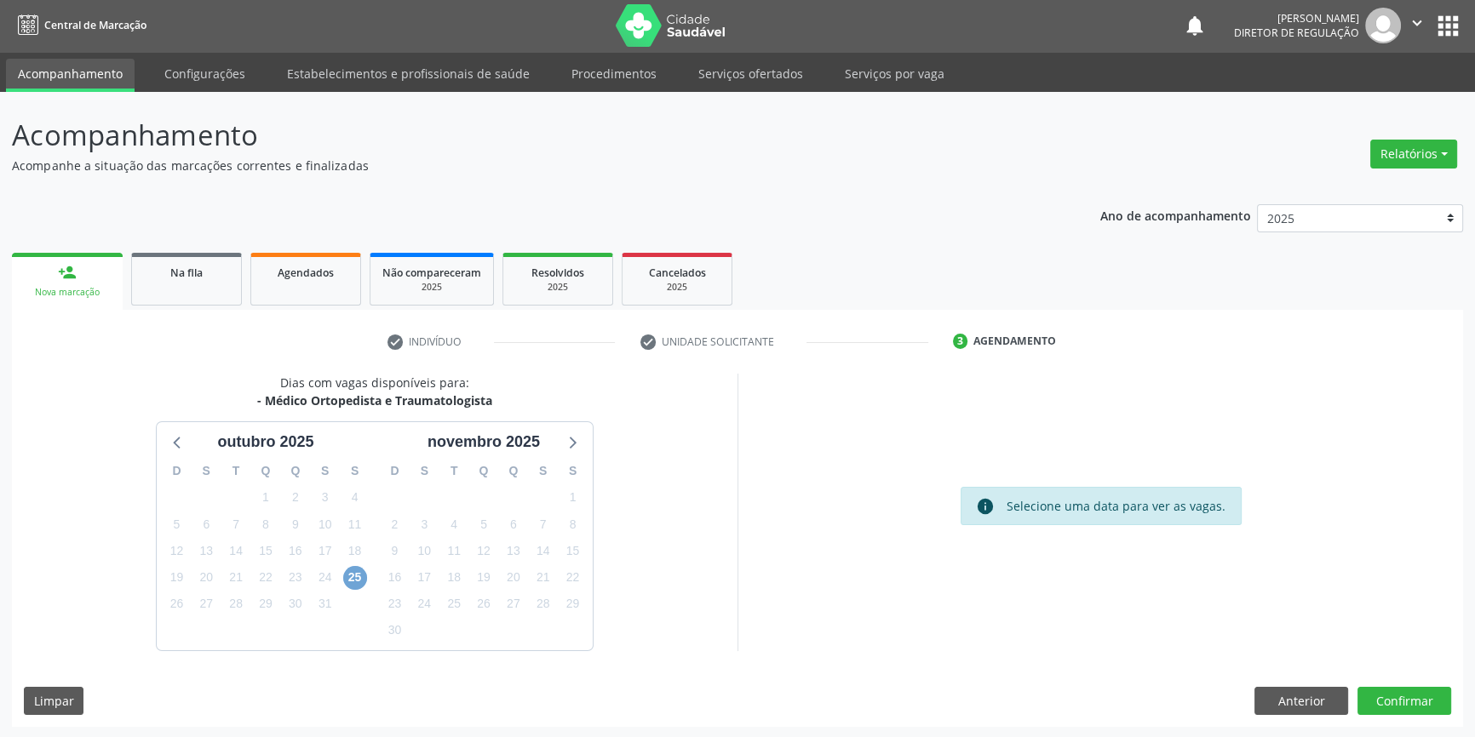
click at [364, 577] on span "25" at bounding box center [355, 578] width 24 height 24
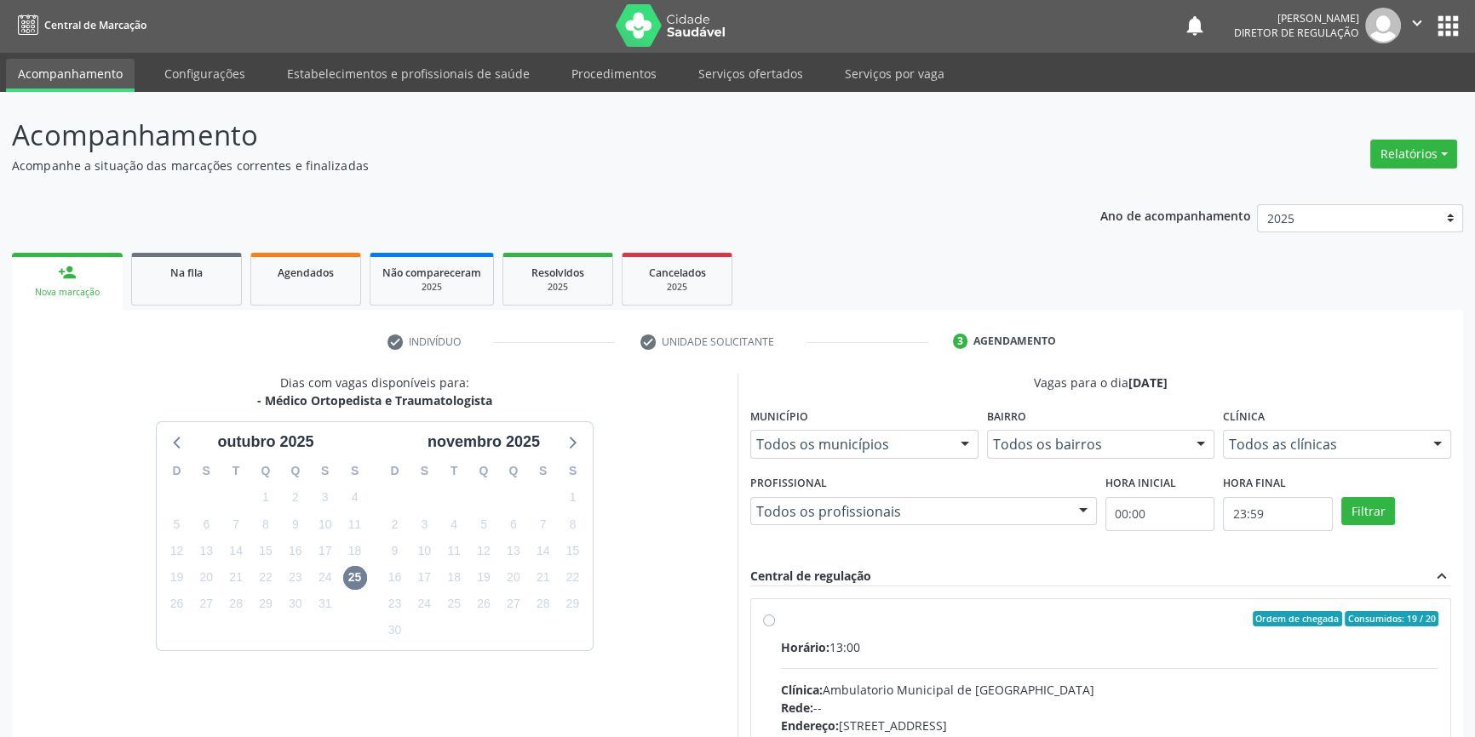
click at [821, 640] on span "Horário:" at bounding box center [805, 648] width 49 height 16
click at [775, 627] on input "Ordem de chegada Consumidos: 19 / 20 Horário: 13:00 Clínica: Ambulatorio Munici…" at bounding box center [769, 618] width 12 height 15
radio input "true"
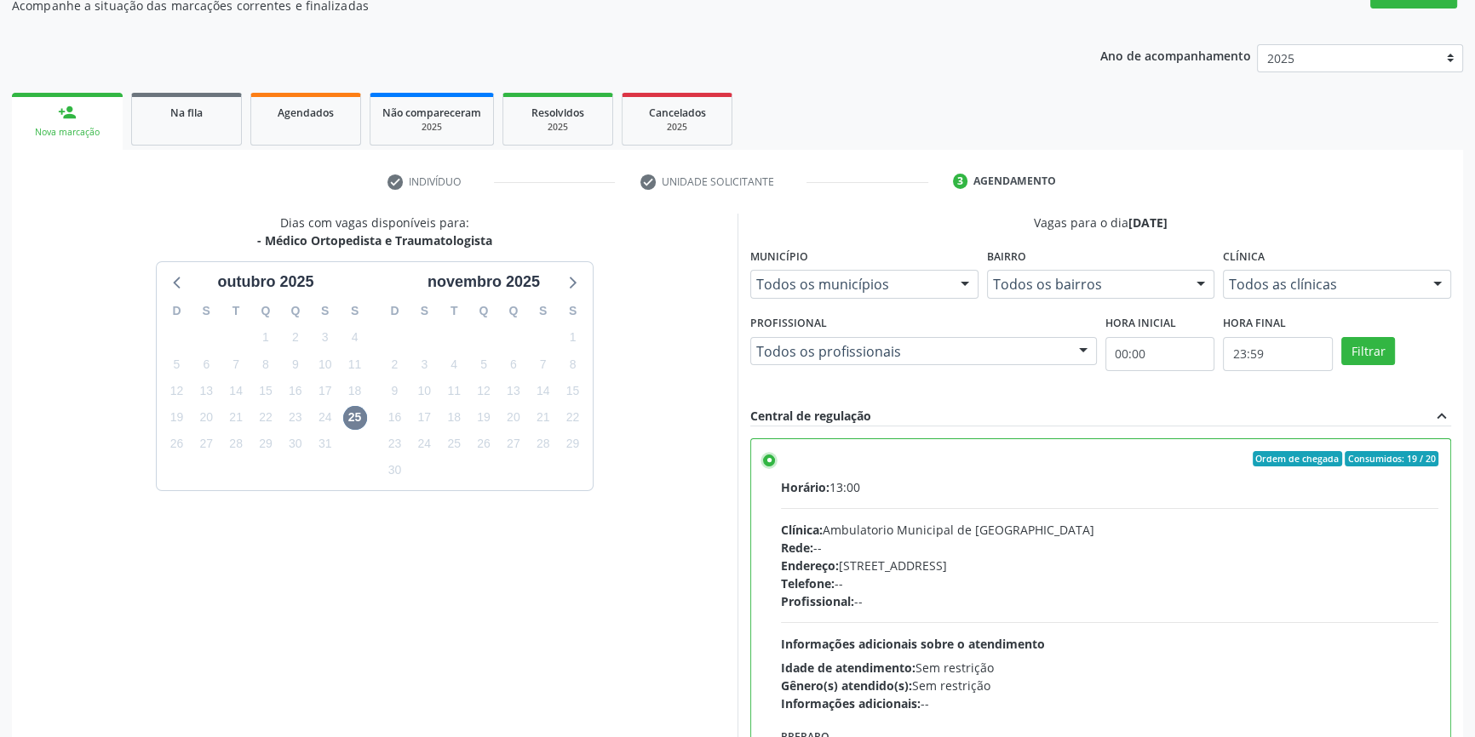
scroll to position [278, 0]
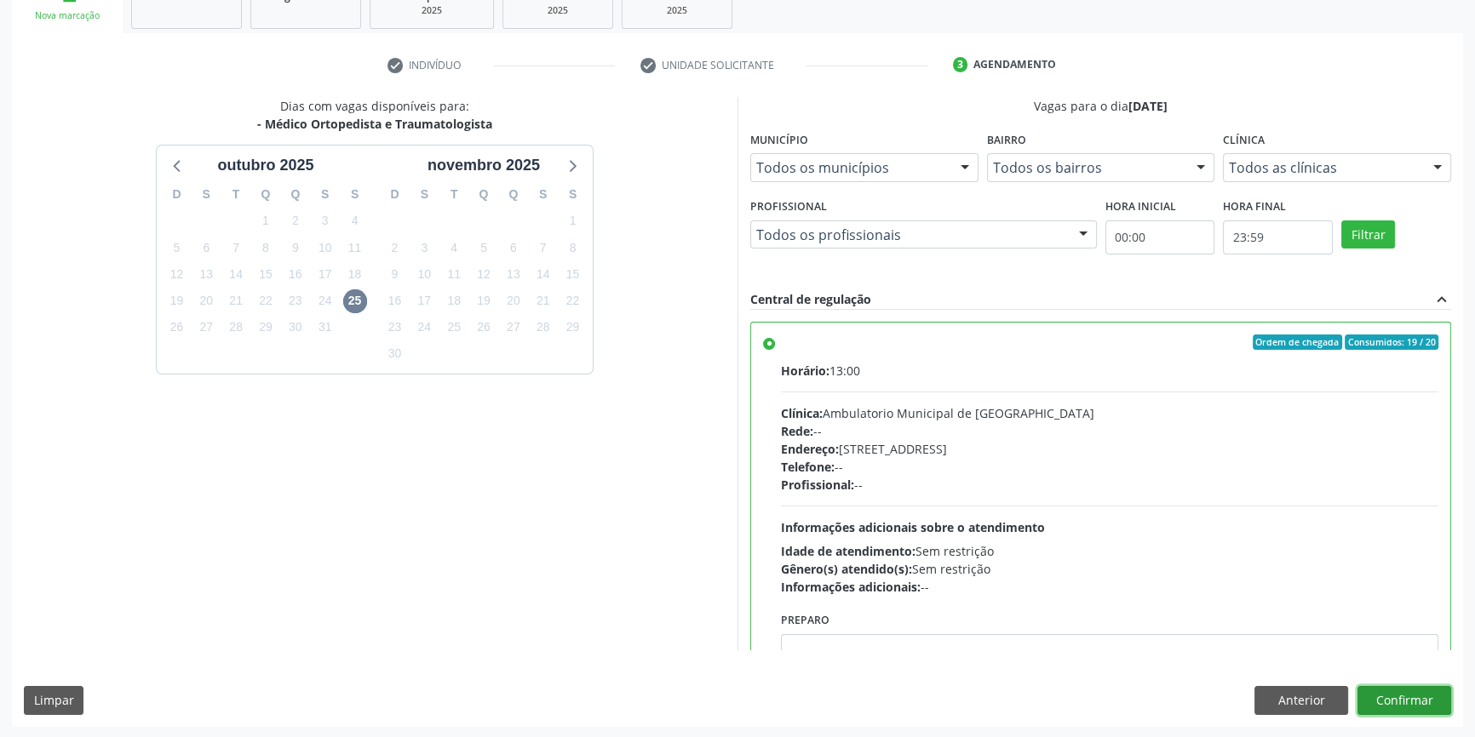
click at [1423, 698] on button "Confirmar" at bounding box center [1404, 700] width 94 height 29
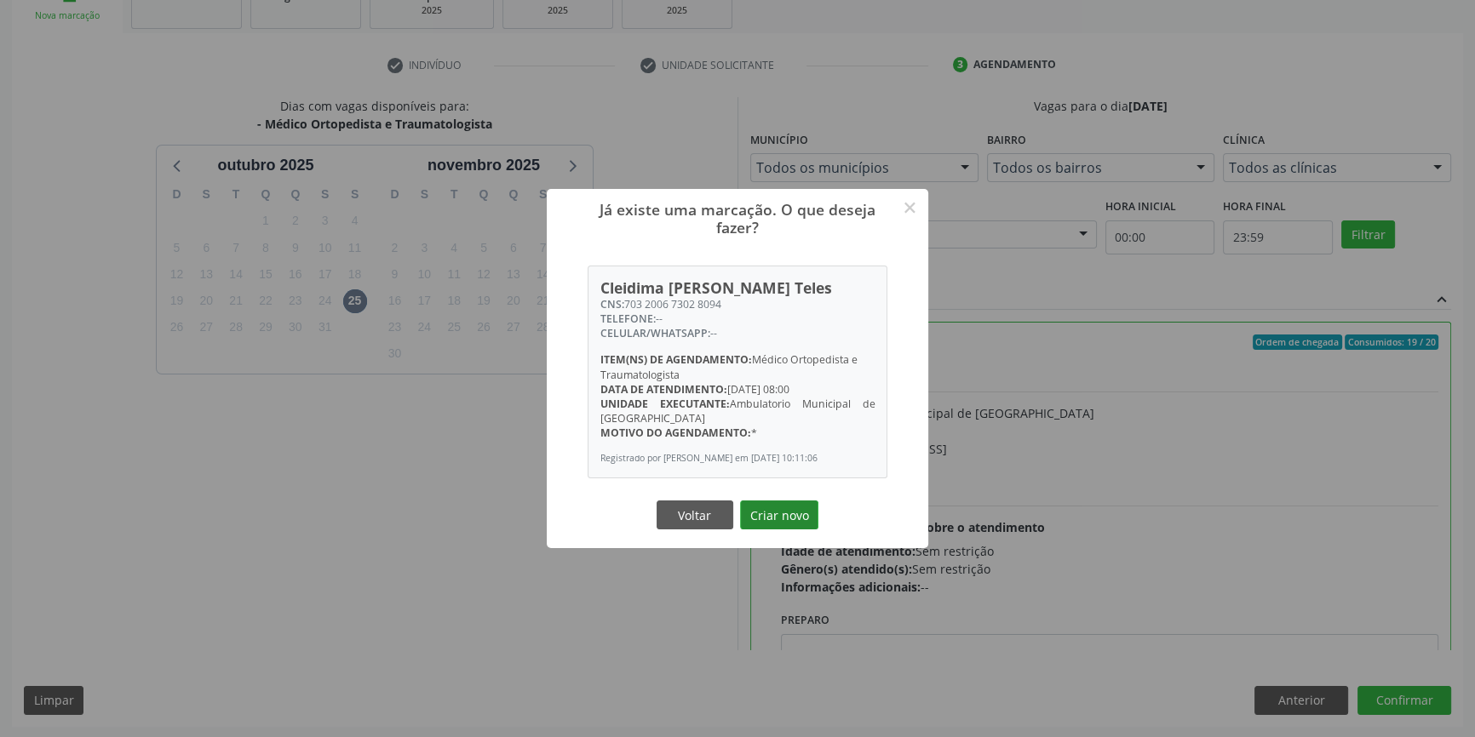
click at [787, 527] on button "Criar novo" at bounding box center [779, 515] width 78 height 29
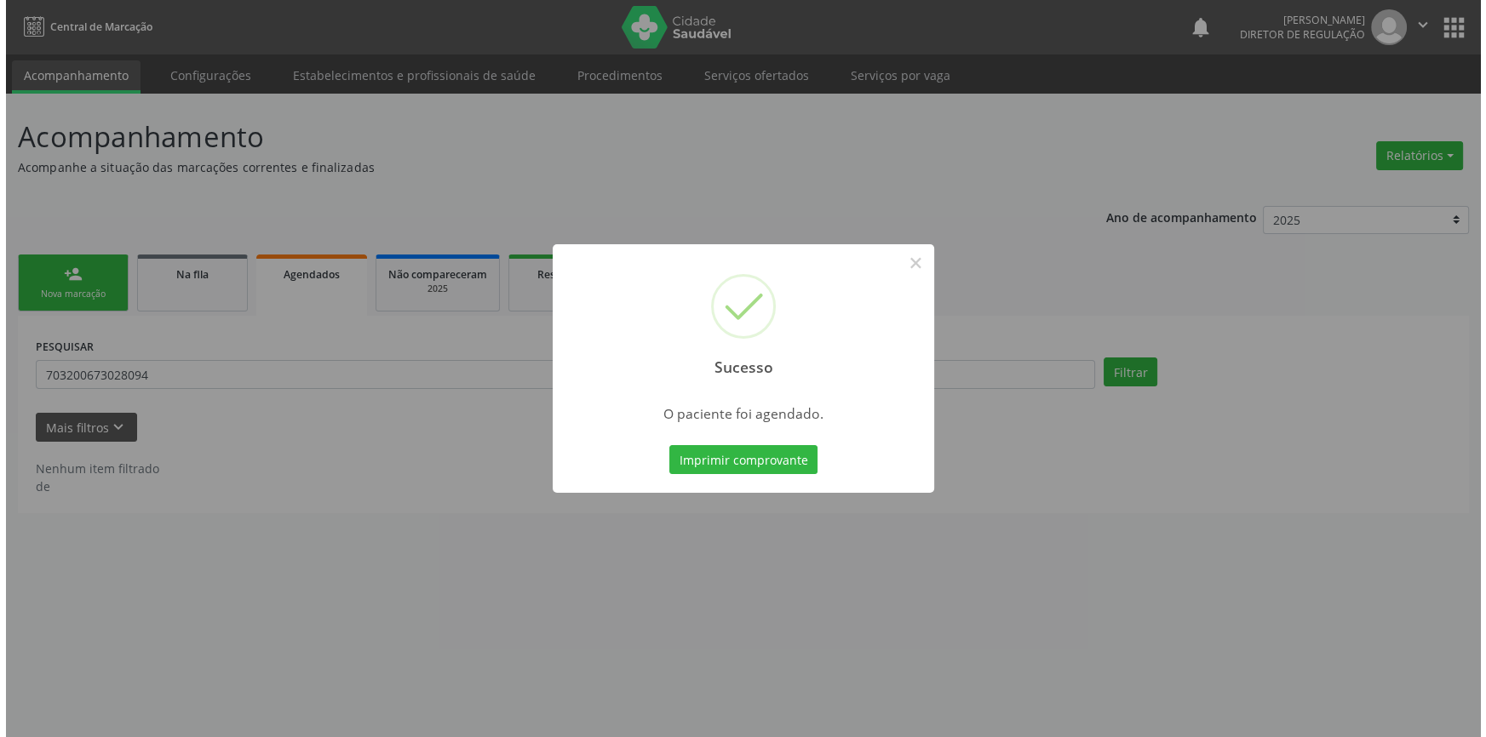
scroll to position [0, 0]
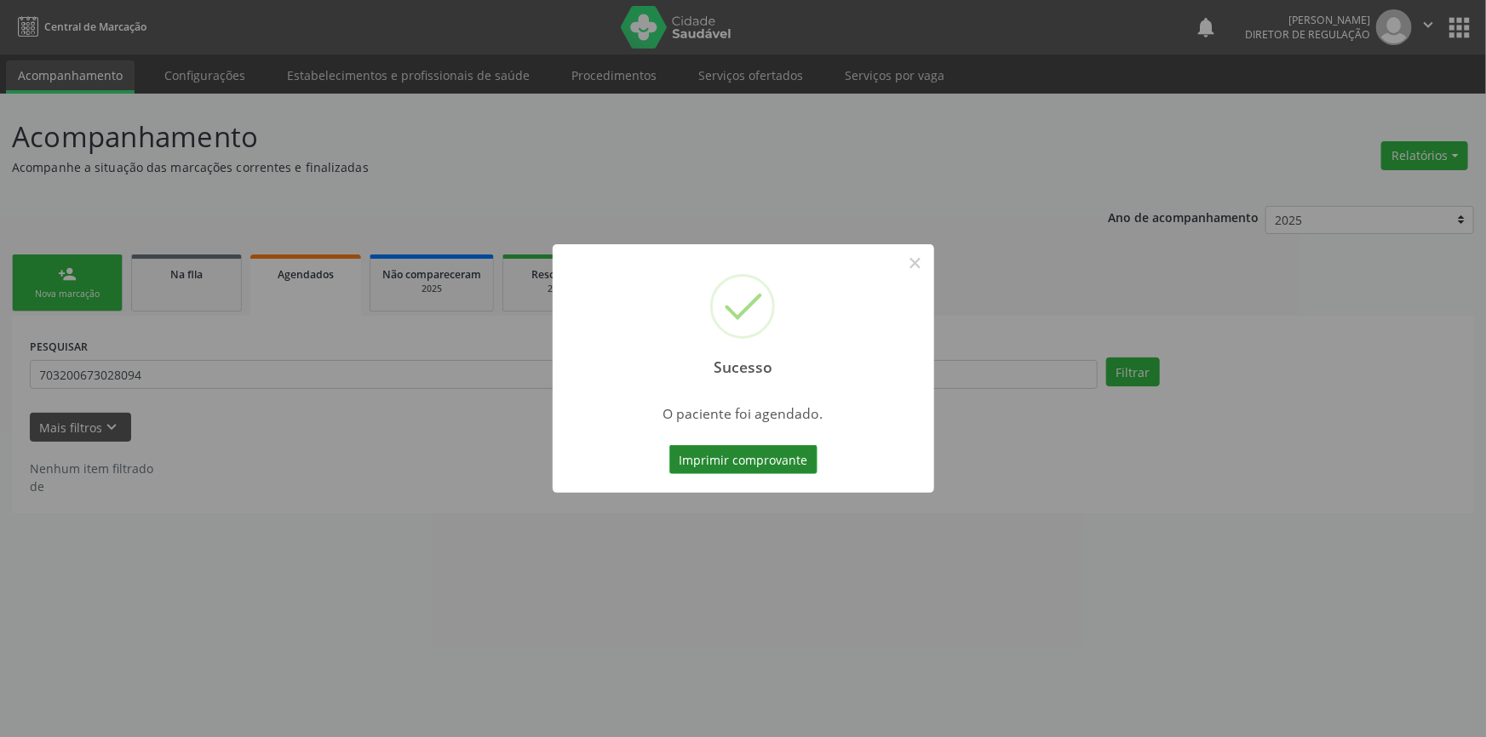
click at [799, 467] on button "Imprimir comprovante" at bounding box center [743, 459] width 148 height 29
